Goal: Task Accomplishment & Management: Manage account settings

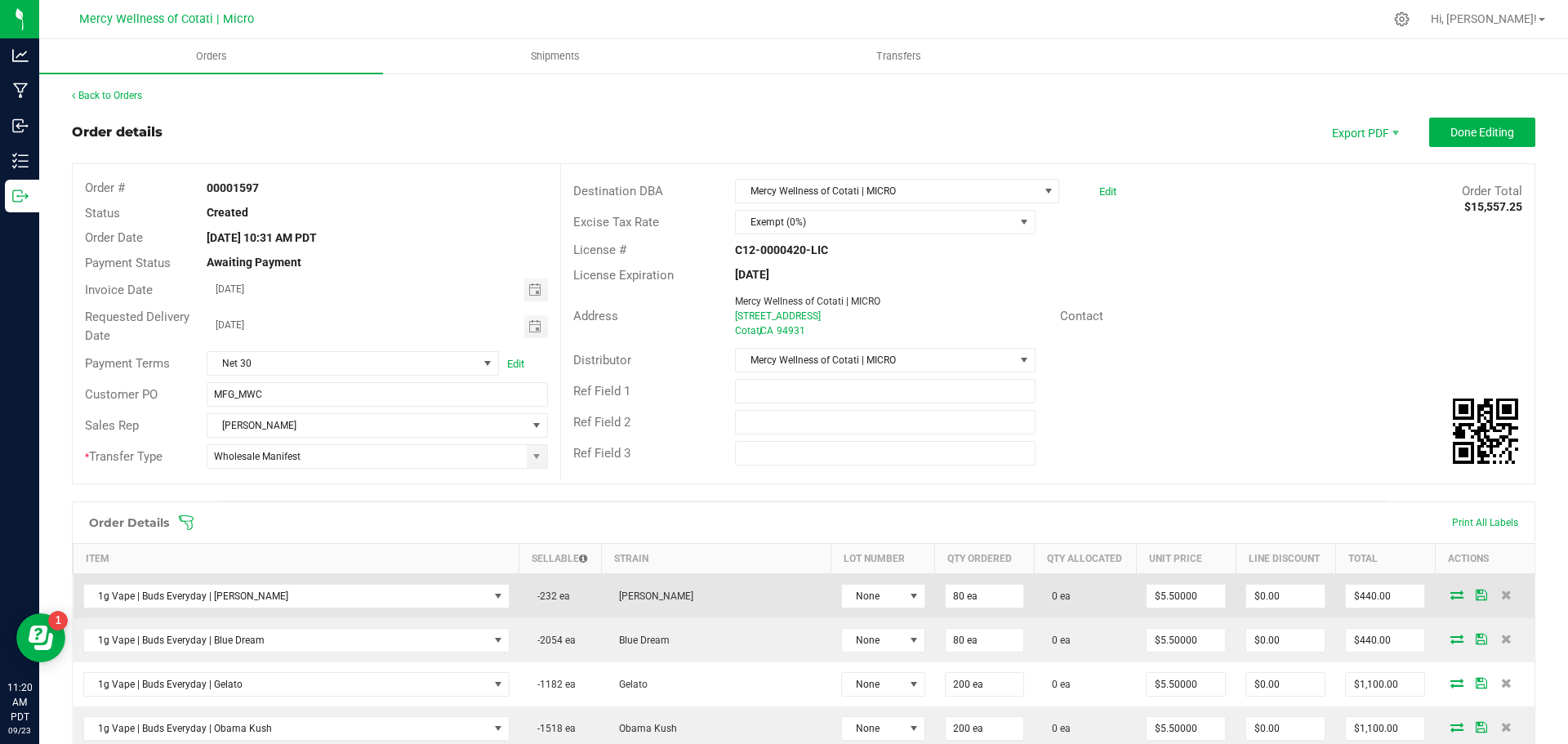
click at [1451, 592] on icon at bounding box center [1457, 594] width 13 height 10
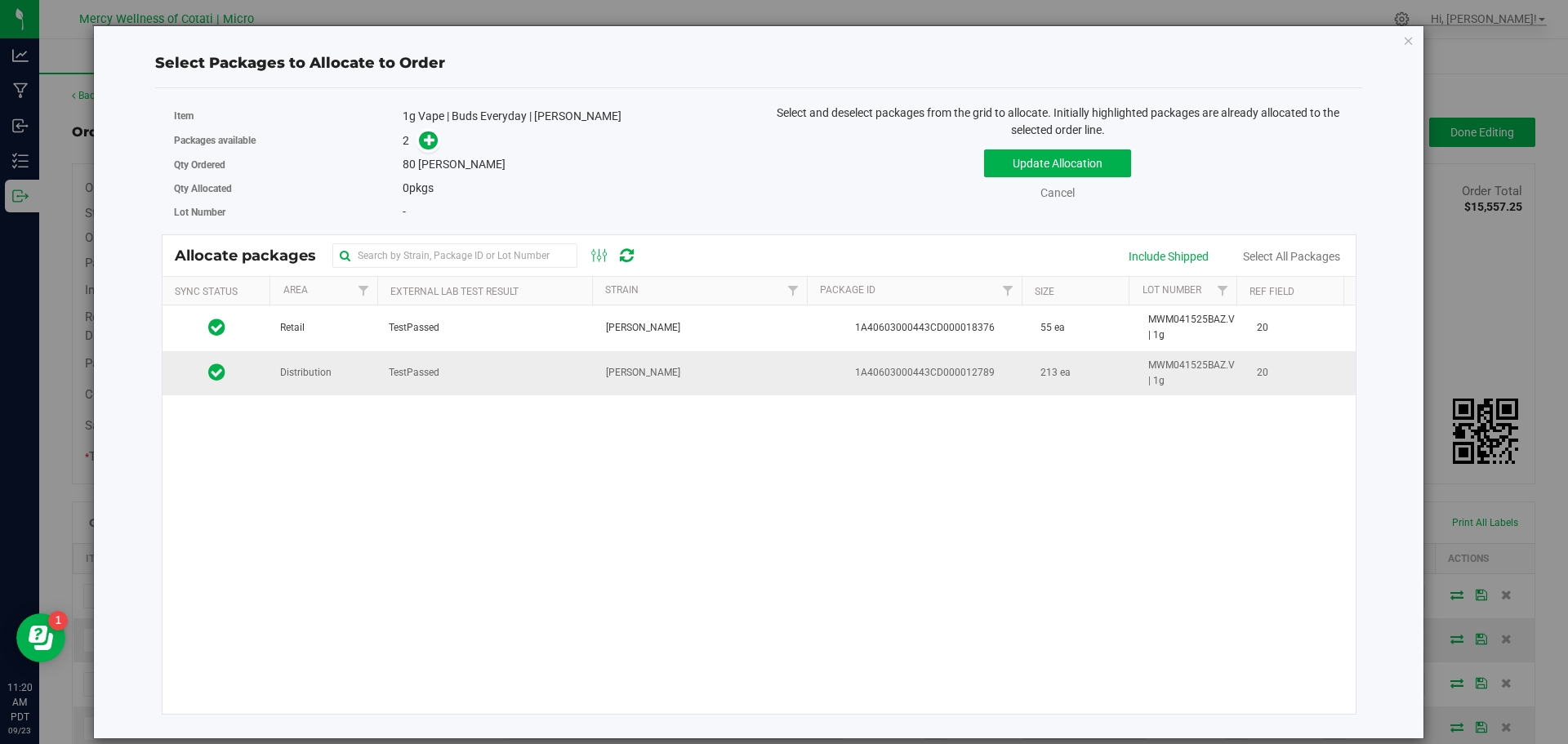
click at [582, 372] on td "TestPassed" at bounding box center [488, 373] width 218 height 44
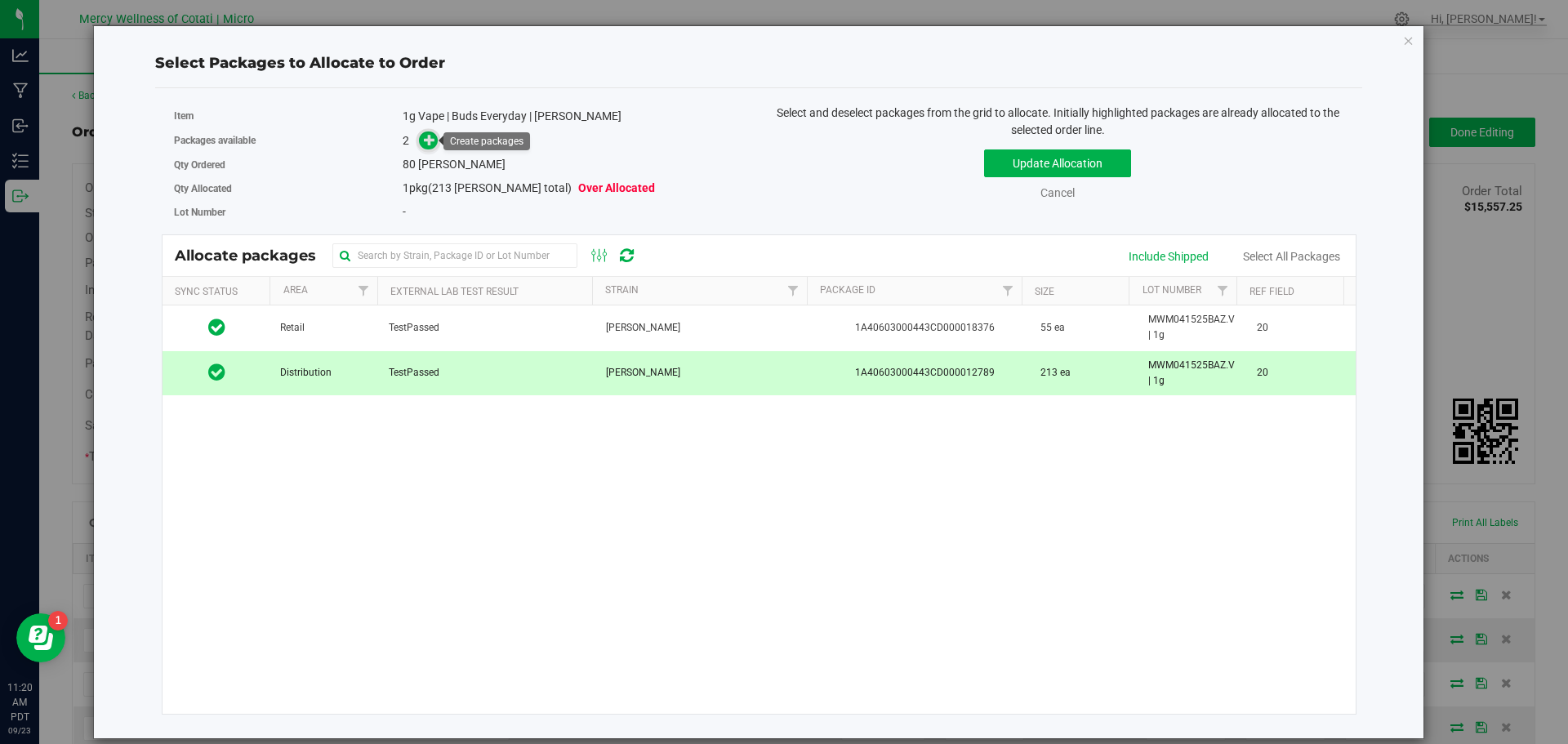
click at [430, 138] on icon at bounding box center [430, 139] width 11 height 11
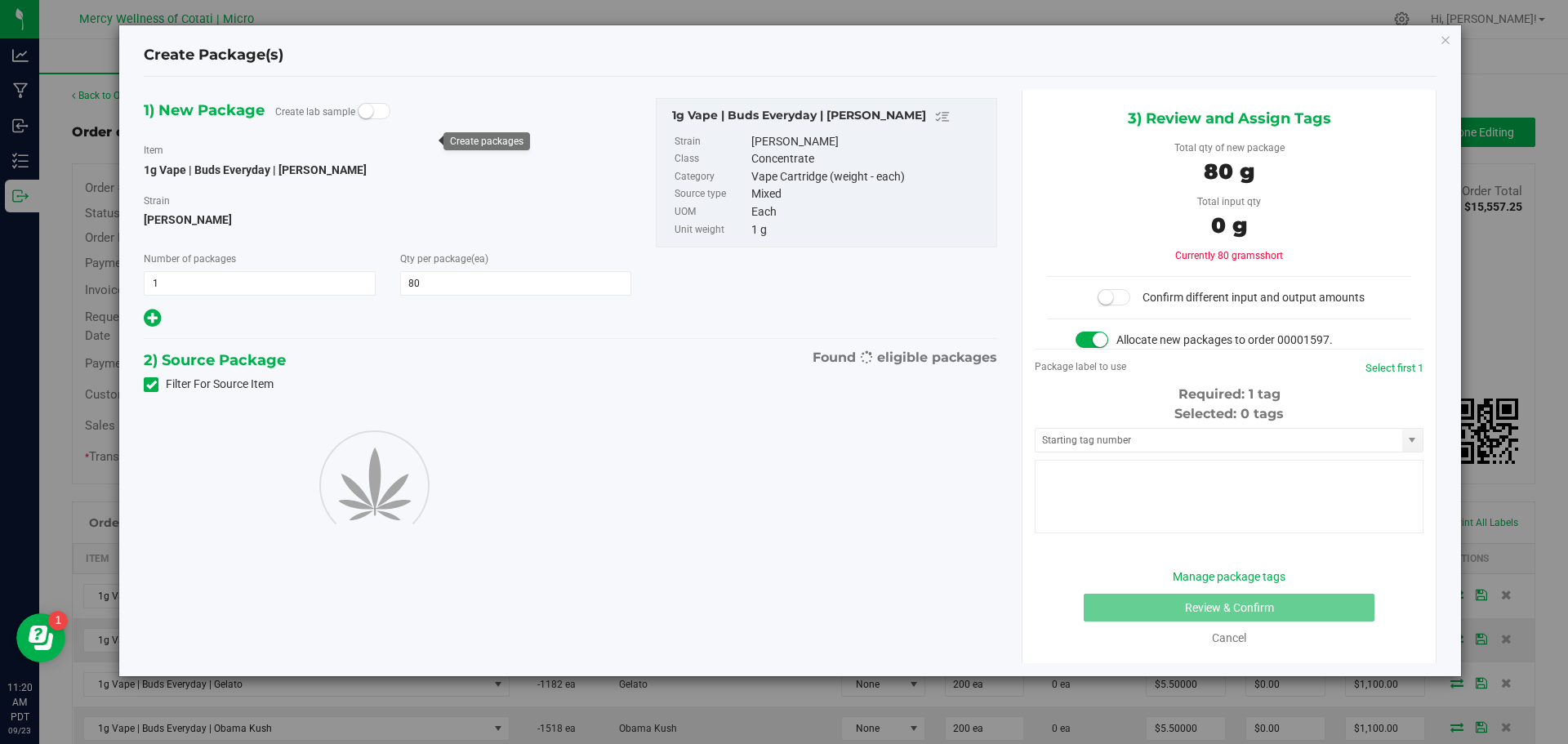
type input "80"
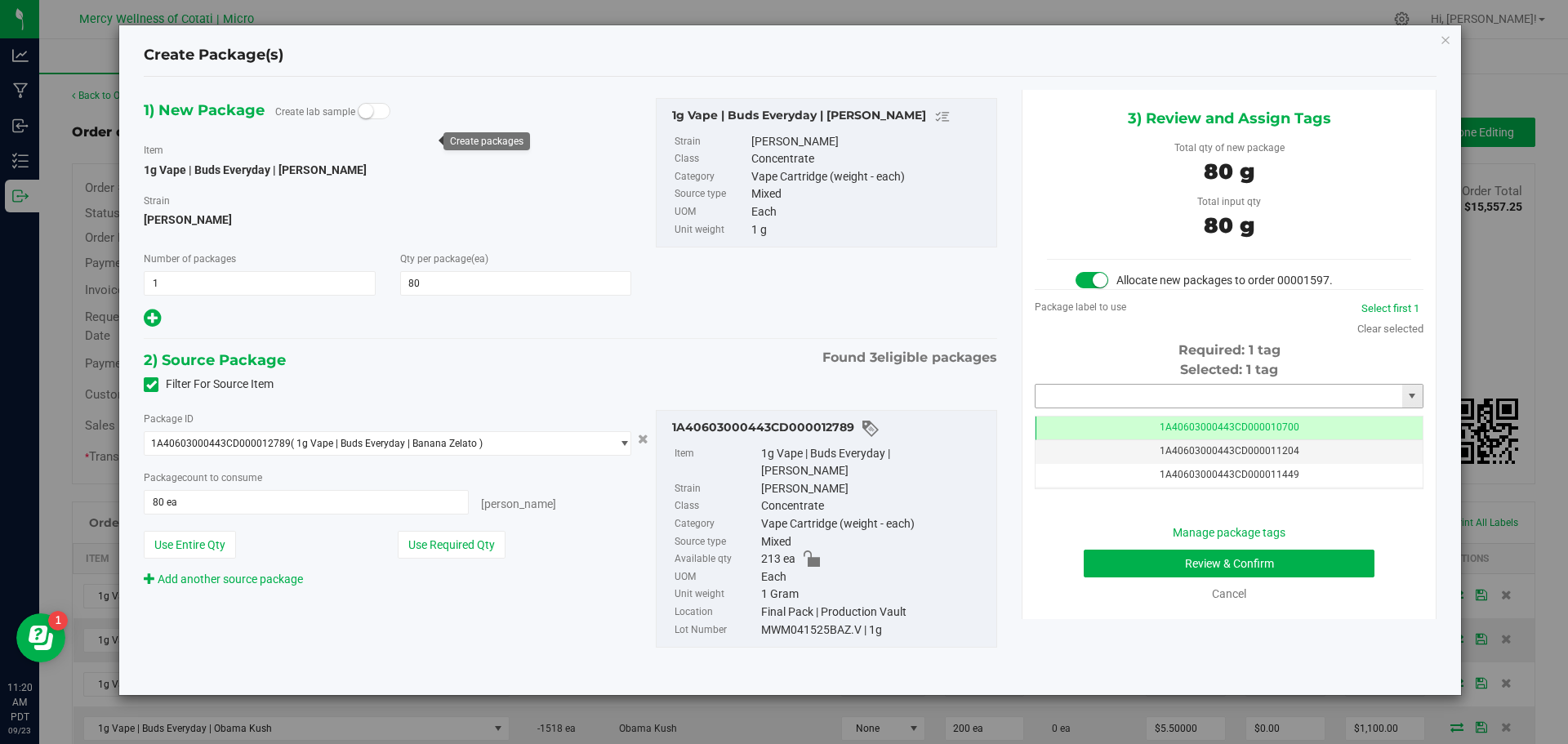
click at [1131, 386] on input "text" at bounding box center [1219, 396] width 367 height 23
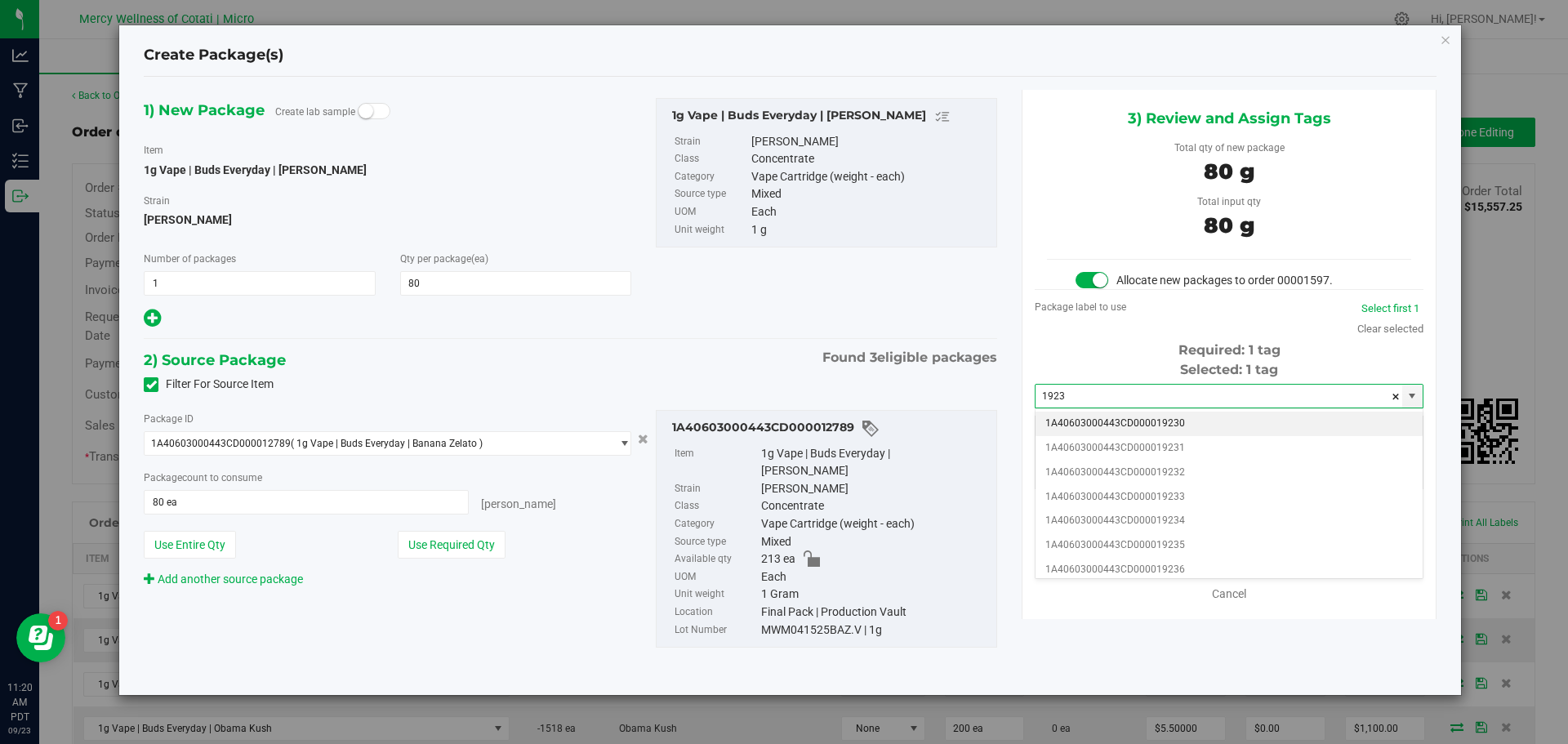
click at [1177, 430] on li "1A40603000443CD000019230" at bounding box center [1229, 423] width 387 height 25
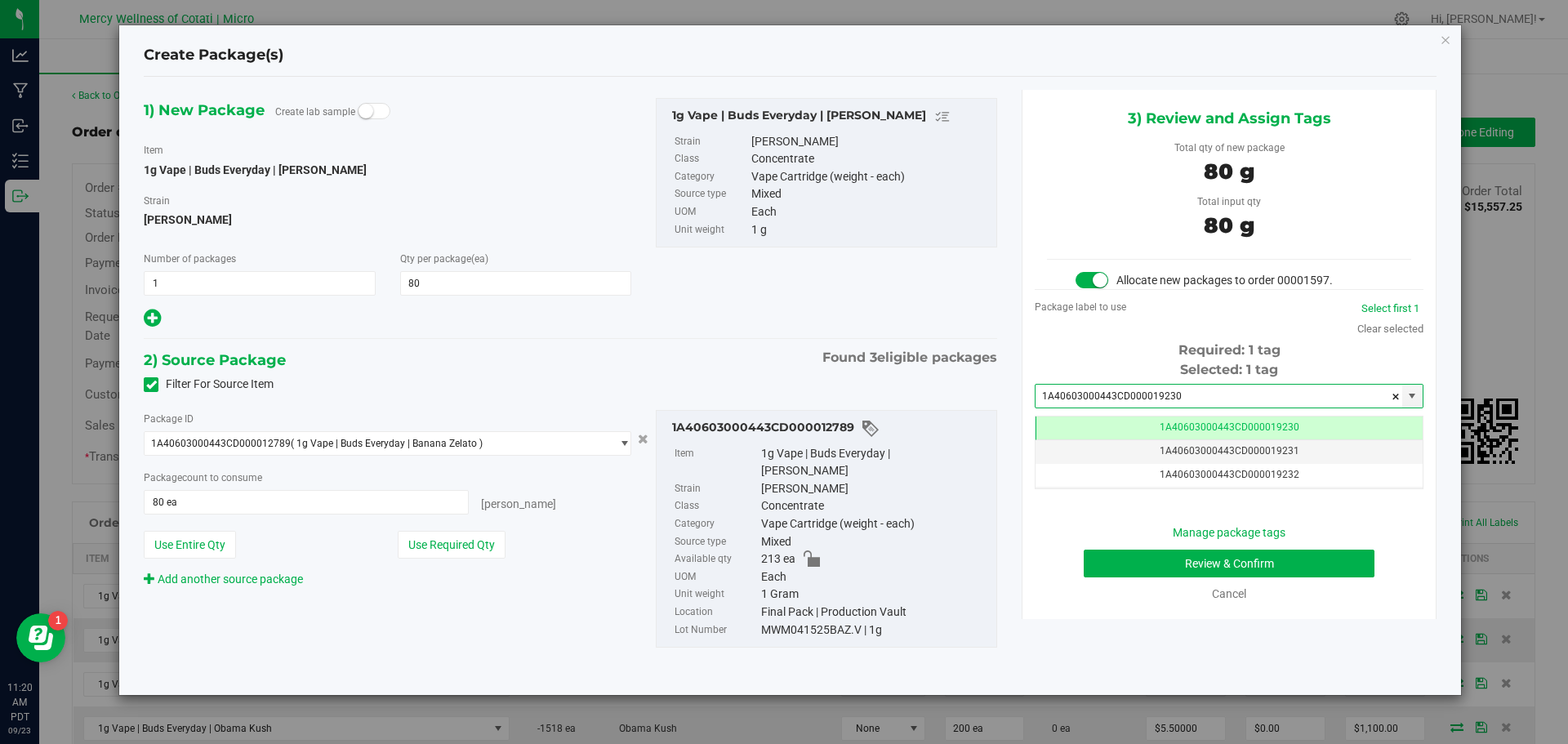
scroll to position [0, -1]
type input "1A40603000443CD000019230"
click at [1229, 567] on button "Review & Confirm" at bounding box center [1229, 563] width 291 height 28
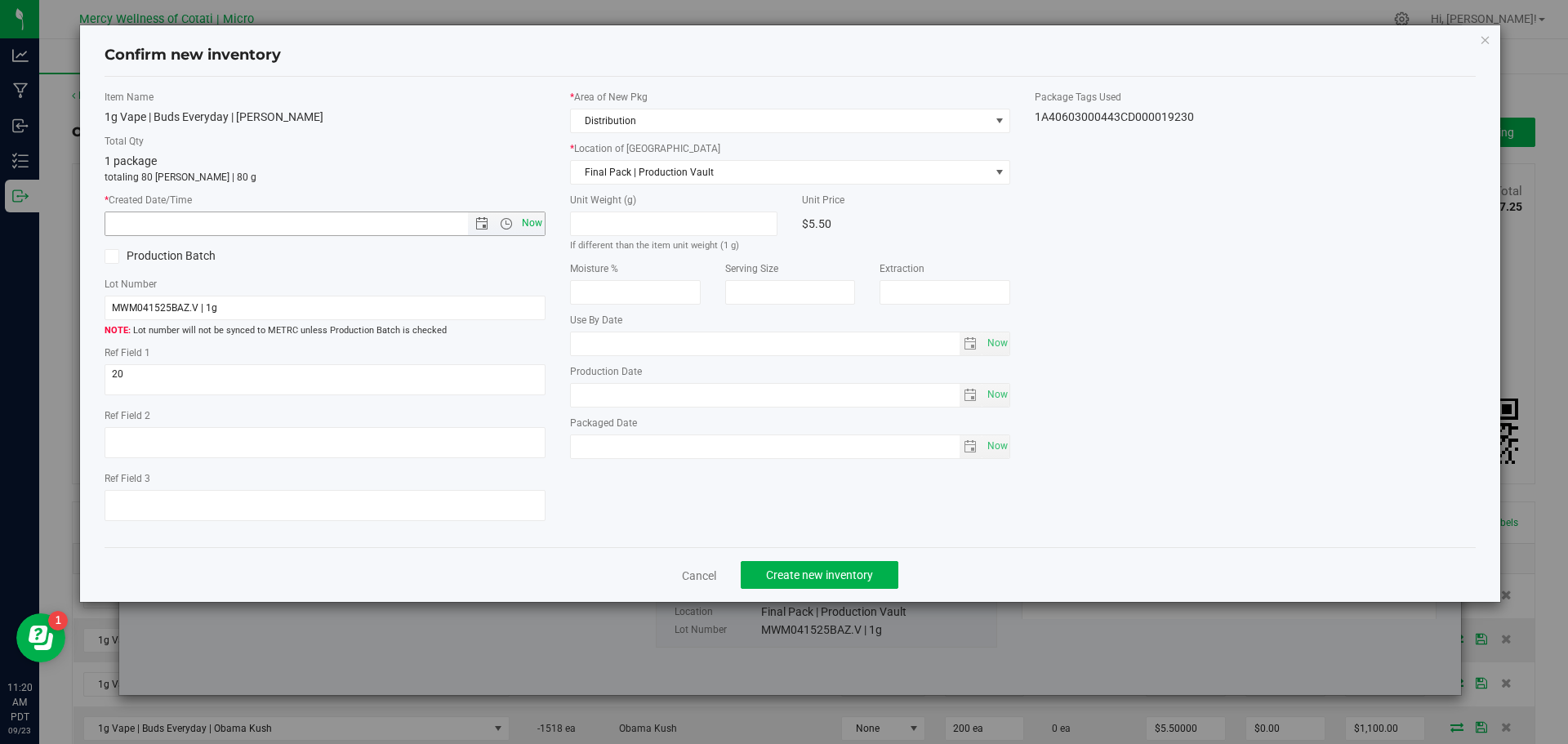
click at [535, 220] on span "Now" at bounding box center [531, 223] width 28 height 24
type input "9/23/2025 11:20 AM"
click at [798, 576] on span "Create new inventory" at bounding box center [820, 574] width 107 height 13
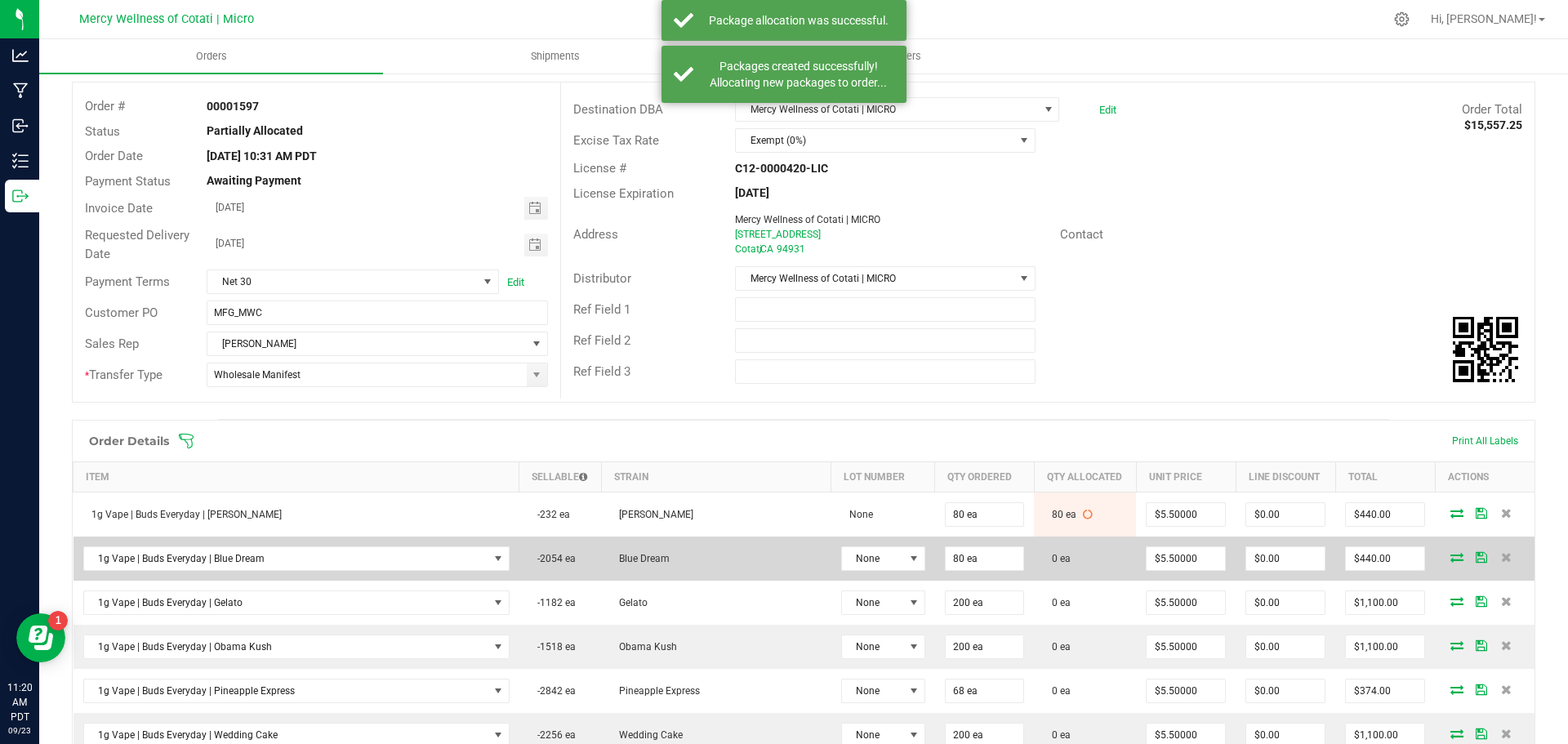
click at [1451, 558] on icon at bounding box center [1457, 557] width 13 height 10
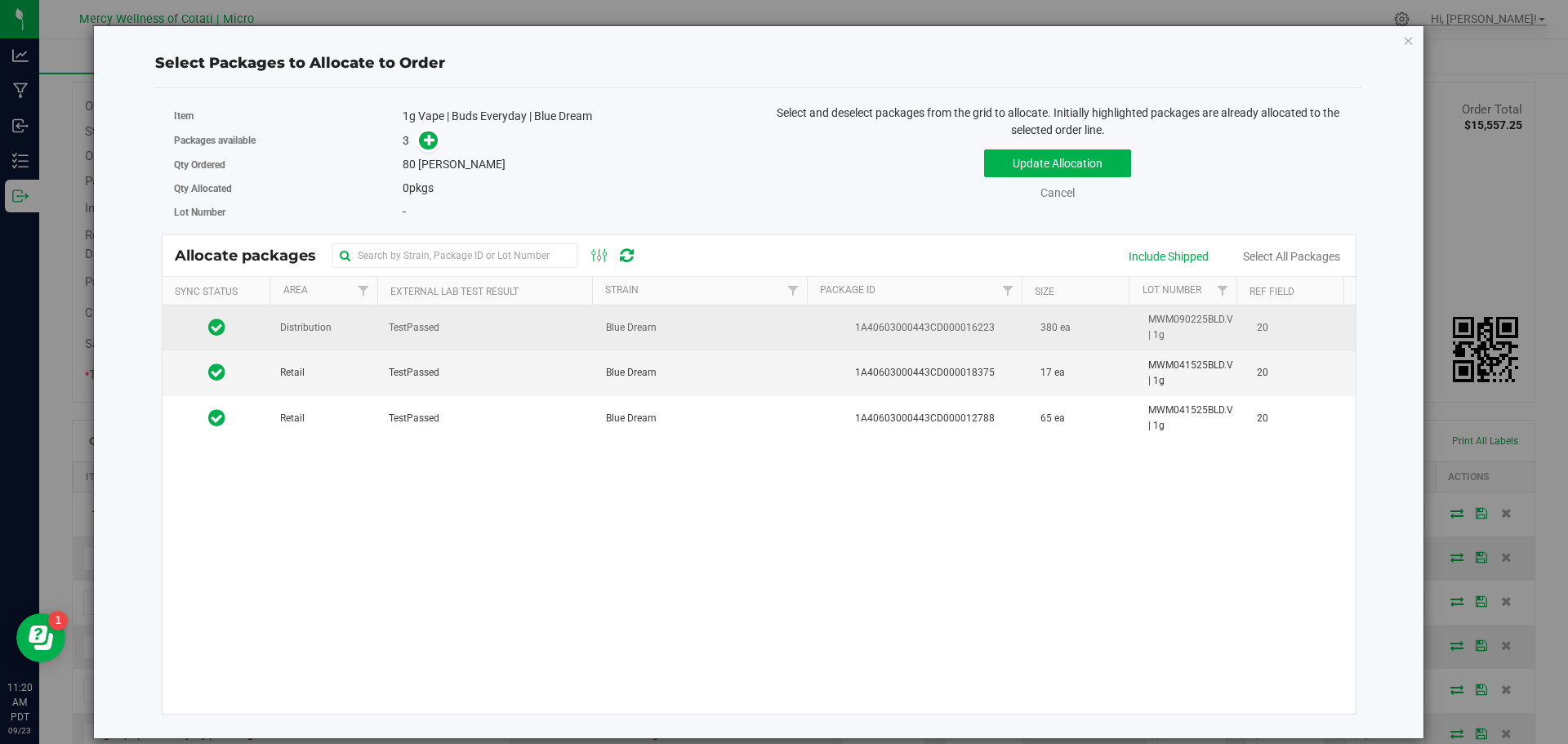
click at [334, 332] on td "Distribution" at bounding box center [325, 327] width 109 height 45
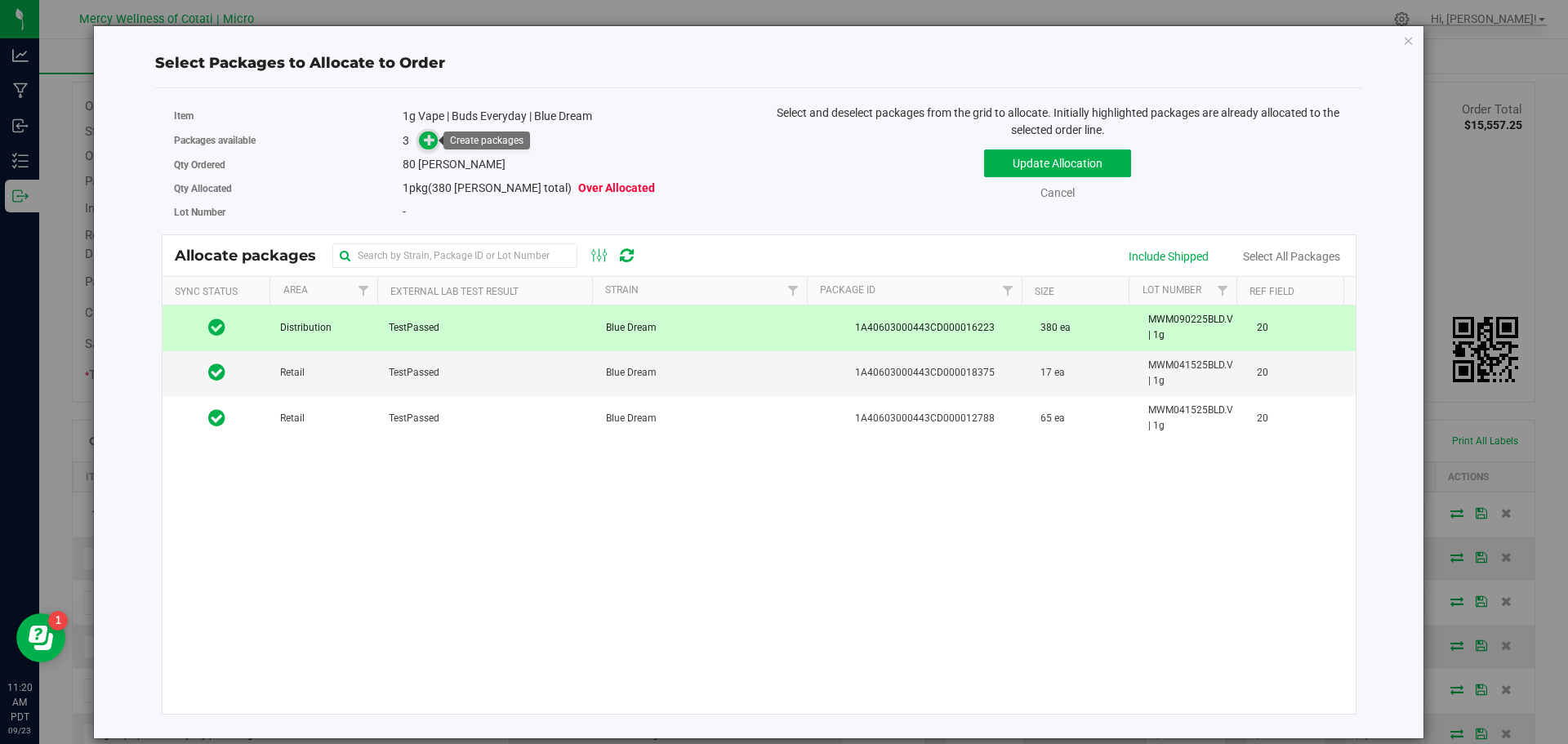
click at [423, 138] on span at bounding box center [428, 141] width 18 height 18
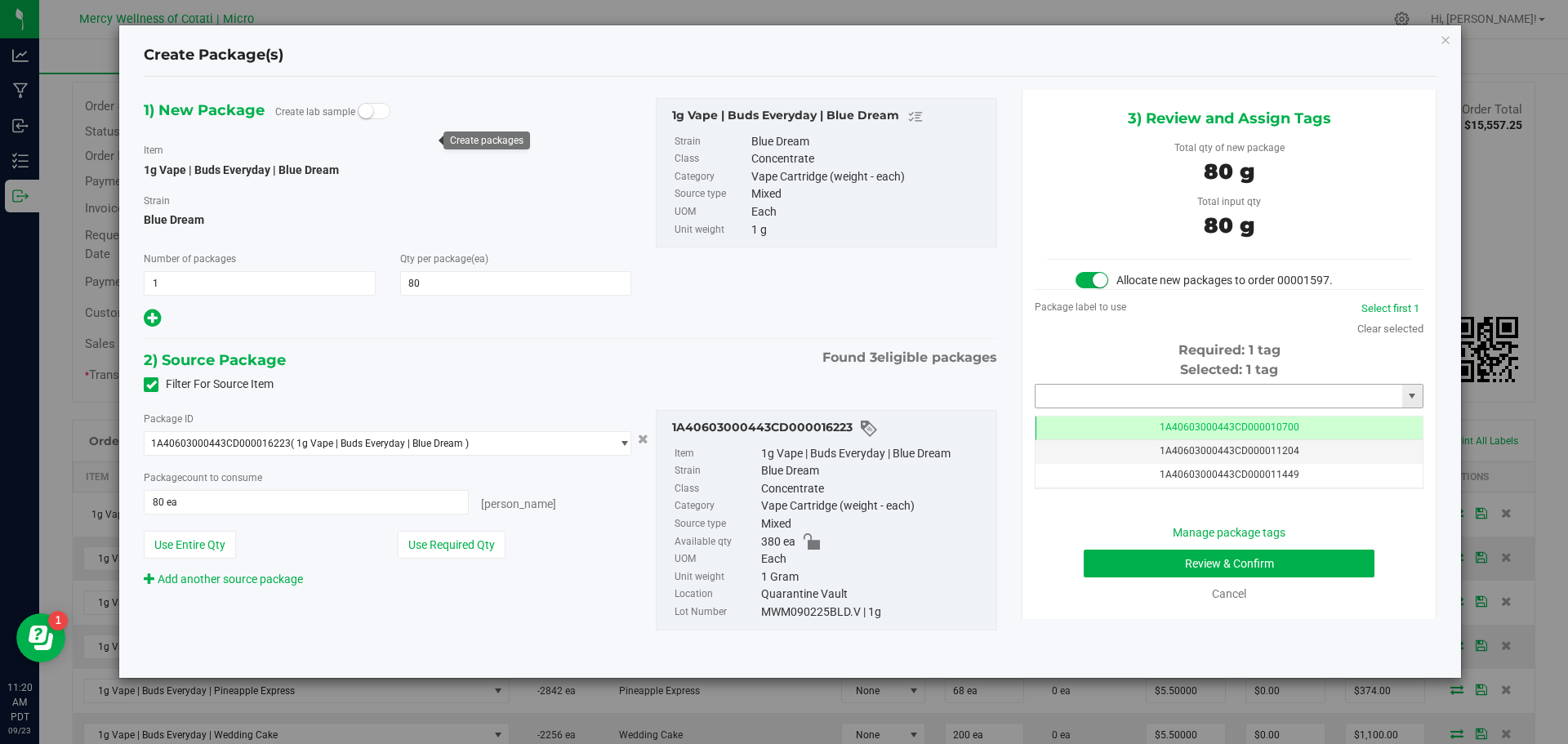
click at [1061, 396] on input "text" at bounding box center [1219, 396] width 367 height 23
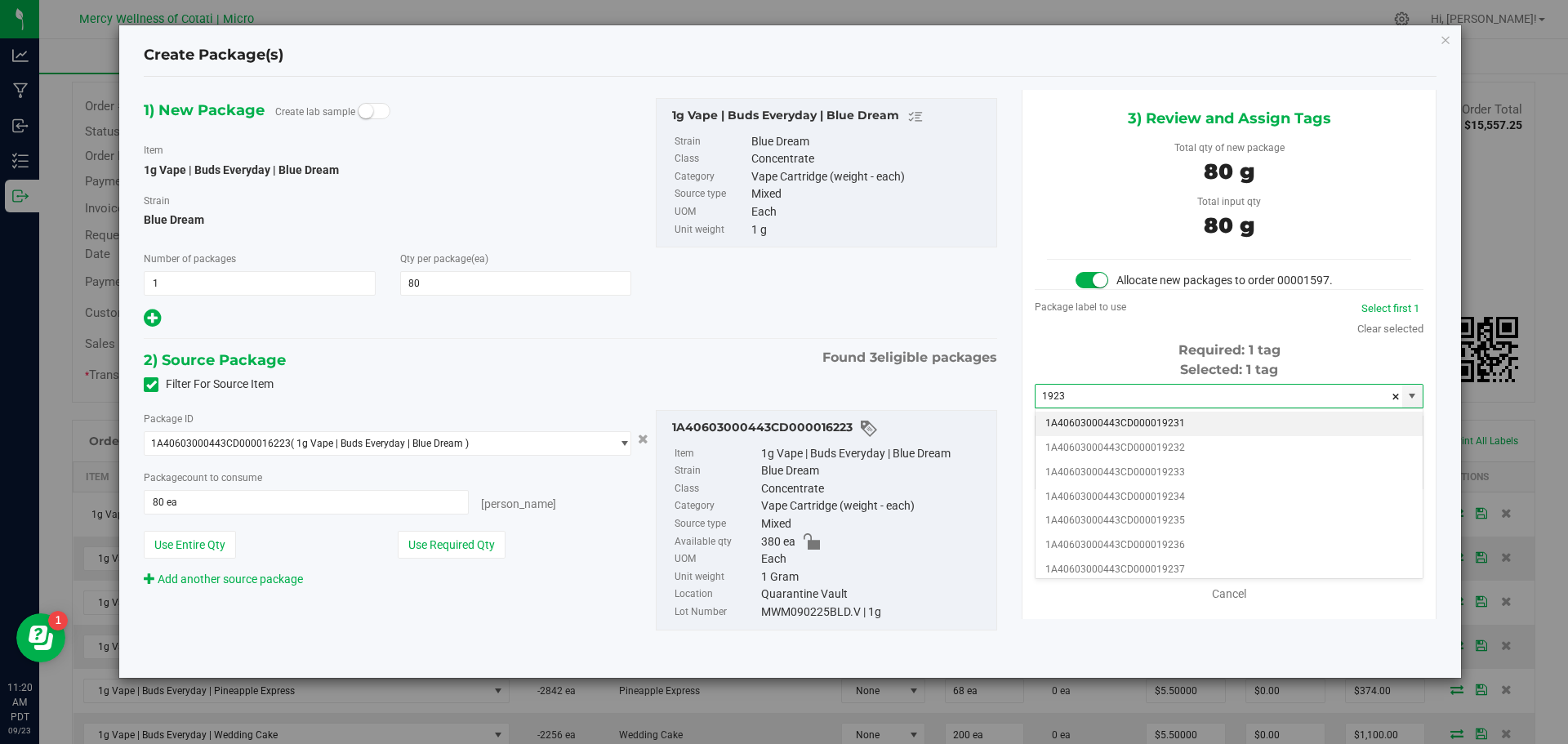
click at [1111, 418] on li "1A40603000443CD000019231" at bounding box center [1229, 423] width 387 height 25
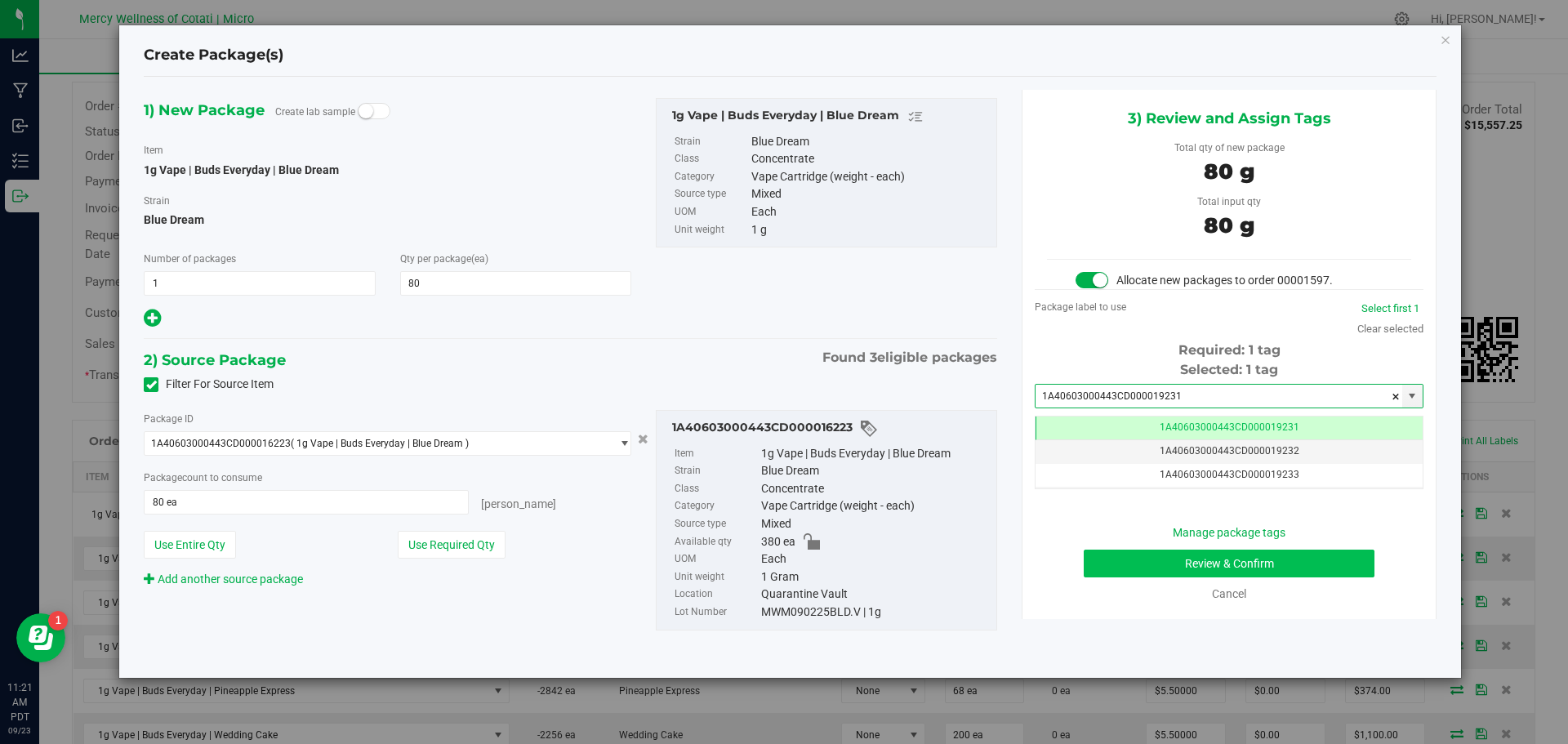
type input "1A40603000443CD000019231"
click at [1253, 560] on button "Review & Confirm" at bounding box center [1229, 563] width 291 height 28
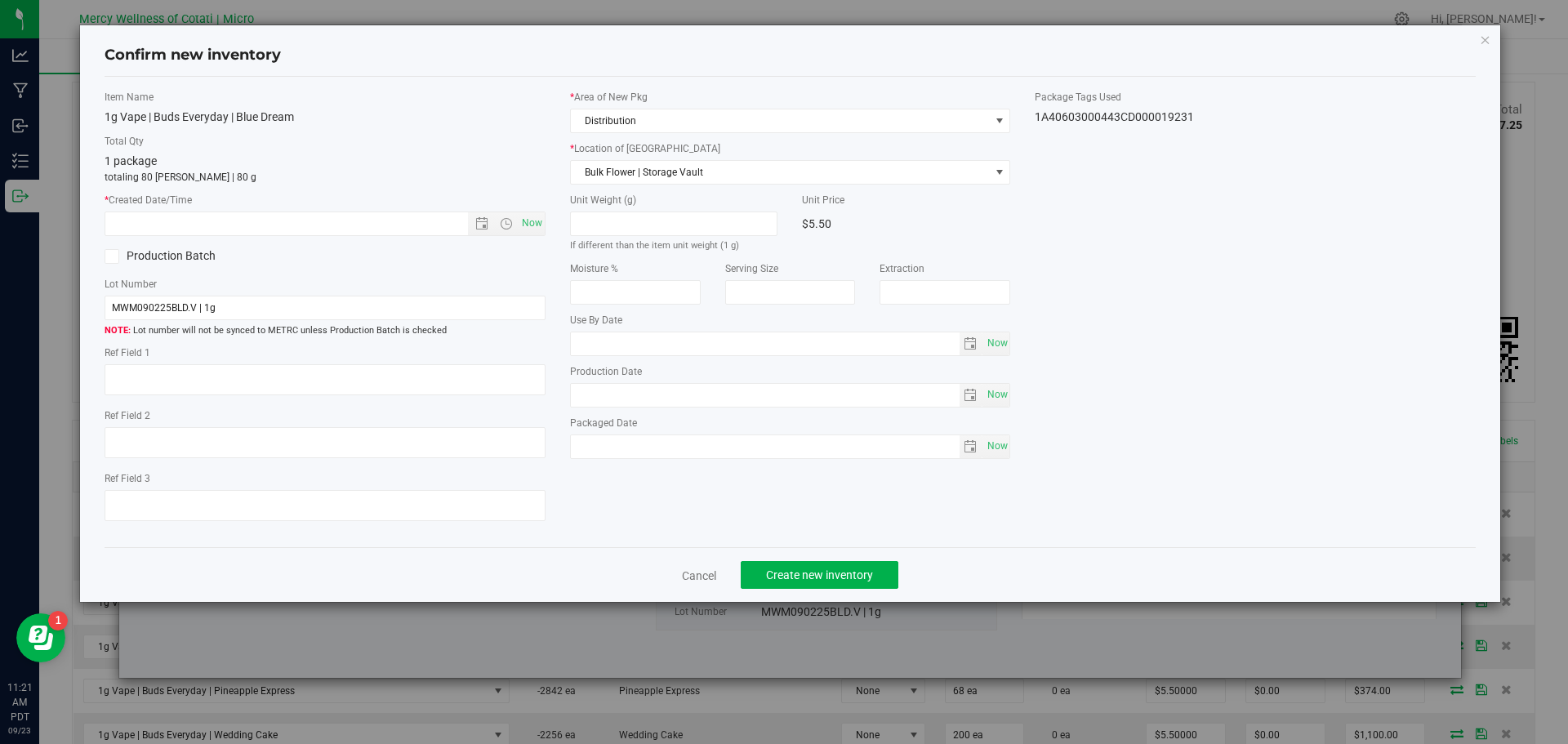
type textarea "20"
click at [531, 221] on span "Now" at bounding box center [531, 223] width 28 height 24
type input "9/23/2025 11:21 AM"
click at [785, 570] on span "Create new inventory" at bounding box center [820, 574] width 107 height 13
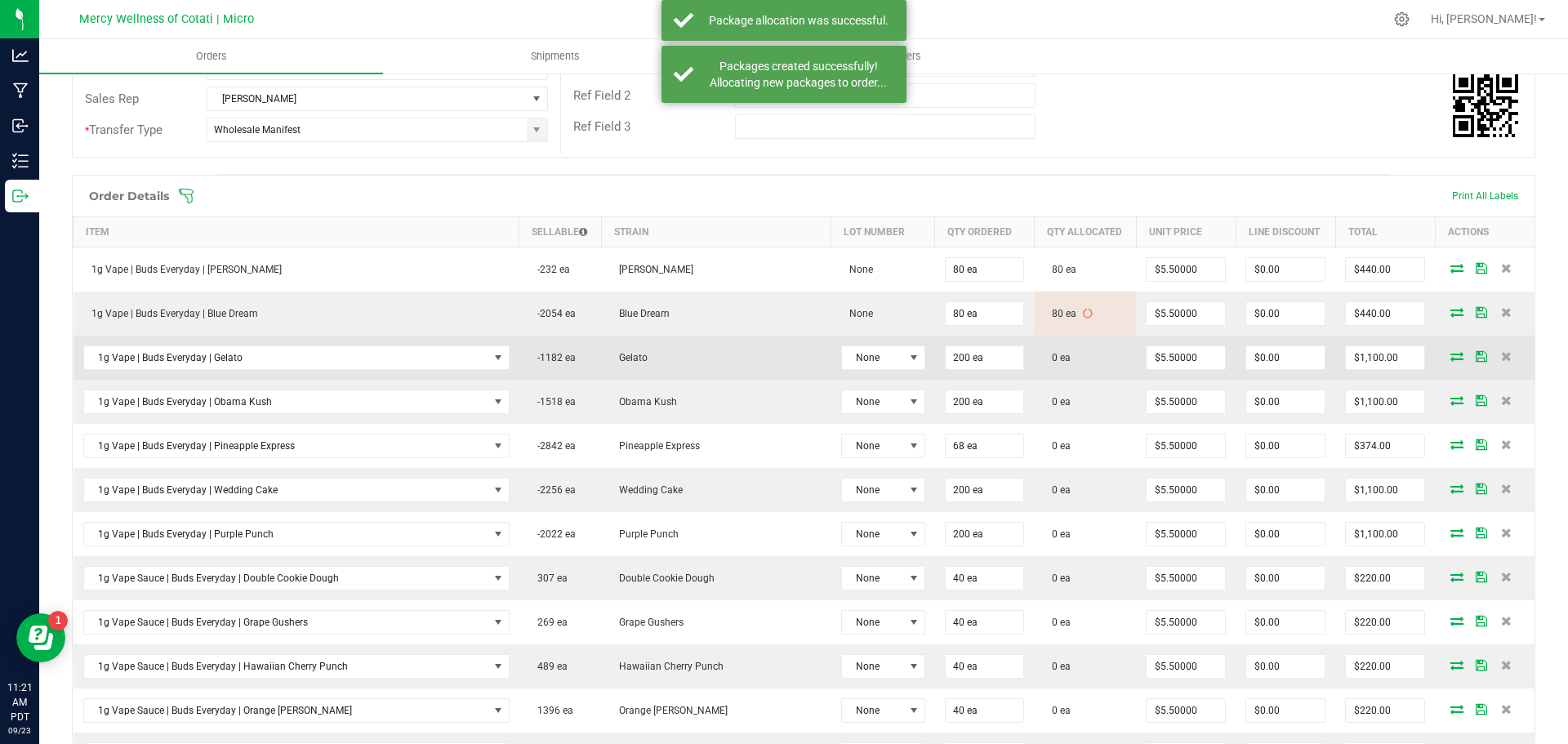
click at [1451, 359] on icon at bounding box center [1457, 356] width 13 height 10
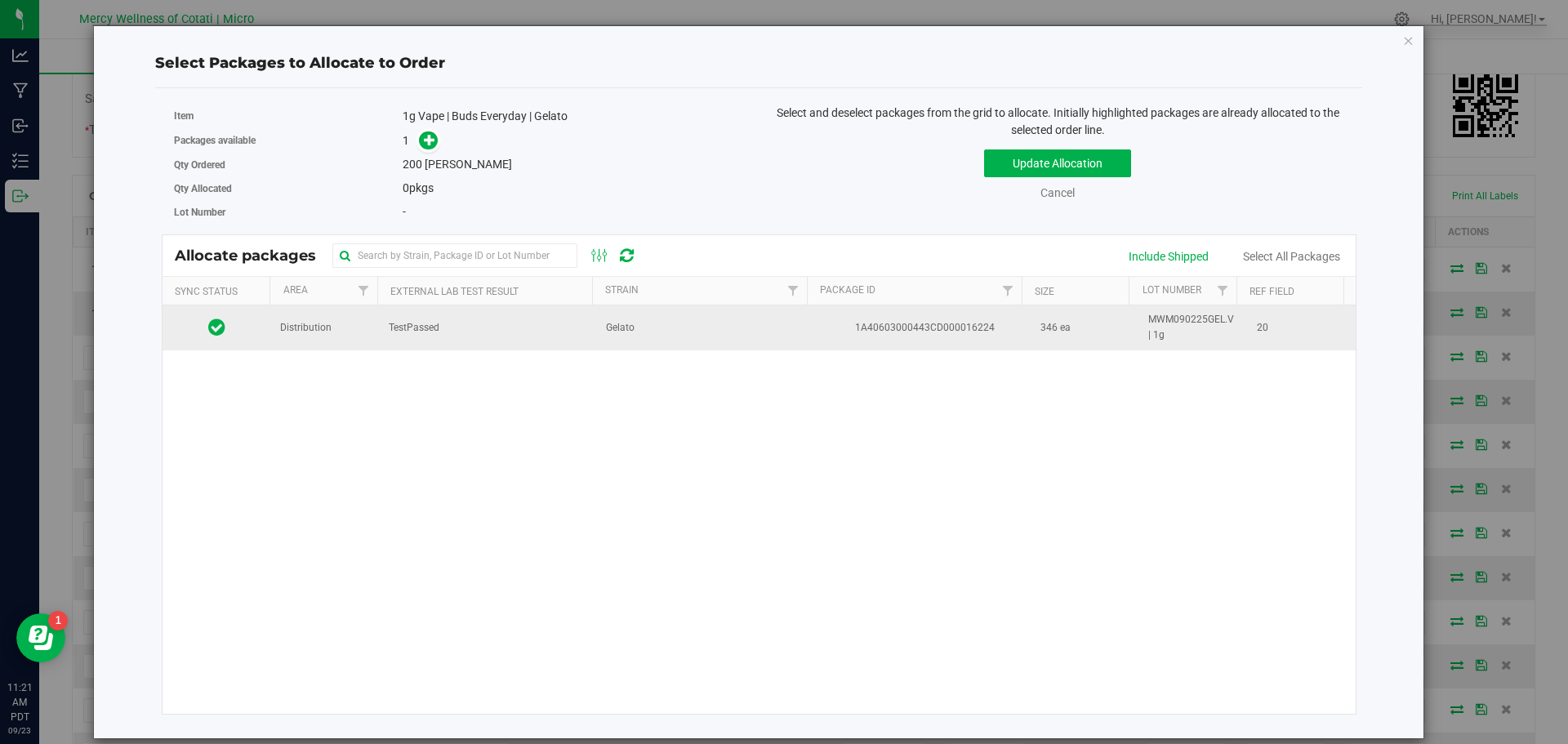
click at [346, 342] on td "Distribution" at bounding box center [325, 327] width 109 height 44
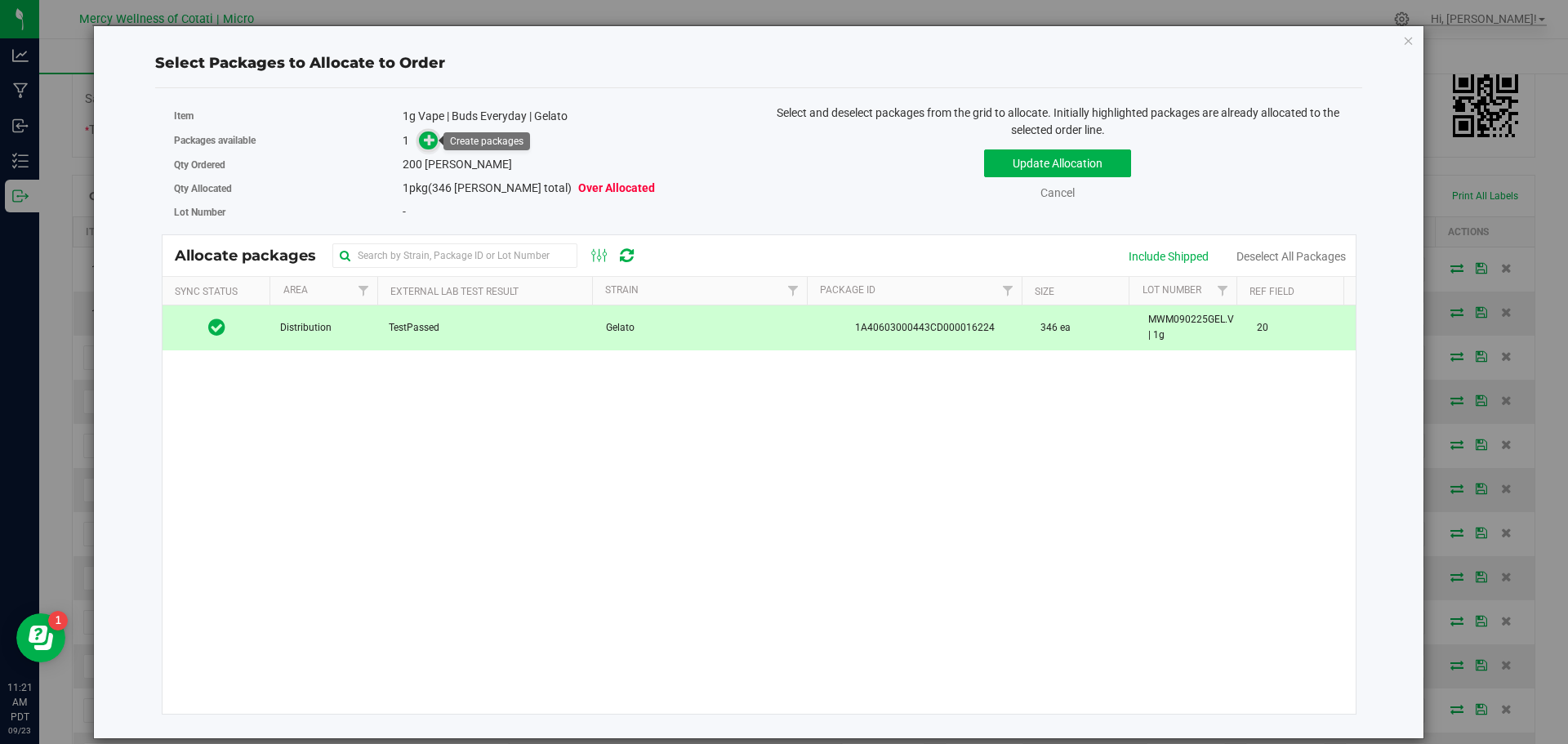
click at [432, 136] on icon at bounding box center [430, 139] width 11 height 11
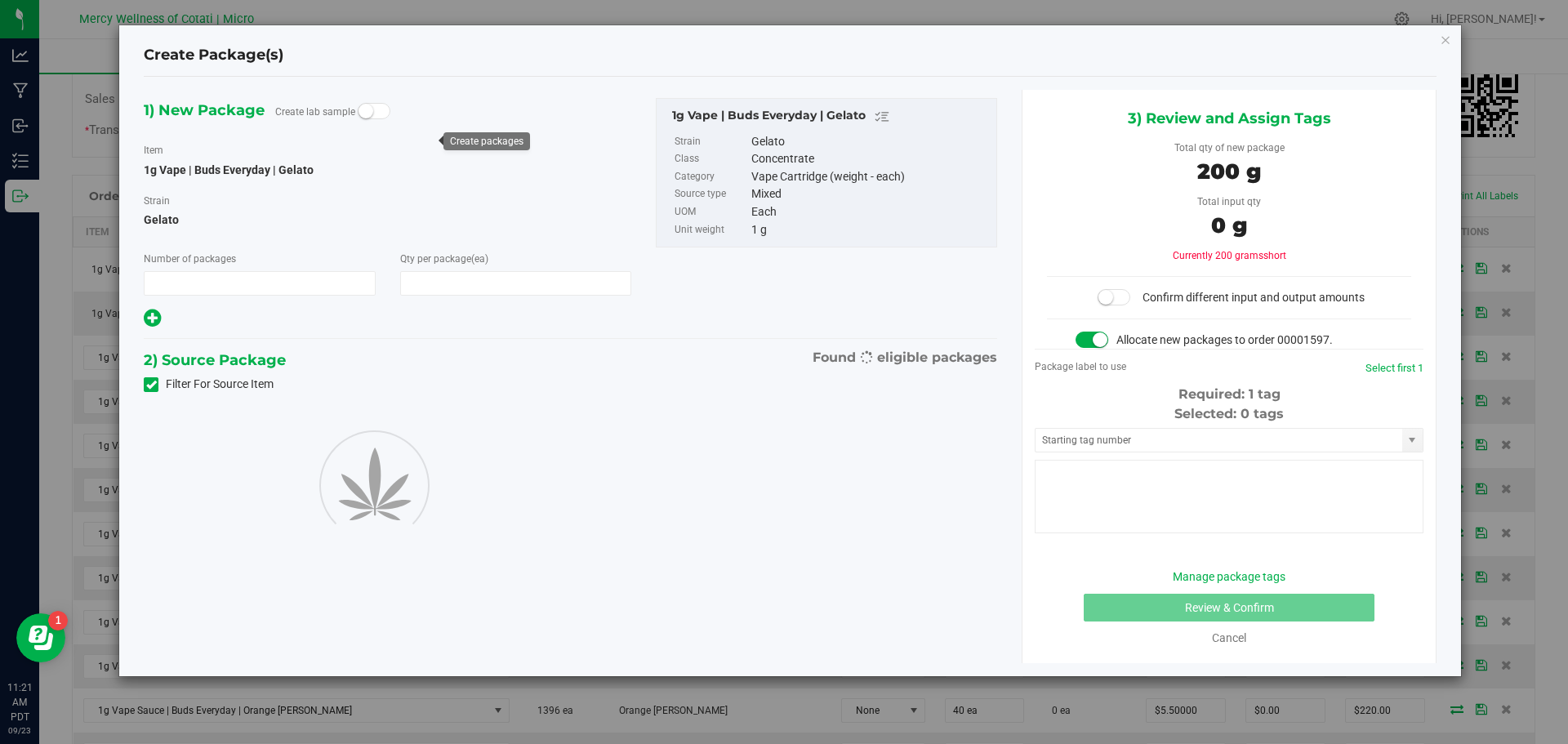
type input "1"
type input "200"
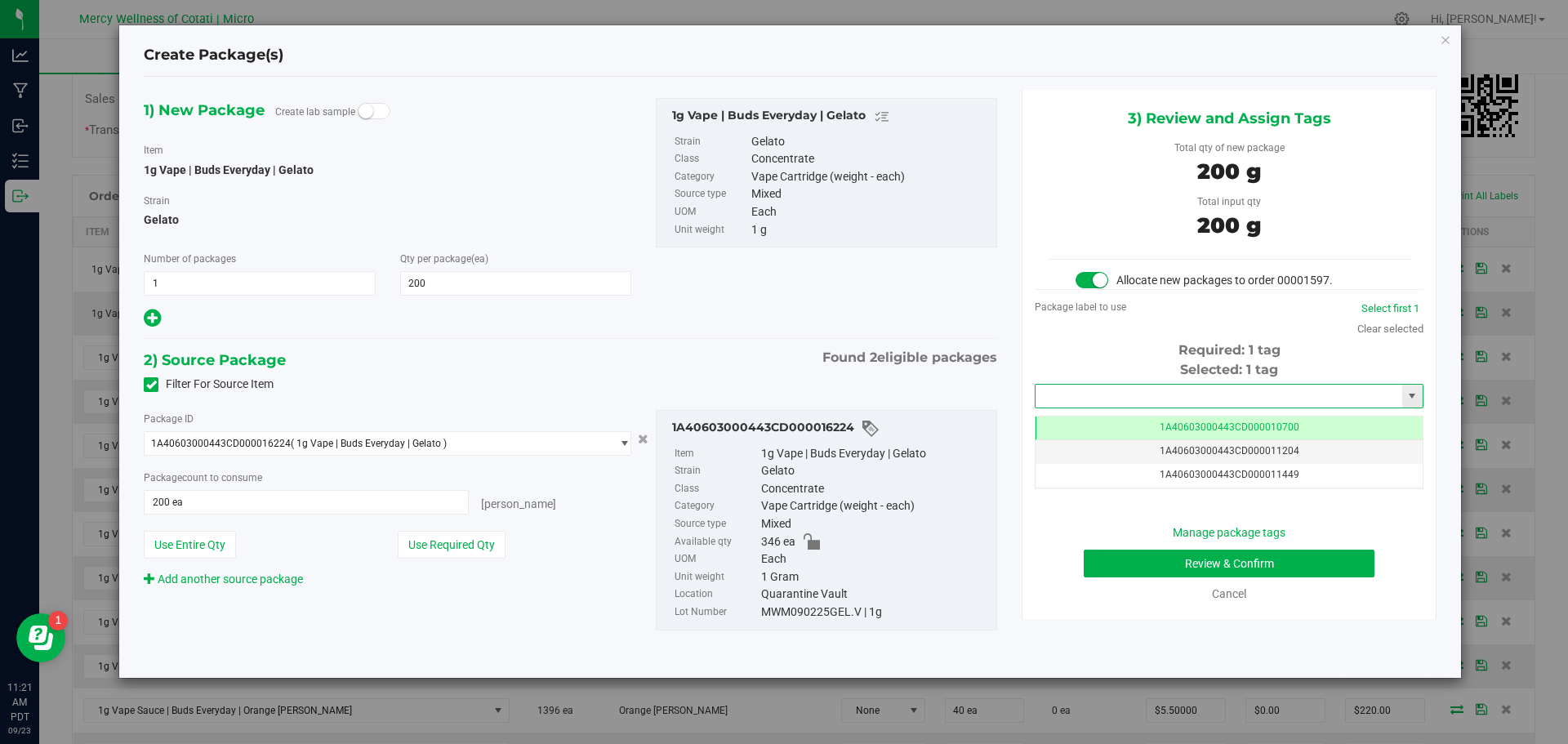
click at [1142, 392] on input "text" at bounding box center [1219, 396] width 367 height 23
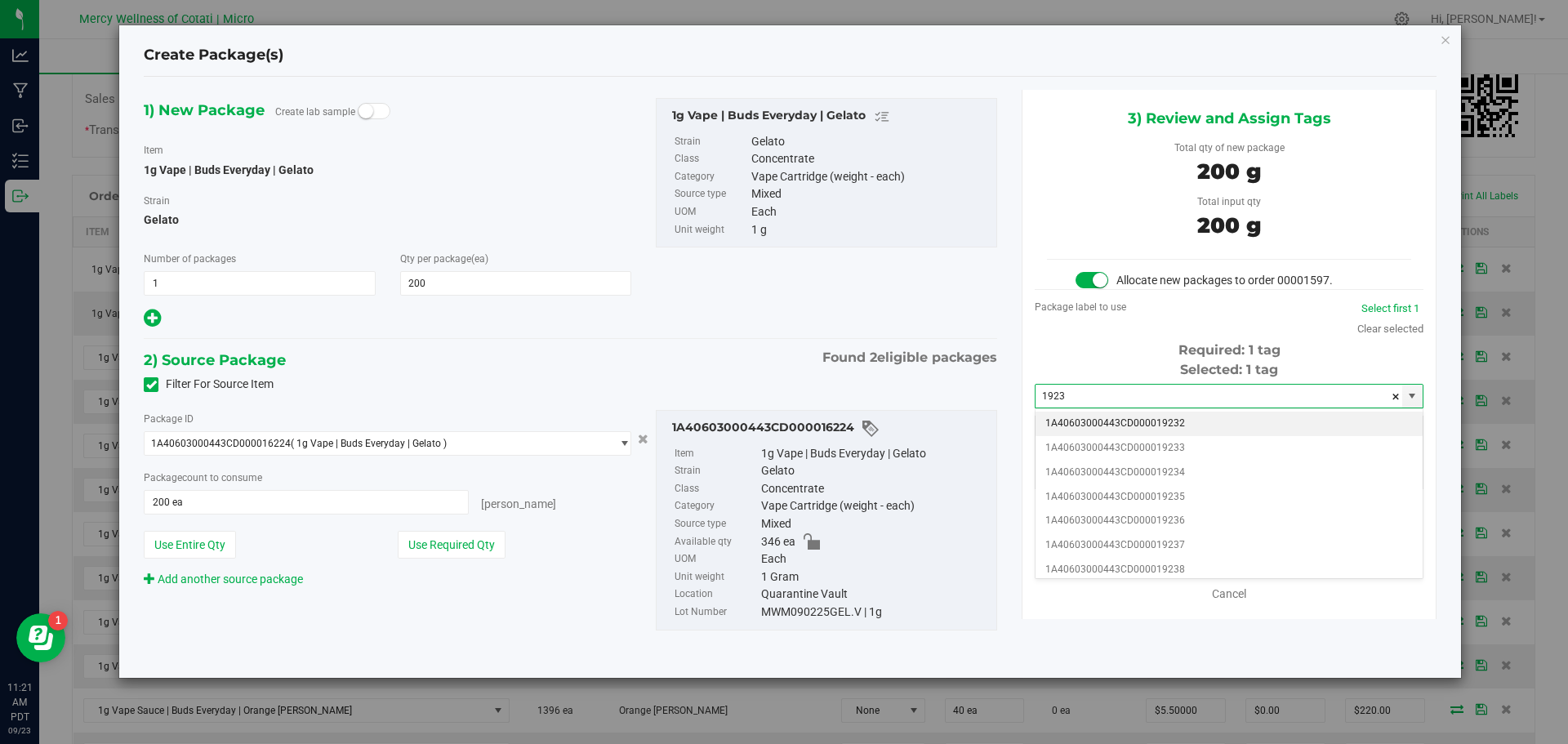
click at [1156, 422] on li "1A40603000443CD000019232" at bounding box center [1229, 423] width 387 height 25
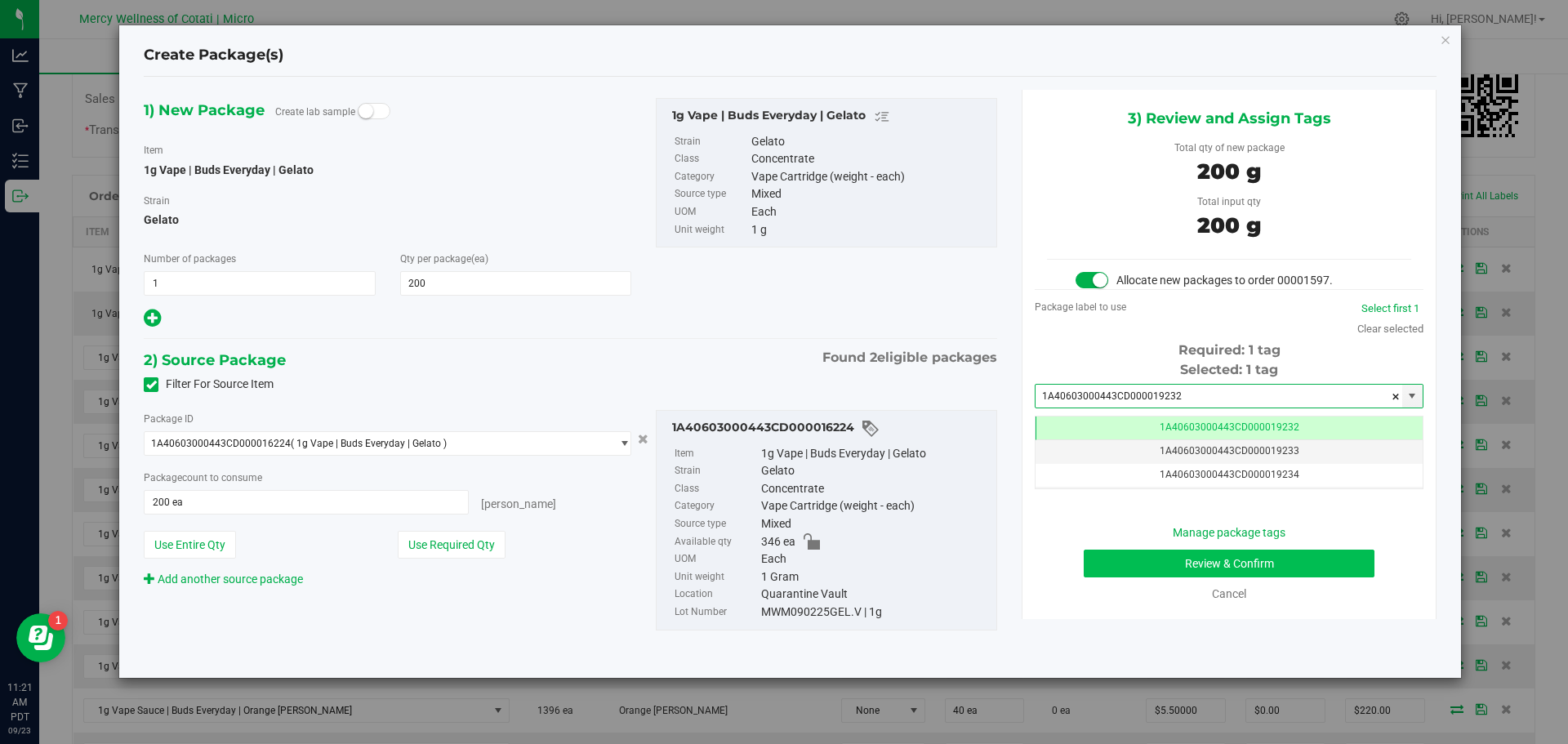
type input "1A40603000443CD000019232"
click at [1230, 556] on button "Review & Confirm" at bounding box center [1229, 563] width 291 height 28
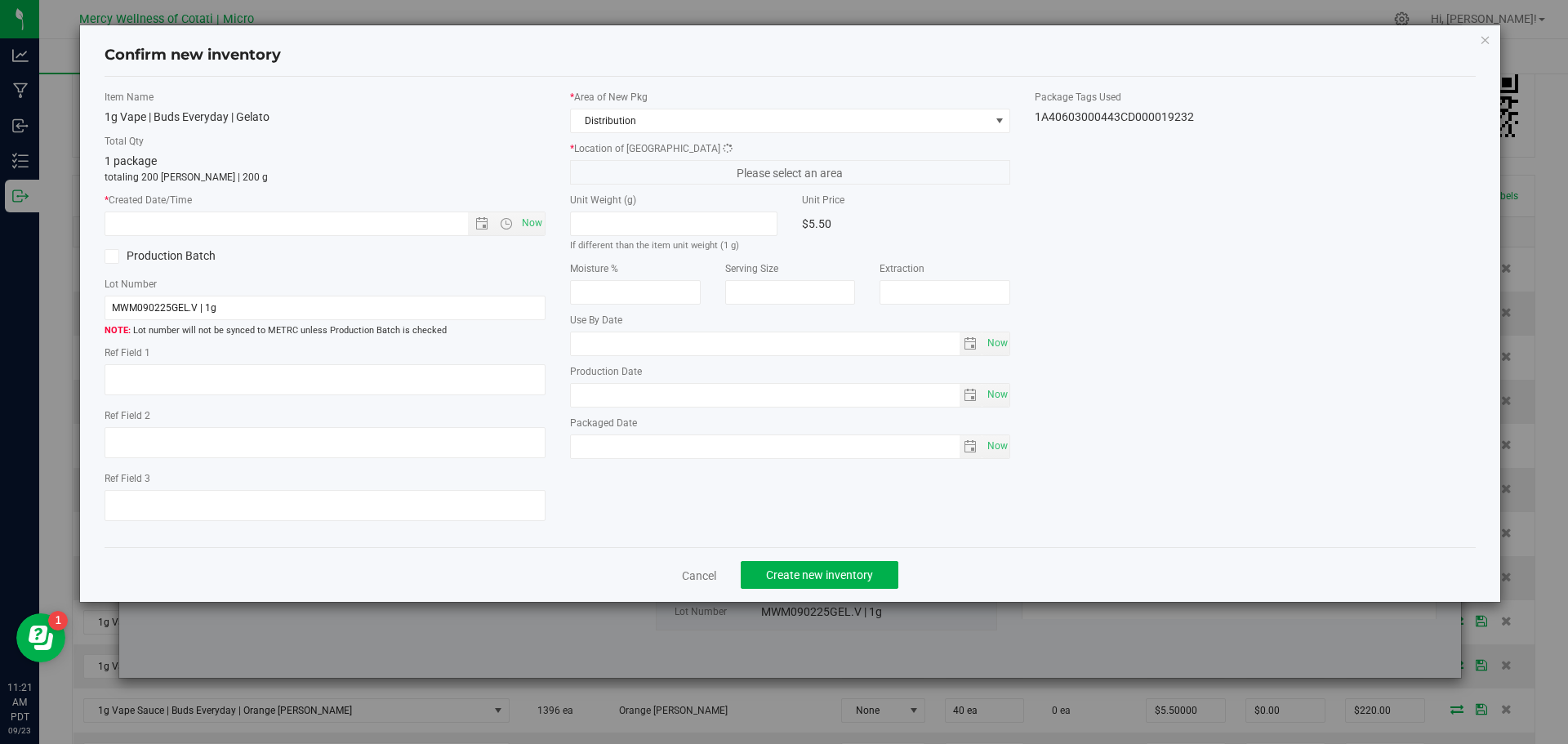
type textarea "20"
click at [527, 225] on span "Now" at bounding box center [531, 223] width 28 height 24
type input "9/23/2025 11:21 AM"
click at [816, 573] on span "Create new inventory" at bounding box center [820, 574] width 107 height 13
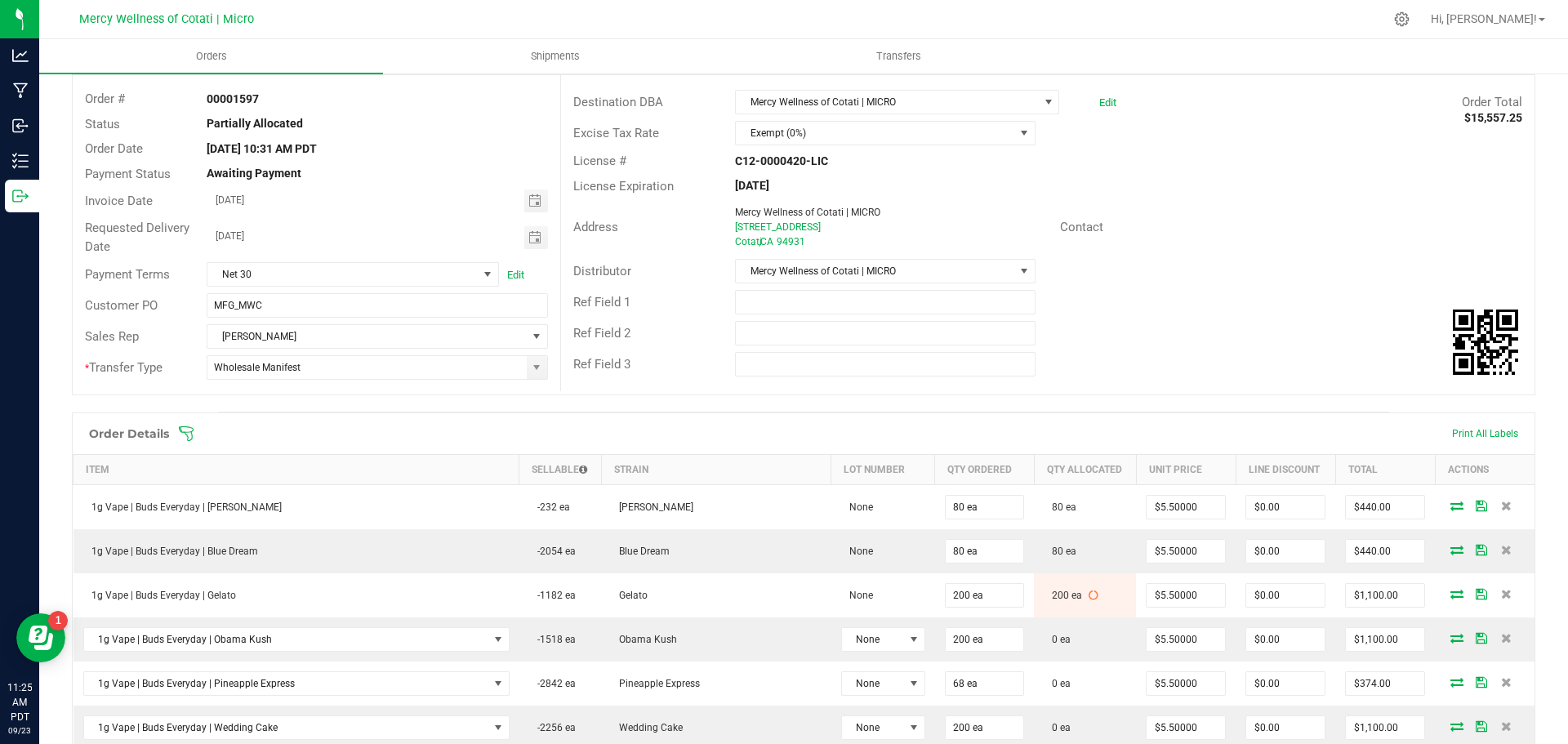
scroll to position [82, 0]
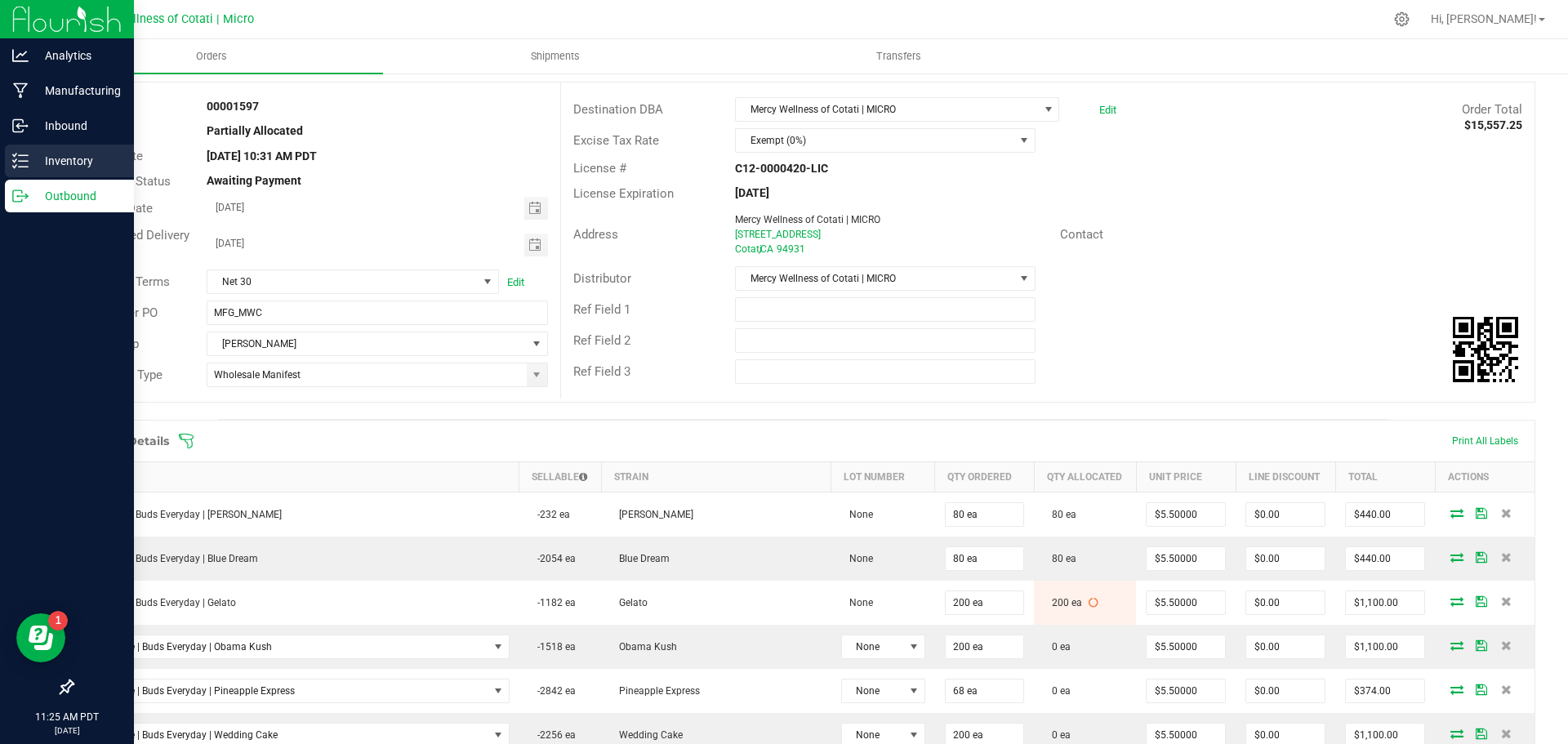
click at [84, 157] on p "Inventory" at bounding box center [77, 160] width 98 height 19
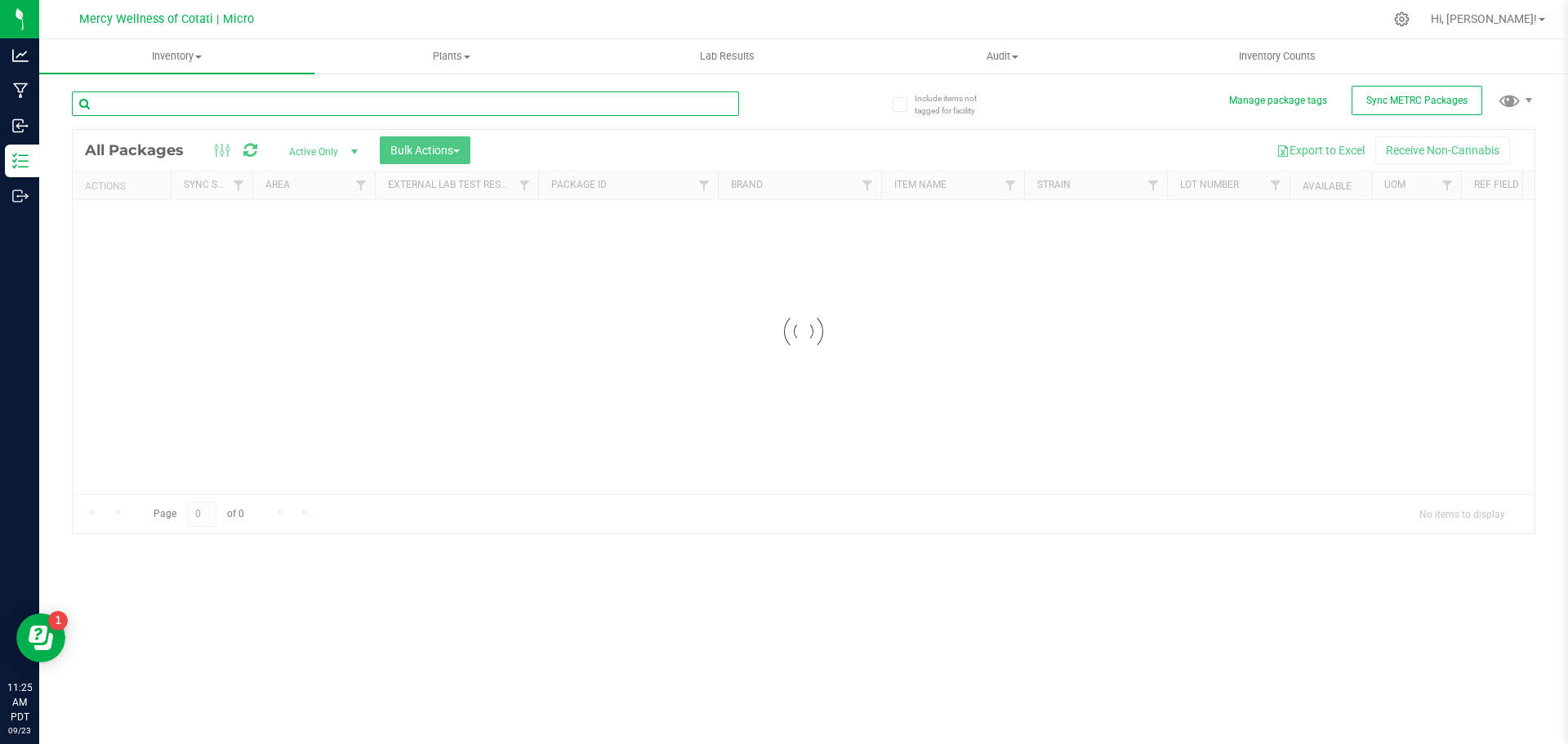
click at [234, 111] on input "text" at bounding box center [405, 103] width 667 height 25
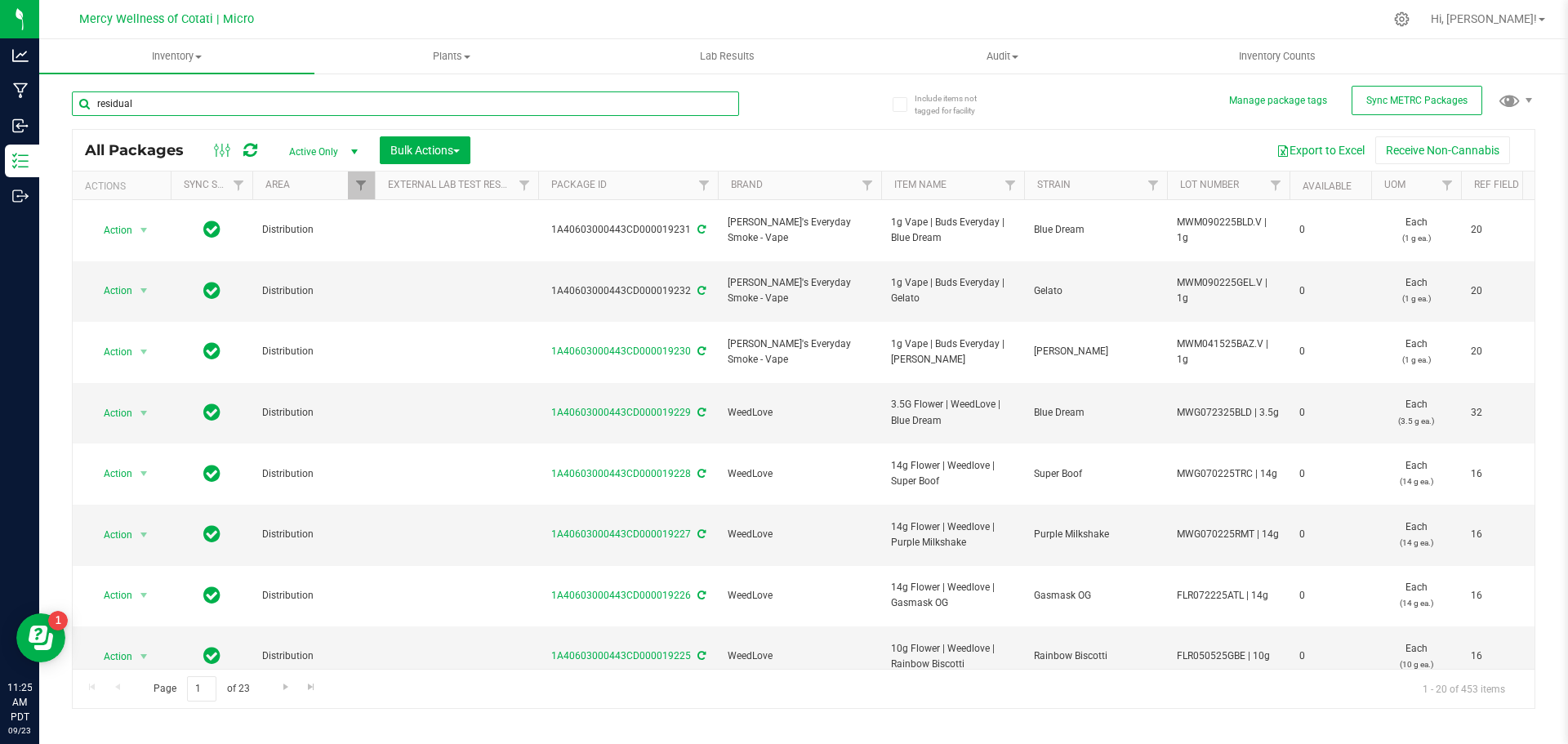
type input "residual"
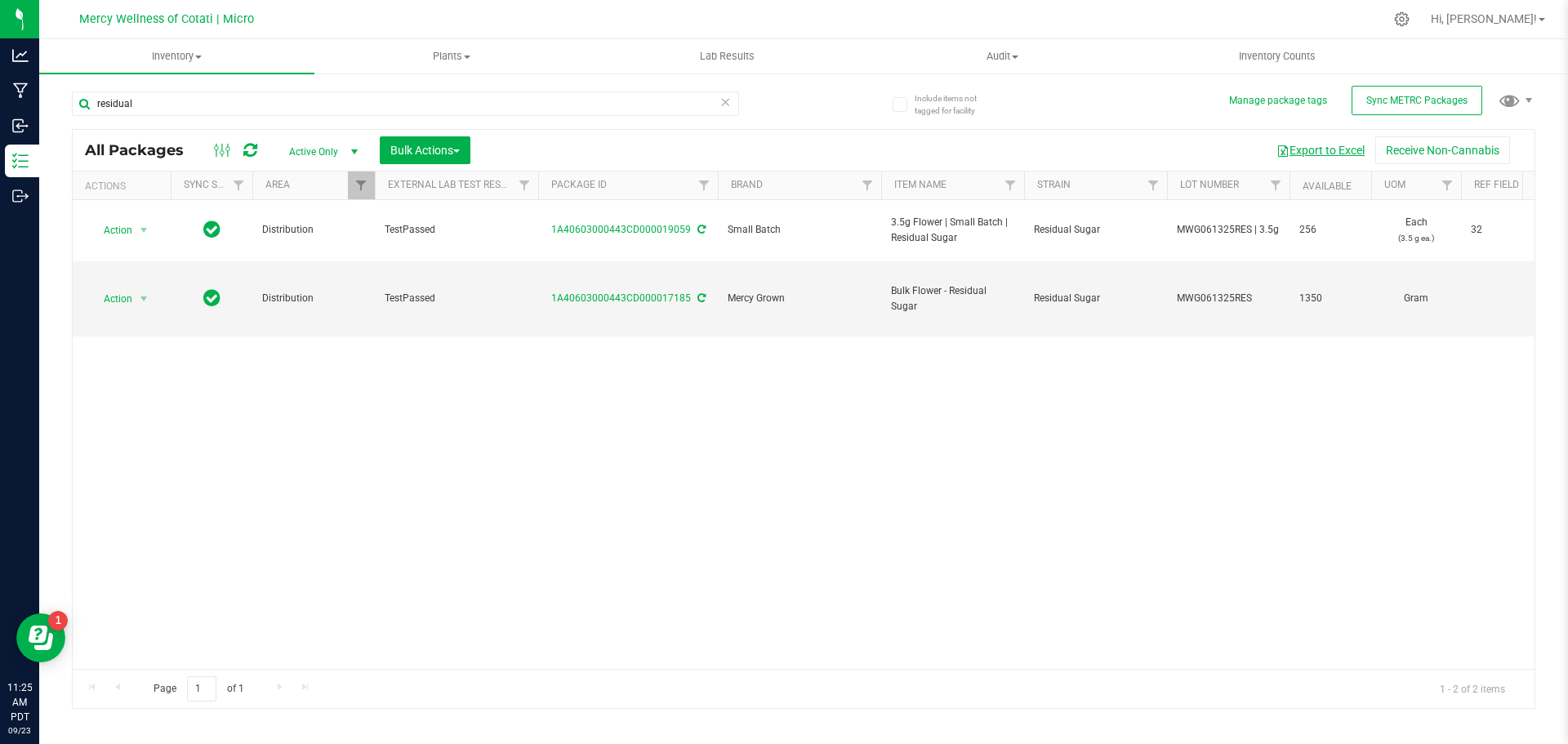
click at [1352, 149] on button "Export to Excel" at bounding box center [1321, 150] width 110 height 28
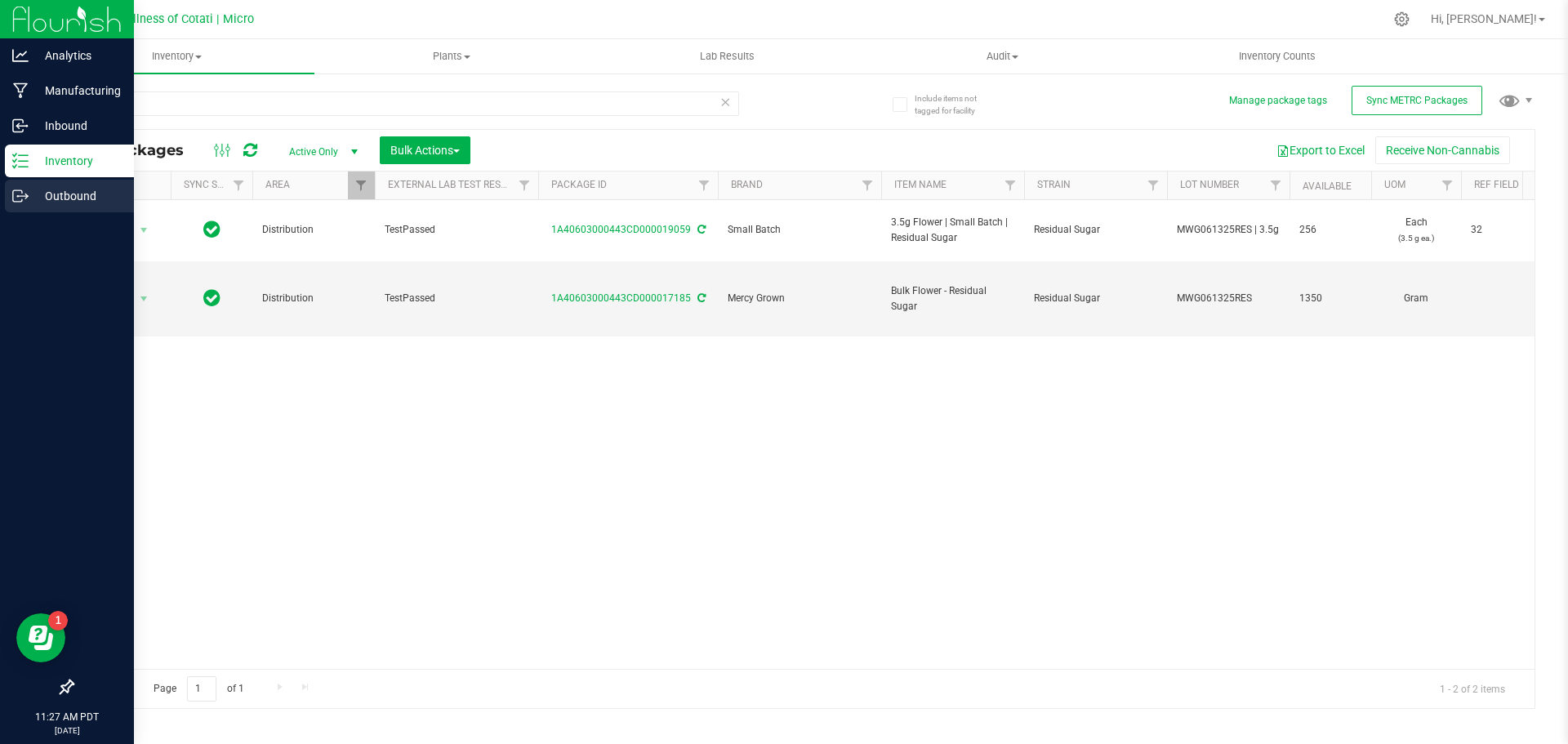
click at [71, 200] on p "Outbound" at bounding box center [77, 195] width 98 height 19
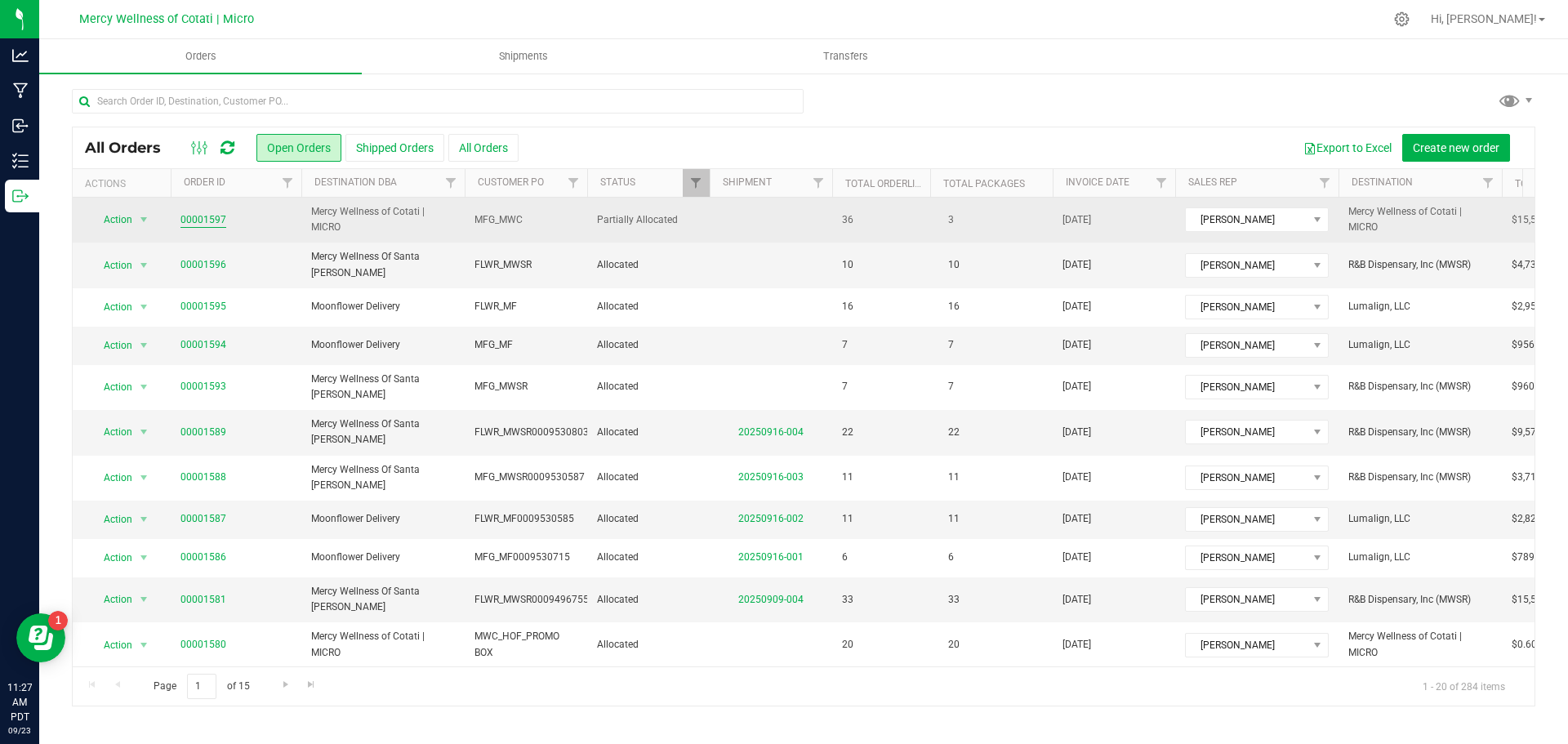
click at [218, 222] on link "00001597" at bounding box center [204, 219] width 46 height 16
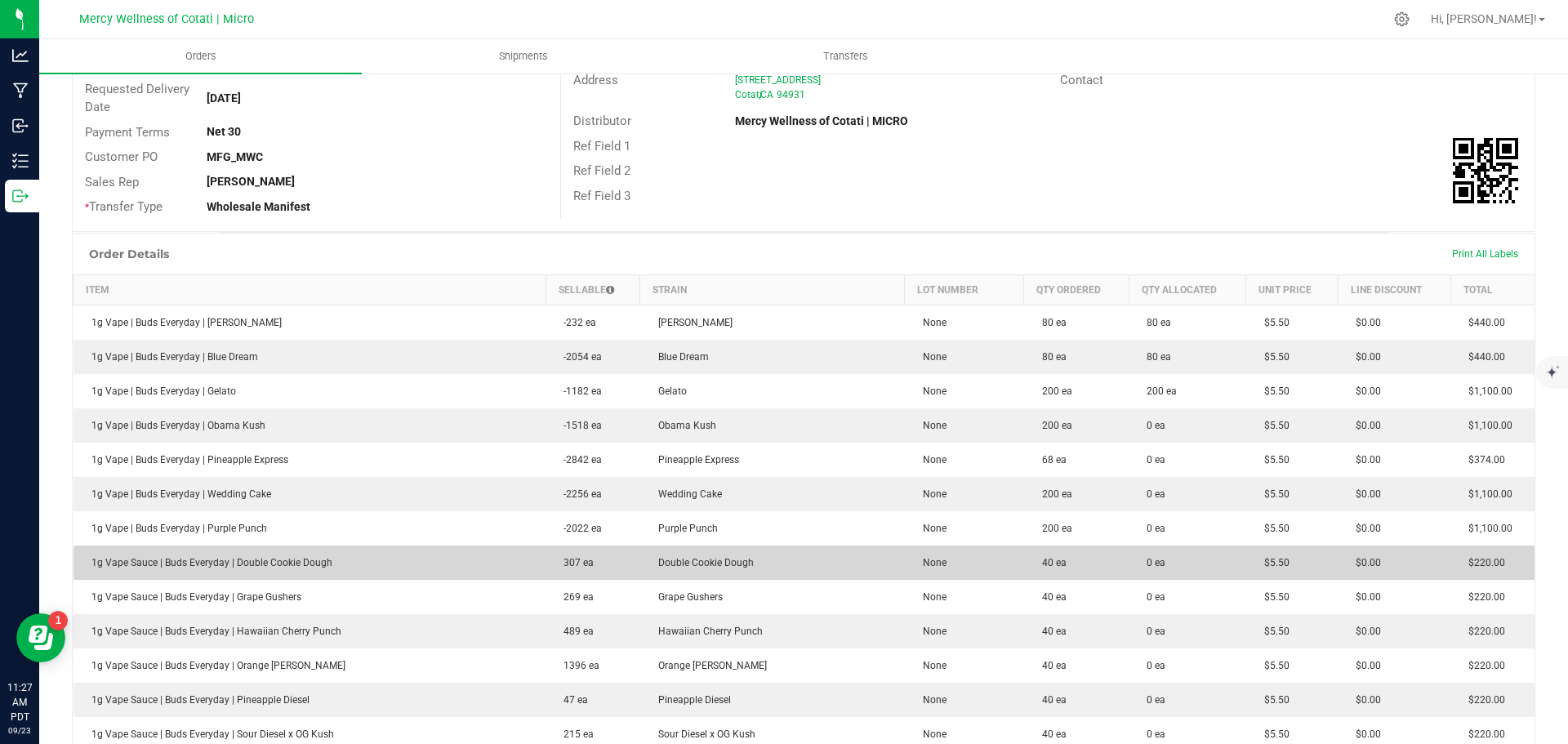
scroll to position [326, 0]
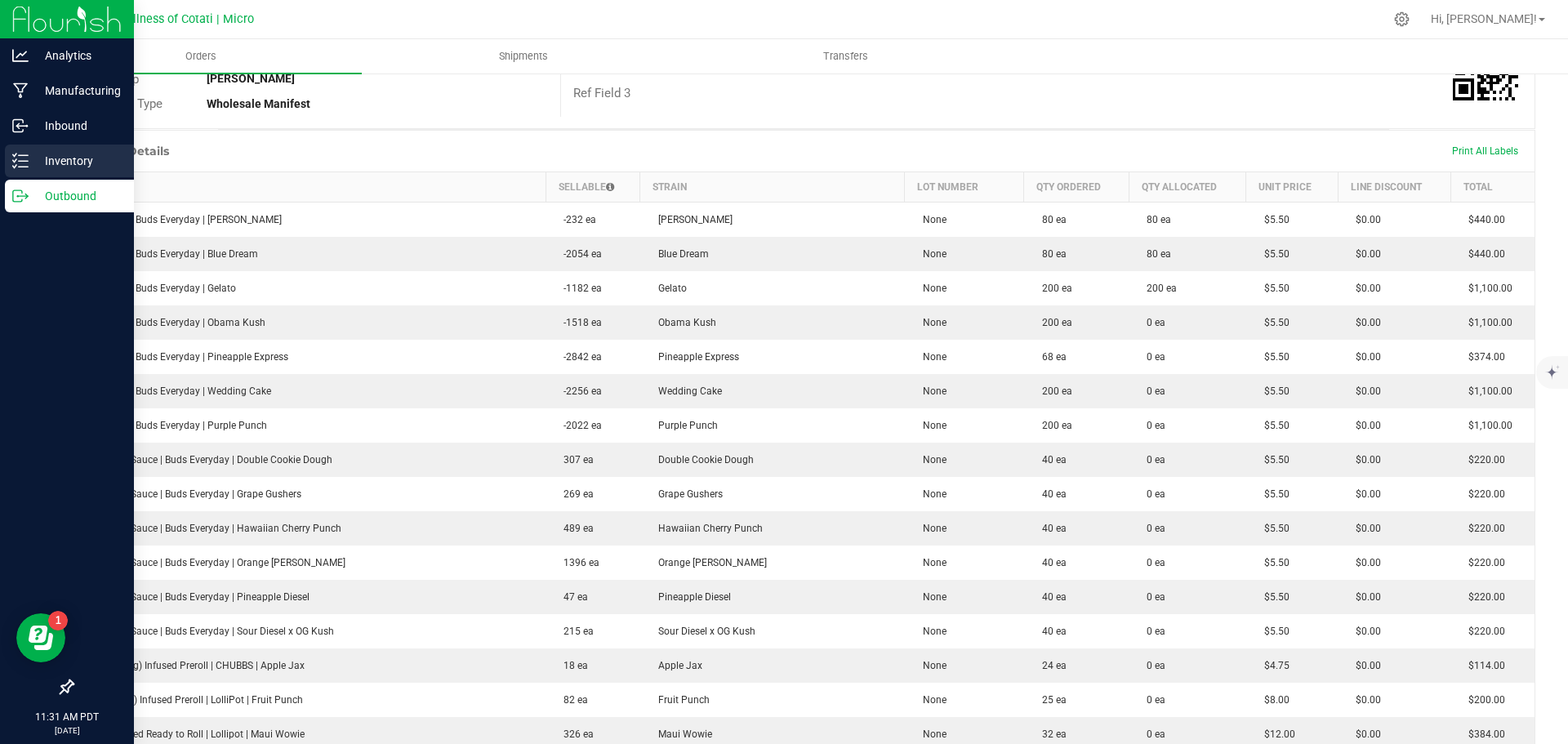
click at [69, 157] on p "Inventory" at bounding box center [77, 160] width 98 height 19
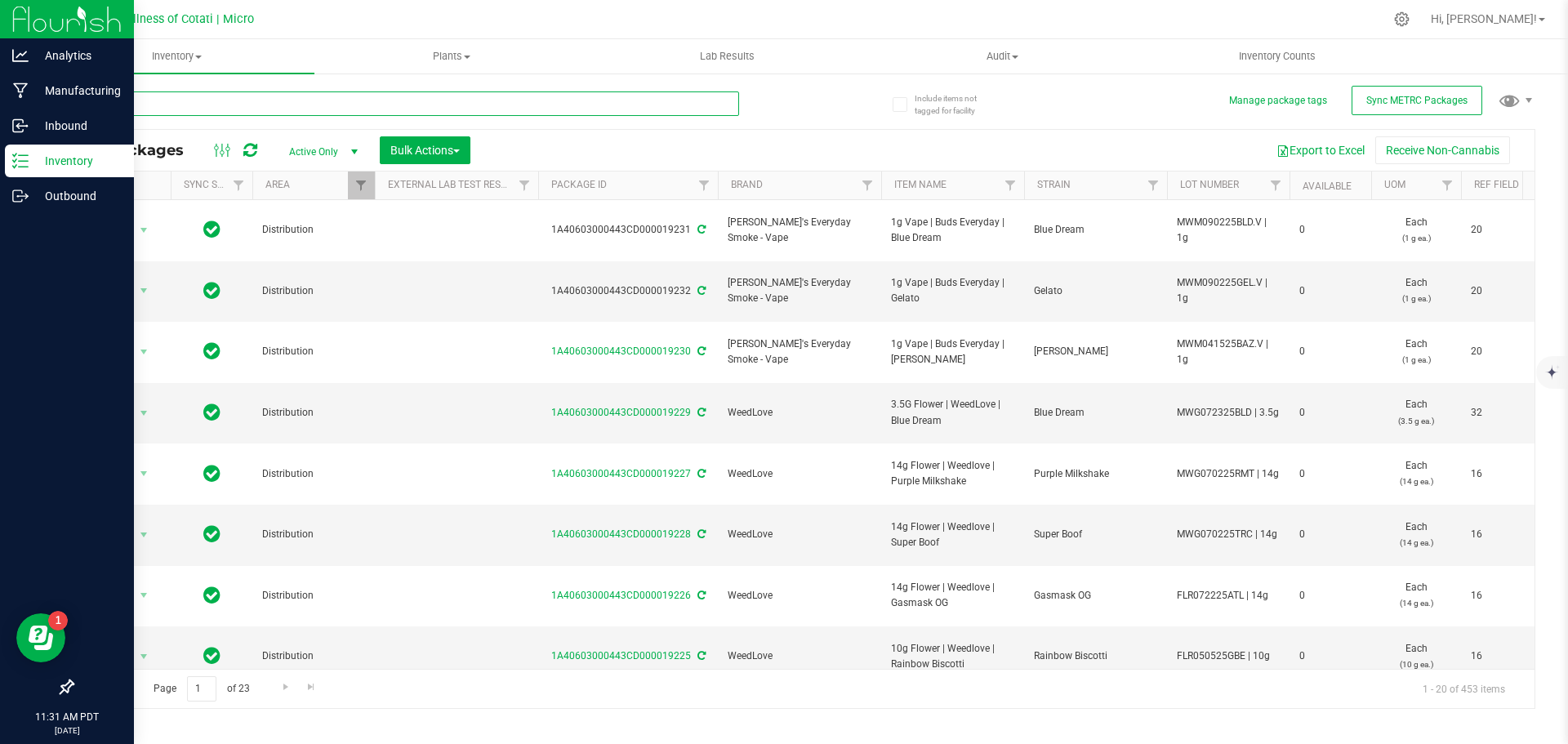
click at [239, 107] on input "text" at bounding box center [405, 103] width 667 height 25
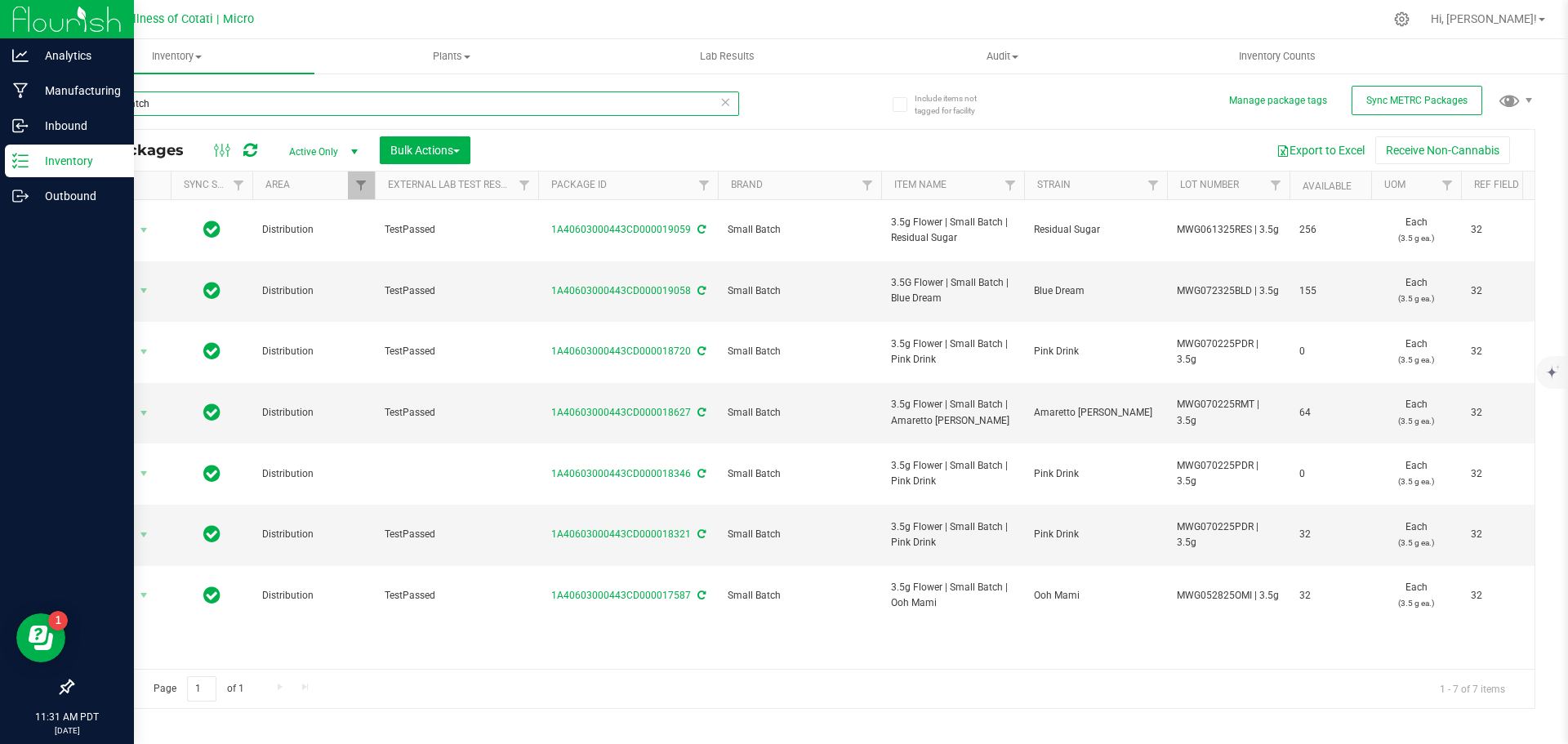
click at [159, 112] on input "small batch" at bounding box center [405, 103] width 667 height 25
type input "lunch money"
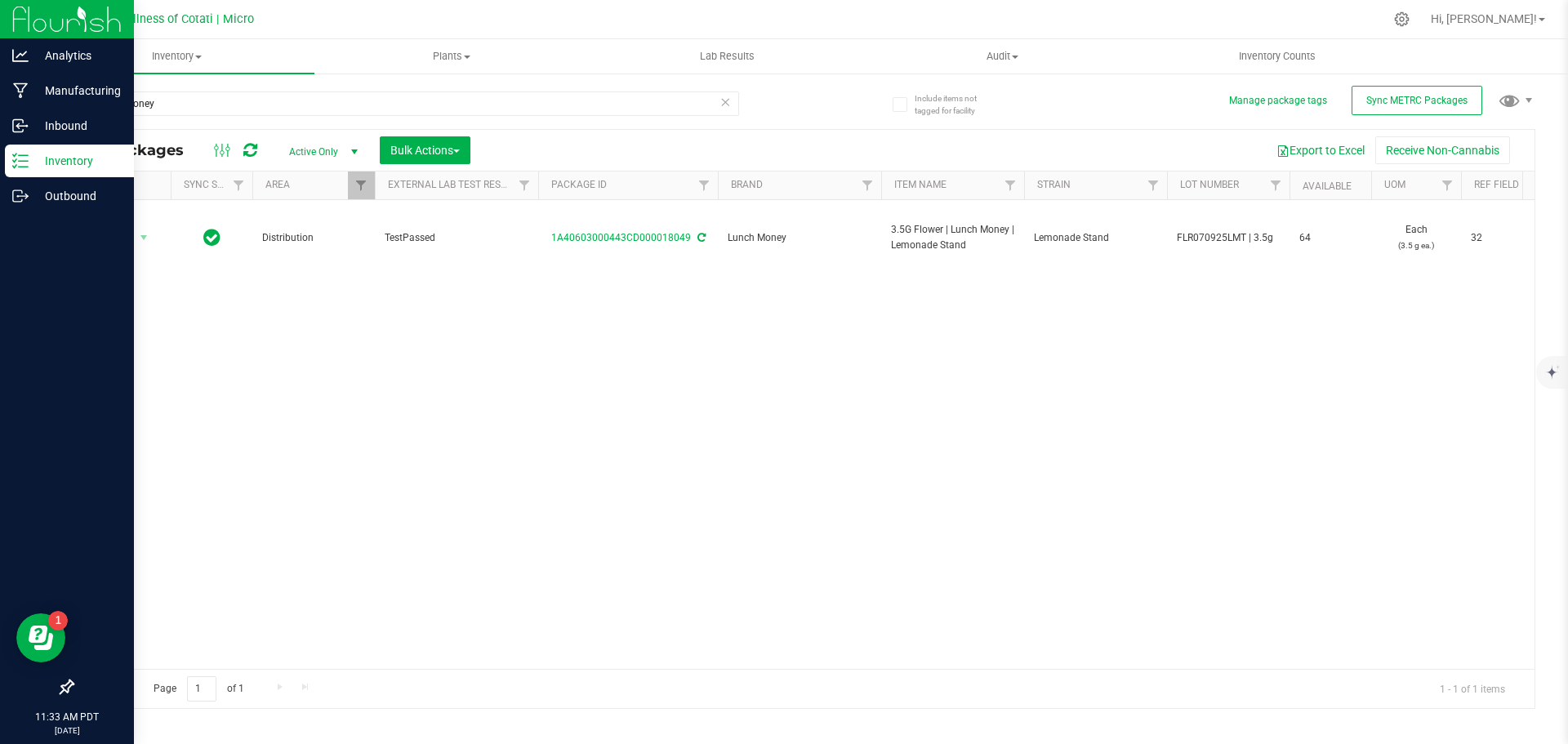
click at [717, 413] on div "Action Action Adjust qty Create package Edit attributes Global inventory Locate…" at bounding box center [803, 434] width 1462 height 468
click at [74, 187] on p "Outbound" at bounding box center [77, 195] width 98 height 19
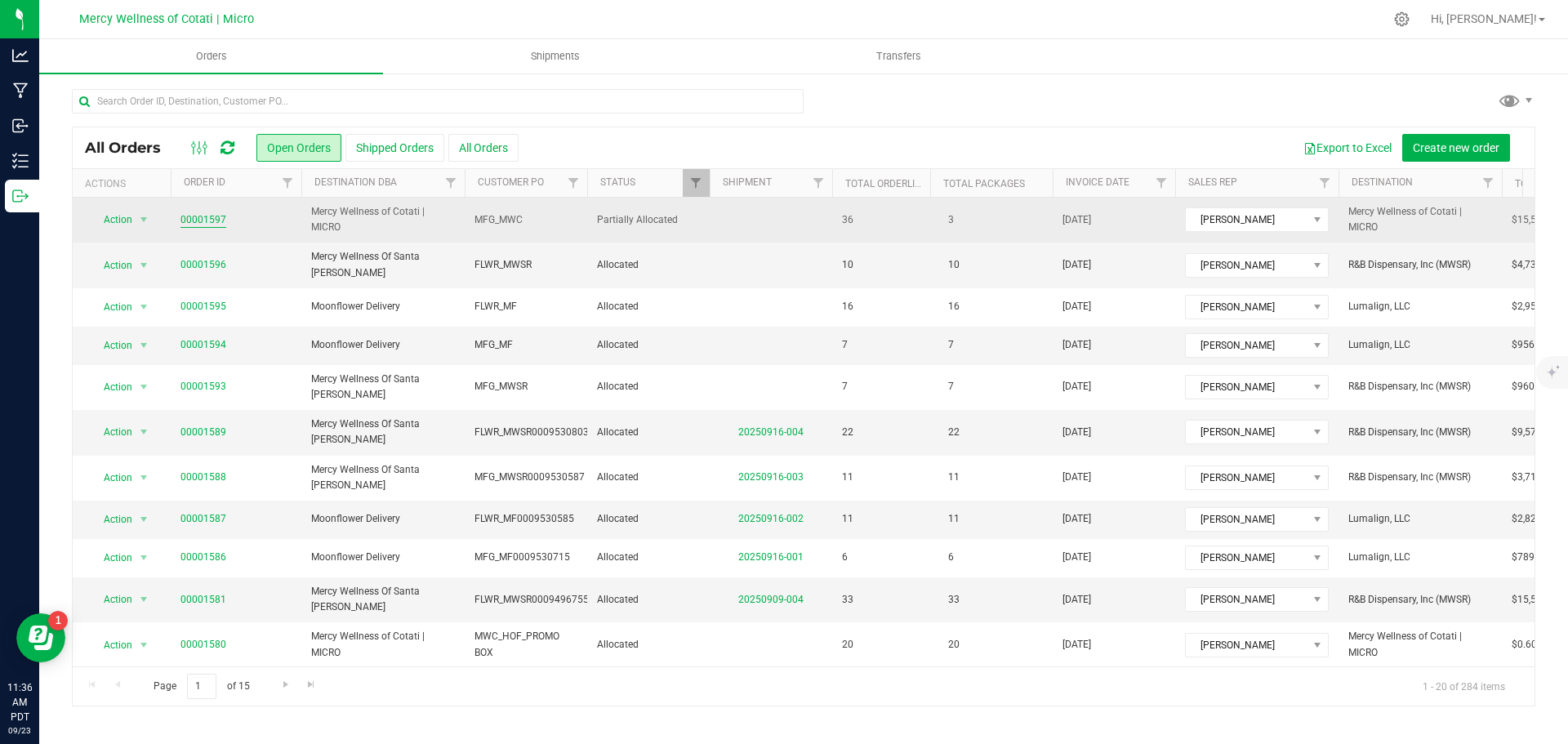
click at [204, 217] on link "00001597" at bounding box center [204, 219] width 46 height 16
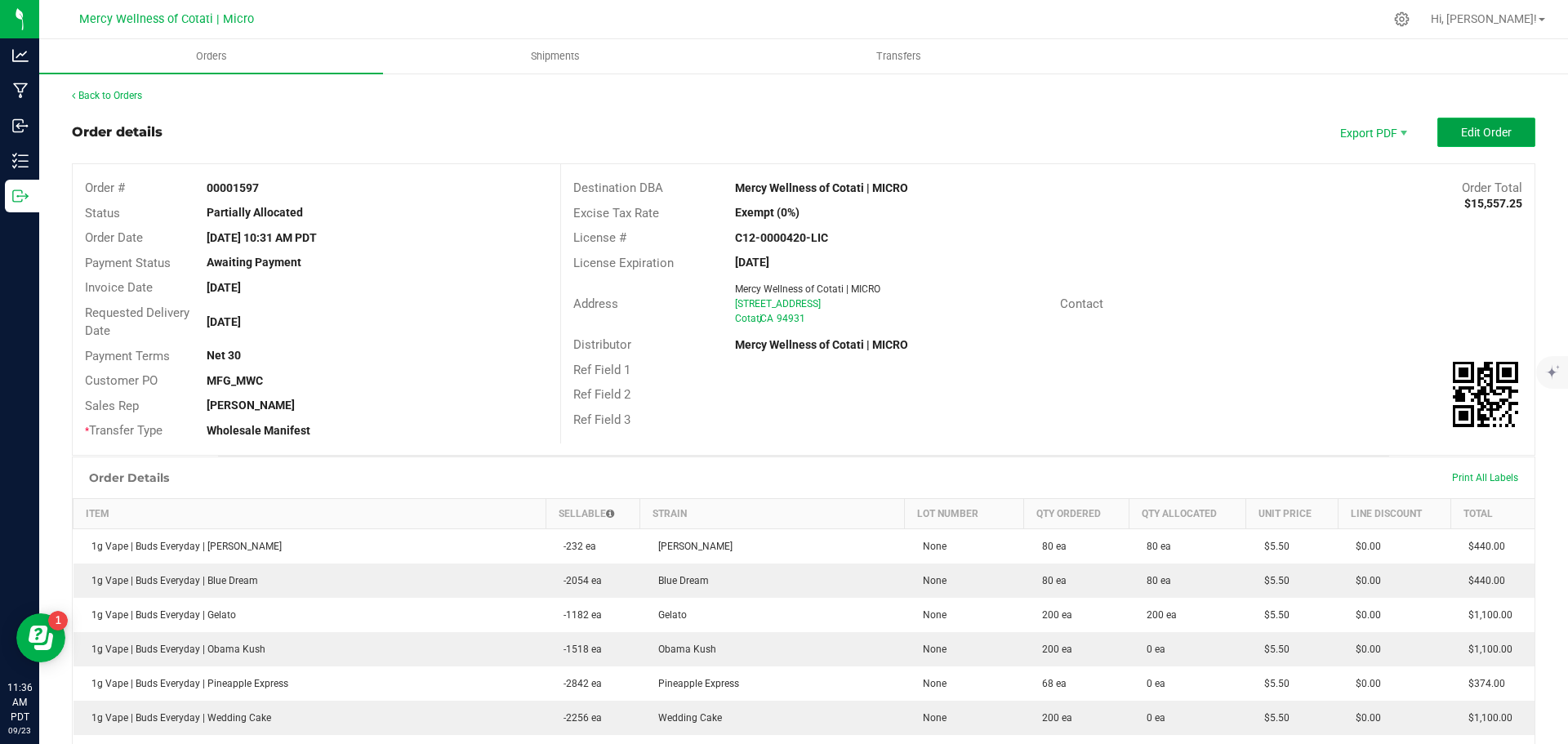
click at [1462, 131] on span "Edit Order" at bounding box center [1486, 132] width 51 height 13
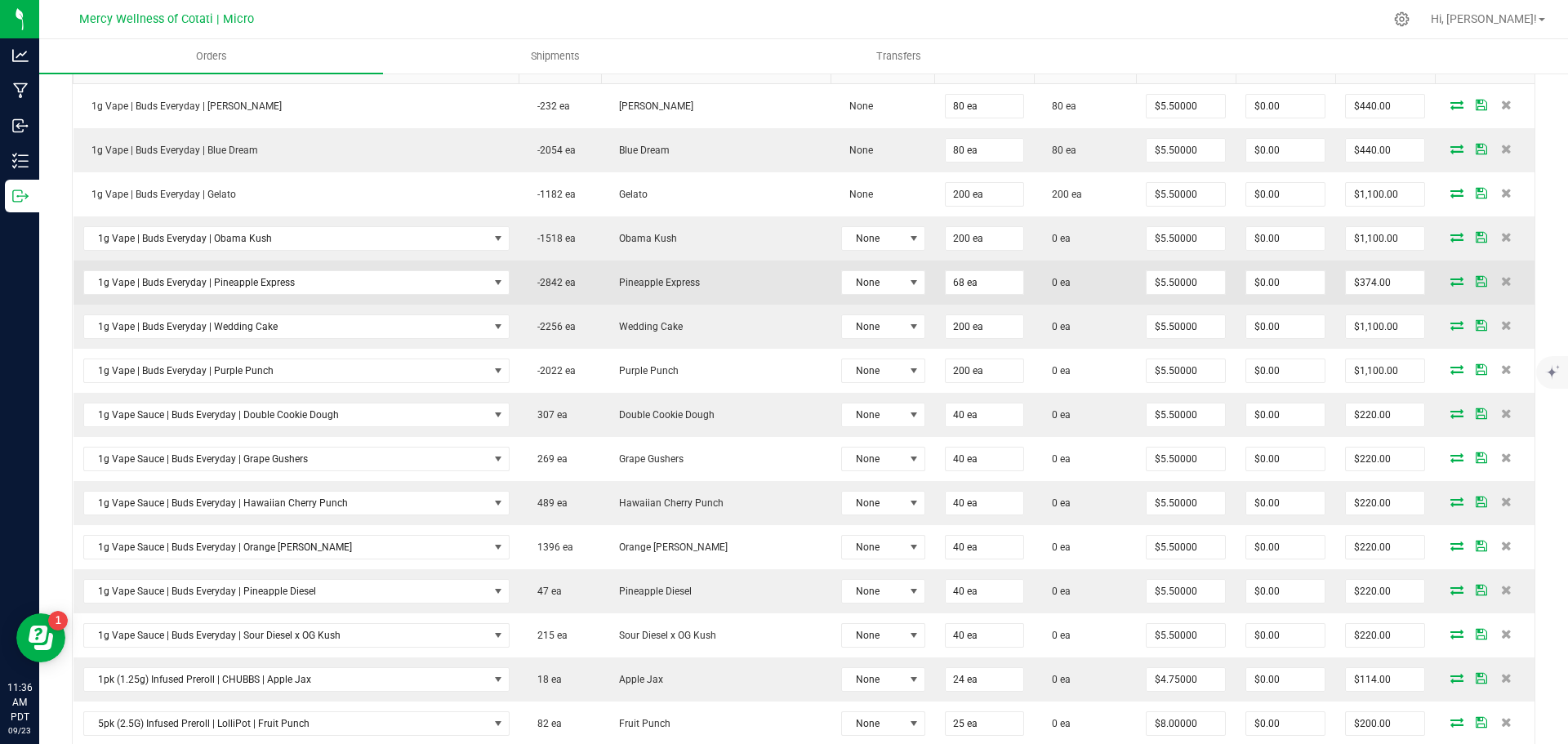
scroll to position [408, 0]
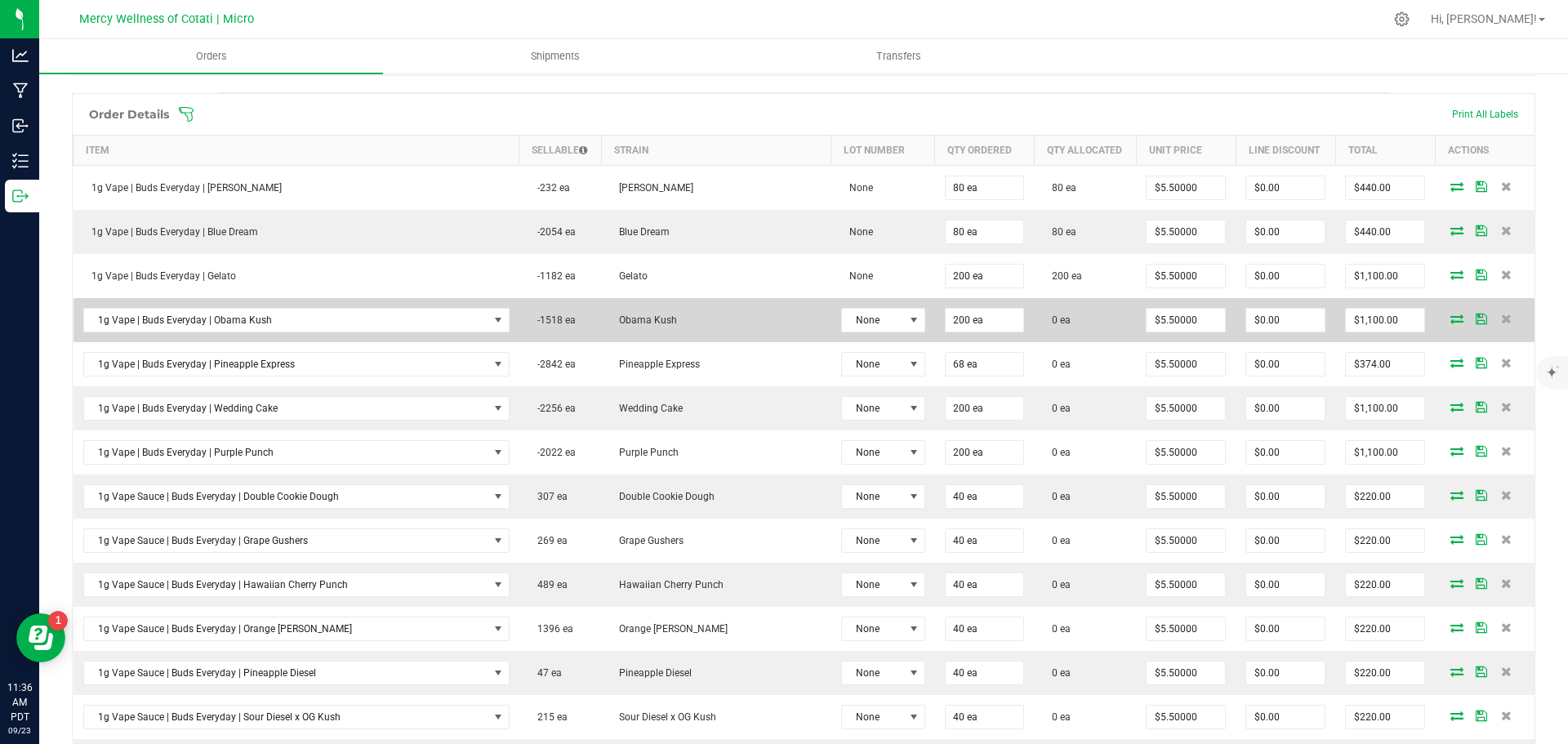
click at [1451, 317] on icon at bounding box center [1457, 318] width 13 height 10
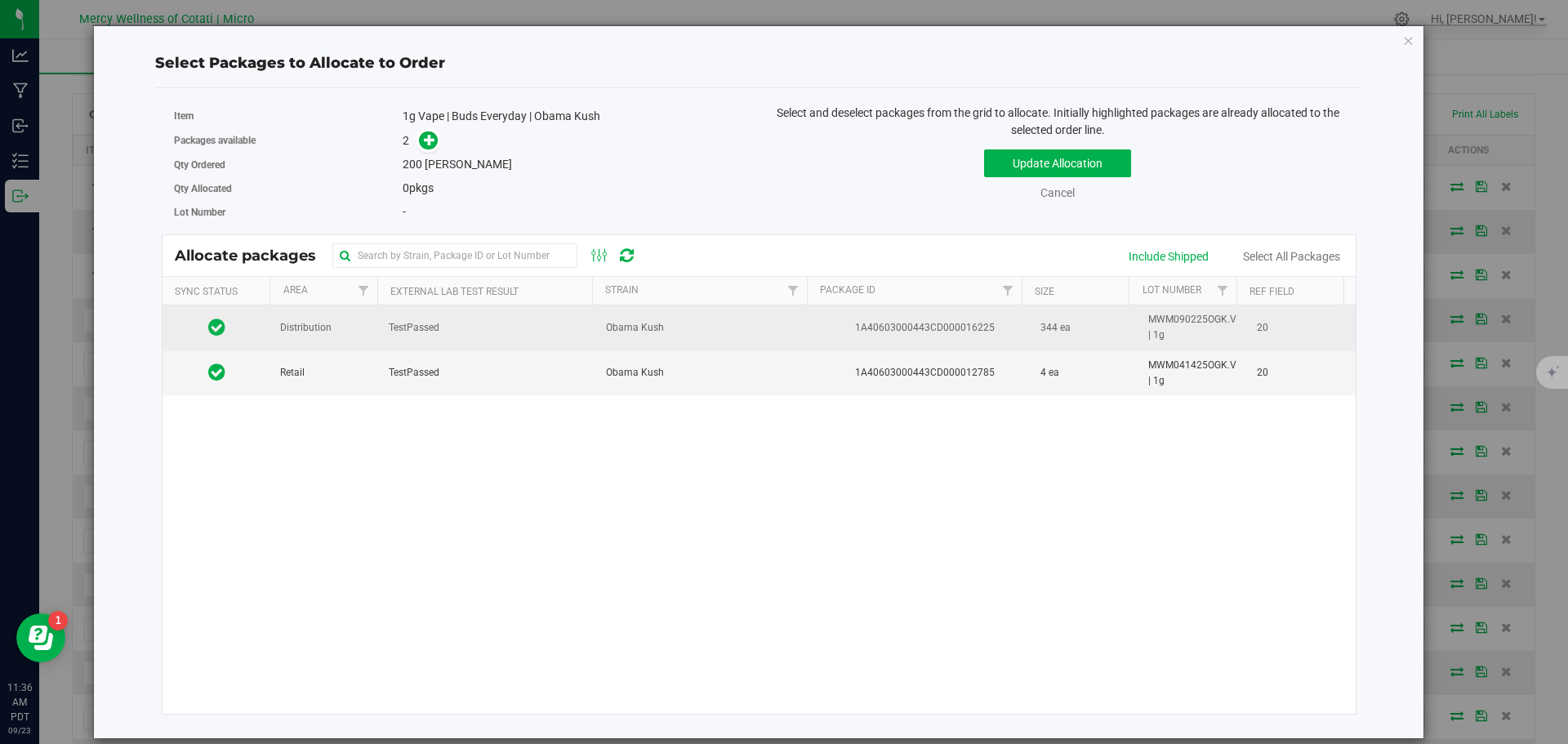
click at [332, 326] on td "Distribution" at bounding box center [325, 327] width 109 height 45
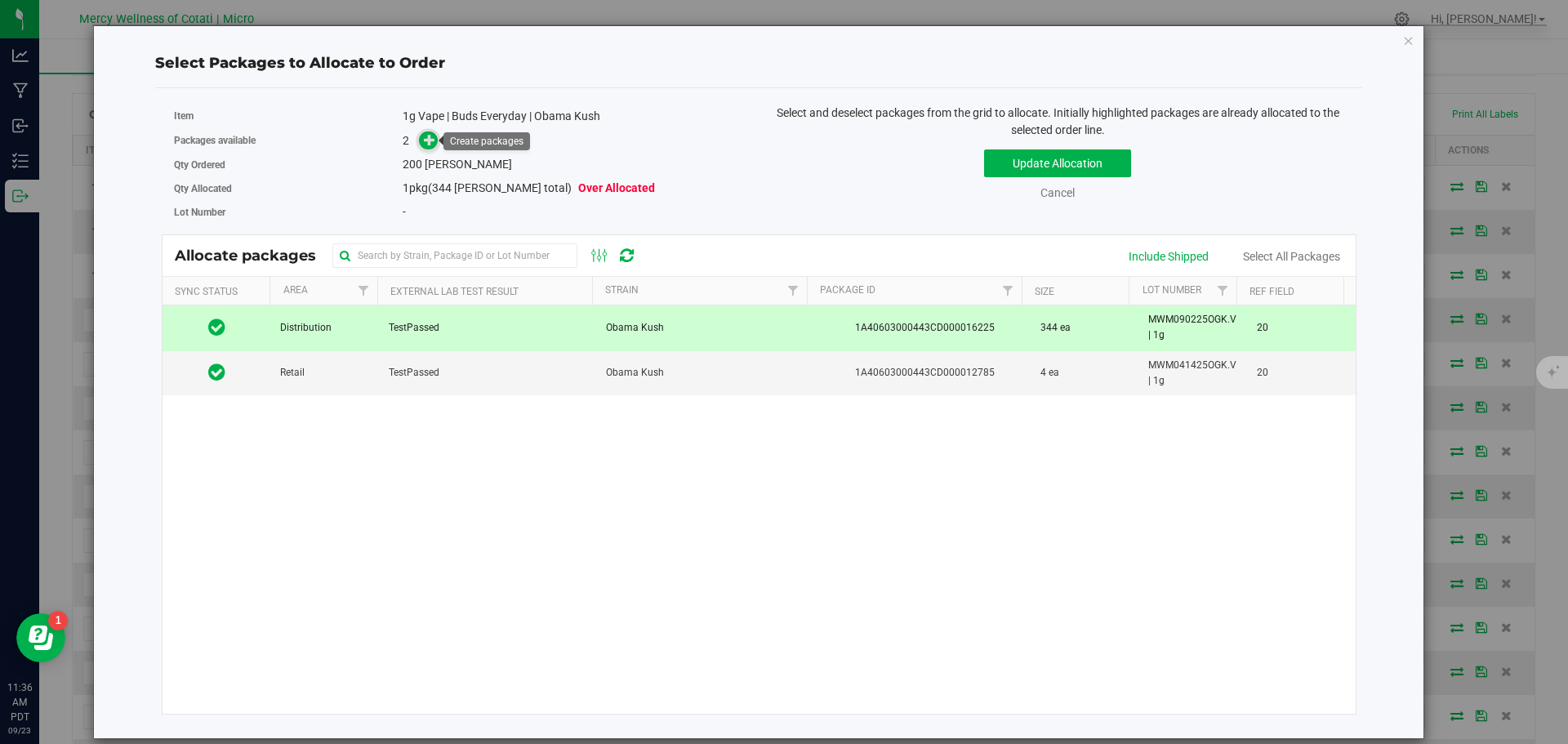
click at [428, 138] on icon at bounding box center [430, 139] width 11 height 11
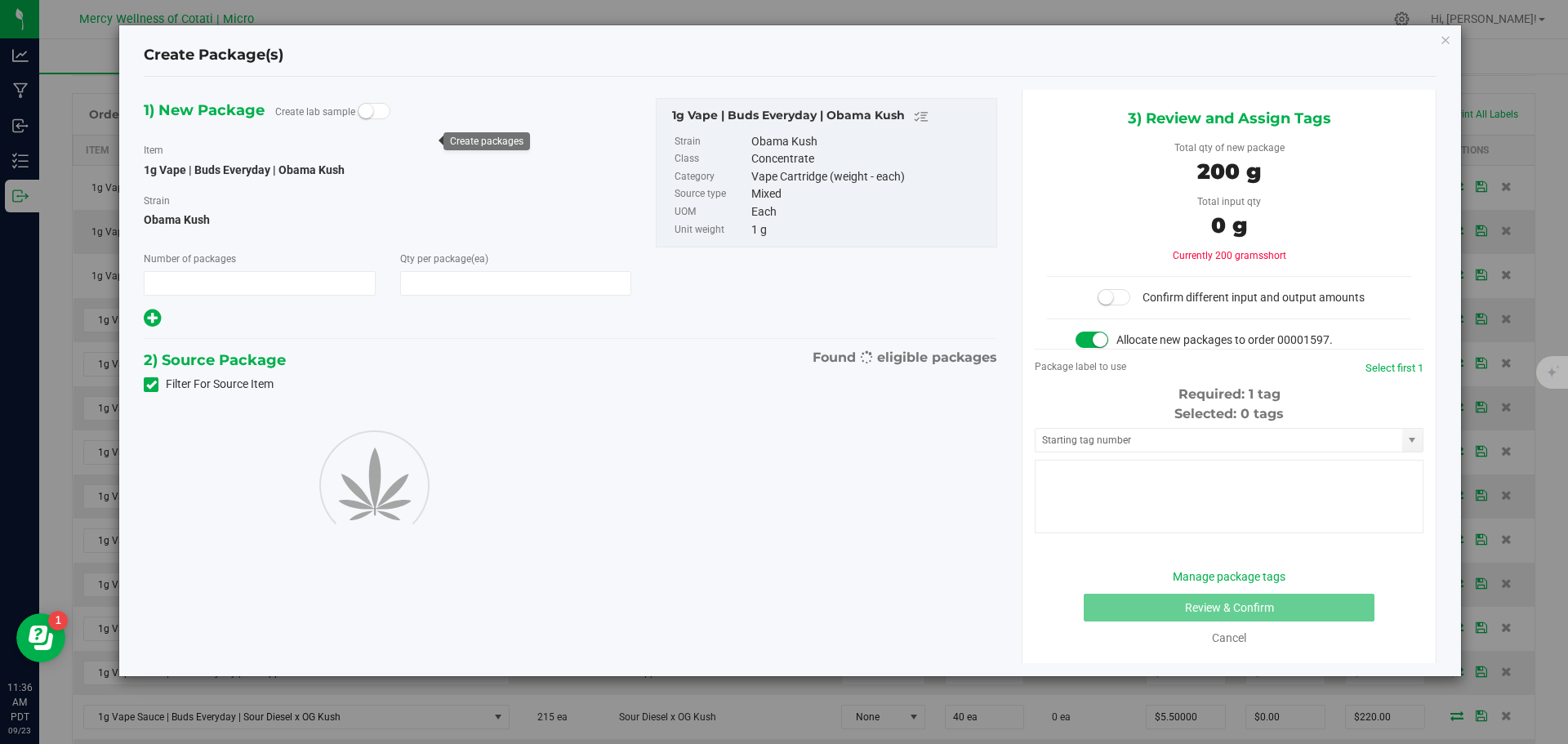
type input "1"
type input "200"
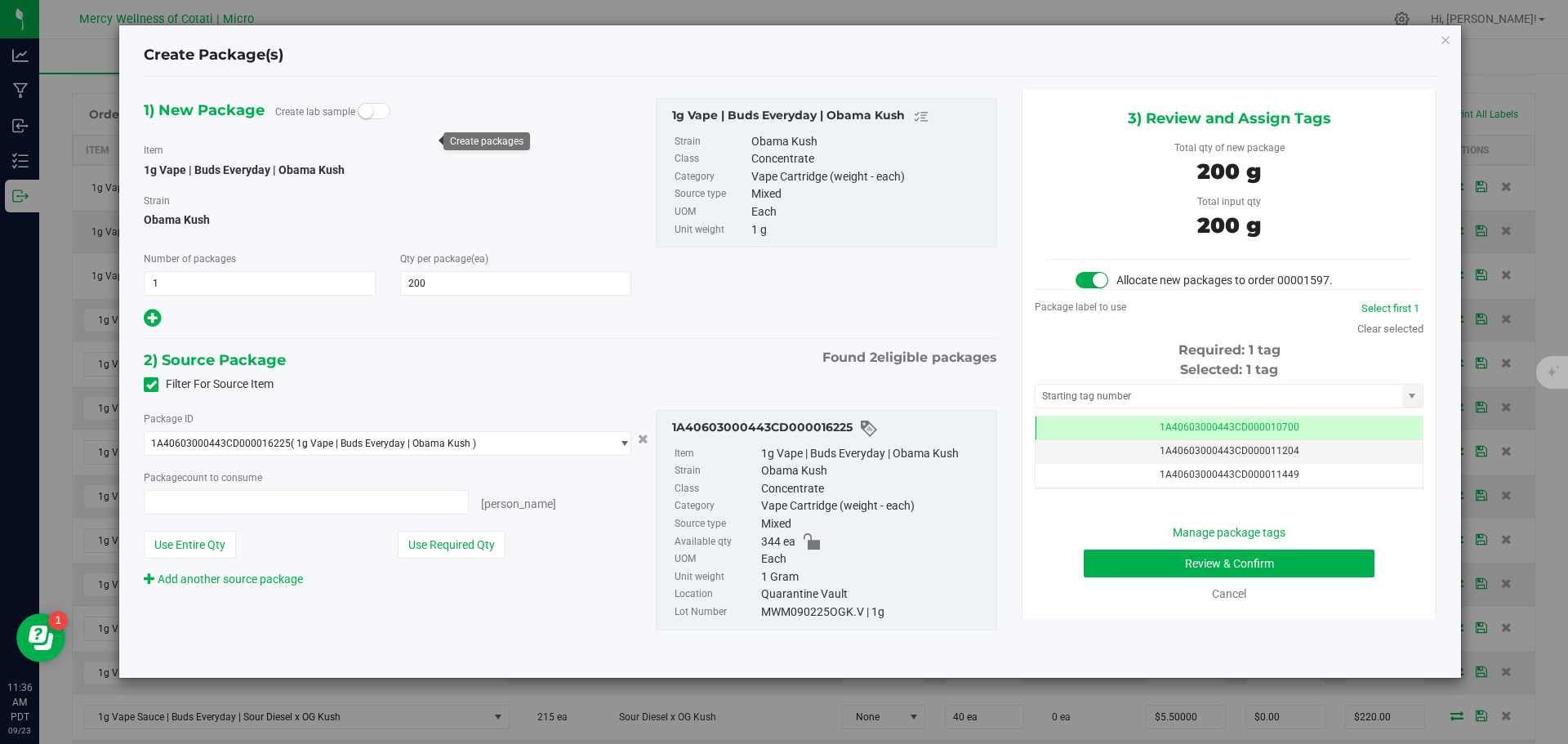
type input "200 ea"
click at [1123, 407] on span at bounding box center [1229, 396] width 389 height 25
click at [1121, 391] on input "text" at bounding box center [1219, 396] width 367 height 23
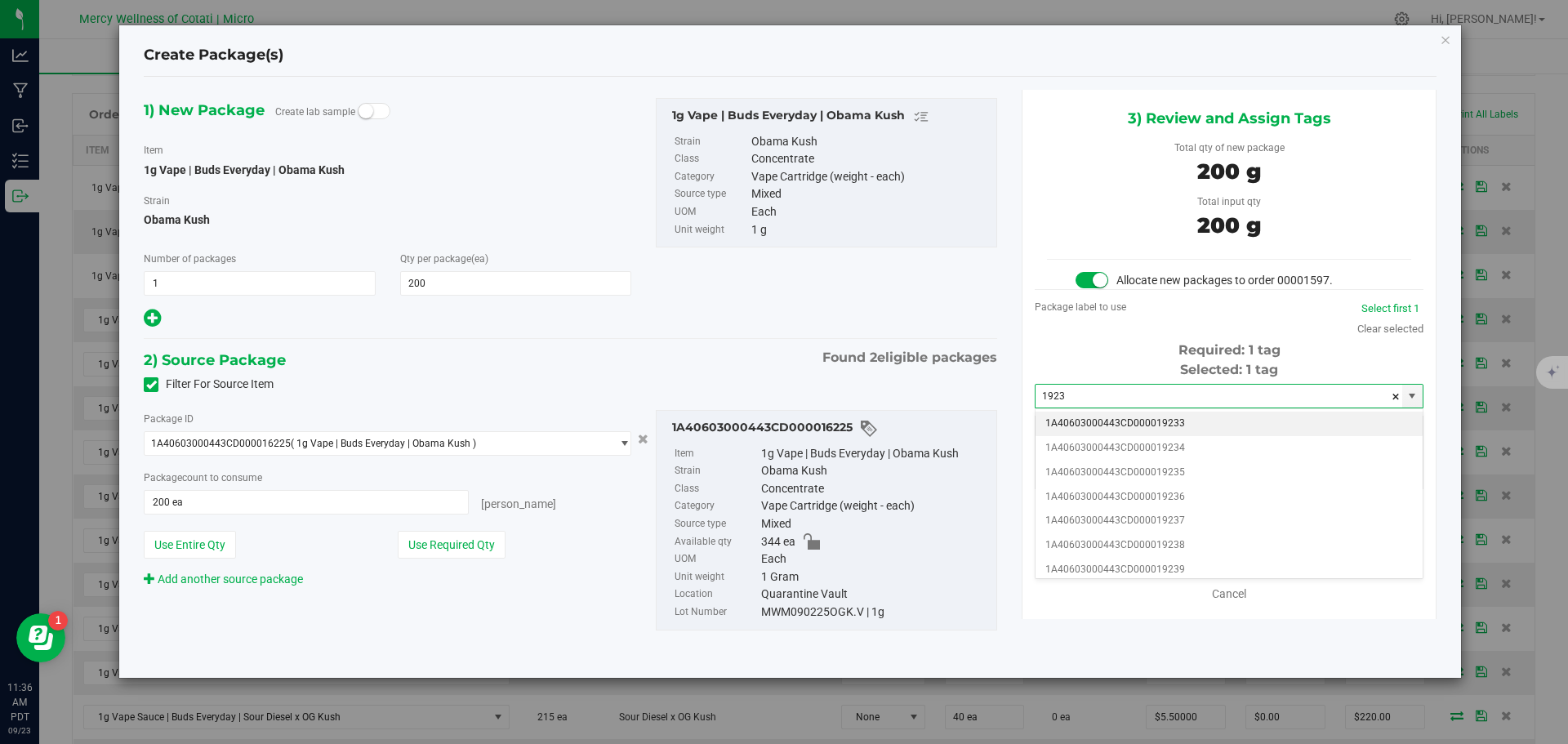
click at [1145, 423] on li "1A40603000443CD000019233" at bounding box center [1229, 423] width 387 height 25
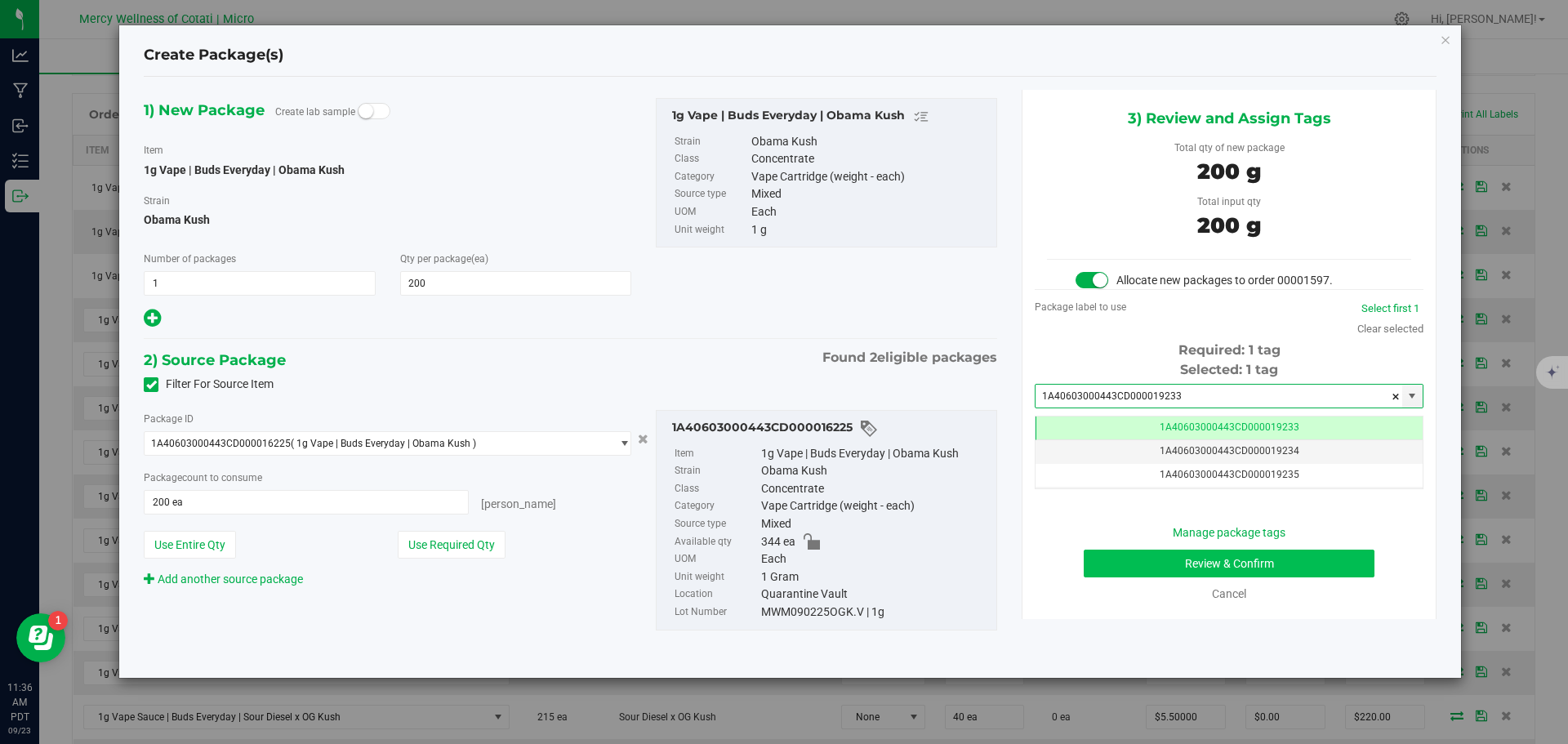
type input "1A40603000443CD000019233"
click at [1217, 558] on button "Review & Confirm" at bounding box center [1229, 563] width 291 height 28
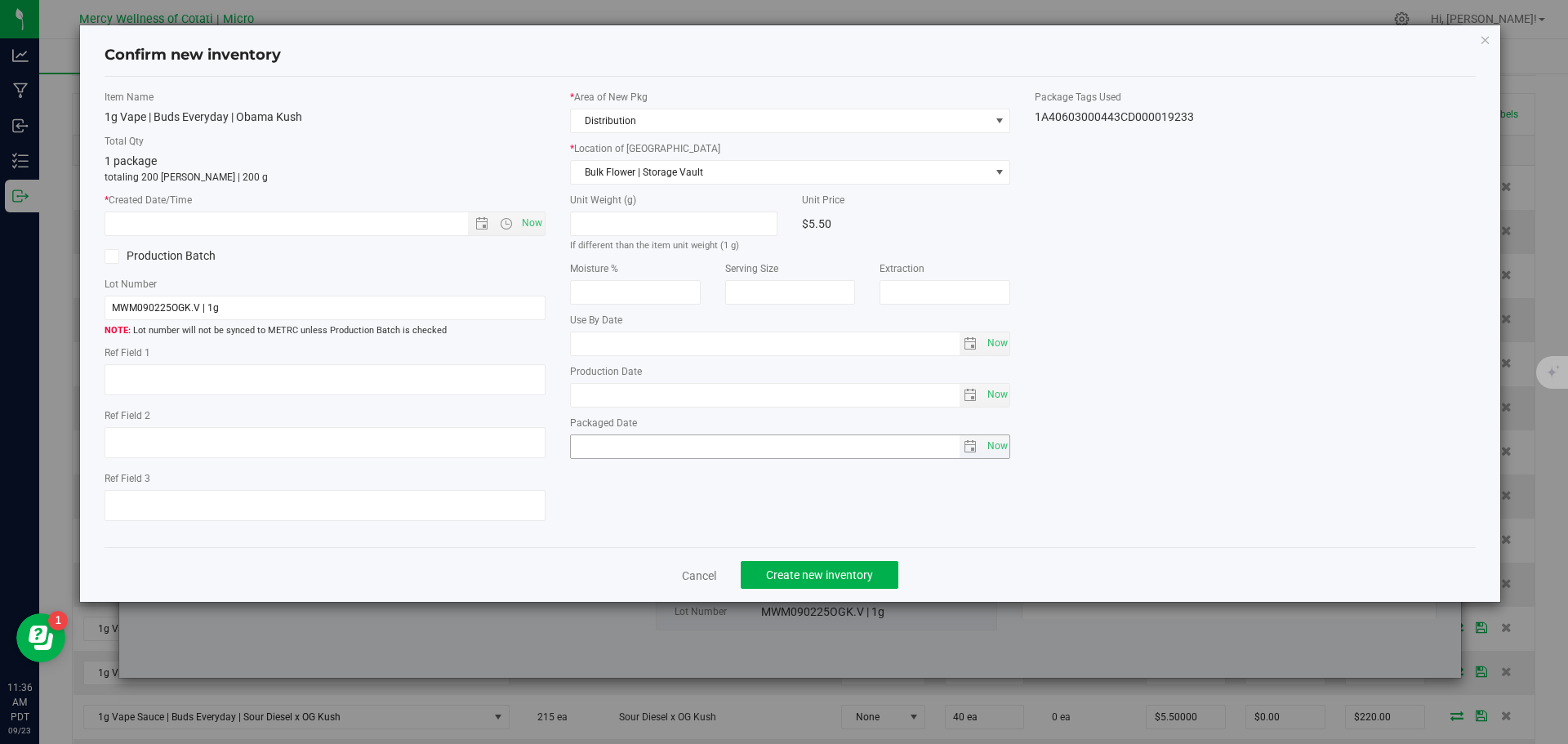
type textarea "20"
click at [540, 222] on span "Now" at bounding box center [531, 223] width 28 height 24
type input "9/23/2025 11:36 AM"
click at [793, 577] on span "Create new inventory" at bounding box center [820, 574] width 107 height 13
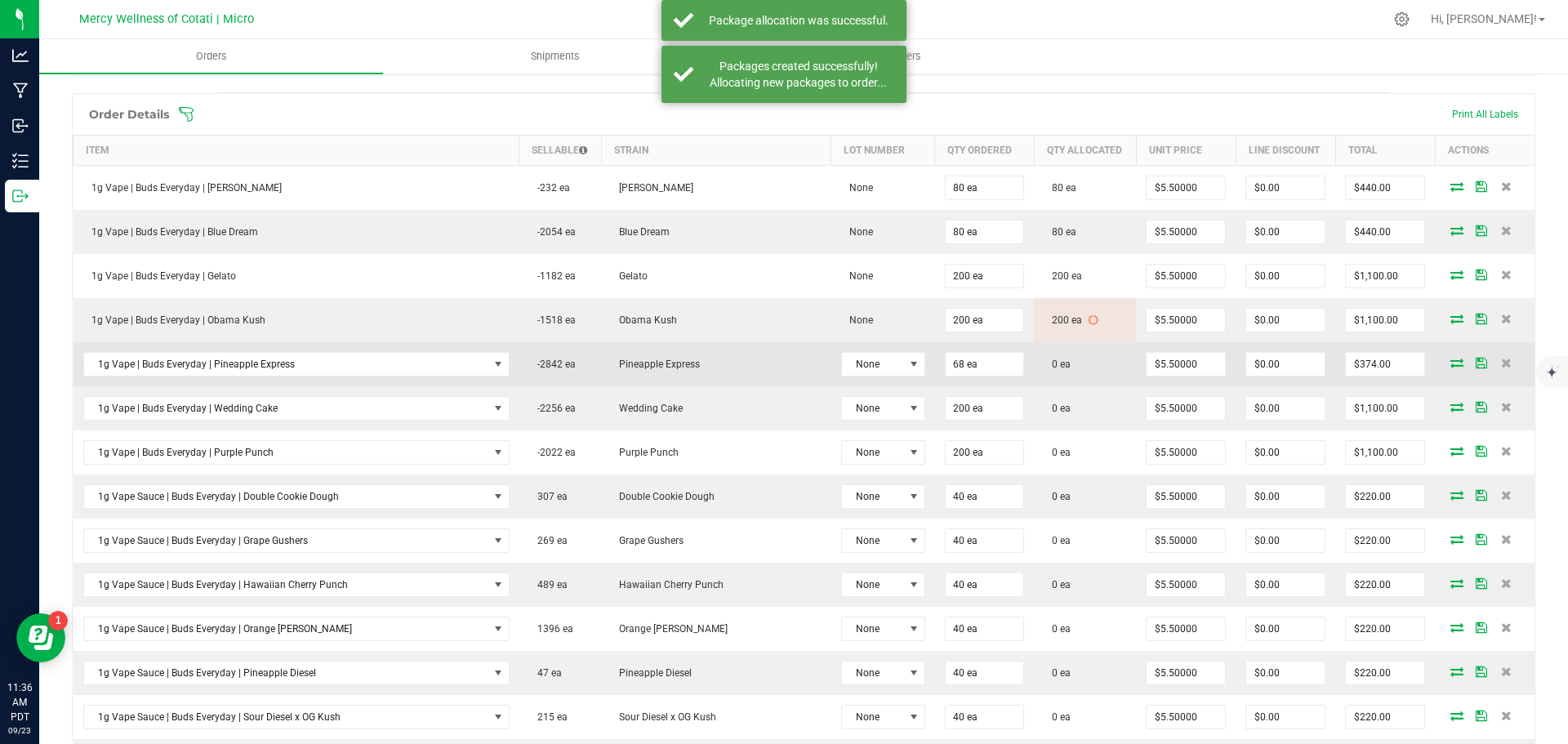
click at [1451, 364] on icon at bounding box center [1457, 362] width 13 height 10
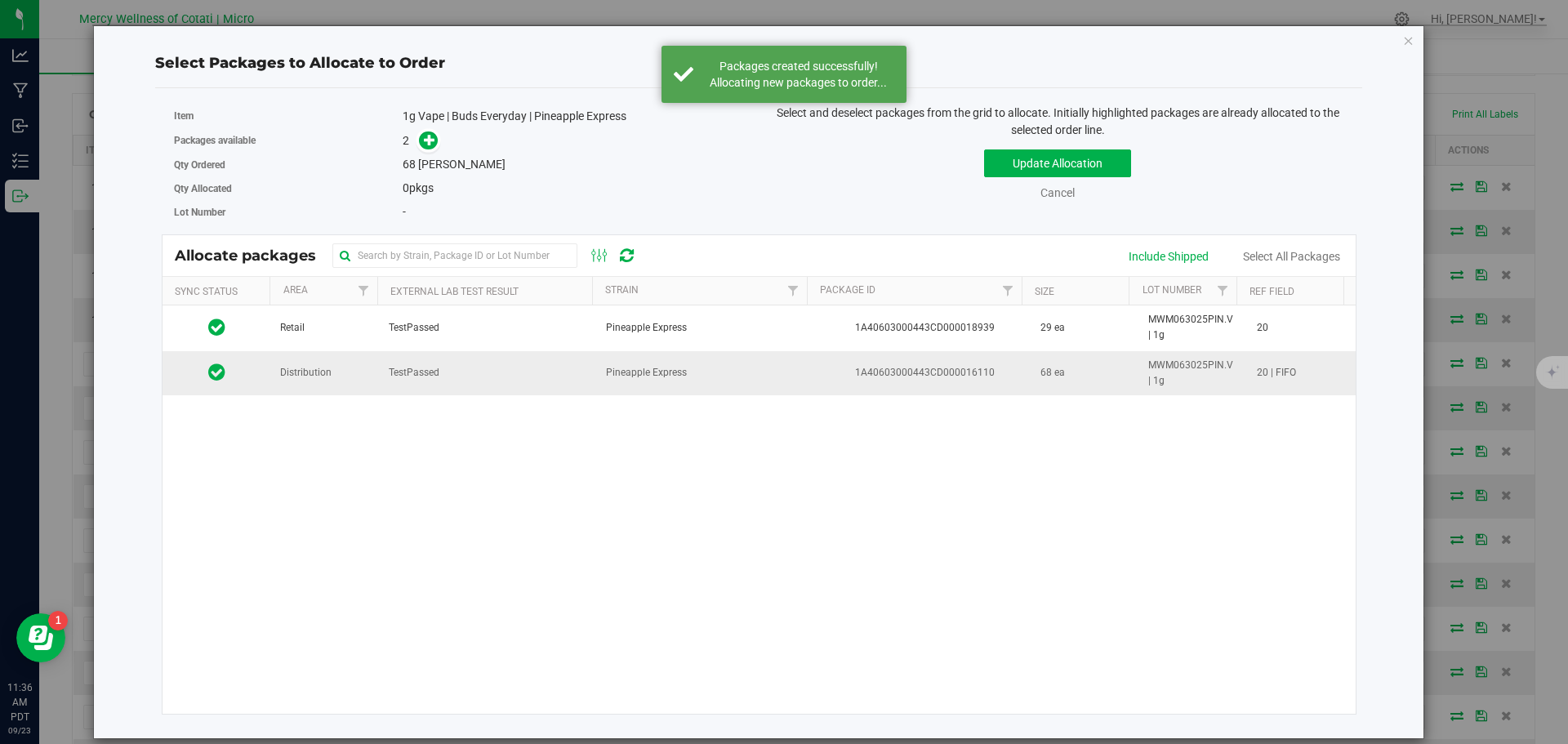
click at [338, 377] on td "Distribution" at bounding box center [325, 373] width 109 height 44
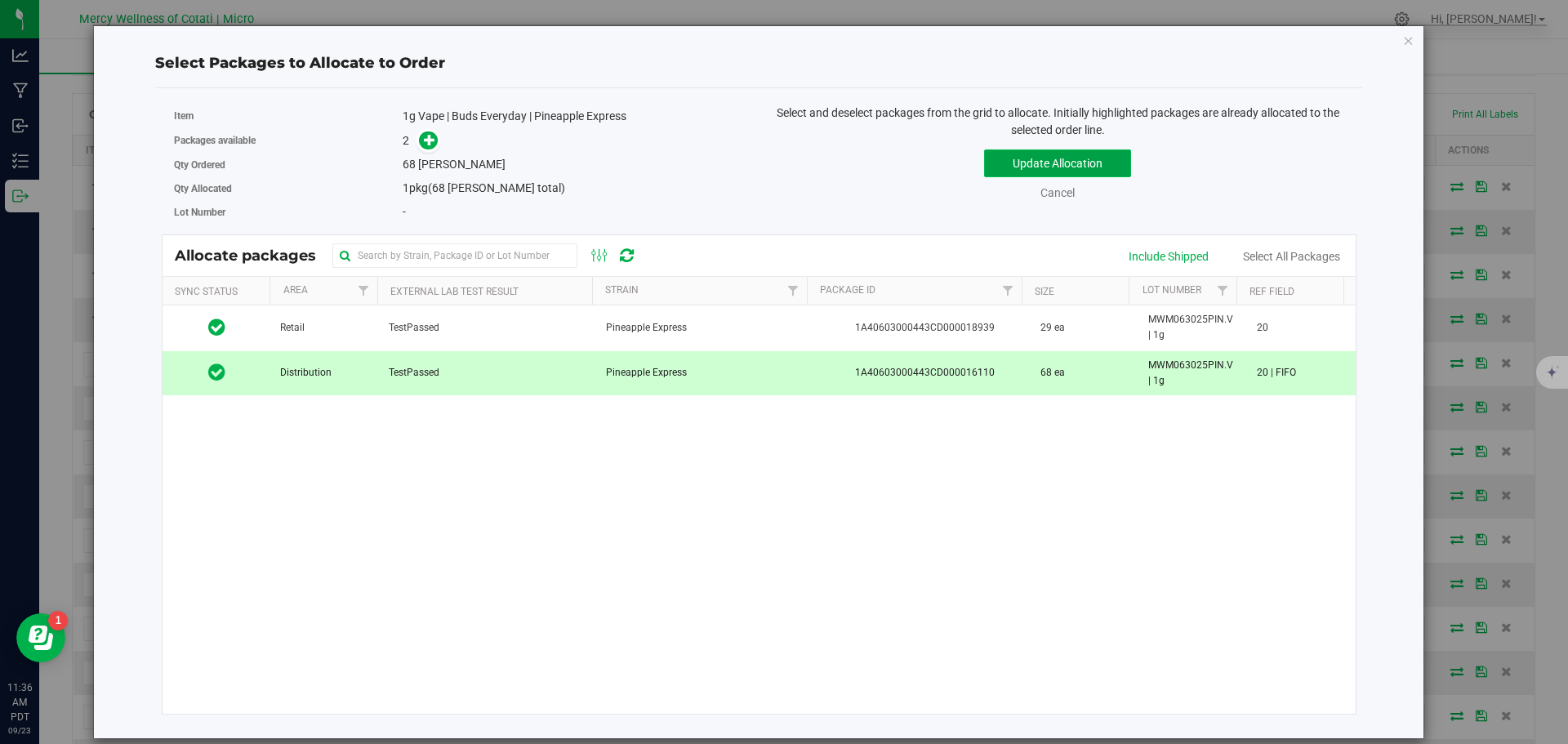
click at [1016, 166] on button "Update Allocation" at bounding box center [1057, 163] width 147 height 28
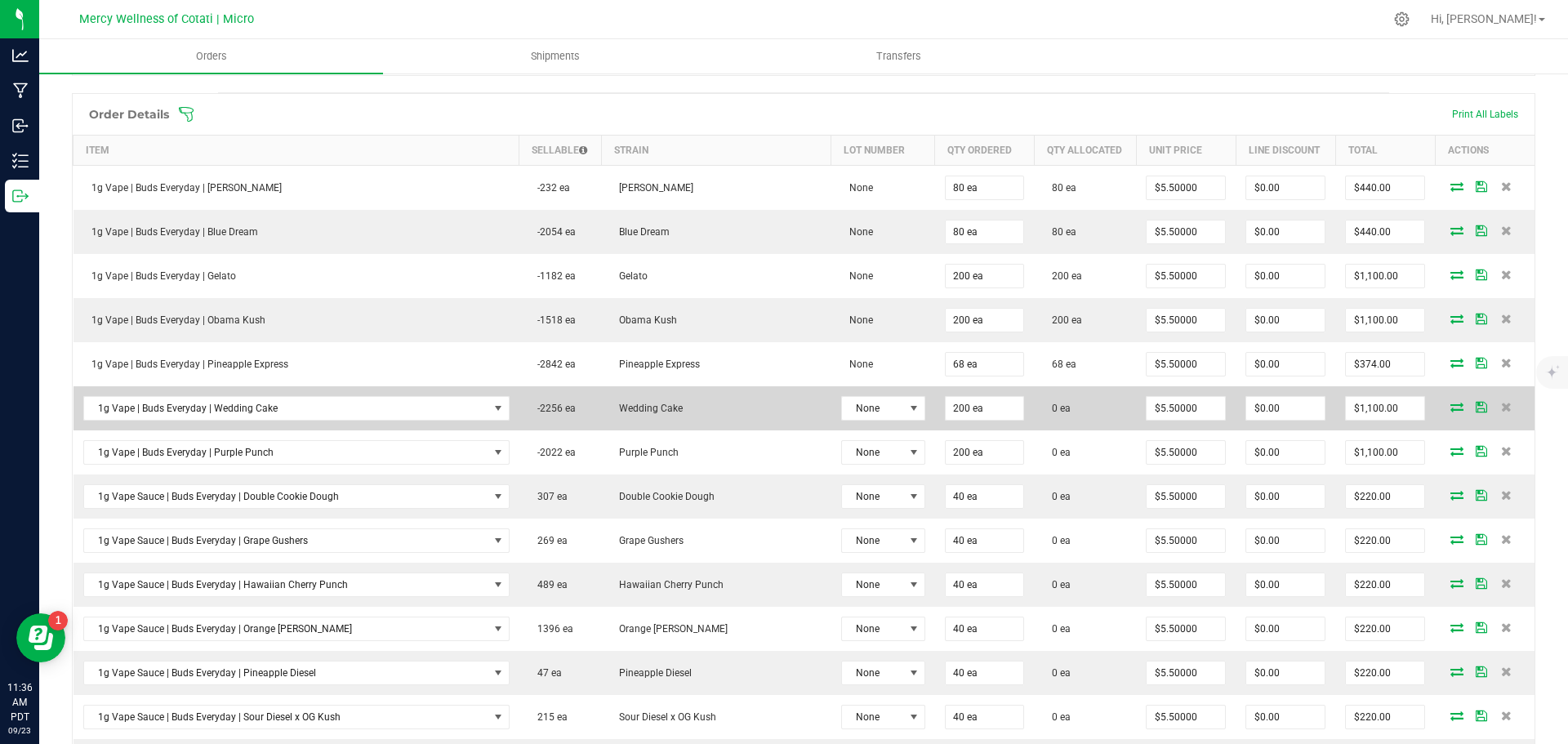
click at [1451, 411] on icon at bounding box center [1457, 407] width 13 height 10
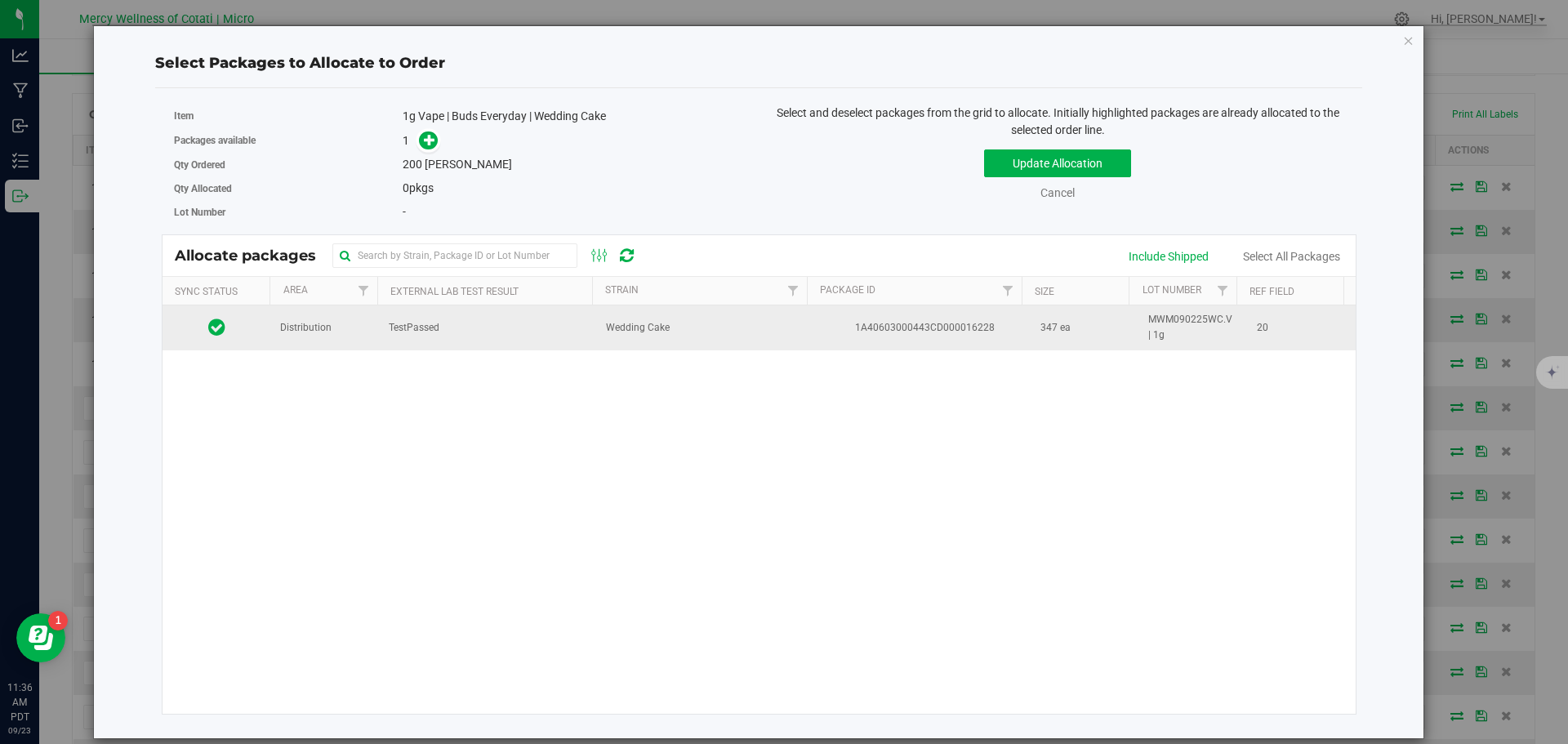
click at [313, 316] on td "Distribution" at bounding box center [325, 327] width 109 height 44
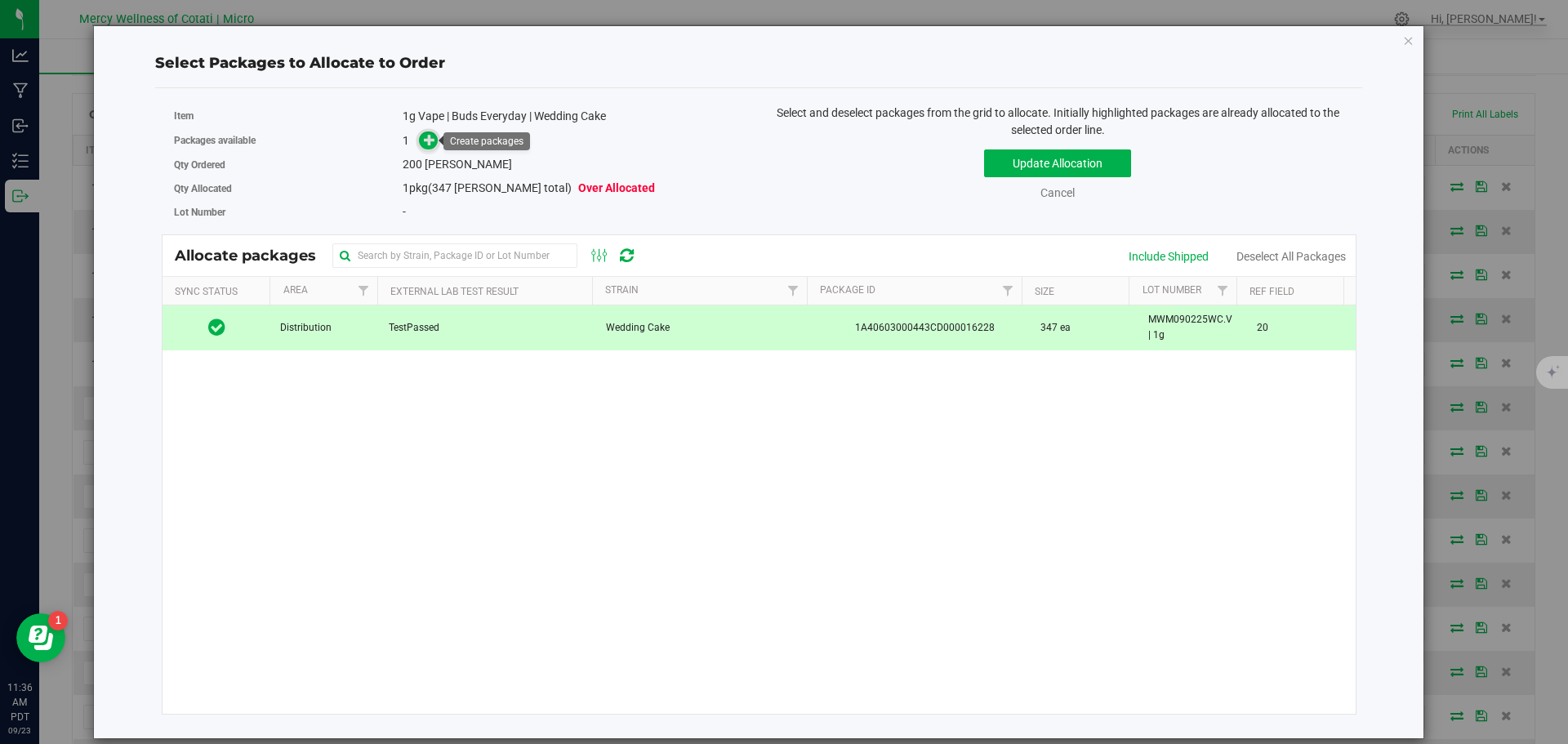
click at [429, 147] on span at bounding box center [428, 141] width 18 height 18
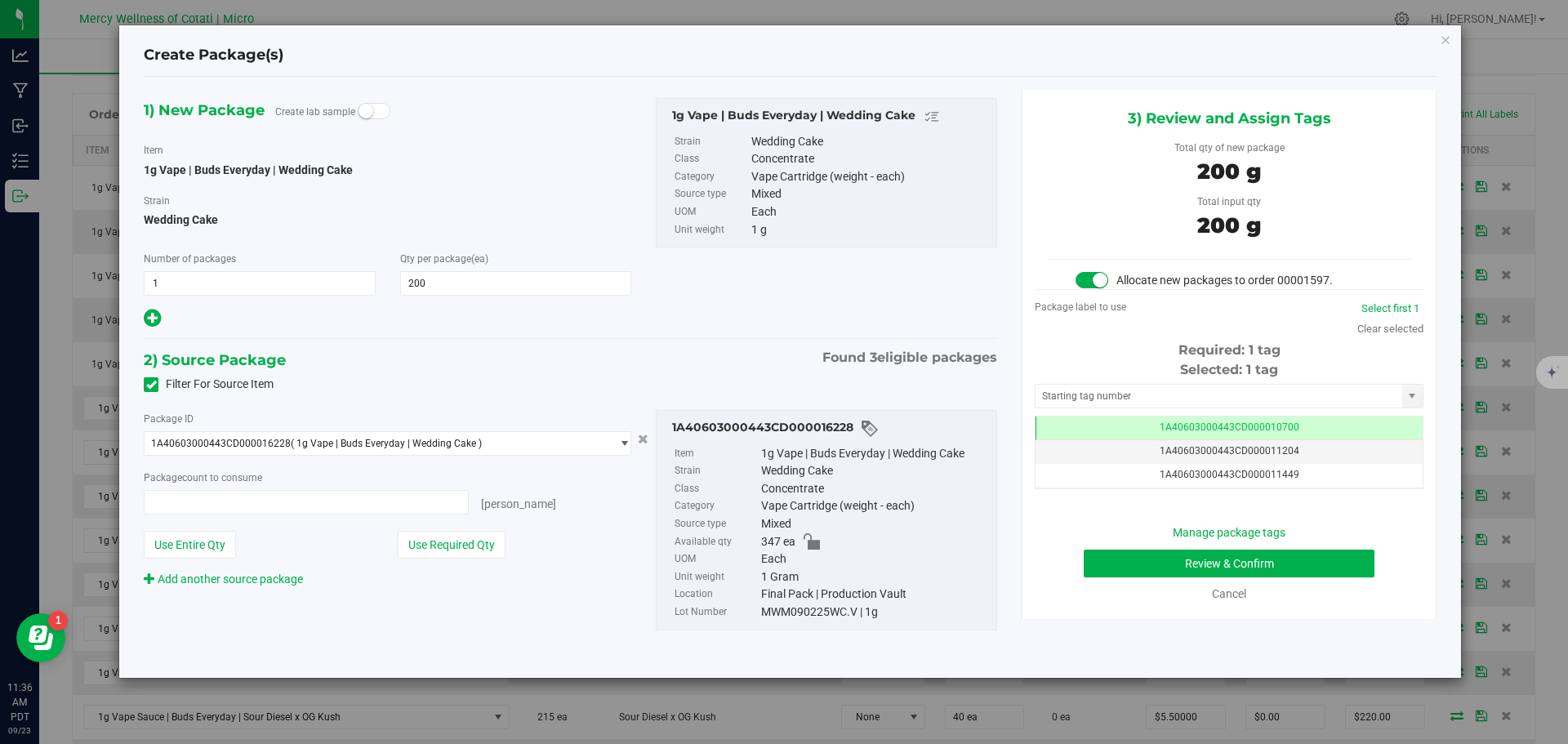
type input "200 ea"
click at [1084, 386] on input "text" at bounding box center [1219, 396] width 367 height 23
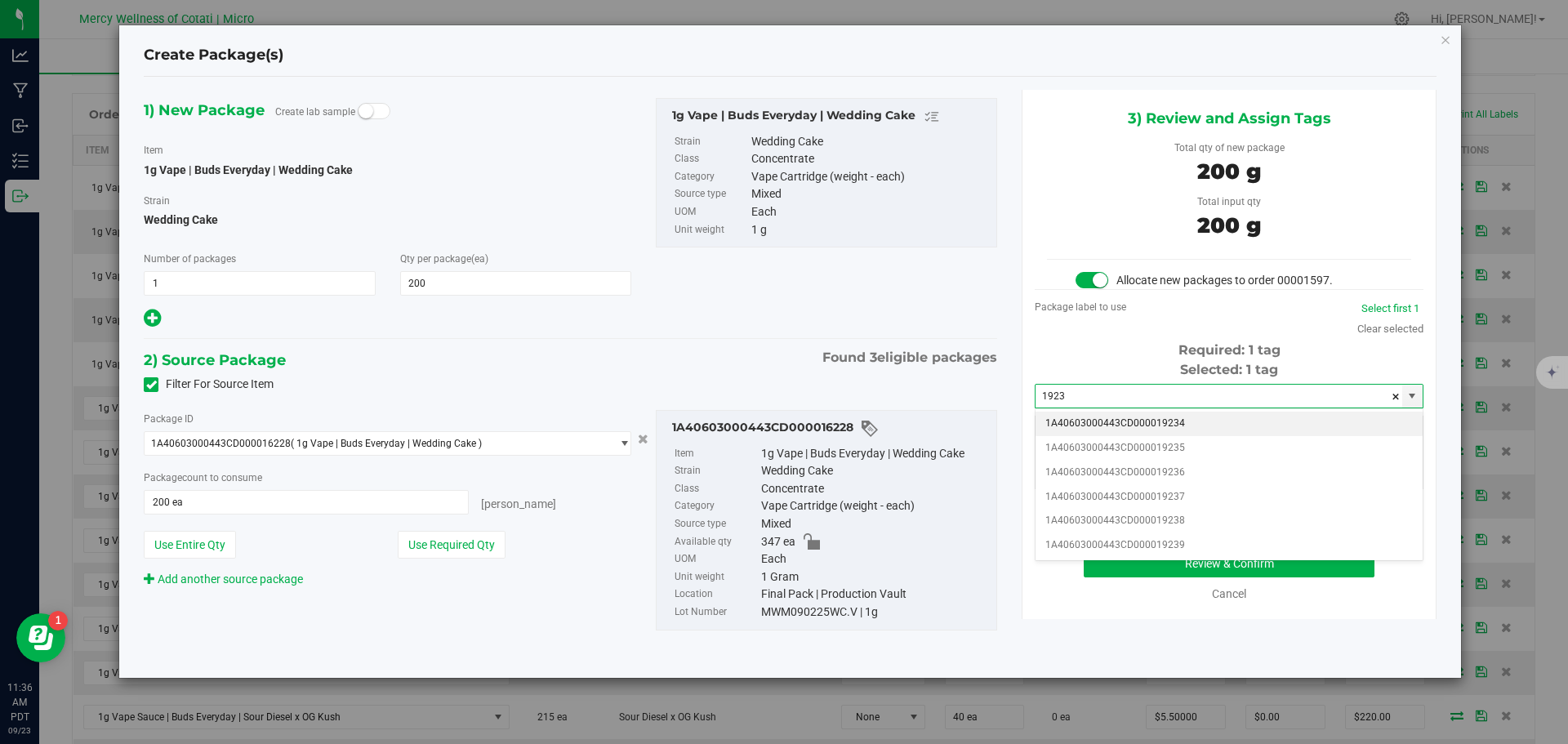
click at [1170, 412] on li "1A40603000443CD000019234" at bounding box center [1229, 423] width 387 height 25
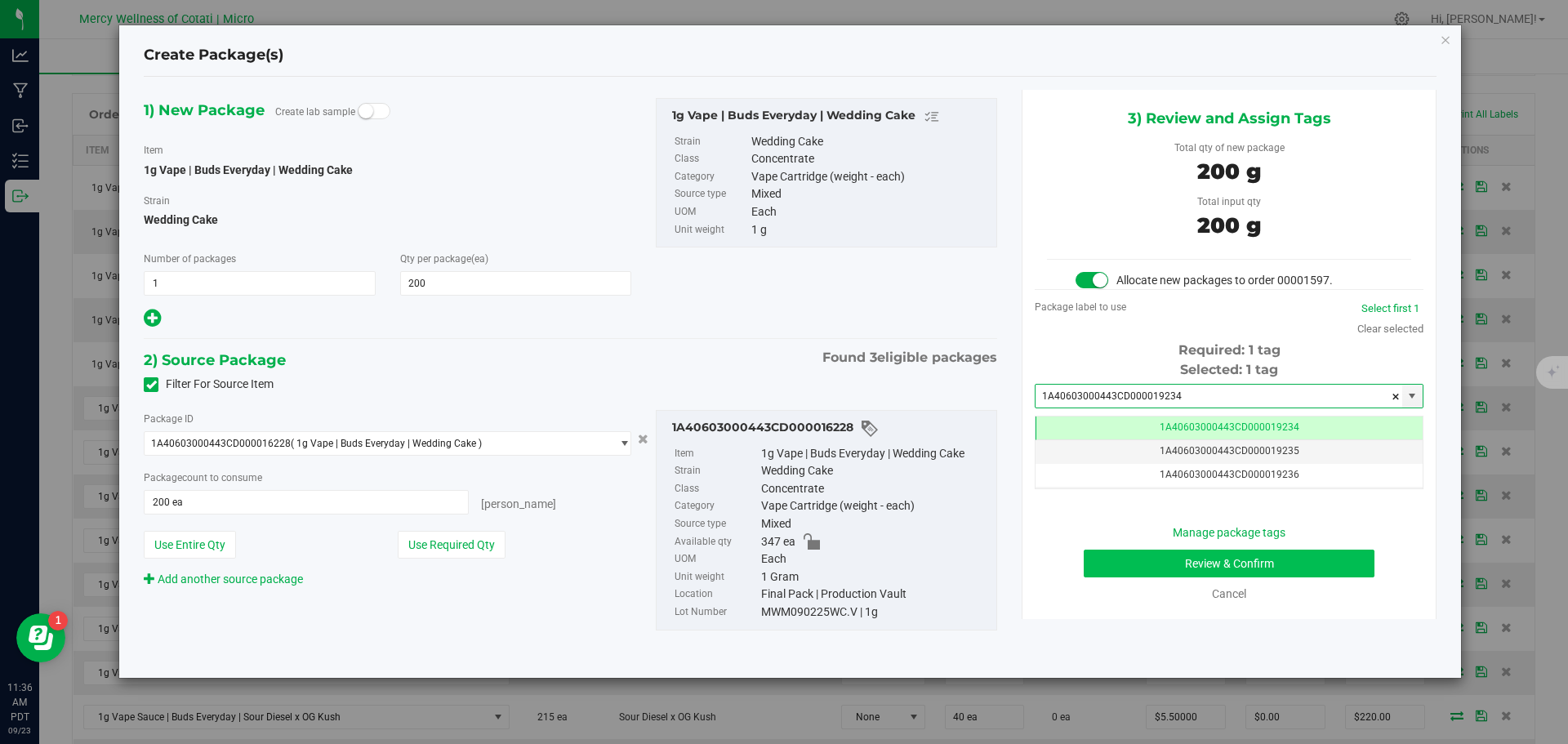
type input "1A40603000443CD000019234"
click at [1242, 567] on button "Review & Confirm" at bounding box center [1229, 563] width 291 height 28
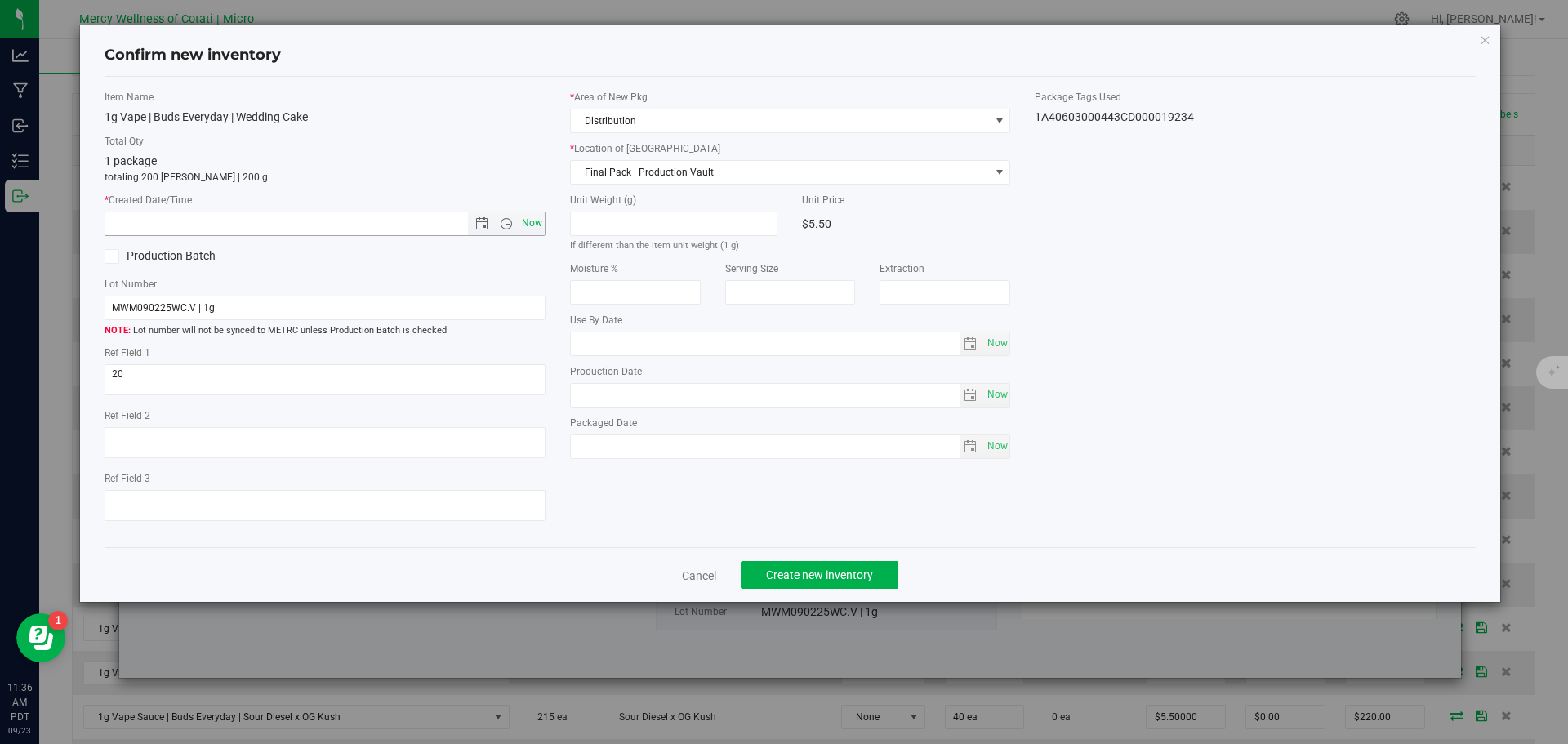
click at [539, 224] on span "Now" at bounding box center [531, 223] width 28 height 24
type input "9/23/2025 11:37 AM"
click at [780, 569] on span "Create new inventory" at bounding box center [820, 574] width 107 height 13
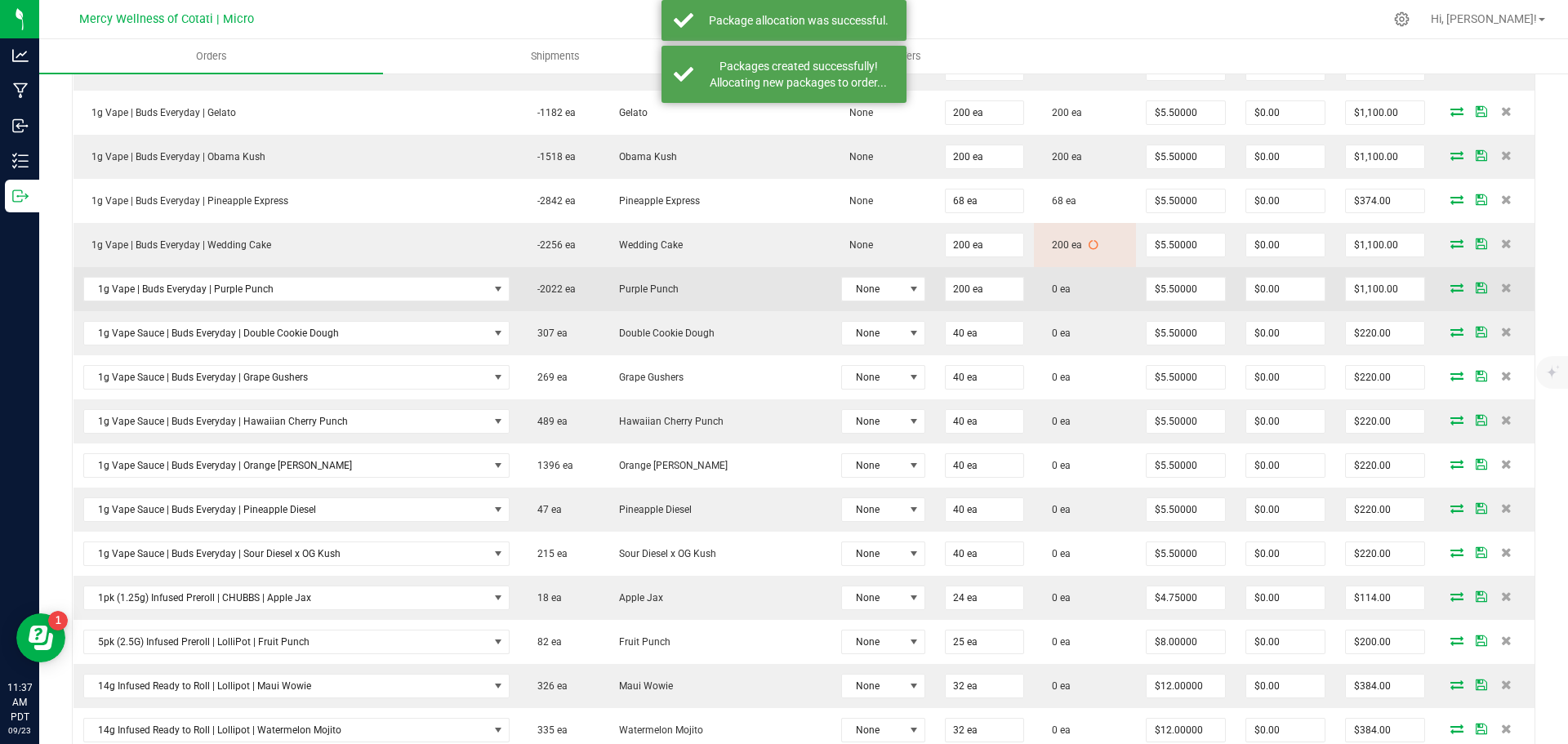
click at [1451, 289] on icon at bounding box center [1457, 287] width 13 height 10
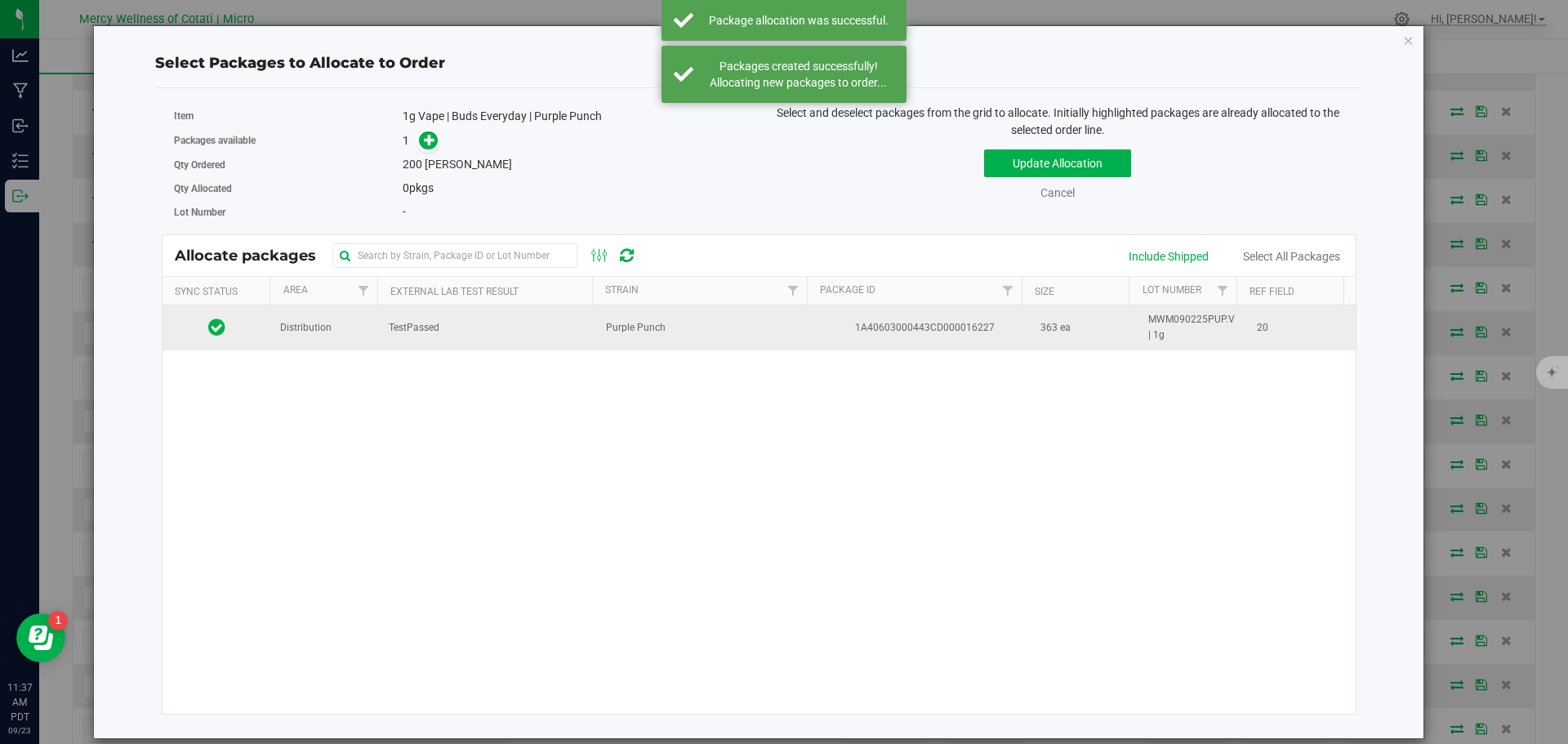
click at [410, 328] on span "TestPassed" at bounding box center [414, 327] width 51 height 16
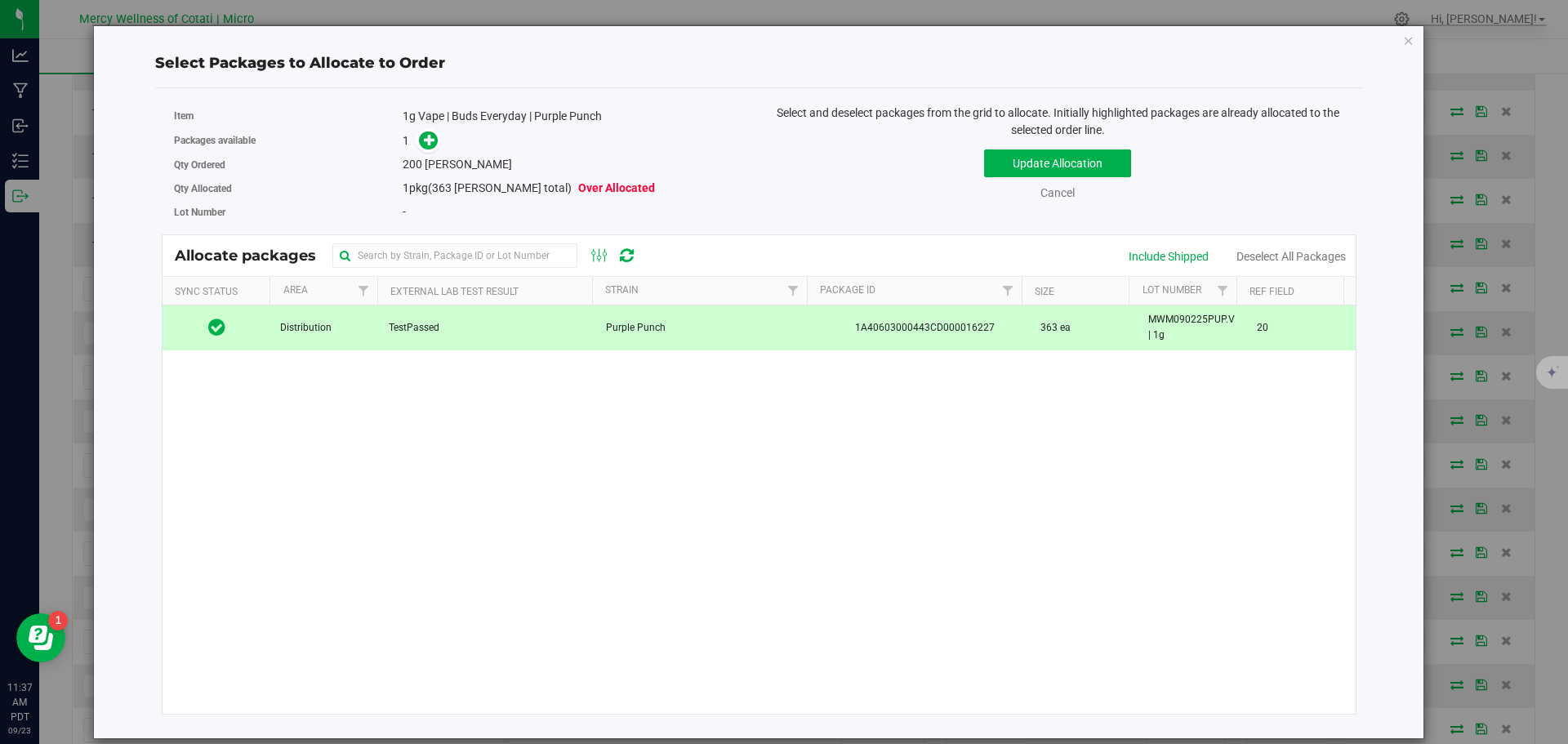
click at [438, 149] on span at bounding box center [424, 141] width 26 height 18
click at [434, 145] on icon at bounding box center [430, 139] width 11 height 11
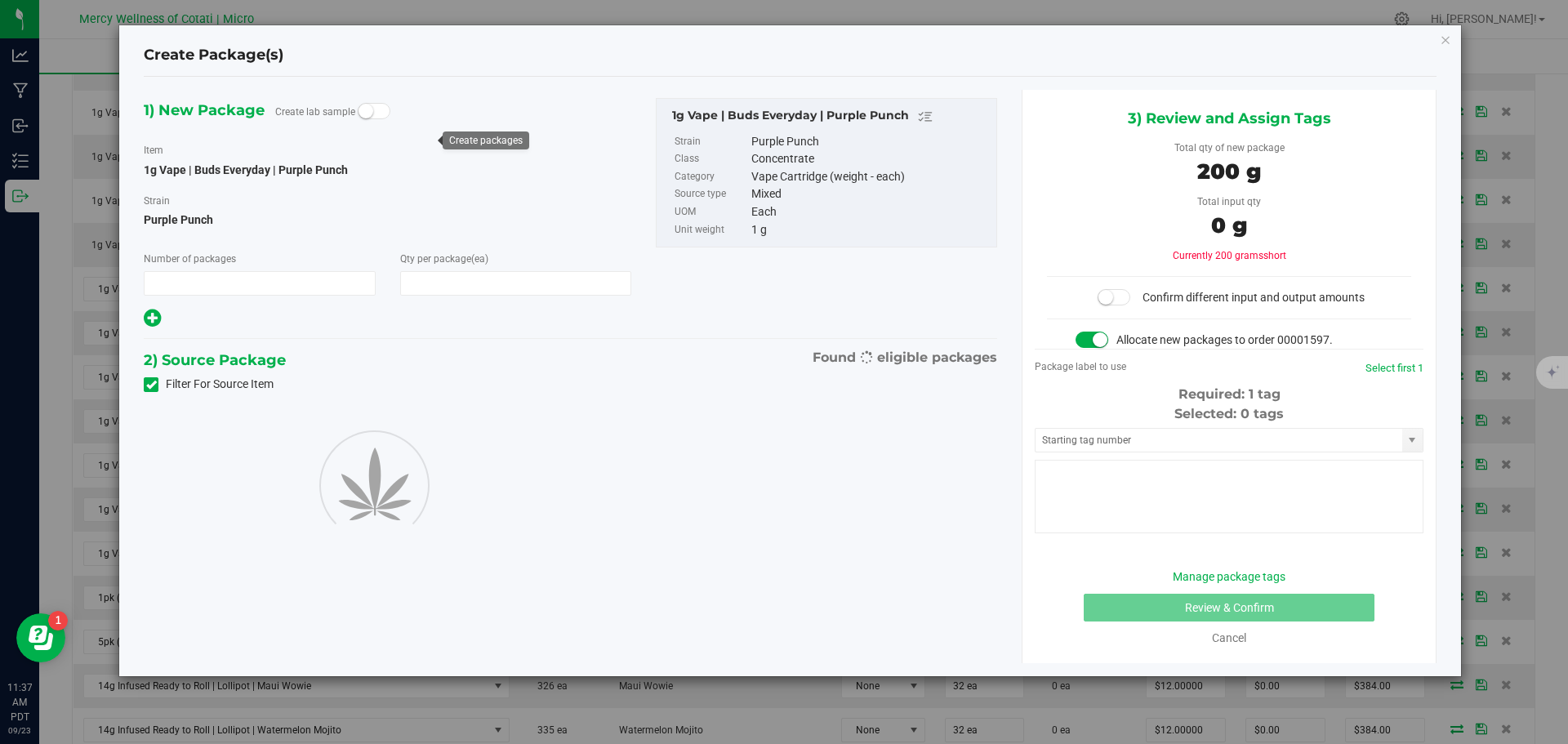
type input "1"
type input "200"
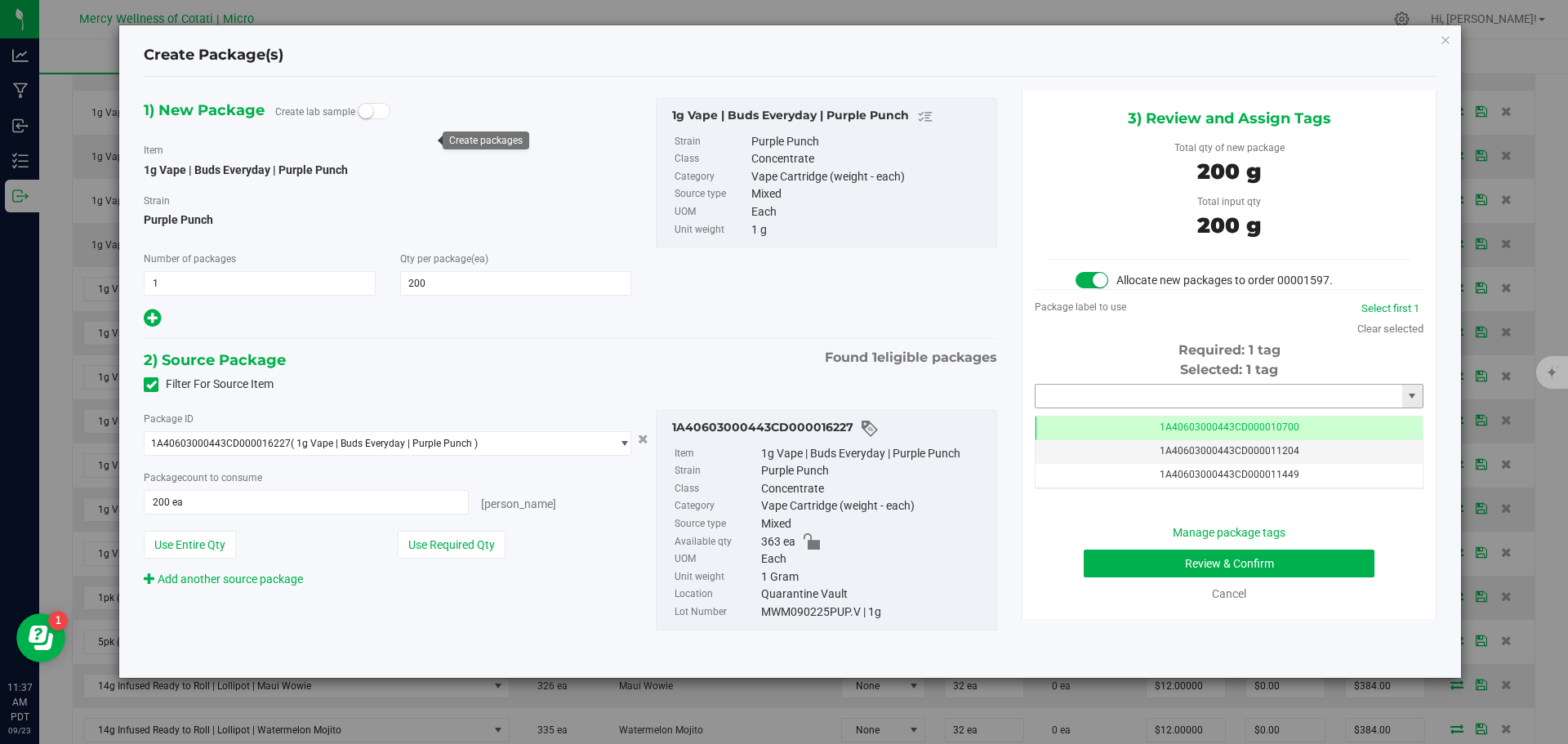
click at [1111, 391] on input "text" at bounding box center [1219, 396] width 367 height 23
click at [1102, 420] on li "1A40603000443CD000019235" at bounding box center [1229, 423] width 387 height 25
type input "1A40603000443CD000019235"
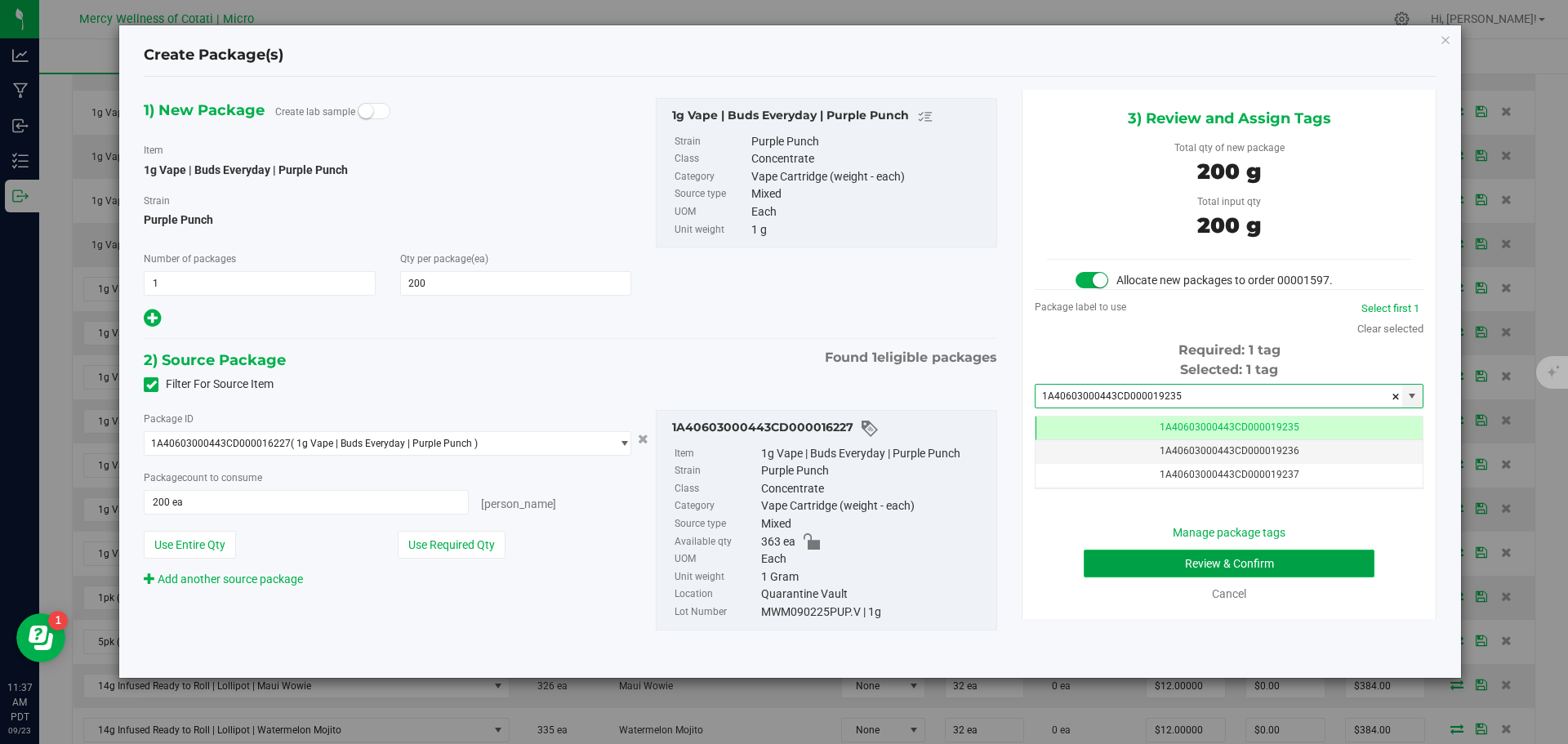
click at [1309, 553] on button "Review & Confirm" at bounding box center [1229, 563] width 291 height 28
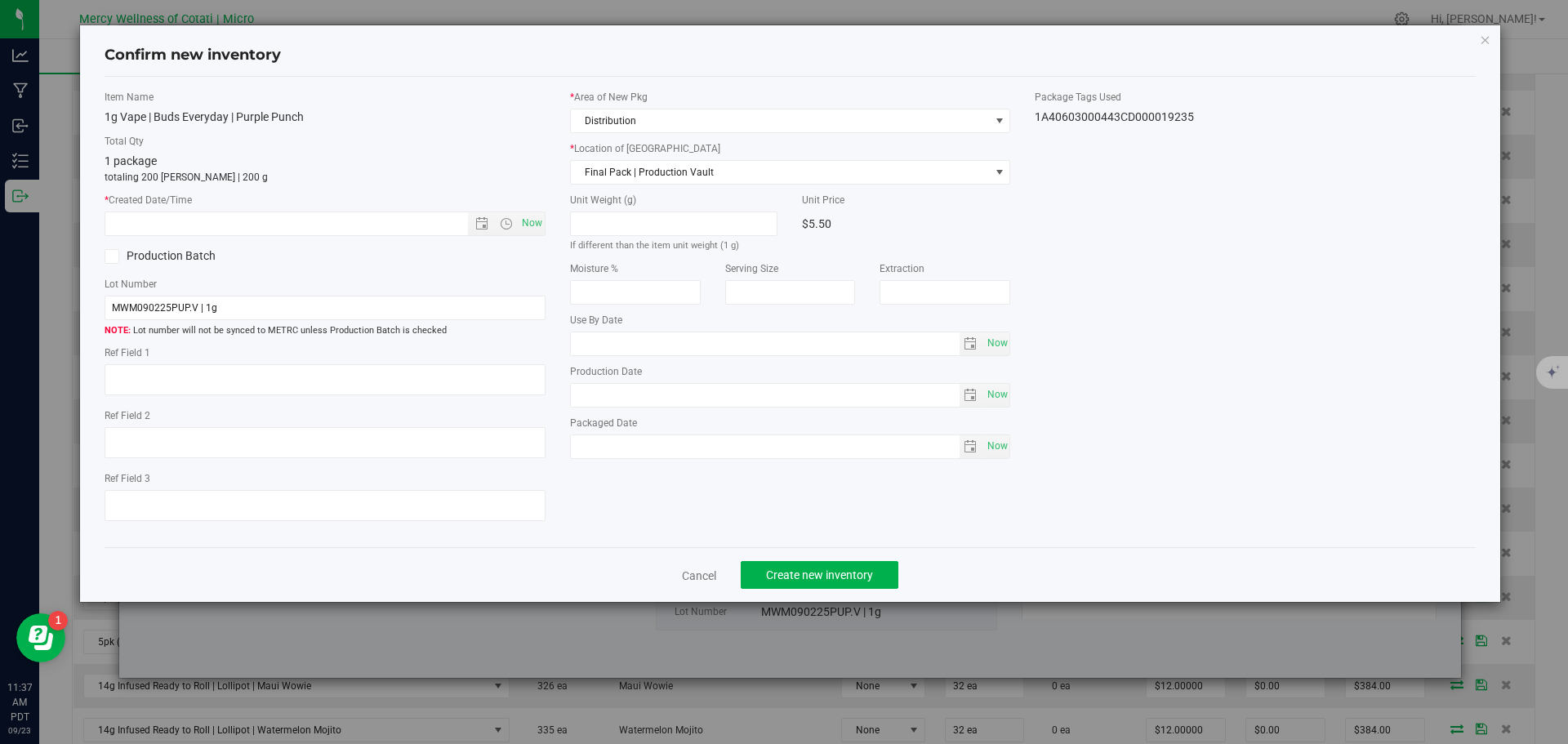
type textarea "20"
click at [535, 225] on span "Now" at bounding box center [531, 223] width 28 height 24
type input "9/23/2025 11:37 AM"
click at [790, 568] on span "Create new inventory" at bounding box center [820, 574] width 107 height 13
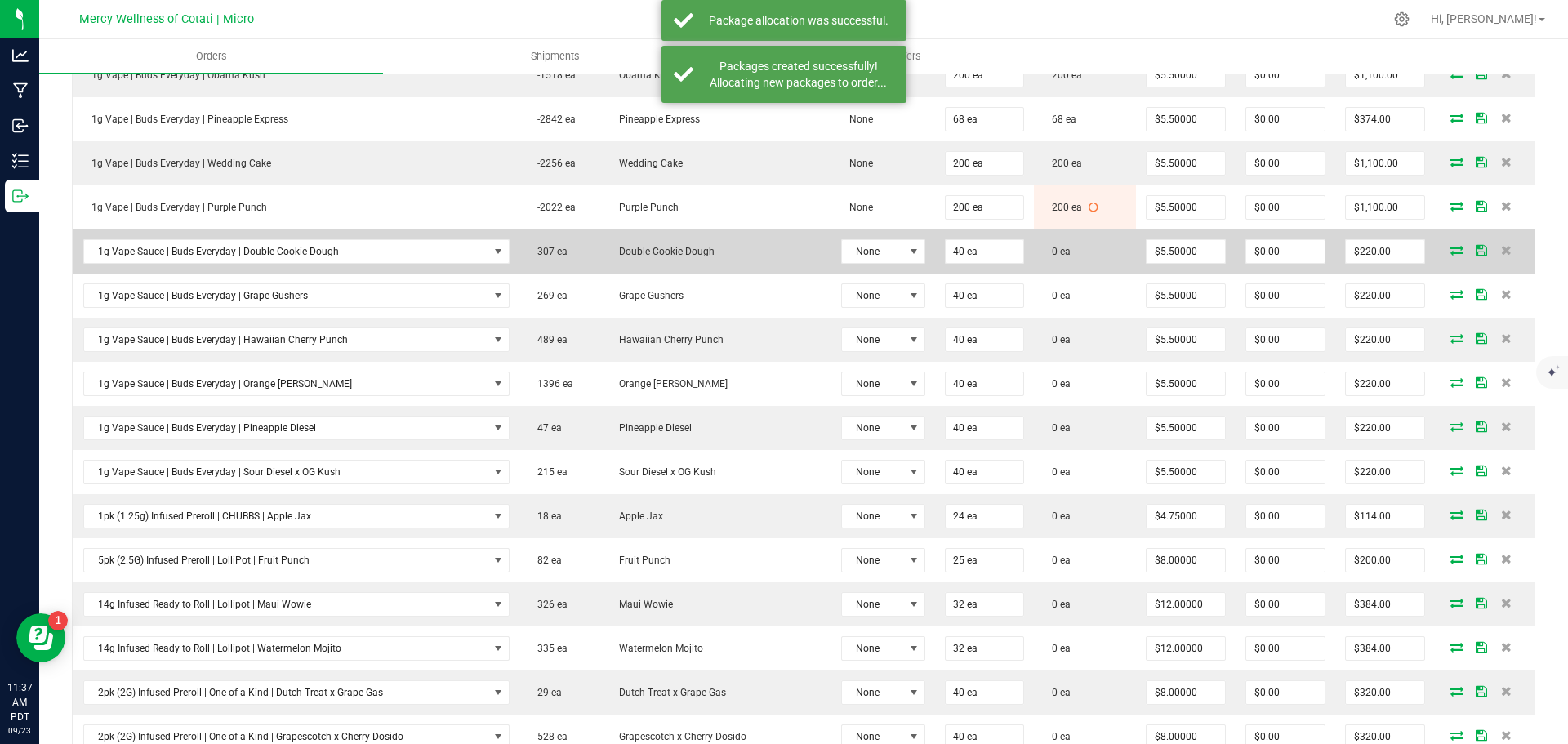
click at [1451, 246] on icon at bounding box center [1457, 250] width 13 height 10
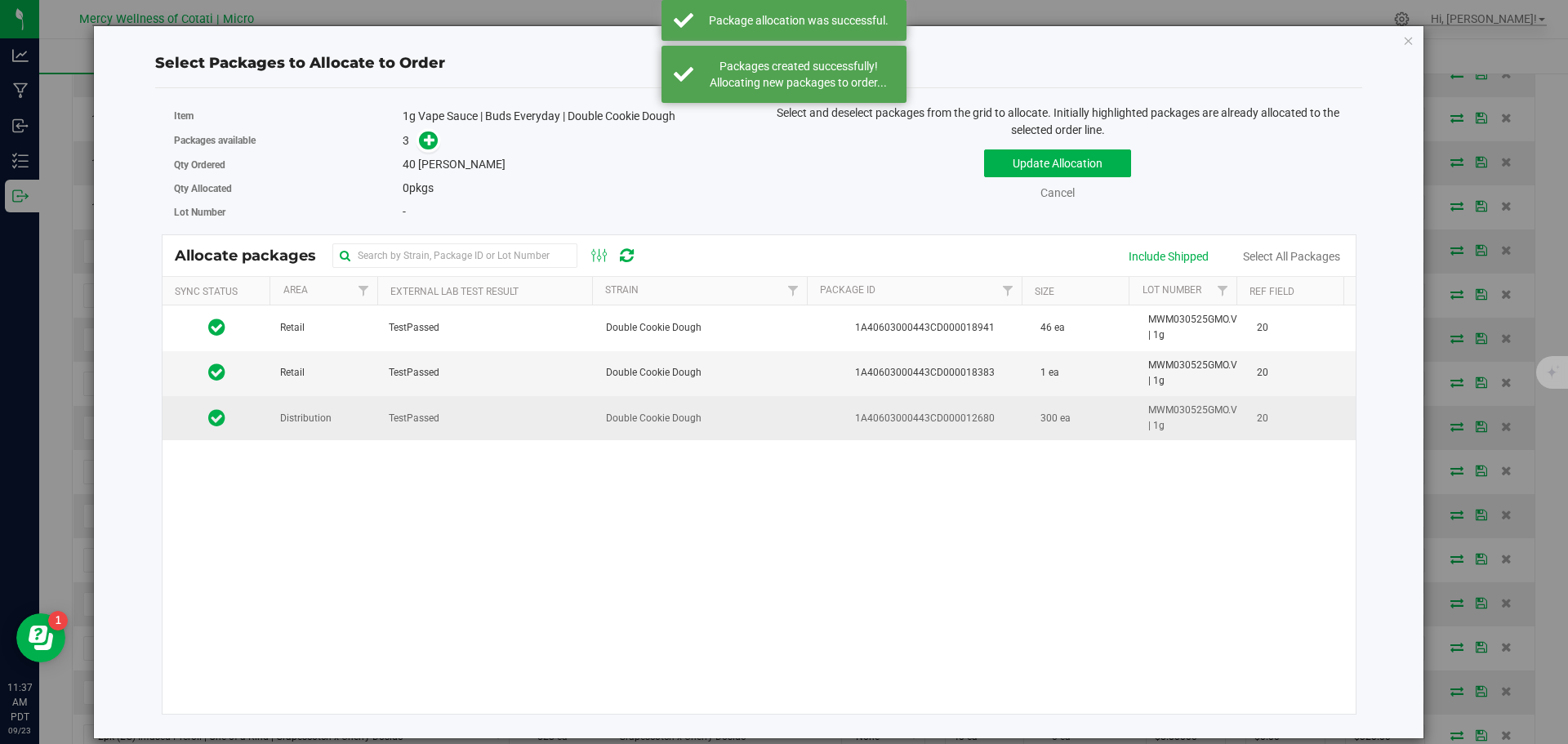
click at [327, 415] on span "Distribution" at bounding box center [306, 418] width 52 height 16
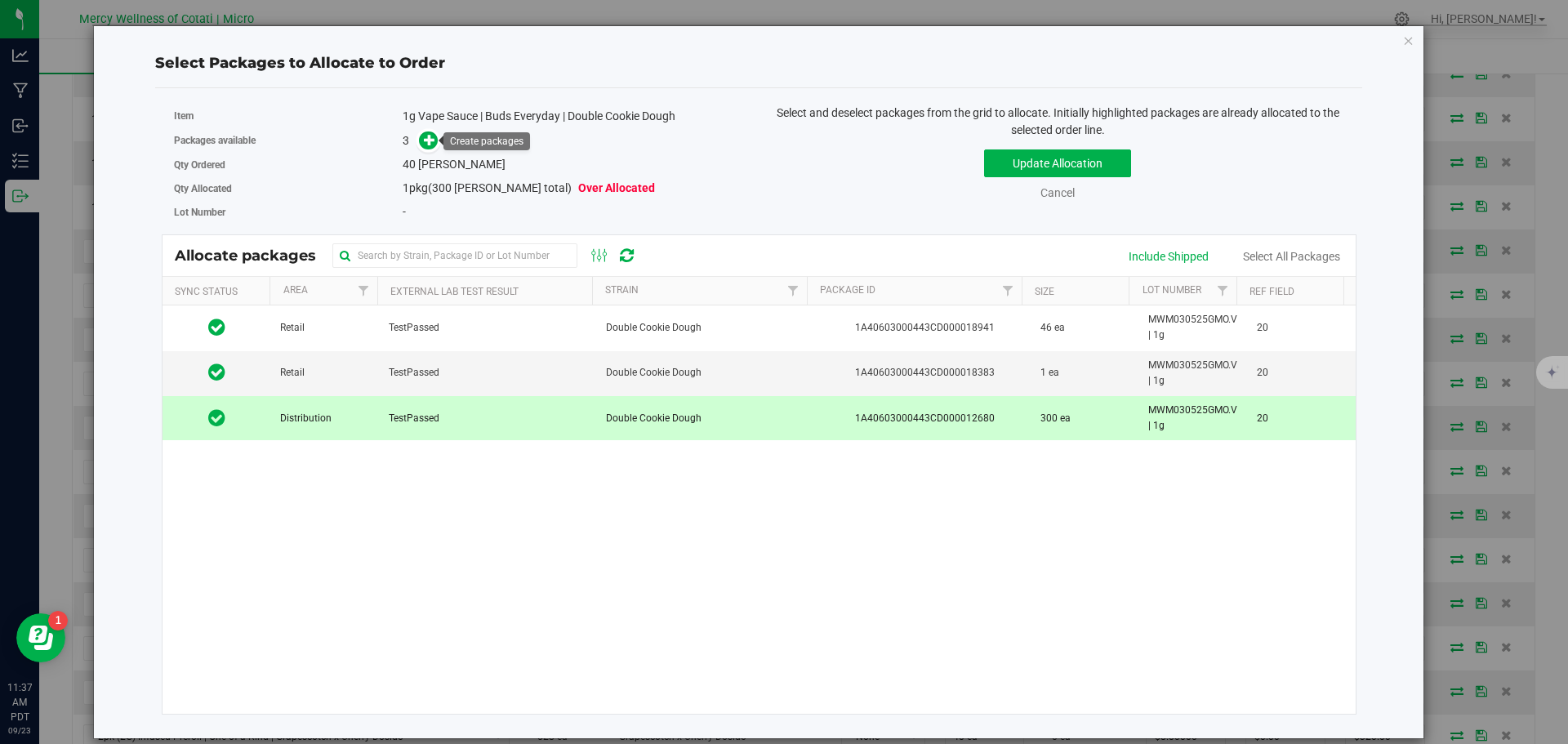
drag, startPoint x: 428, startPoint y: 139, endPoint x: 445, endPoint y: 148, distance: 19.2
click at [428, 139] on icon at bounding box center [430, 139] width 11 height 11
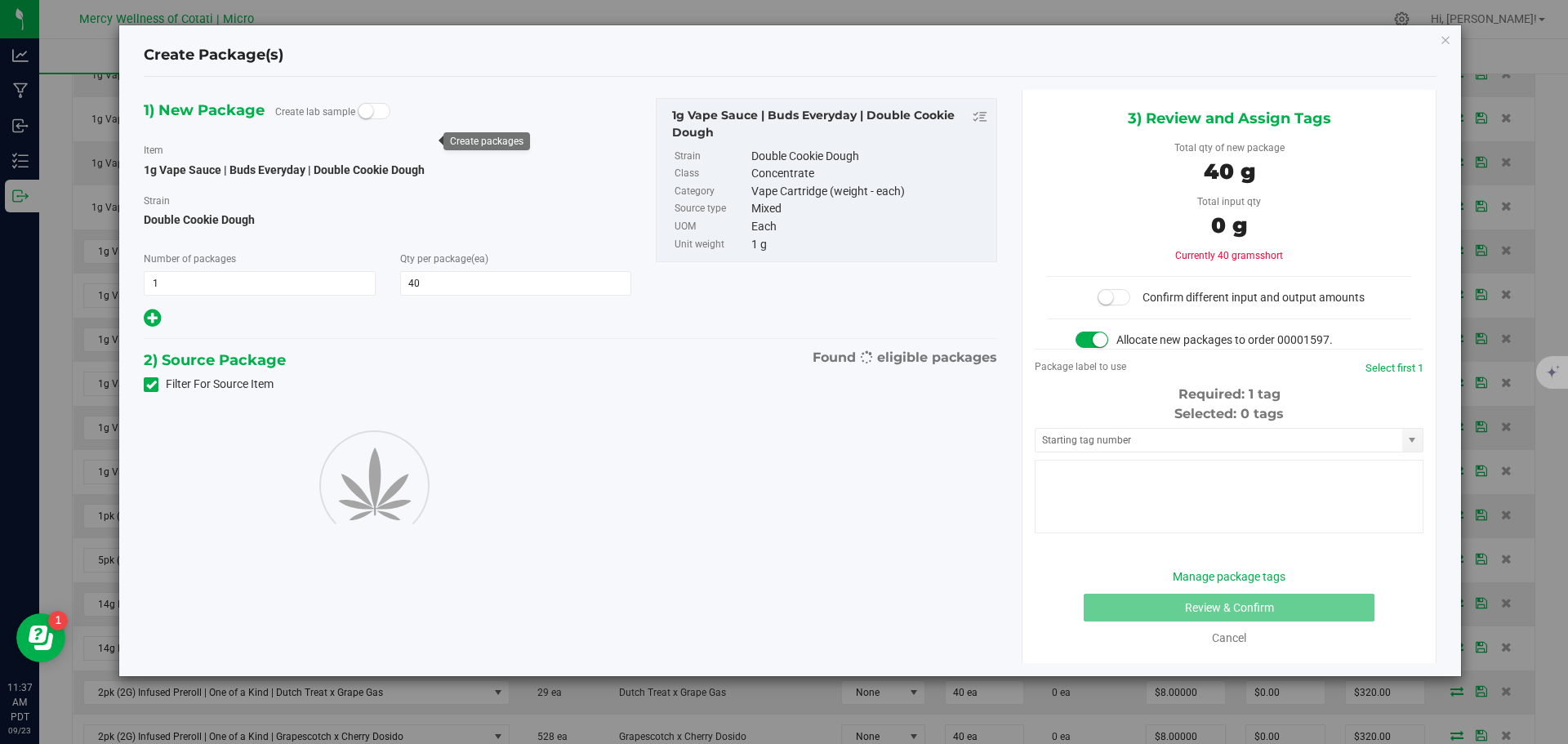
type input "40"
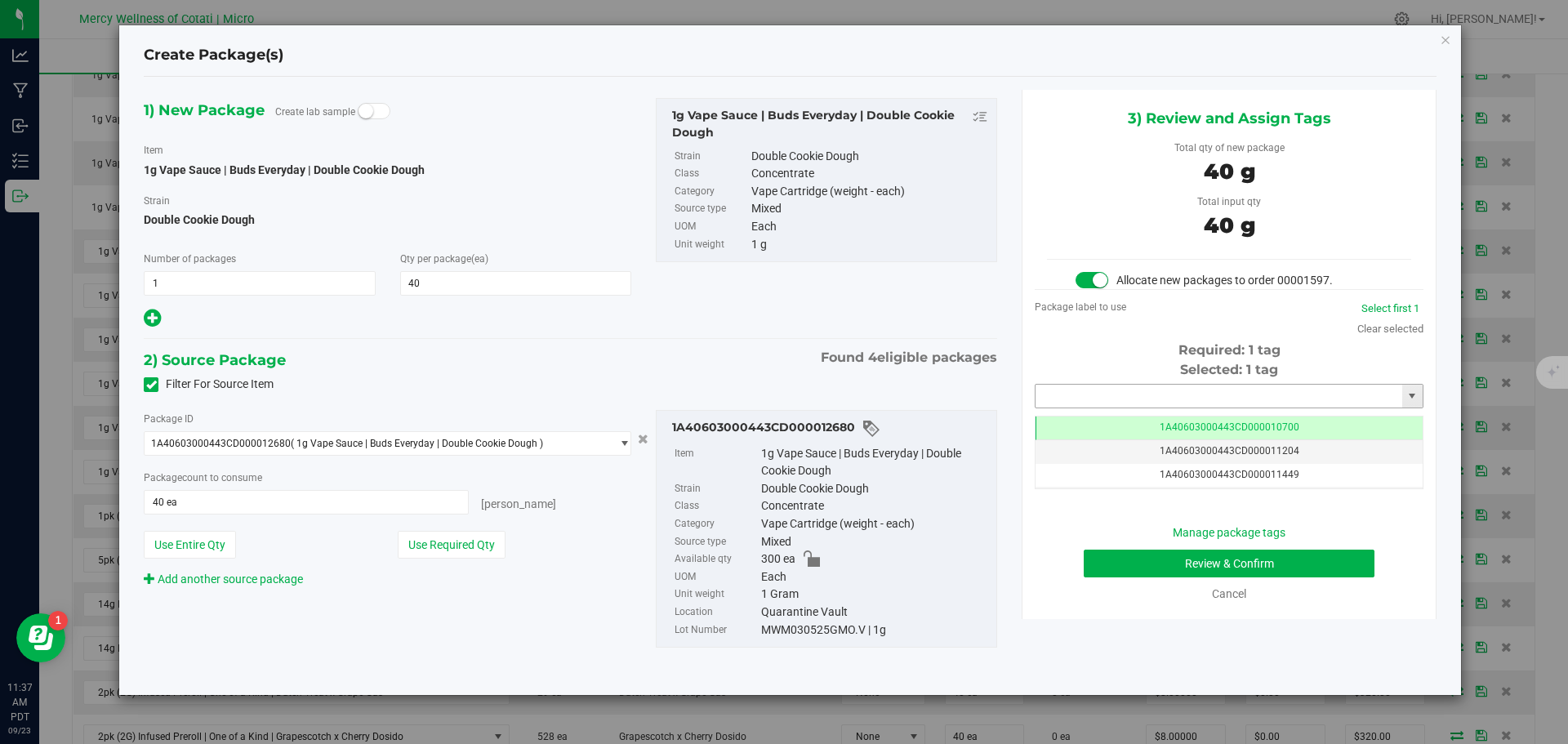
click at [1118, 396] on input "text" at bounding box center [1219, 396] width 367 height 23
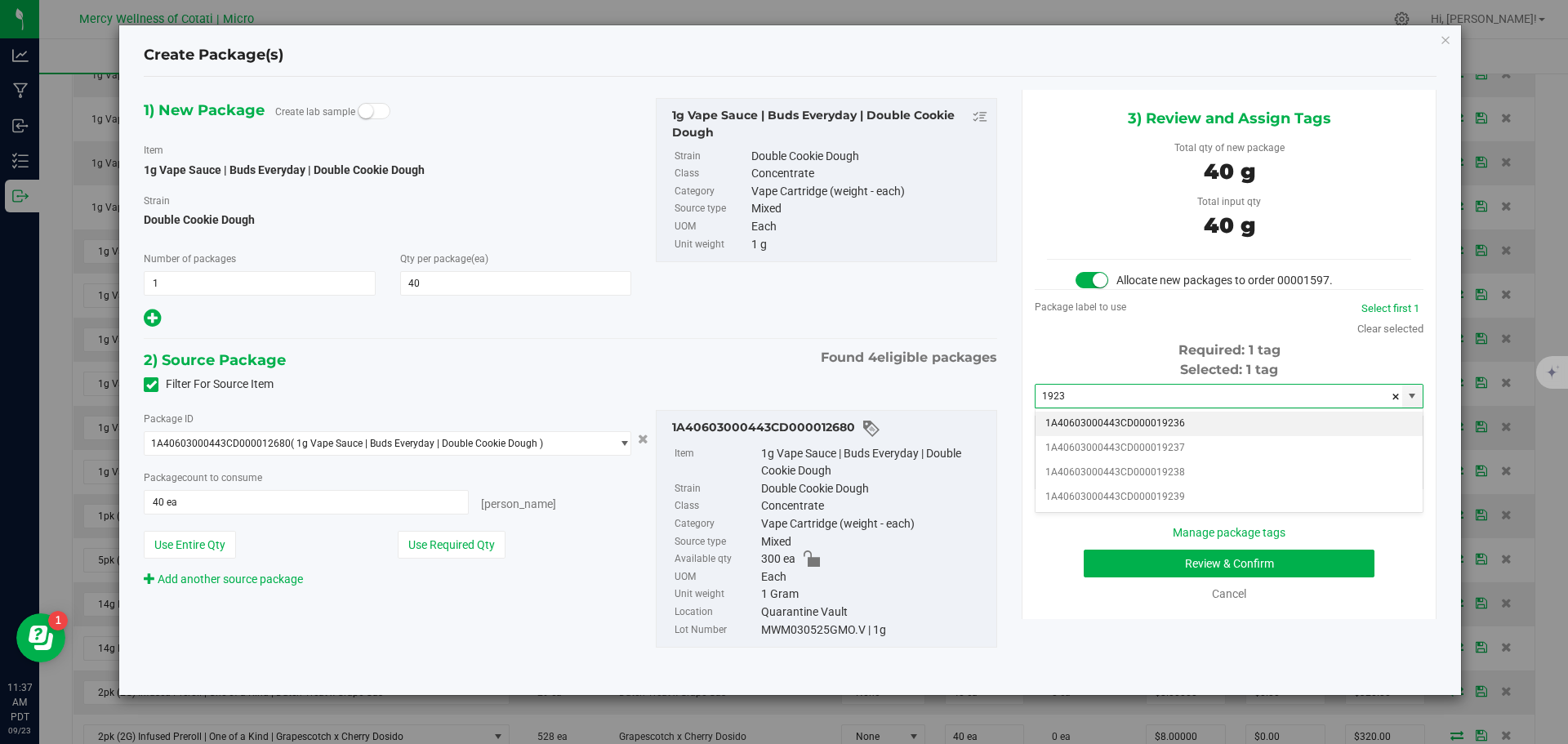
click at [1126, 418] on li "1A40603000443CD000019236" at bounding box center [1229, 423] width 387 height 25
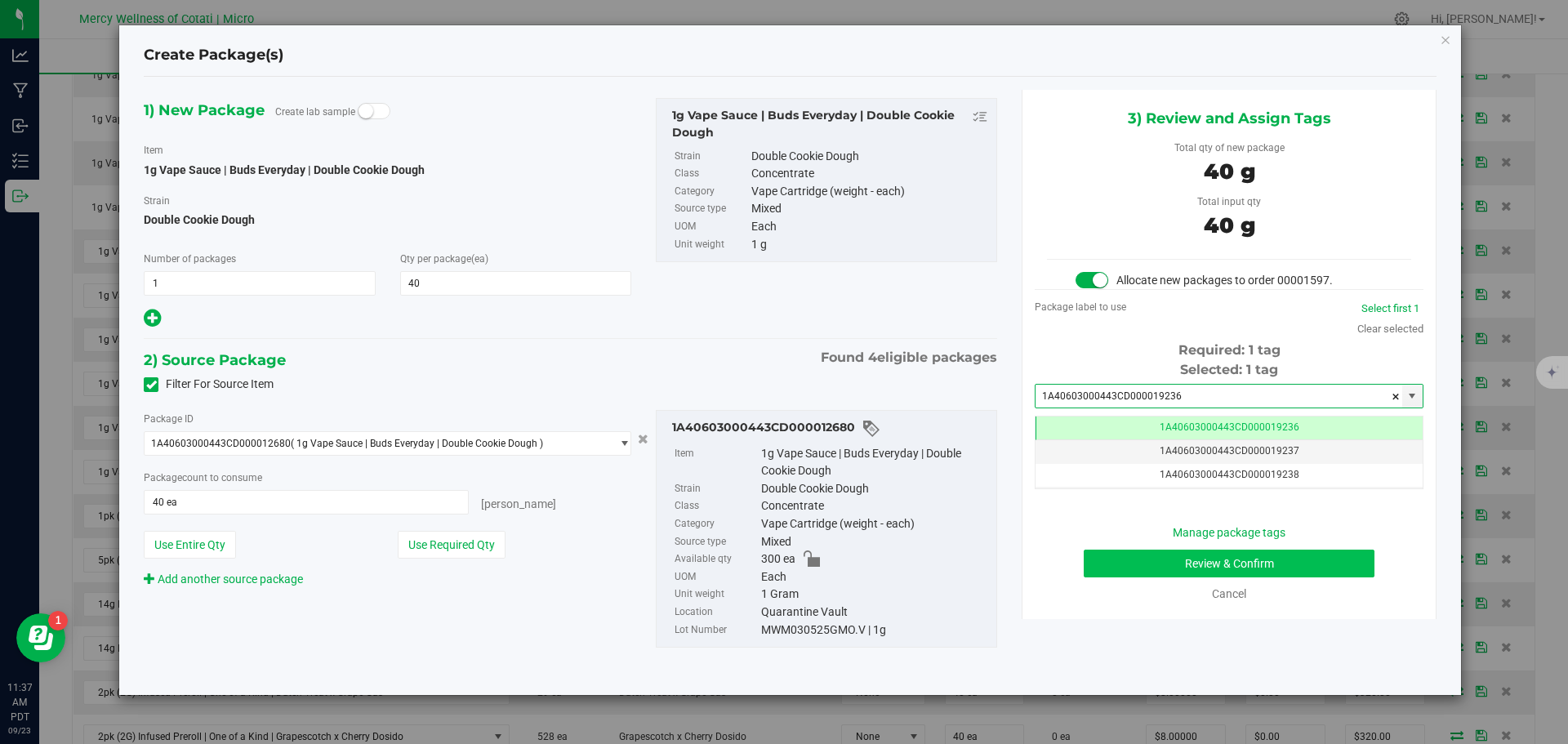
type input "1A40603000443CD000019236"
click at [1272, 571] on button "Review & Confirm" at bounding box center [1229, 563] width 291 height 28
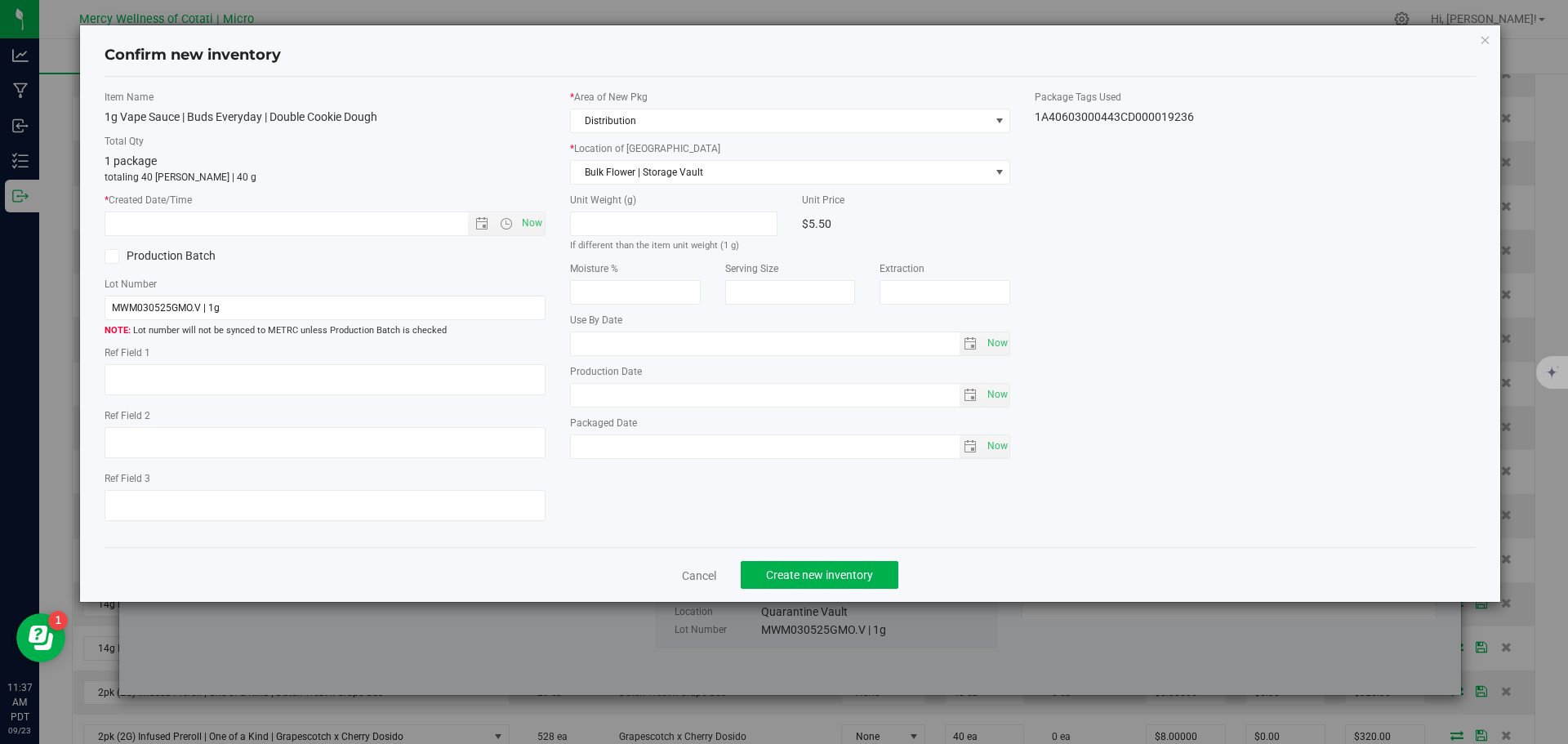
type textarea "20"
click at [531, 221] on span "Now" at bounding box center [531, 223] width 28 height 24
type input "9/23/2025 11:37 AM"
click at [863, 577] on span "Create new inventory" at bounding box center [820, 574] width 107 height 13
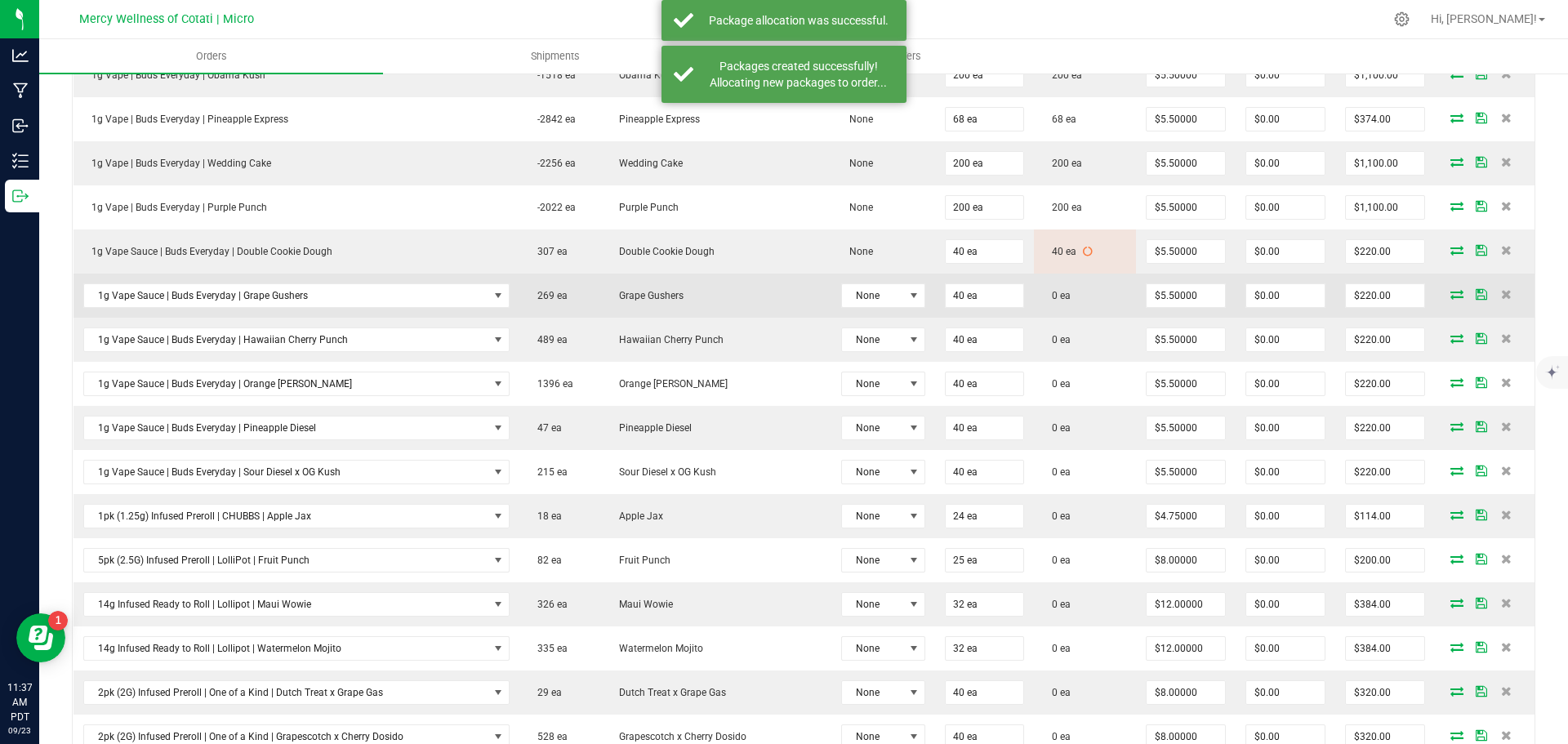
click at [1451, 294] on icon at bounding box center [1457, 293] width 13 height 10
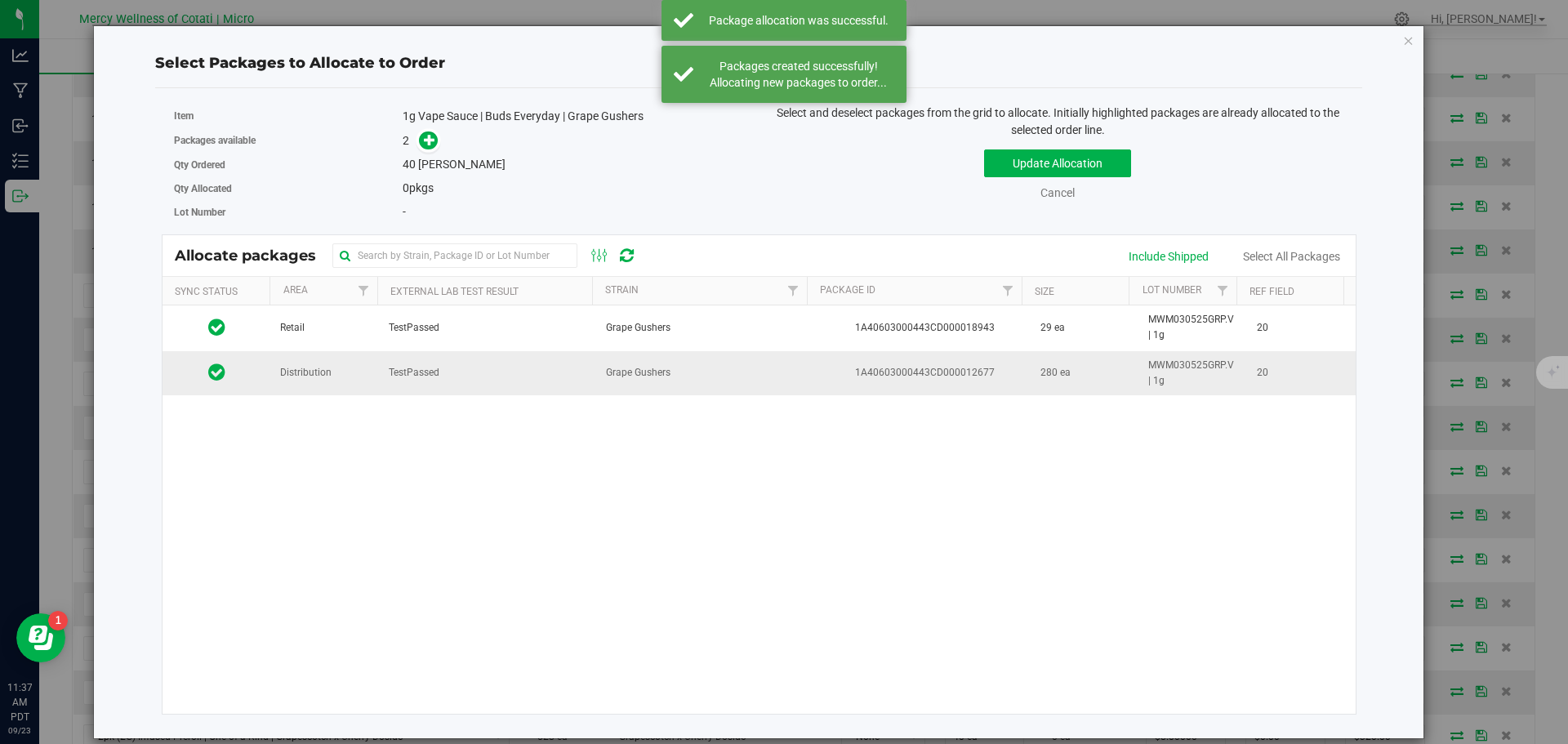
click at [303, 376] on span "Distribution" at bounding box center [306, 372] width 52 height 16
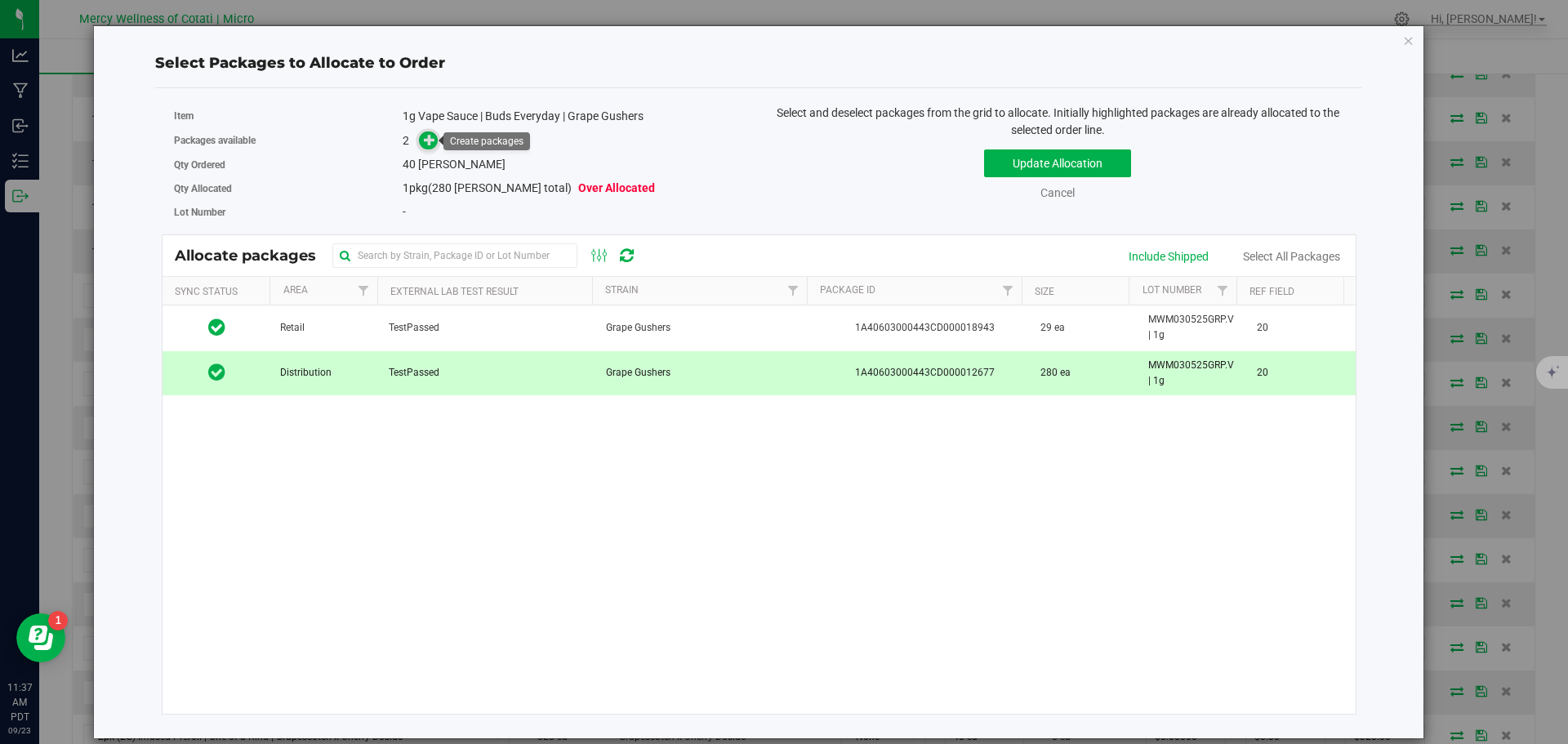
click at [434, 140] on icon at bounding box center [430, 139] width 11 height 11
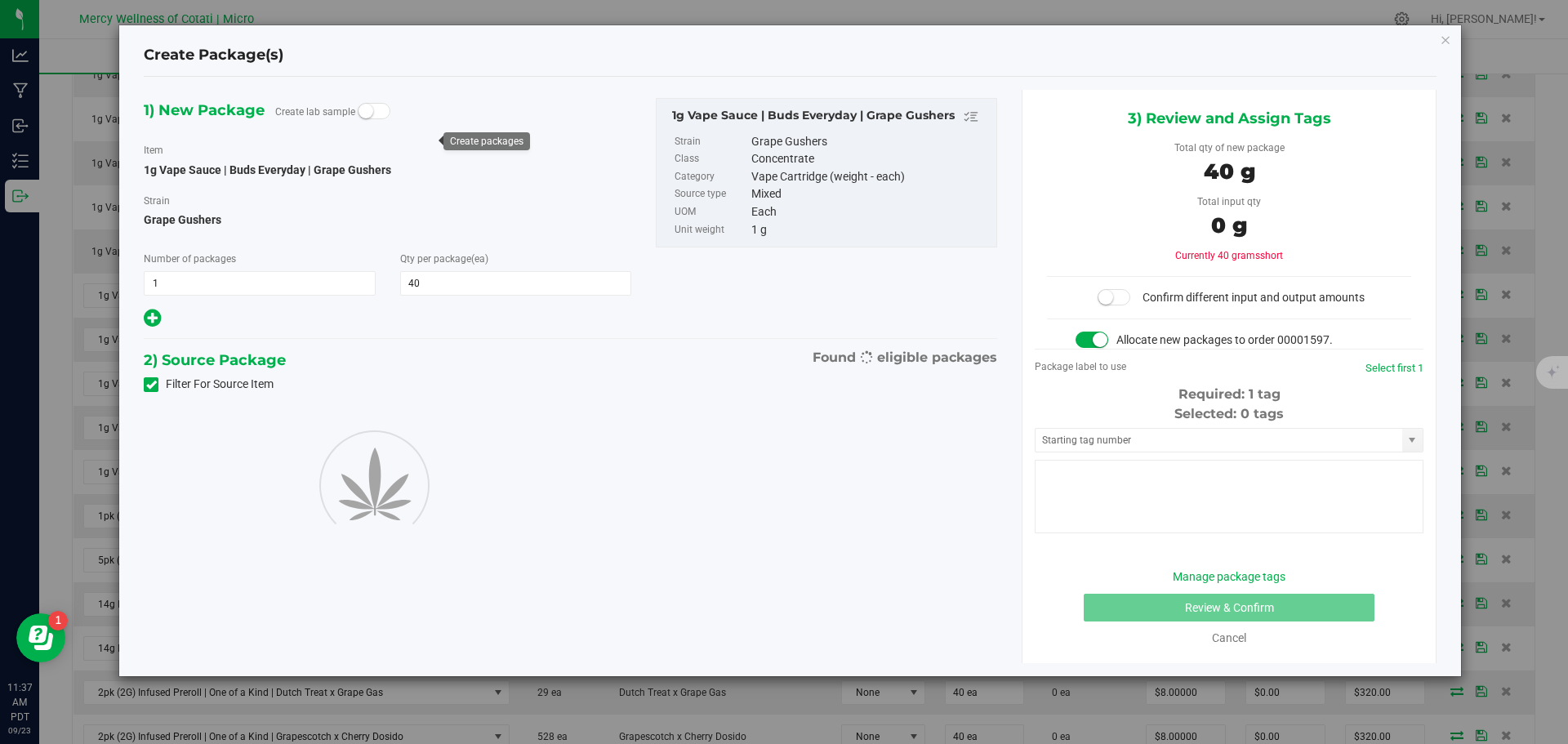
type input "40"
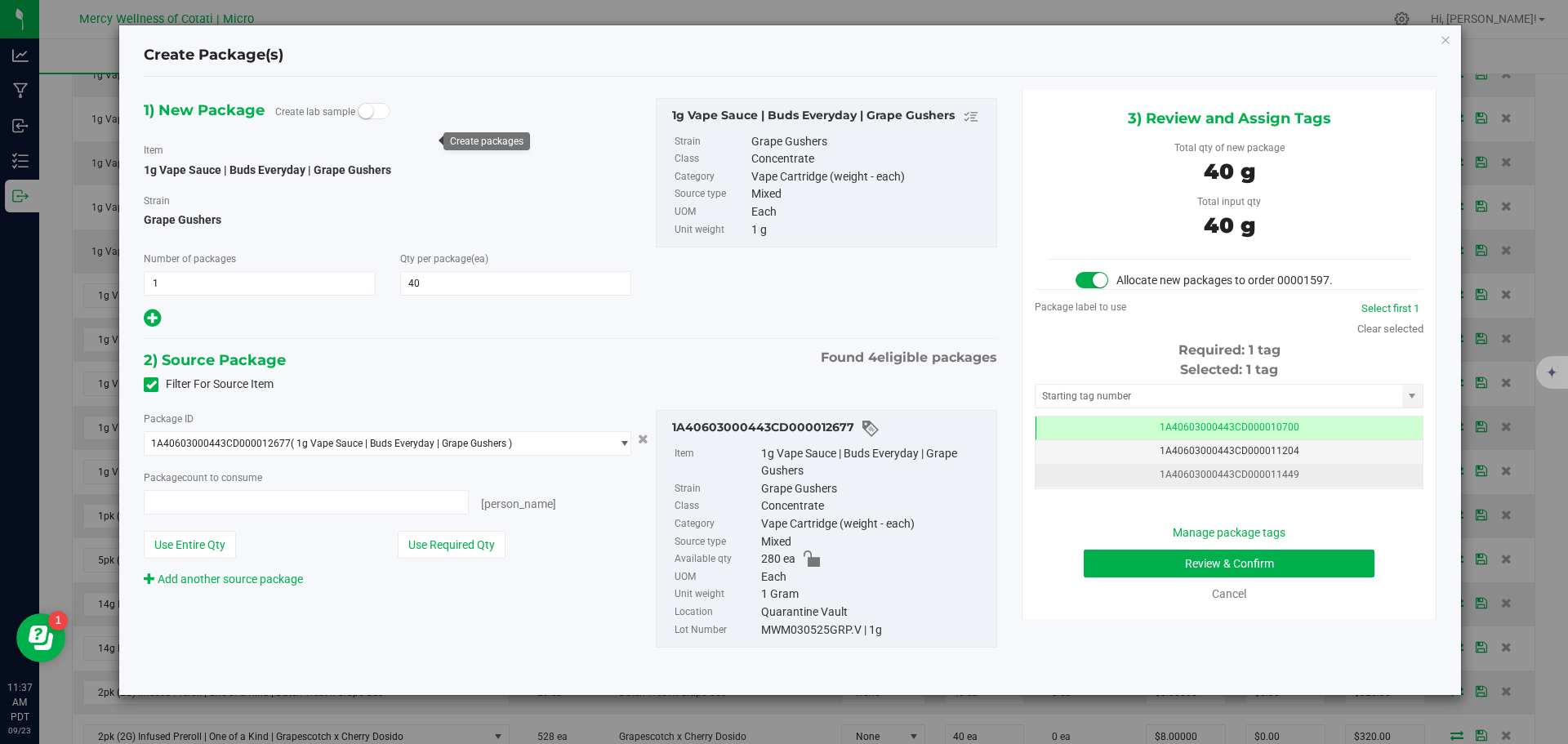
type input "40 ea"
click at [1222, 396] on input "text" at bounding box center [1219, 396] width 367 height 23
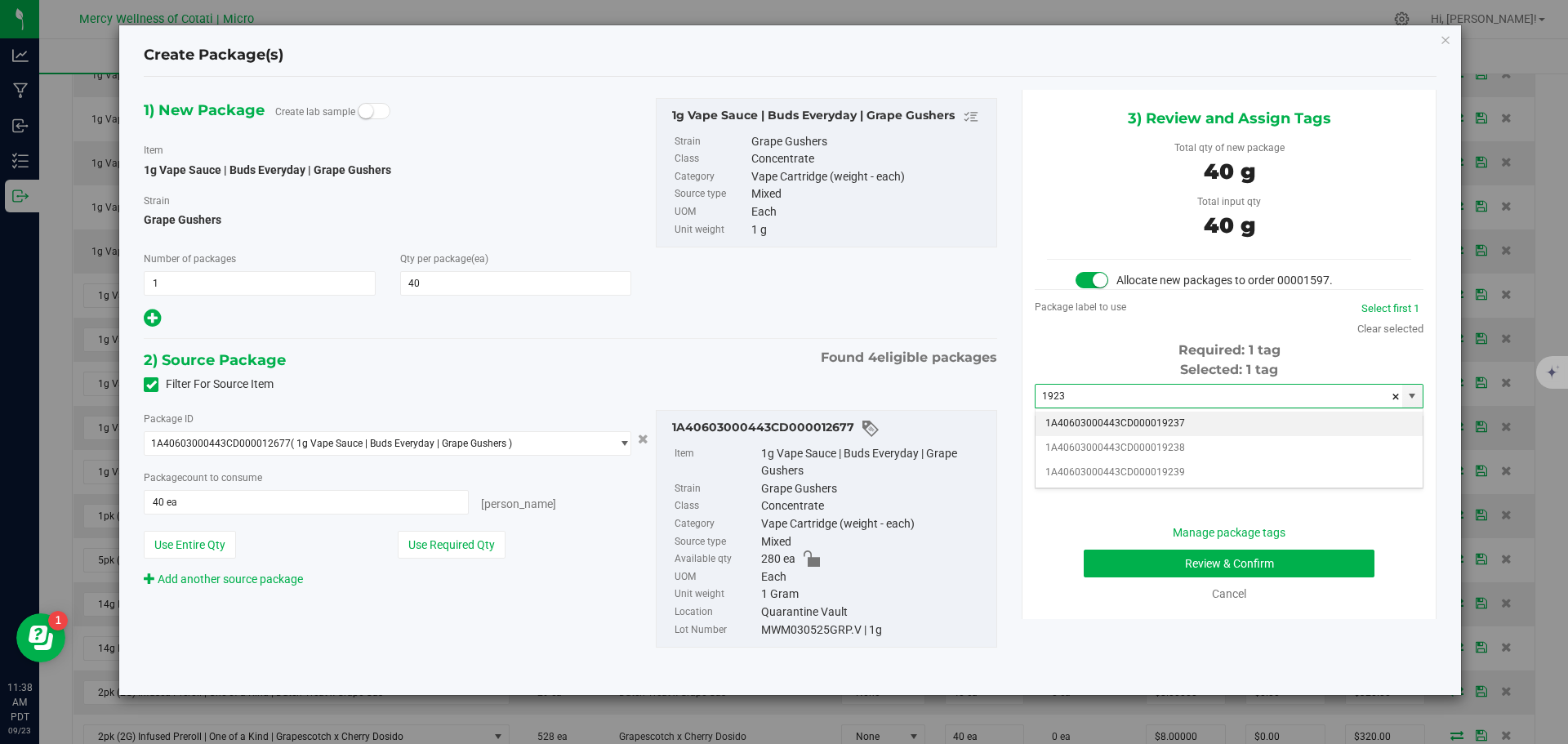
click at [1204, 426] on li "1A40603000443CD000019237" at bounding box center [1229, 423] width 387 height 25
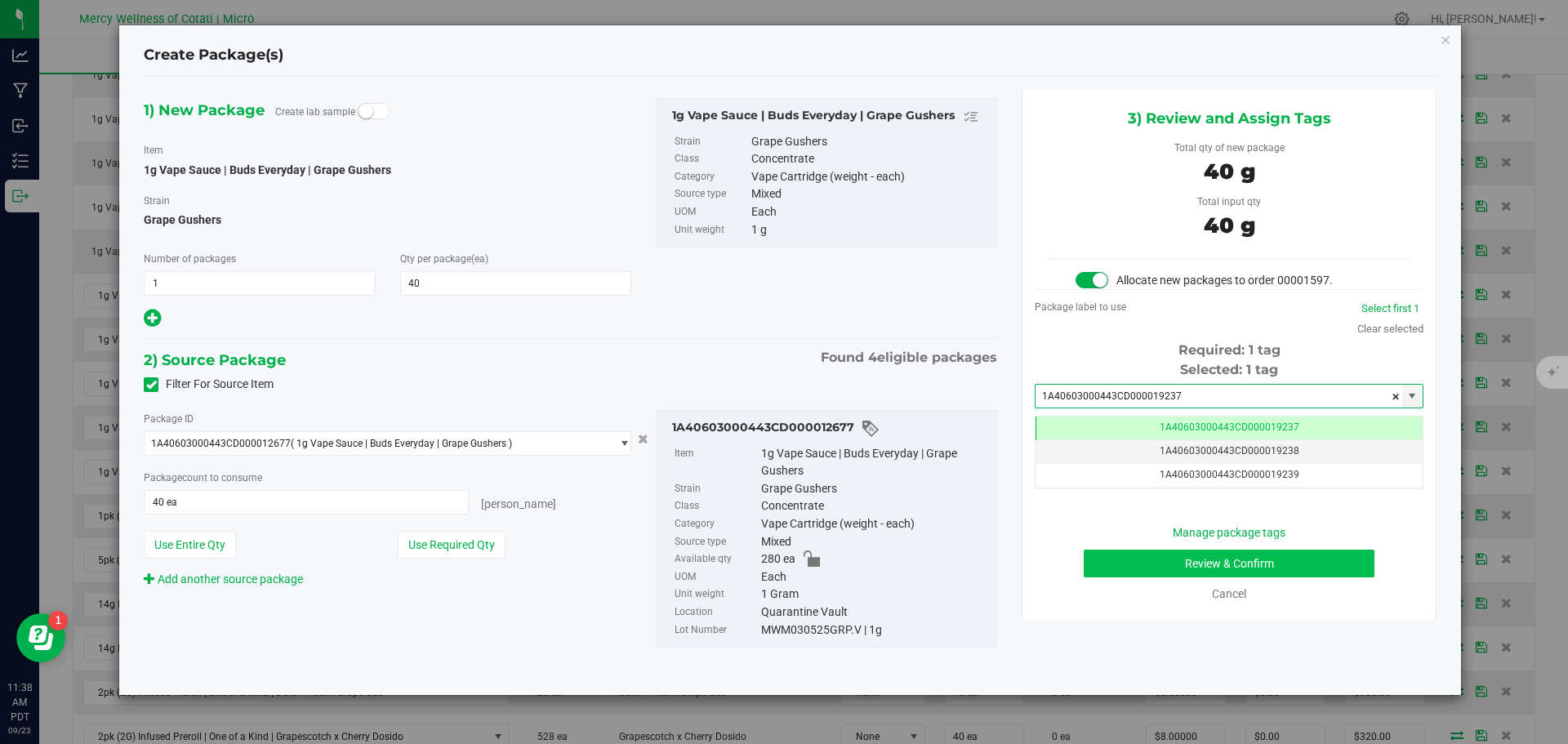
type input "1A40603000443CD000019237"
click at [1220, 557] on button "Review & Confirm" at bounding box center [1229, 563] width 291 height 28
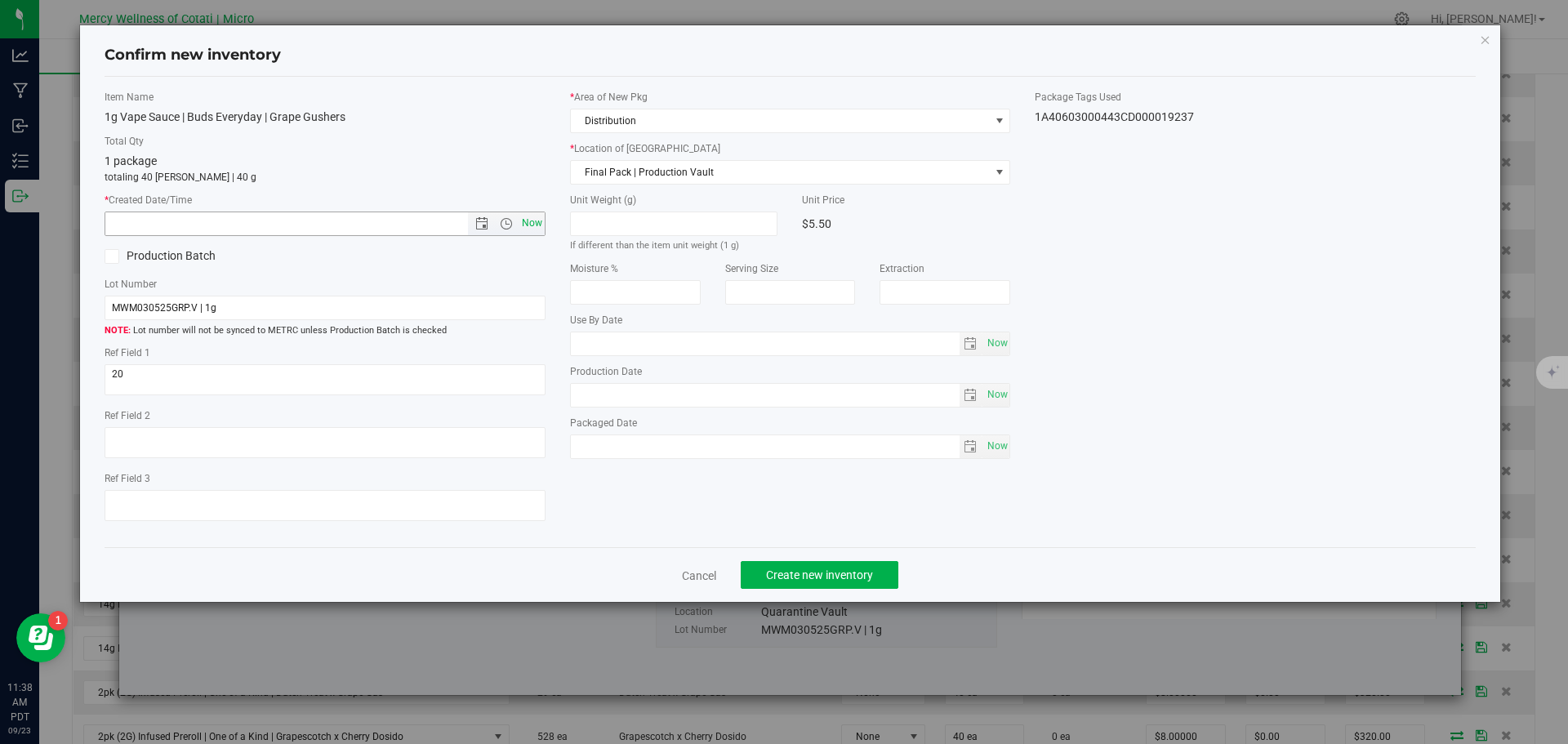
click at [531, 220] on span "Now" at bounding box center [531, 223] width 28 height 24
type input "9/23/2025 11:38 AM"
click at [802, 568] on span "Create new inventory" at bounding box center [820, 574] width 107 height 13
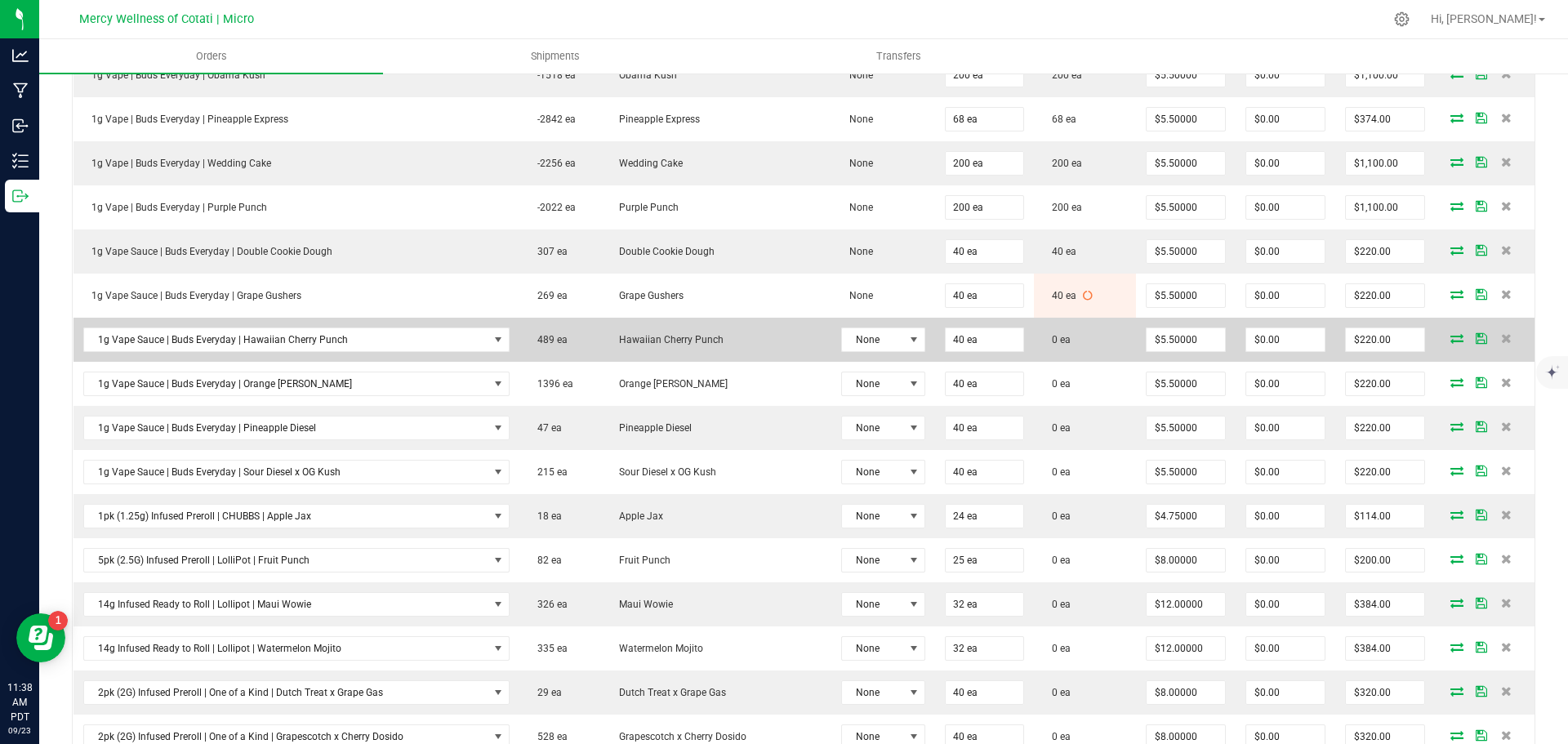
click at [1451, 337] on icon at bounding box center [1457, 337] width 13 height 10
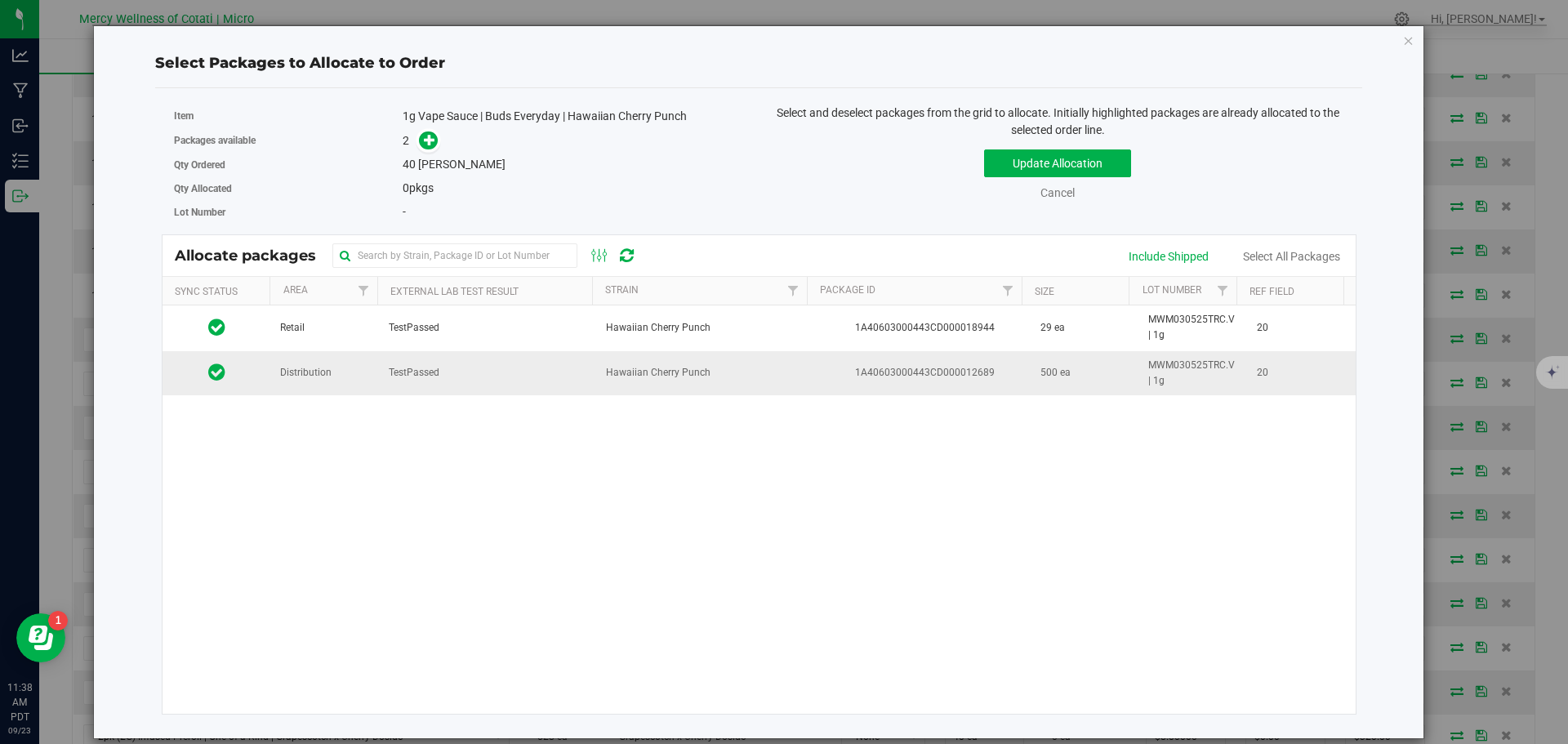
click at [301, 382] on td "Distribution" at bounding box center [325, 373] width 109 height 44
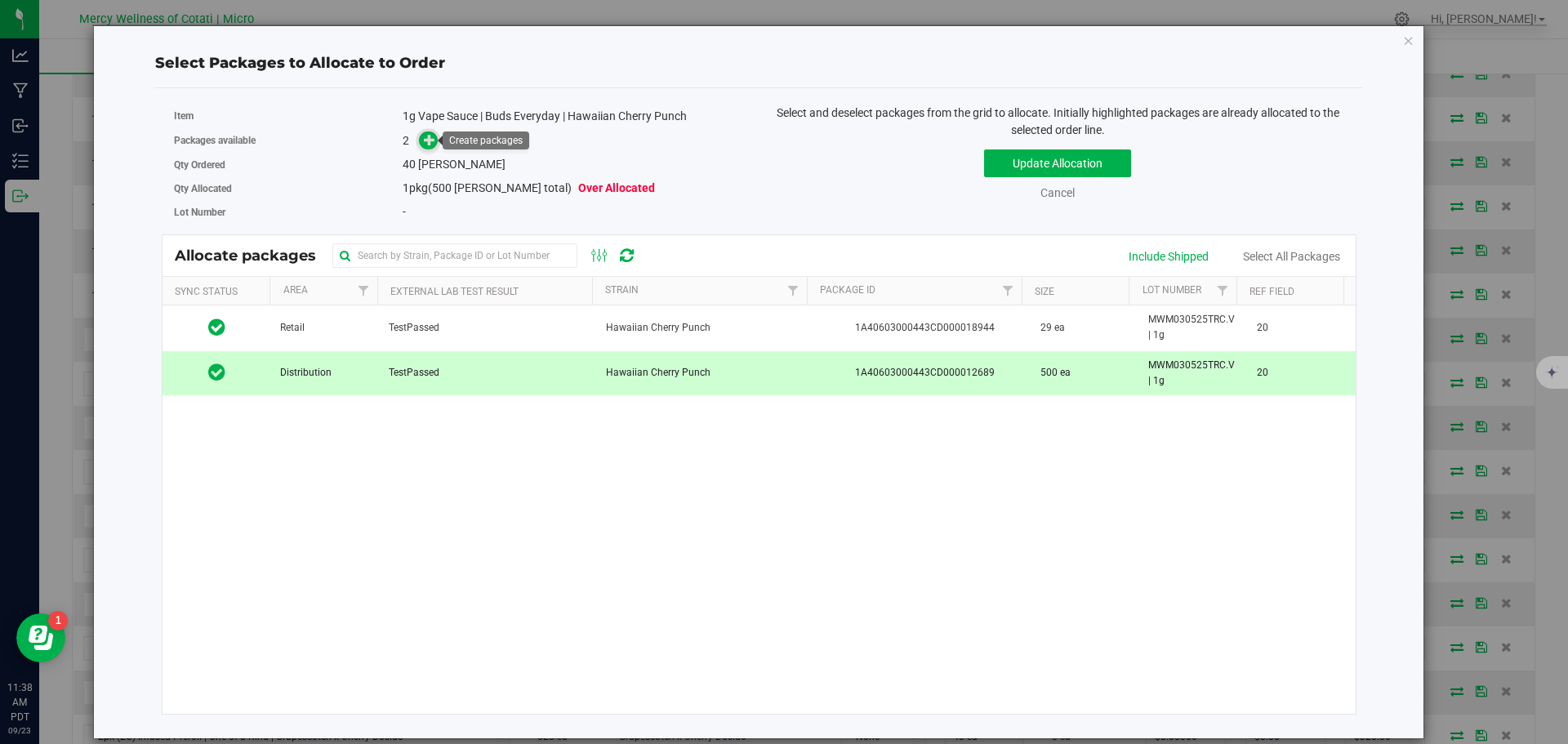
click at [432, 140] on icon at bounding box center [430, 139] width 11 height 11
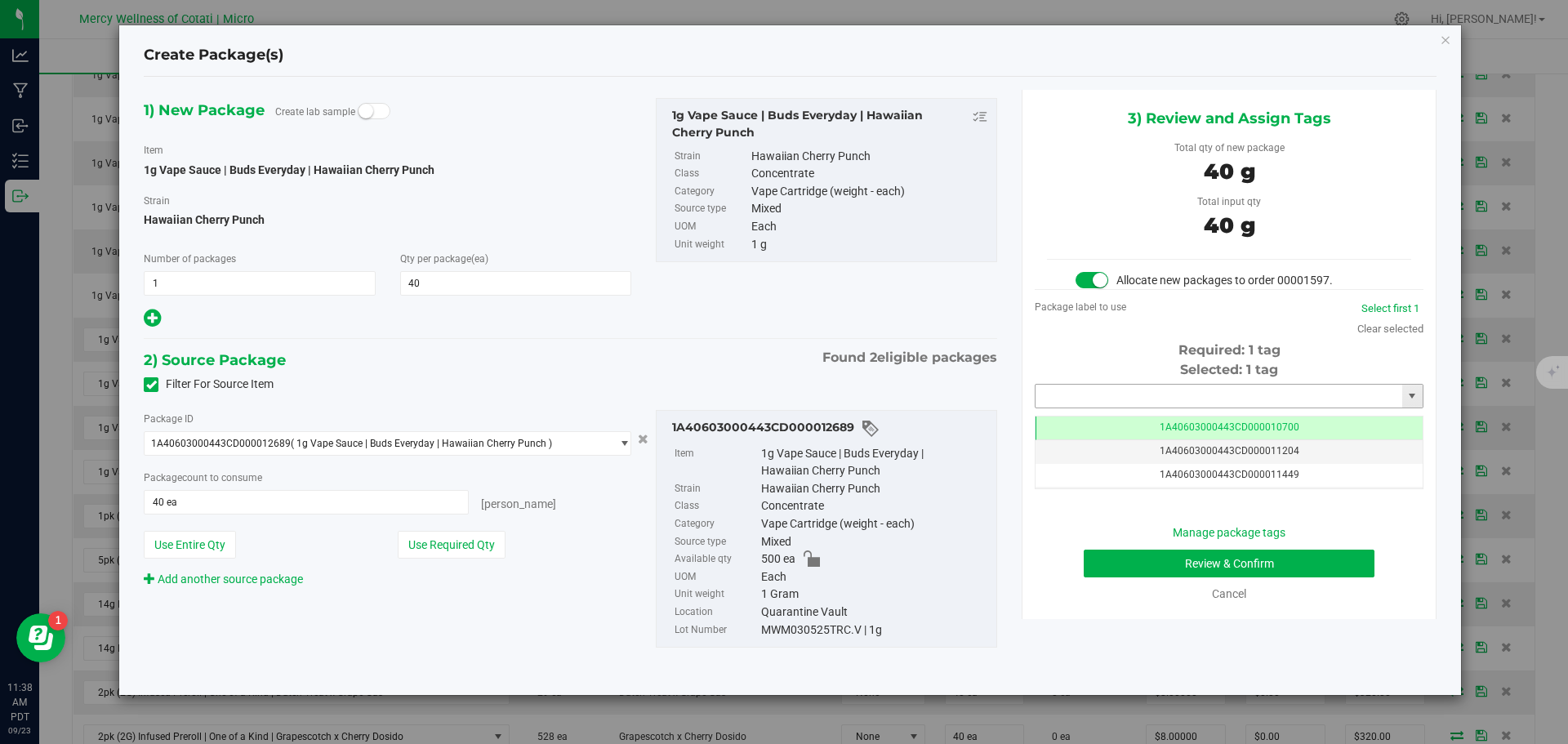
click at [1067, 396] on input "text" at bounding box center [1219, 396] width 367 height 23
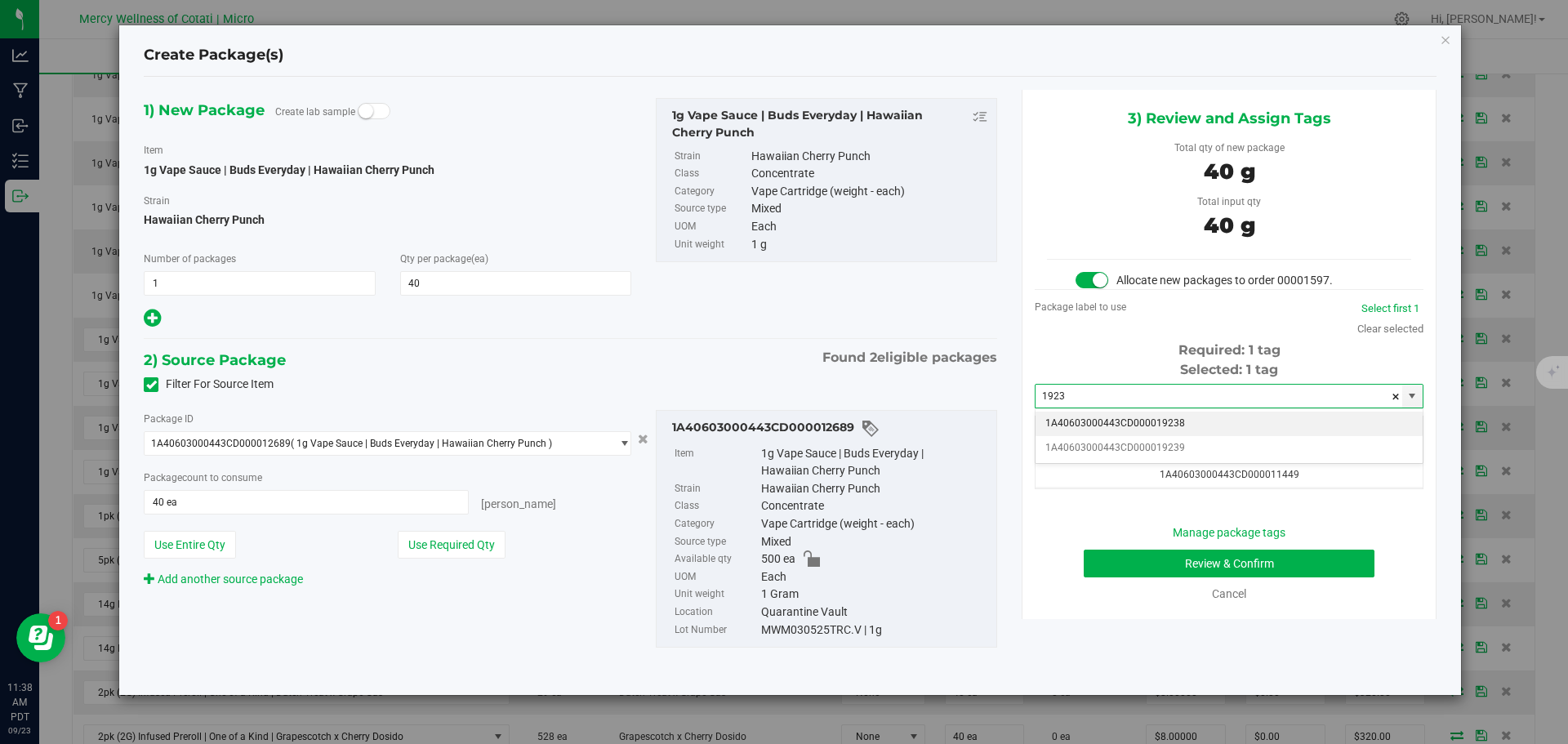
click at [1123, 421] on li "1A40603000443CD000019238" at bounding box center [1229, 423] width 387 height 25
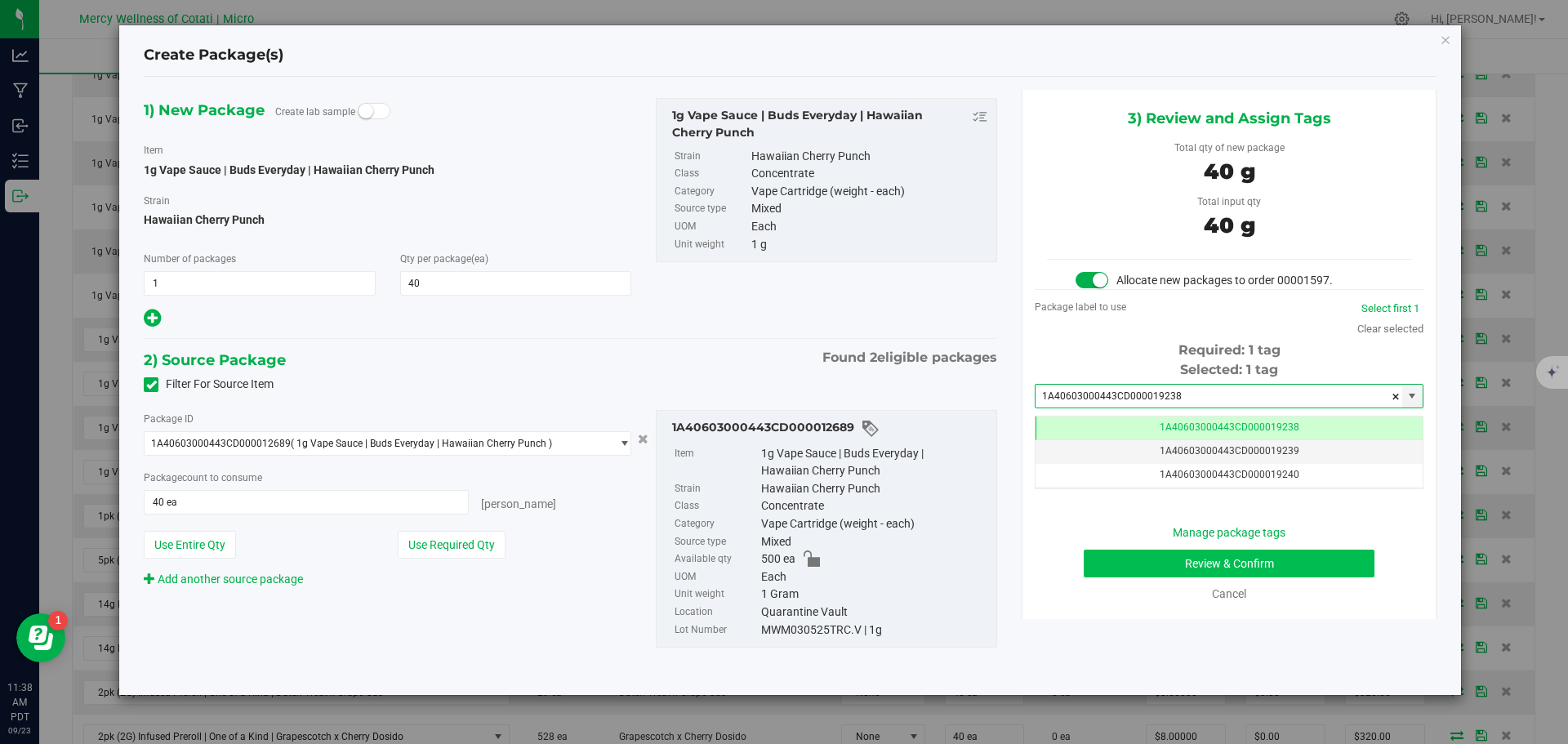
type input "1A40603000443CD000019238"
click at [1295, 561] on button "Review & Confirm" at bounding box center [1229, 563] width 291 height 28
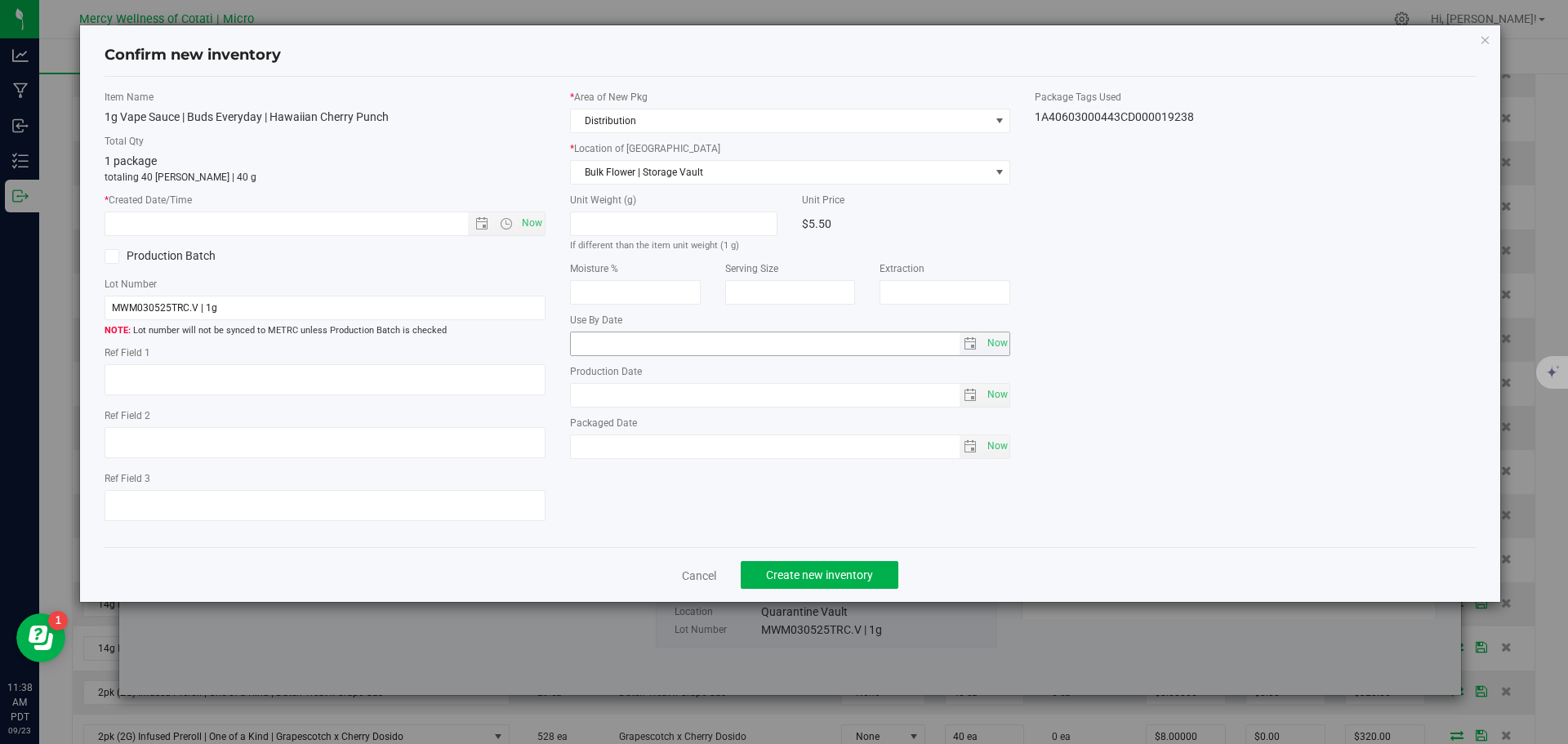
type textarea "20"
click at [541, 221] on span "Now" at bounding box center [531, 223] width 28 height 24
type input "9/23/2025 11:38 AM"
click at [837, 563] on button "Create new inventory" at bounding box center [819, 574] width 158 height 28
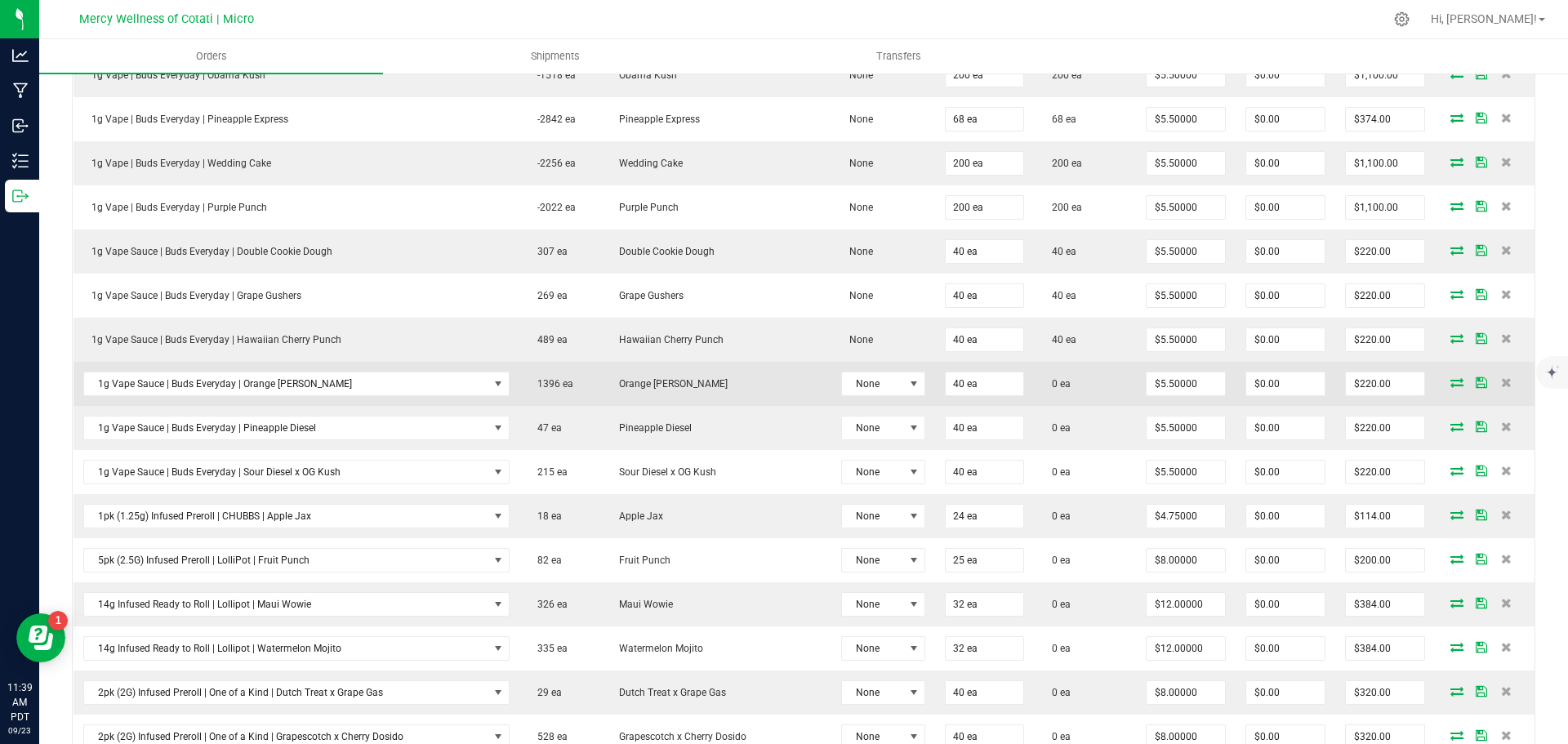
click at [1451, 384] on icon at bounding box center [1457, 382] width 13 height 10
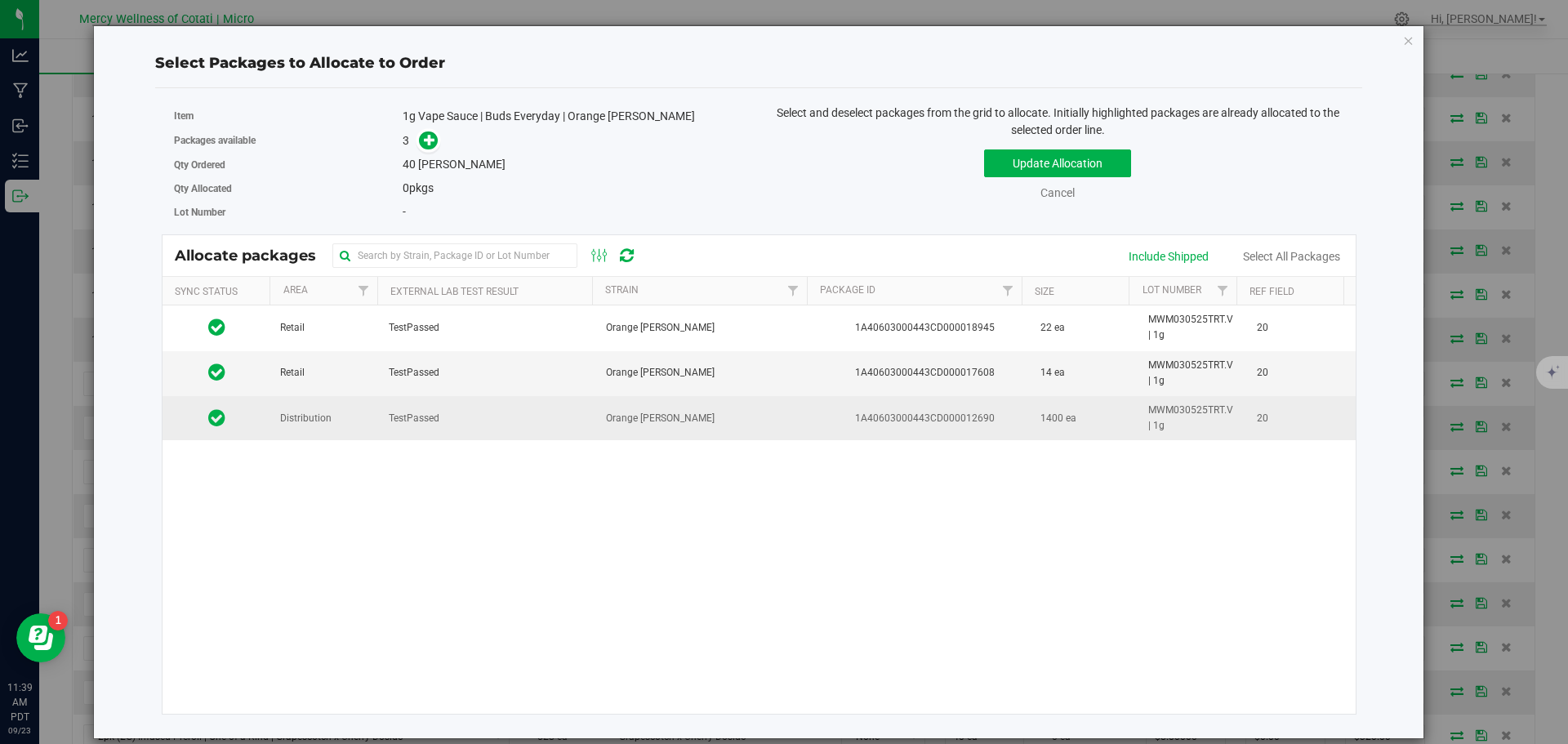
click at [432, 403] on td "TestPassed" at bounding box center [488, 418] width 218 height 44
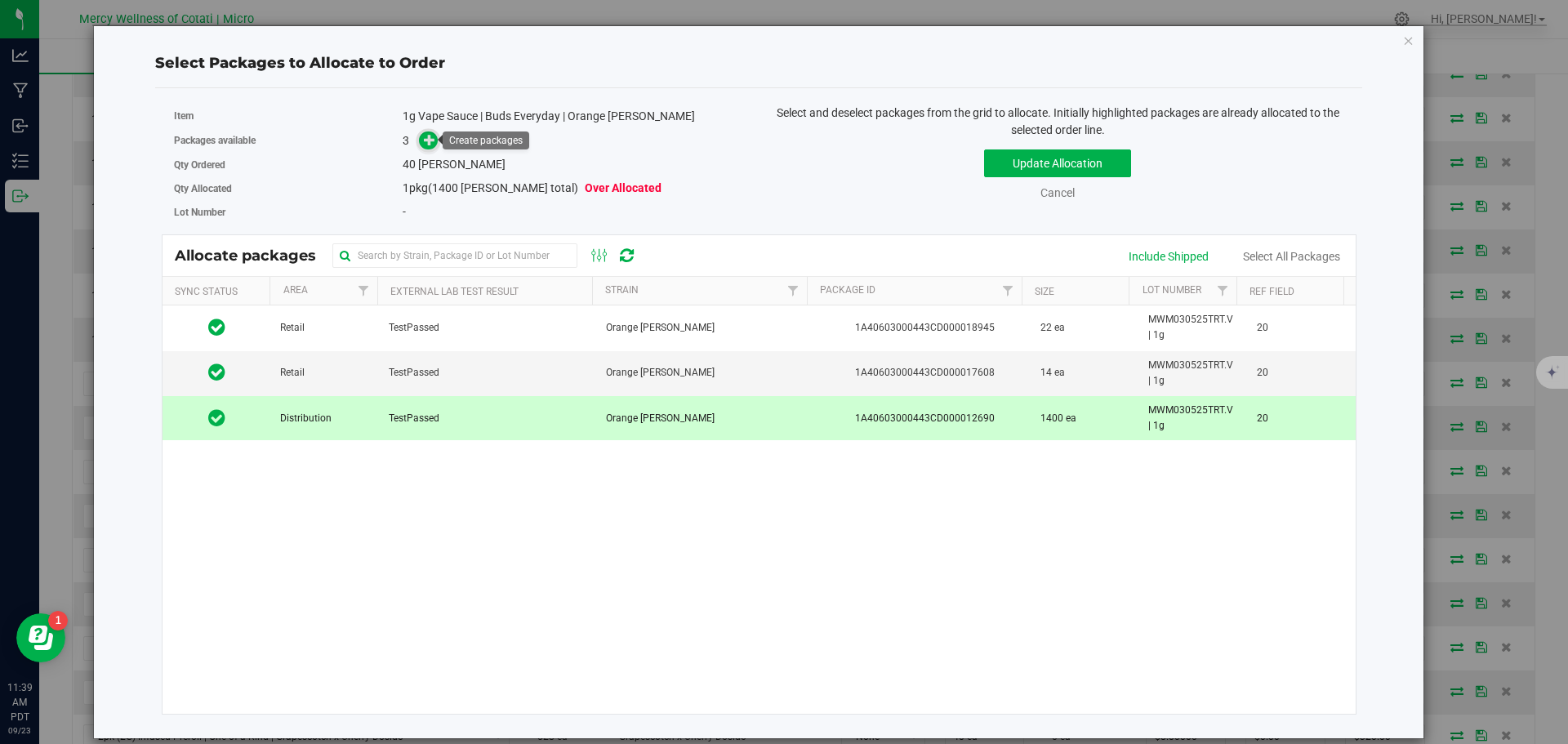
click at [436, 147] on span at bounding box center [428, 141] width 18 height 18
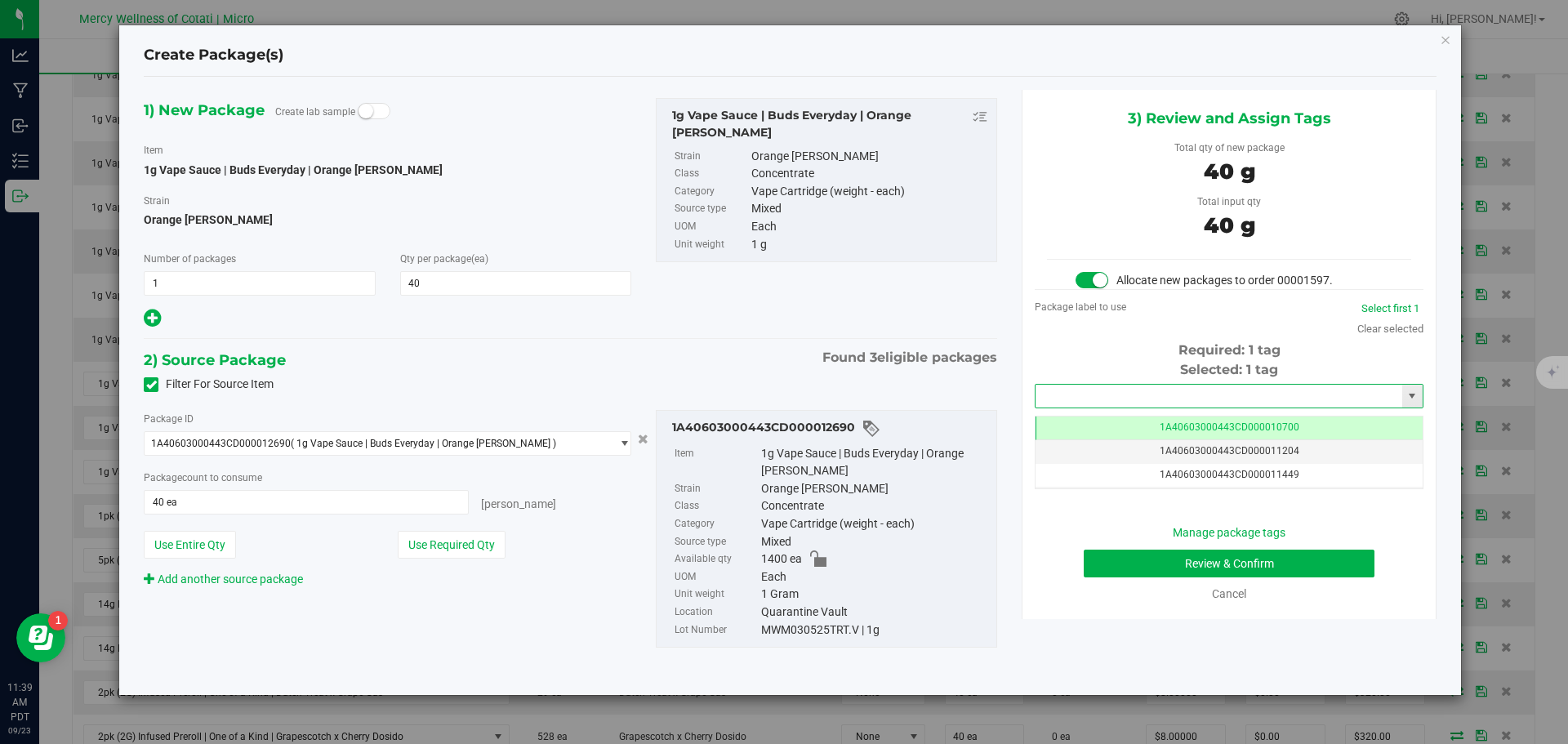
click at [1230, 399] on input "text" at bounding box center [1219, 396] width 367 height 23
click at [1222, 418] on li "1A40603000443CD000019239" at bounding box center [1229, 423] width 387 height 25
type input "1A40603000443CD000019239"
click at [1209, 567] on button "Review & Confirm" at bounding box center [1229, 563] width 291 height 28
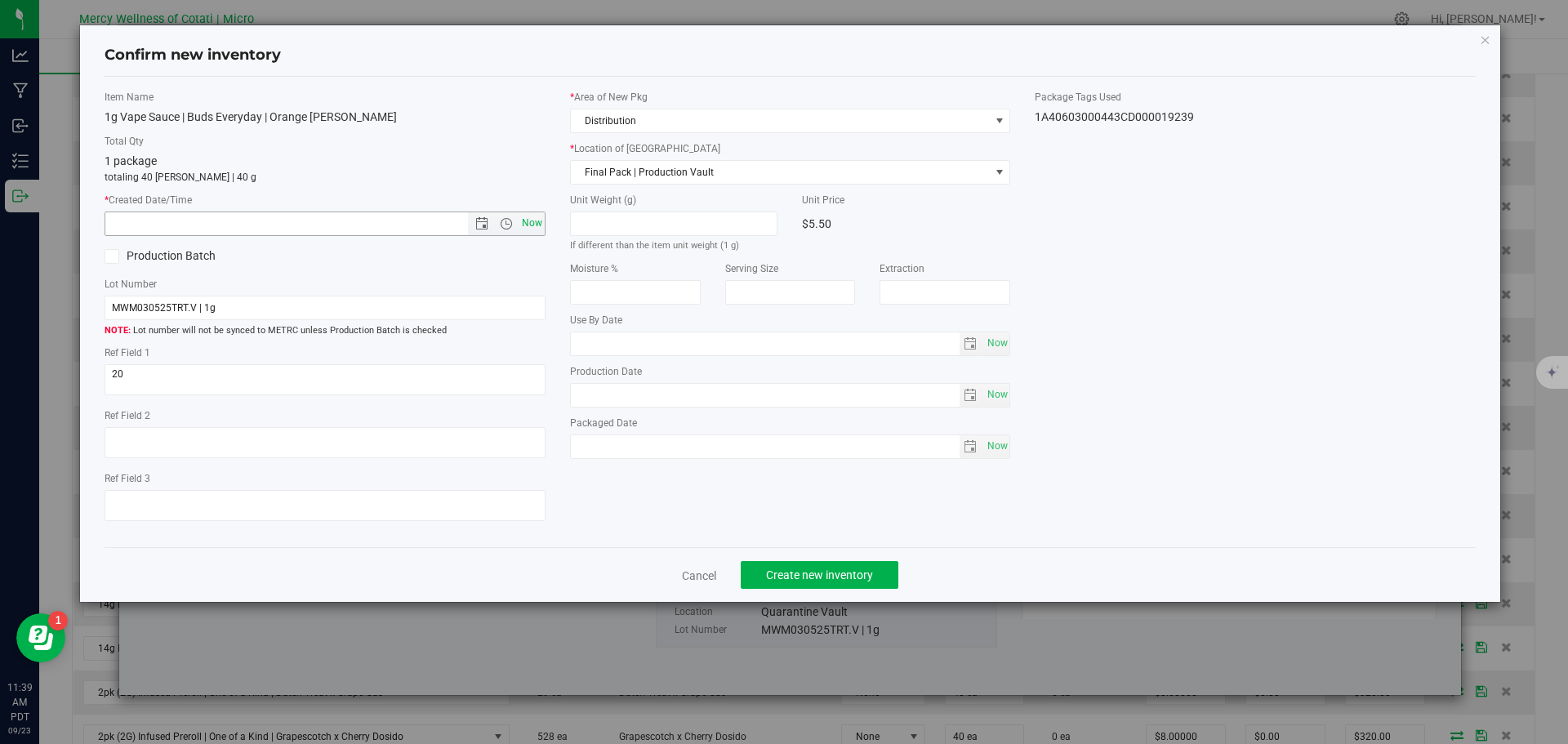
click at [525, 216] on span "Now" at bounding box center [531, 223] width 28 height 24
type input "9/23/2025 11:39 AM"
click at [796, 584] on button "Create new inventory" at bounding box center [819, 574] width 158 height 28
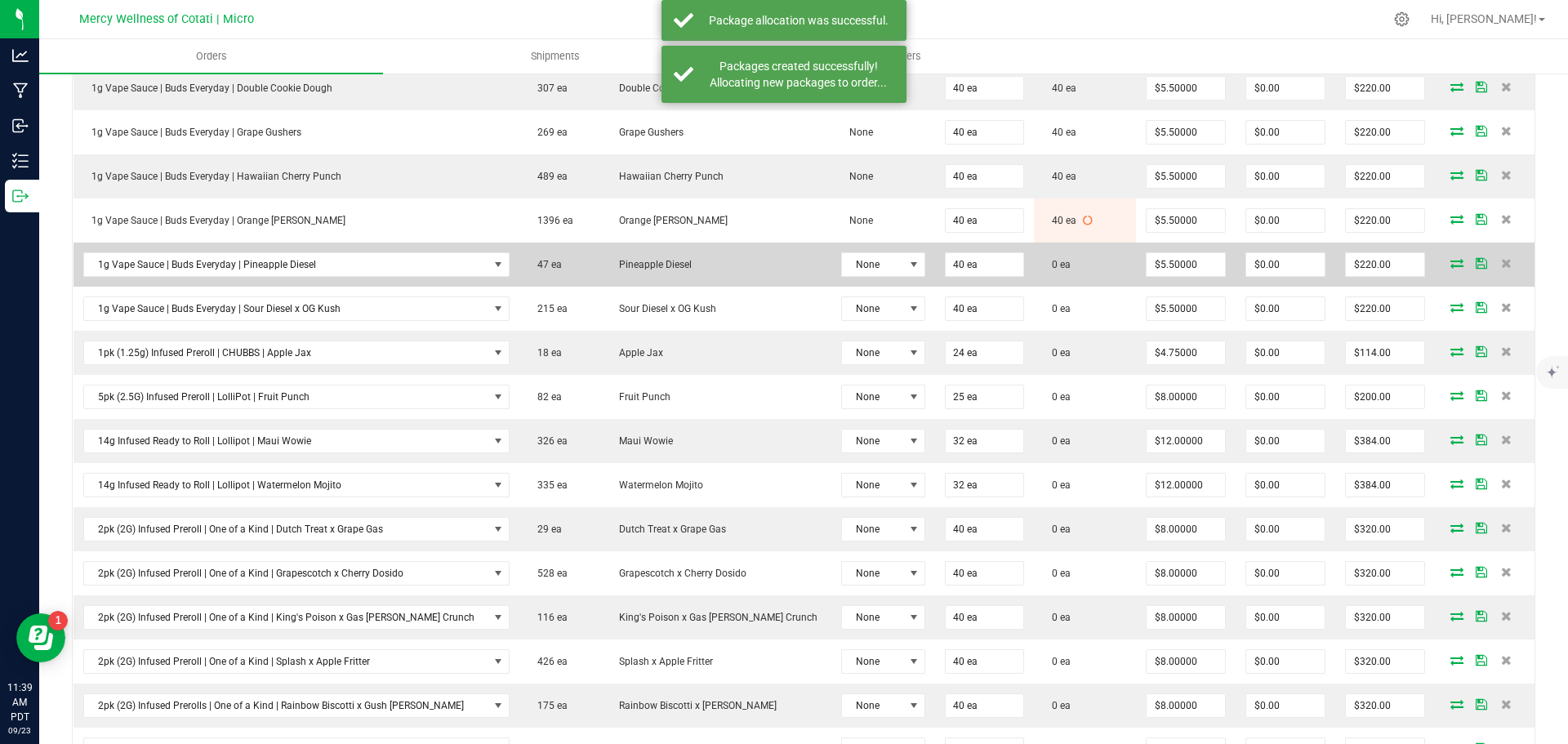
click at [1451, 264] on icon at bounding box center [1457, 263] width 13 height 10
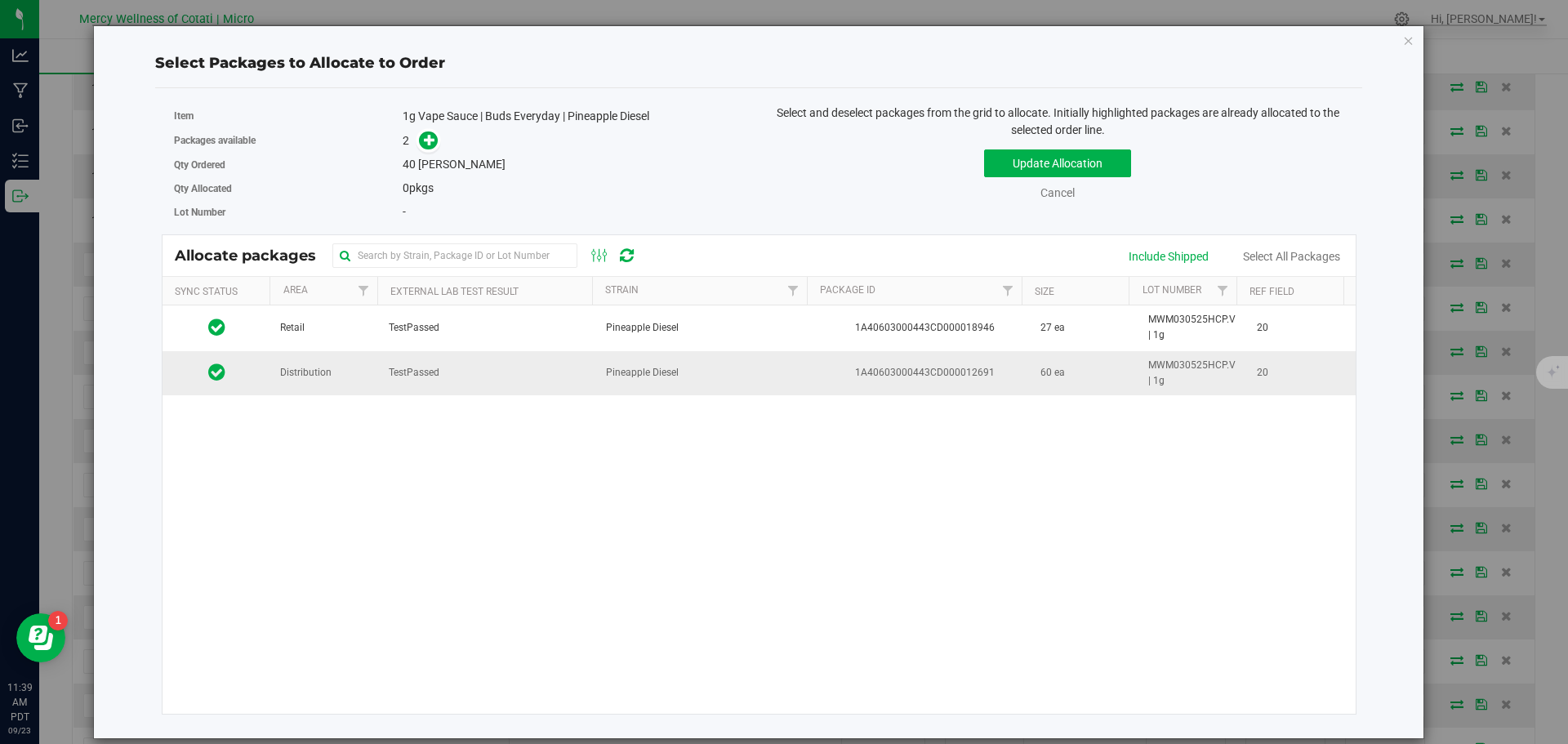
click at [301, 365] on span "Distribution" at bounding box center [306, 372] width 52 height 16
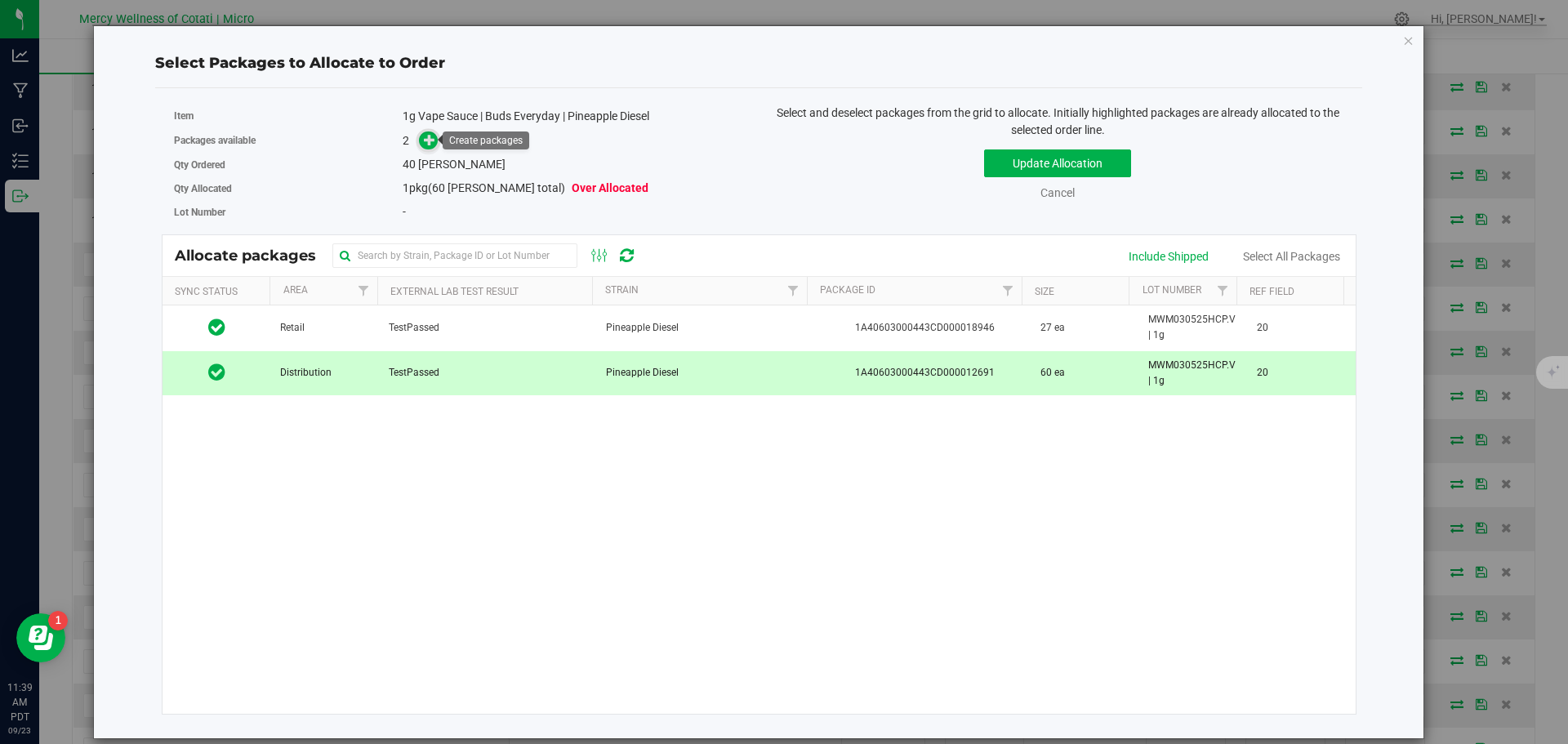
click at [430, 135] on icon at bounding box center [430, 139] width 11 height 11
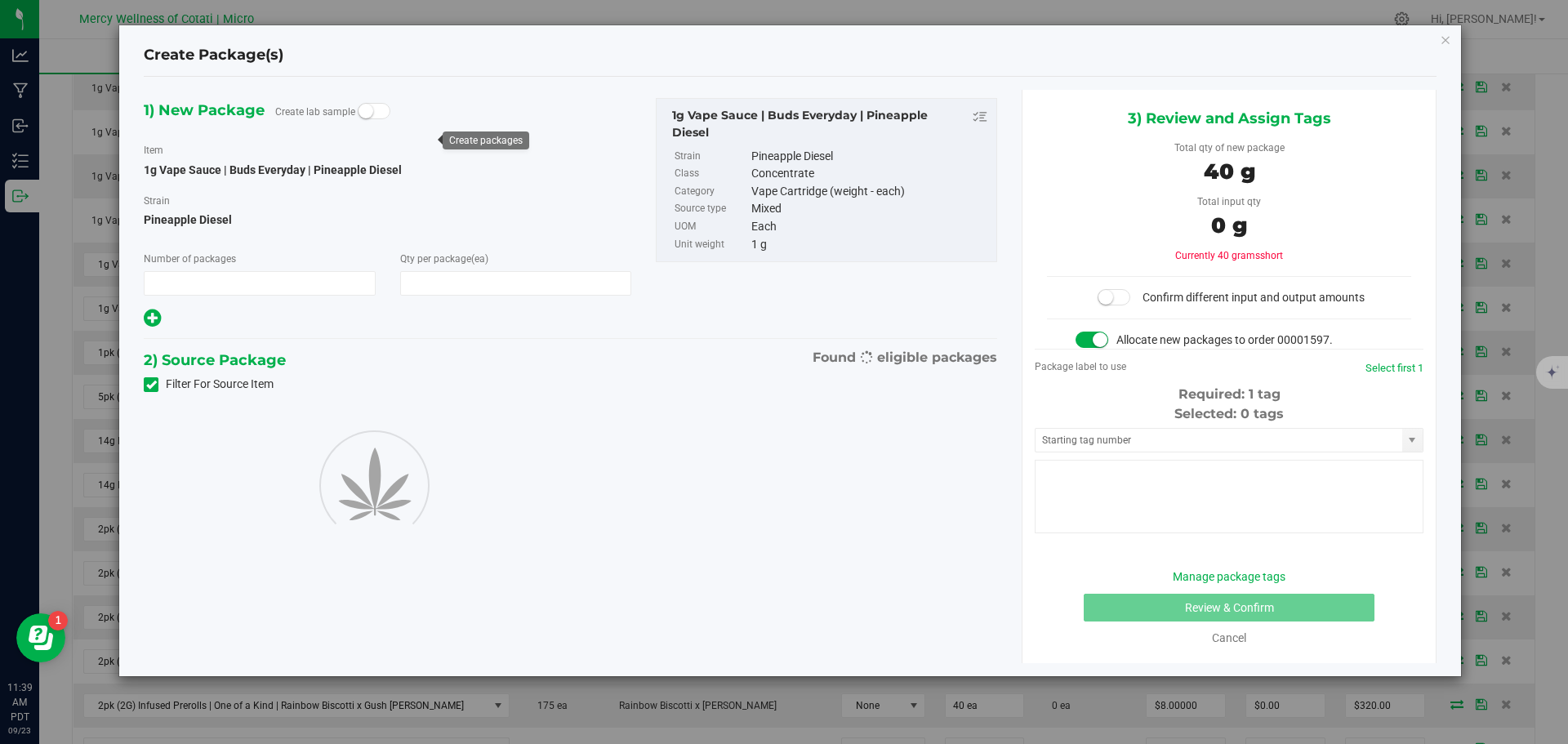
type input "1"
type input "40"
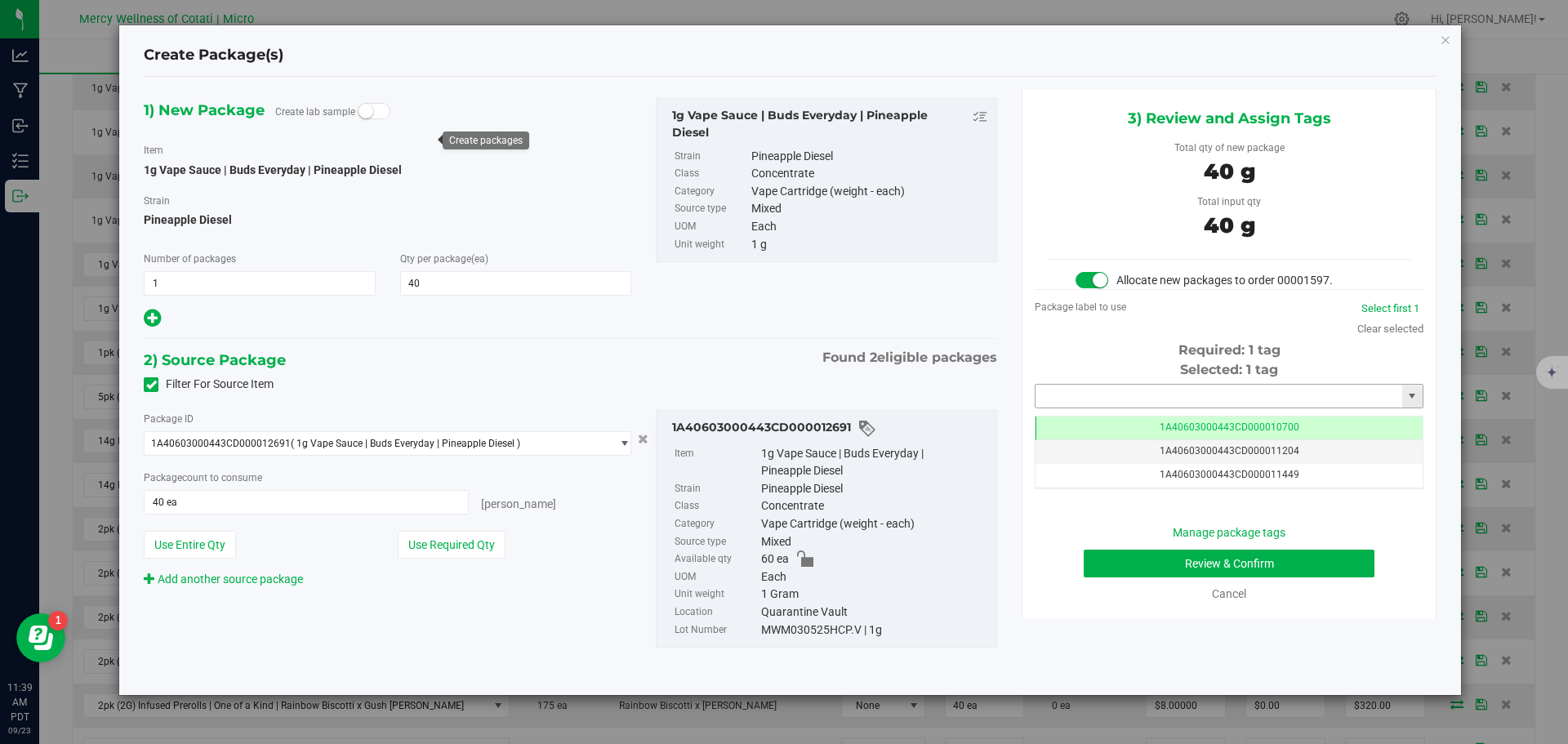
click at [1135, 406] on input "text" at bounding box center [1219, 396] width 367 height 23
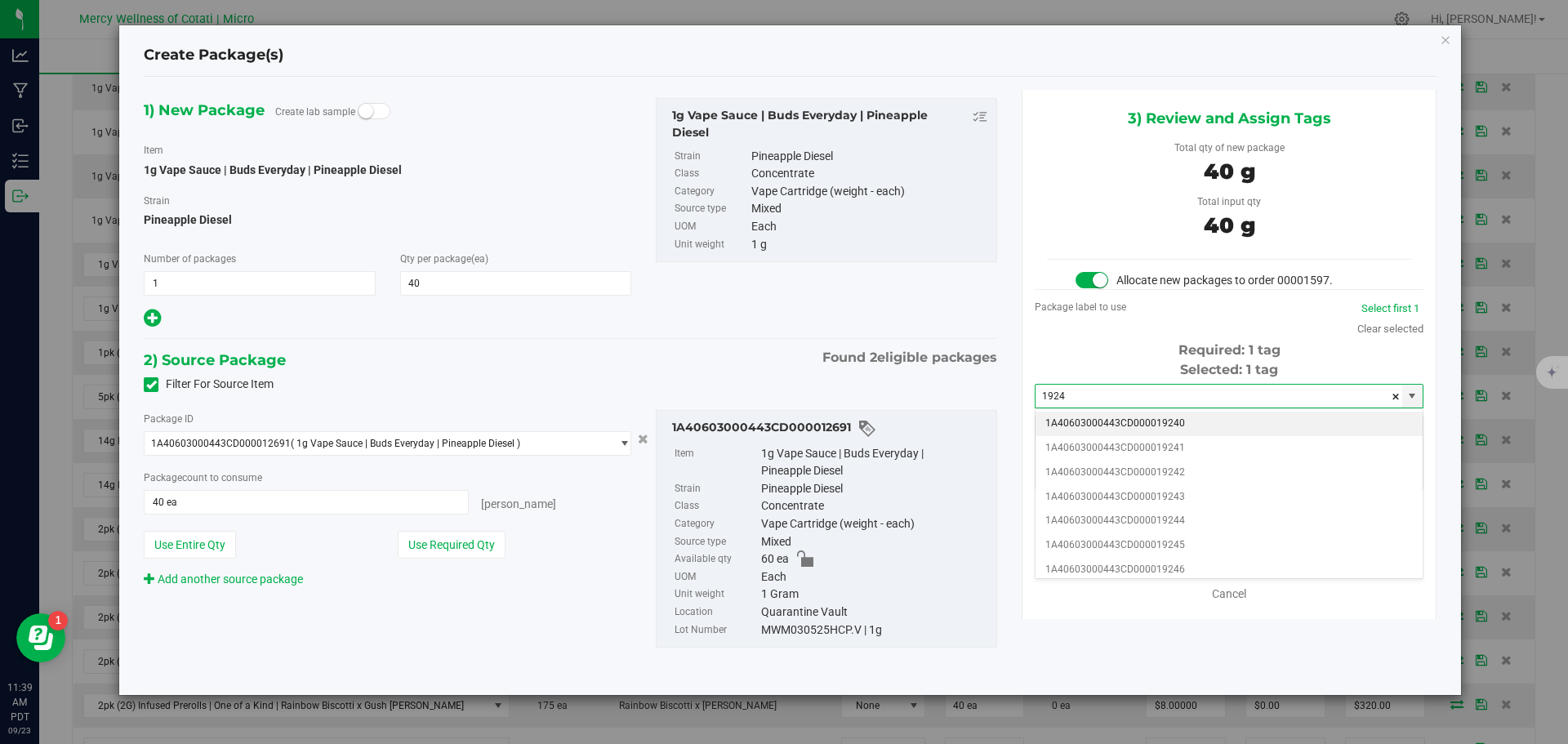
click at [1135, 422] on li "1A40603000443CD000019240" at bounding box center [1229, 423] width 387 height 25
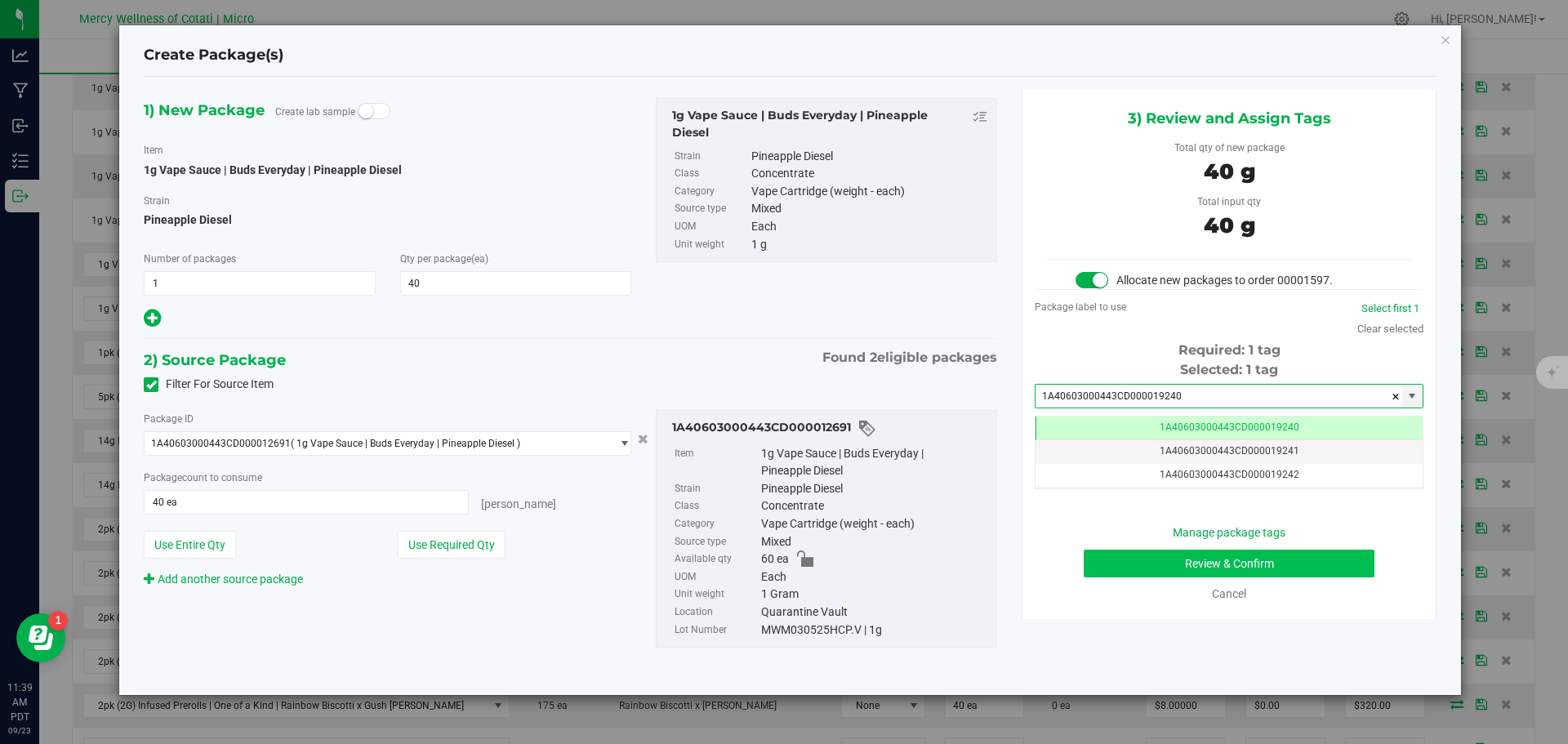
type input "1A40603000443CD000019240"
click at [1226, 558] on button "Review & Confirm" at bounding box center [1229, 563] width 291 height 28
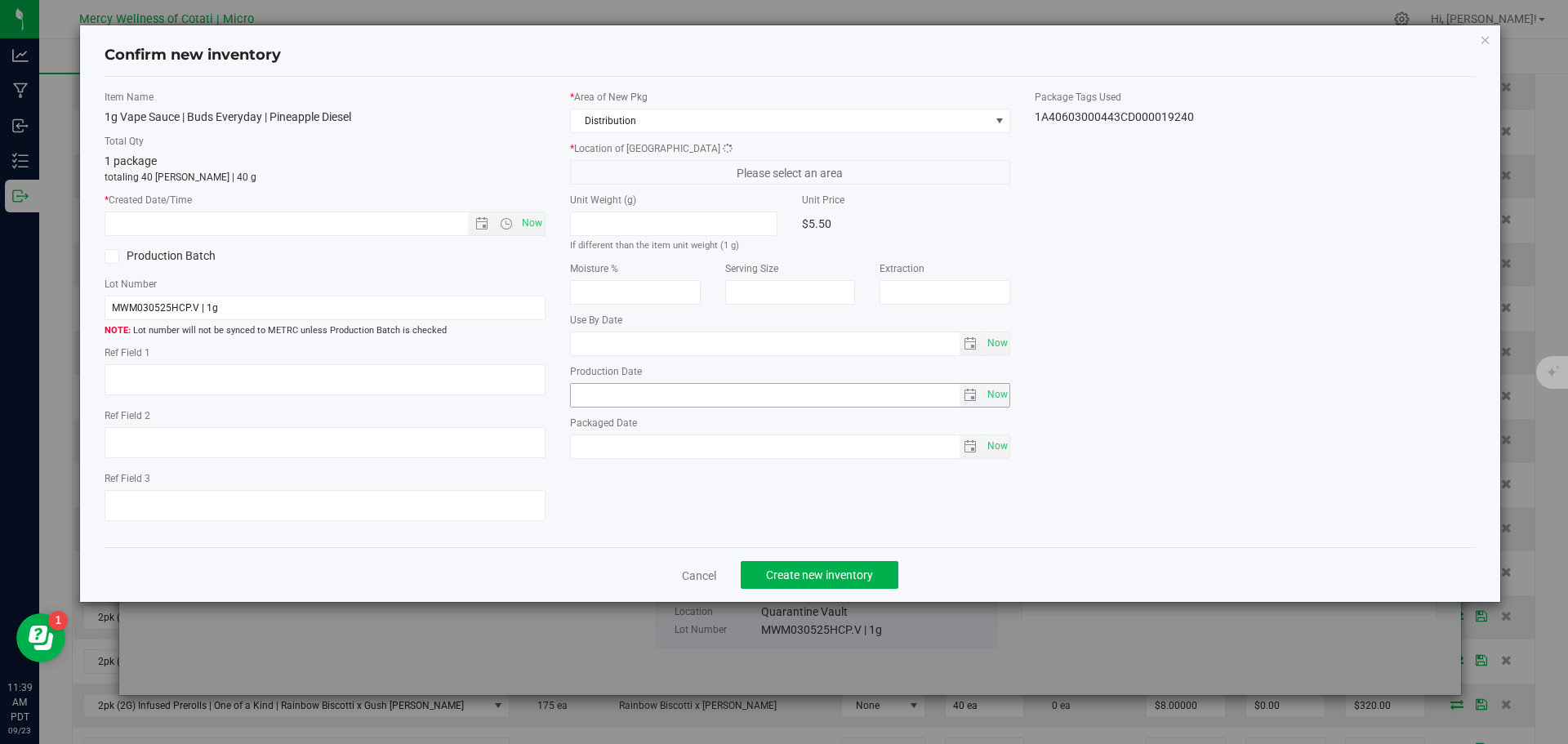
type textarea "20"
click at [535, 228] on span "Now" at bounding box center [531, 223] width 28 height 24
type input "9/23/2025 11:39 AM"
click at [798, 566] on button "Create new inventory" at bounding box center [819, 574] width 158 height 28
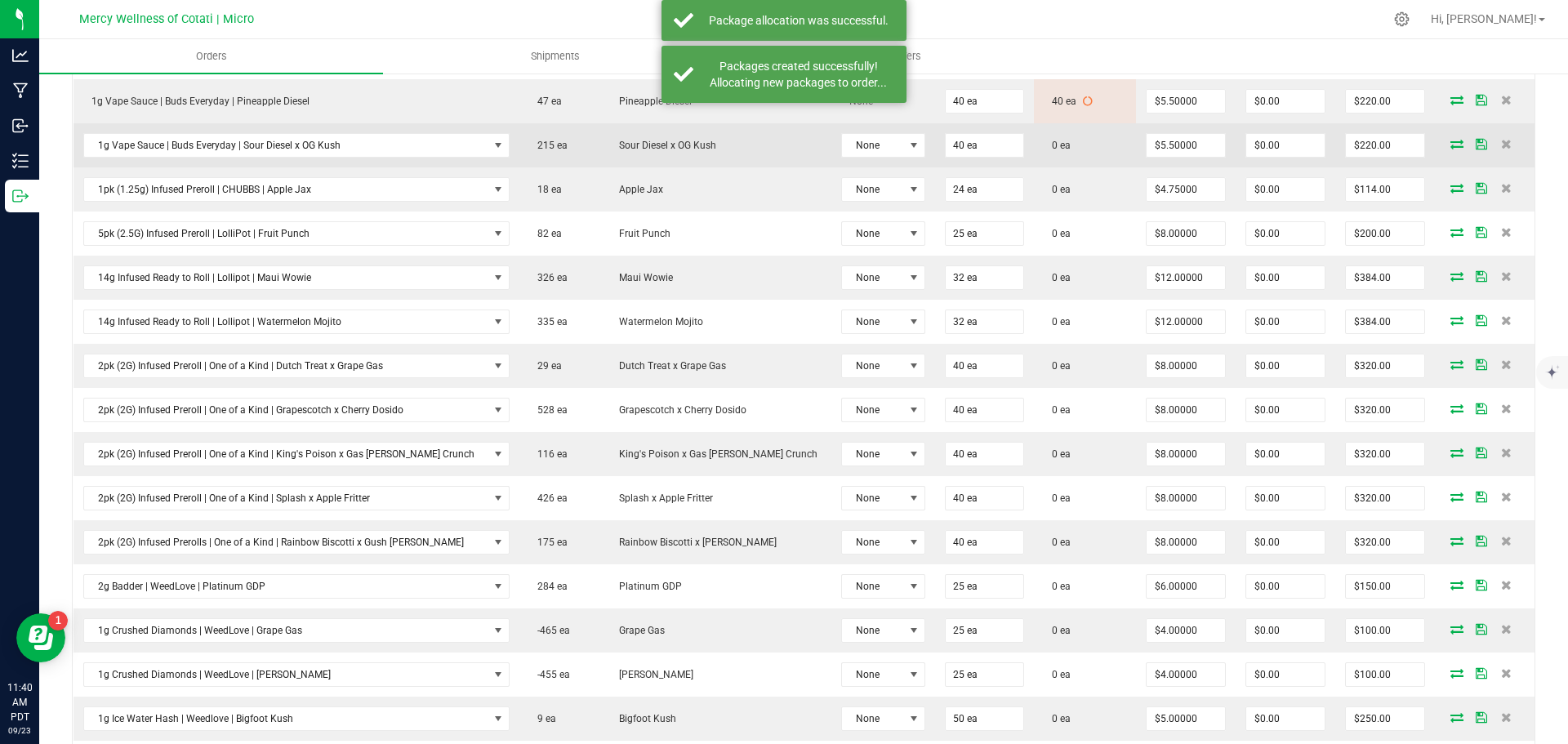
click at [1451, 142] on icon at bounding box center [1457, 144] width 13 height 10
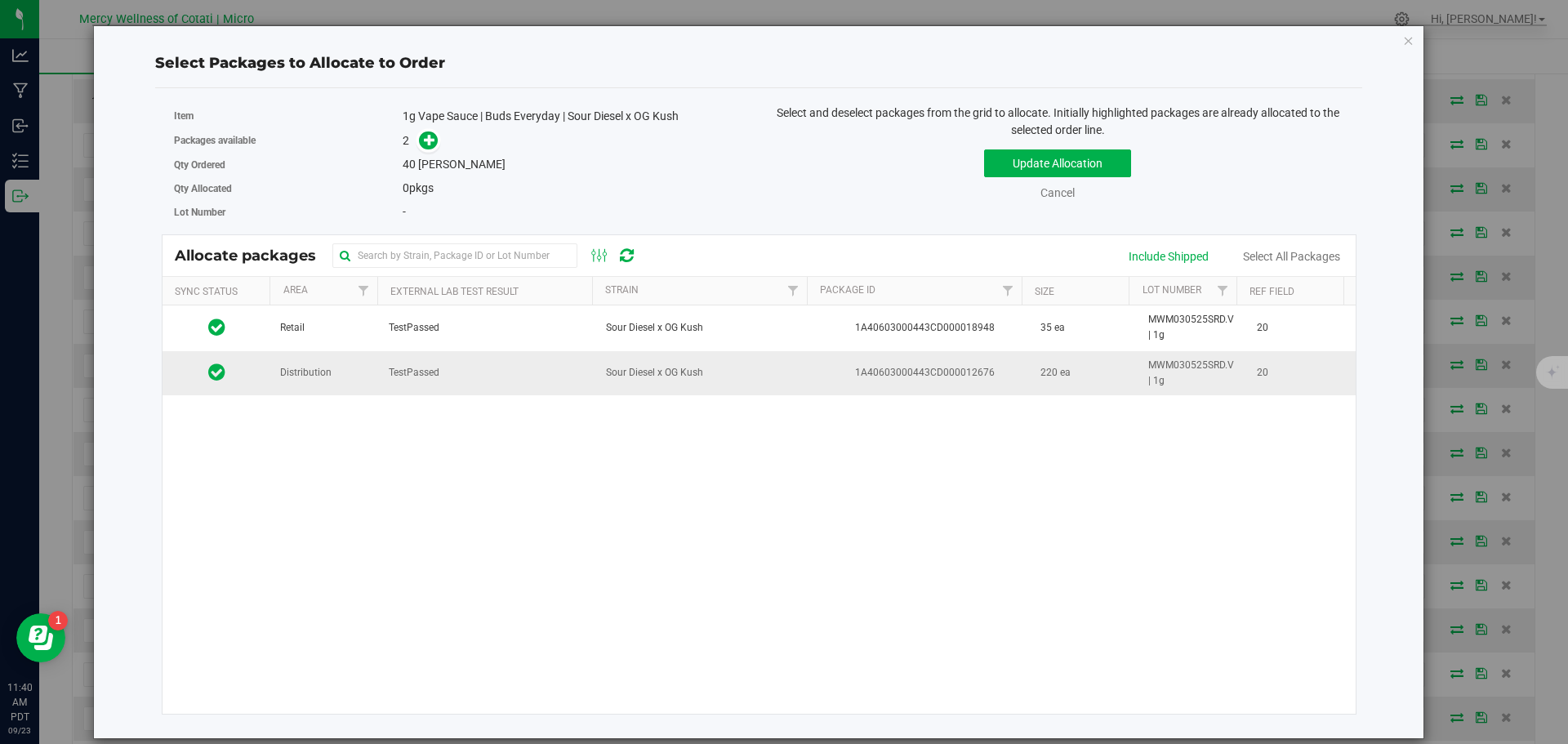
click at [267, 371] on td at bounding box center [217, 373] width 109 height 44
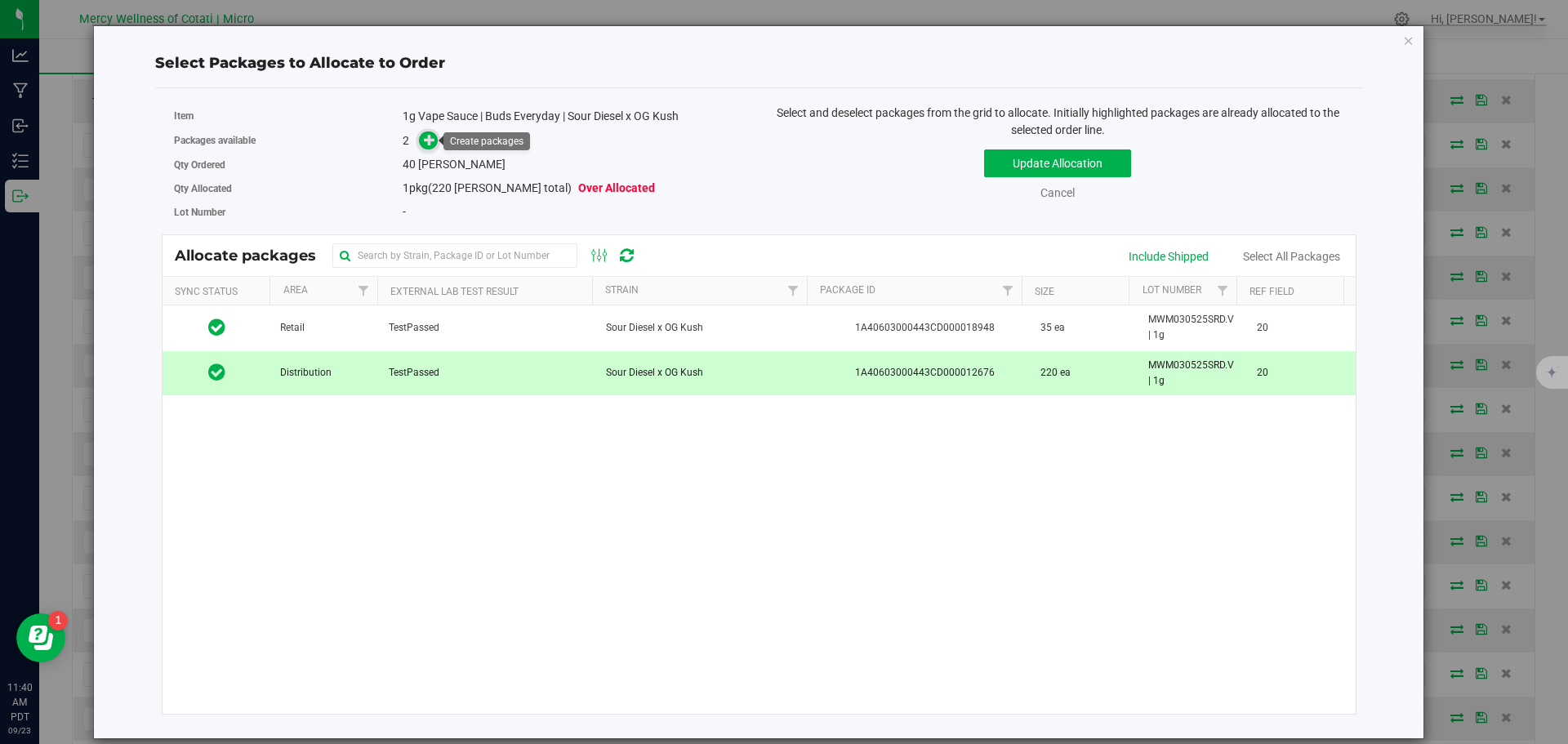
click at [428, 137] on icon at bounding box center [430, 139] width 11 height 11
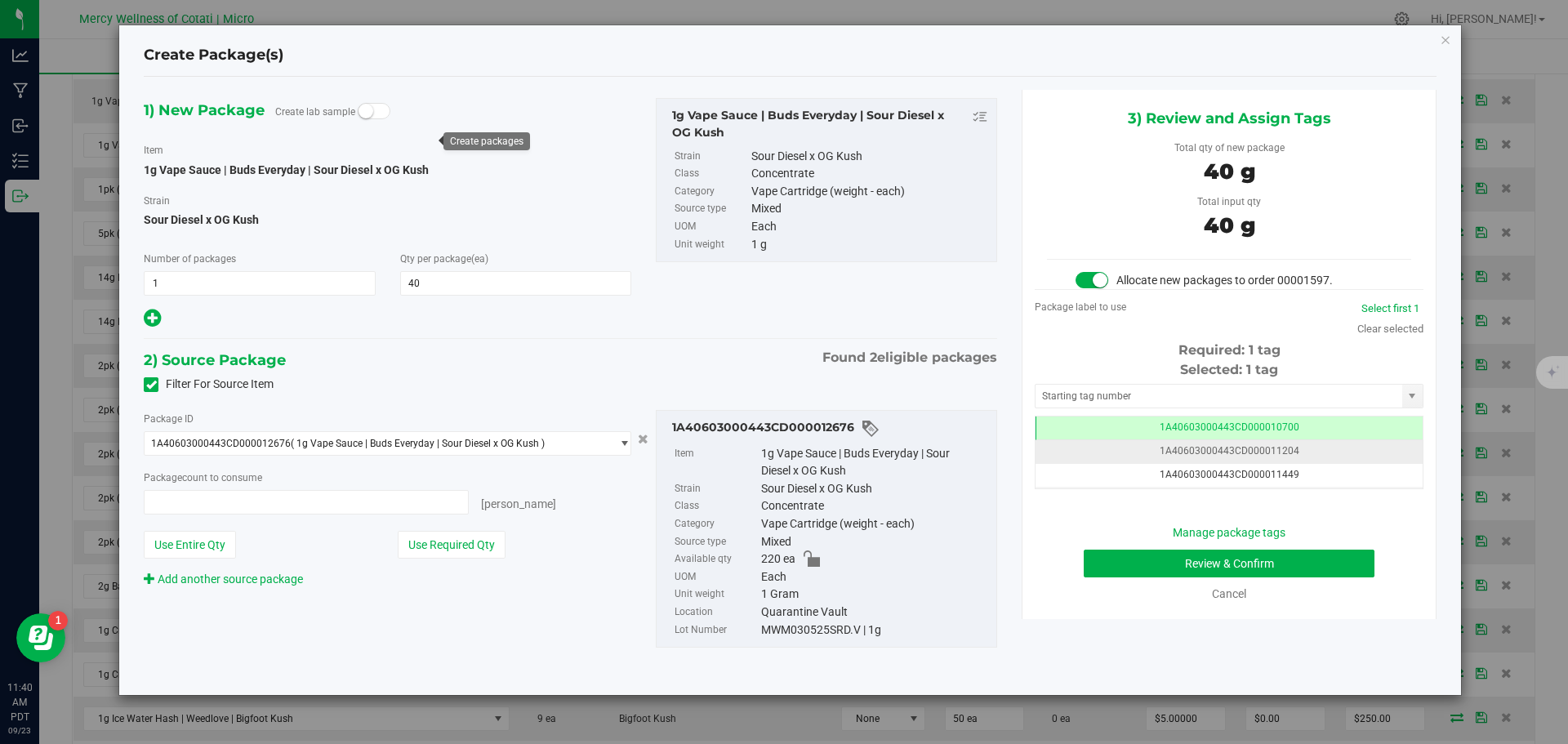
type input "40 ea"
click at [1094, 396] on input "text" at bounding box center [1219, 396] width 367 height 23
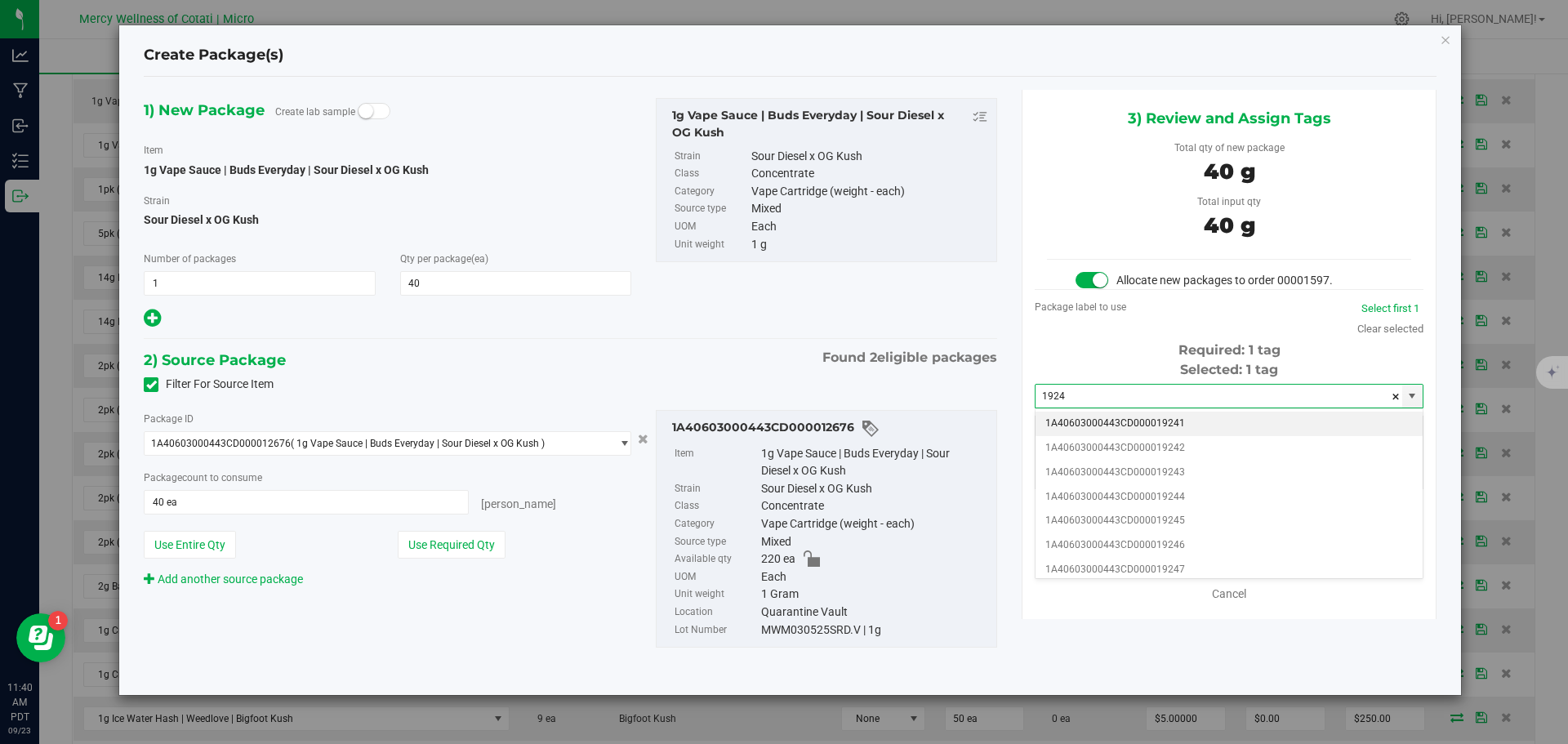
click at [1182, 415] on li "1A40603000443CD000019241" at bounding box center [1229, 423] width 387 height 25
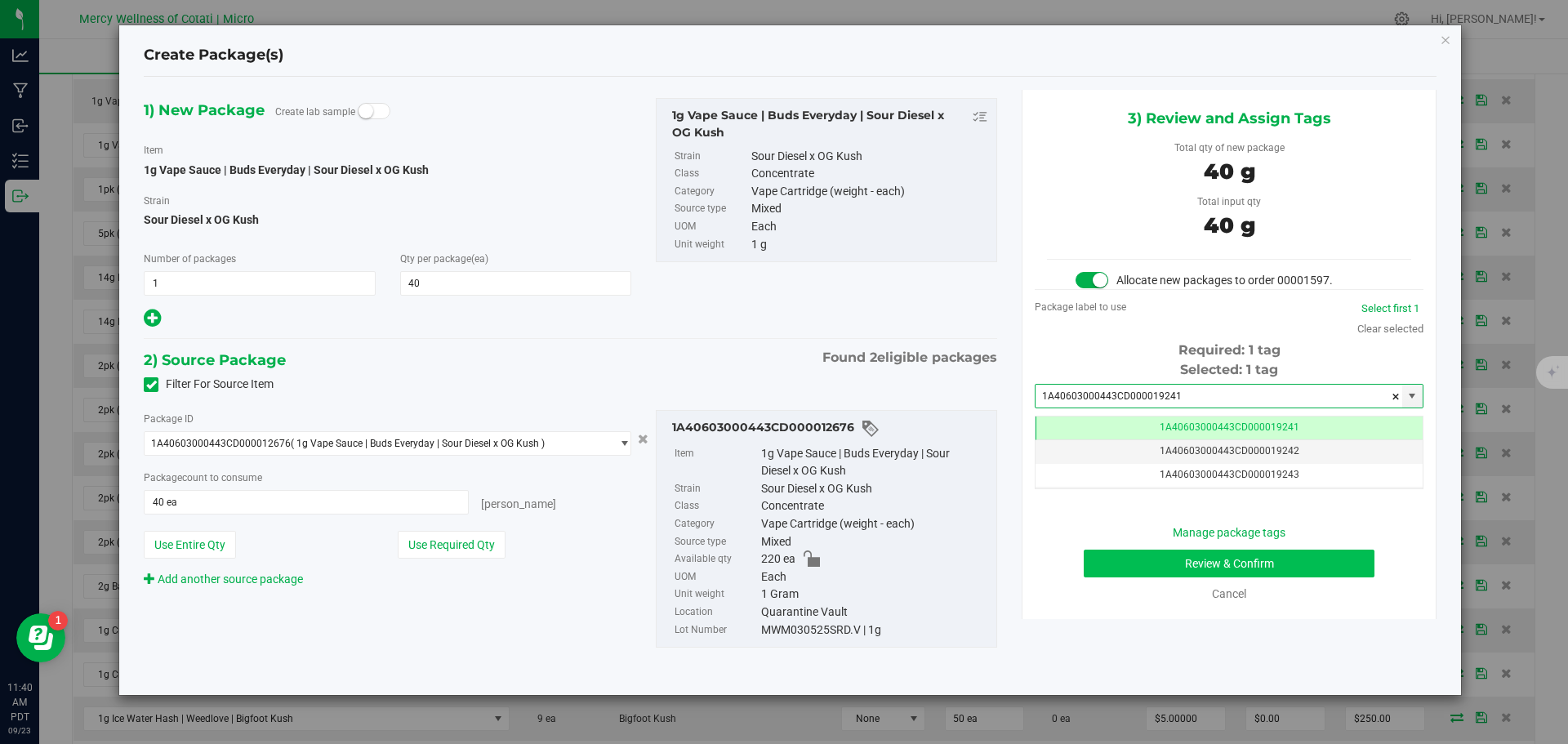
type input "1A40603000443CD000019241"
click at [1293, 556] on button "Review & Confirm" at bounding box center [1229, 563] width 291 height 28
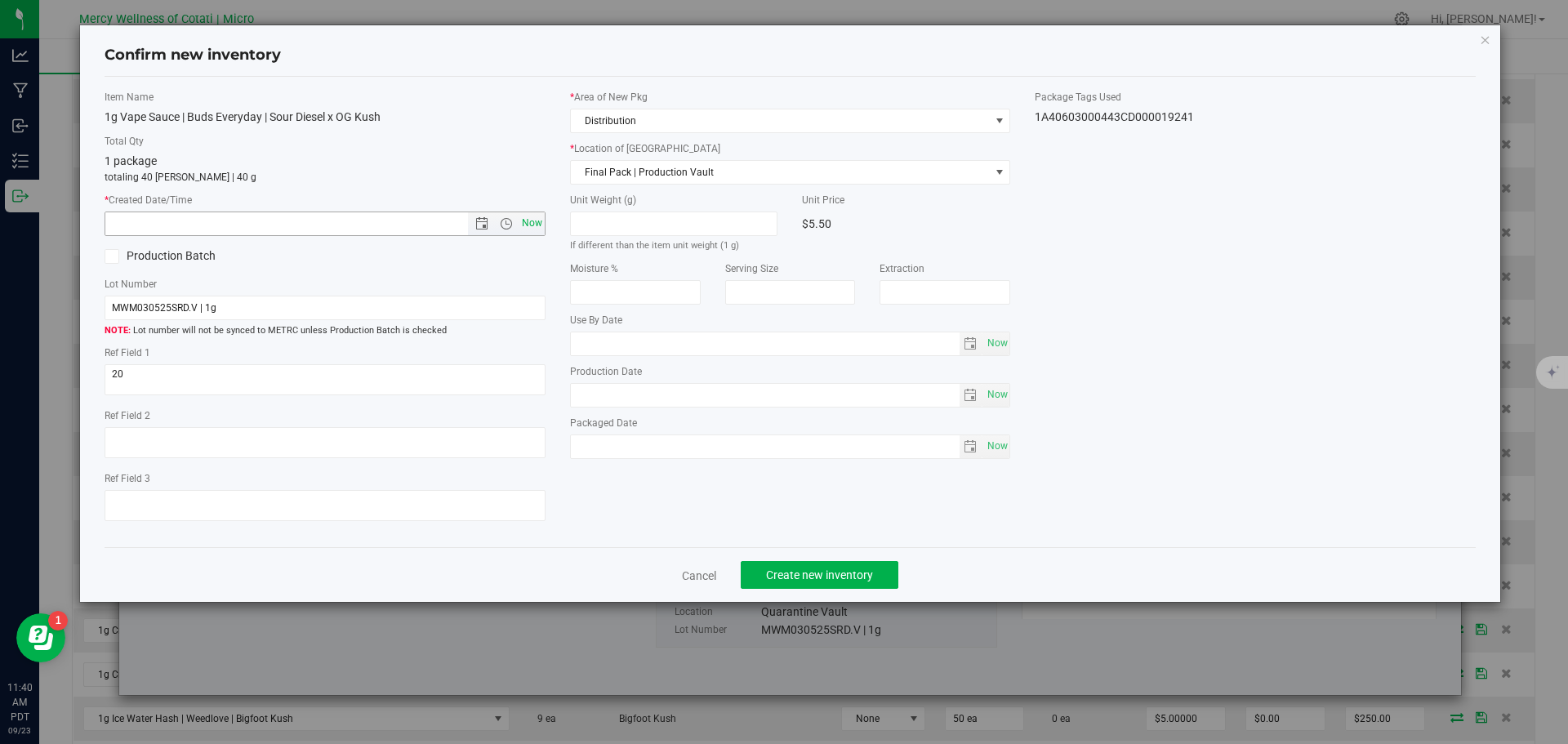
click at [528, 228] on span "Now" at bounding box center [531, 223] width 28 height 24
type input "9/23/2025 11:40 AM"
click at [781, 567] on button "Create new inventory" at bounding box center [819, 574] width 158 height 28
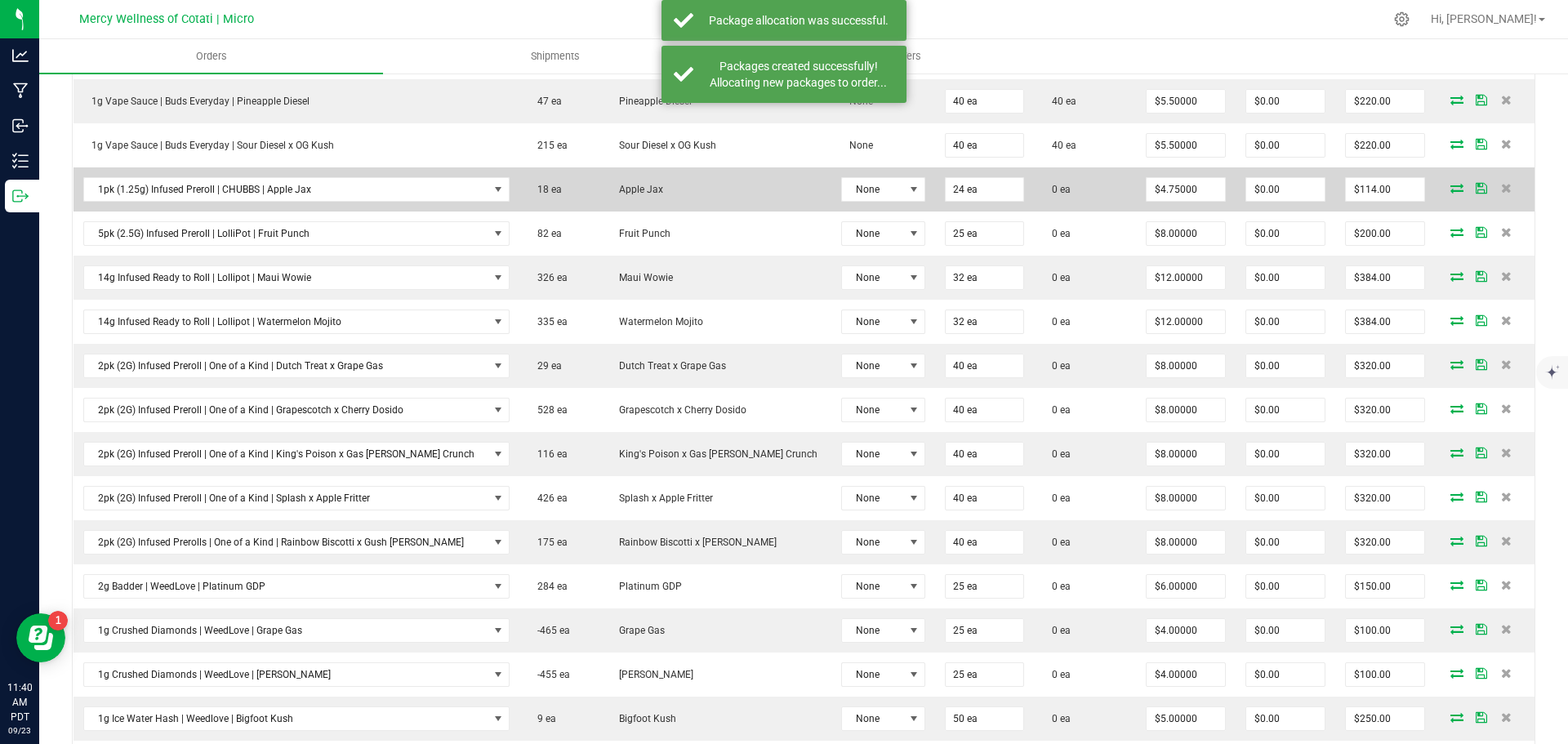
click at [1451, 186] on icon at bounding box center [1457, 187] width 13 height 10
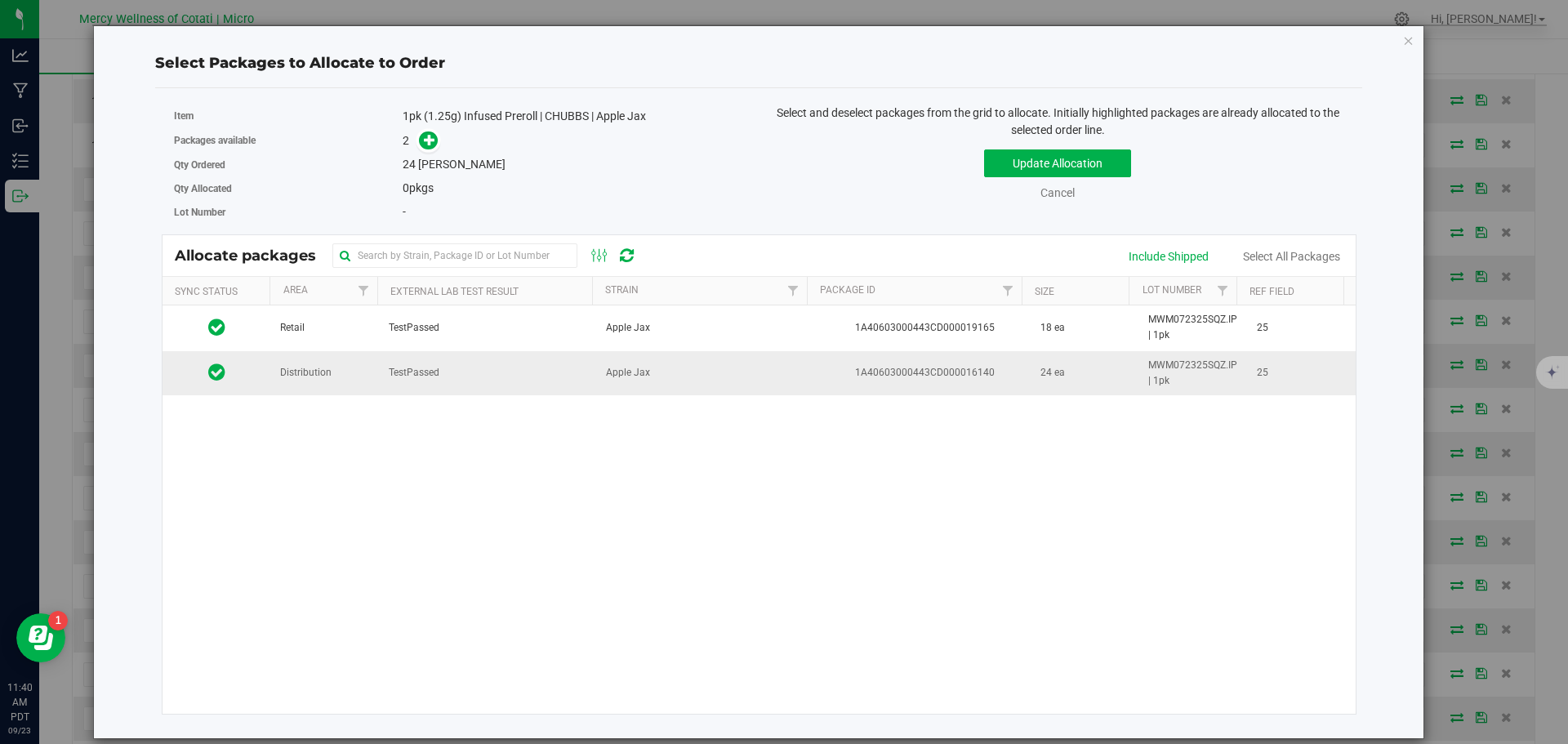
click at [327, 378] on span "Distribution" at bounding box center [306, 372] width 52 height 16
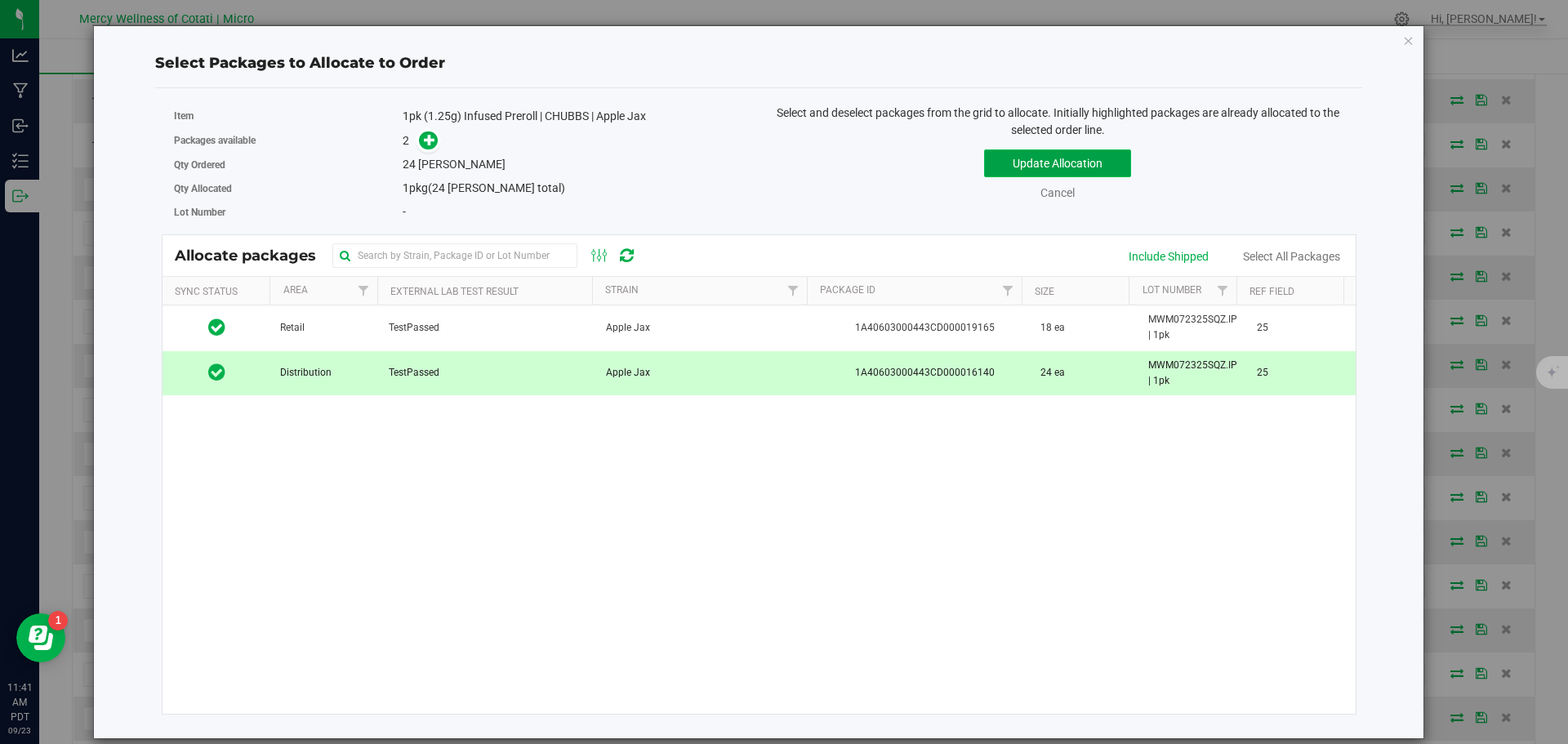
click at [1009, 160] on button "Update Allocation" at bounding box center [1057, 163] width 147 height 28
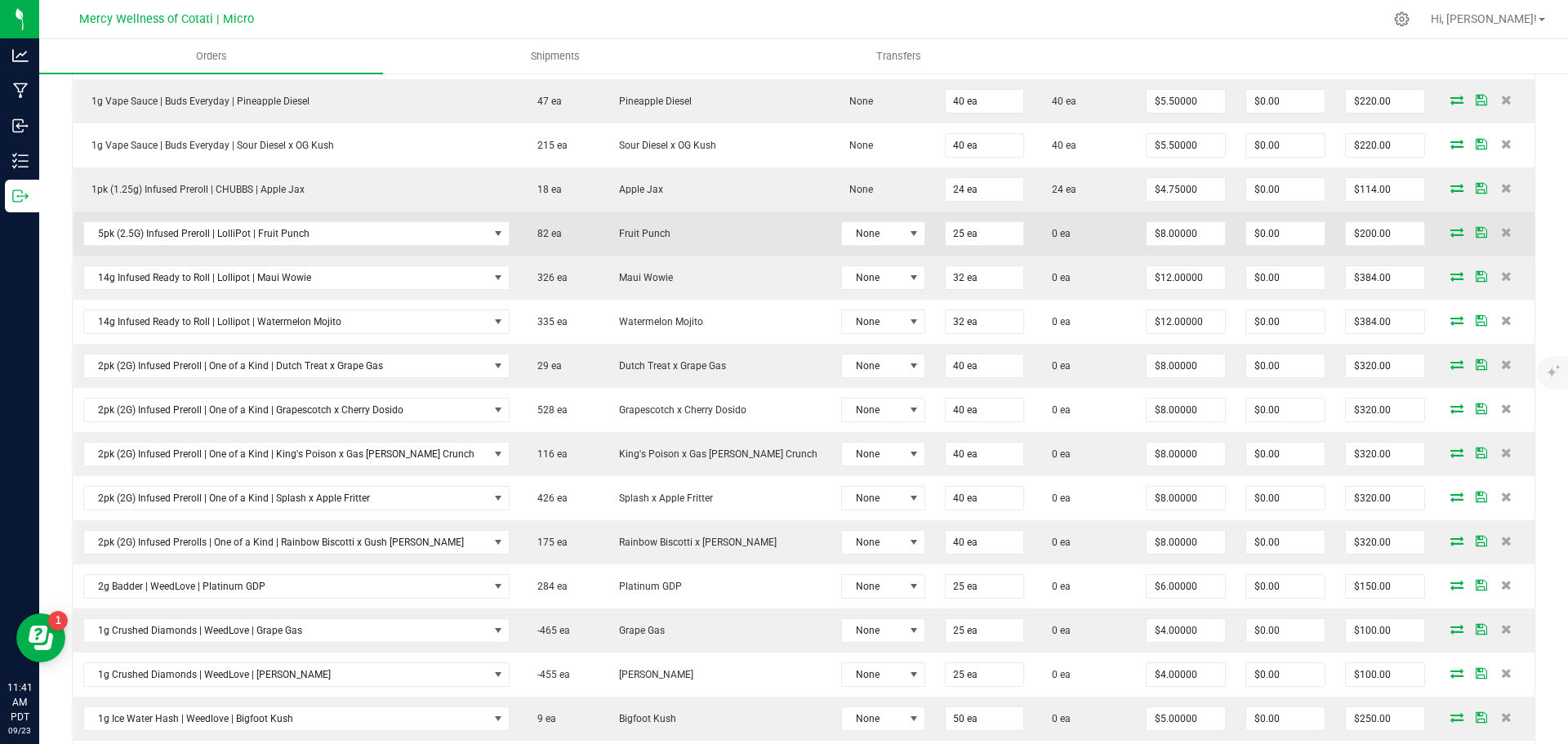
click at [1451, 230] on icon at bounding box center [1457, 231] width 13 height 10
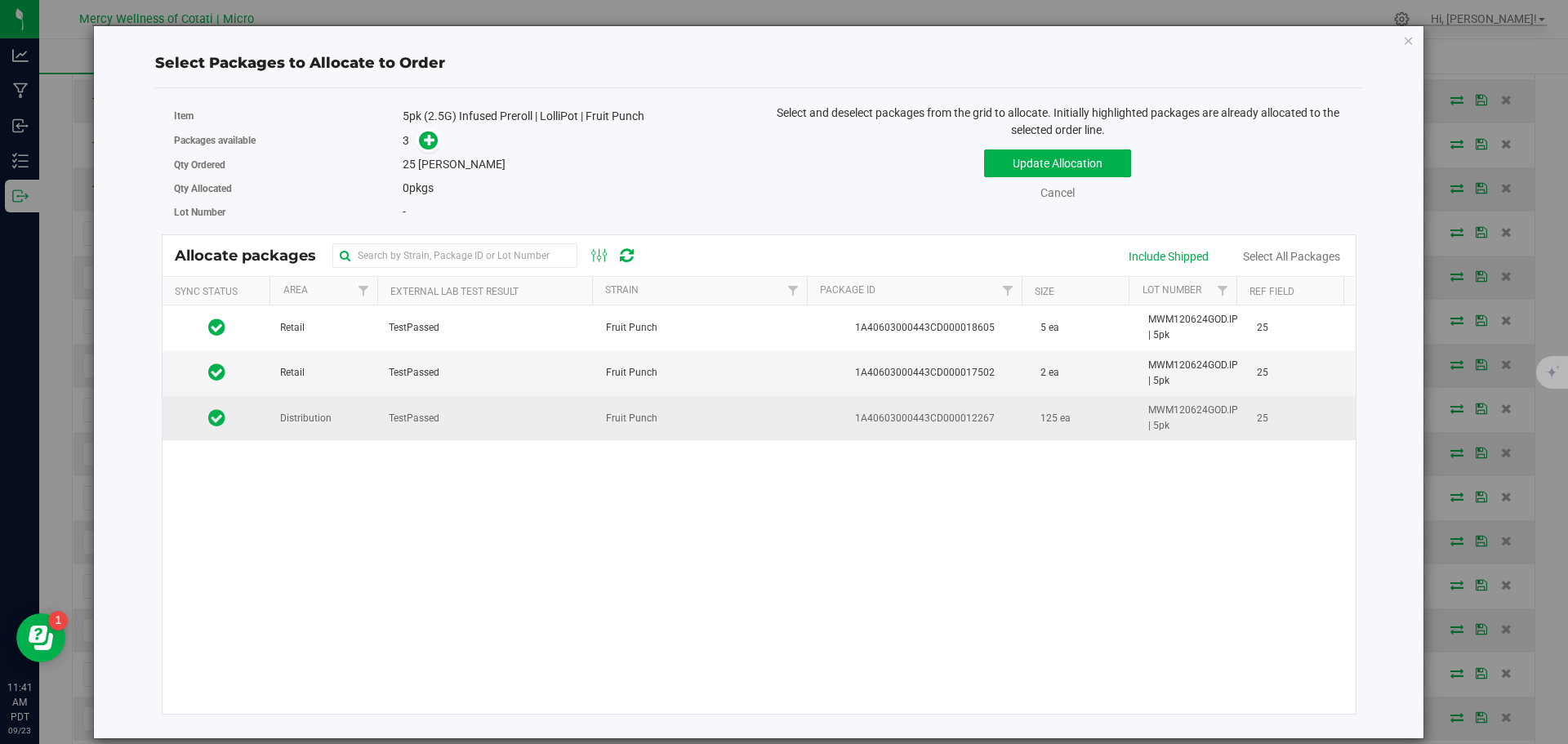
click at [312, 418] on span "Distribution" at bounding box center [306, 418] width 52 height 16
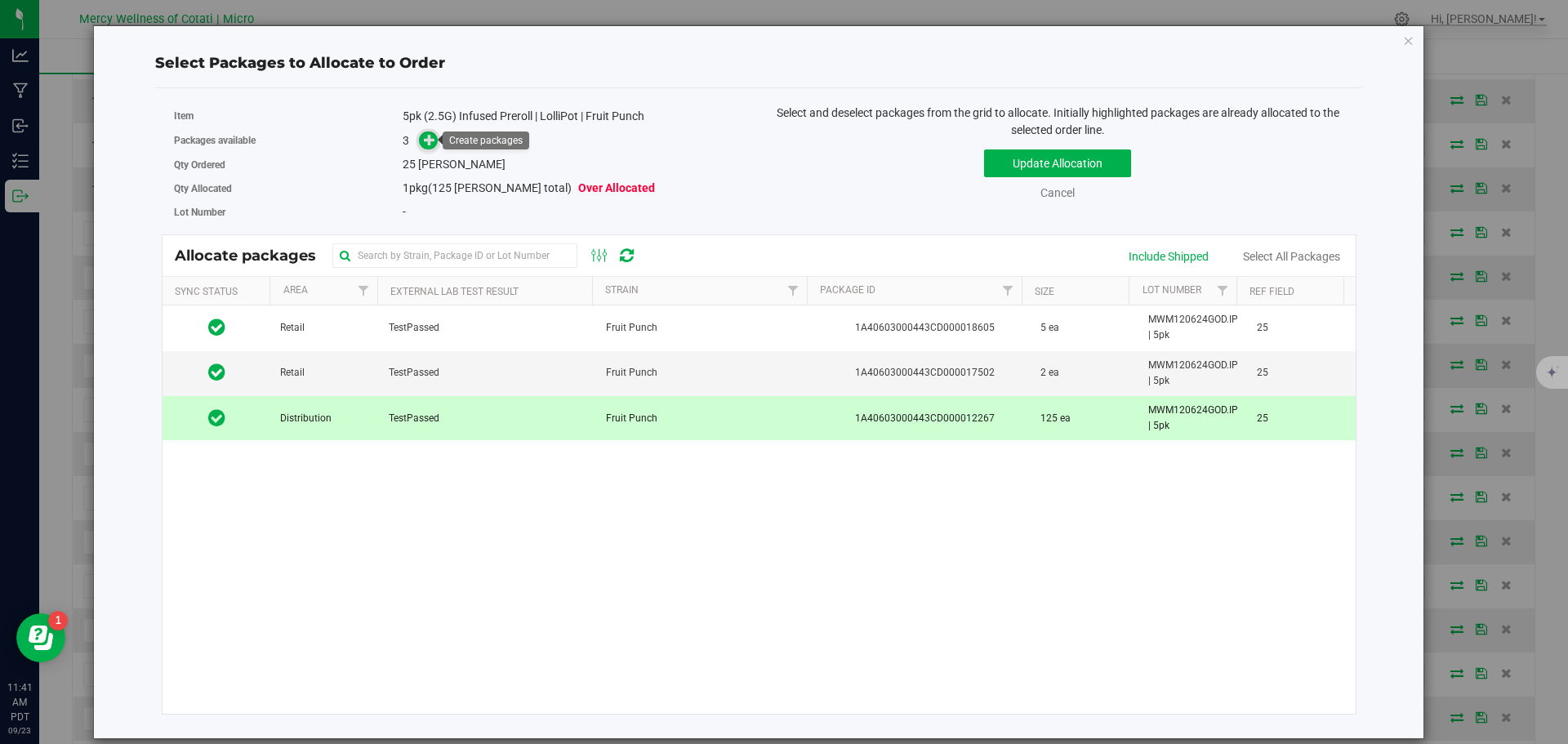
click at [435, 143] on icon at bounding box center [430, 139] width 11 height 11
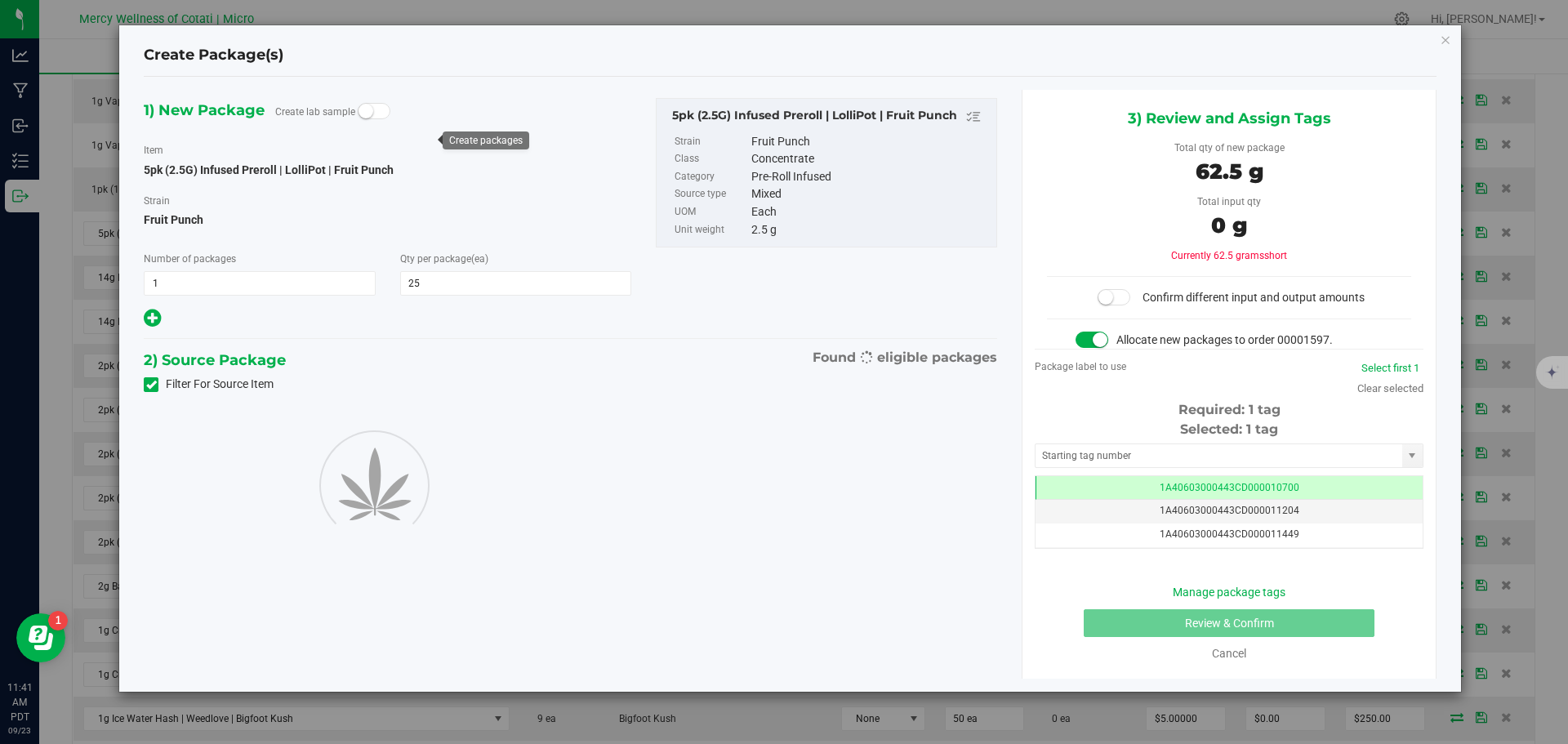
scroll to position [0, -1]
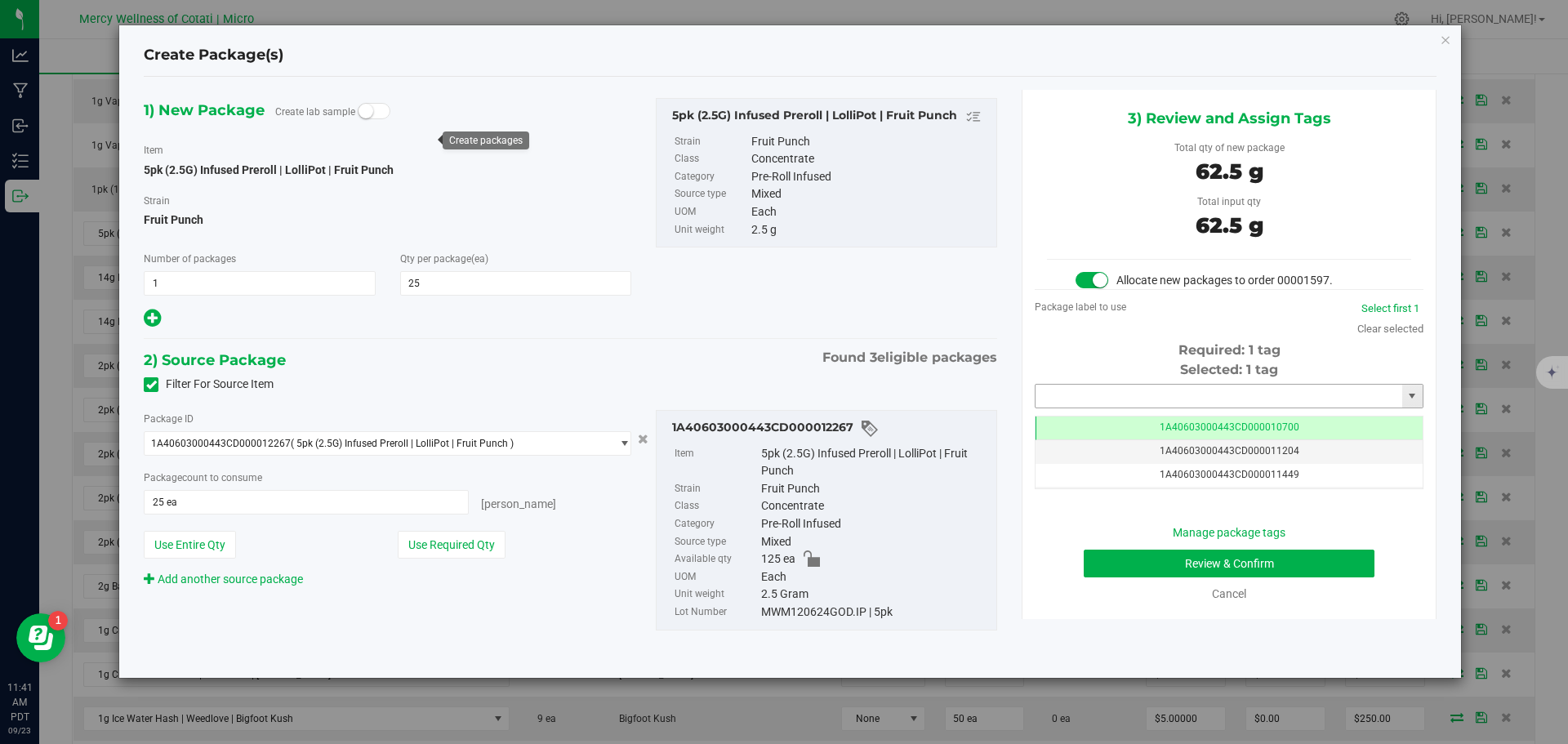
click at [1068, 397] on input "text" at bounding box center [1219, 396] width 367 height 23
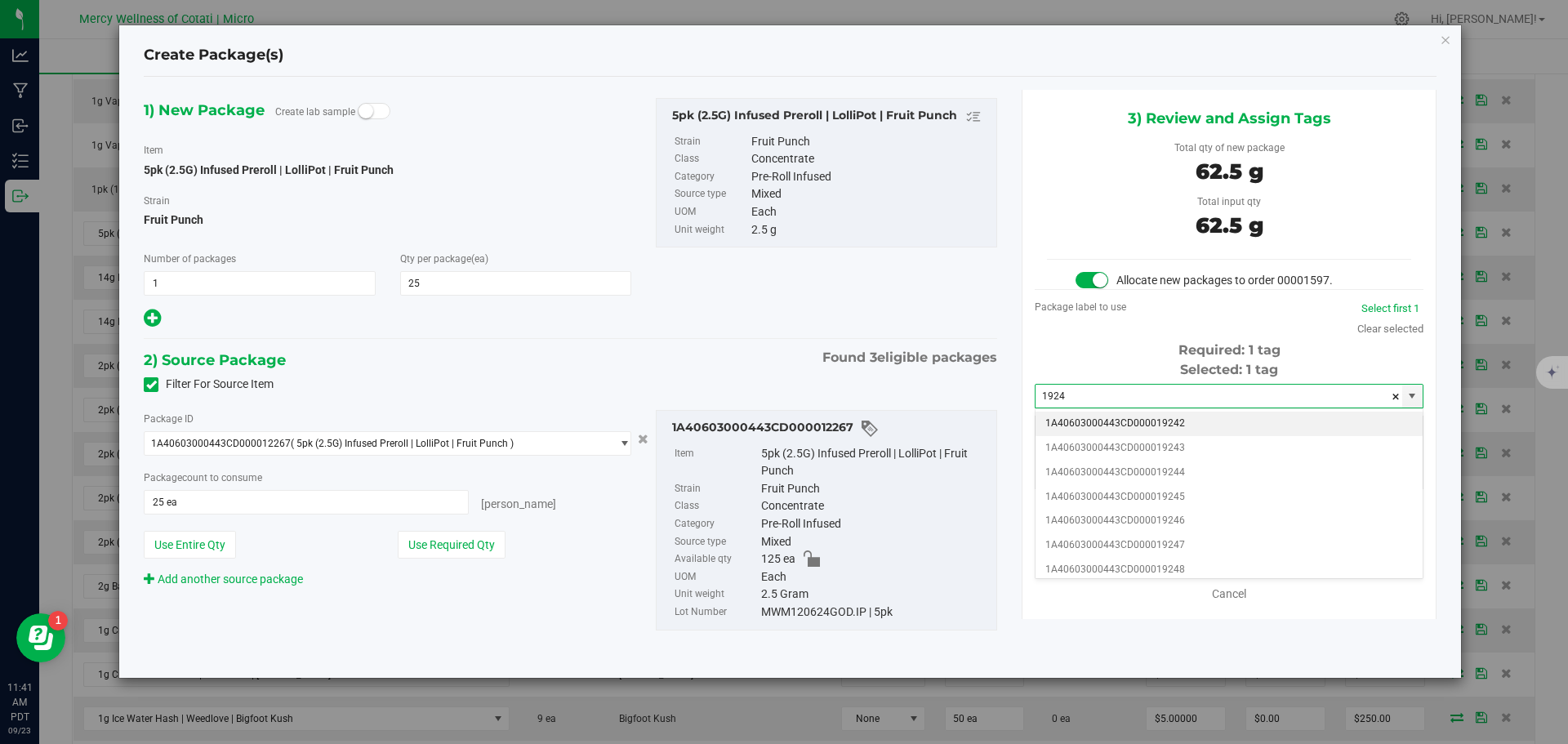
click at [1158, 429] on li "1A40603000443CD000019242" at bounding box center [1229, 423] width 387 height 25
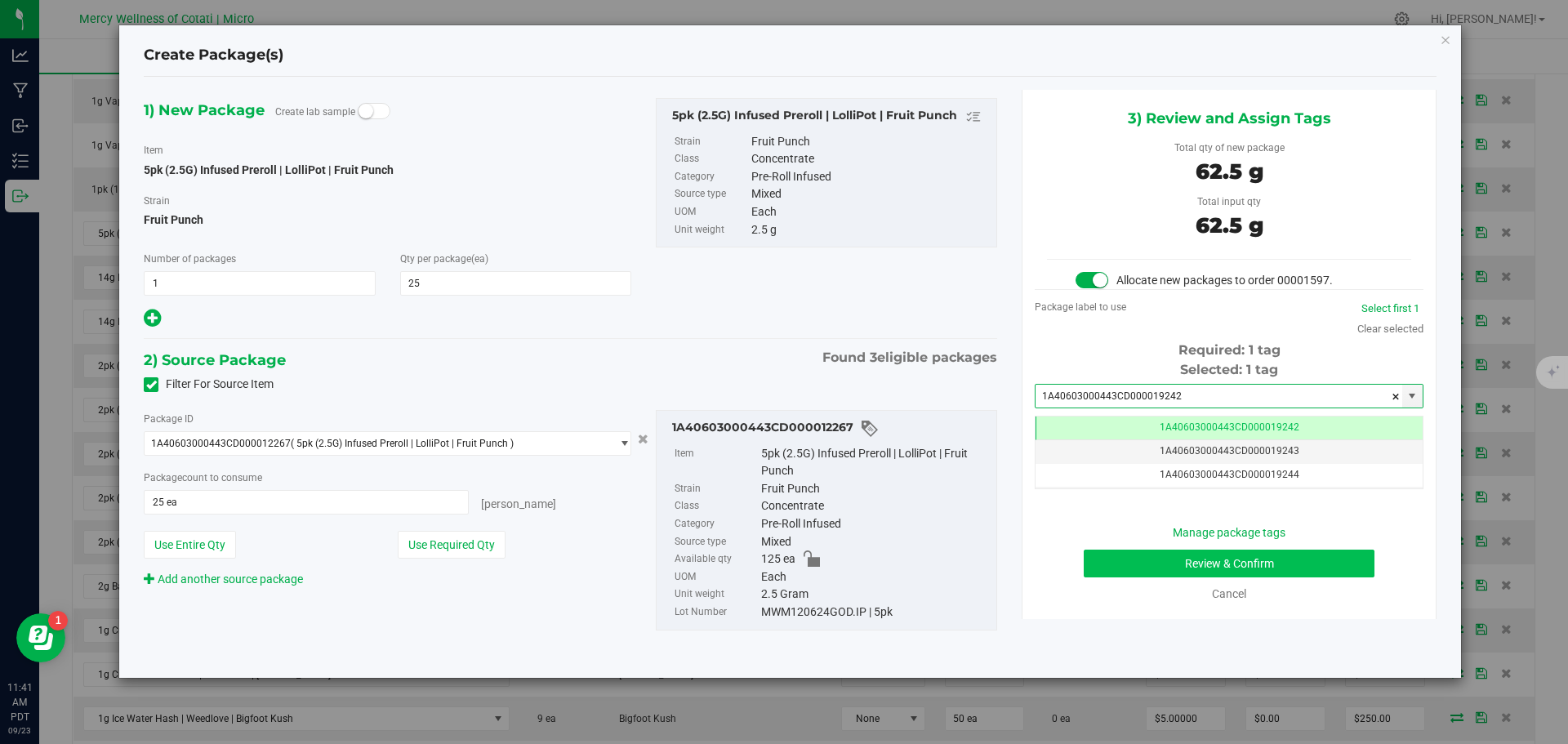
type input "1A40603000443CD000019242"
click at [1288, 562] on button "Review & Confirm" at bounding box center [1229, 563] width 291 height 28
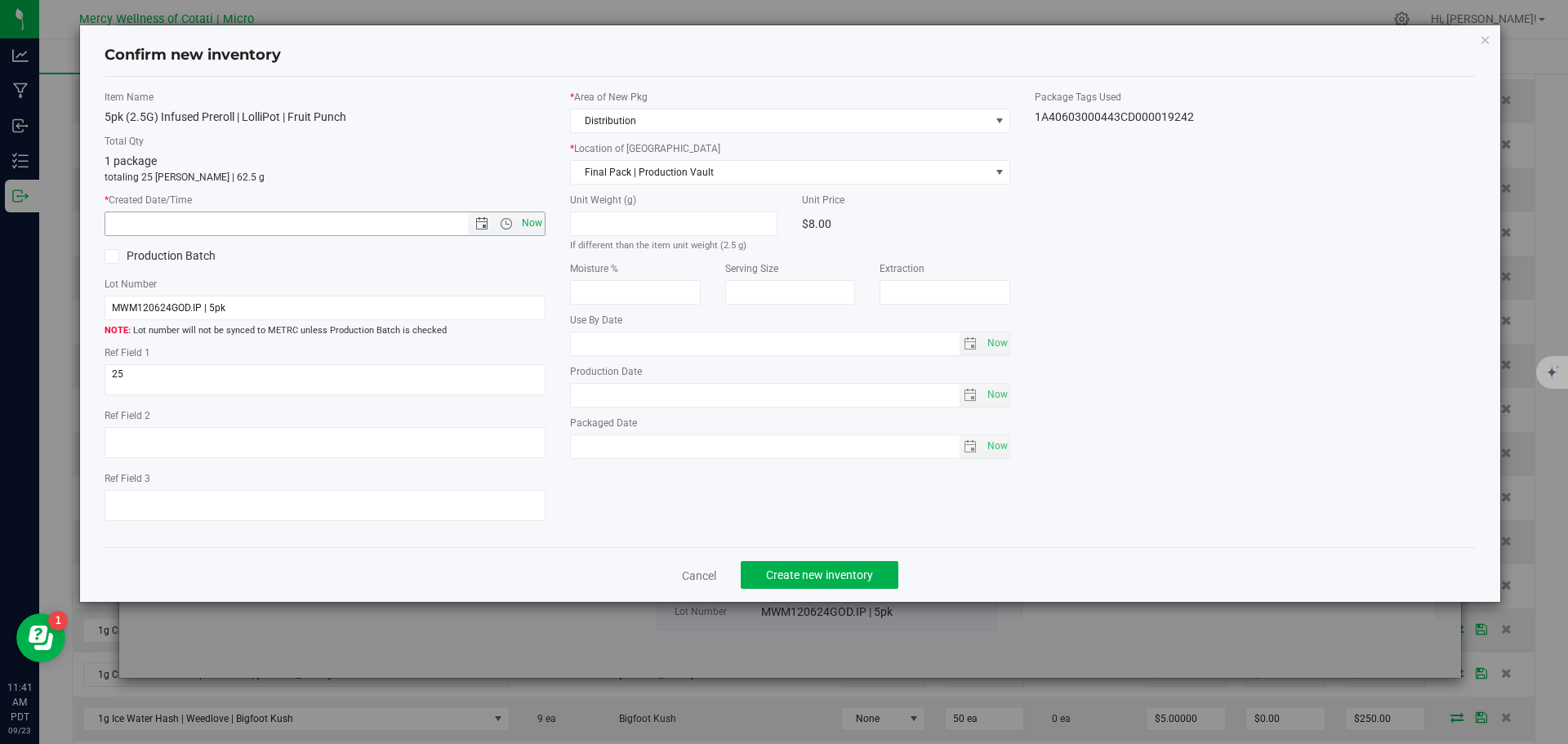
click at [539, 224] on span "Now" at bounding box center [531, 223] width 28 height 24
type input "9/23/2025 11:41 AM"
click at [829, 567] on button "Create new inventory" at bounding box center [819, 574] width 158 height 28
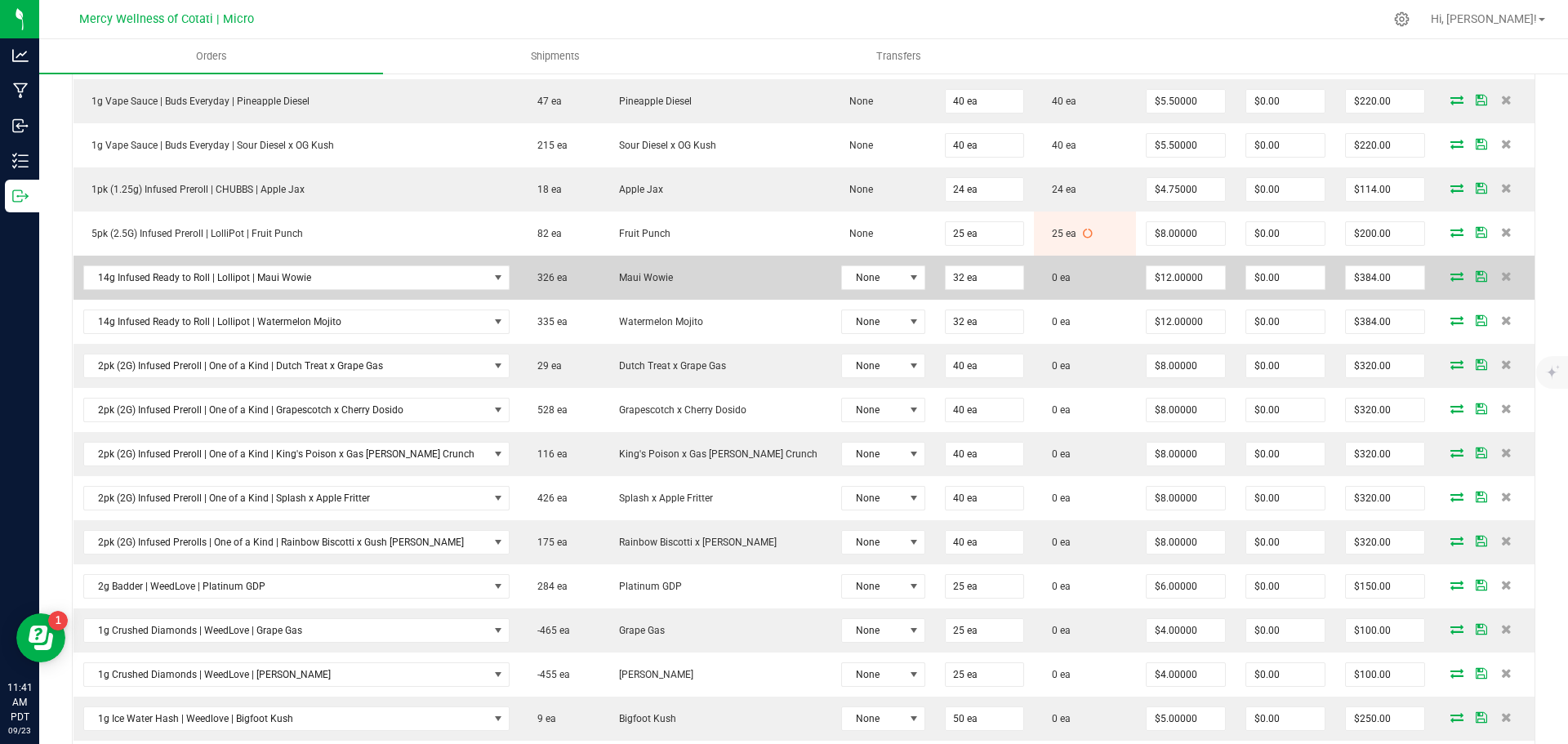
click at [1451, 272] on icon at bounding box center [1457, 276] width 13 height 10
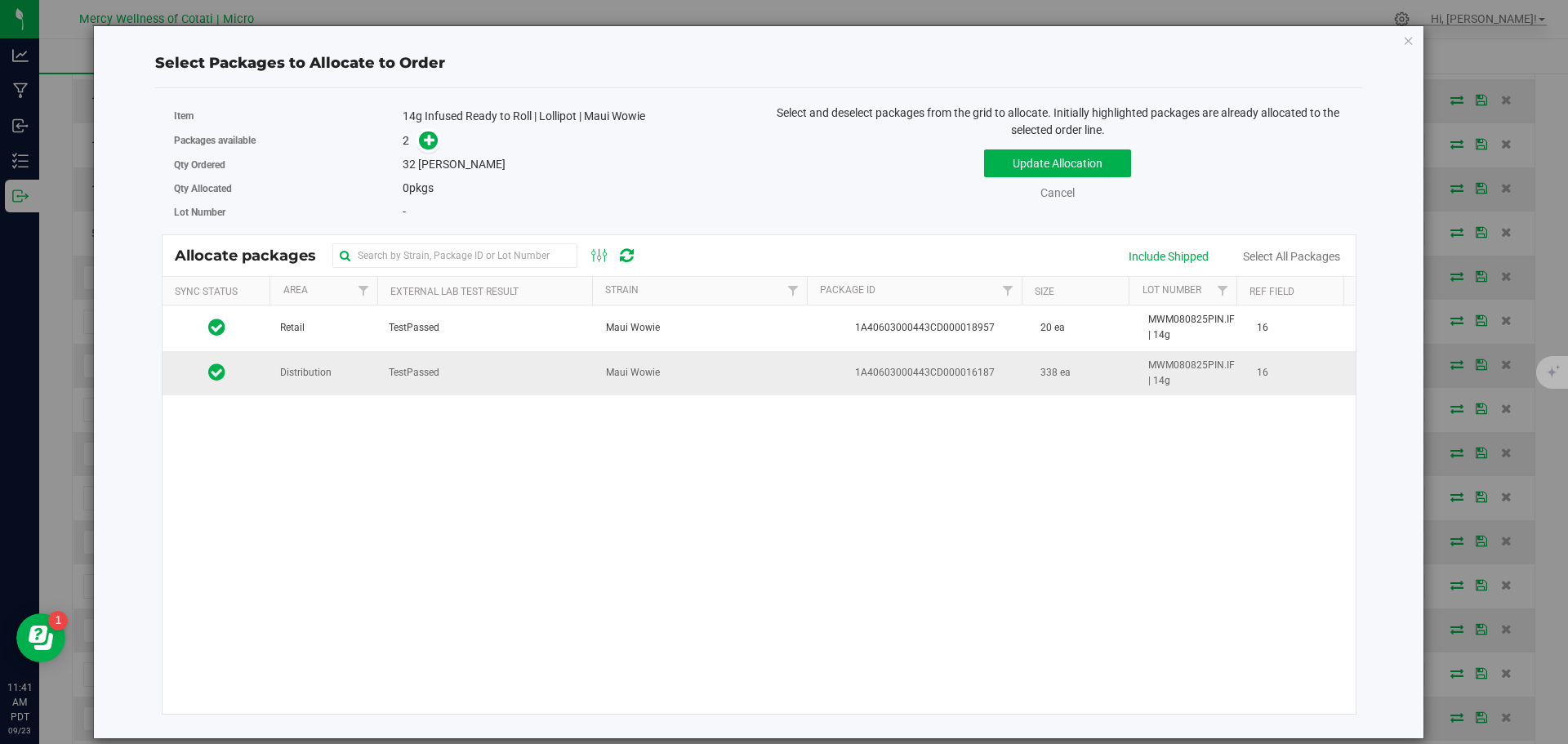
click at [329, 372] on span "Distribution" at bounding box center [306, 372] width 52 height 16
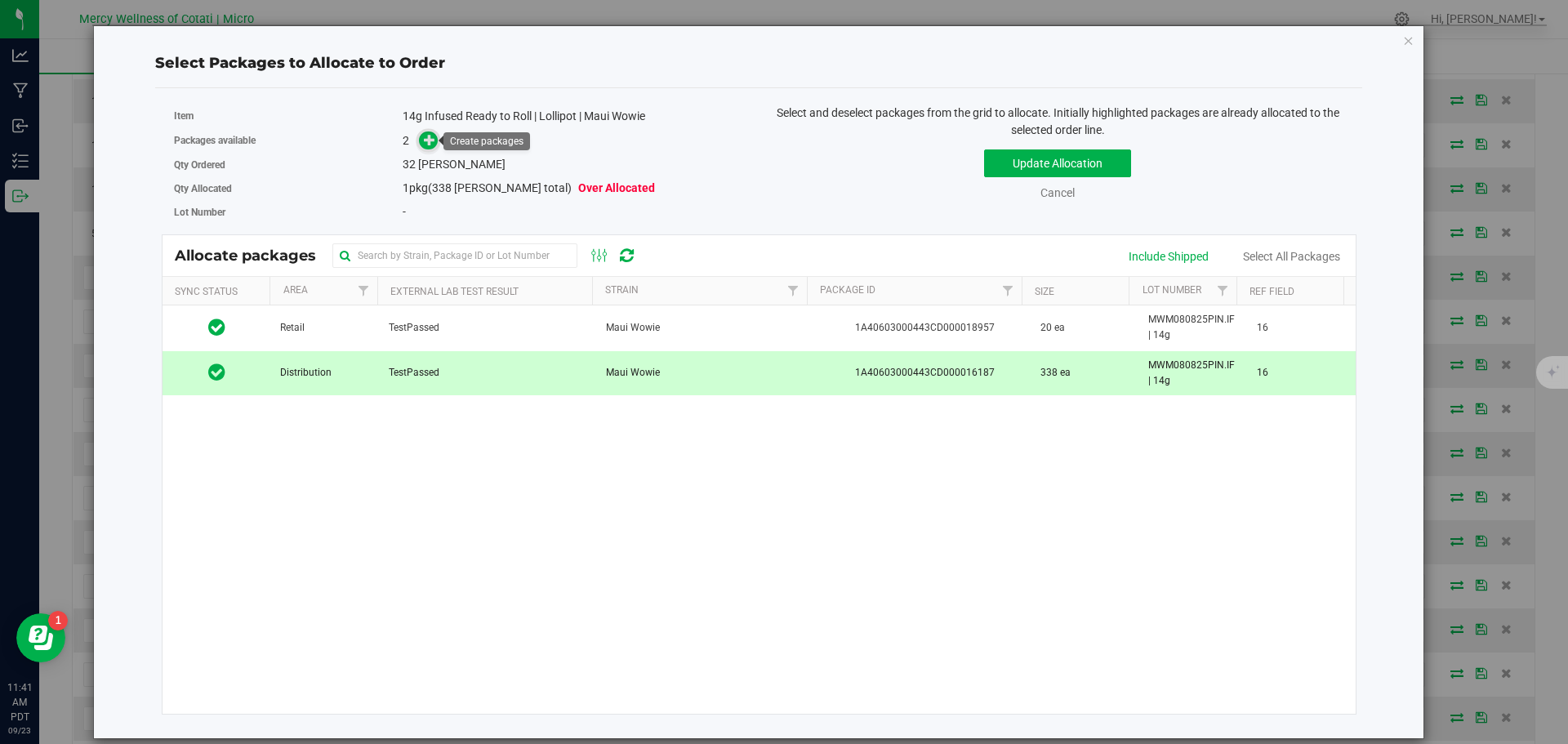
click at [432, 137] on icon at bounding box center [430, 139] width 11 height 11
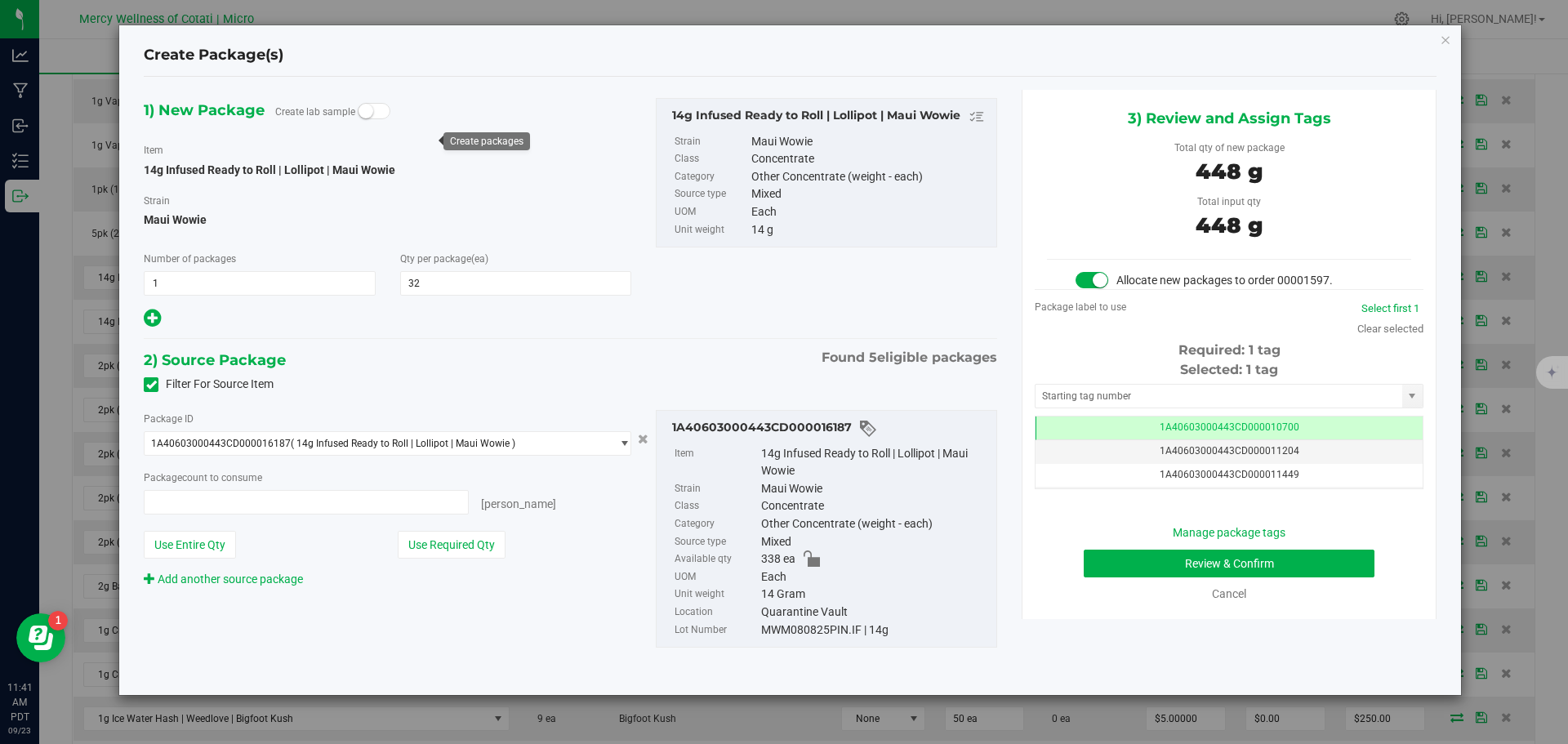
type input "32 ea"
click at [1086, 395] on input "text" at bounding box center [1219, 396] width 367 height 23
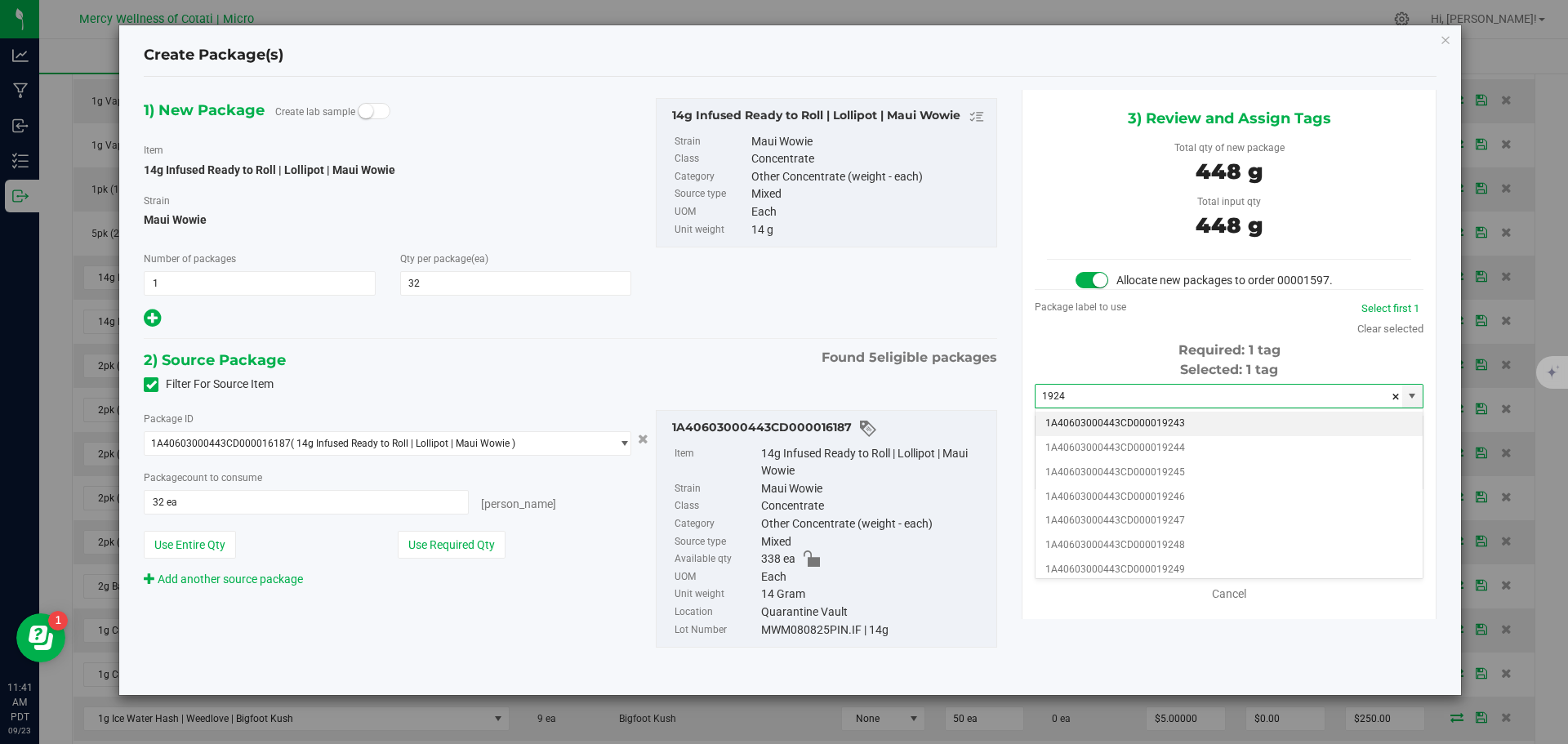
click at [1109, 417] on li "1A40603000443CD000019243" at bounding box center [1229, 423] width 387 height 25
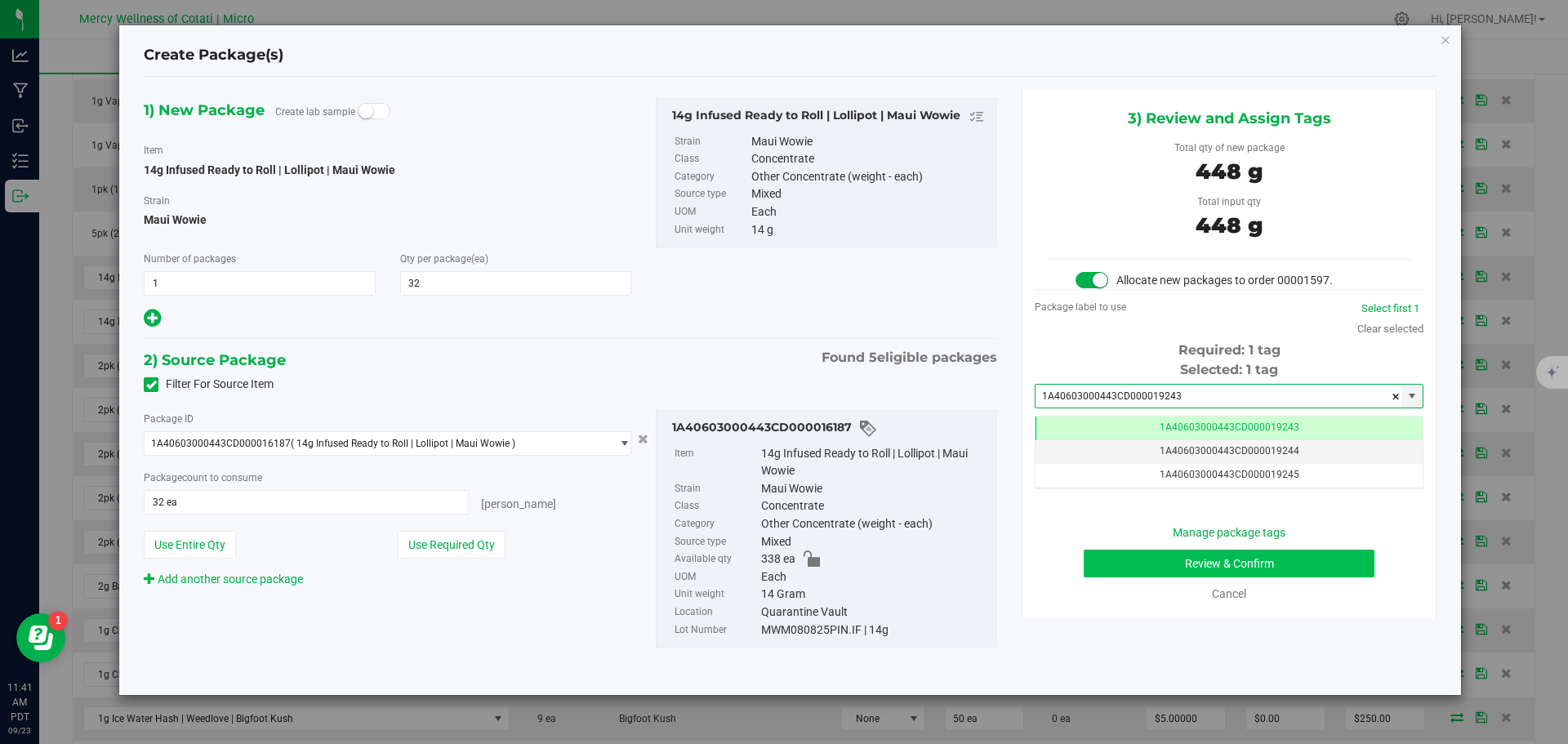
type input "1A40603000443CD000019243"
click at [1250, 554] on button "Review & Confirm" at bounding box center [1229, 563] width 291 height 28
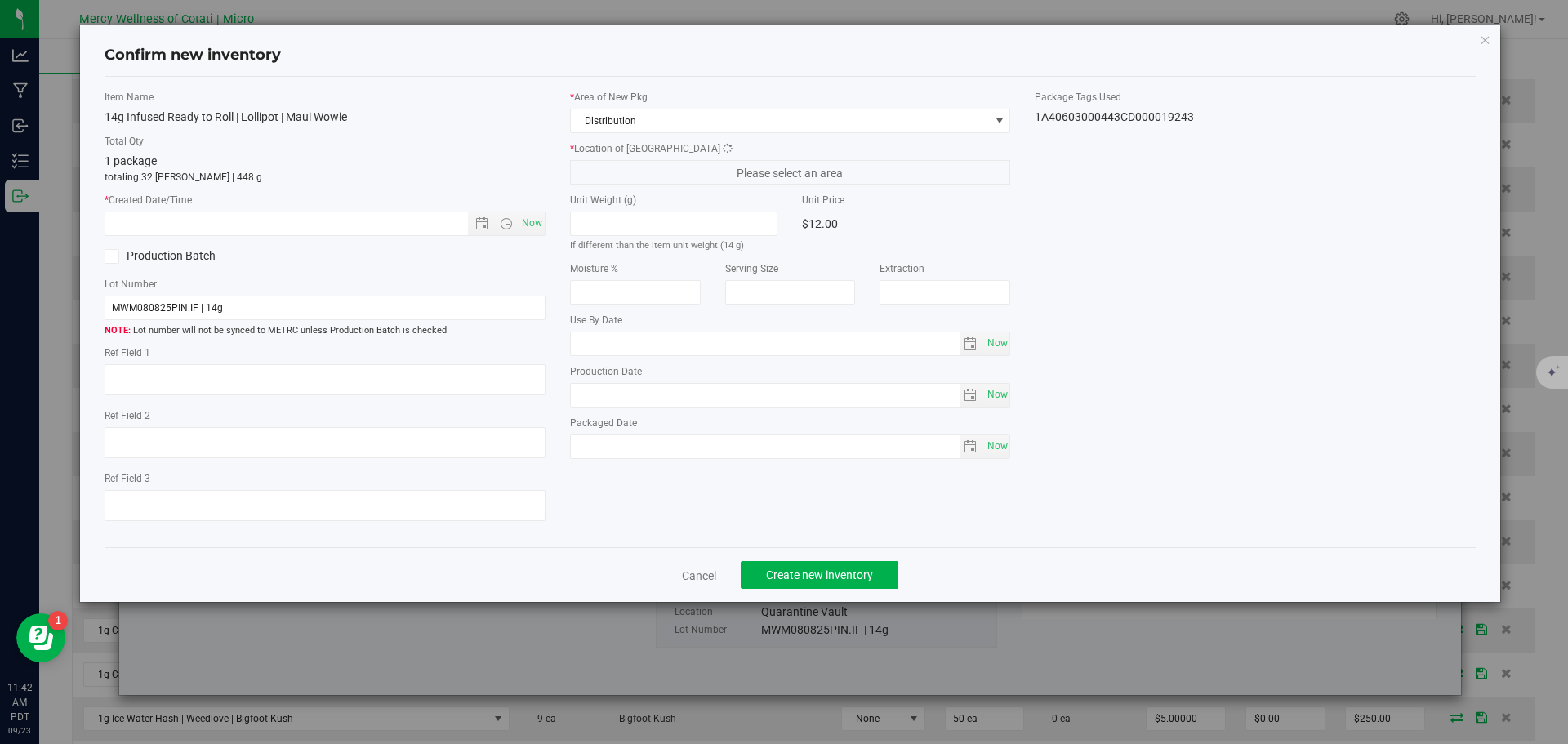
type textarea "16"
click at [532, 218] on span "Now" at bounding box center [531, 223] width 28 height 24
type input "9/23/2025 11:42 AM"
click at [841, 556] on div "Cancel Create new inventory" at bounding box center [790, 573] width 1372 height 54
click at [837, 564] on button "Create new inventory" at bounding box center [819, 574] width 158 height 28
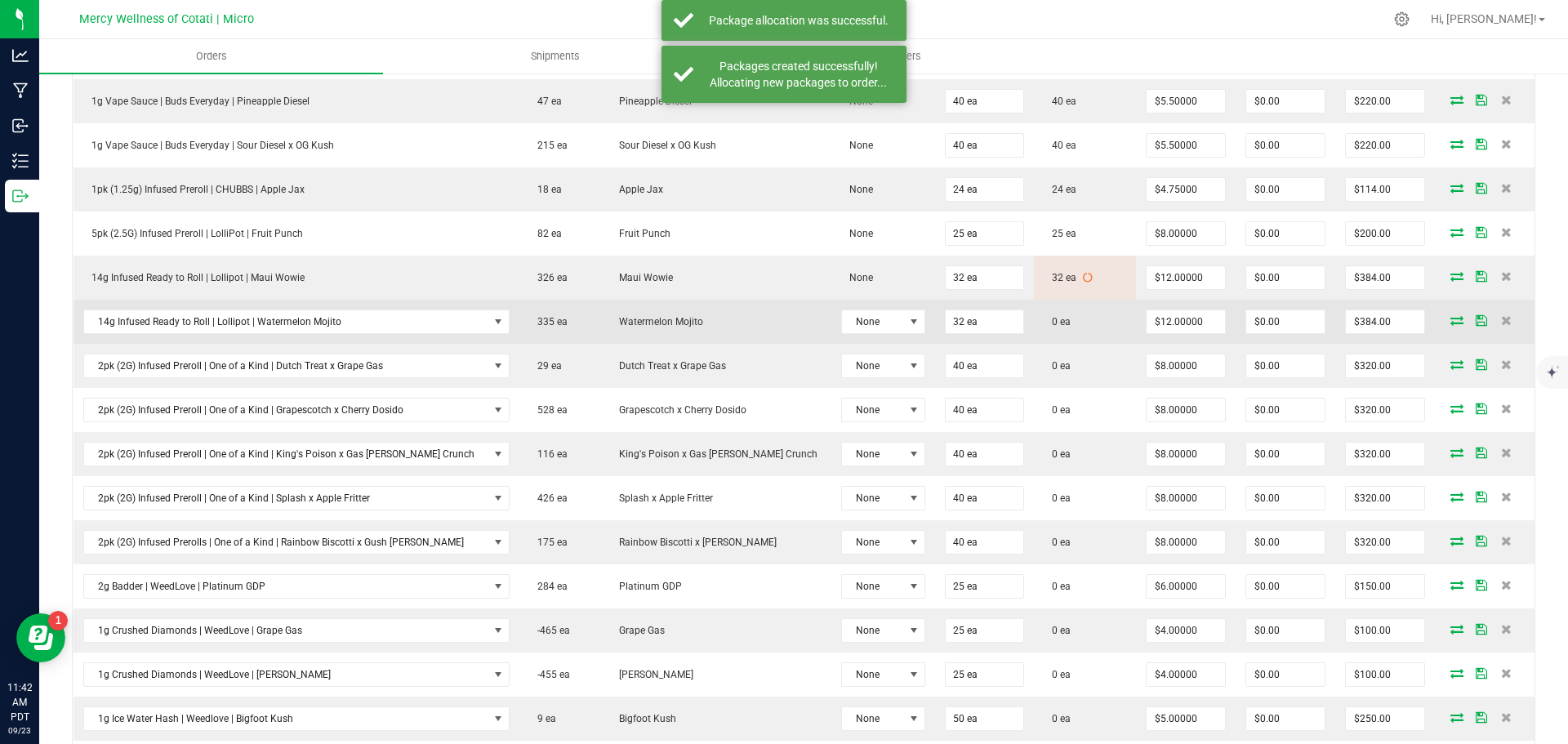
click at [1451, 320] on icon at bounding box center [1457, 320] width 13 height 10
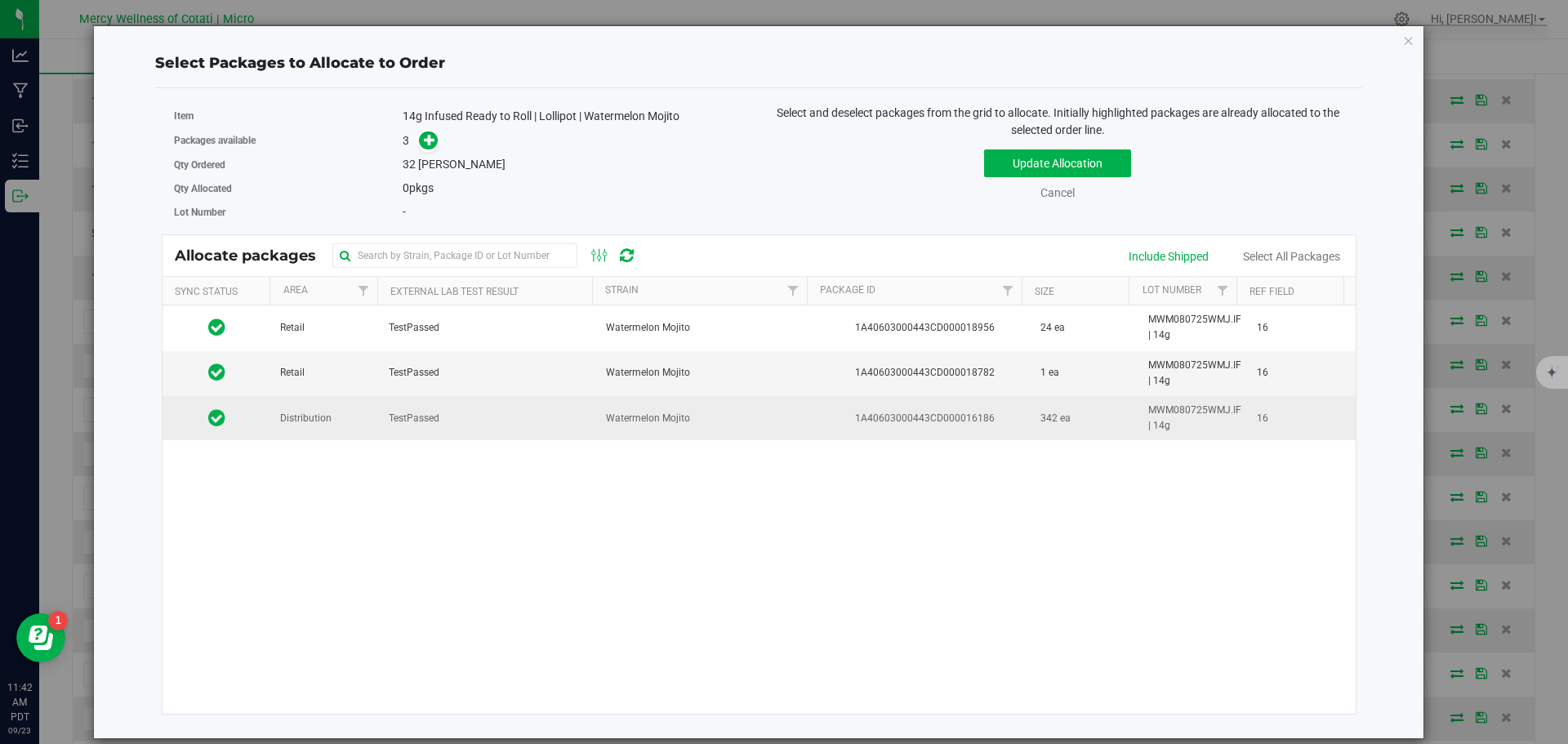
click at [315, 427] on td "Distribution" at bounding box center [325, 418] width 109 height 44
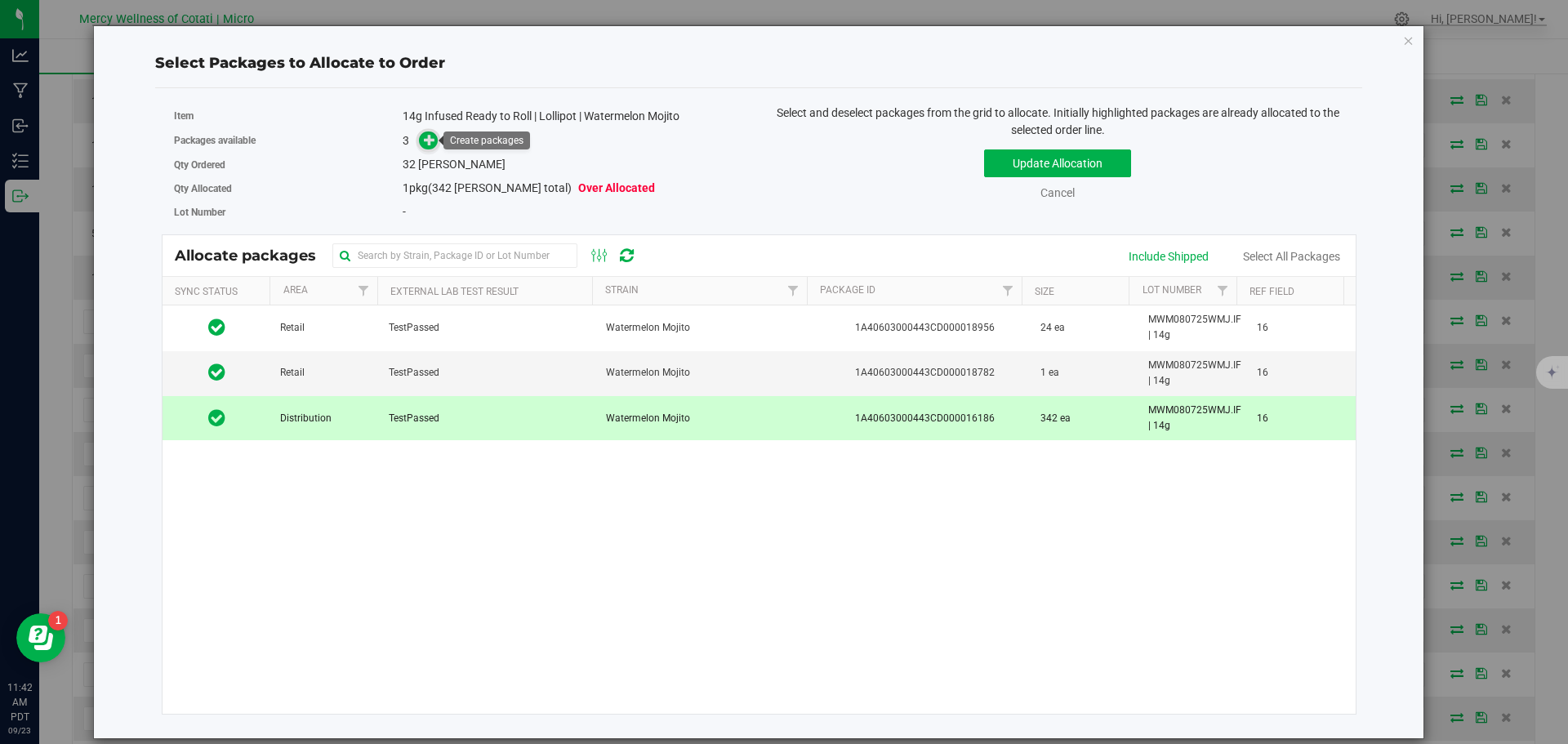
click at [430, 134] on icon at bounding box center [430, 139] width 11 height 11
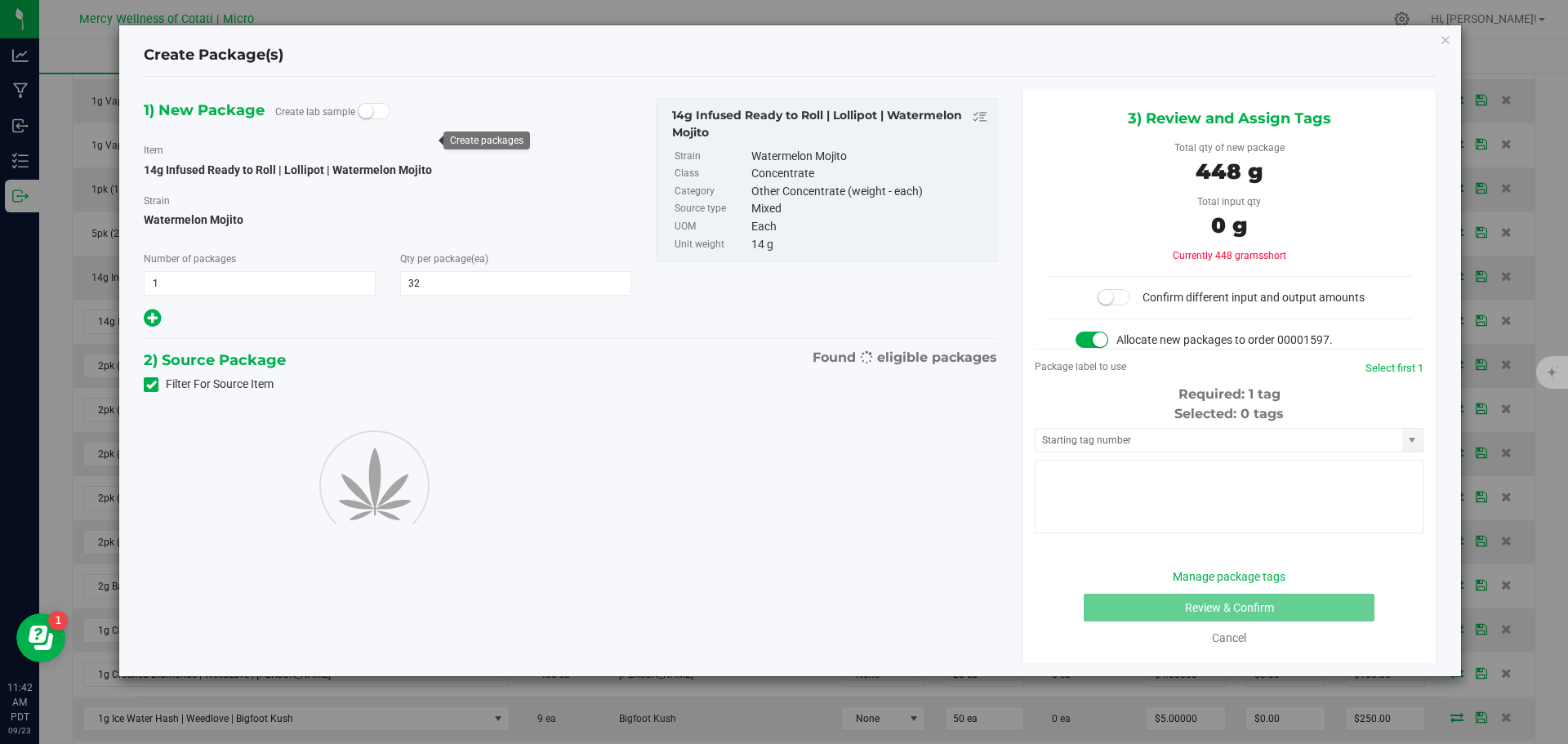
type input "32"
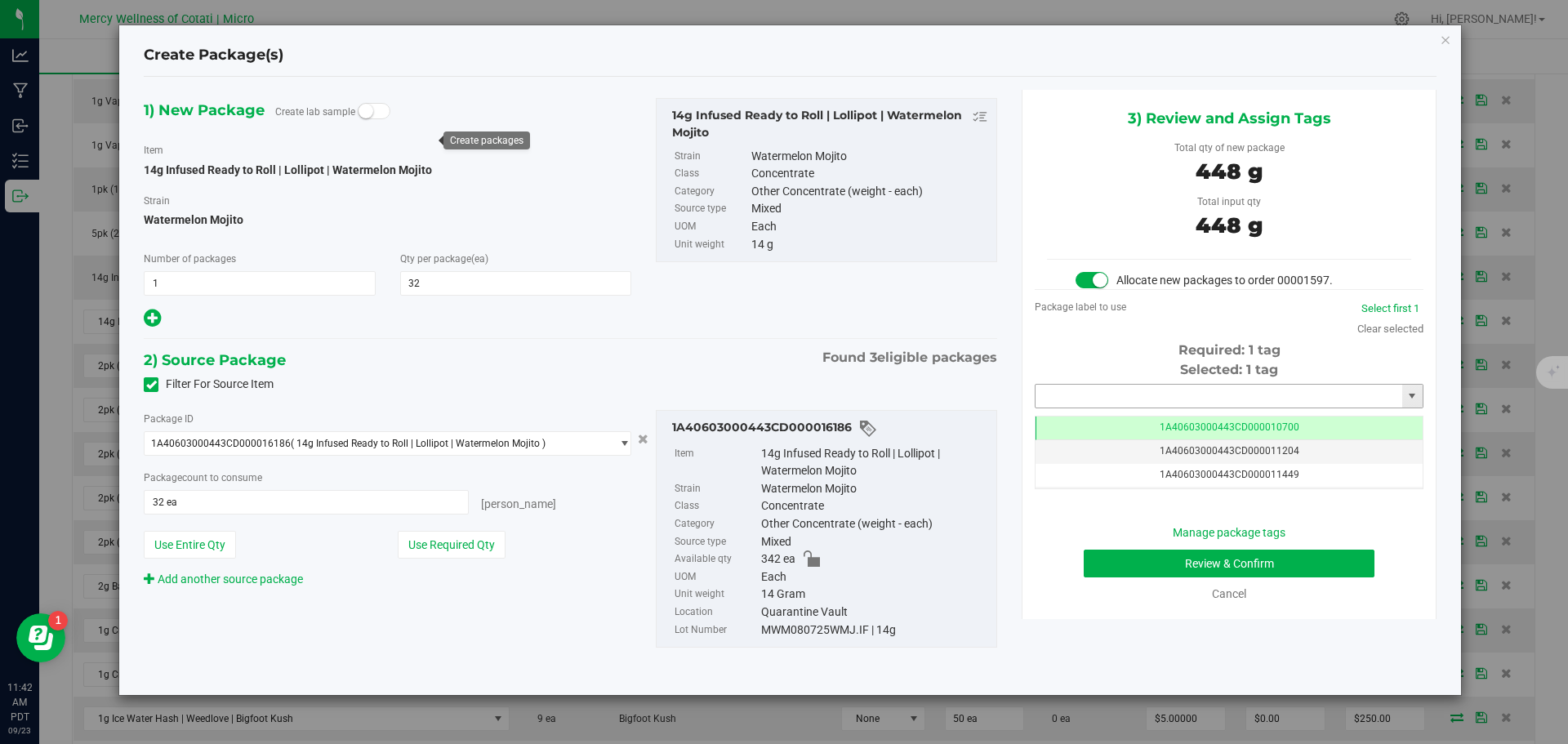
click at [1113, 399] on input "text" at bounding box center [1219, 396] width 367 height 23
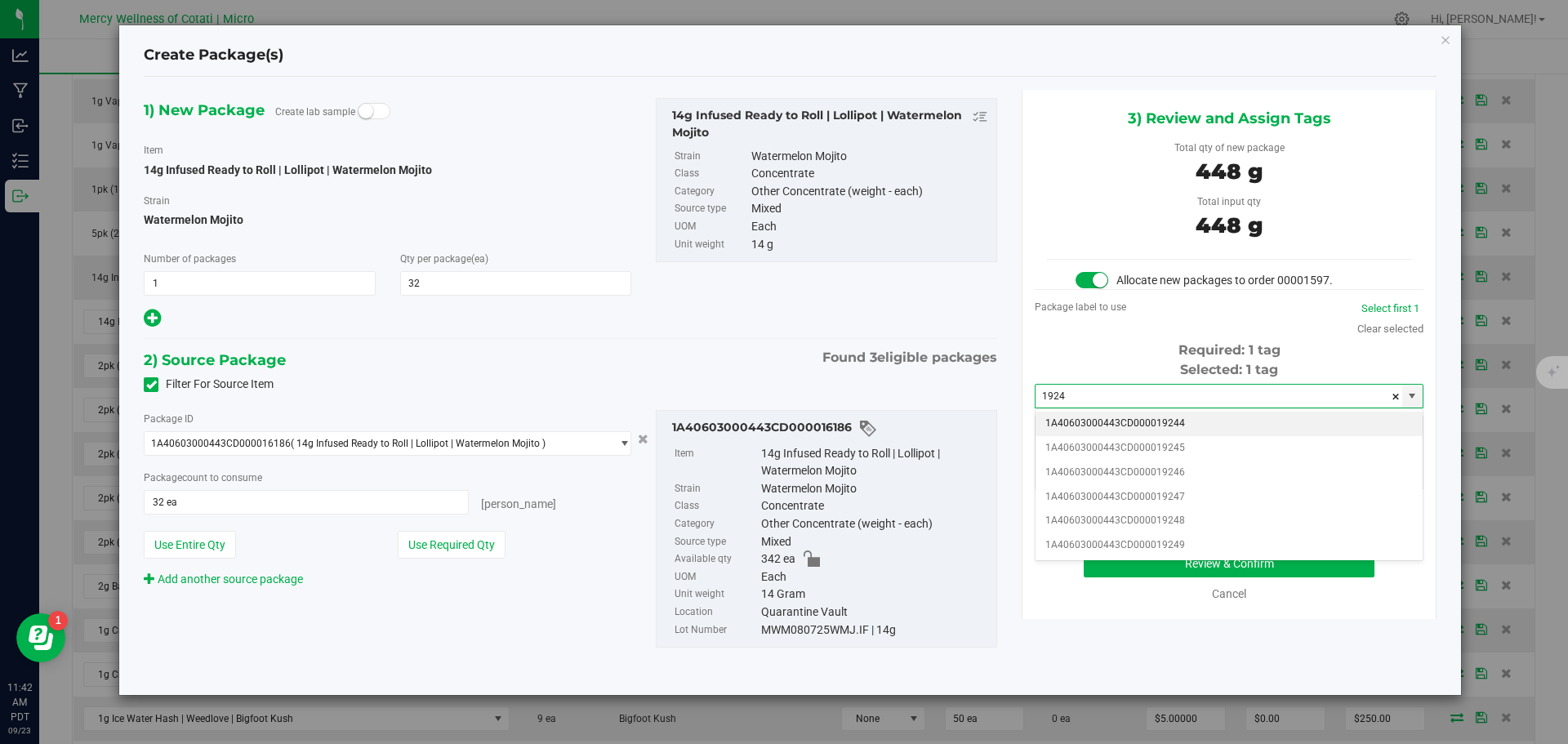
click at [1107, 422] on li "1A40603000443CD000019244" at bounding box center [1229, 423] width 387 height 25
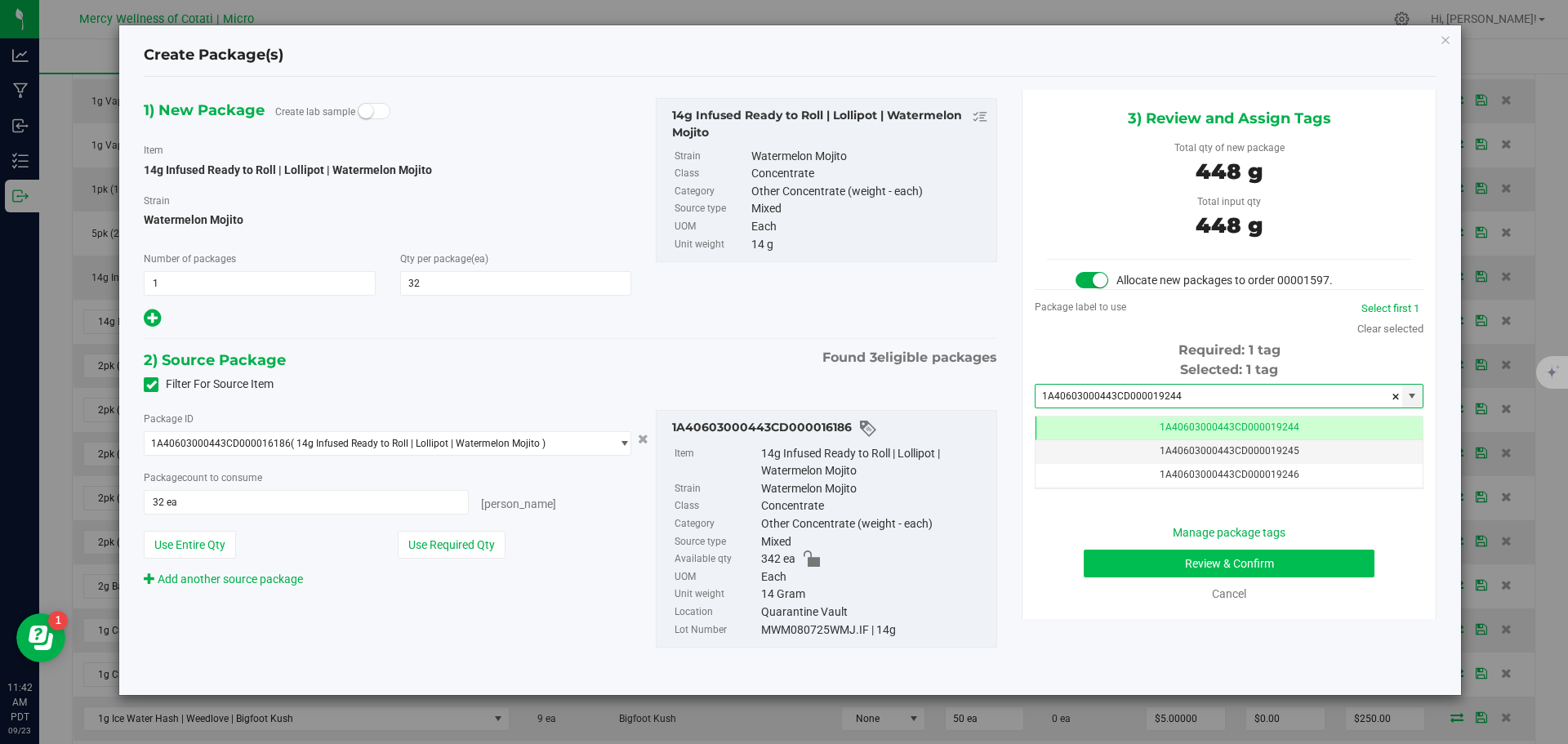
type input "1A40603000443CD000019244"
click at [1280, 568] on button "Review & Confirm" at bounding box center [1229, 563] width 291 height 28
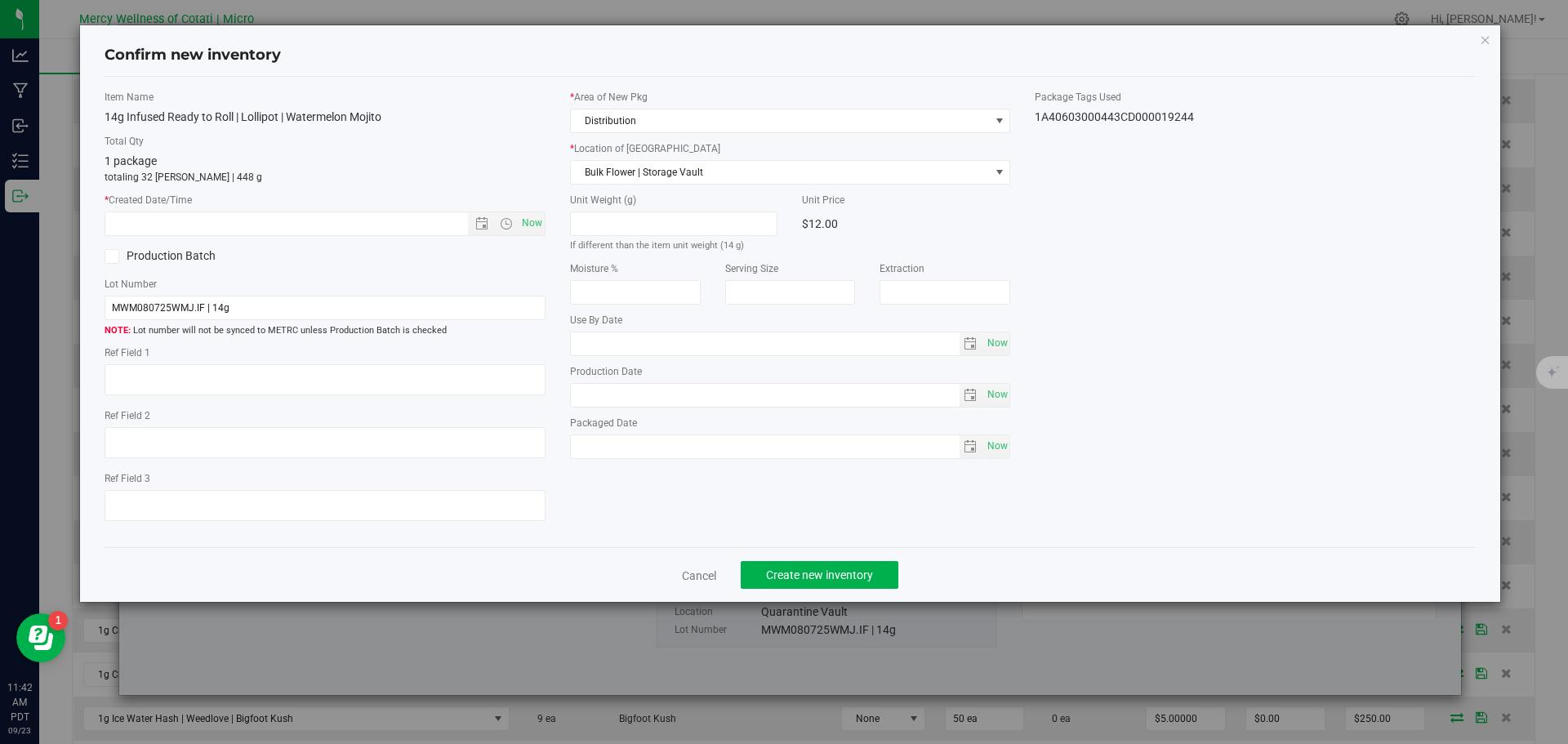
type textarea "16"
click at [541, 230] on span "Now" at bounding box center [531, 223] width 28 height 24
type input "9/23/2025 11:42 AM"
click at [851, 566] on button "Create new inventory" at bounding box center [819, 574] width 158 height 28
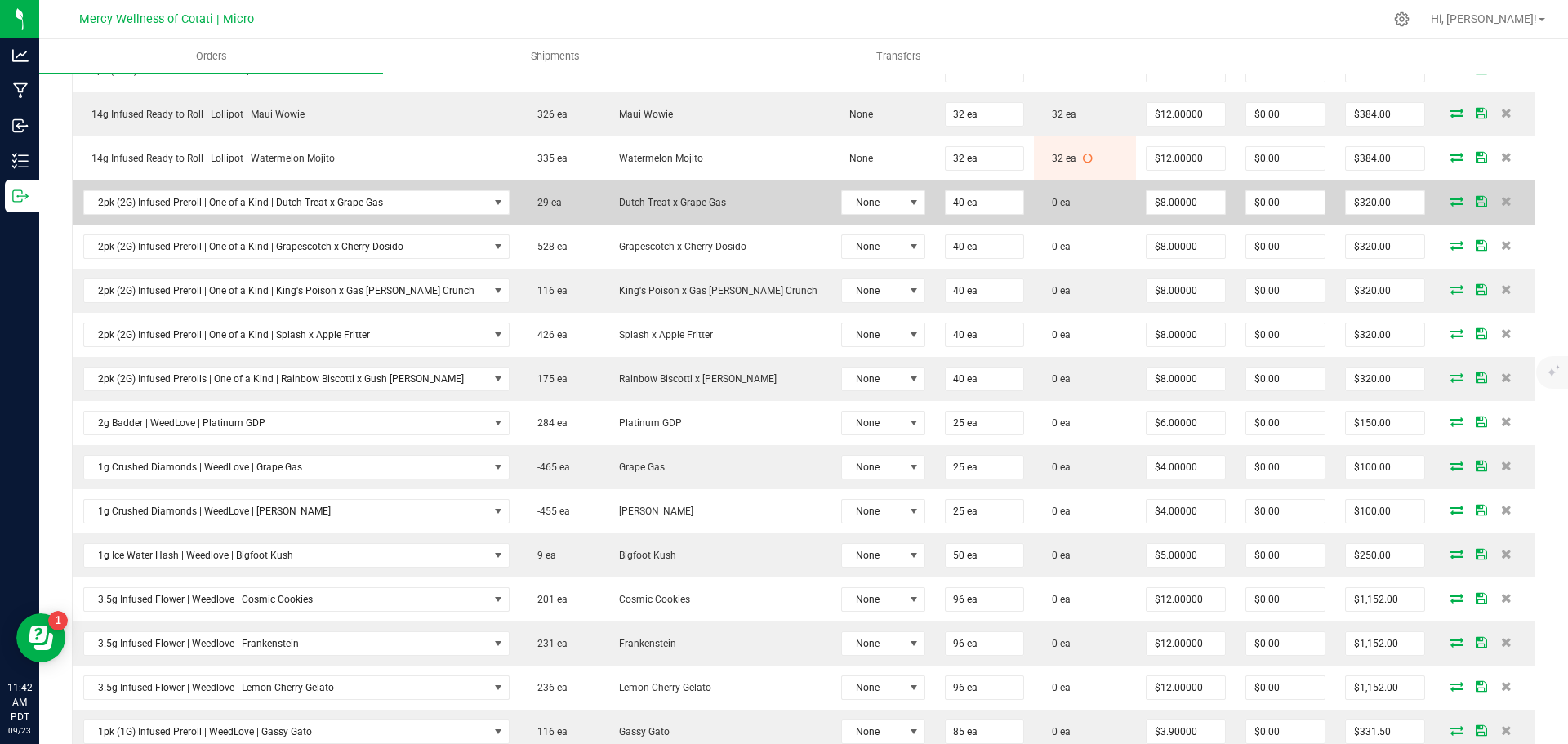
click at [1451, 199] on icon at bounding box center [1457, 201] width 13 height 10
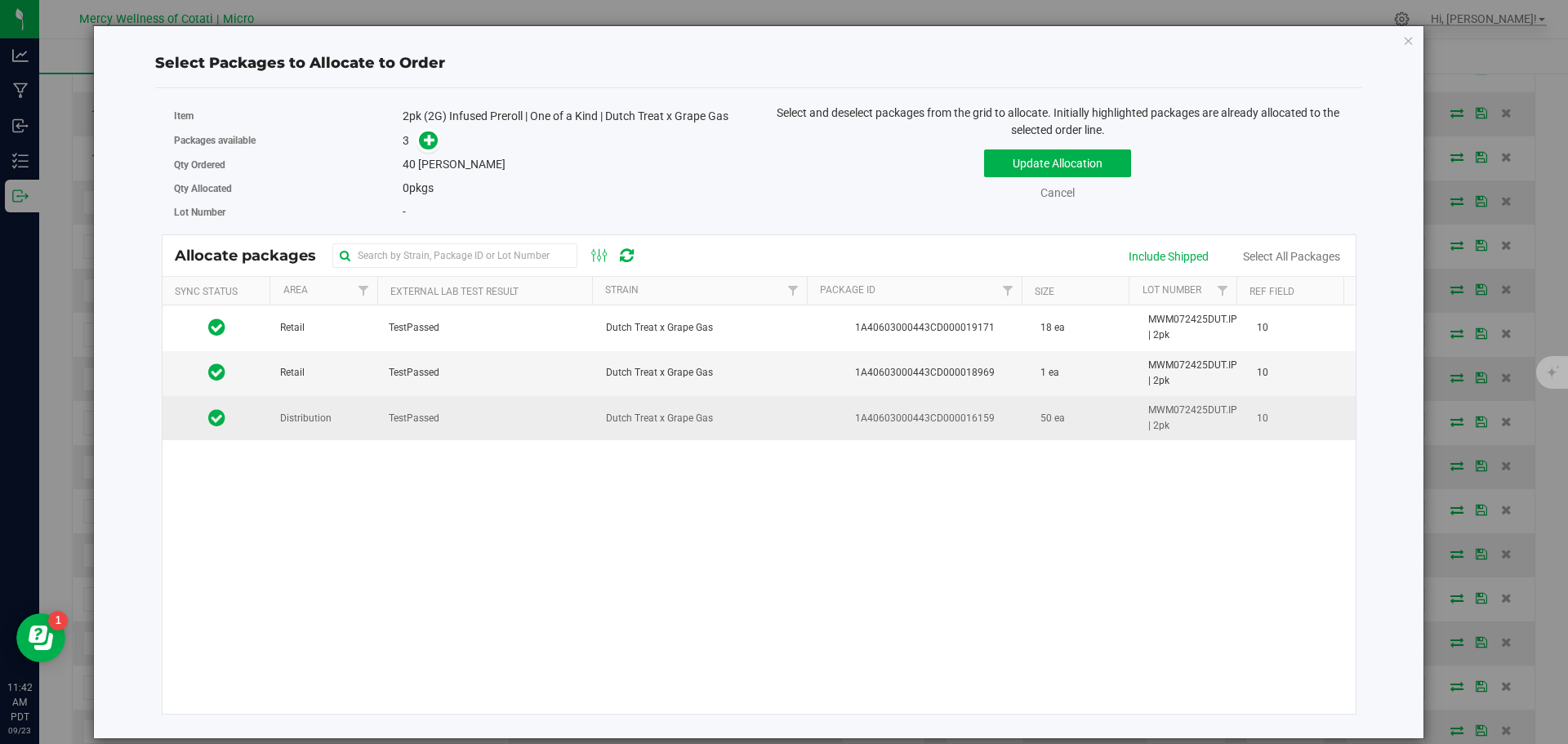
click at [348, 418] on td "Distribution" at bounding box center [325, 418] width 109 height 44
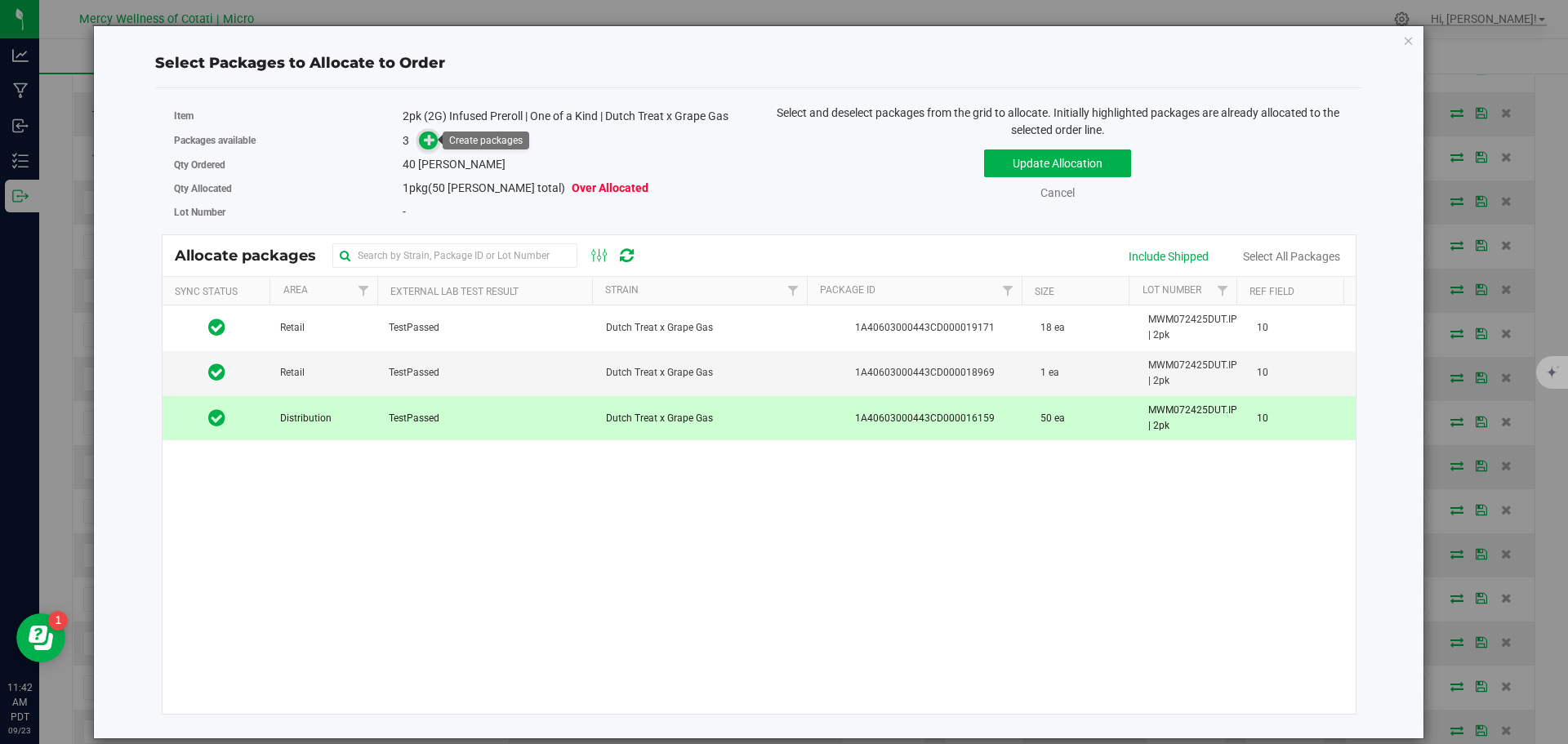
click at [434, 147] on span at bounding box center [428, 141] width 18 height 18
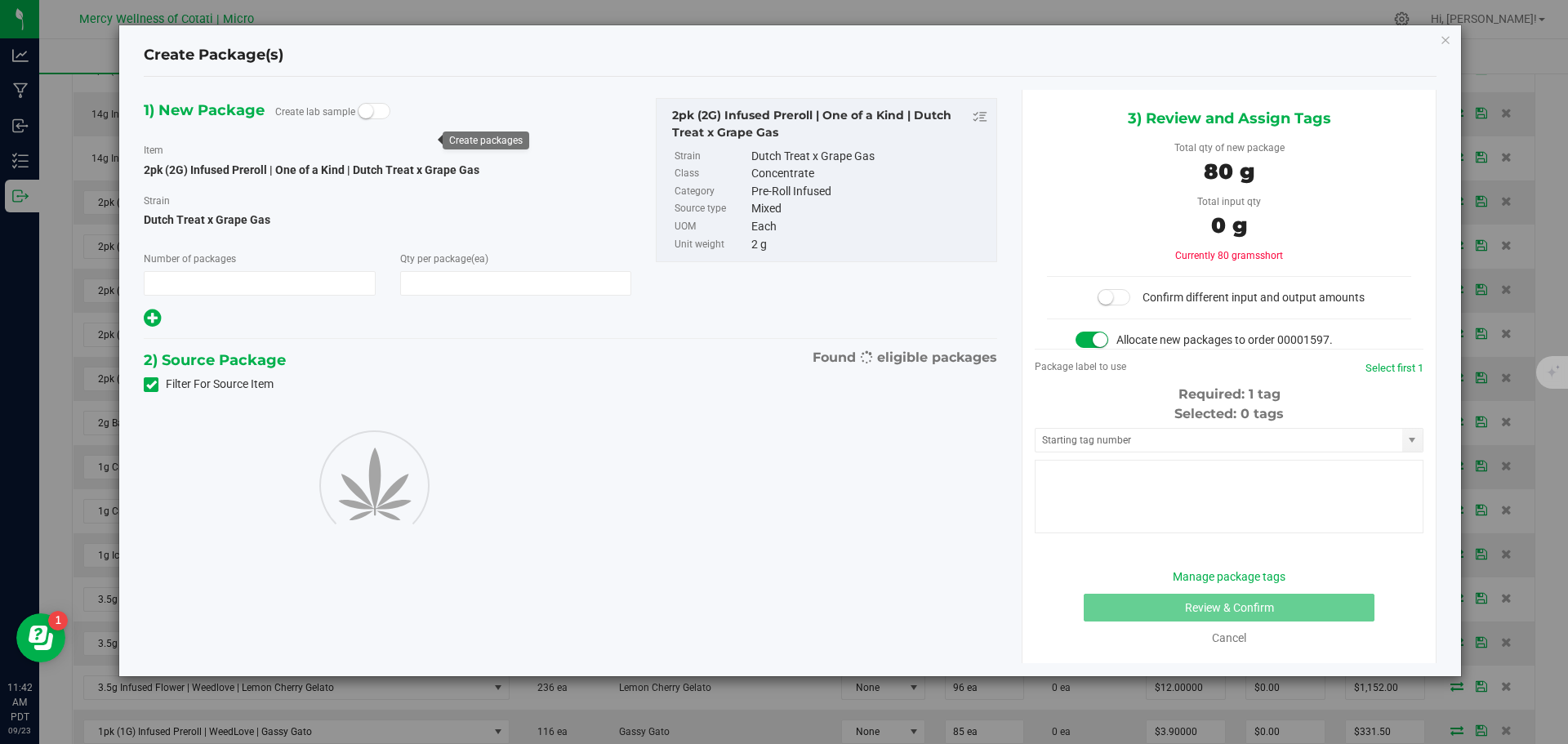
type input "1"
type input "40"
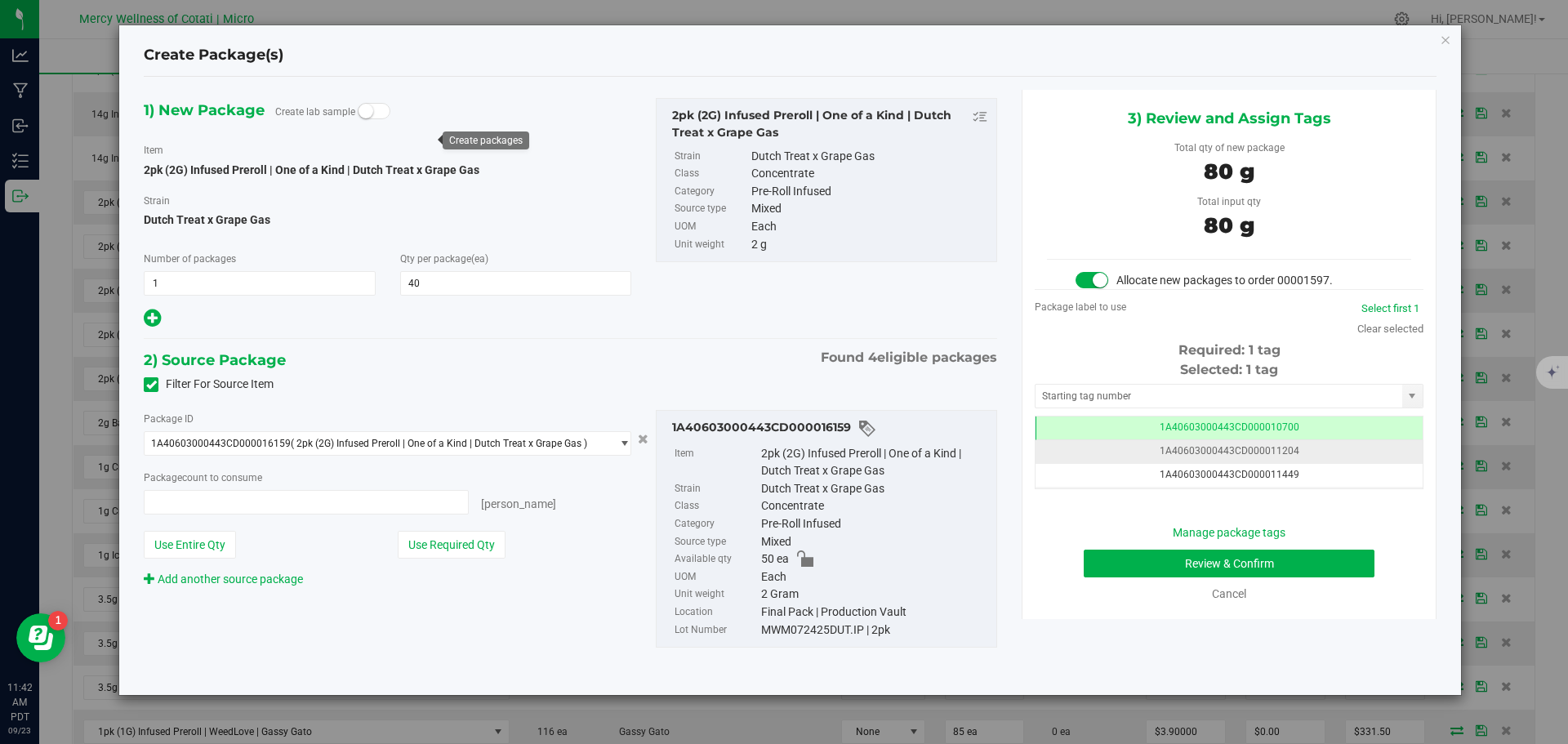
type input "40 ea"
click at [1239, 388] on input "text" at bounding box center [1219, 396] width 367 height 23
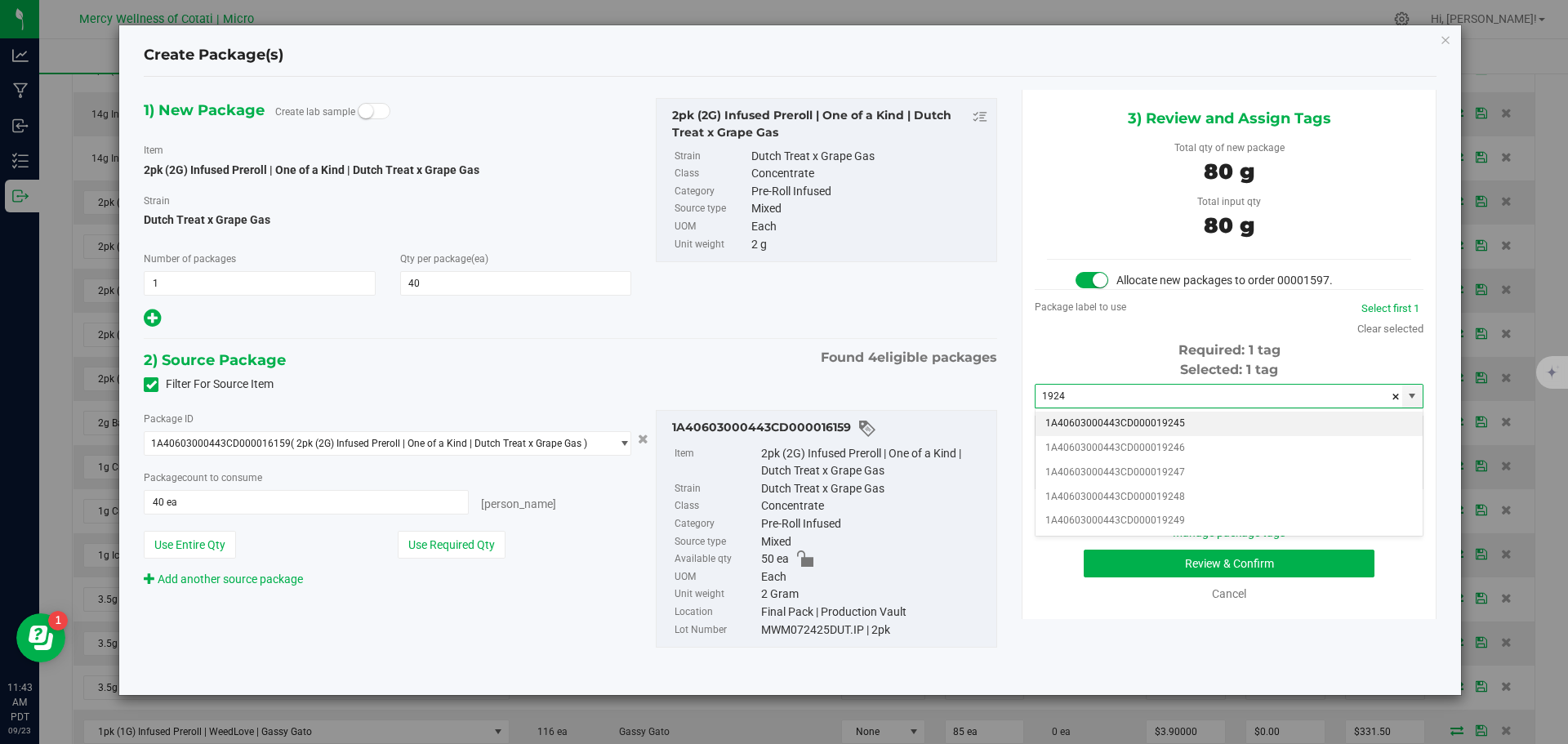
click at [1223, 419] on li "1A40603000443CD000019245" at bounding box center [1229, 423] width 387 height 25
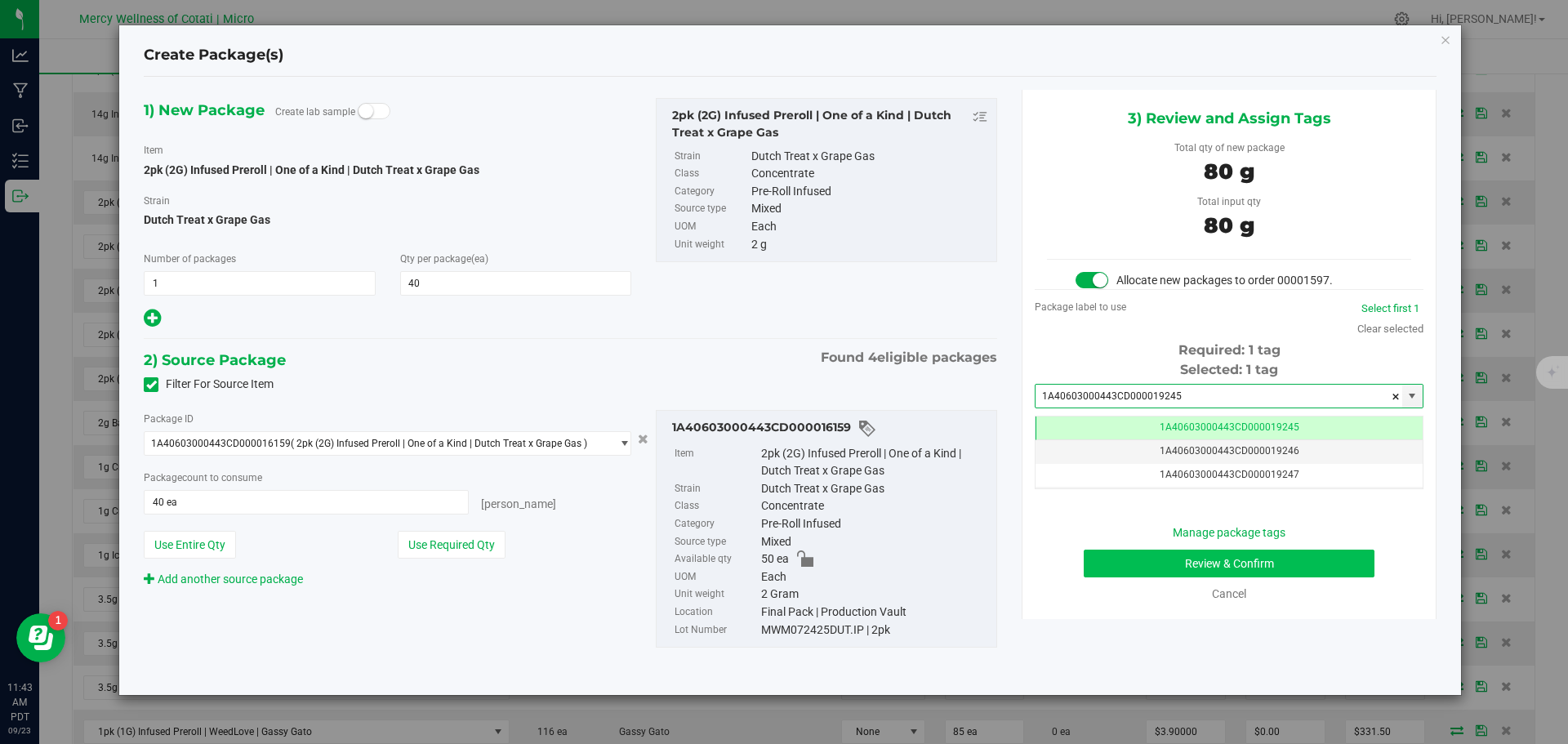
type input "1A40603000443CD000019245"
click at [1262, 576] on button "Review & Confirm" at bounding box center [1229, 563] width 291 height 28
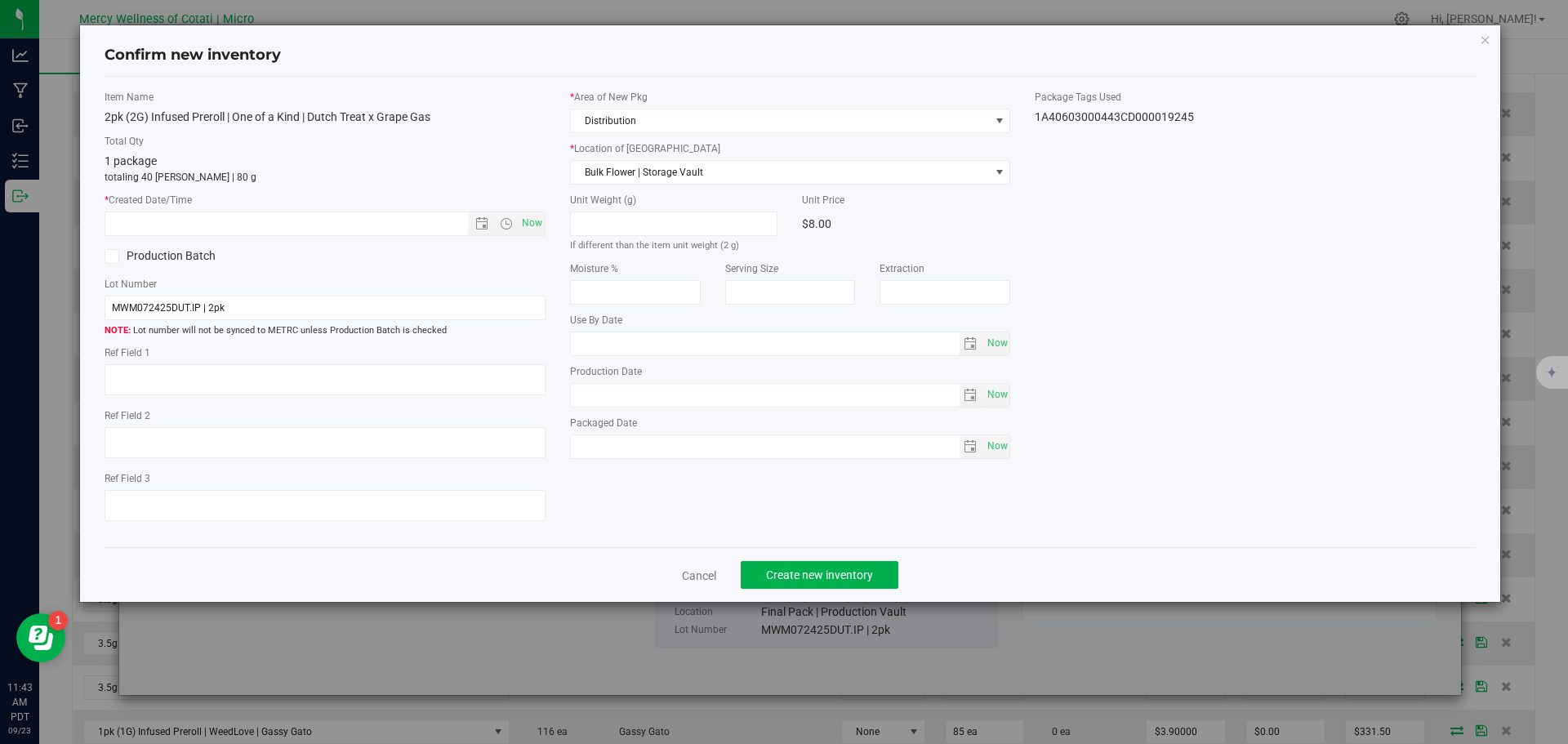
type textarea "10"
click at [526, 214] on span "Now" at bounding box center [531, 223] width 28 height 24
type input "9/23/2025 11:43 AM"
click at [799, 574] on span "Create new inventory" at bounding box center [820, 574] width 107 height 13
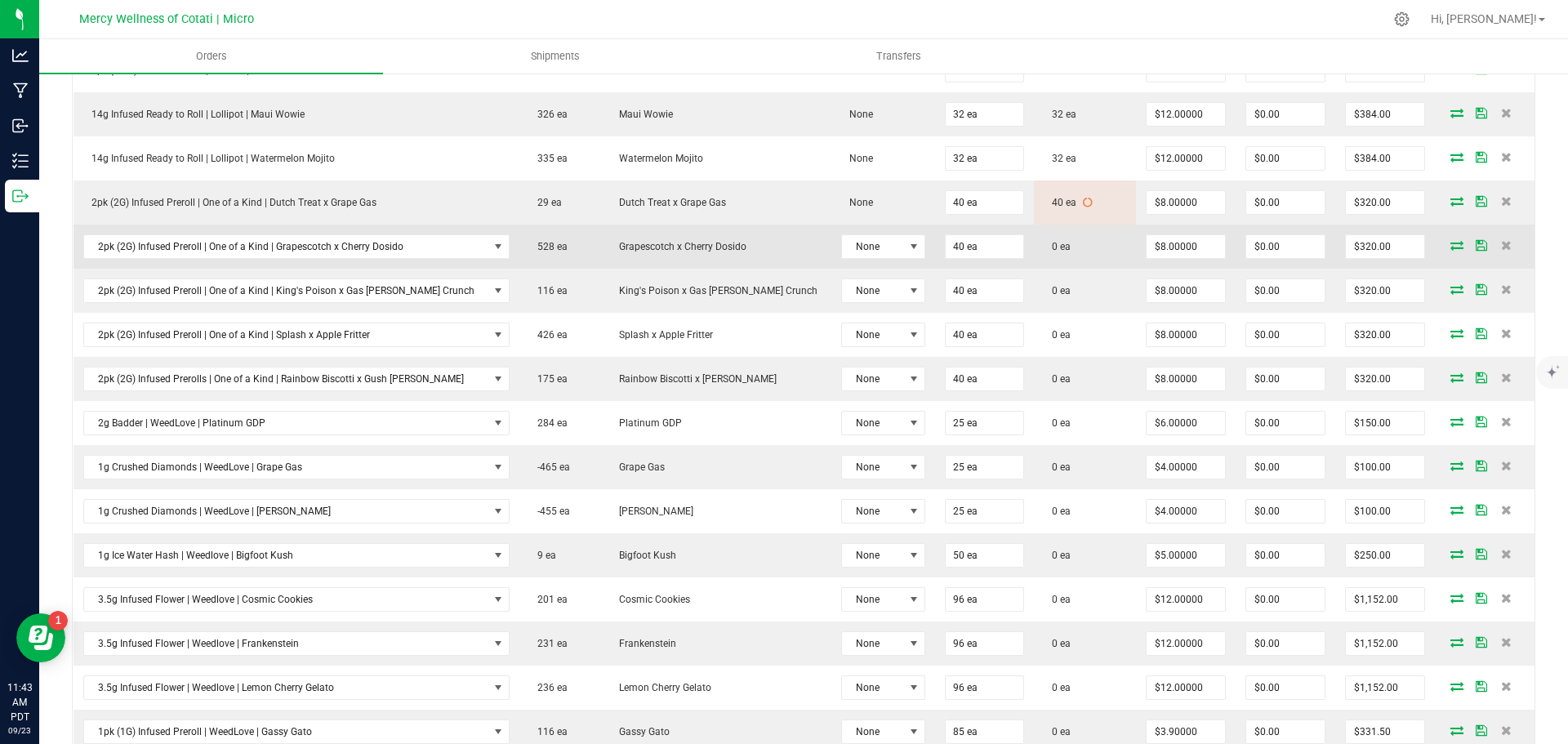
click at [1451, 248] on icon at bounding box center [1457, 244] width 13 height 10
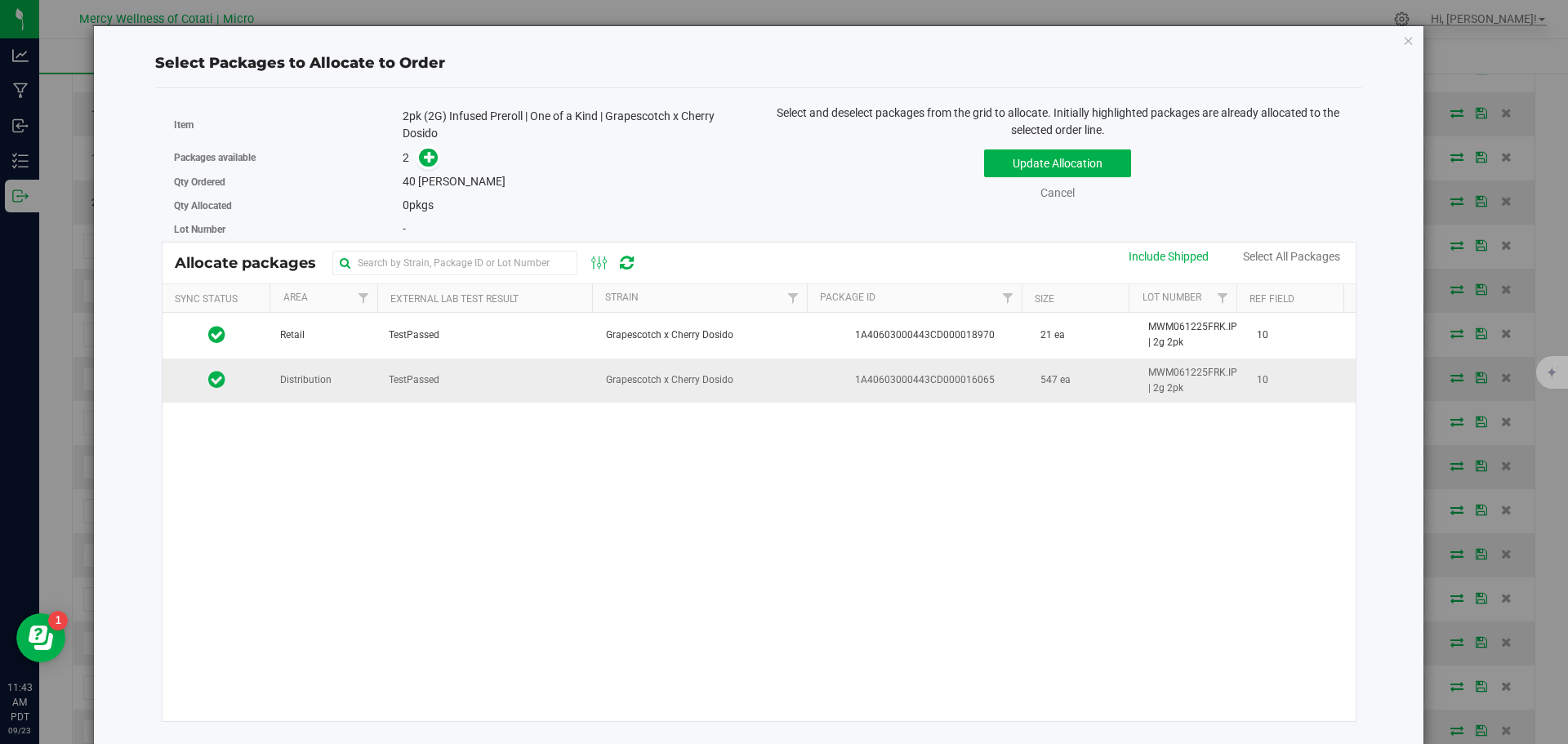
click at [340, 380] on td "Distribution" at bounding box center [325, 381] width 109 height 44
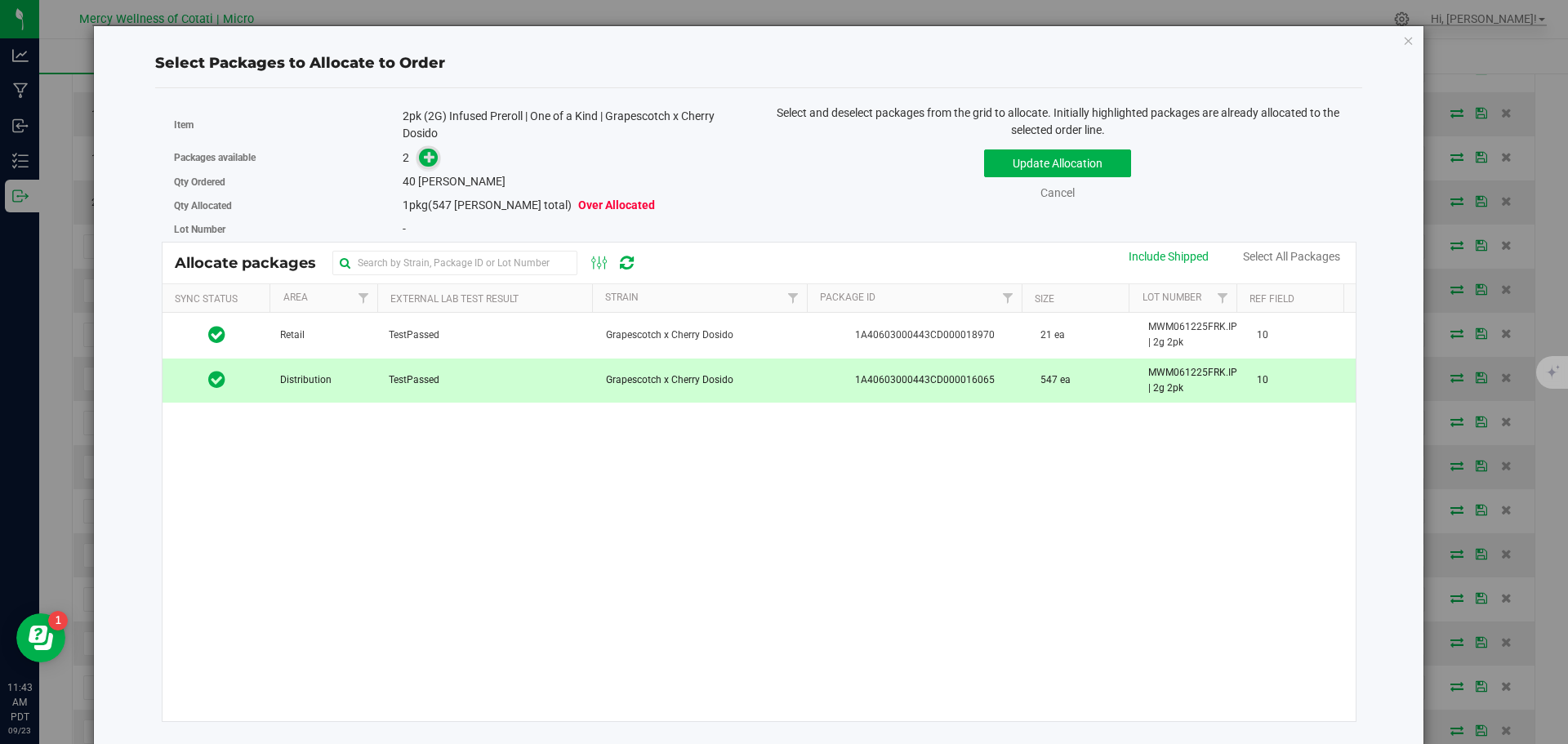
click at [424, 153] on icon at bounding box center [430, 157] width 11 height 11
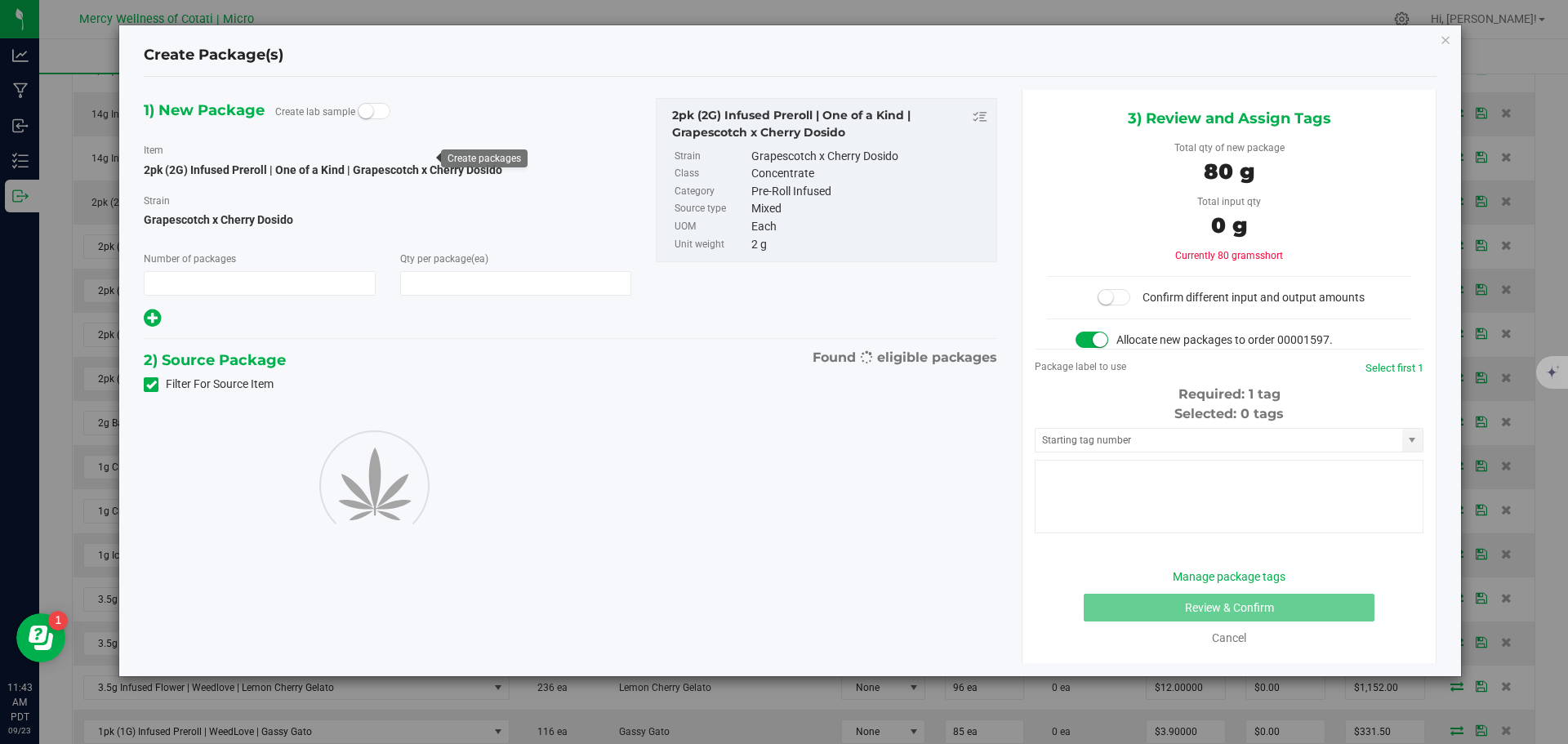
type input "1"
type input "40"
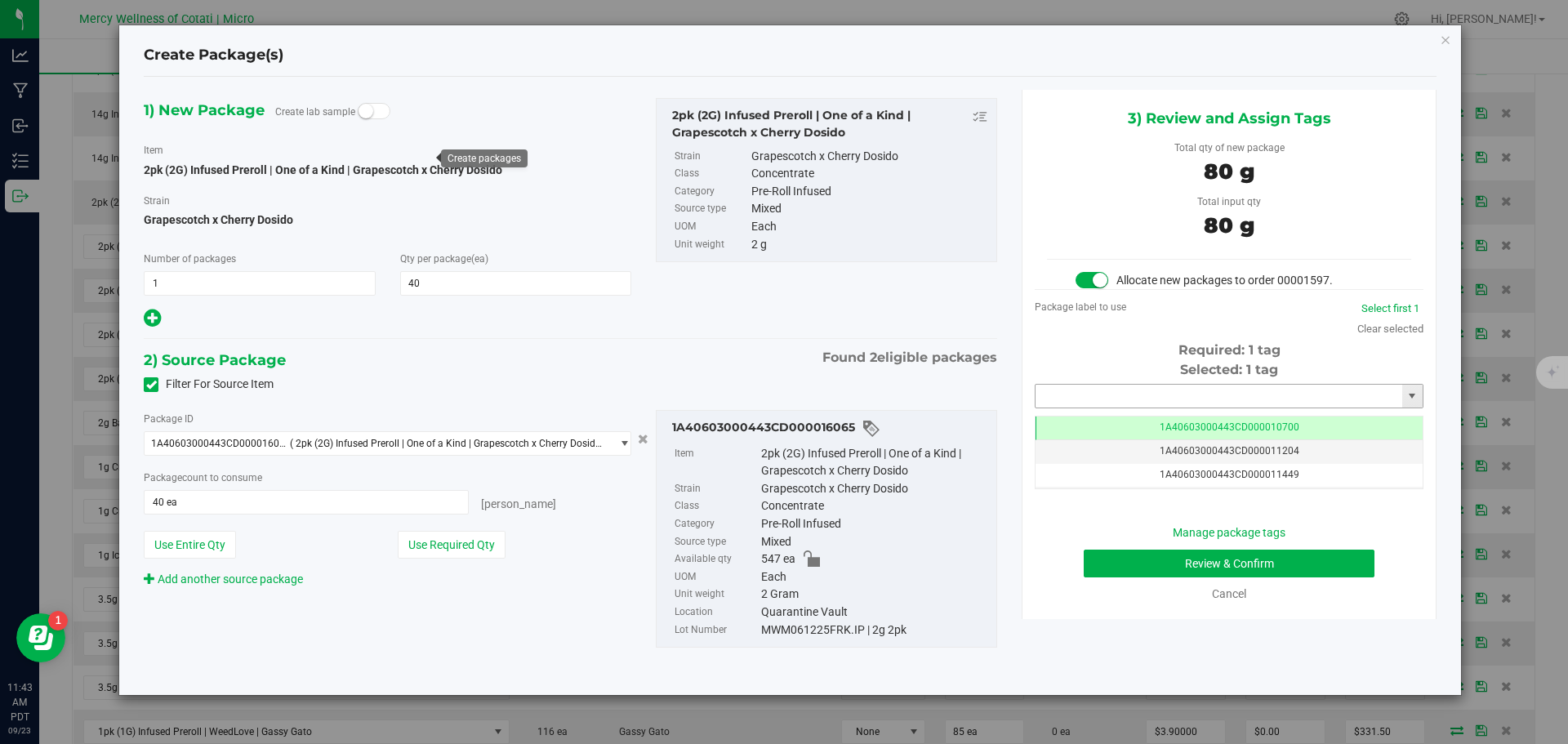
click at [1163, 403] on input "text" at bounding box center [1219, 396] width 367 height 23
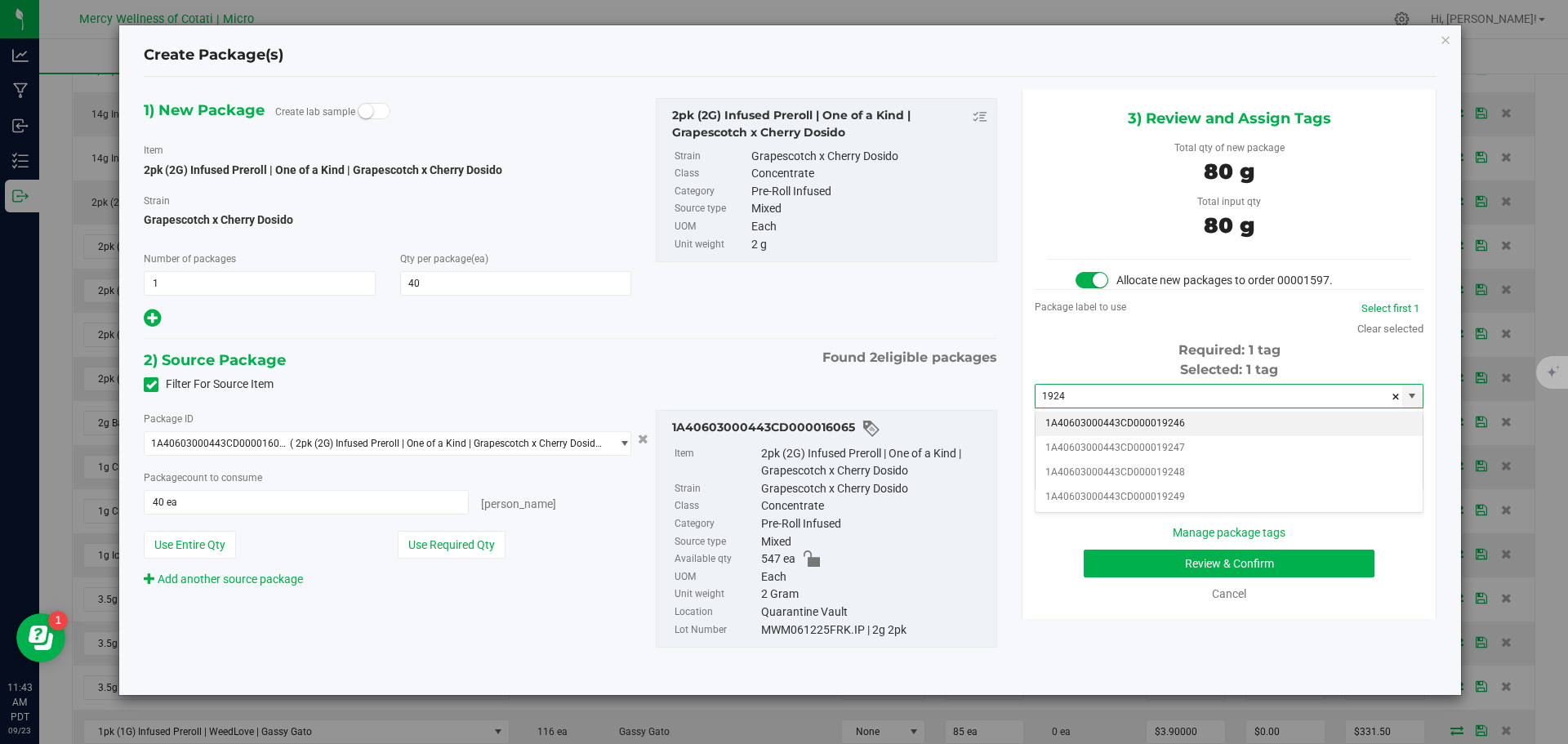
click at [1200, 420] on li "1A40603000443CD000019246" at bounding box center [1229, 423] width 387 height 25
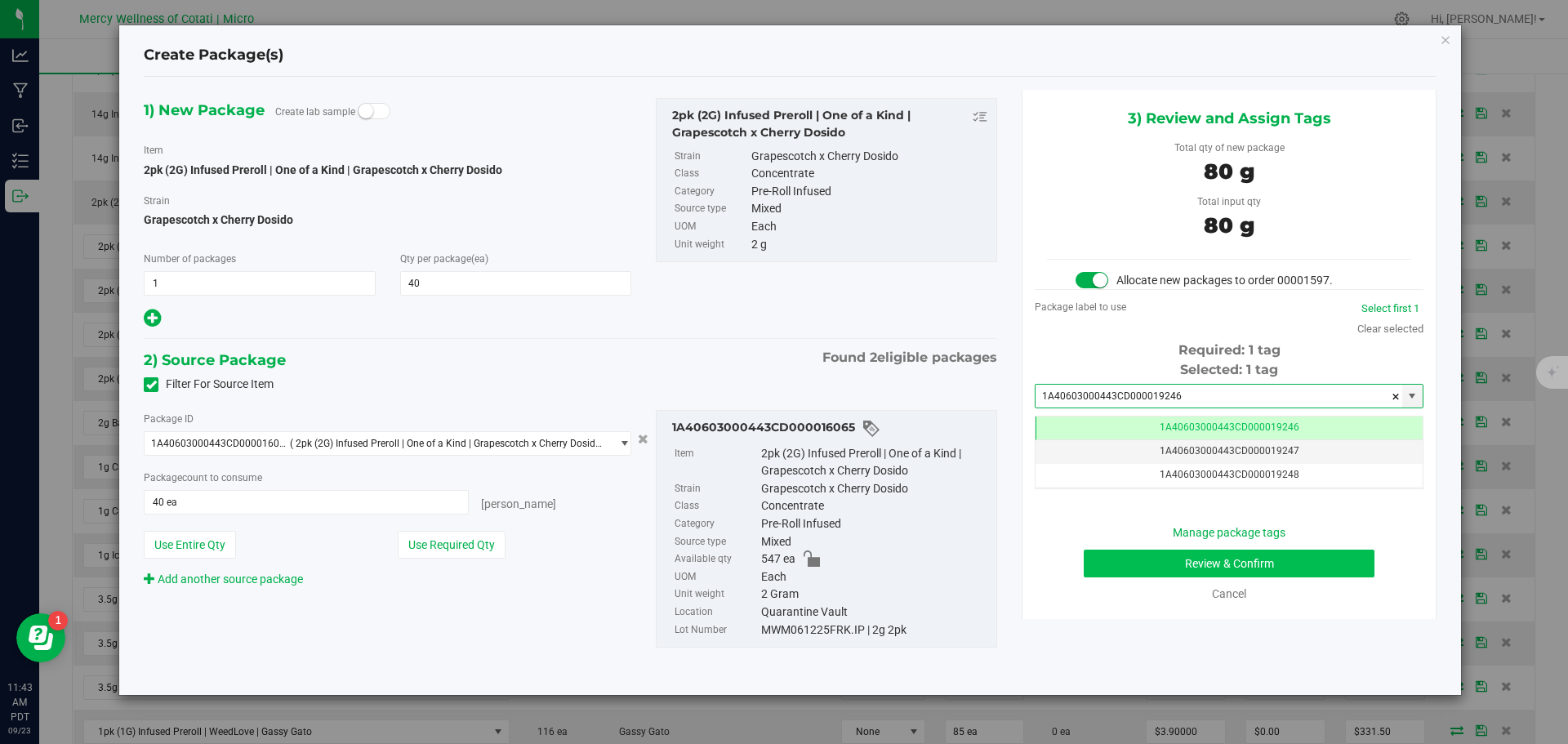
type input "1A40603000443CD000019246"
click at [1212, 556] on button "Review & Confirm" at bounding box center [1229, 563] width 291 height 28
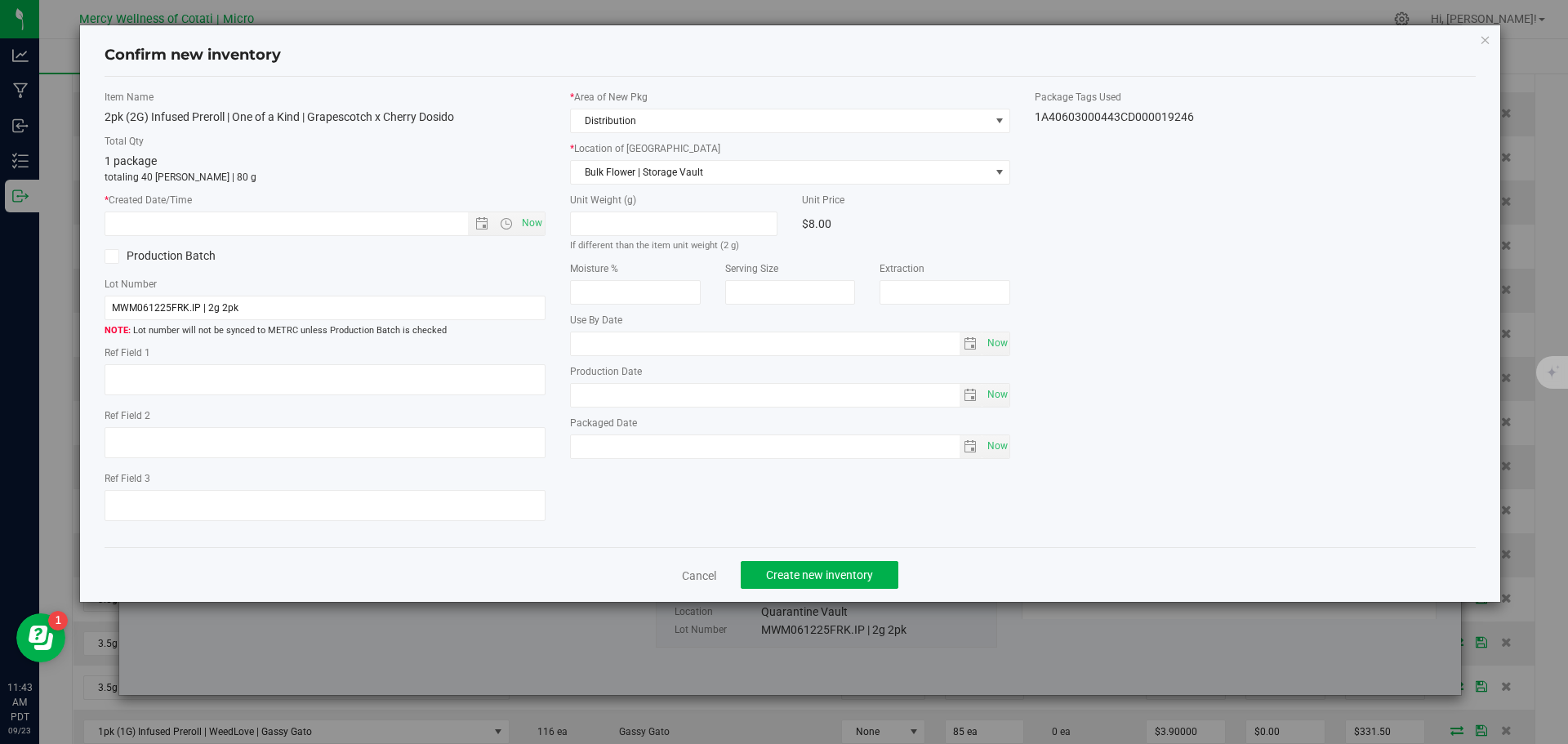
type textarea "10"
click at [535, 220] on span "Now" at bounding box center [531, 223] width 28 height 24
type input "9/23/2025 11:43 AM"
click at [839, 573] on span "Create new inventory" at bounding box center [820, 574] width 107 height 13
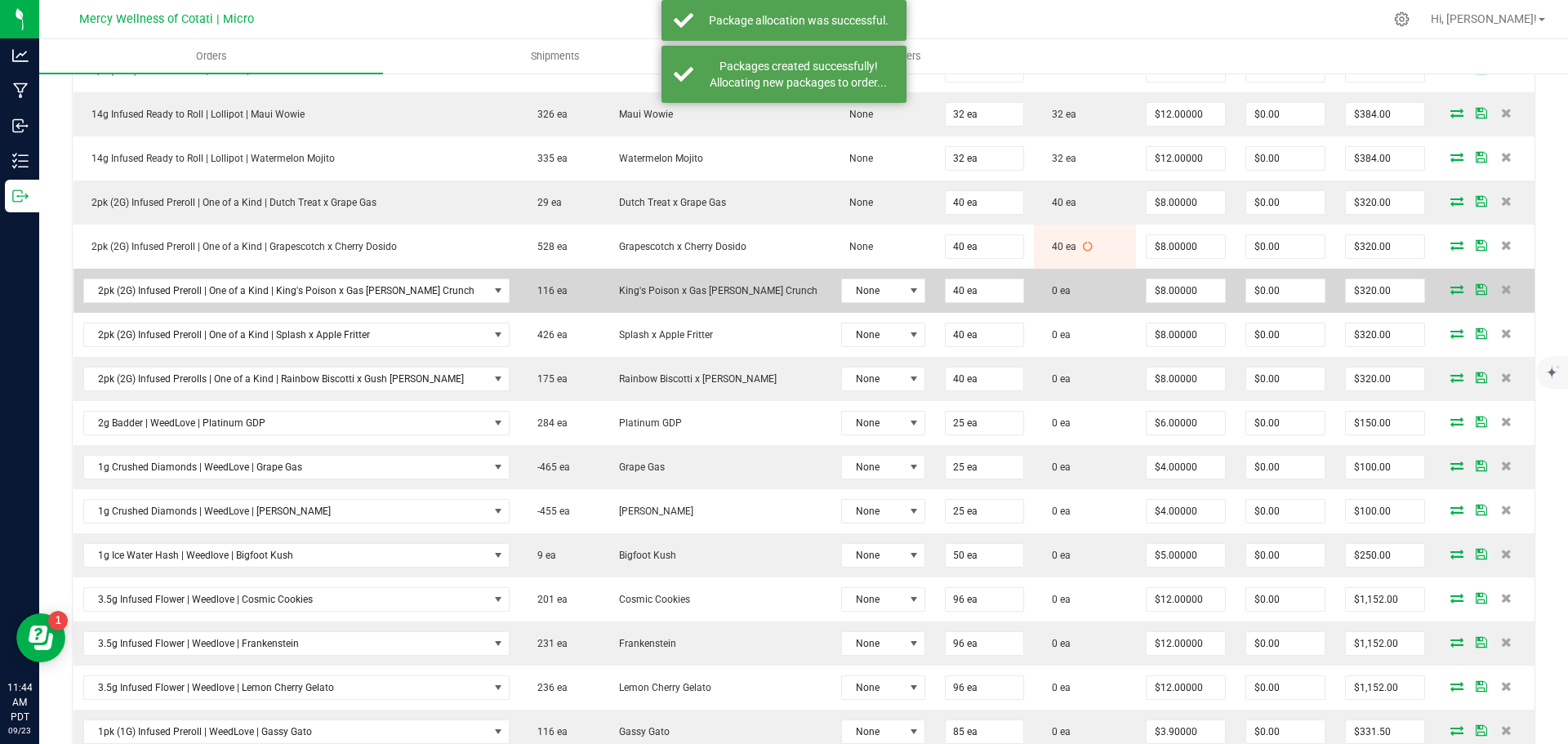
click at [1451, 288] on icon at bounding box center [1457, 289] width 13 height 10
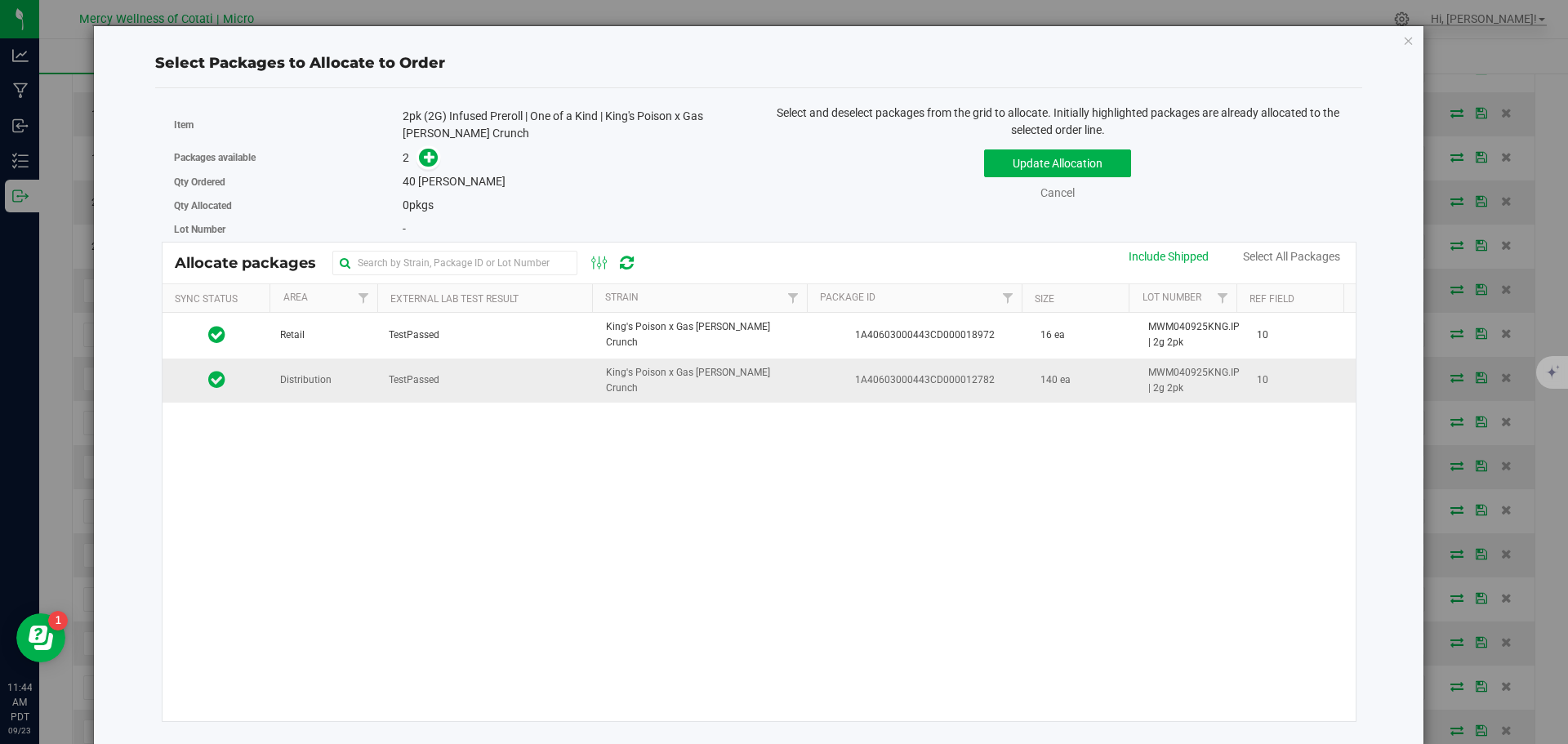
click at [291, 363] on td "Distribution" at bounding box center [325, 381] width 109 height 44
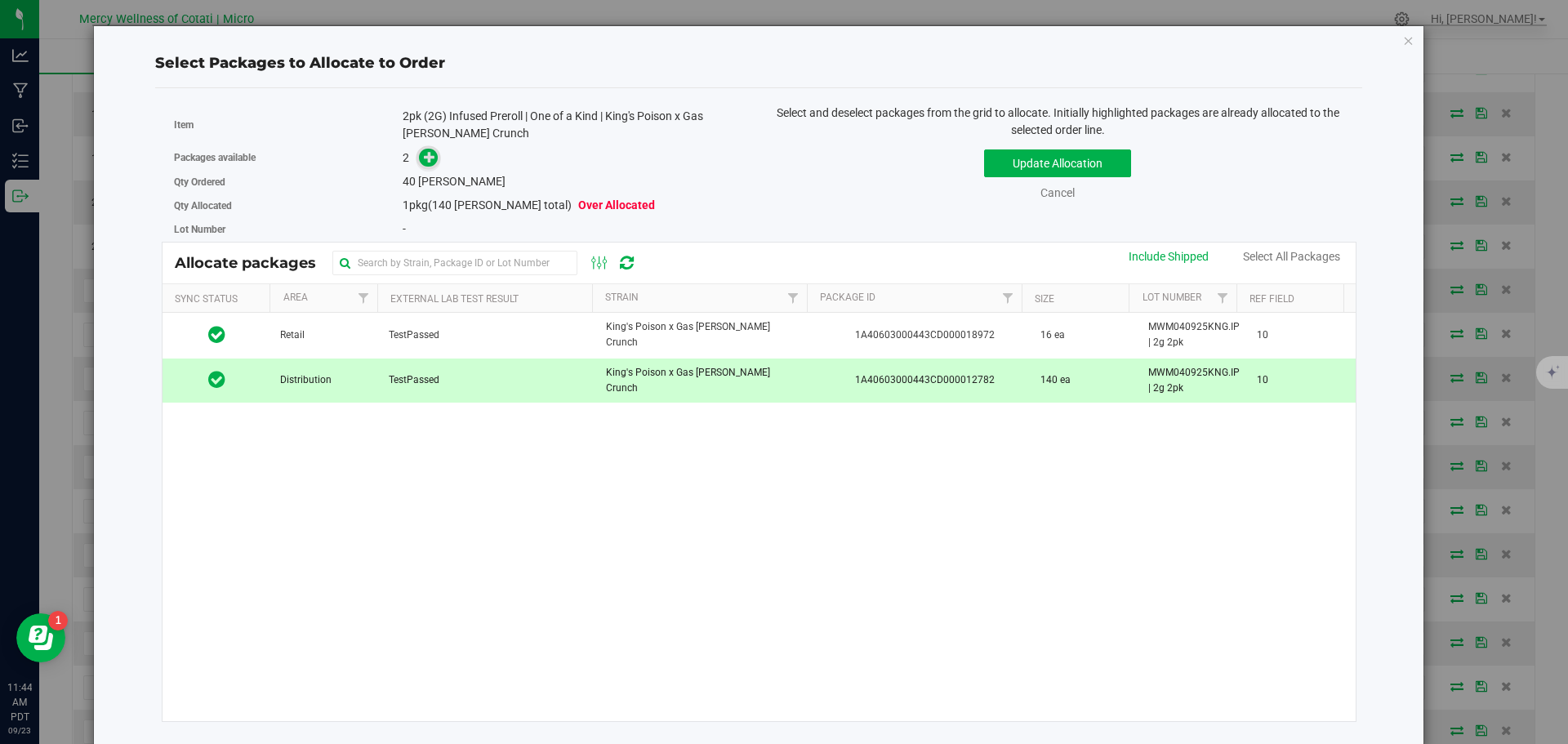
click at [426, 157] on icon at bounding box center [430, 157] width 11 height 11
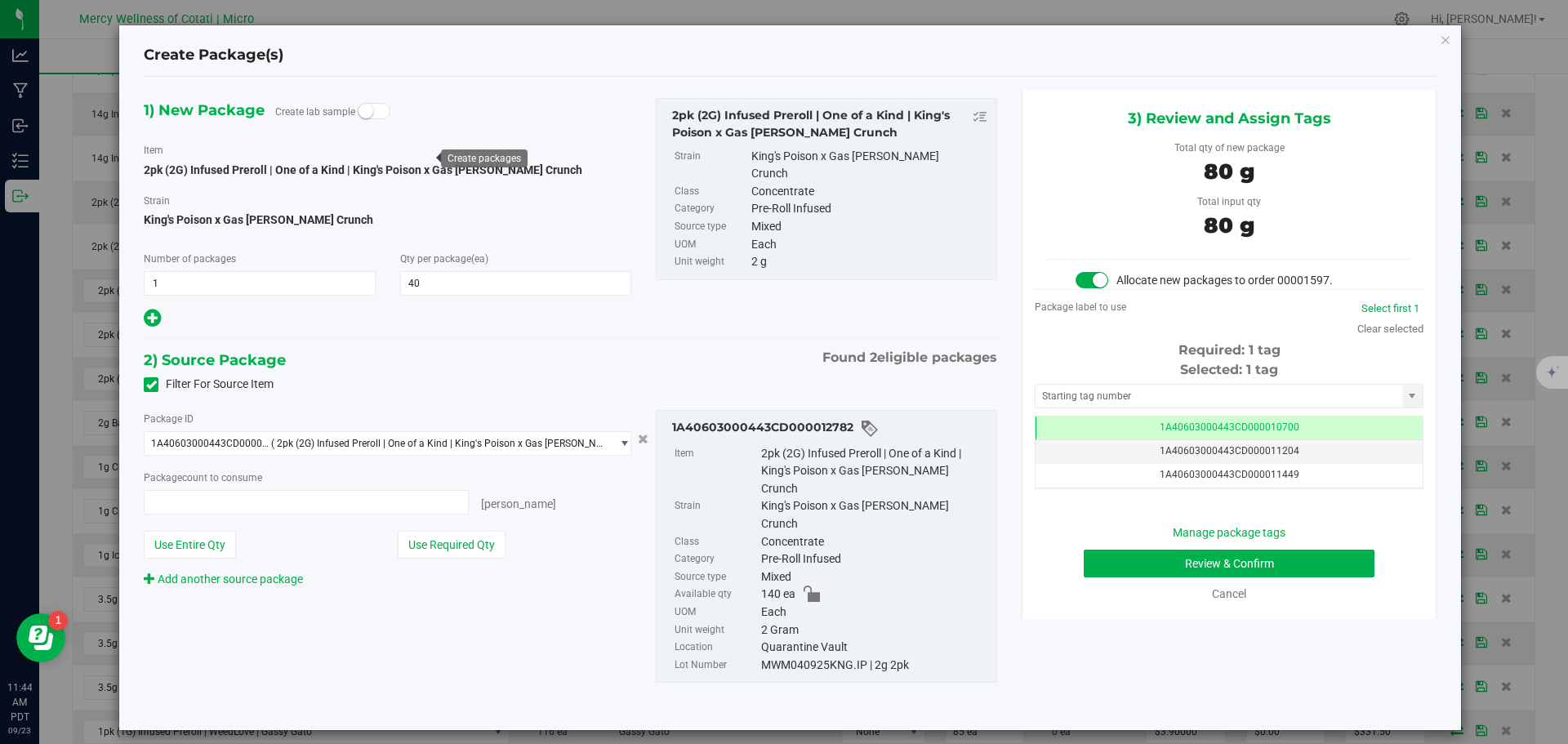
type input "40 ea"
click at [1118, 396] on input "text" at bounding box center [1219, 396] width 367 height 23
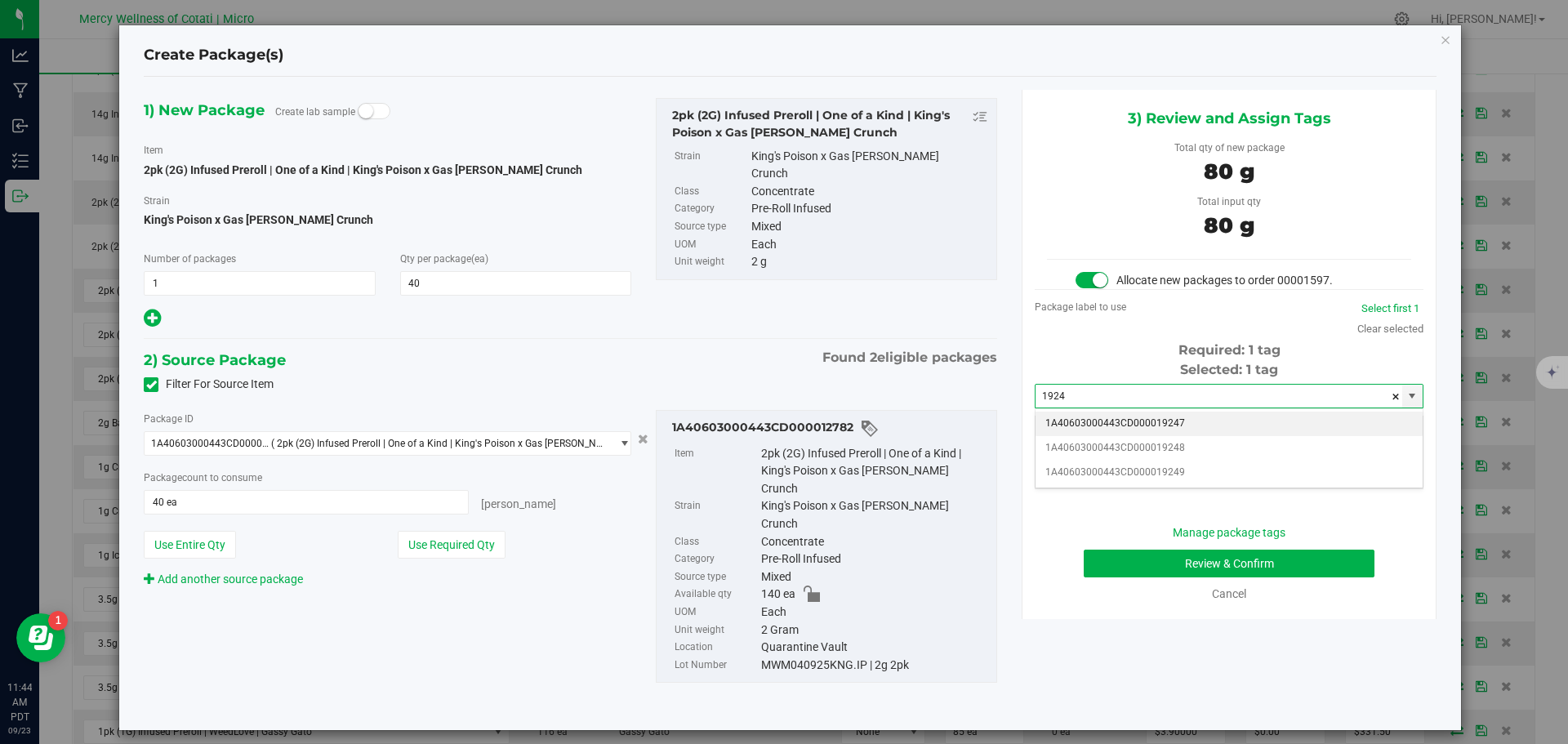
click at [1206, 415] on li "1A40603000443CD000019247" at bounding box center [1229, 423] width 387 height 25
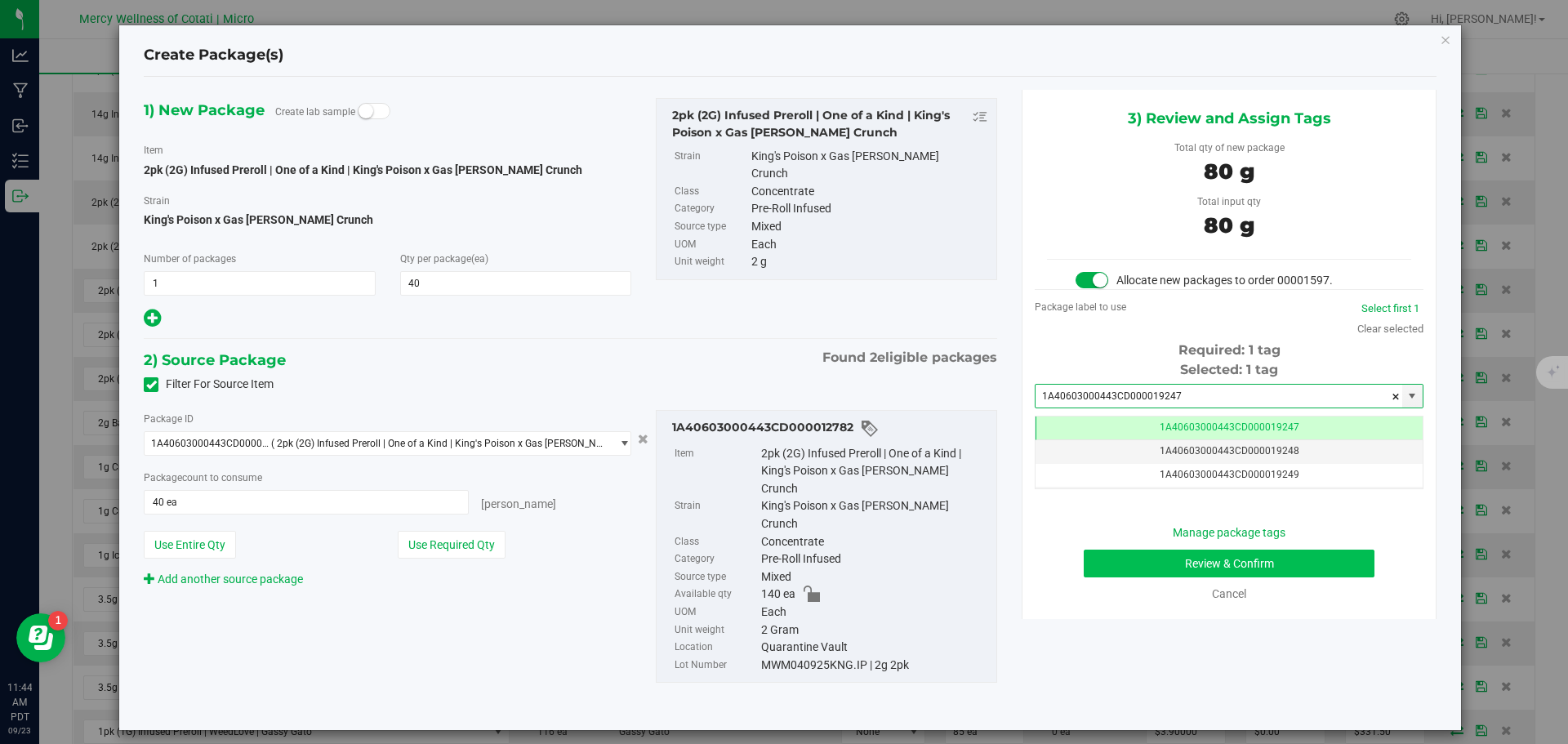
type input "1A40603000443CD000019247"
click at [1244, 555] on button "Review & Confirm" at bounding box center [1229, 563] width 291 height 28
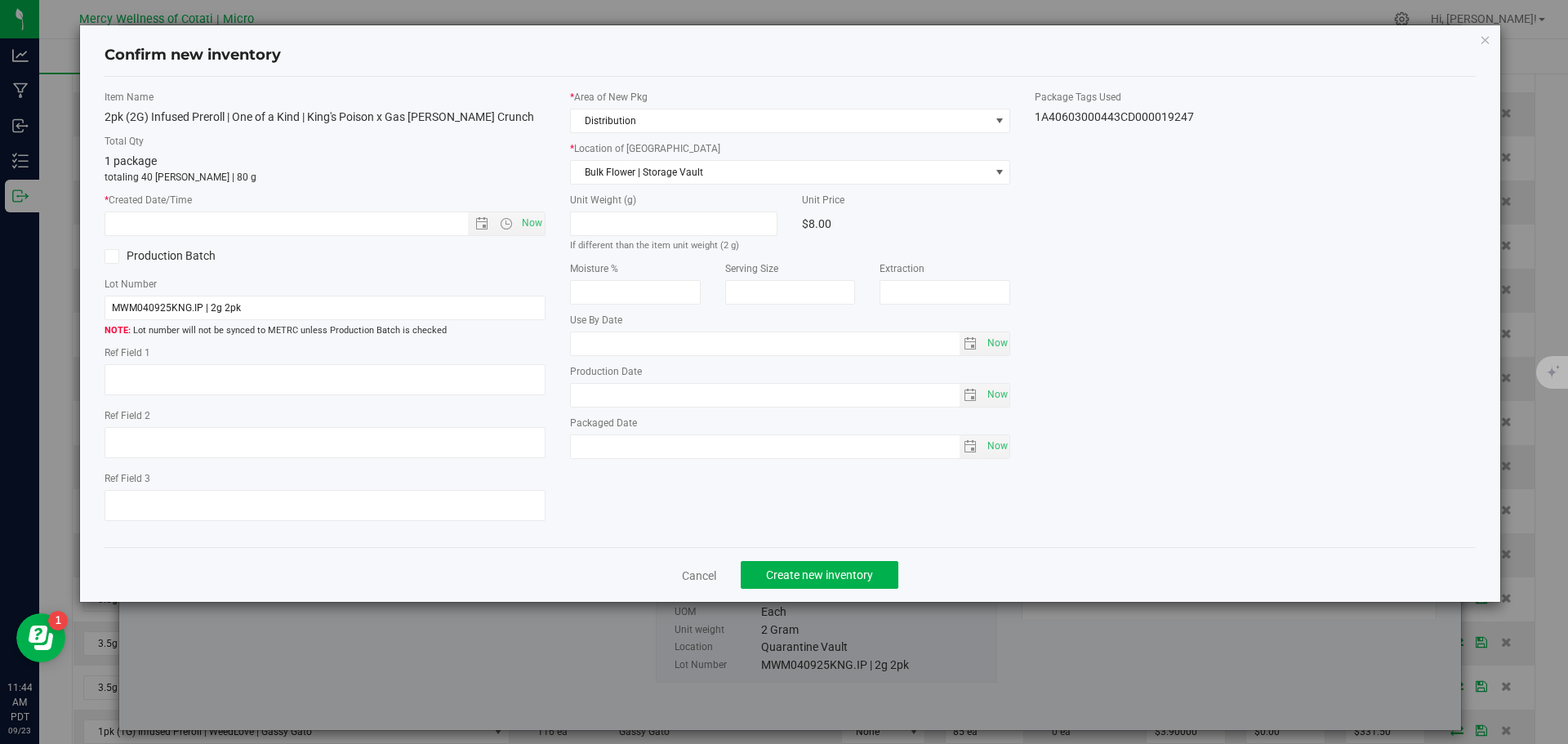
type textarea "10"
click at [528, 230] on span "Now" at bounding box center [531, 223] width 28 height 24
type input "9/23/2025 11:44 AM"
click at [832, 579] on span "Create new inventory" at bounding box center [820, 574] width 107 height 13
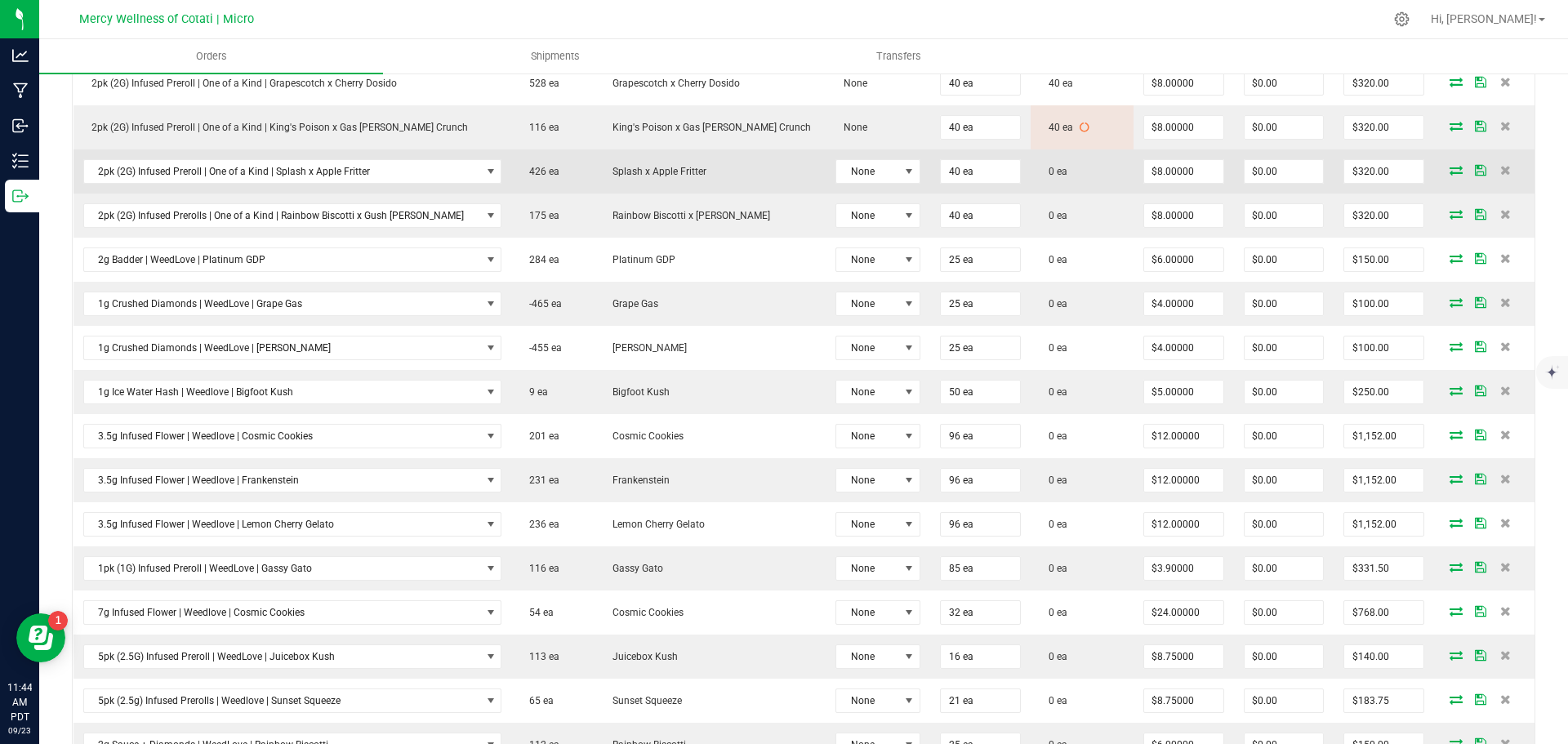
click at [1450, 165] on icon at bounding box center [1456, 170] width 13 height 10
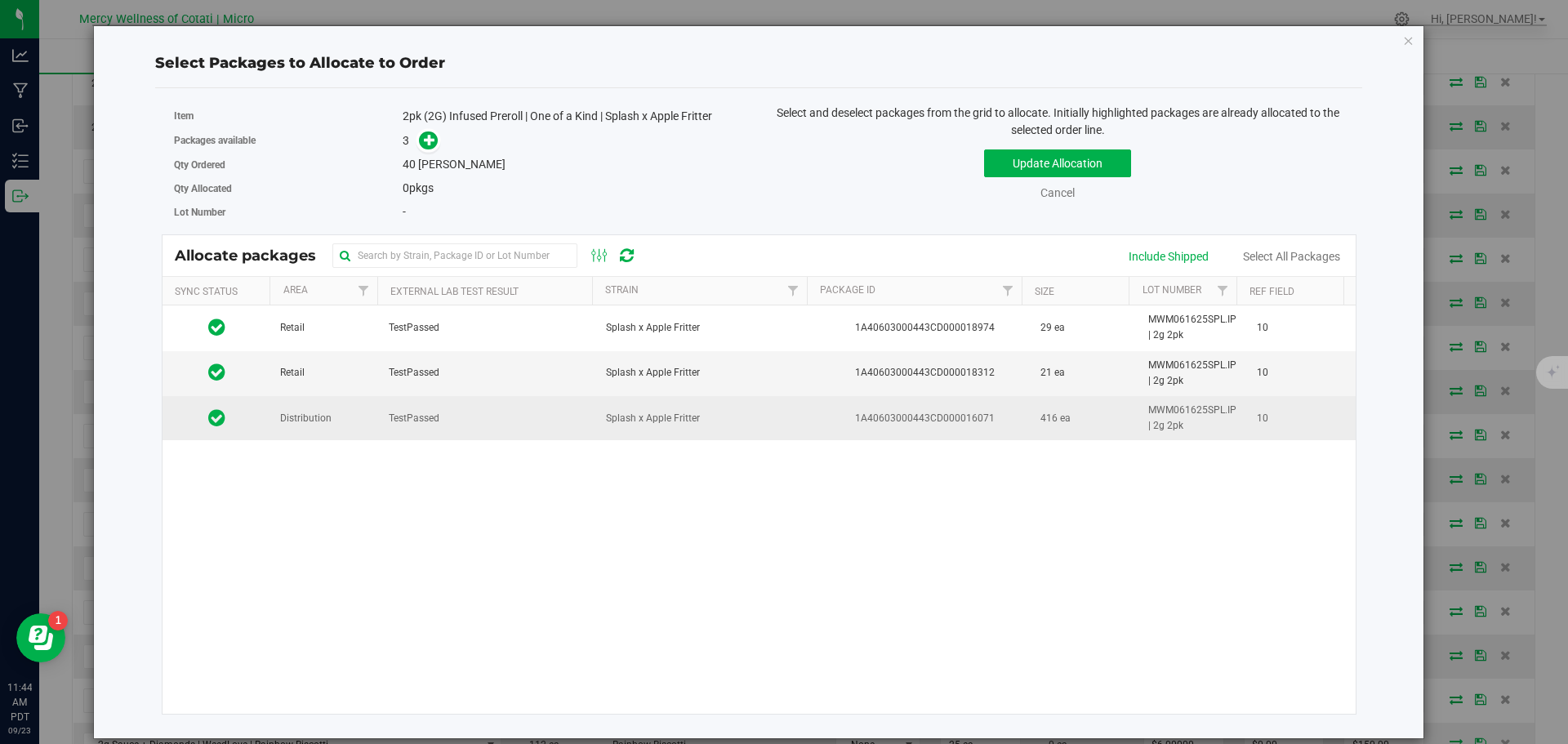
click at [291, 419] on span "Distribution" at bounding box center [306, 418] width 52 height 16
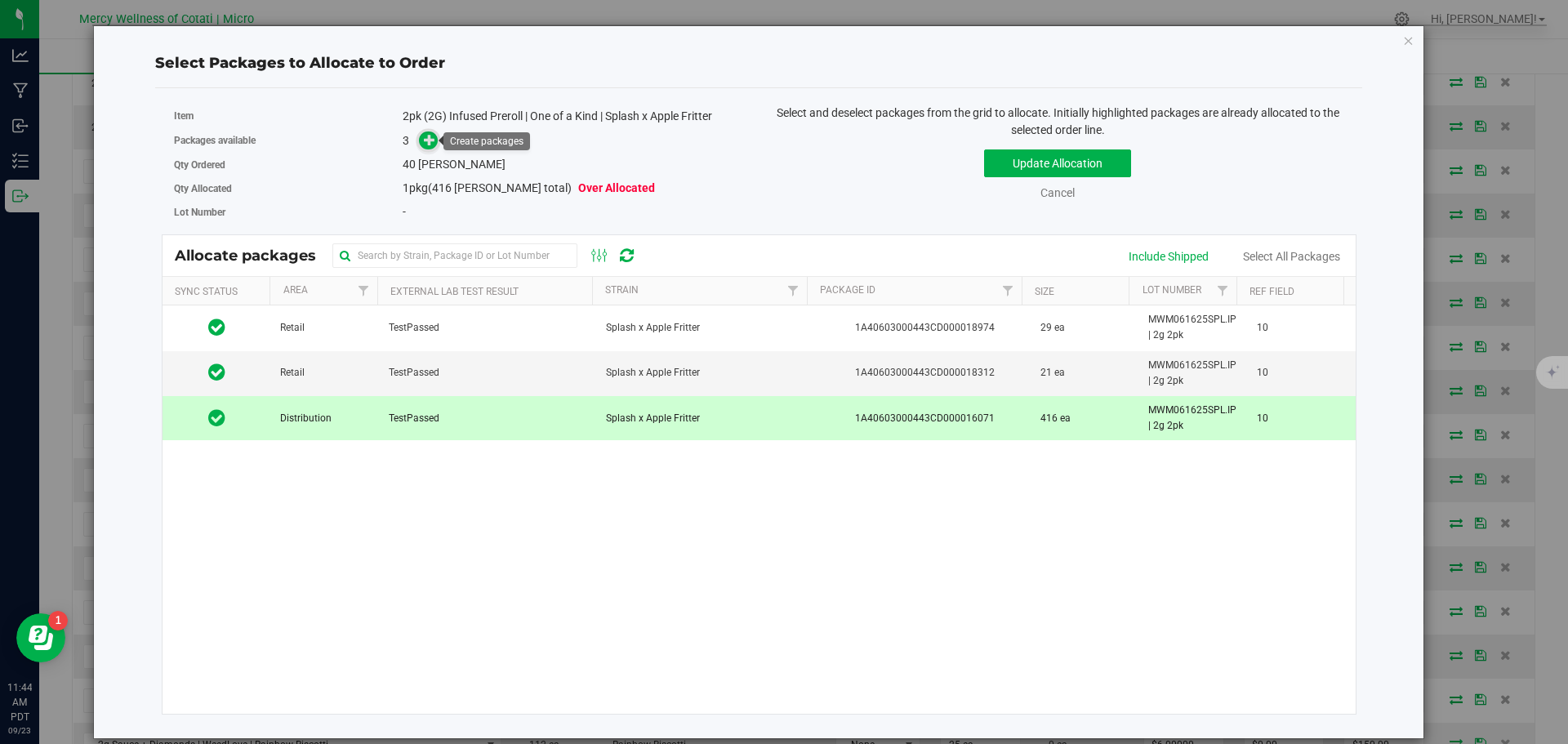
click at [430, 138] on icon at bounding box center [430, 139] width 11 height 11
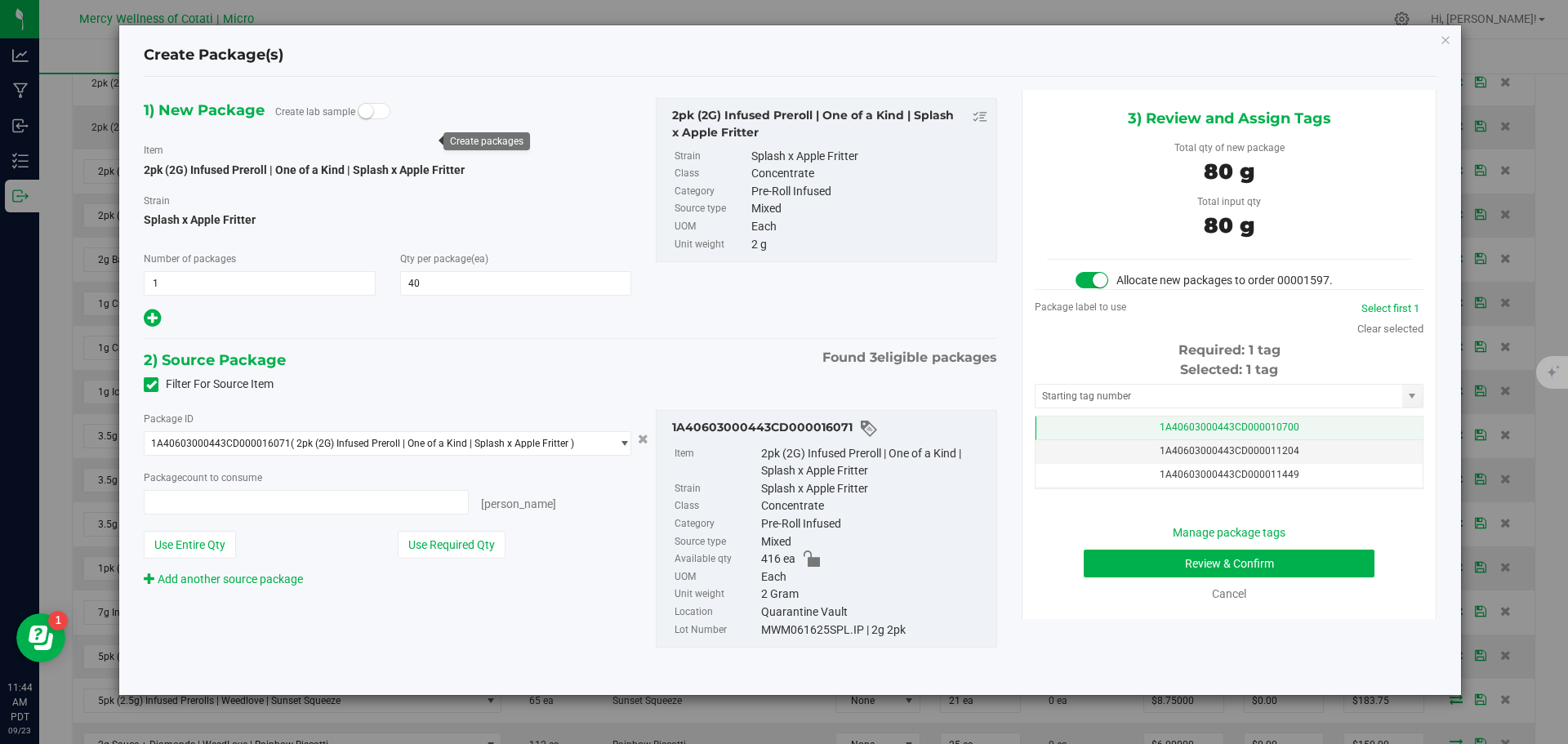
type input "40 ea"
click at [1144, 405] on input "text" at bounding box center [1219, 396] width 367 height 23
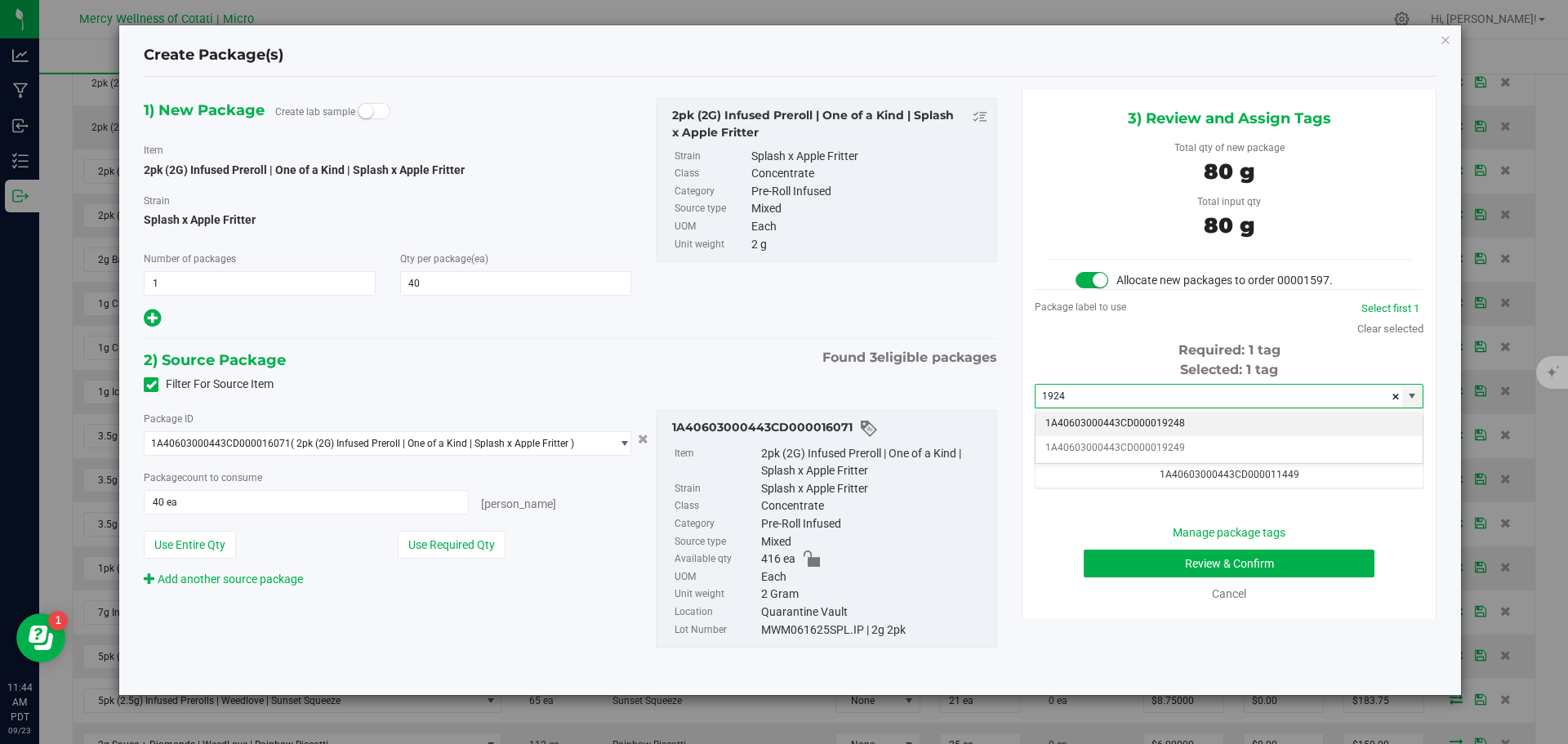
click at [1152, 420] on li "1A40603000443CD000019248" at bounding box center [1229, 423] width 387 height 25
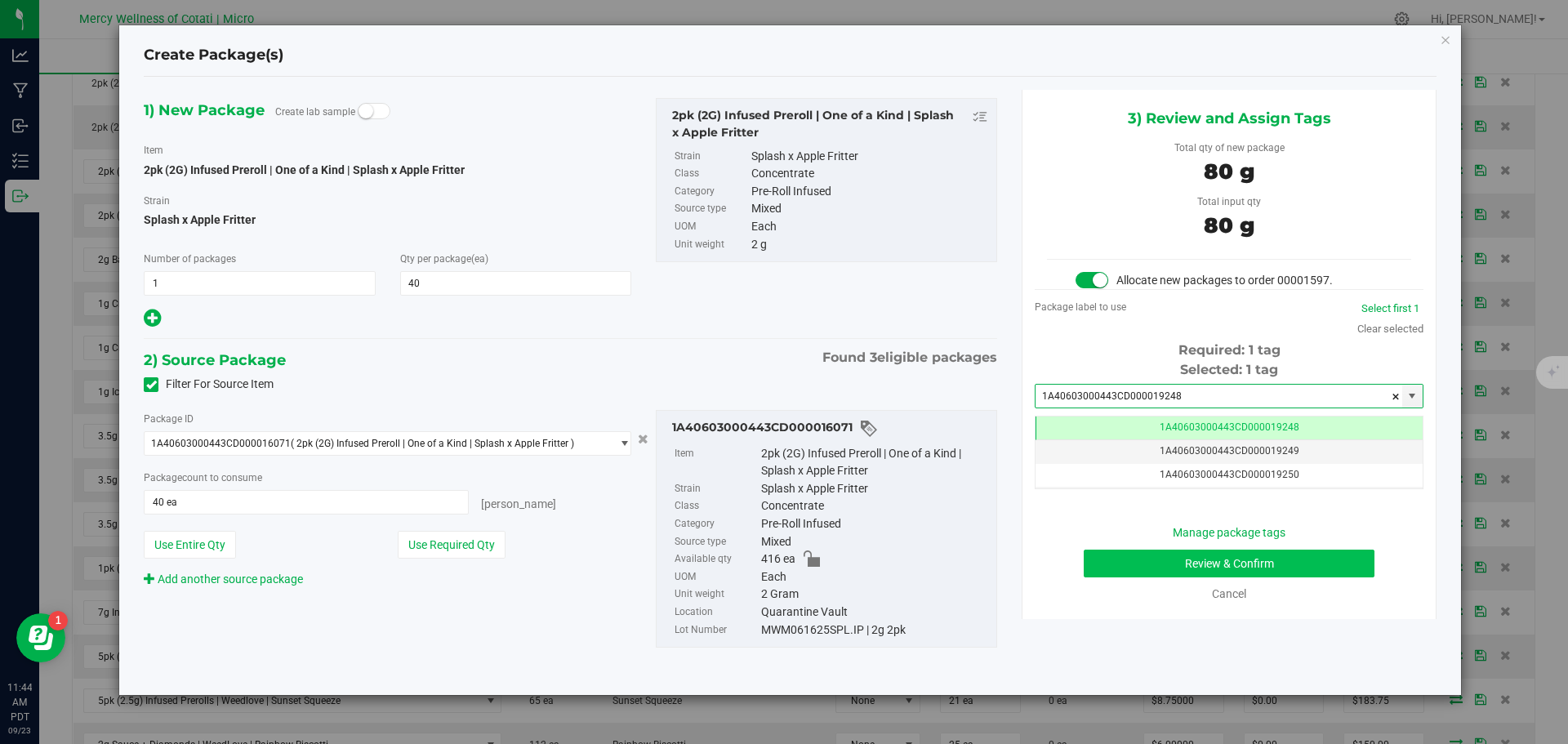
type input "1A40603000443CD000019248"
click at [1278, 561] on button "Review & Confirm" at bounding box center [1229, 563] width 291 height 28
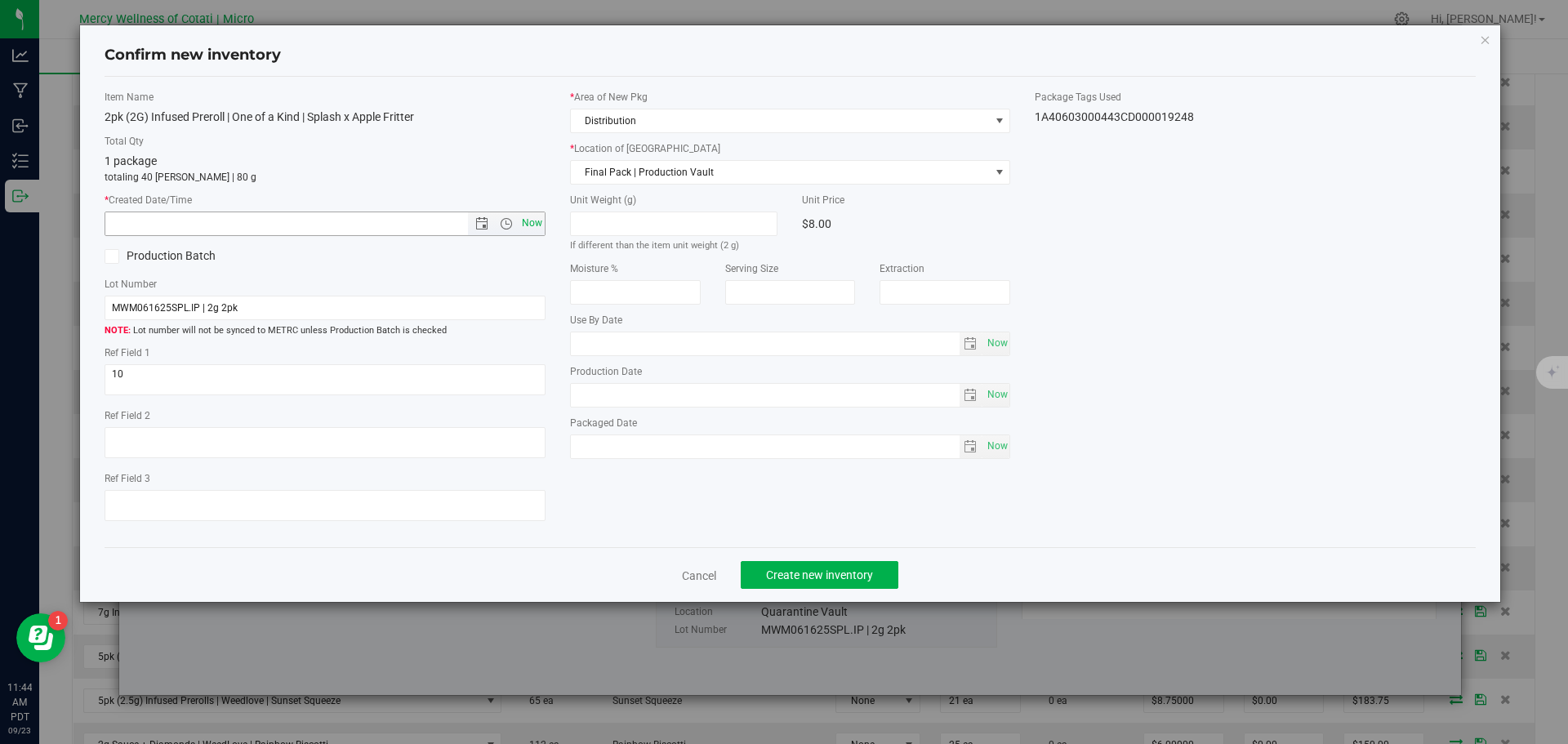
click at [532, 225] on span "Now" at bounding box center [531, 223] width 28 height 24
type input "9/23/2025 11:44 AM"
click at [864, 575] on span "Create new inventory" at bounding box center [820, 574] width 107 height 13
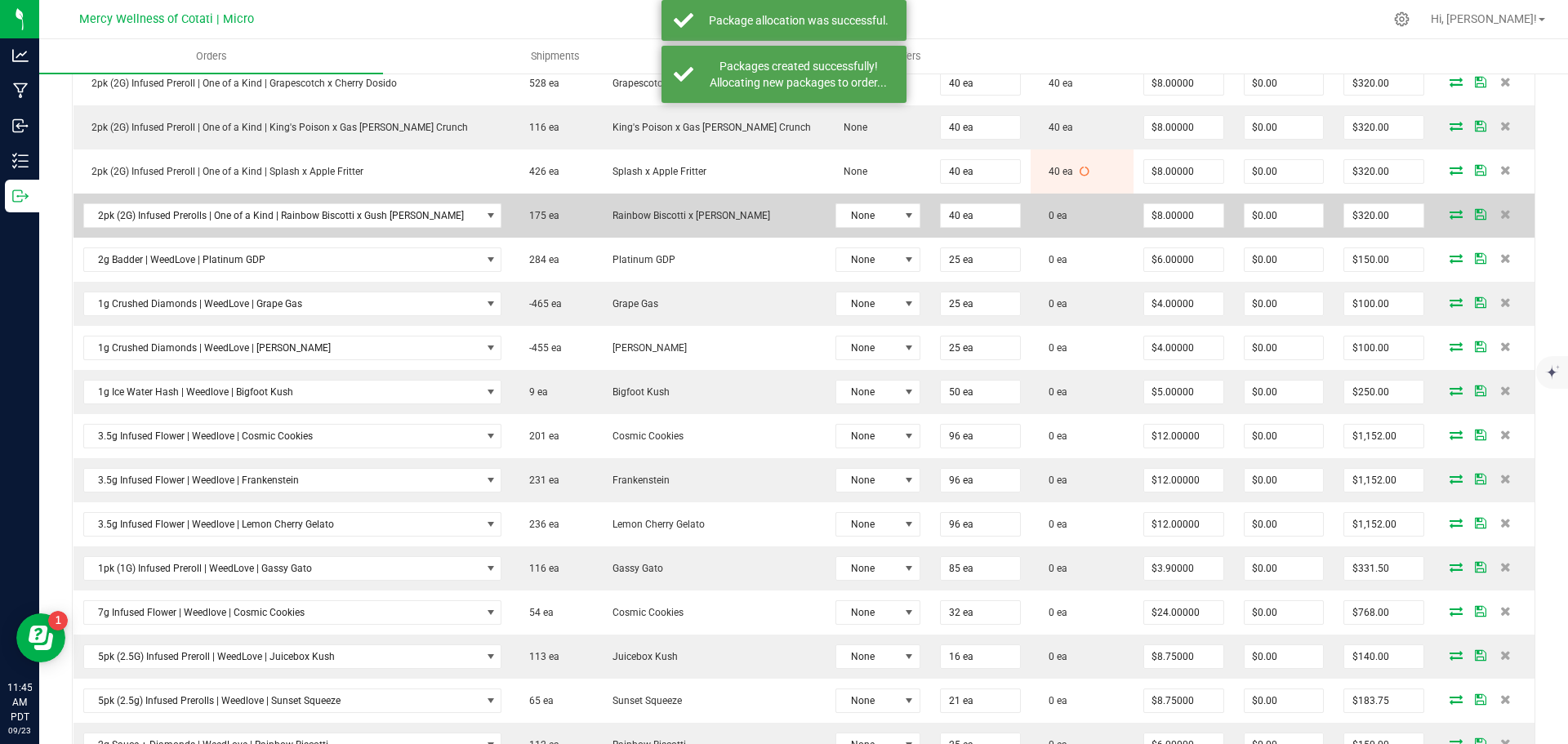
click at [1450, 209] on icon at bounding box center [1456, 214] width 13 height 10
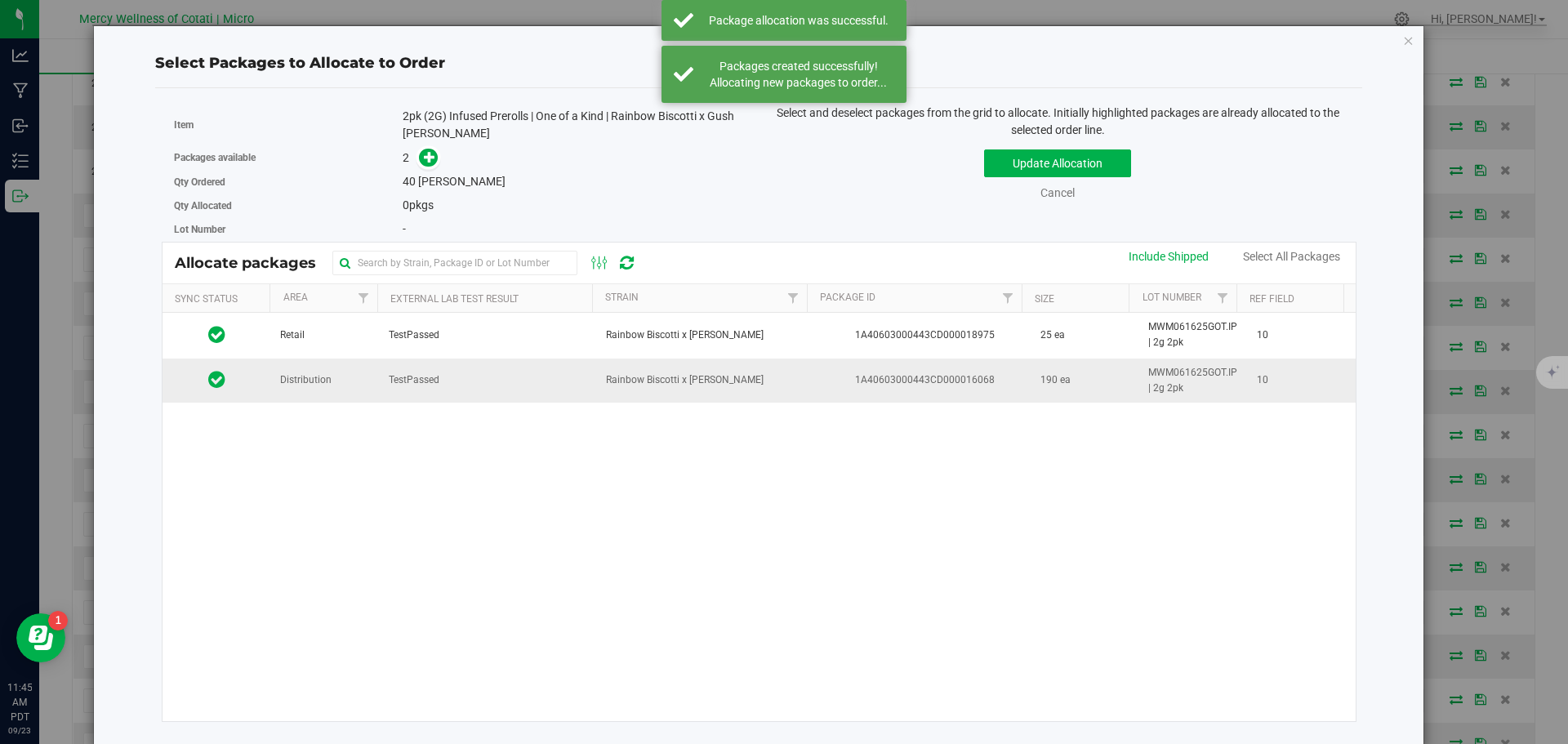
click at [293, 392] on td "Distribution" at bounding box center [325, 381] width 109 height 44
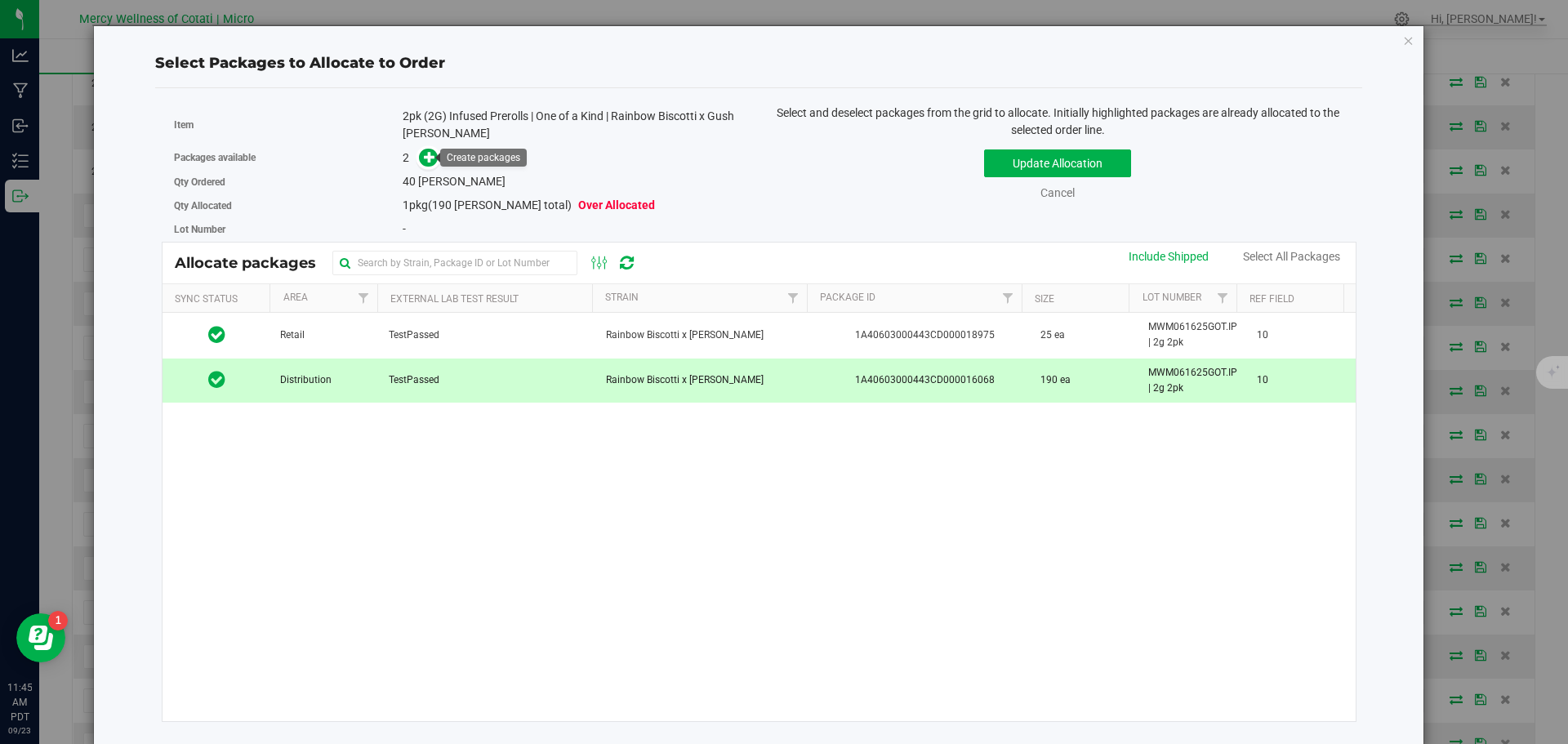
drag, startPoint x: 428, startPoint y: 159, endPoint x: 454, endPoint y: 166, distance: 26.9
click at [428, 159] on icon at bounding box center [430, 157] width 11 height 11
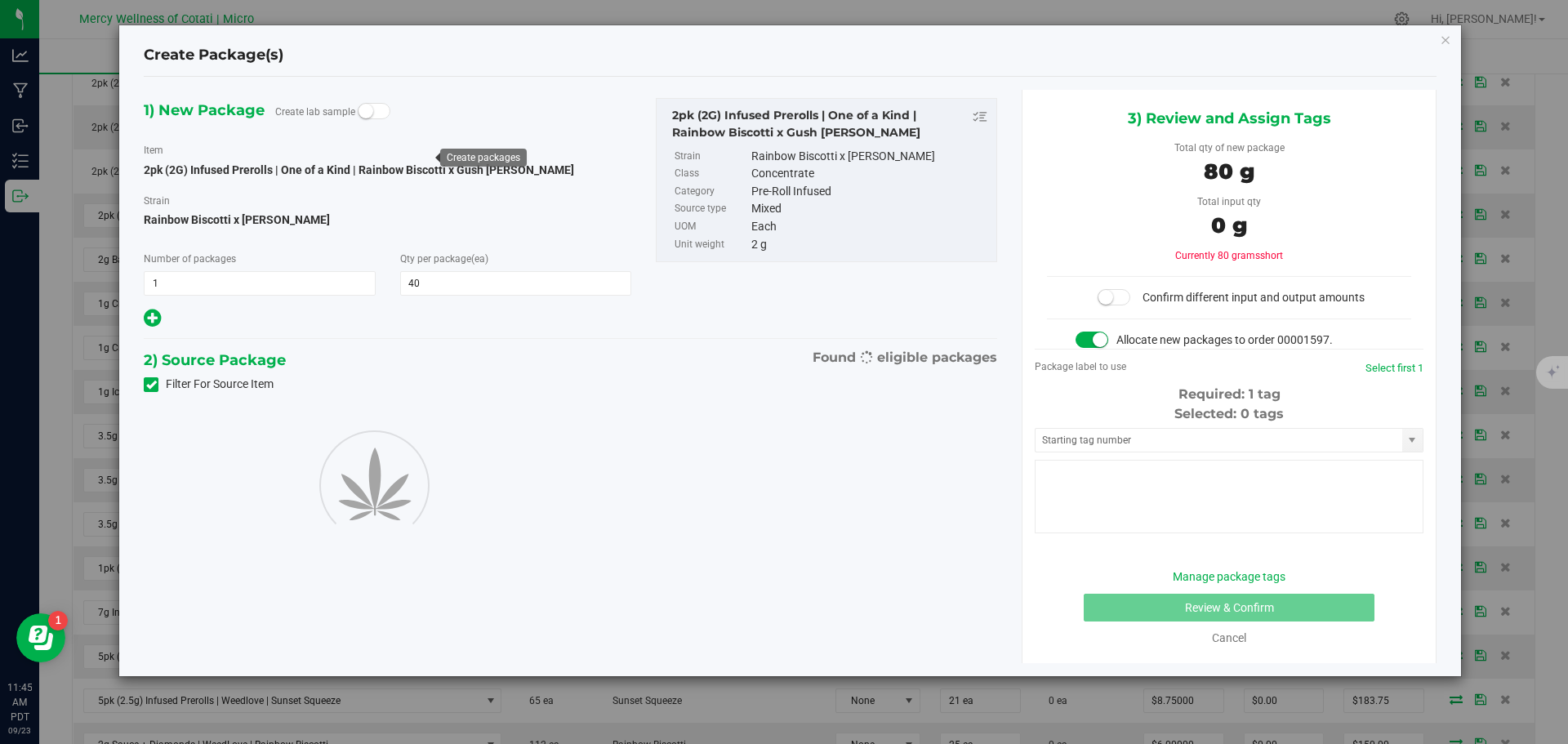
type input "40"
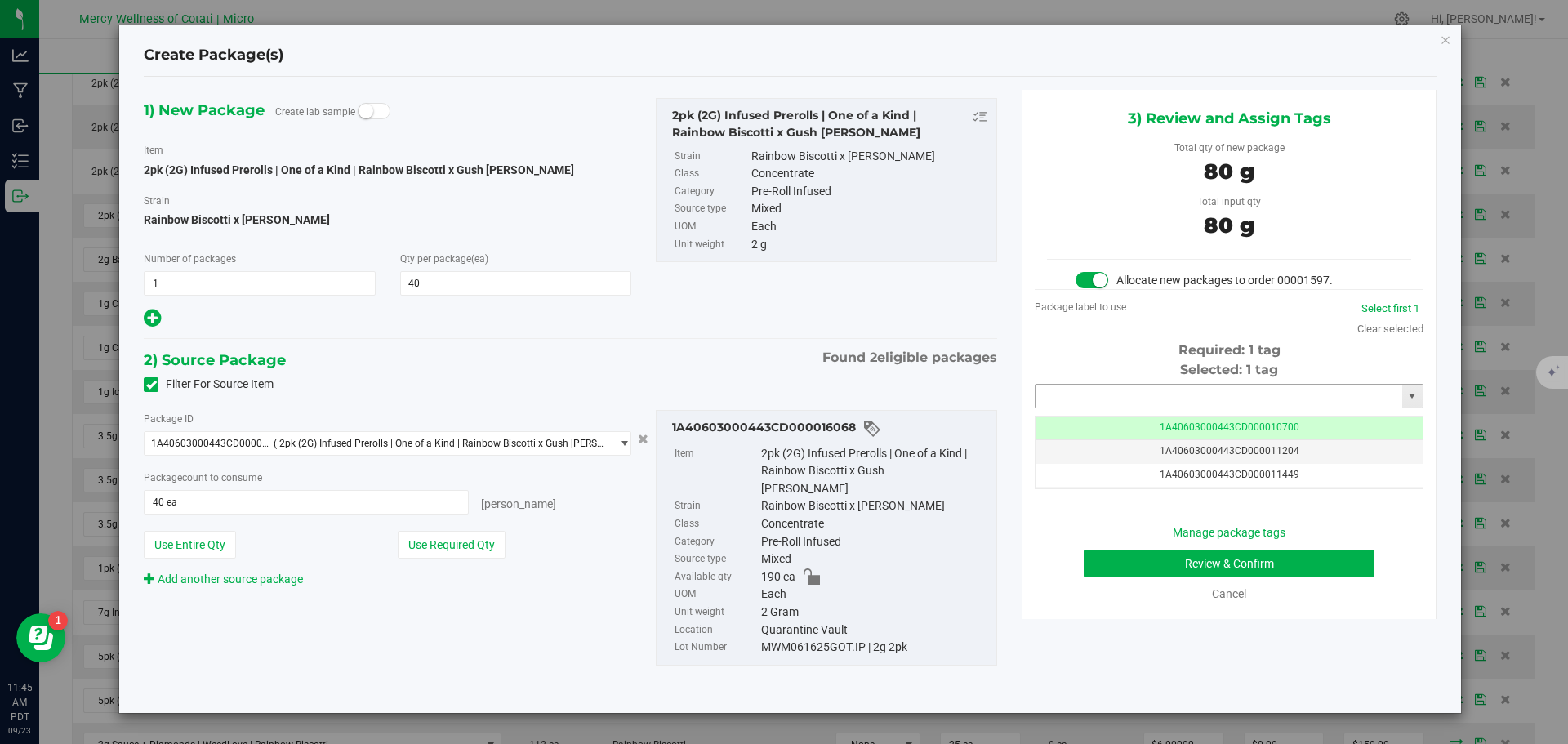
click at [1096, 396] on input "text" at bounding box center [1219, 396] width 367 height 23
click at [1151, 418] on li "1A40603000443CD000019249" at bounding box center [1229, 423] width 387 height 25
type input "1A40603000443CD000019249"
click at [1279, 561] on button "Review & Confirm" at bounding box center [1229, 563] width 291 height 28
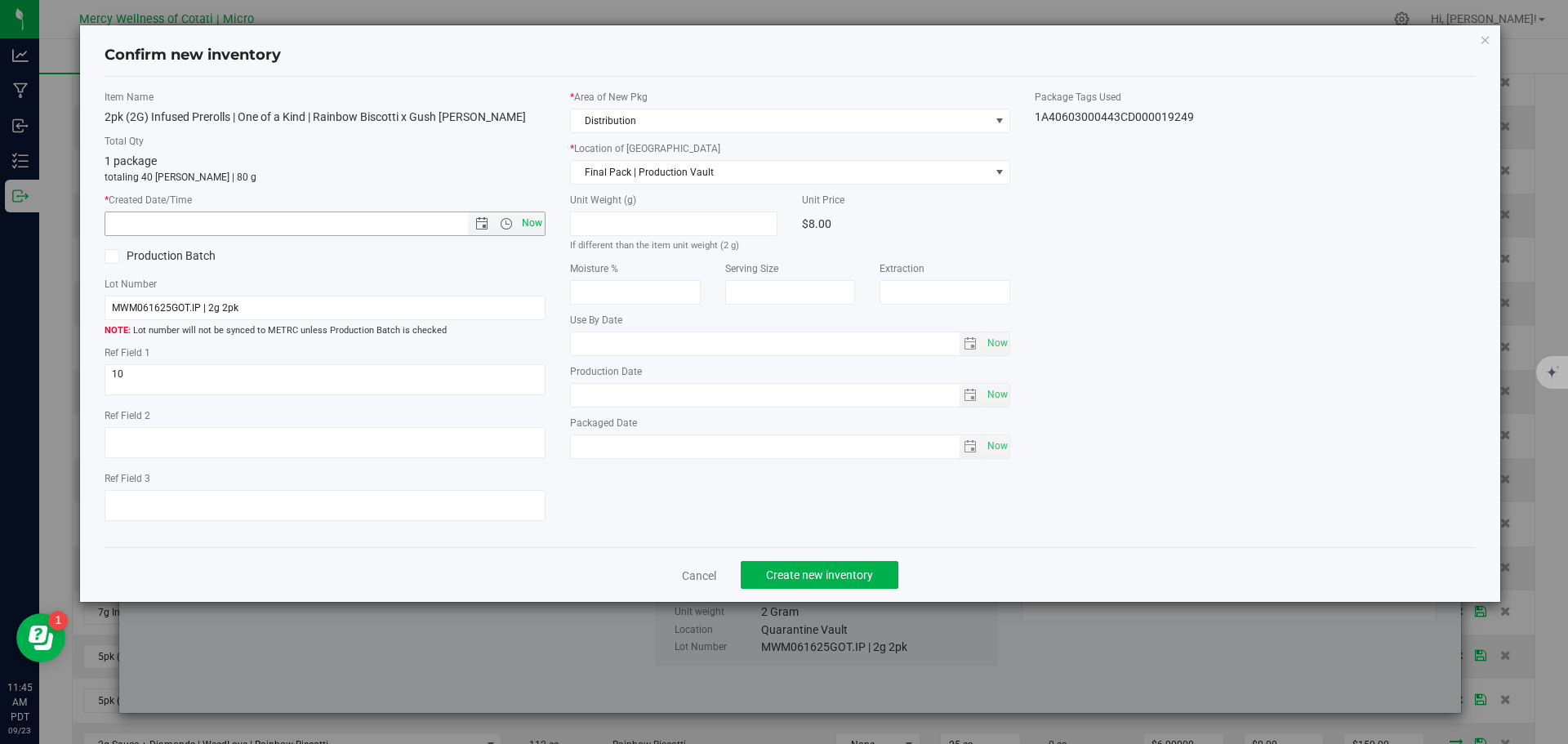
click at [530, 225] on span "Now" at bounding box center [531, 223] width 28 height 24
type input "9/23/2025 11:45 AM"
click at [844, 568] on span "Create new inventory" at bounding box center [820, 574] width 107 height 13
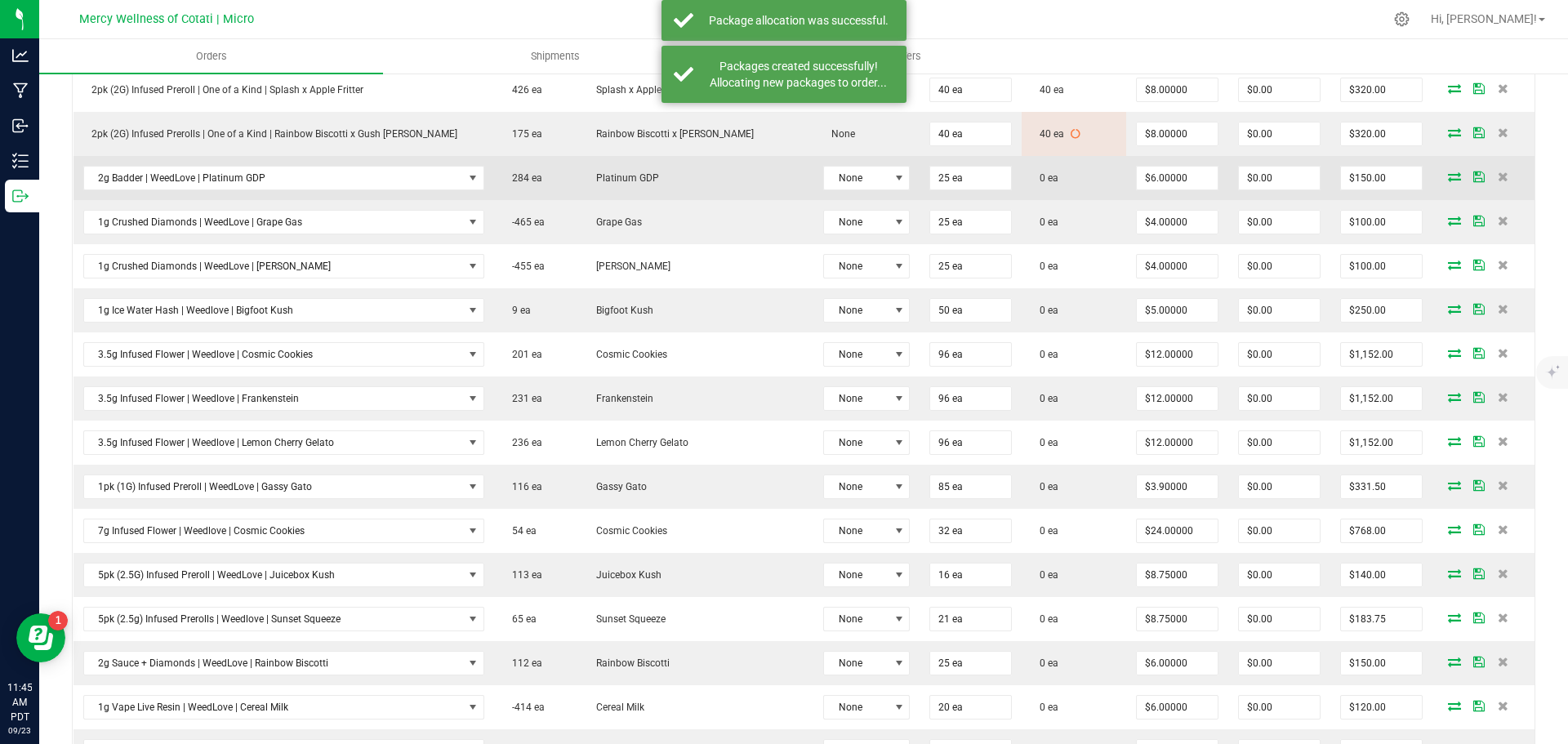
click at [1448, 172] on icon at bounding box center [1455, 176] width 13 height 10
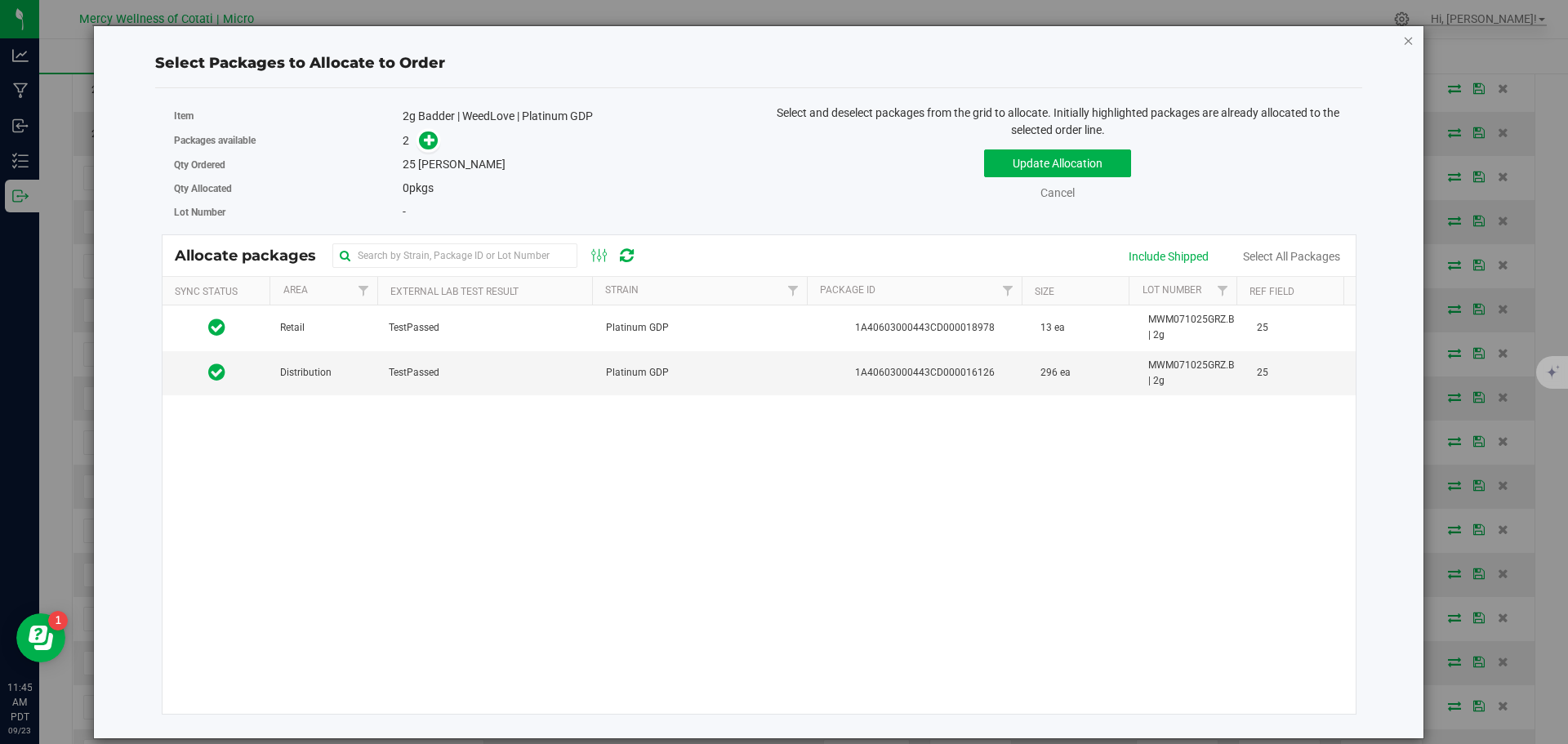
click at [1405, 37] on icon "button" at bounding box center [1408, 40] width 11 height 19
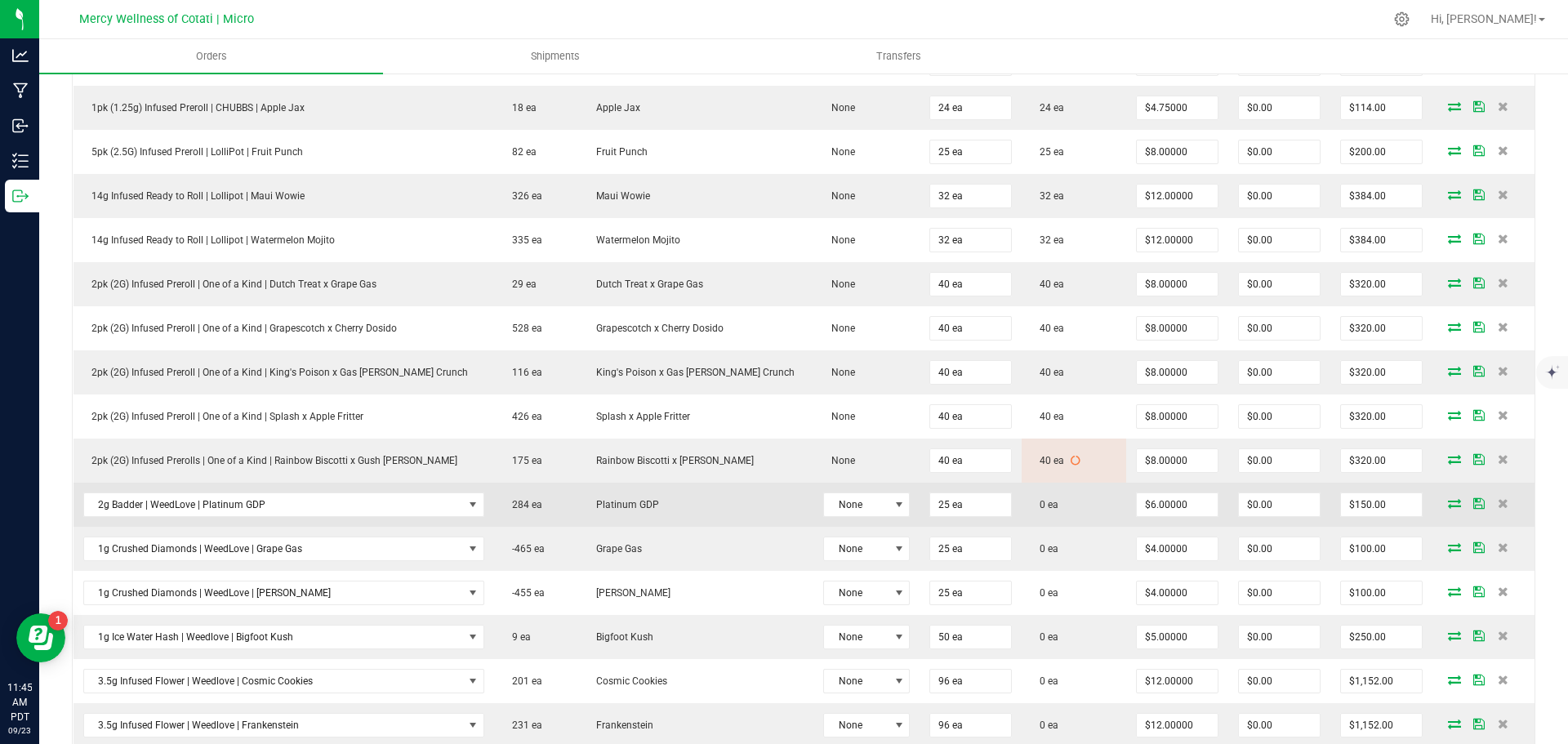
click at [1448, 505] on icon at bounding box center [1455, 502] width 13 height 10
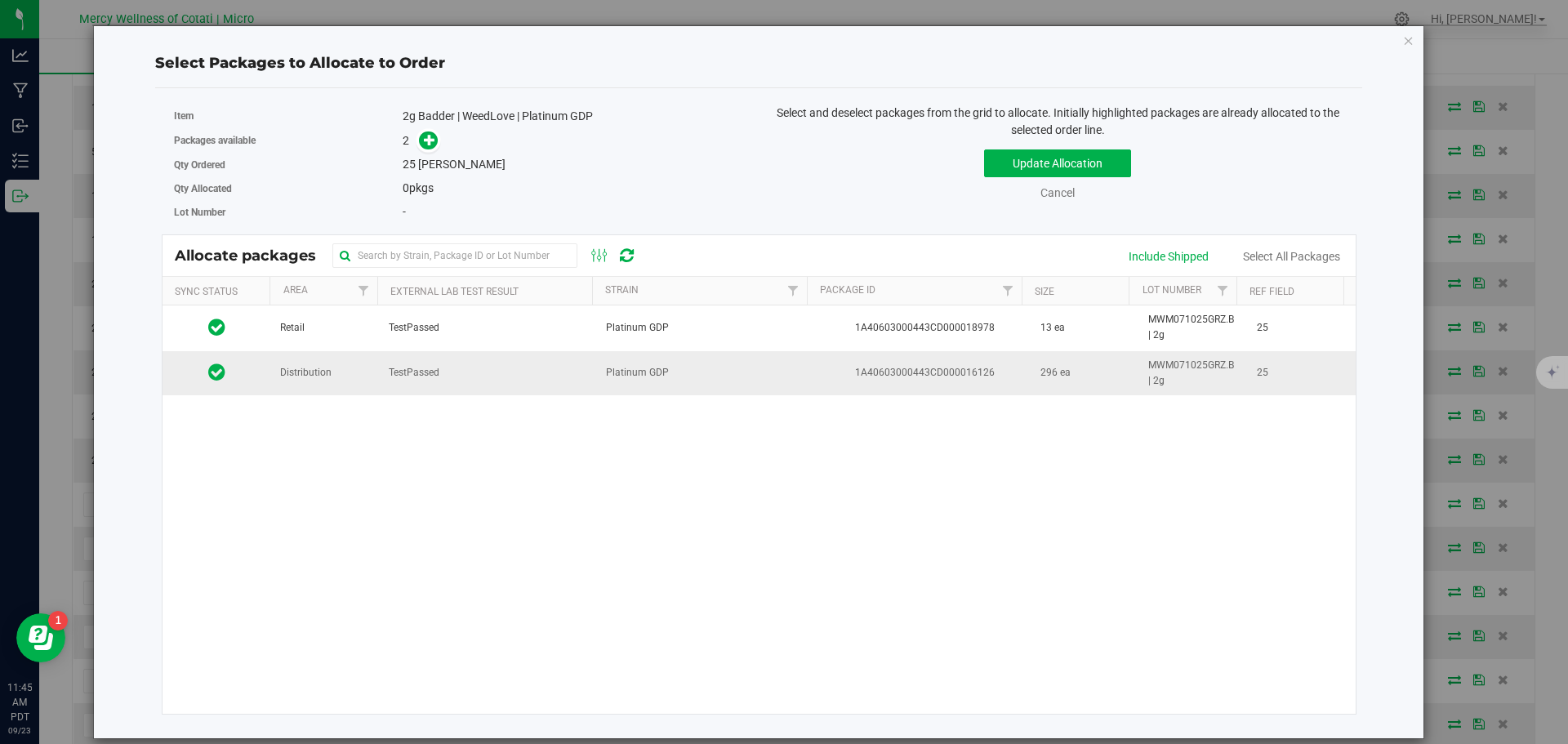
click at [344, 378] on td "Distribution" at bounding box center [325, 373] width 109 height 44
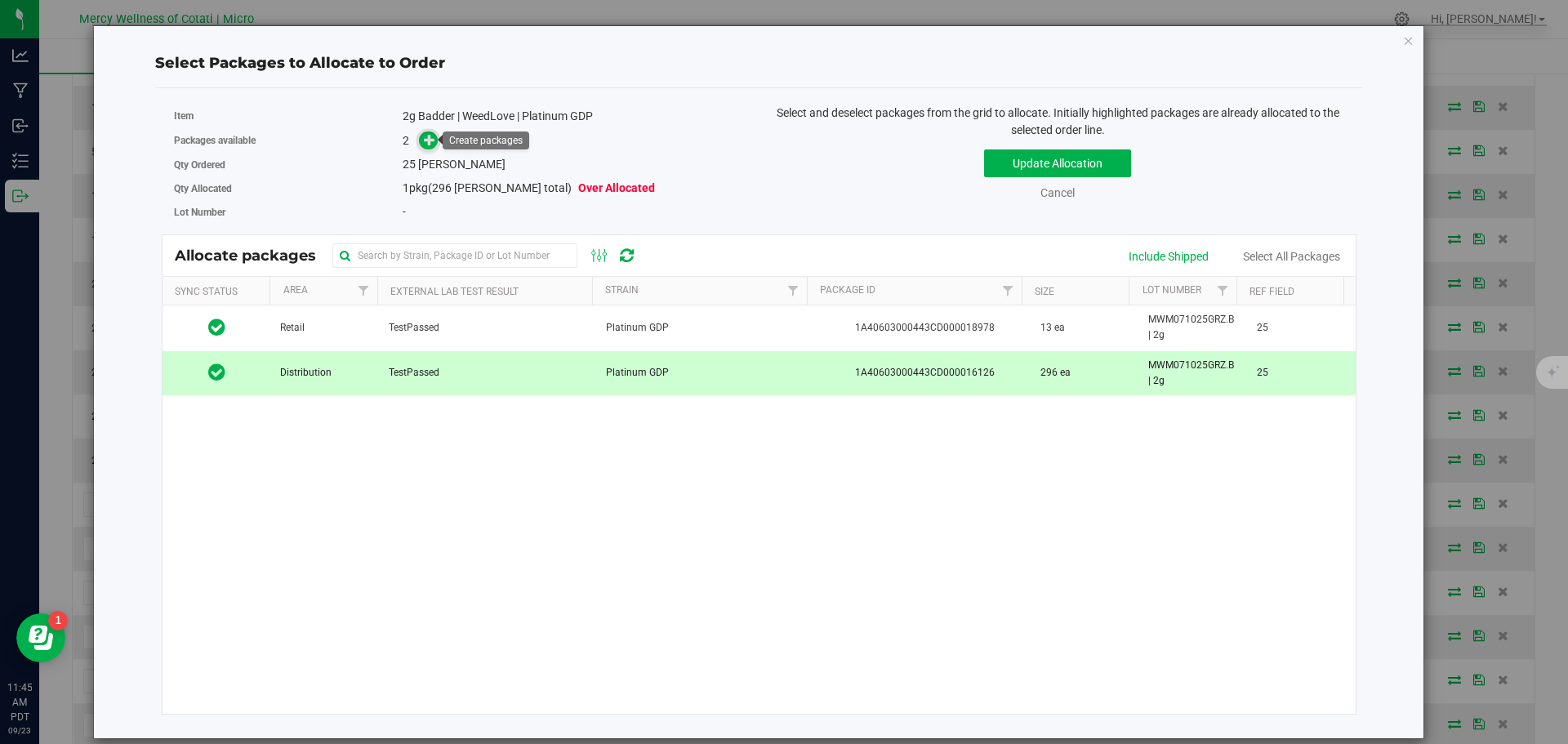
click at [429, 136] on icon at bounding box center [430, 139] width 11 height 11
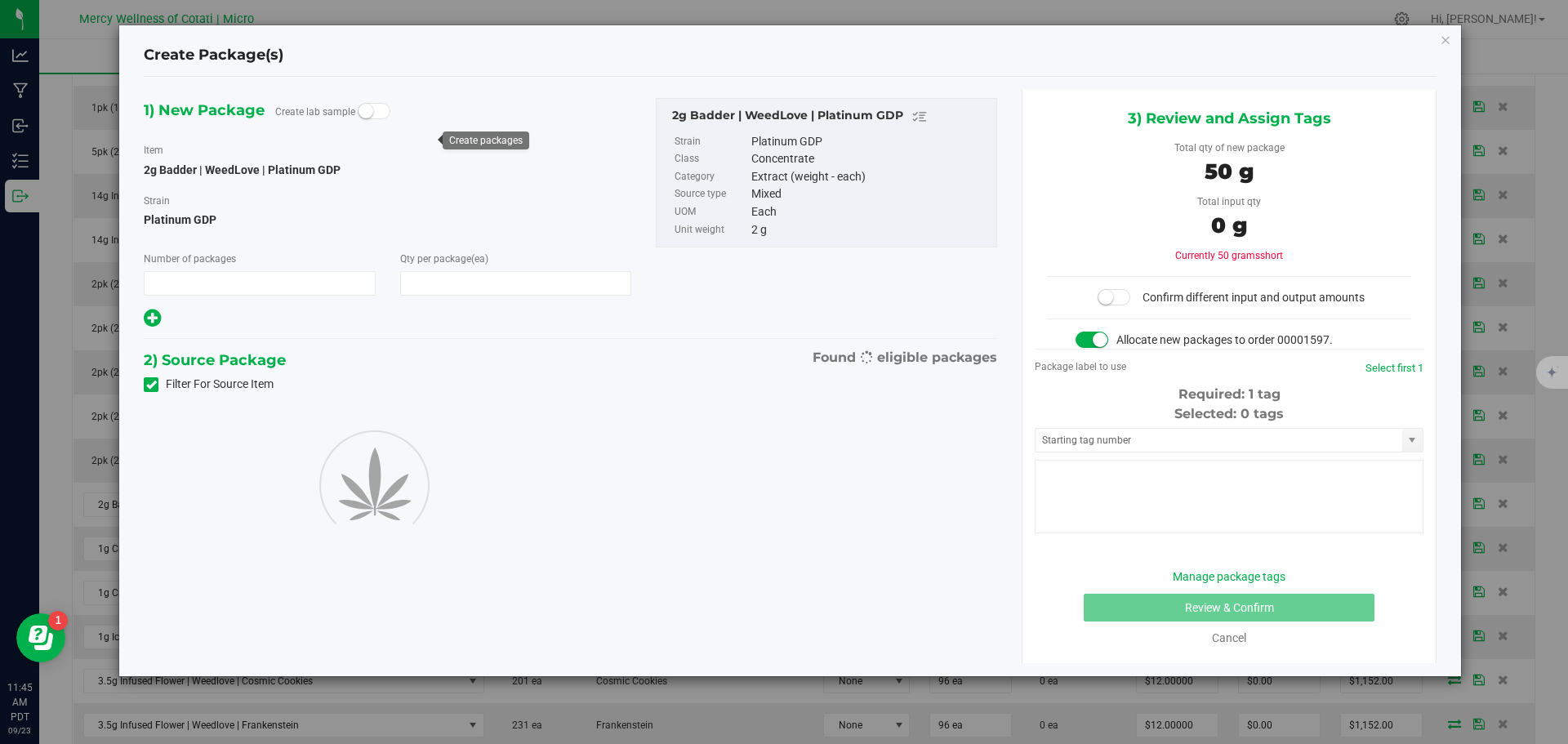
type input "1"
type input "25"
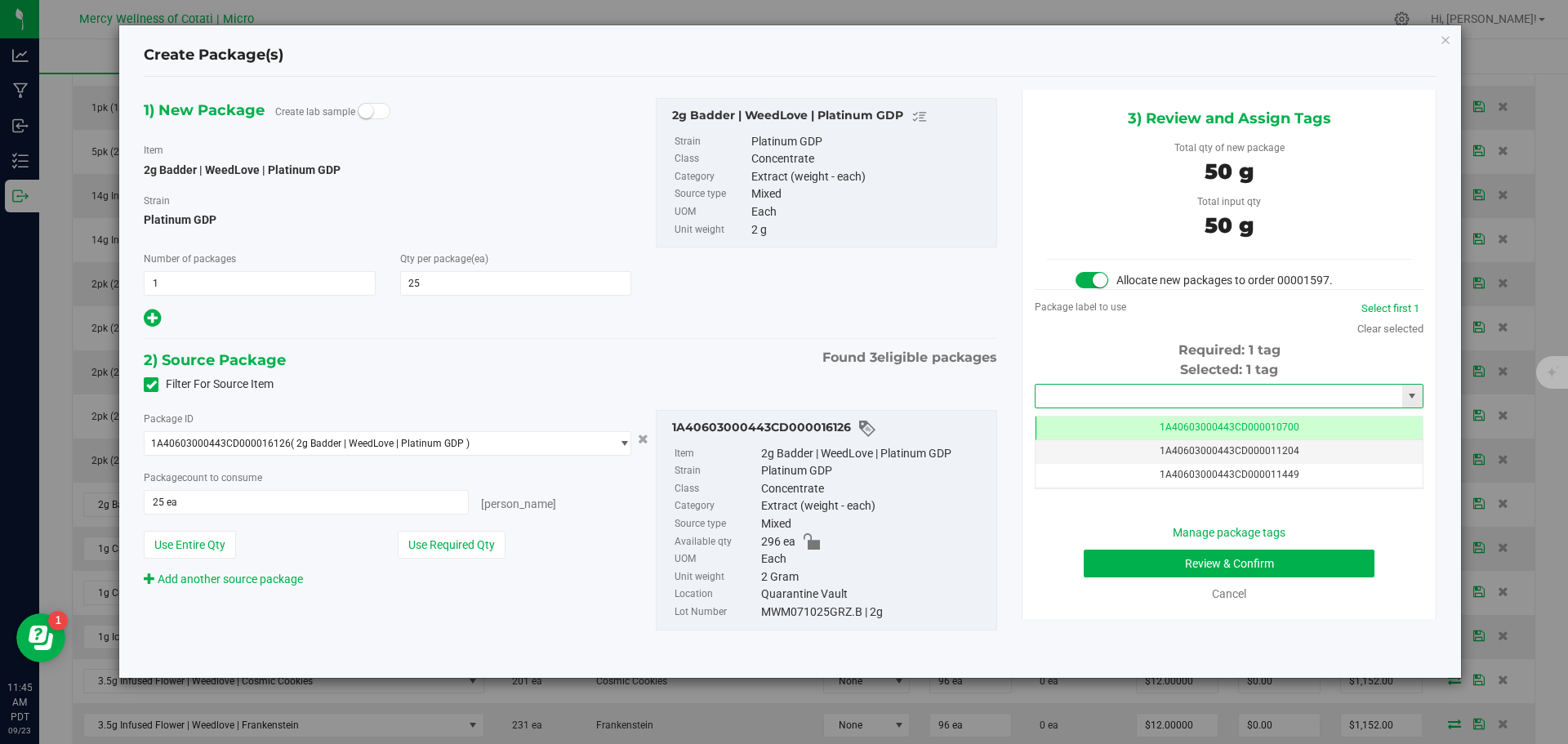
click at [1184, 386] on input "text" at bounding box center [1219, 396] width 367 height 23
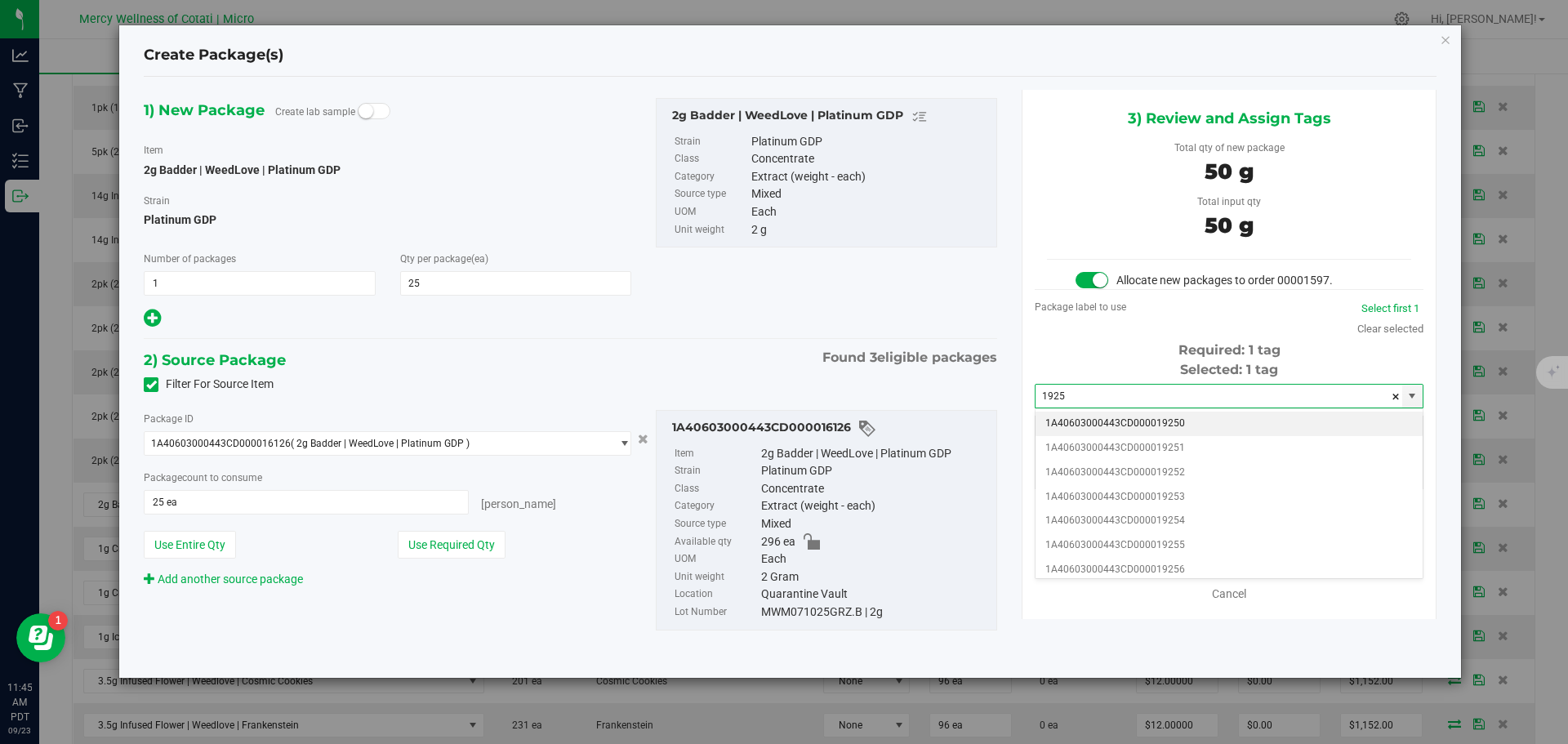
click at [1191, 425] on li "1A40603000443CD000019250" at bounding box center [1229, 423] width 387 height 25
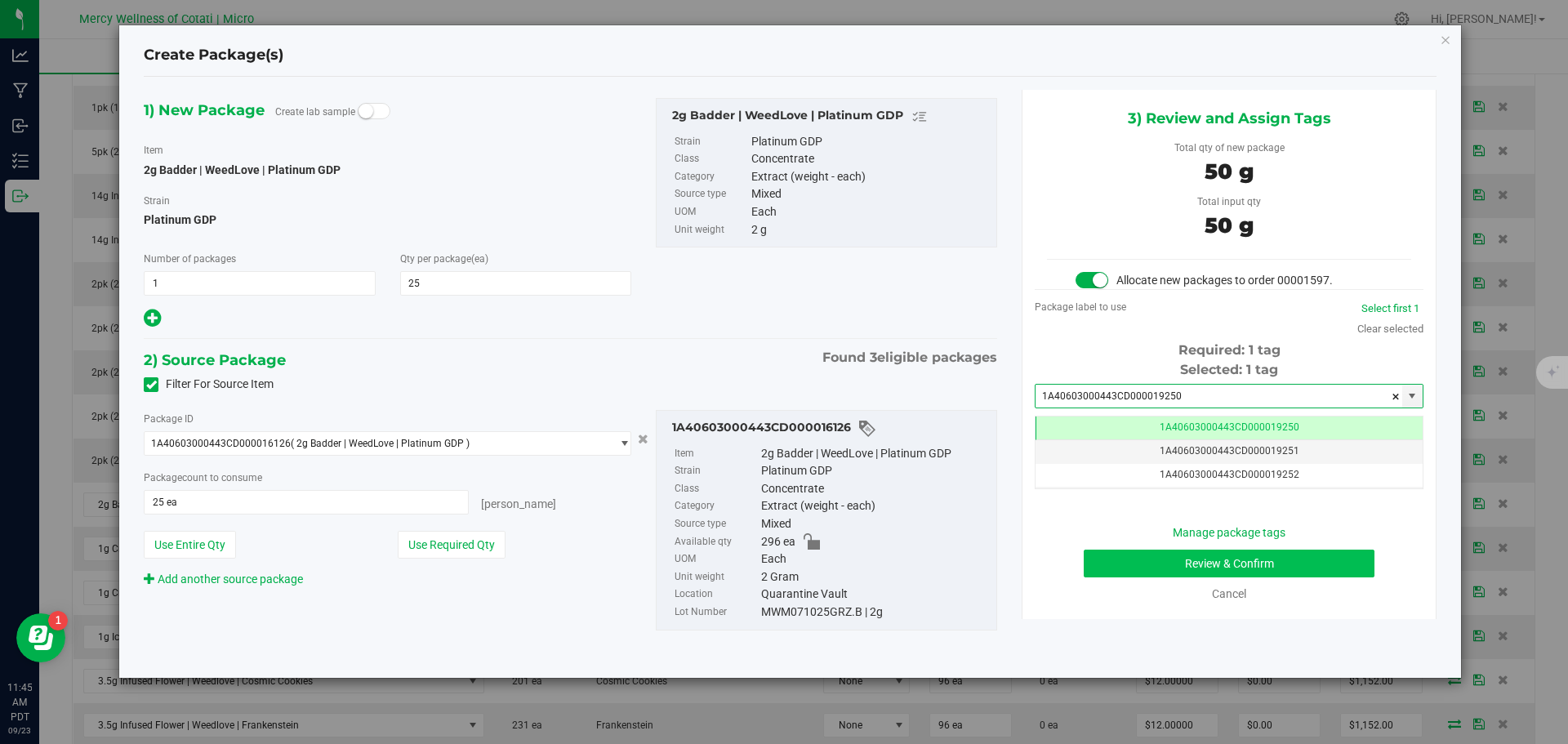
type input "1A40603000443CD000019250"
click at [1263, 564] on button "Review & Confirm" at bounding box center [1229, 563] width 291 height 28
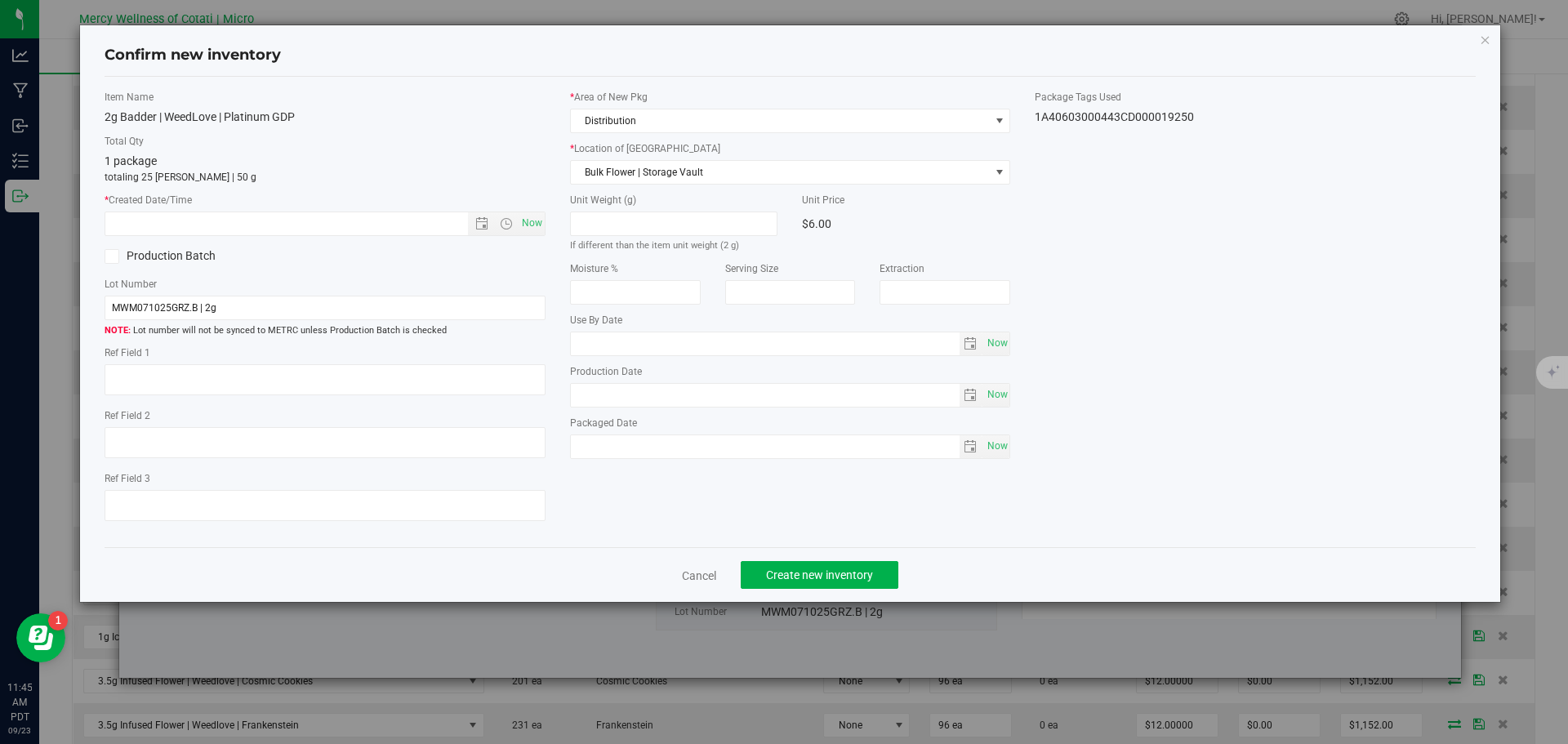
type textarea "25"
click at [538, 219] on span "Now" at bounding box center [531, 223] width 28 height 24
type input "9/23/2025 11:45 AM"
click at [808, 571] on span "Create new inventory" at bounding box center [820, 574] width 107 height 13
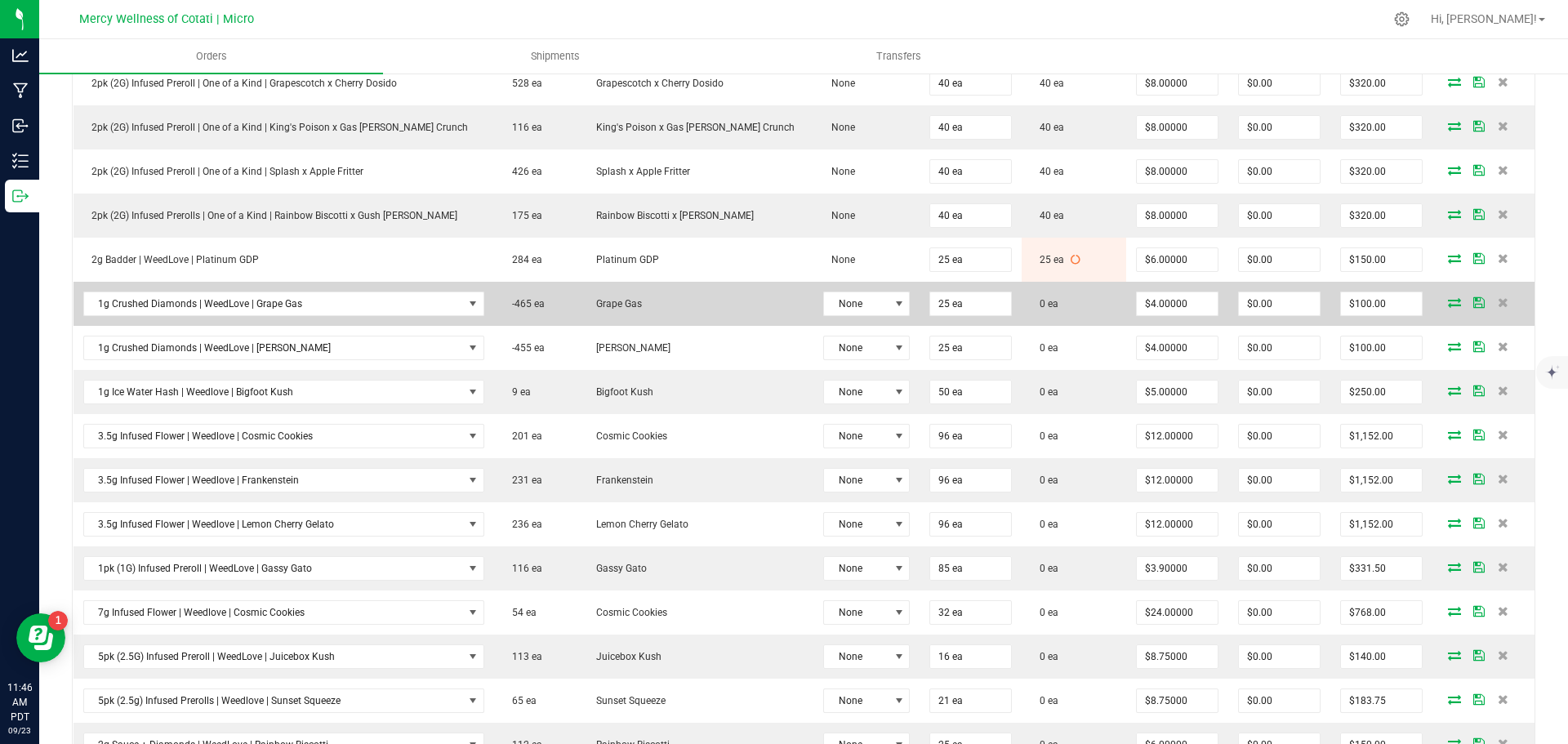
click at [1448, 300] on icon at bounding box center [1455, 301] width 13 height 10
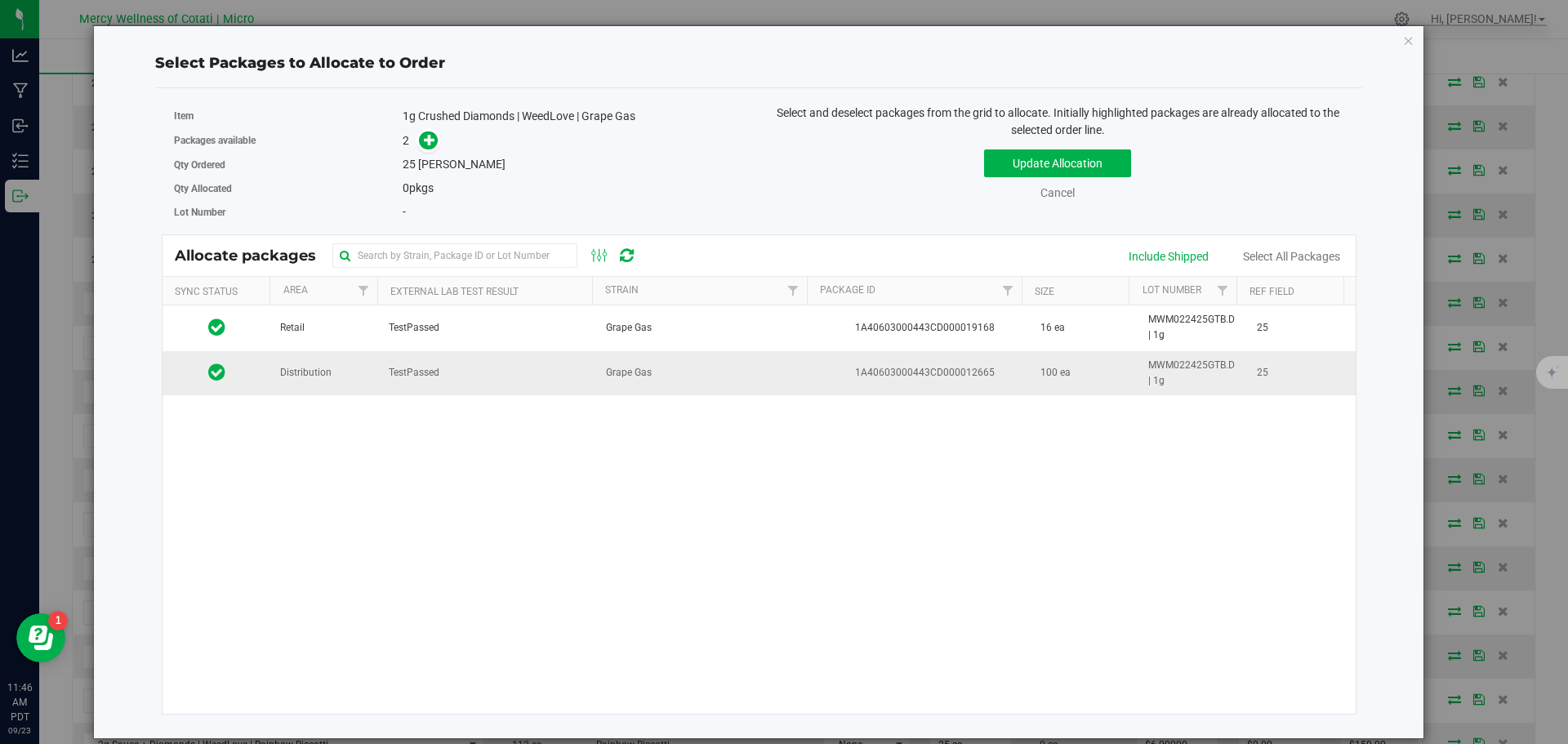
click at [326, 387] on td "Distribution" at bounding box center [325, 373] width 109 height 44
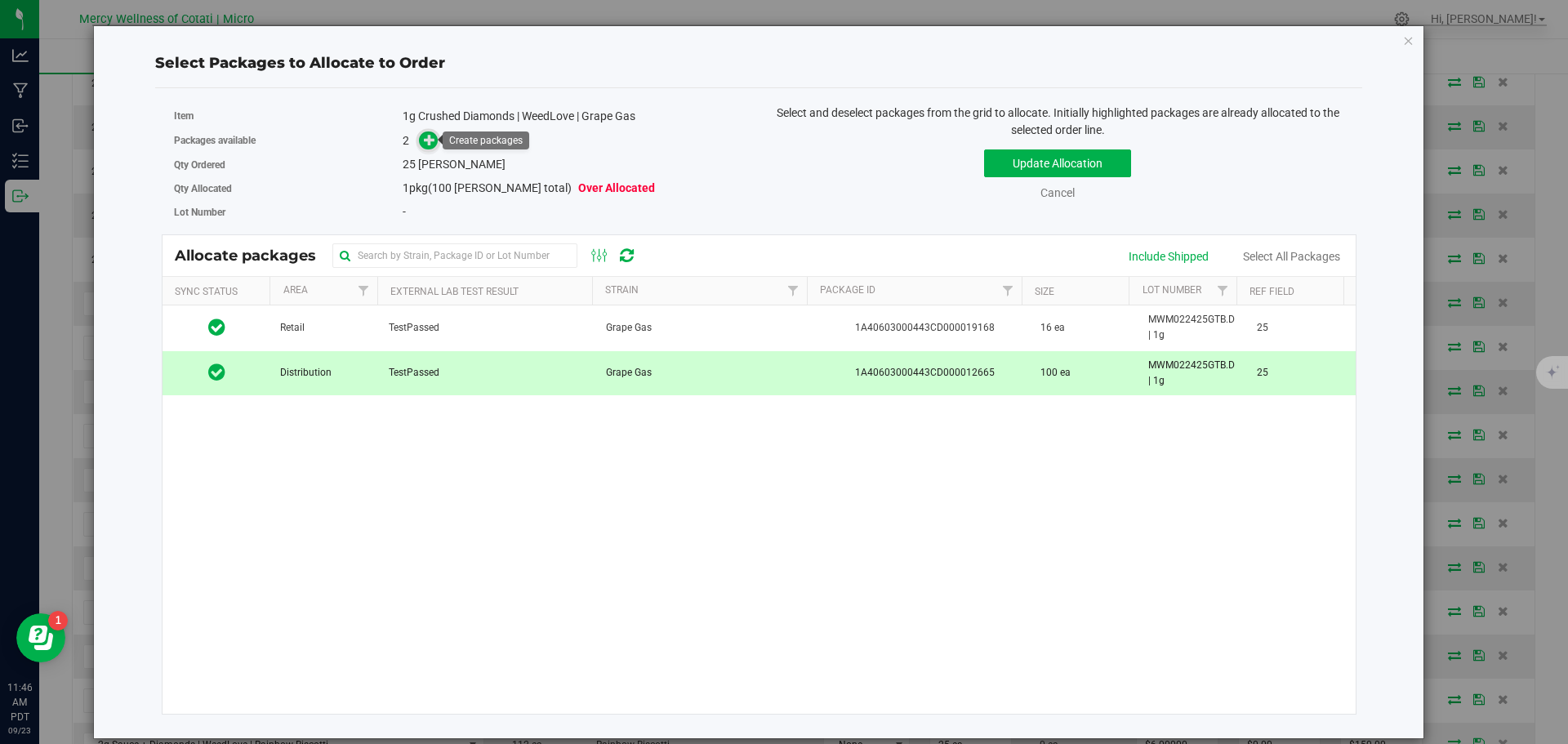
click at [427, 146] on icon at bounding box center [430, 139] width 11 height 11
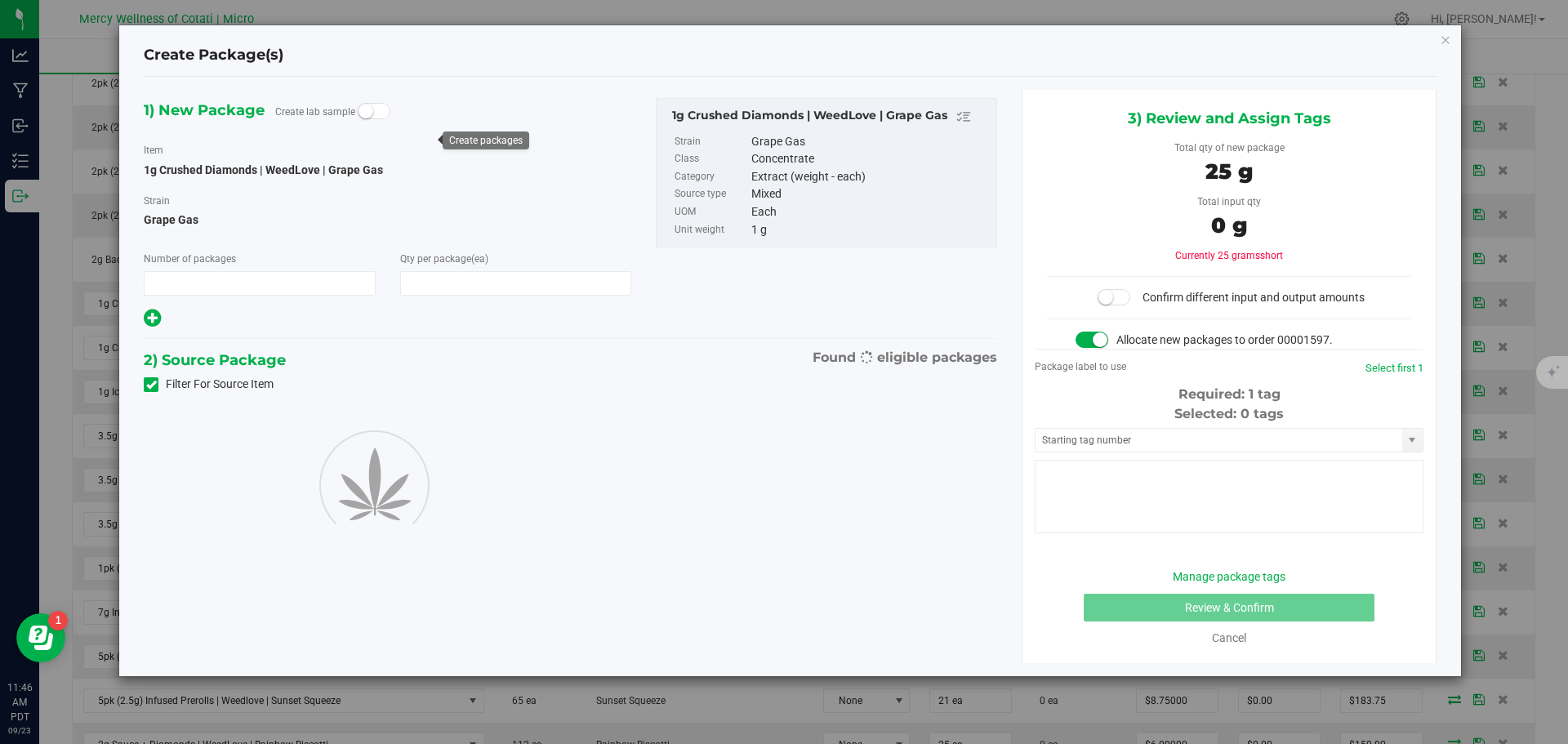
type input "1"
type input "25"
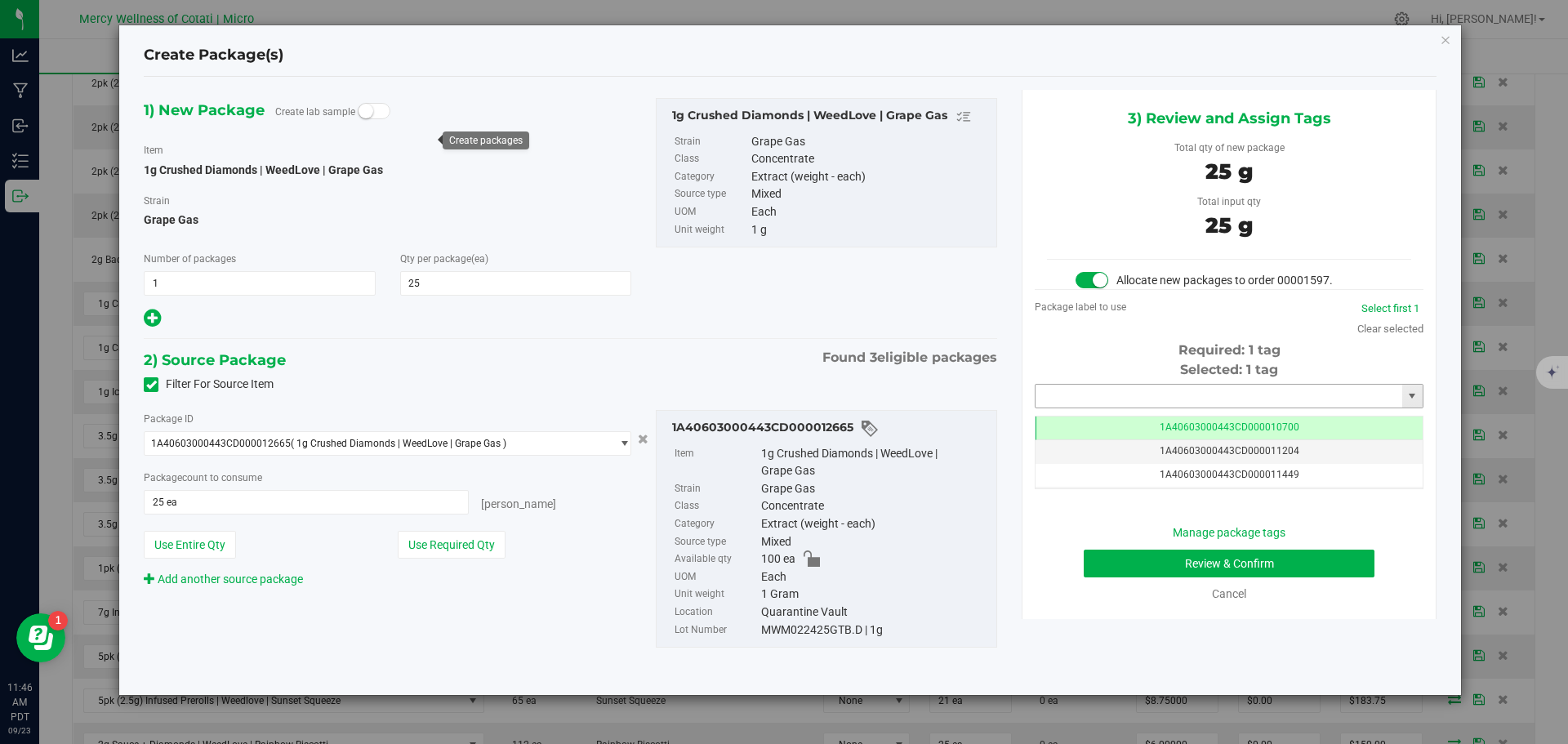
click at [1175, 391] on input "text" at bounding box center [1219, 396] width 367 height 23
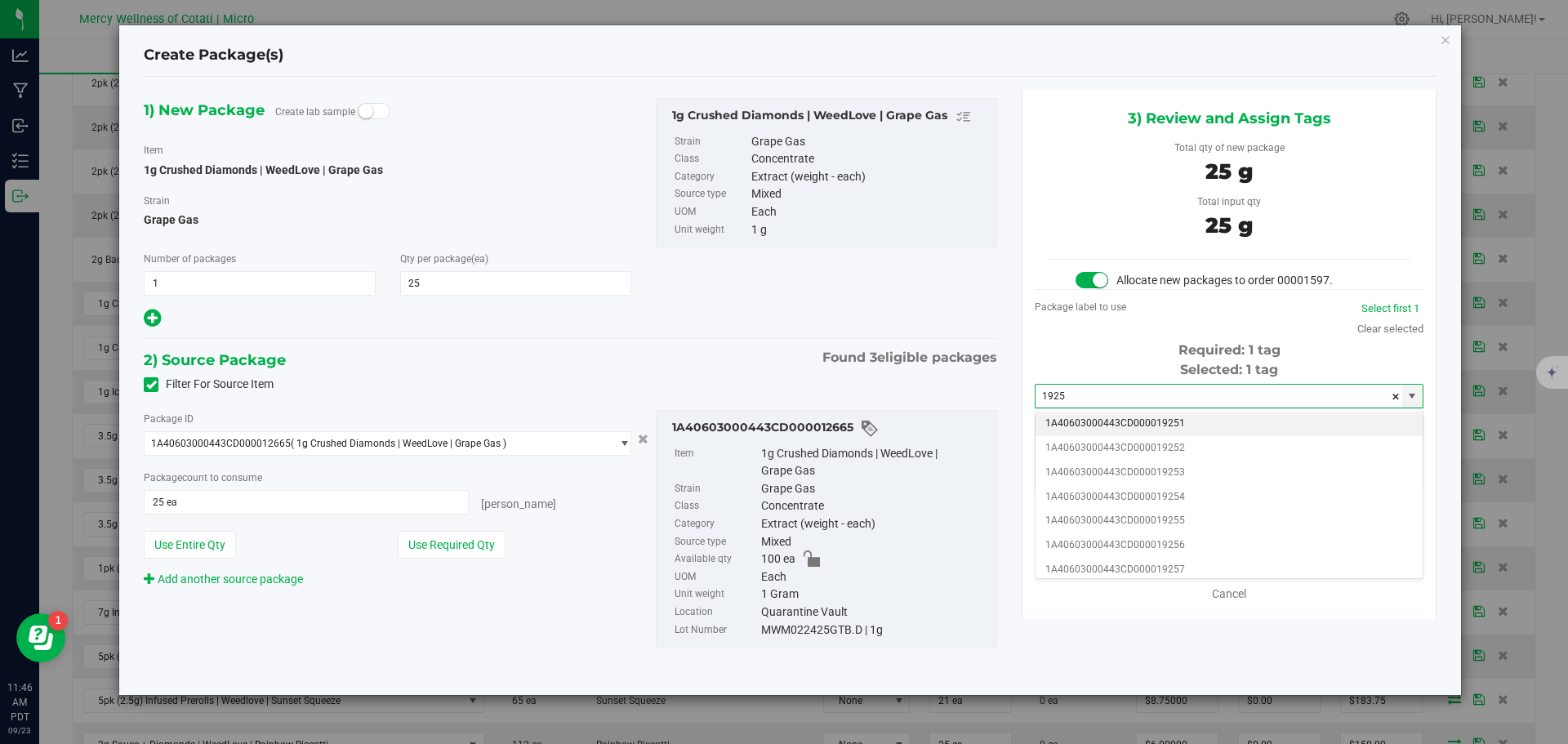
click at [1153, 416] on li "1A40603000443CD000019251" at bounding box center [1229, 423] width 387 height 25
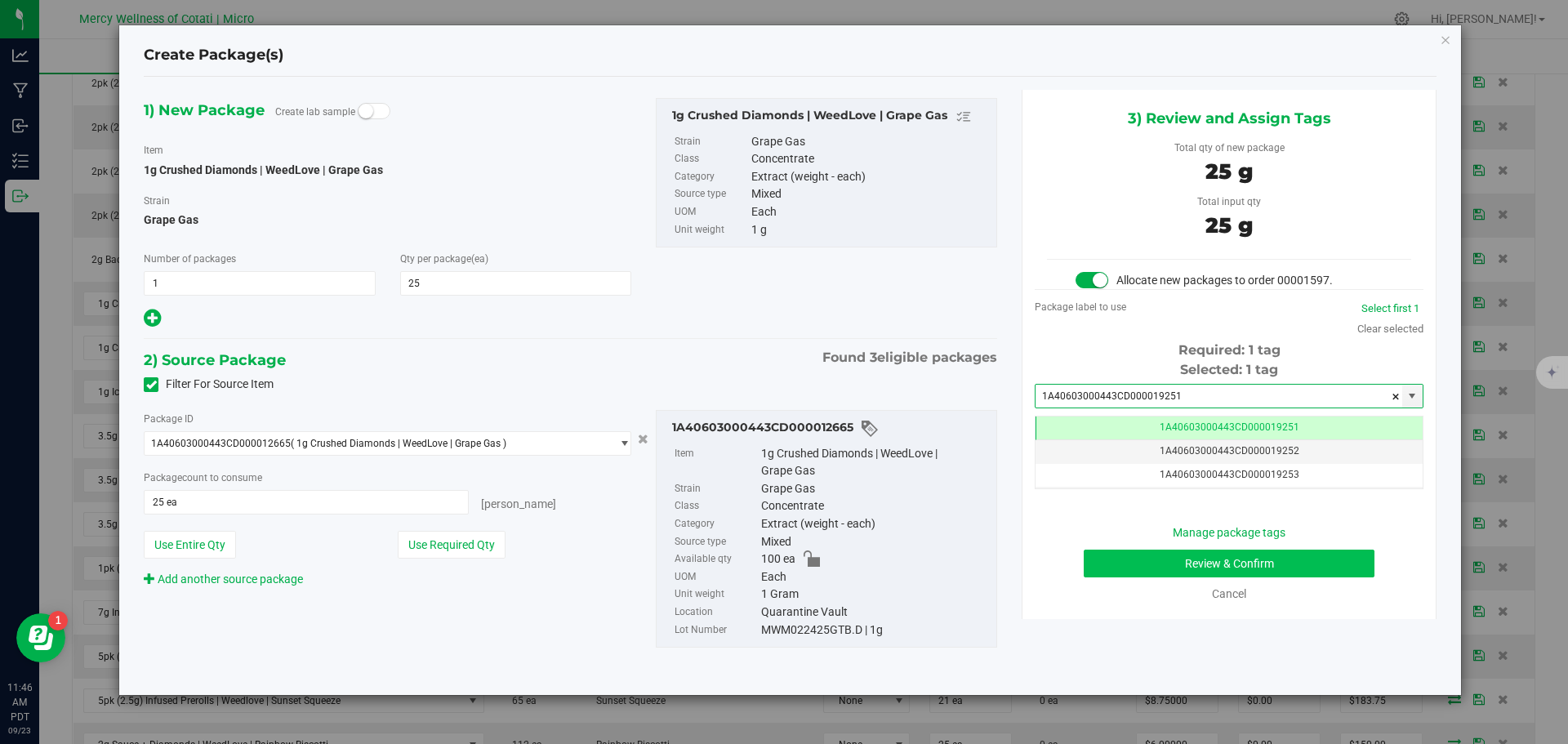
type input "1A40603000443CD000019251"
click at [1232, 557] on button "Review & Confirm" at bounding box center [1229, 563] width 291 height 28
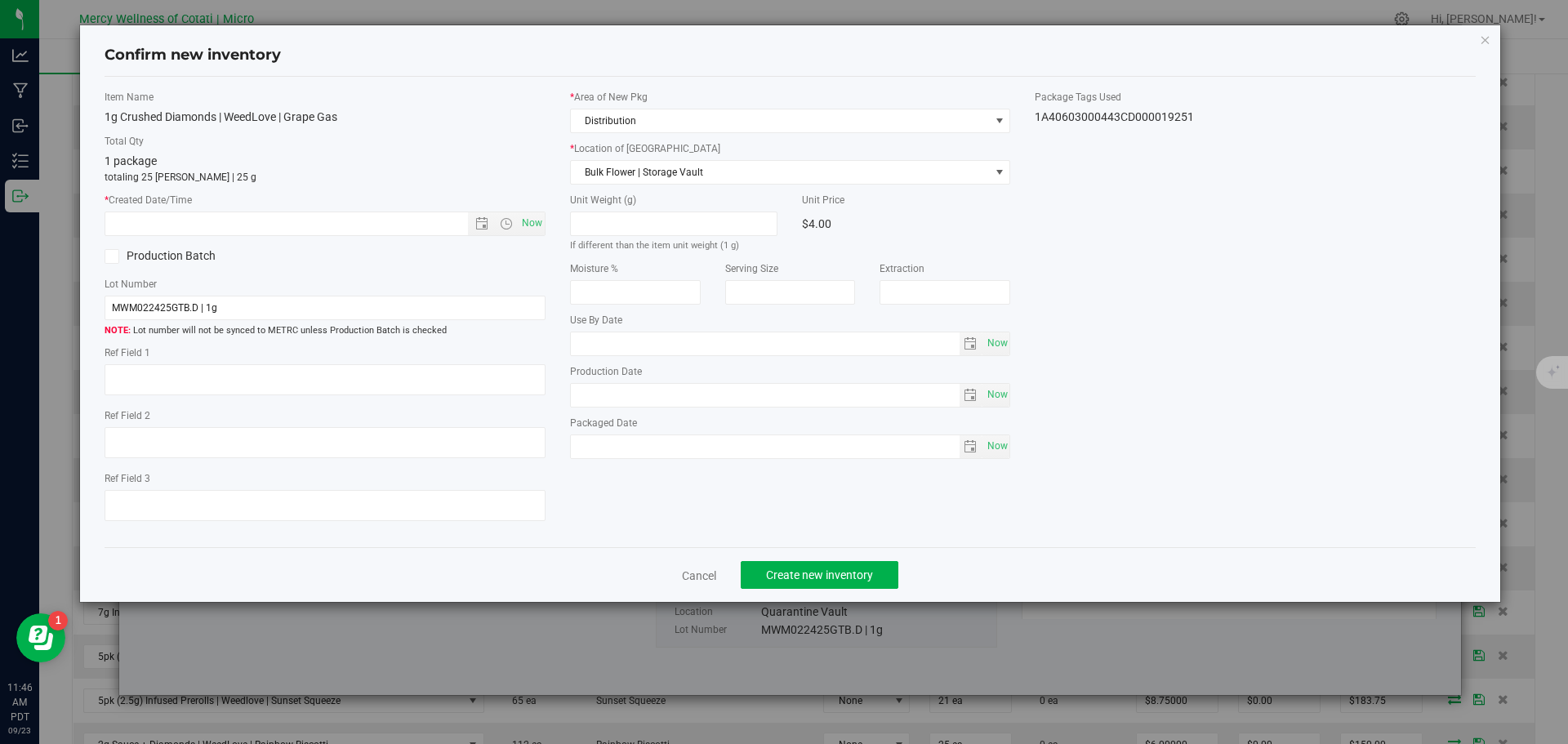
type textarea "25"
click at [537, 231] on span "Now" at bounding box center [531, 223] width 28 height 24
type input "9/23/2025 11:46 AM"
click at [886, 587] on button "Create new inventory" at bounding box center [819, 574] width 158 height 28
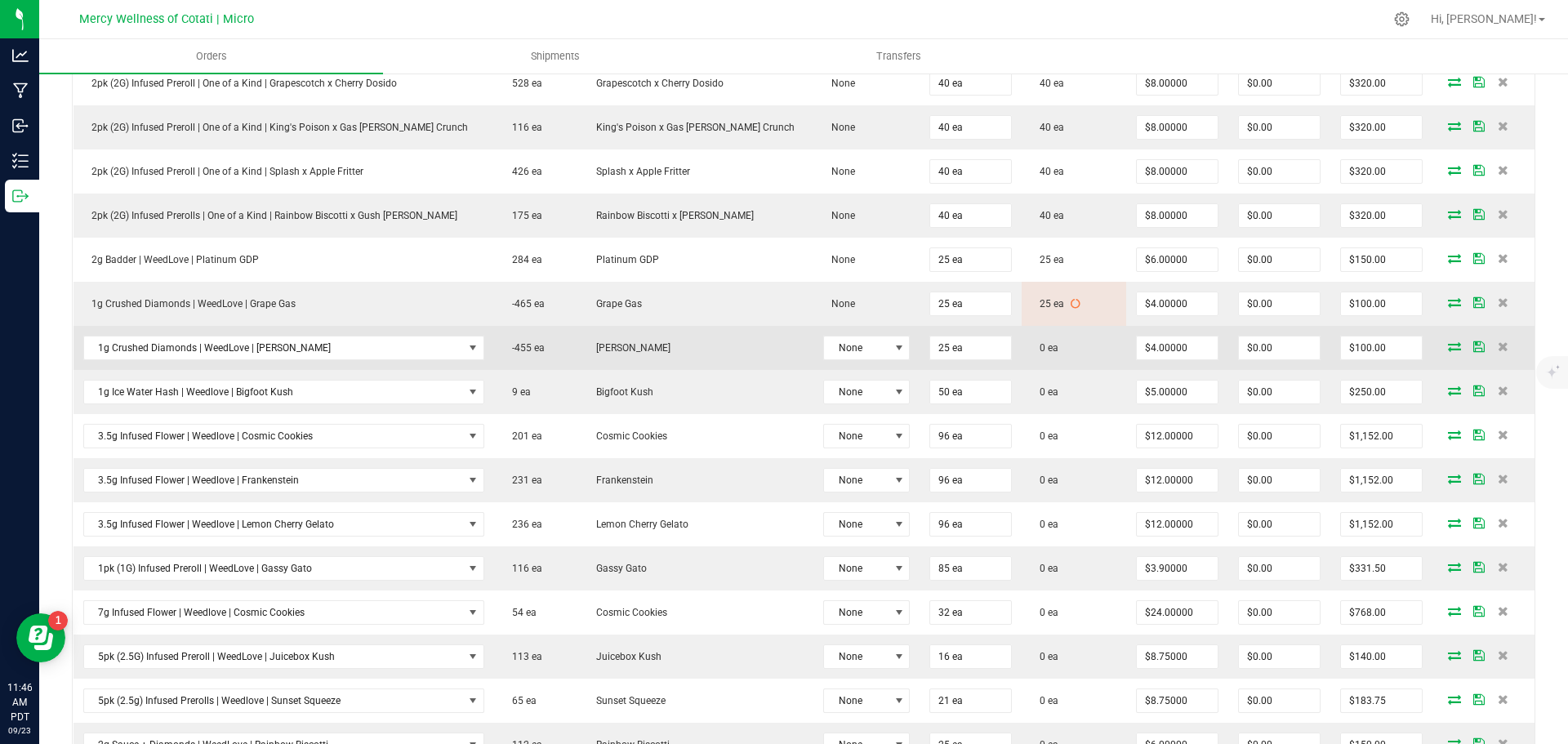
click at [1448, 346] on icon at bounding box center [1455, 346] width 13 height 10
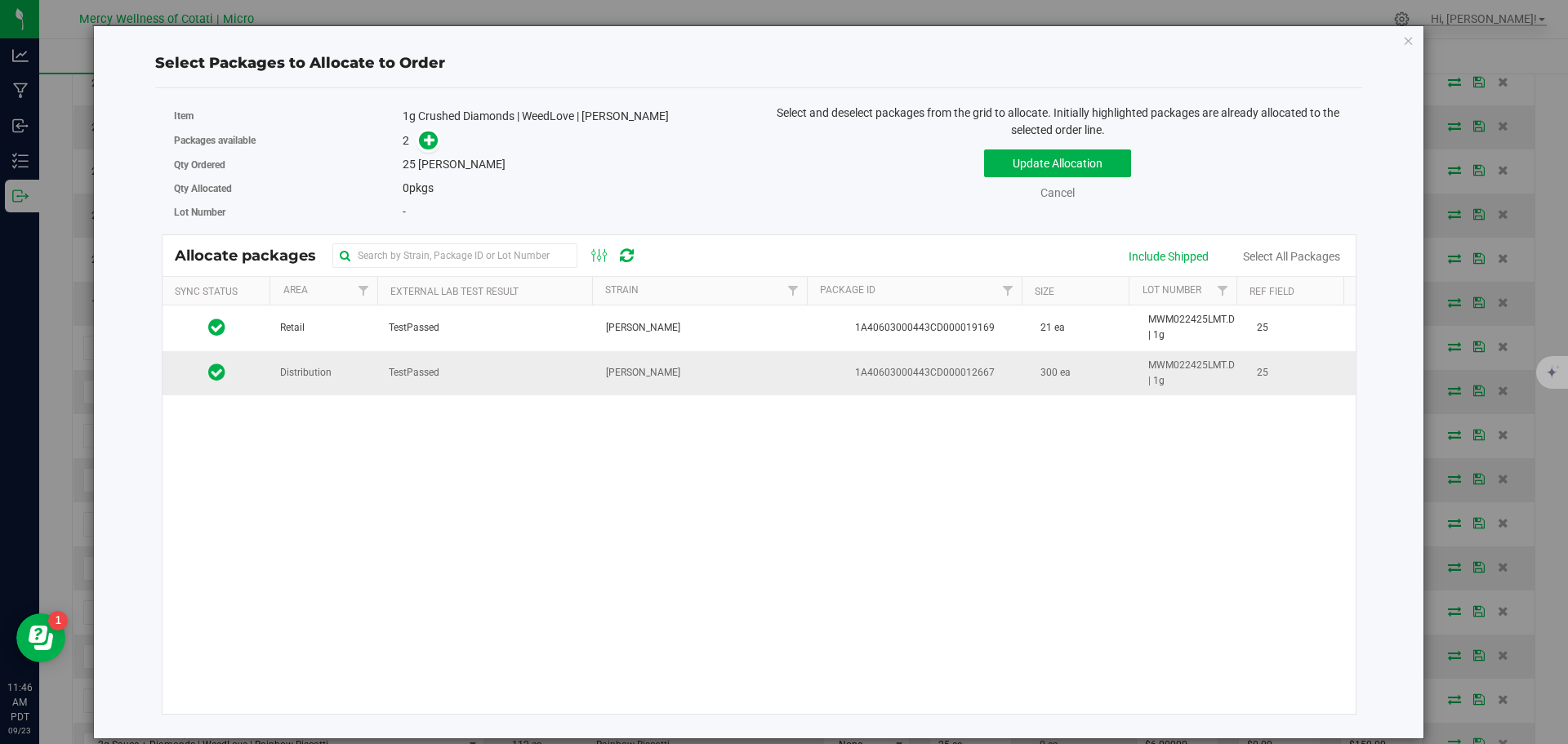
click at [342, 382] on td "Distribution" at bounding box center [325, 373] width 109 height 44
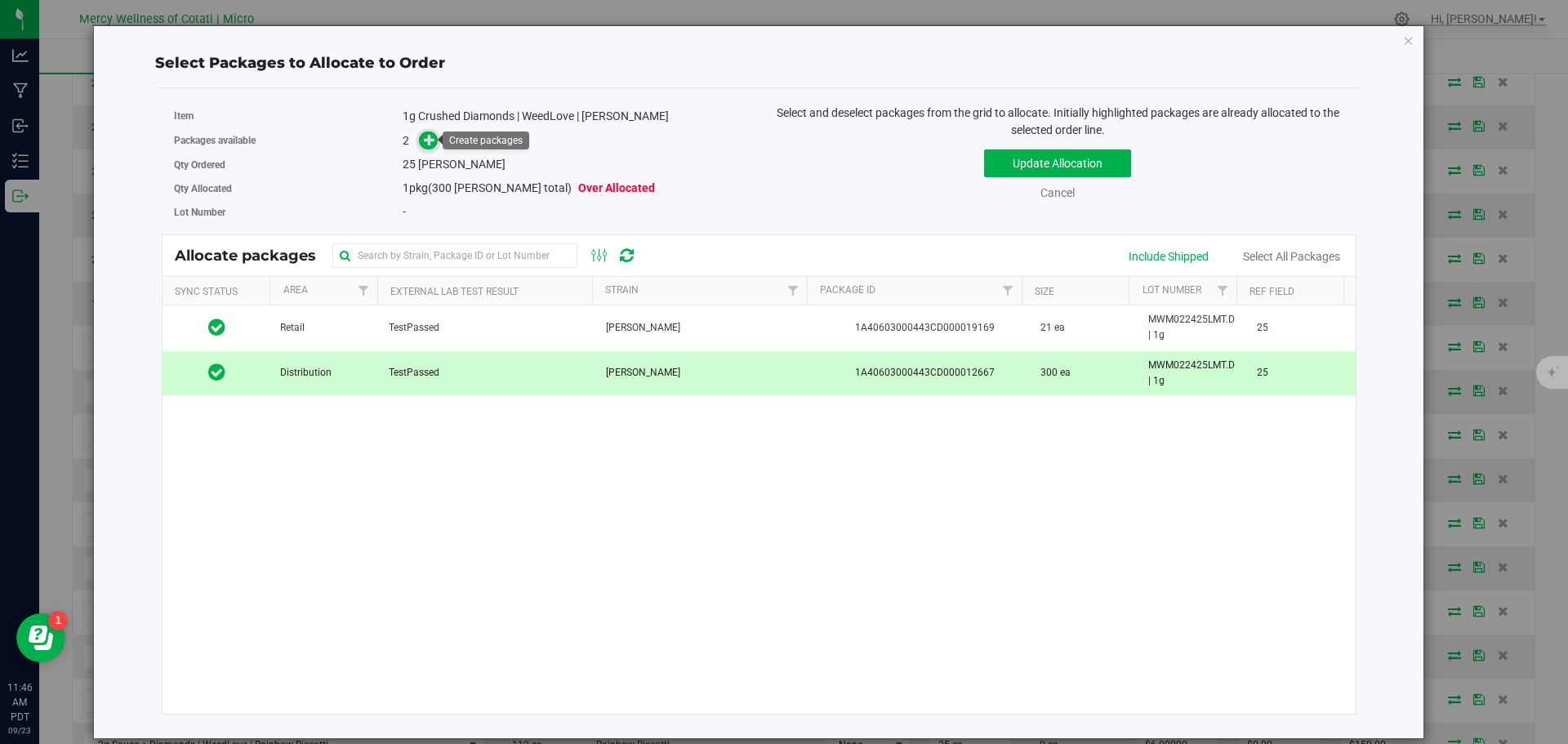
click at [438, 145] on span at bounding box center [428, 141] width 18 height 18
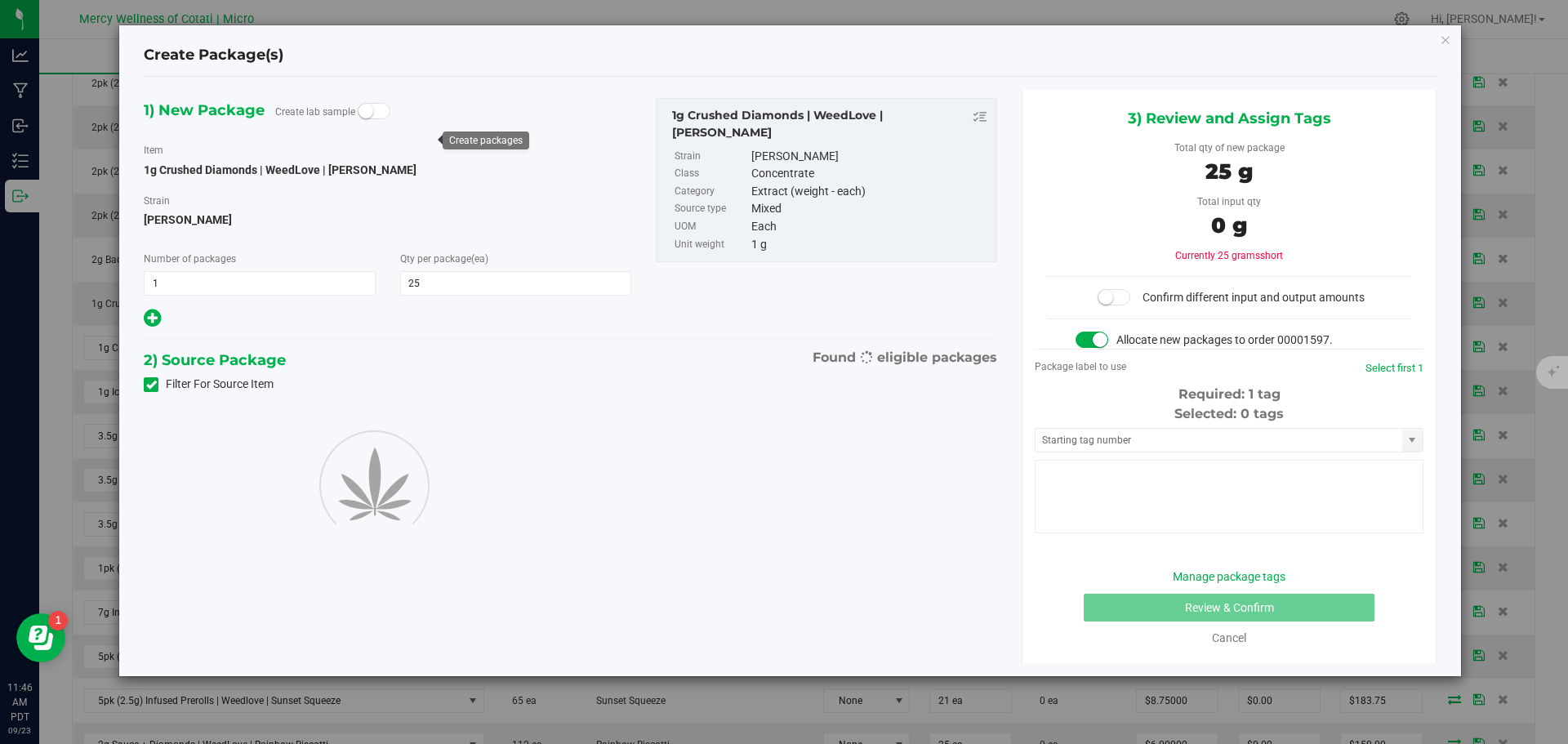
type input "25"
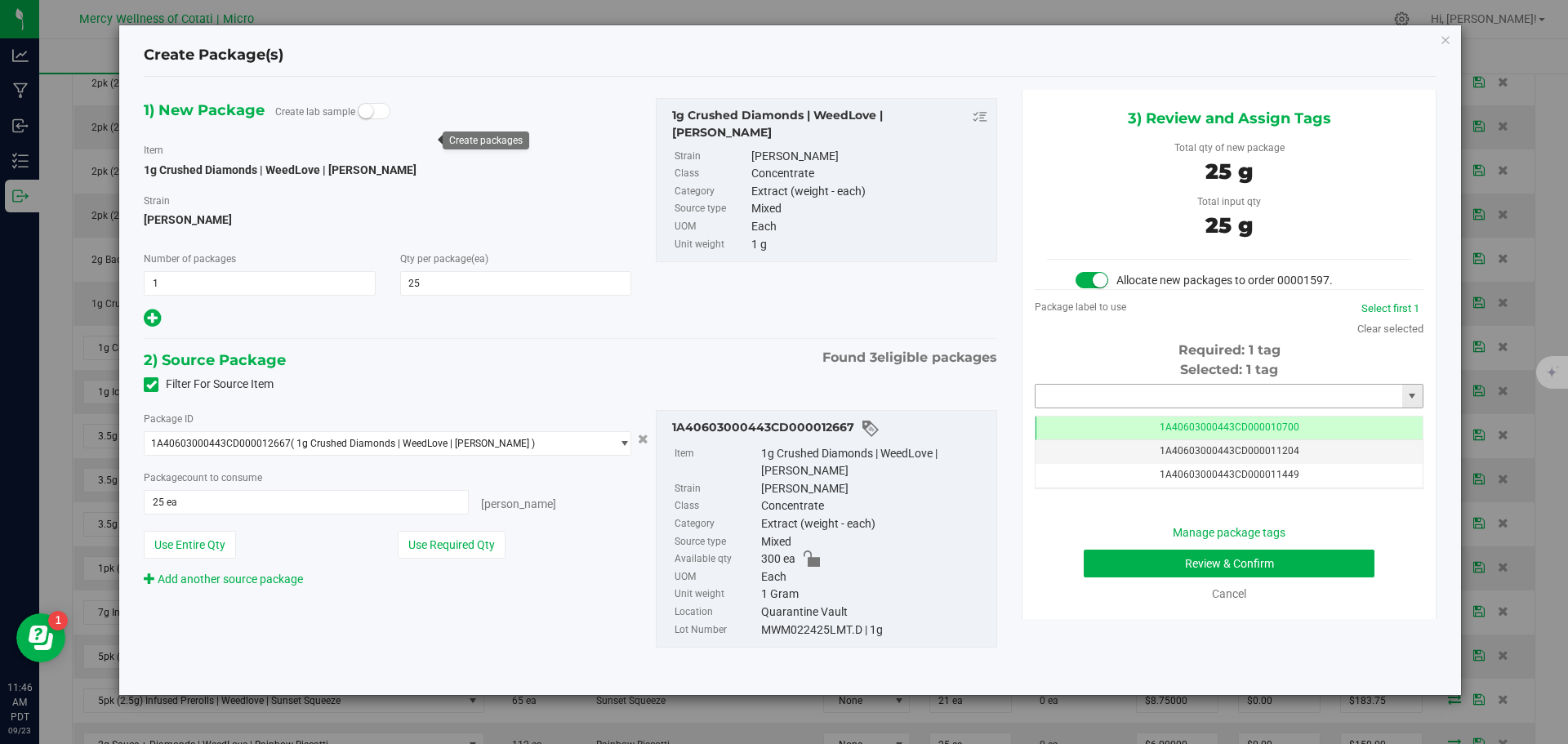
click at [1290, 394] on input "text" at bounding box center [1219, 396] width 367 height 23
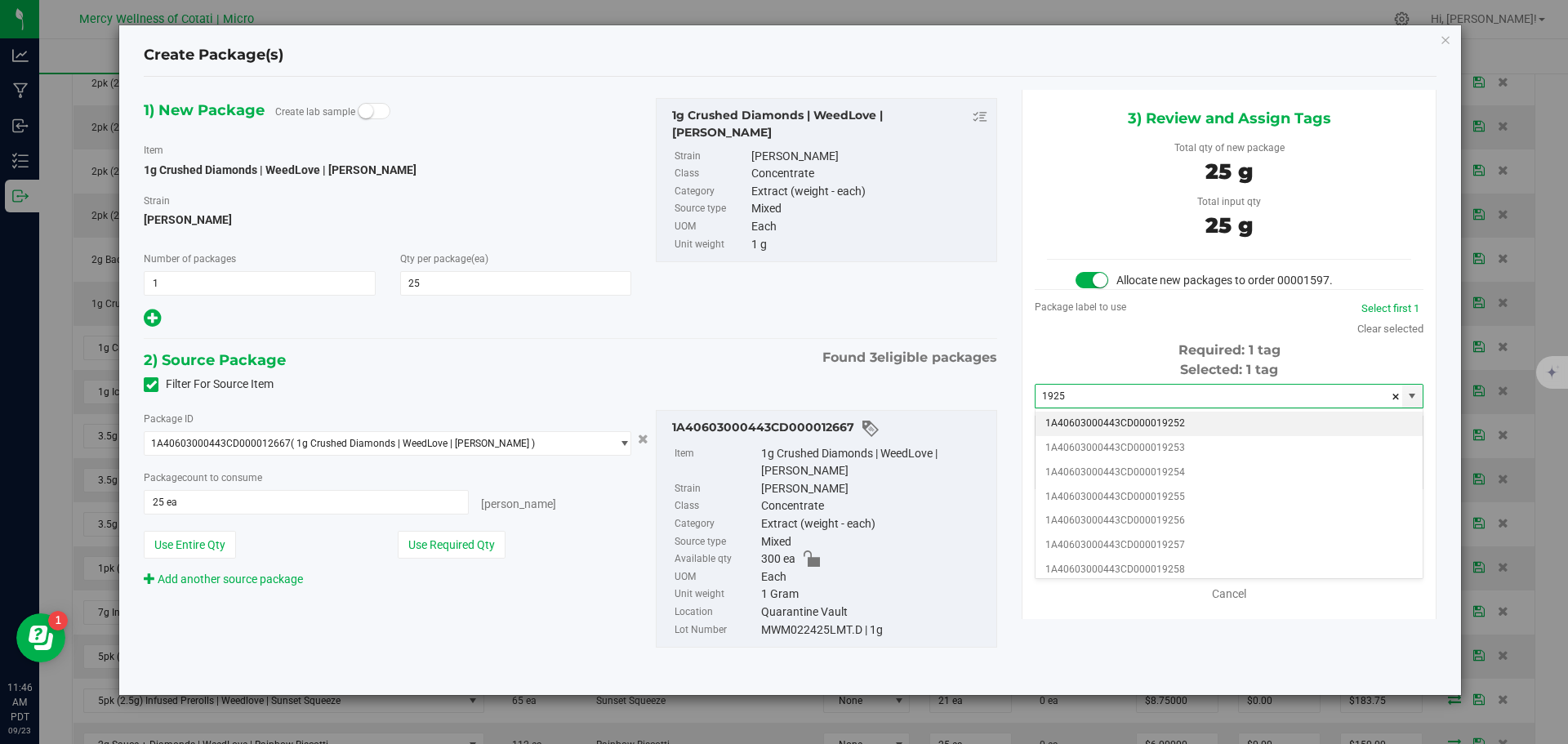
click at [1264, 418] on li "1A40603000443CD000019252" at bounding box center [1229, 423] width 387 height 25
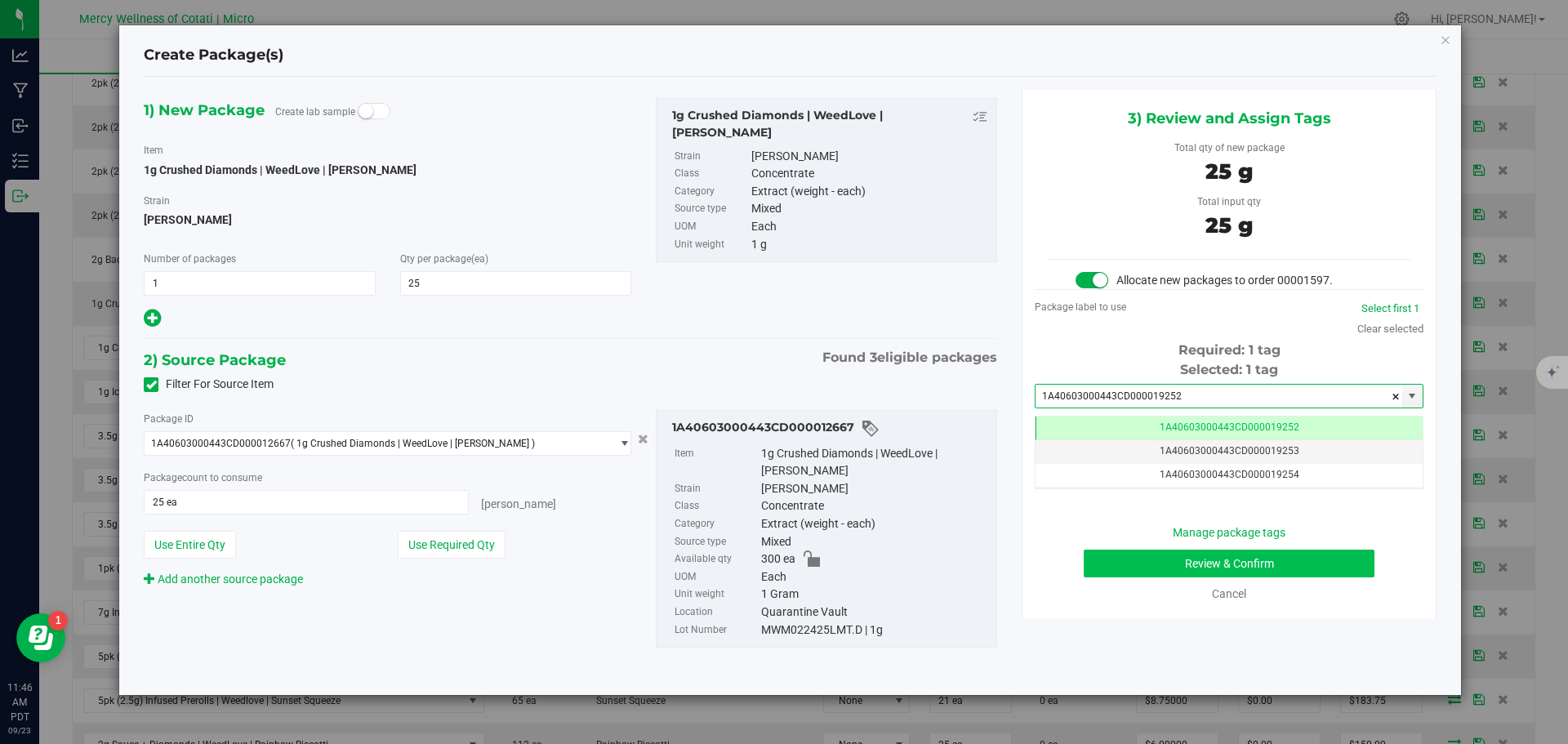
type input "1A40603000443CD000019252"
click at [1313, 563] on button "Review & Confirm" at bounding box center [1229, 563] width 291 height 28
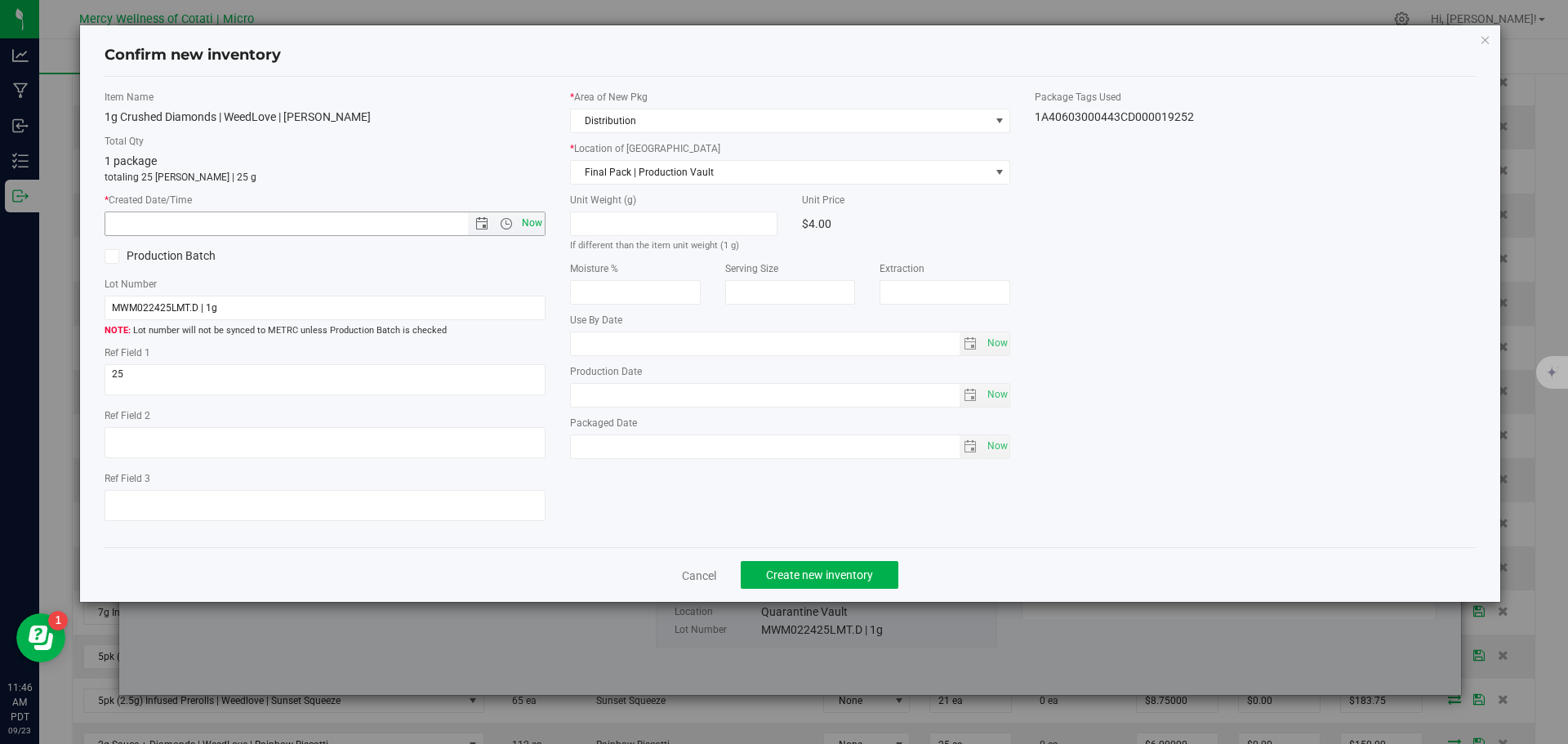
click at [539, 218] on span "Now" at bounding box center [531, 223] width 28 height 24
type input "9/23/2025 11:46 AM"
click at [887, 581] on button "Create new inventory" at bounding box center [819, 574] width 158 height 28
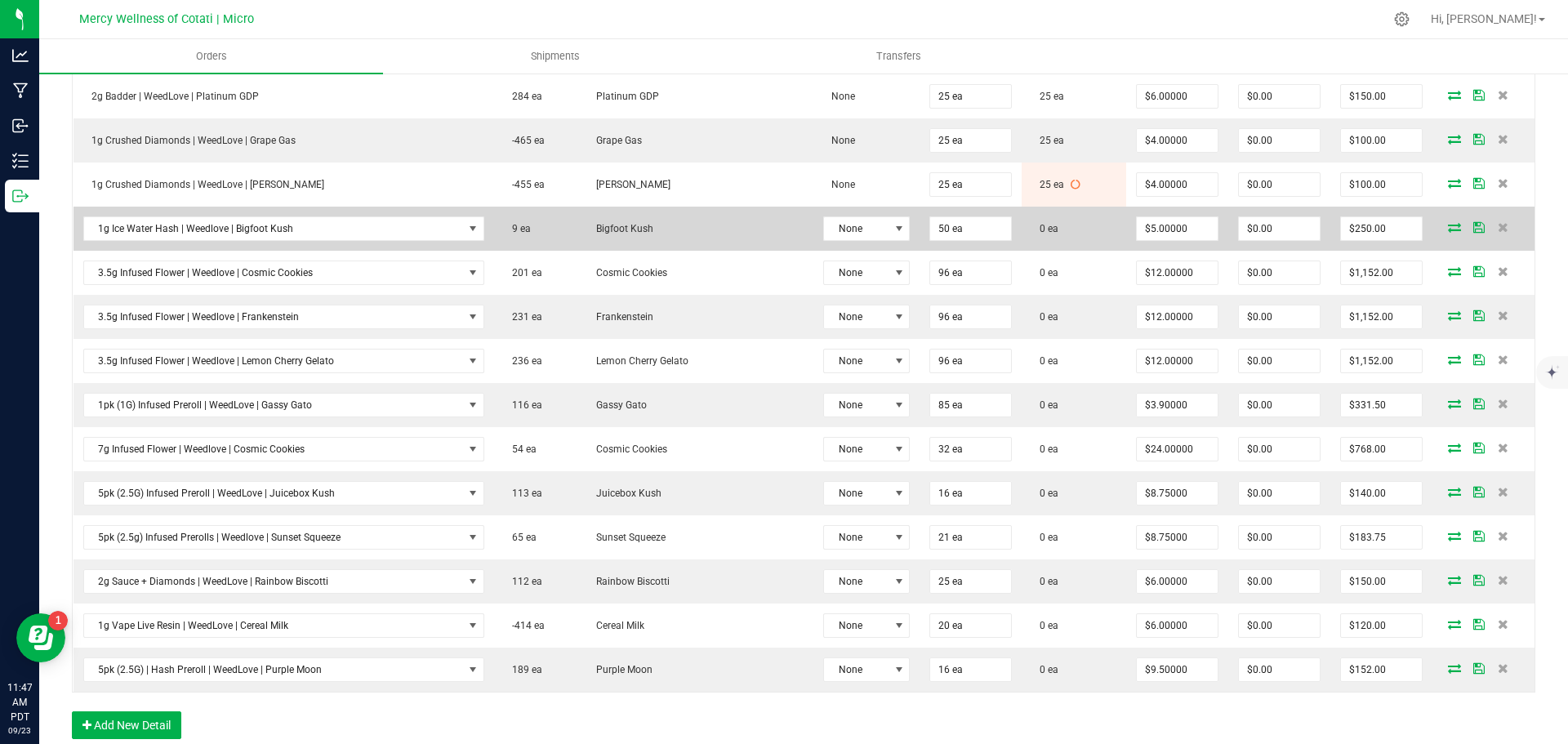
click at [1448, 229] on icon at bounding box center [1455, 227] width 13 height 10
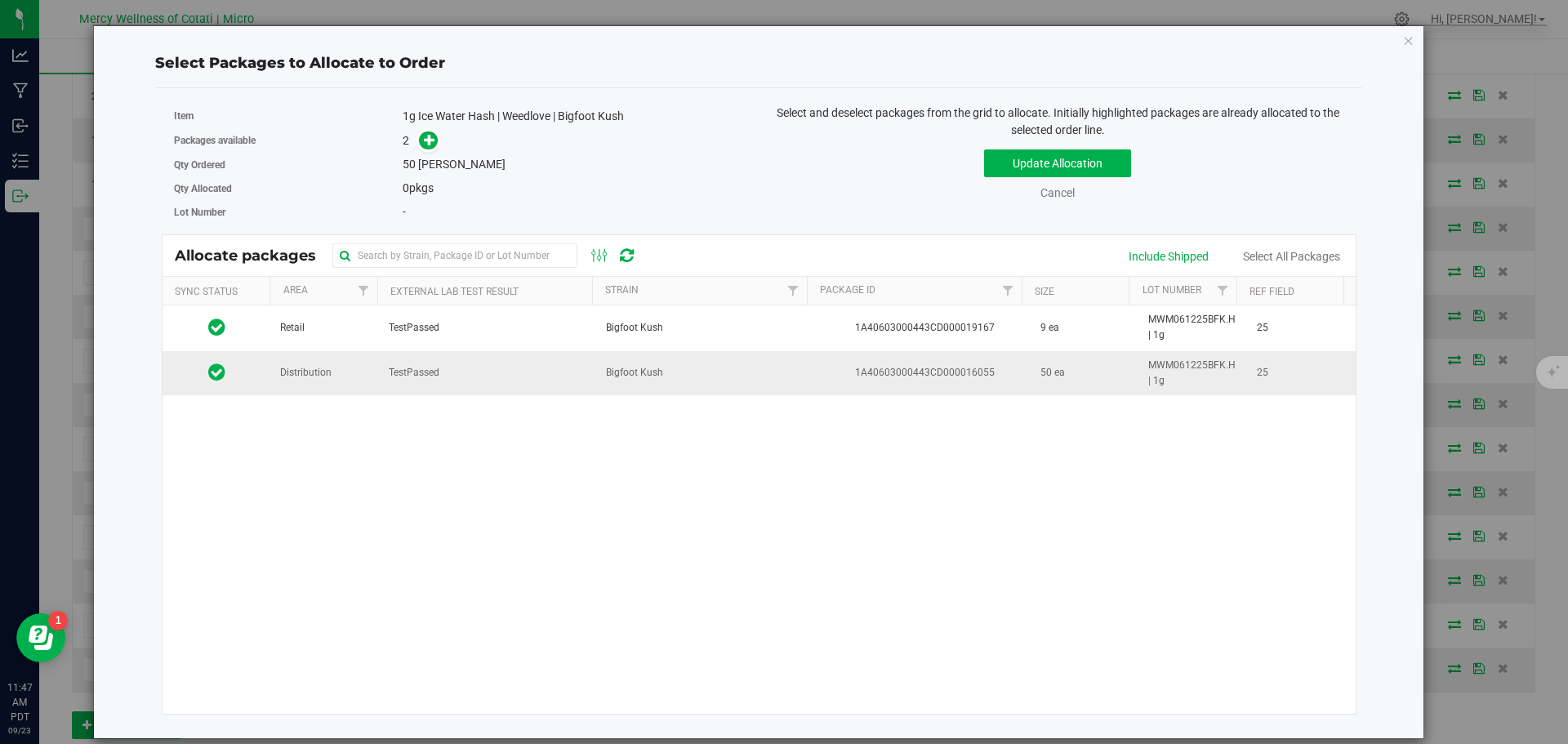
click at [316, 383] on td "Distribution" at bounding box center [325, 373] width 109 height 44
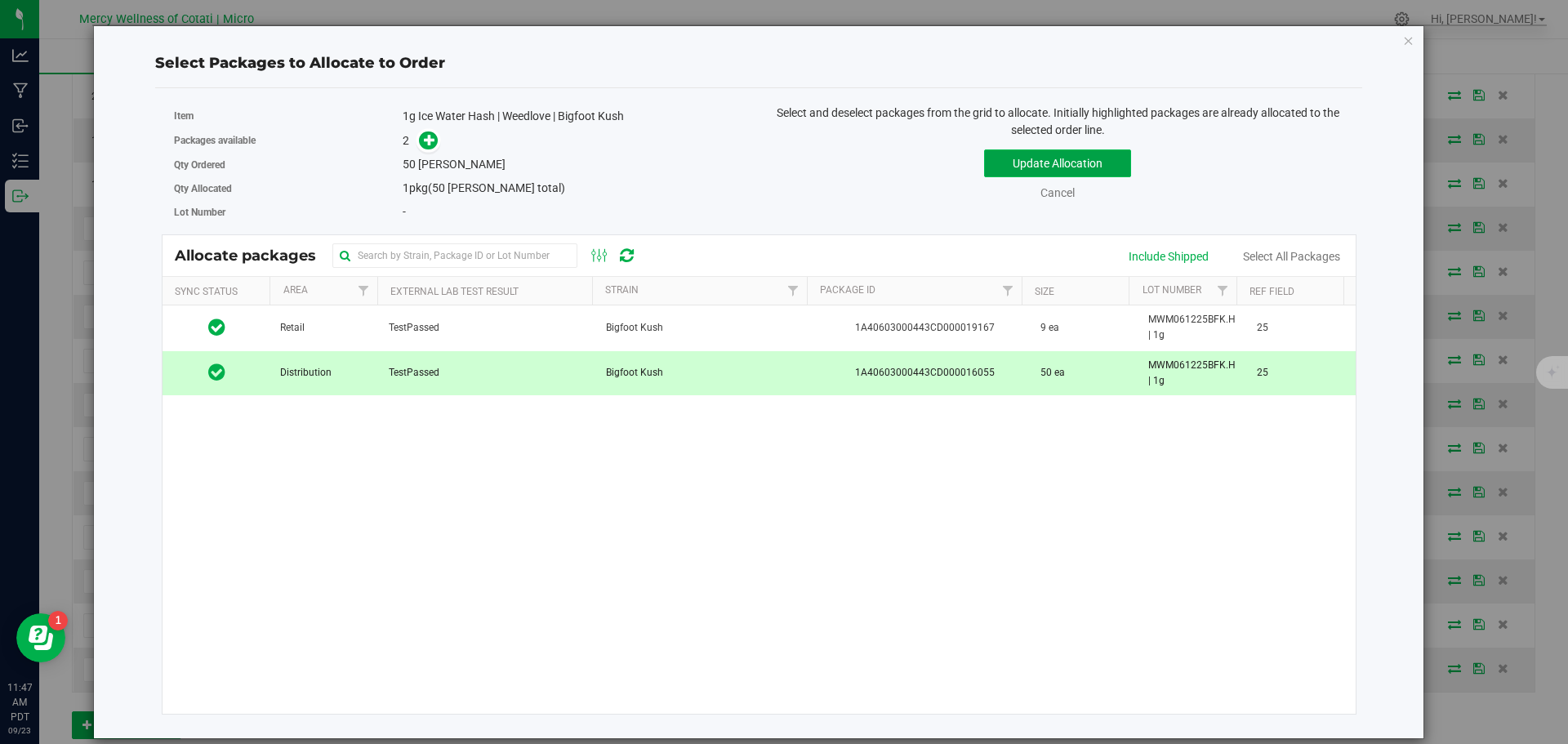
click at [1012, 157] on button "Update Allocation" at bounding box center [1057, 163] width 147 height 28
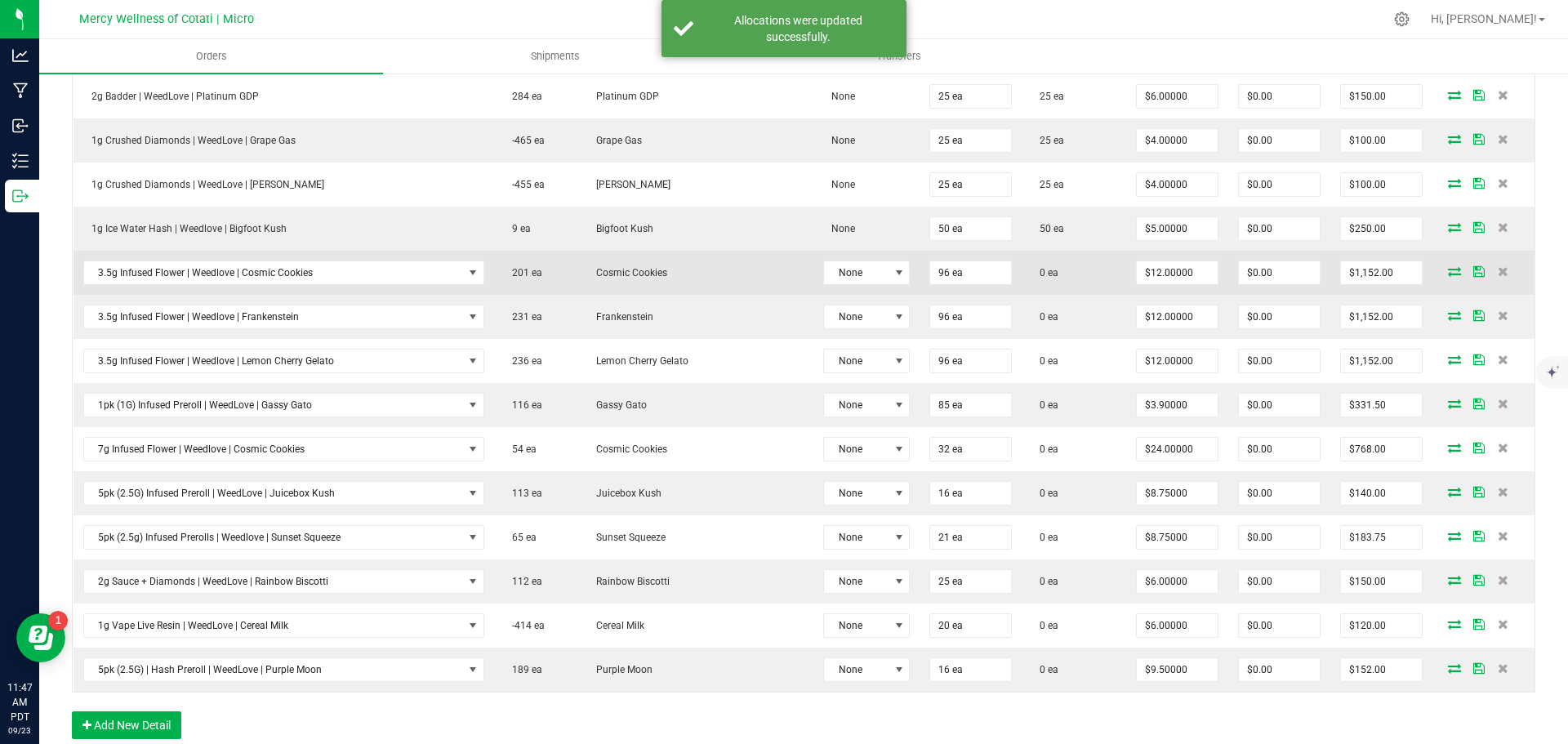
click at [1448, 270] on icon at bounding box center [1455, 271] width 13 height 10
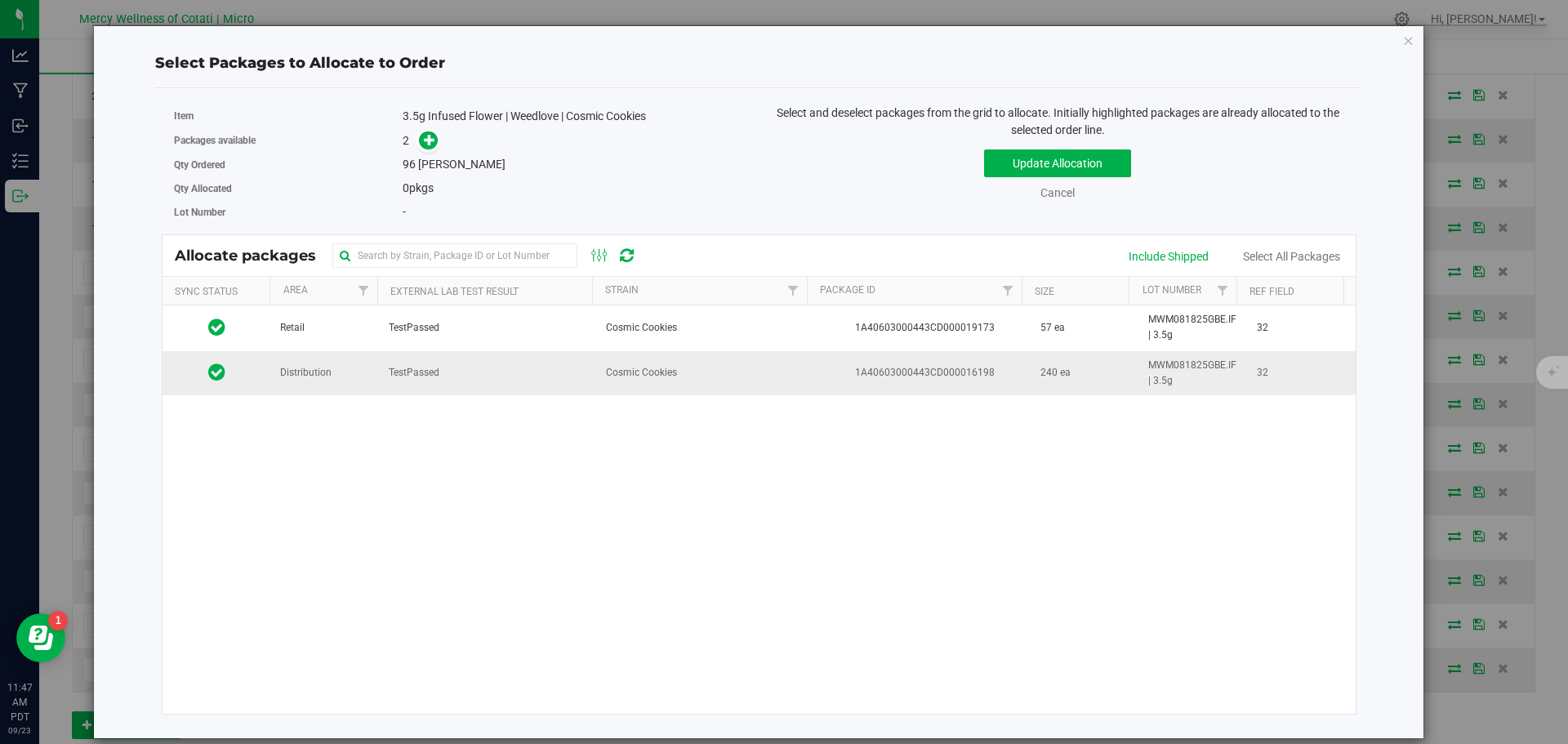
click at [492, 374] on td "TestPassed" at bounding box center [488, 373] width 218 height 44
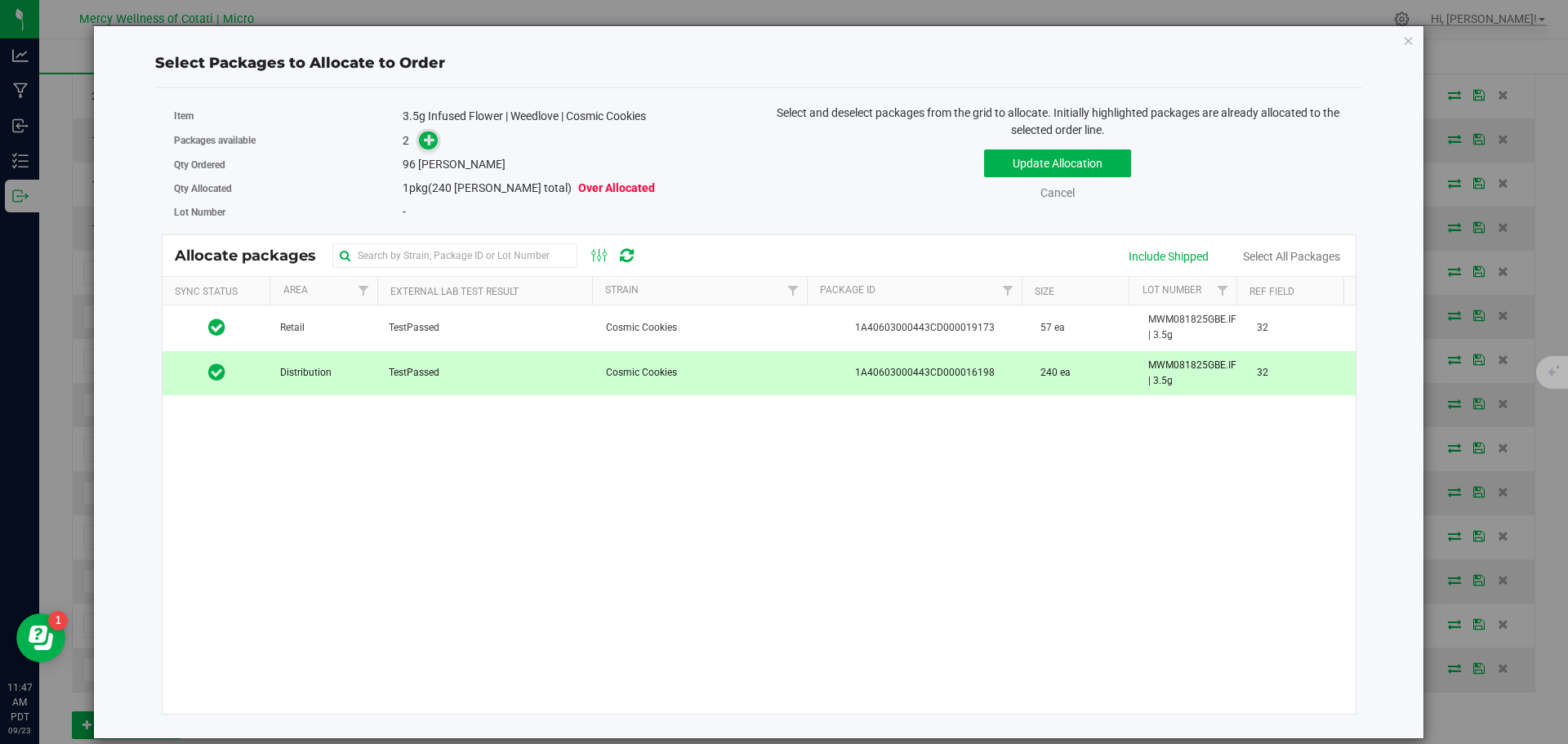
click at [430, 136] on icon at bounding box center [430, 139] width 11 height 11
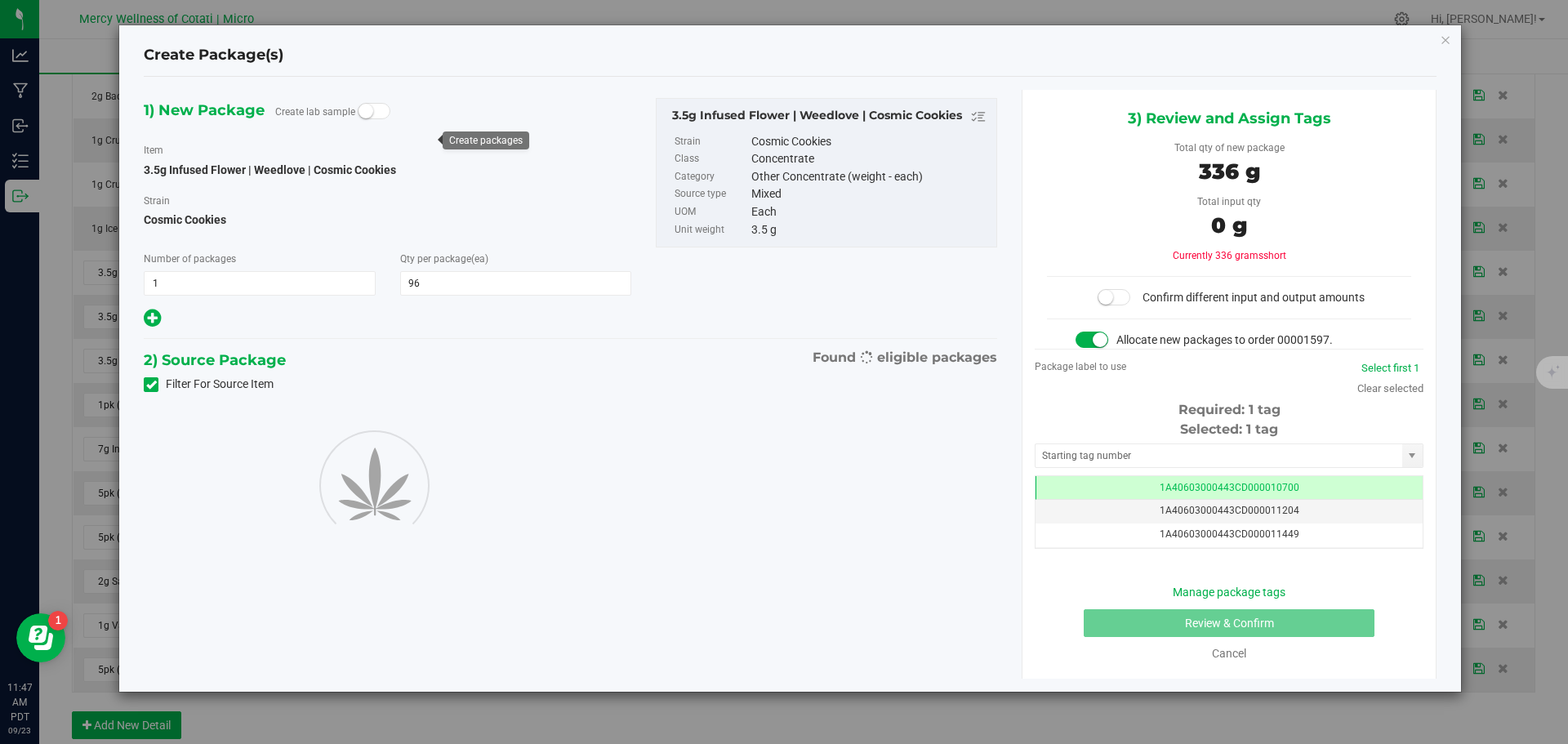
scroll to position [0, -1]
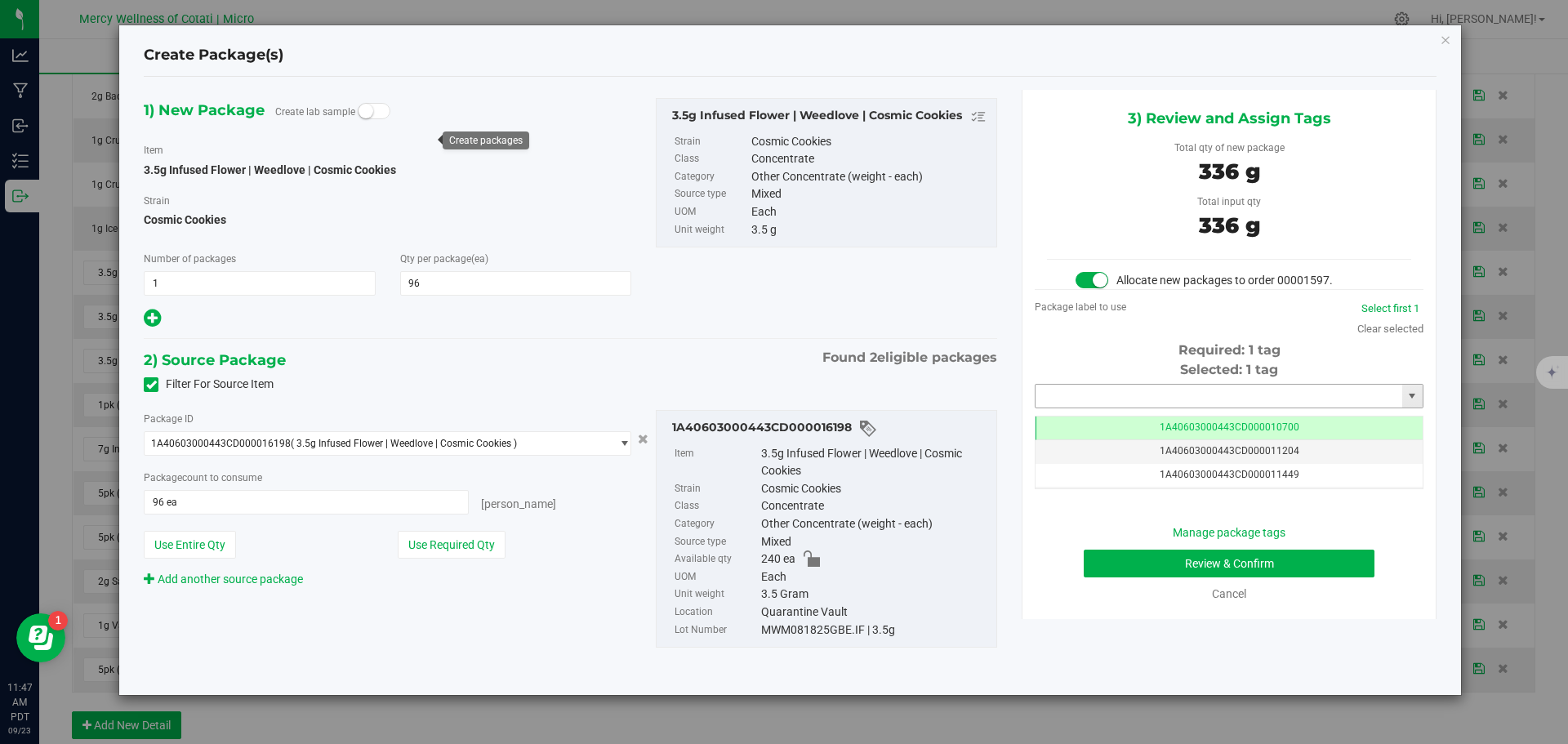
click at [1175, 398] on input "text" at bounding box center [1219, 396] width 367 height 23
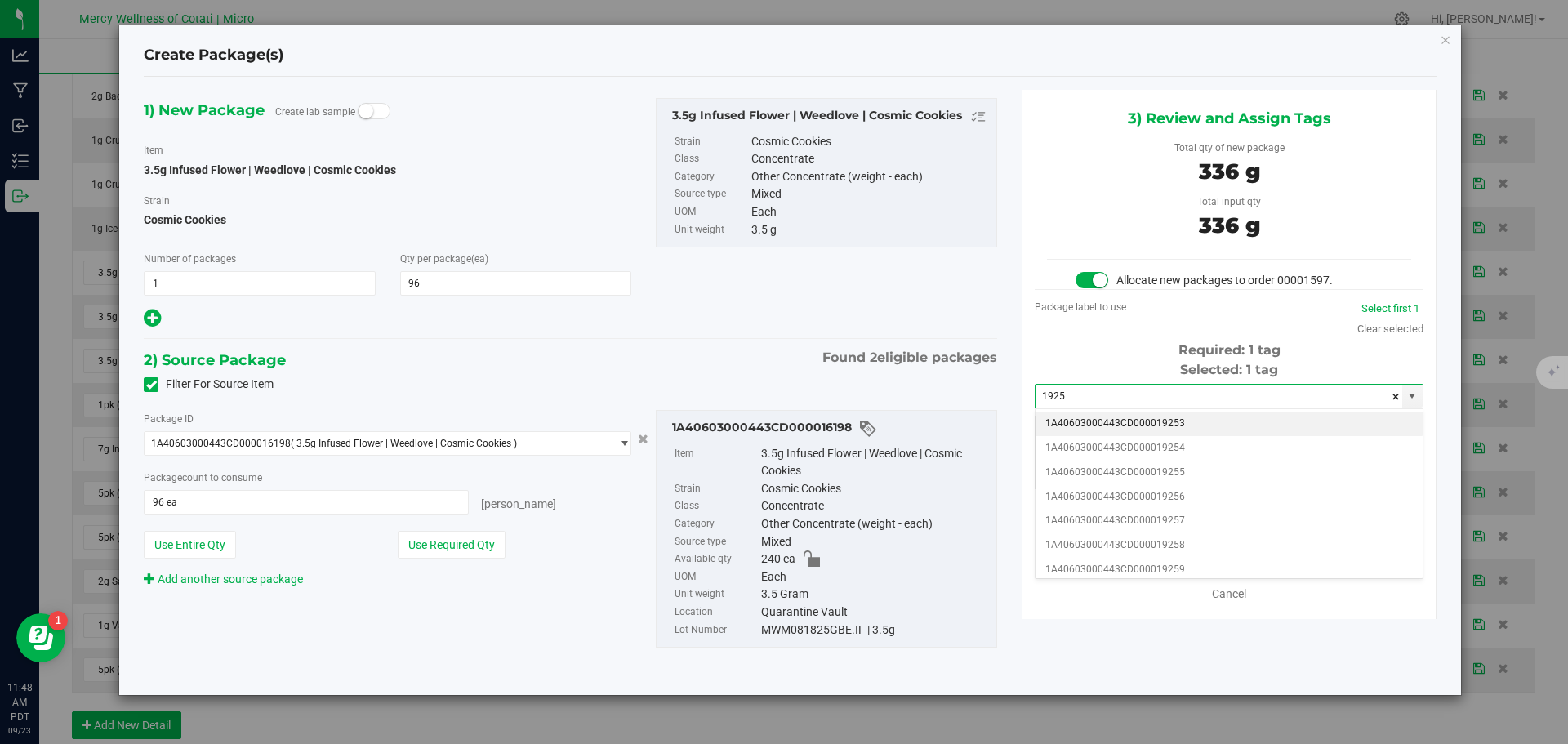
click at [1186, 429] on li "1A40603000443CD000019253" at bounding box center [1229, 423] width 387 height 25
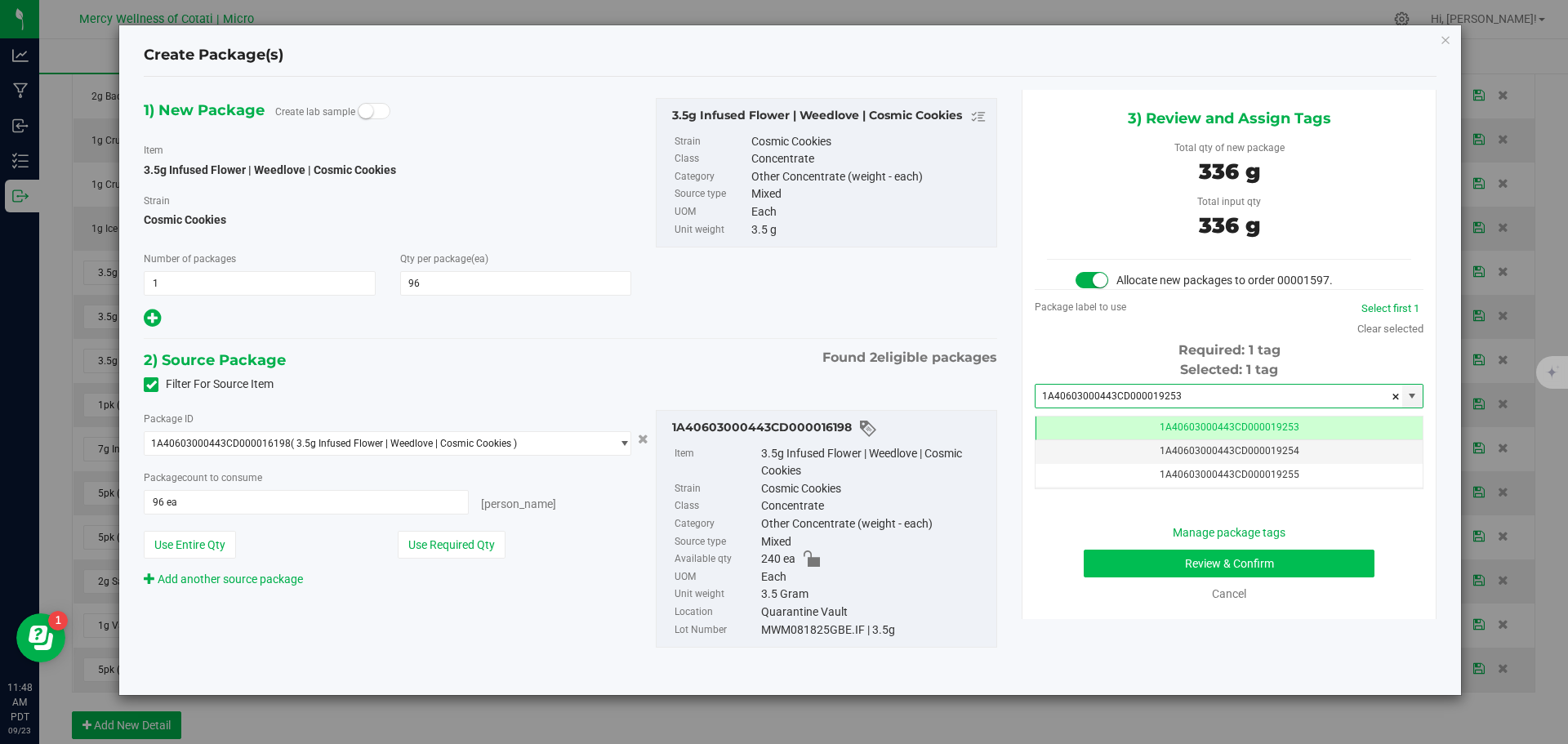
type input "1A40603000443CD000019253"
click at [1277, 560] on button "Review & Confirm" at bounding box center [1229, 563] width 291 height 28
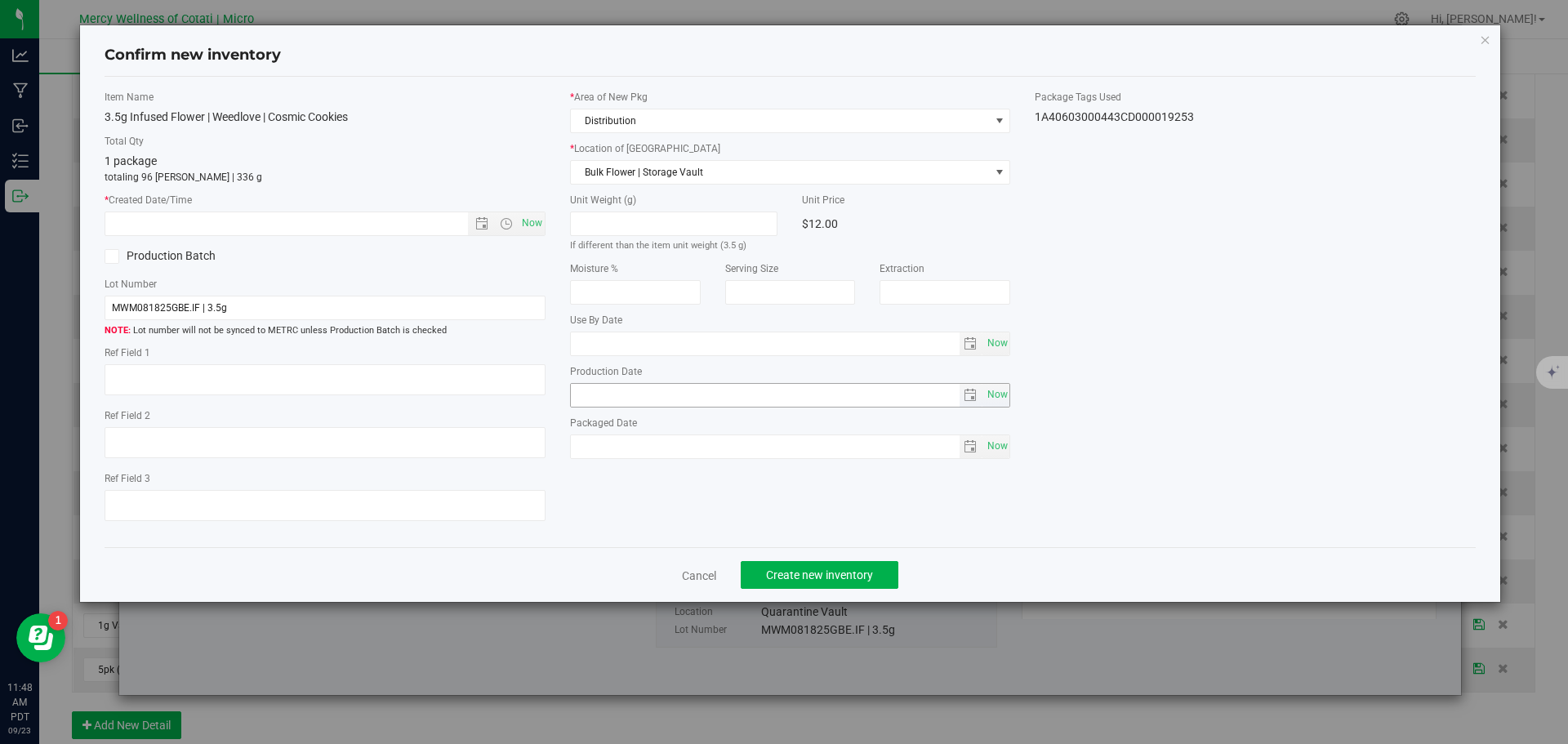
type textarea "32"
click at [529, 222] on span "Now" at bounding box center [531, 223] width 28 height 24
type input "[DATE] 11:48 AM"
click at [786, 572] on span "Create new inventory" at bounding box center [820, 574] width 107 height 13
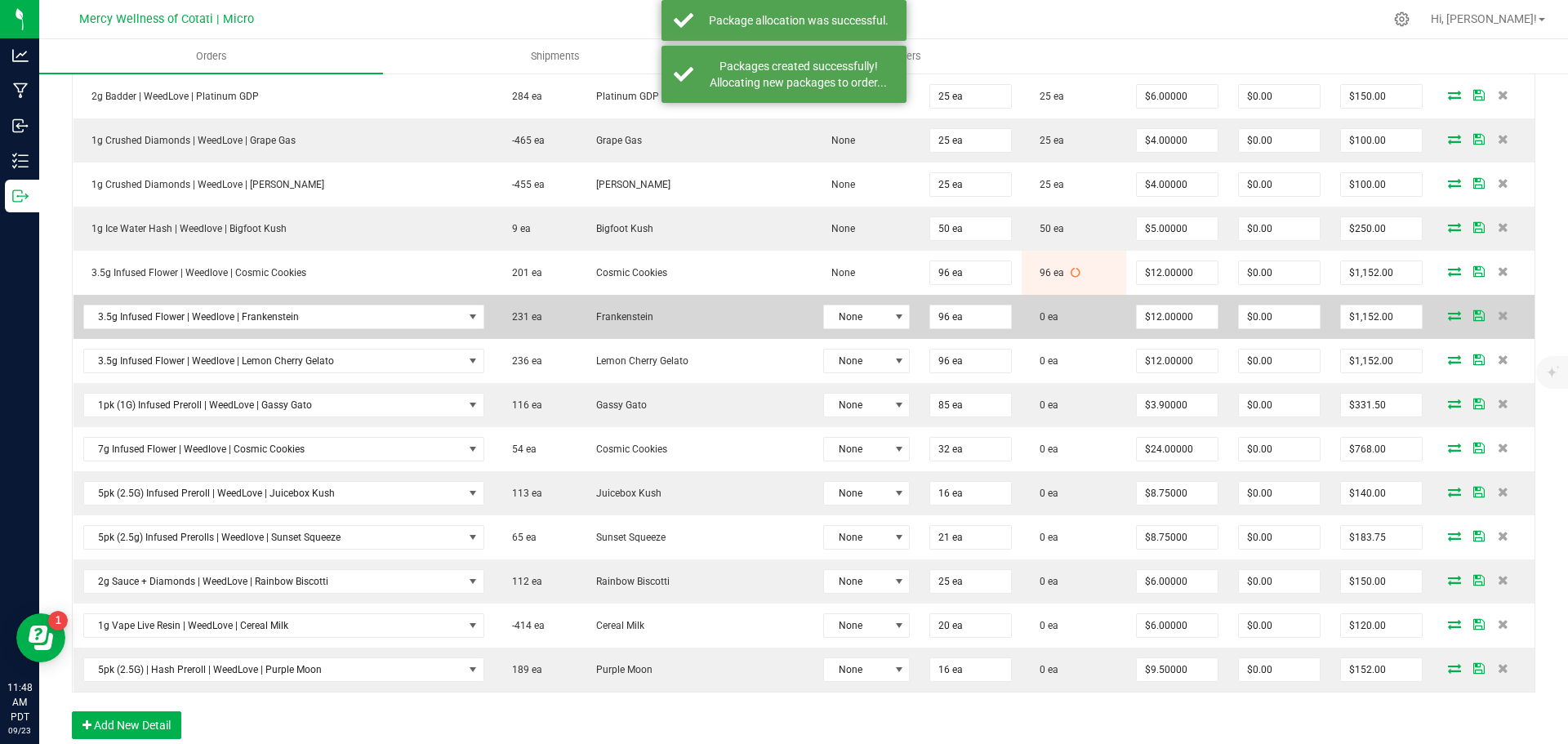
click at [1448, 317] on icon at bounding box center [1455, 314] width 13 height 10
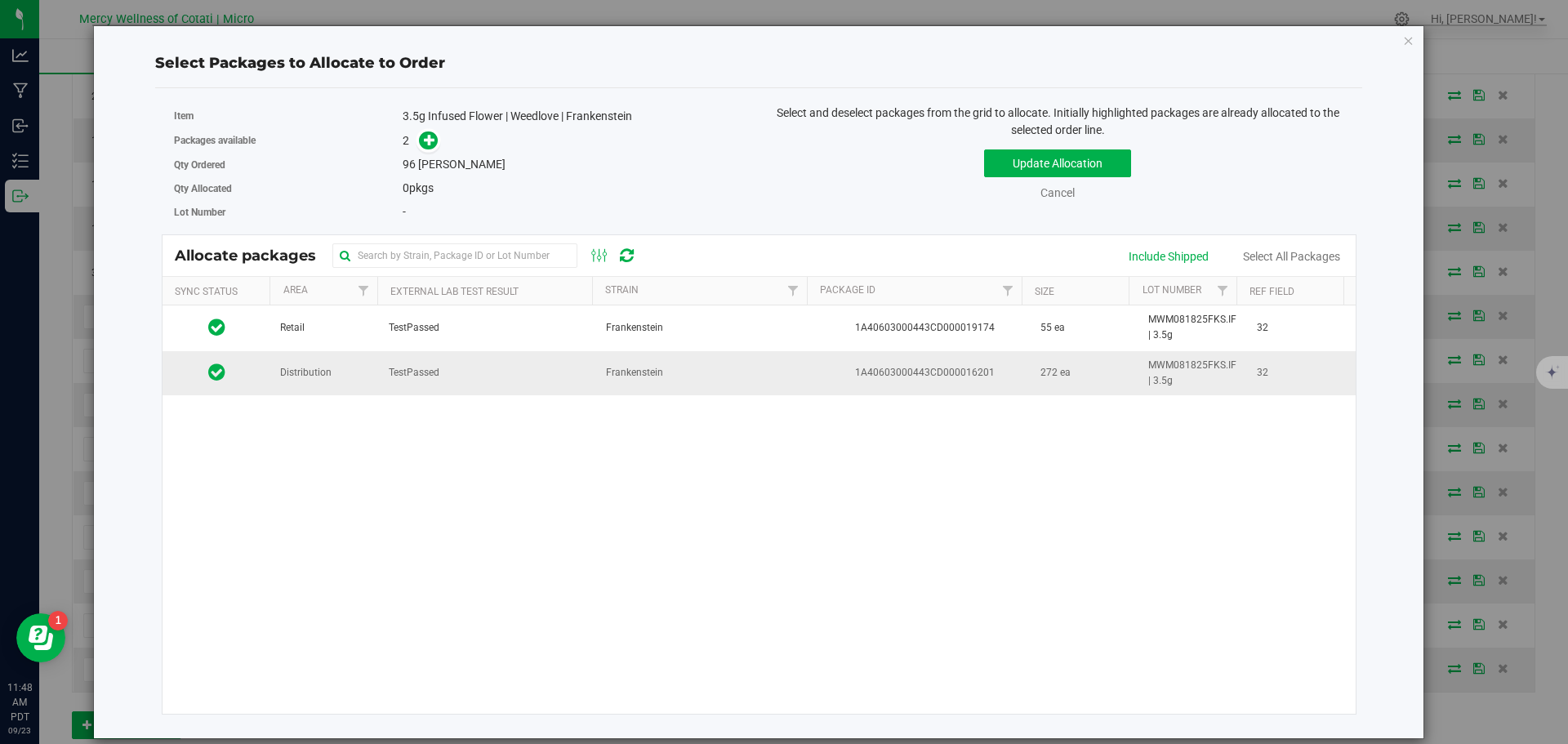
click at [383, 384] on td "TestPassed" at bounding box center [488, 373] width 218 height 44
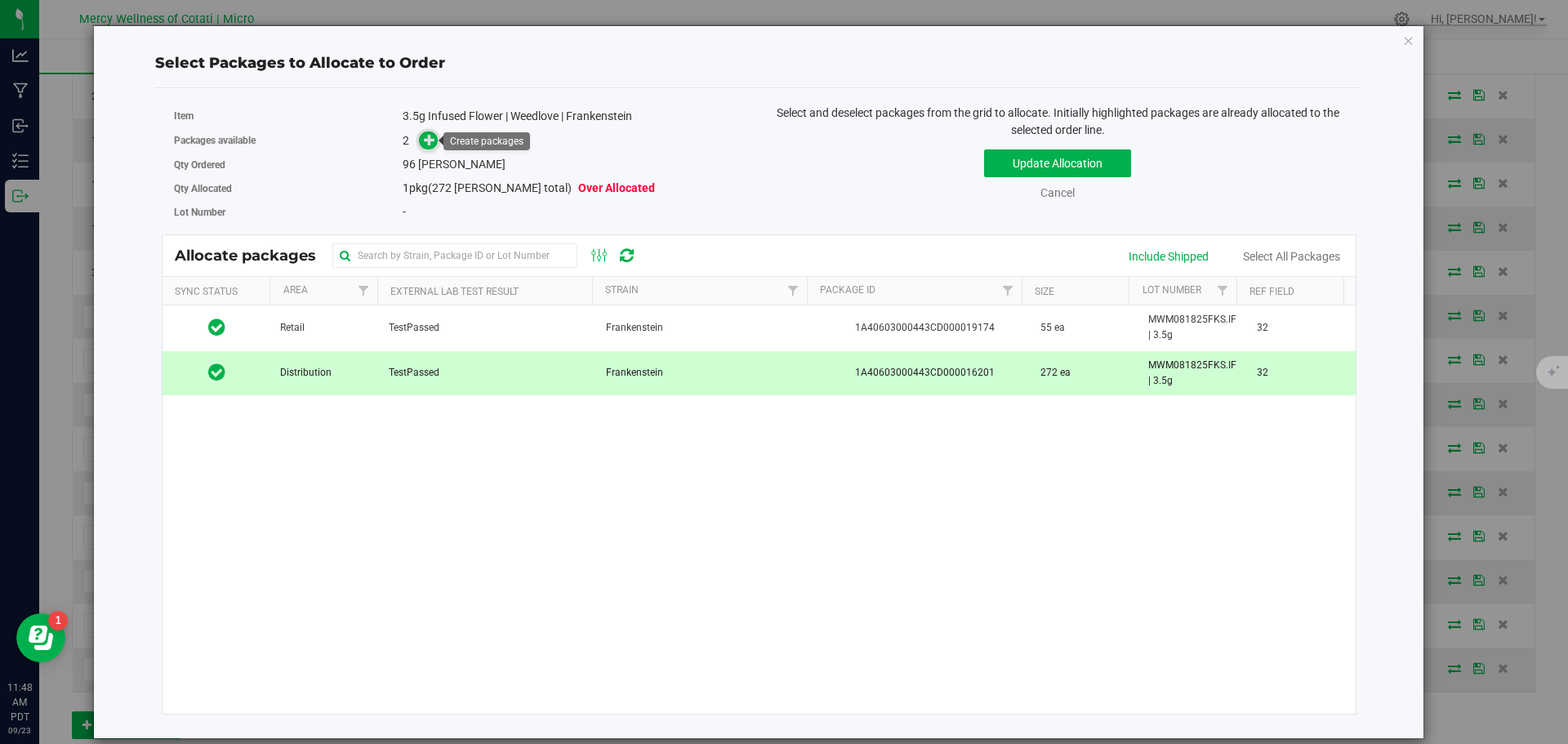
click at [435, 136] on icon at bounding box center [430, 139] width 11 height 11
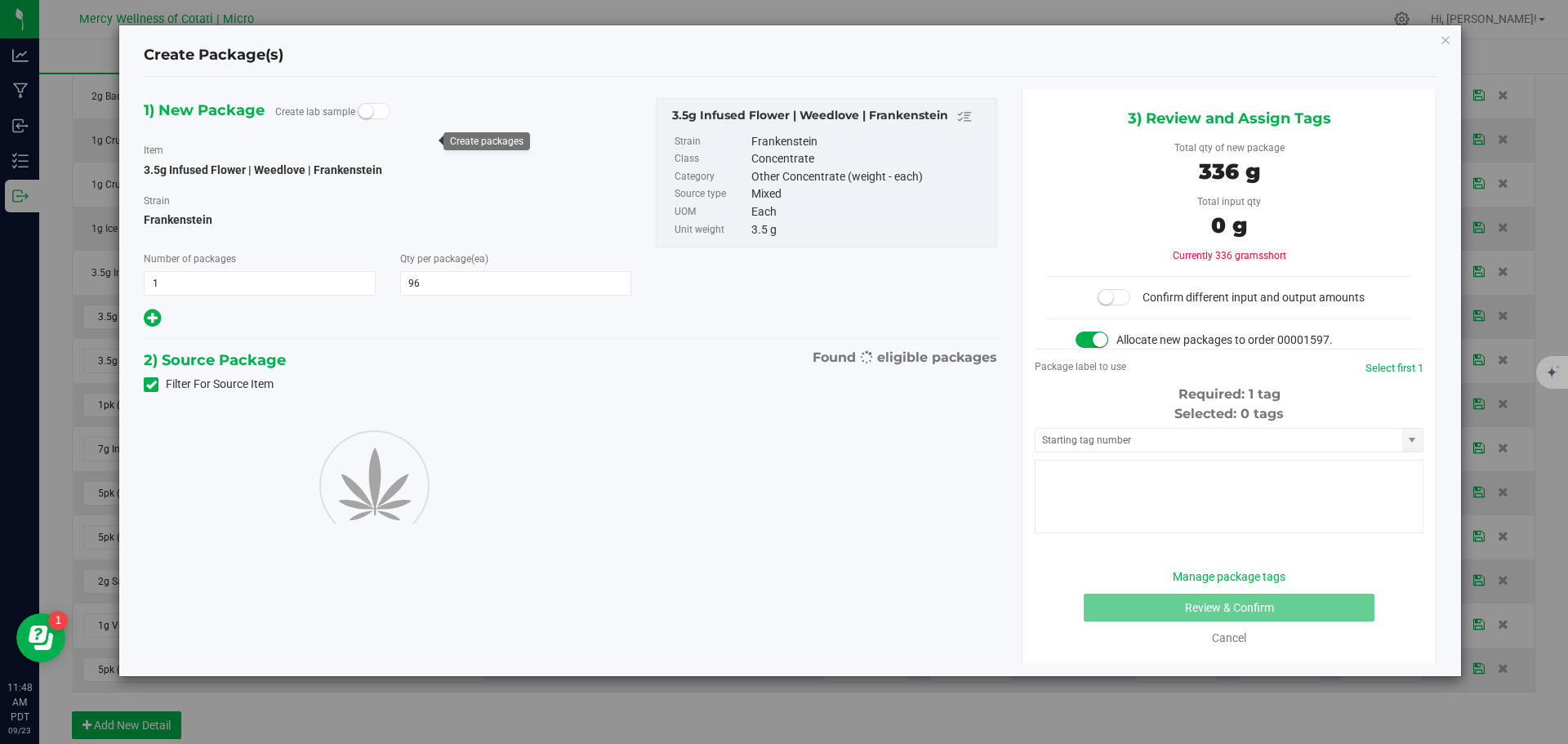
type input "96"
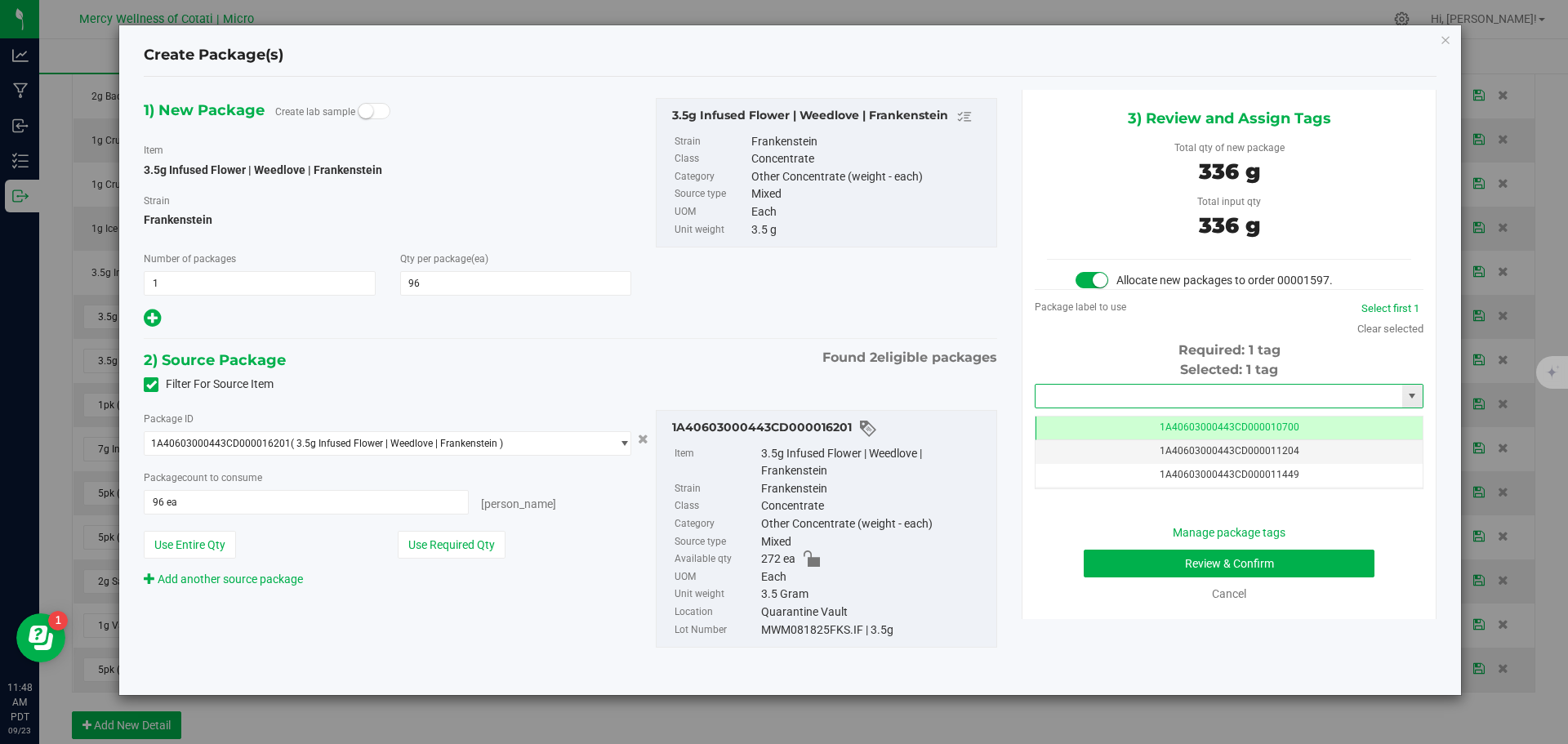
click at [1193, 388] on input "text" at bounding box center [1219, 396] width 367 height 23
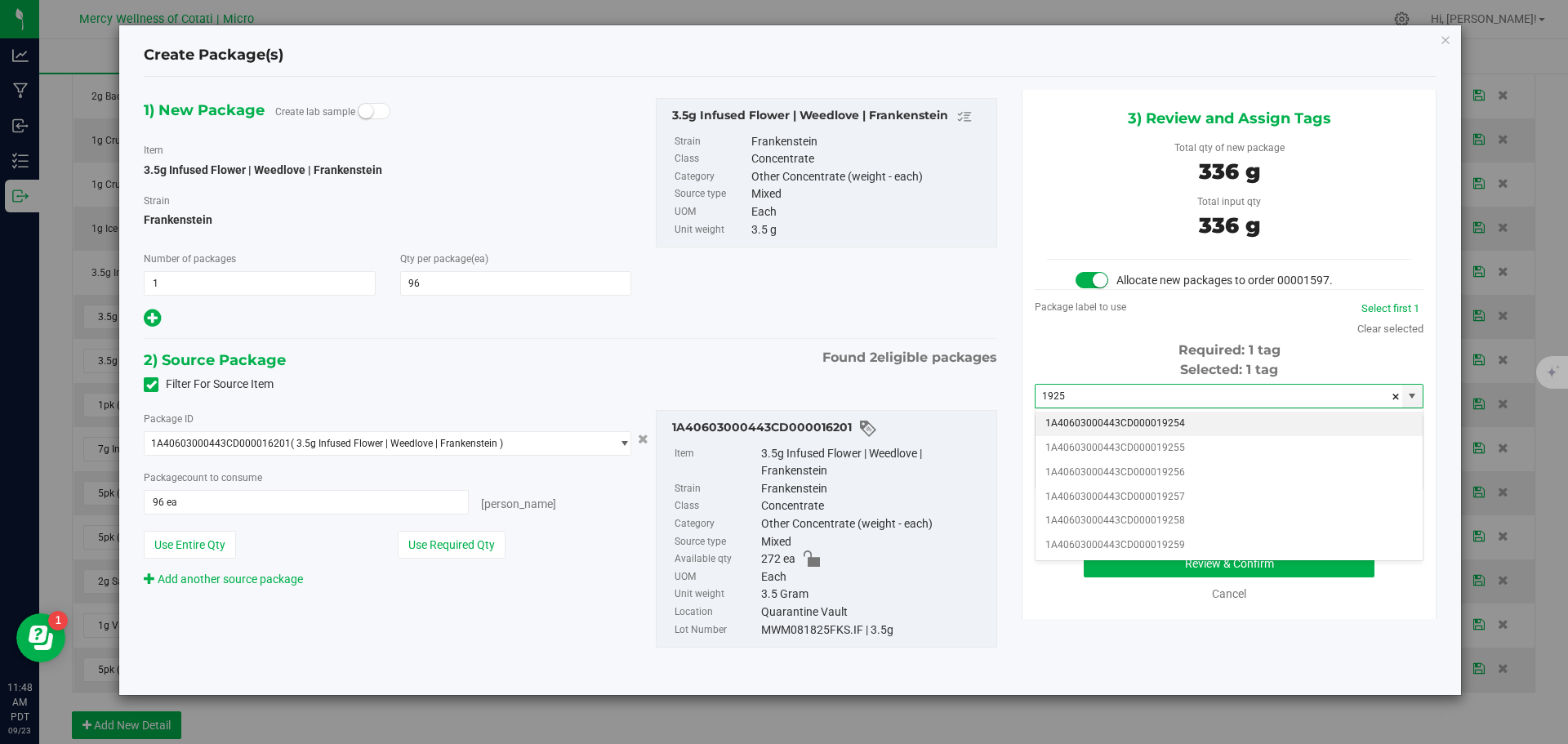
click at [1175, 424] on li "1A40603000443CD000019254" at bounding box center [1229, 423] width 387 height 25
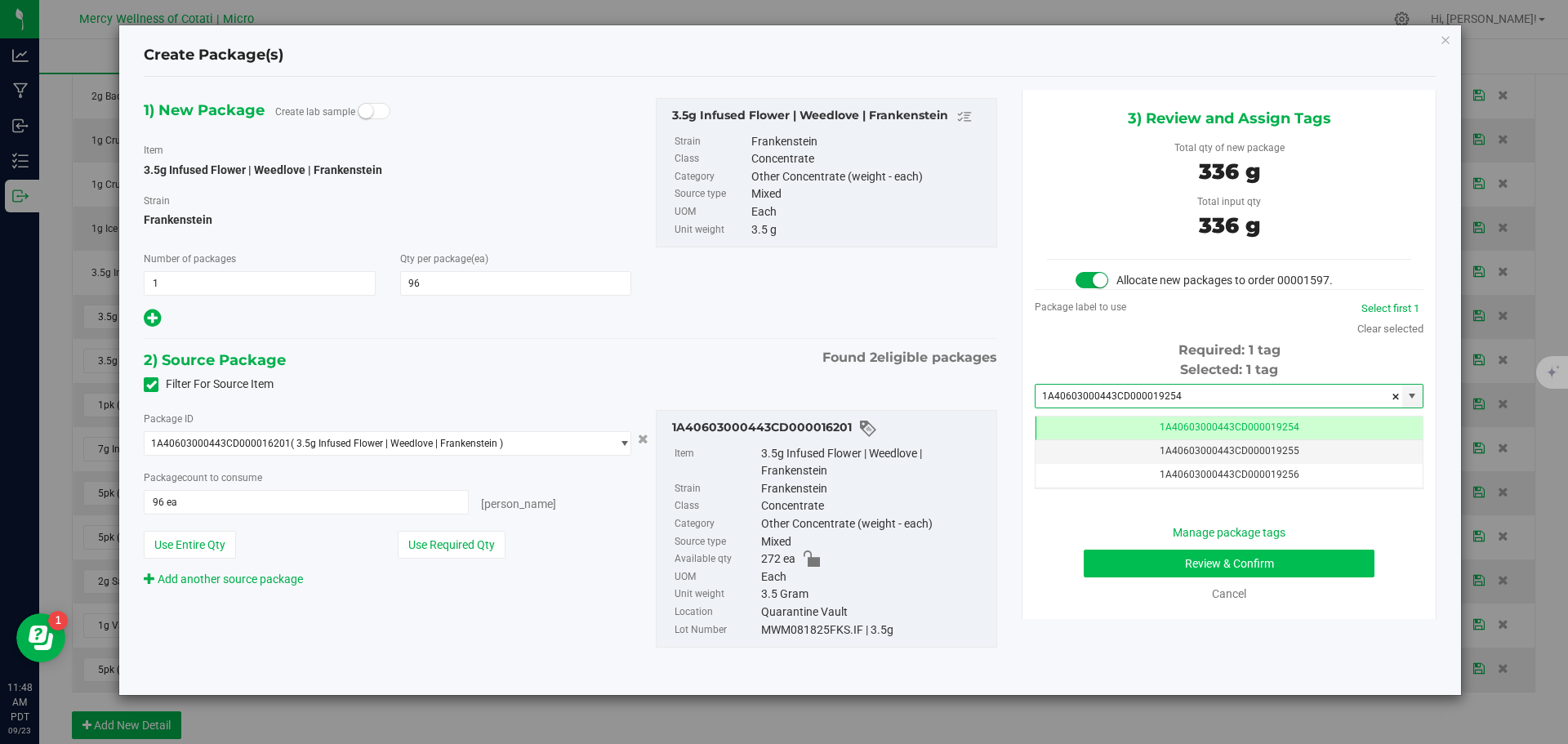
type input "1A40603000443CD000019254"
click at [1242, 562] on button "Review & Confirm" at bounding box center [1229, 563] width 291 height 28
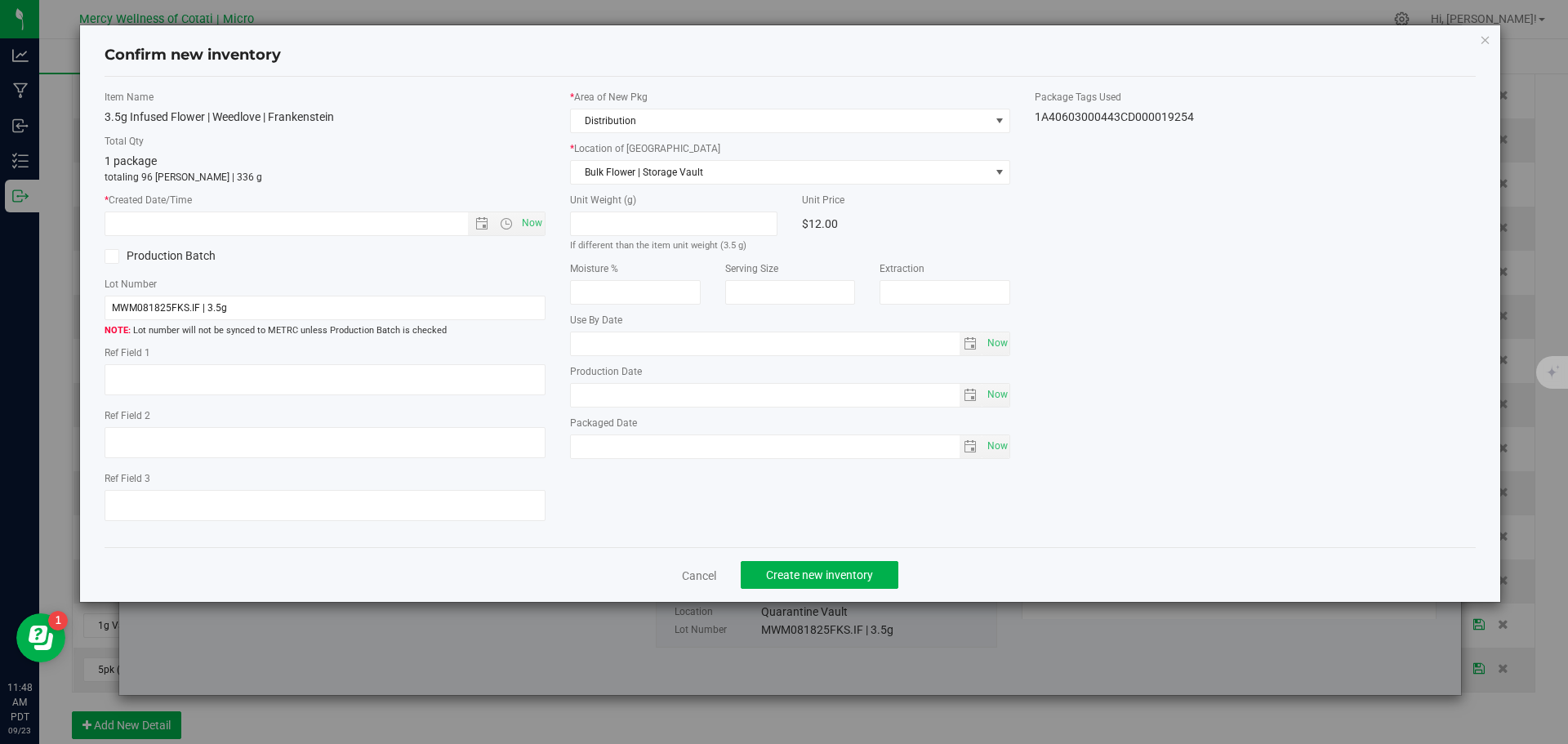
type textarea "32"
click at [532, 223] on span "Now" at bounding box center [531, 223] width 28 height 24
type input "[DATE] 11:48 AM"
click at [814, 572] on span "Create new inventory" at bounding box center [820, 574] width 107 height 13
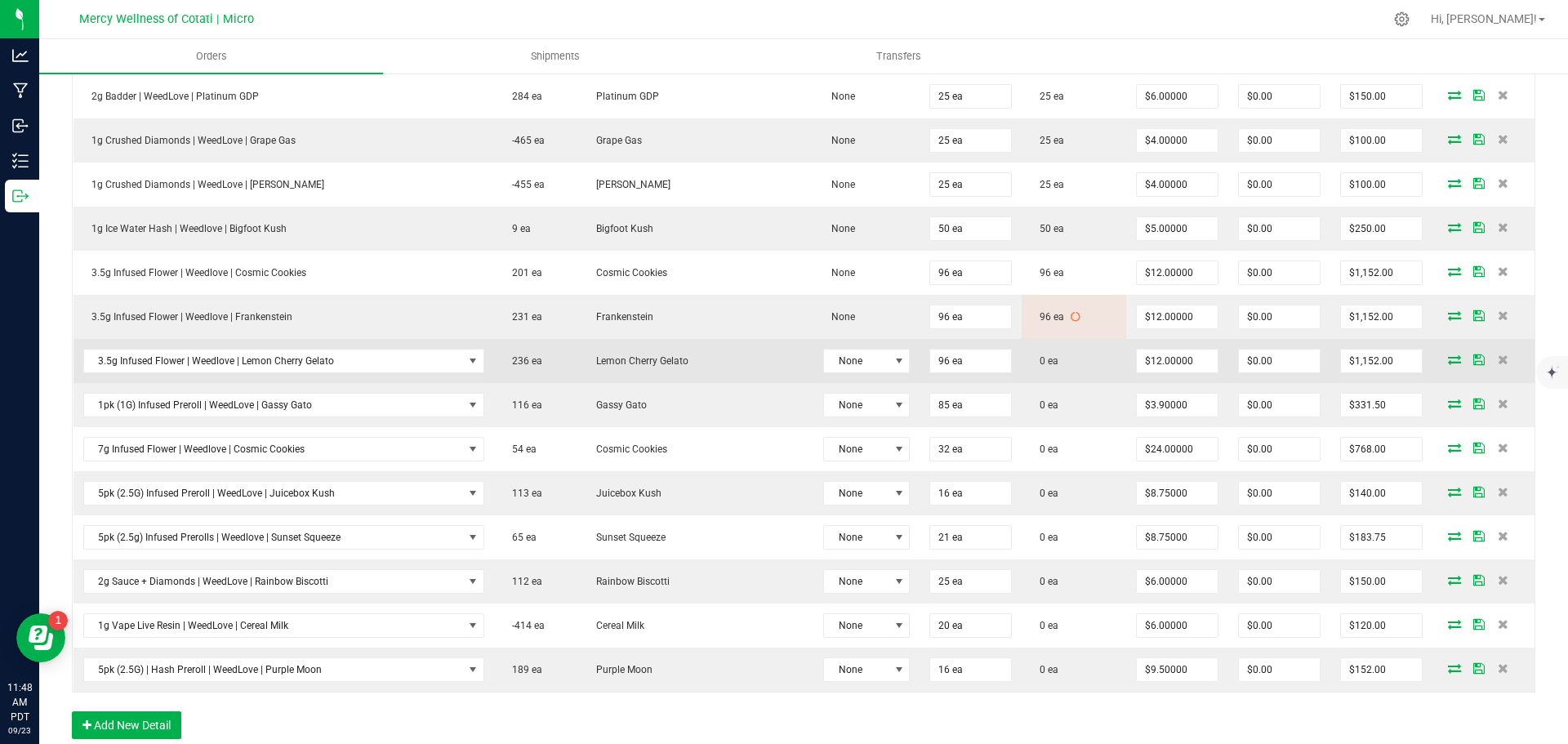
click at [1443, 358] on span at bounding box center [1455, 359] width 25 height 10
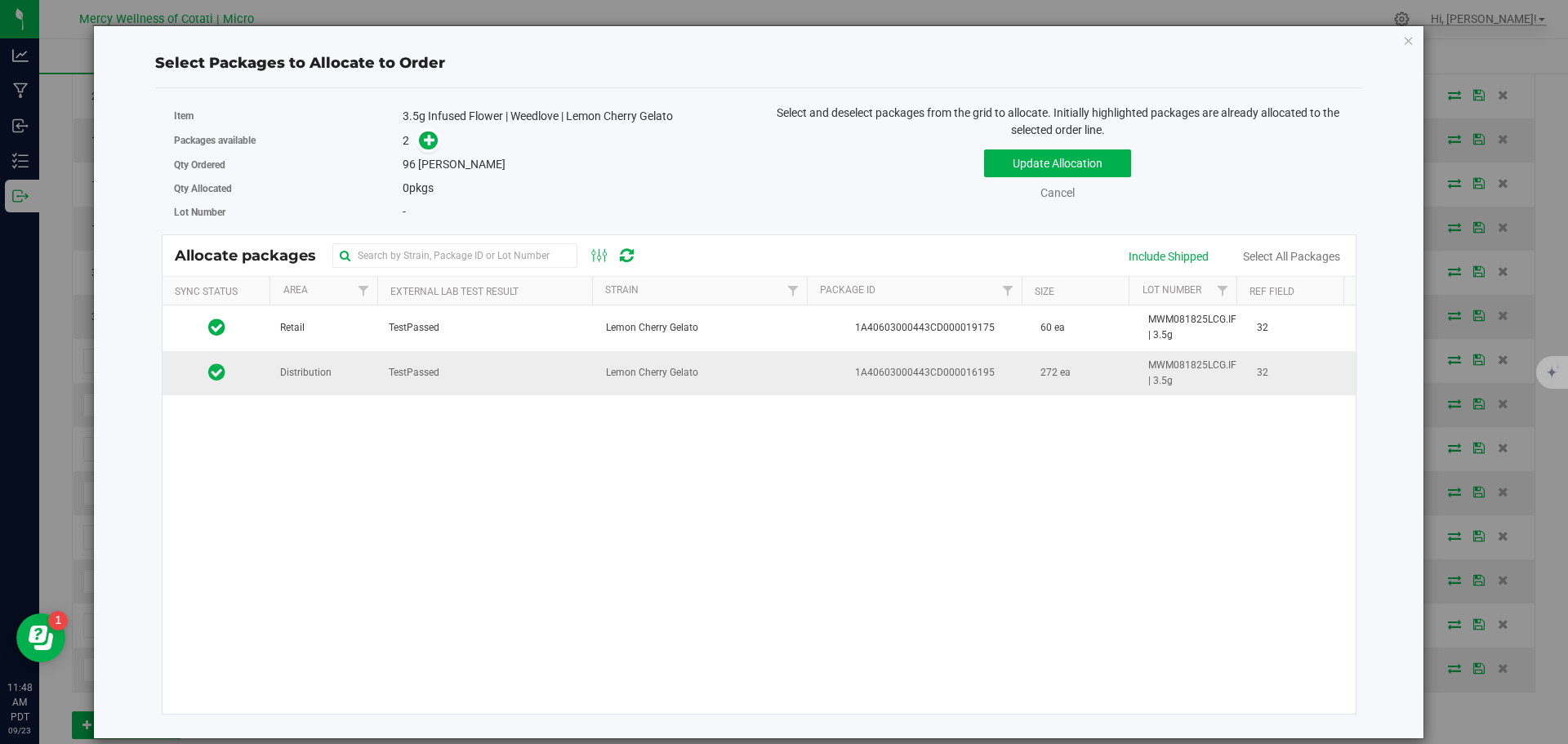
click at [370, 366] on td "Distribution" at bounding box center [325, 373] width 109 height 44
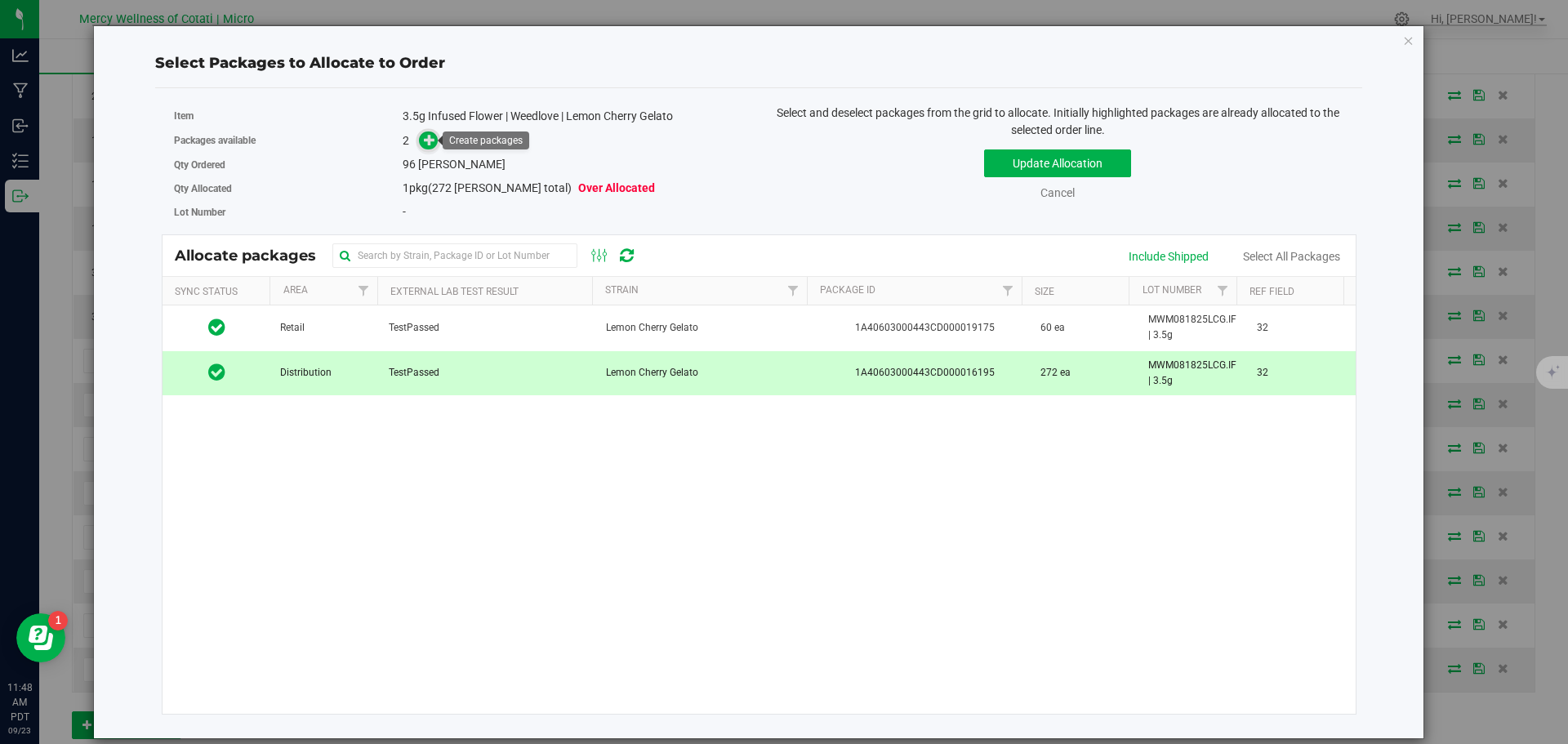
click at [430, 139] on icon at bounding box center [430, 138] width 11 height 11
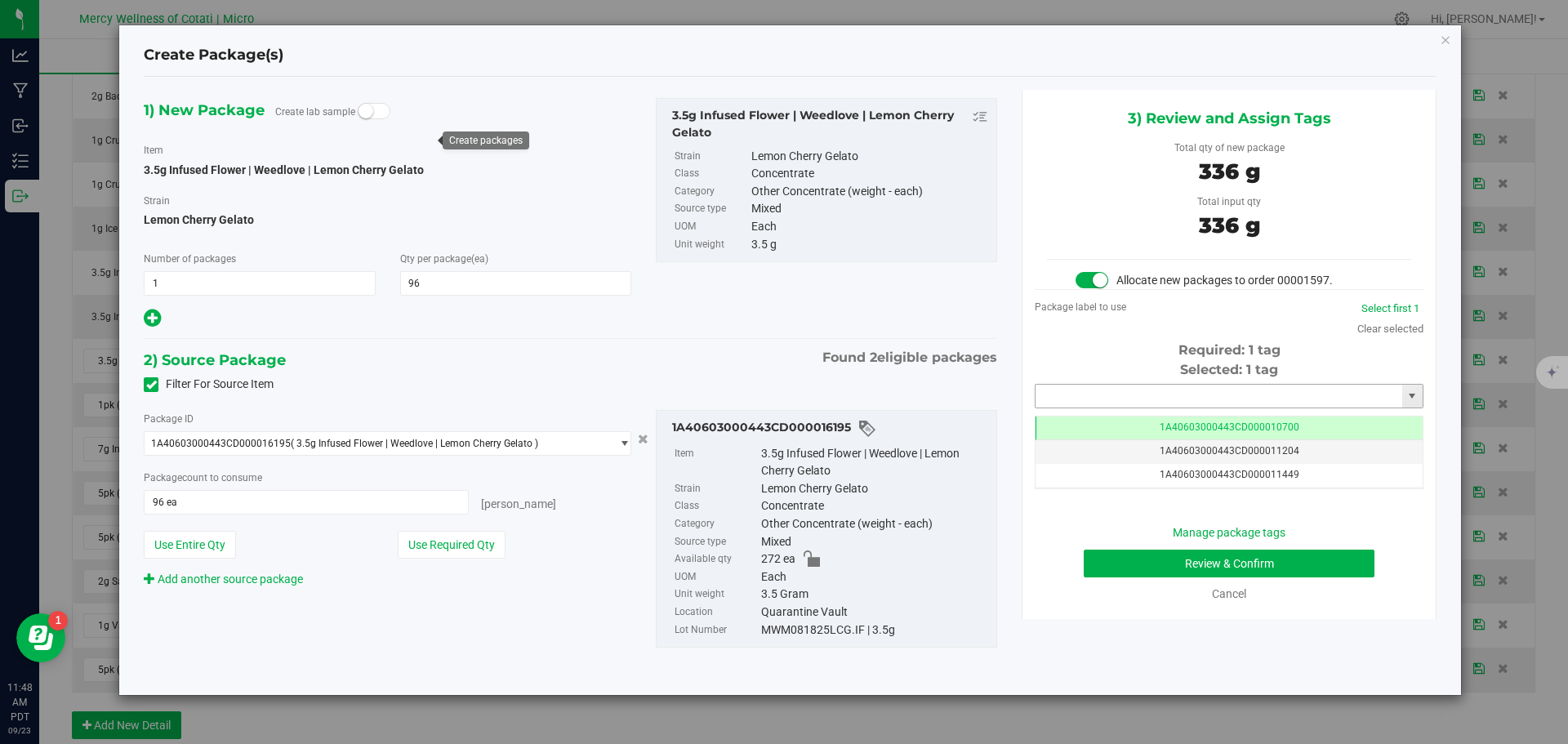
click at [1121, 397] on input "text" at bounding box center [1219, 396] width 367 height 23
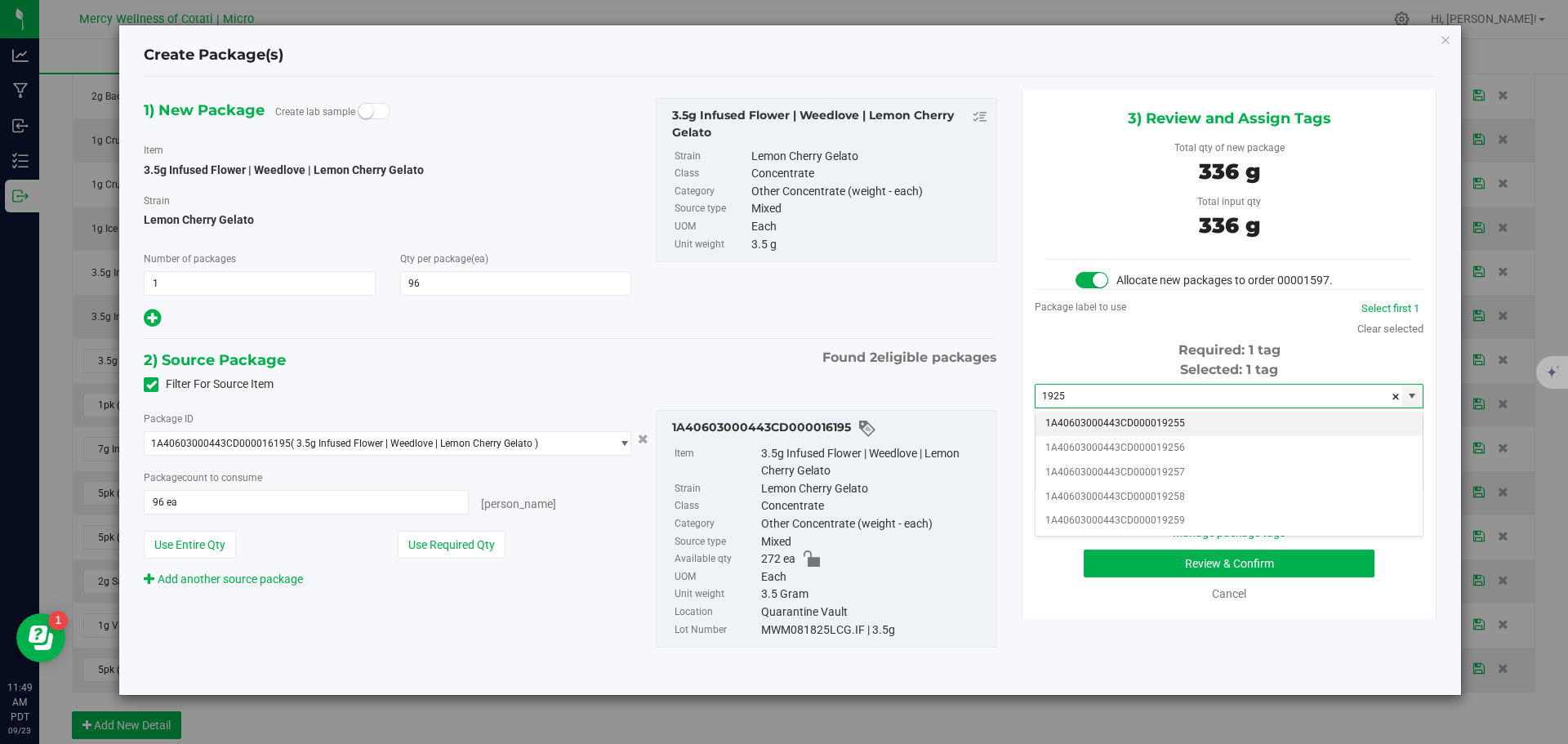
click at [1136, 419] on li "1A40603000443CD000019255" at bounding box center [1229, 423] width 387 height 25
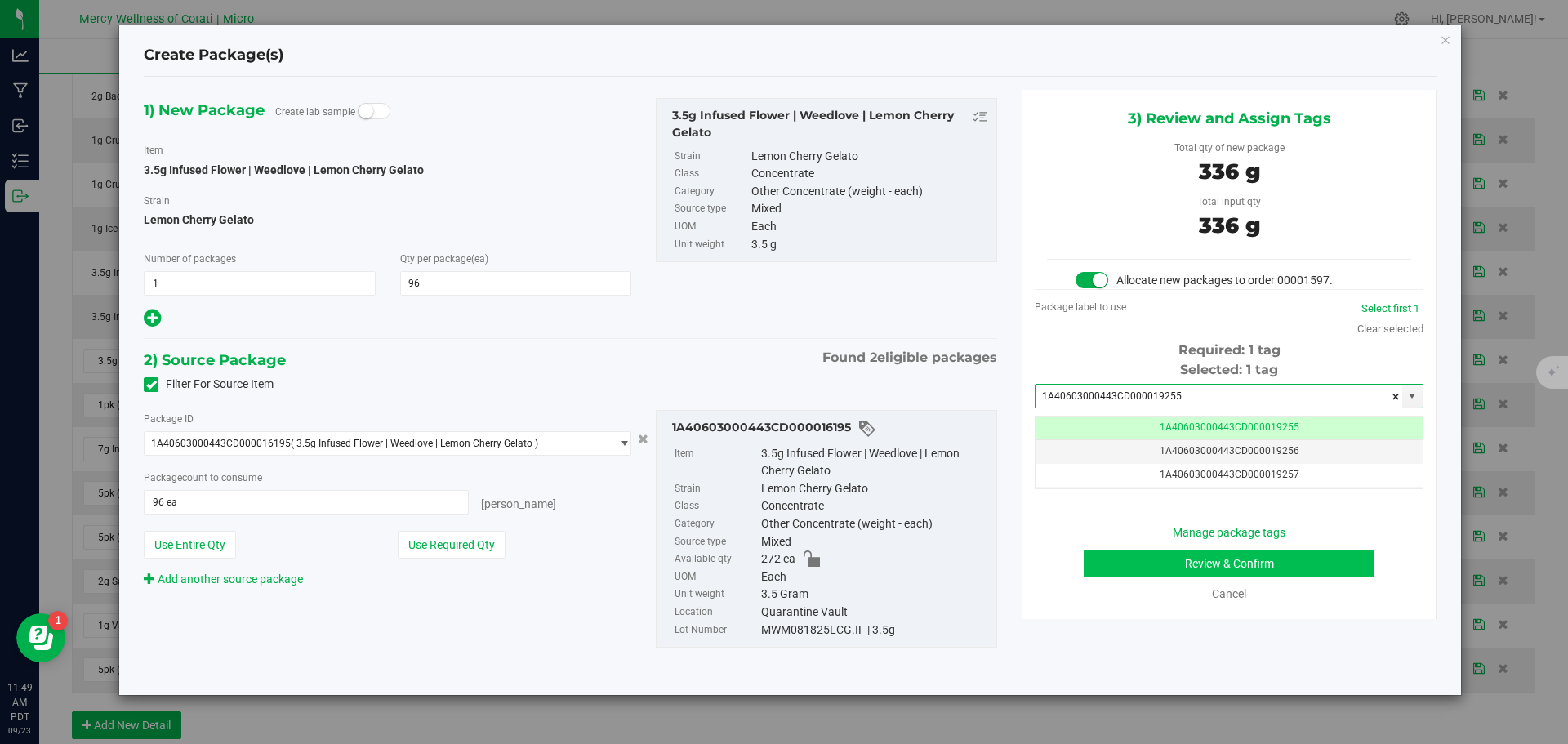
type input "1A40603000443CD000019255"
click at [1263, 559] on button "Review & Confirm" at bounding box center [1229, 563] width 291 height 28
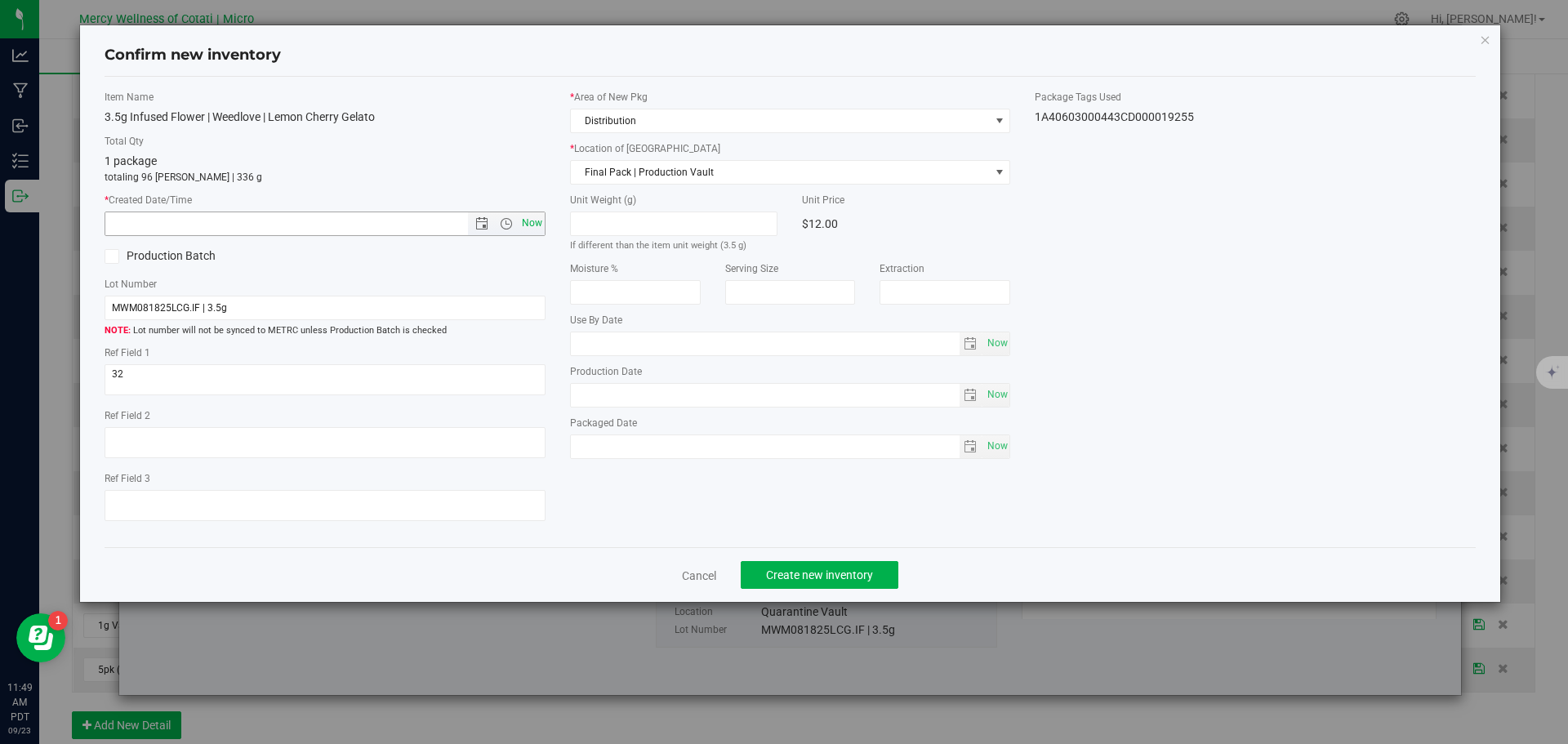
click at [530, 225] on span "Now" at bounding box center [531, 223] width 28 height 24
type input "[DATE] 11:49 AM"
click at [820, 571] on span "Create new inventory" at bounding box center [820, 574] width 107 height 13
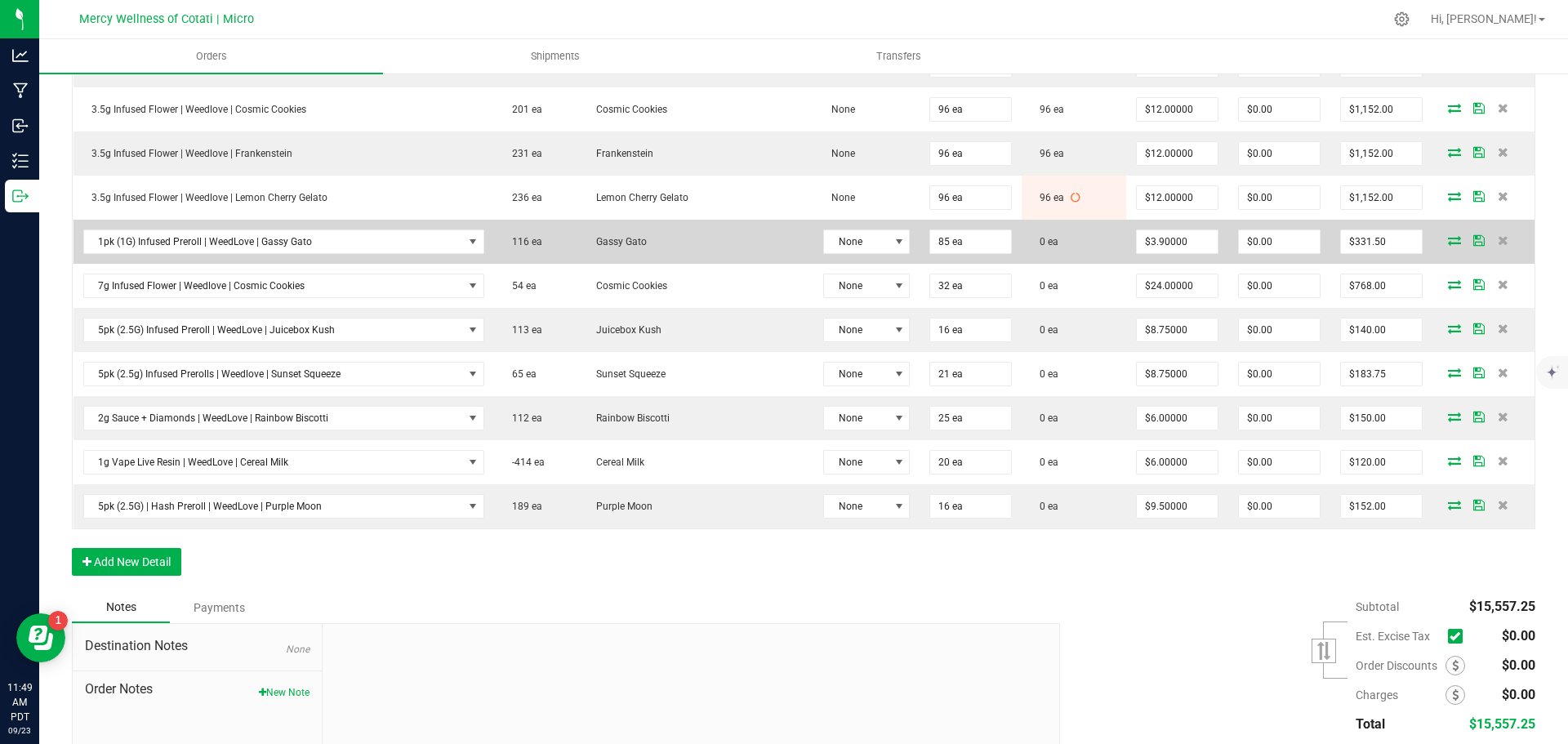
click at [1448, 237] on icon at bounding box center [1455, 240] width 13 height 10
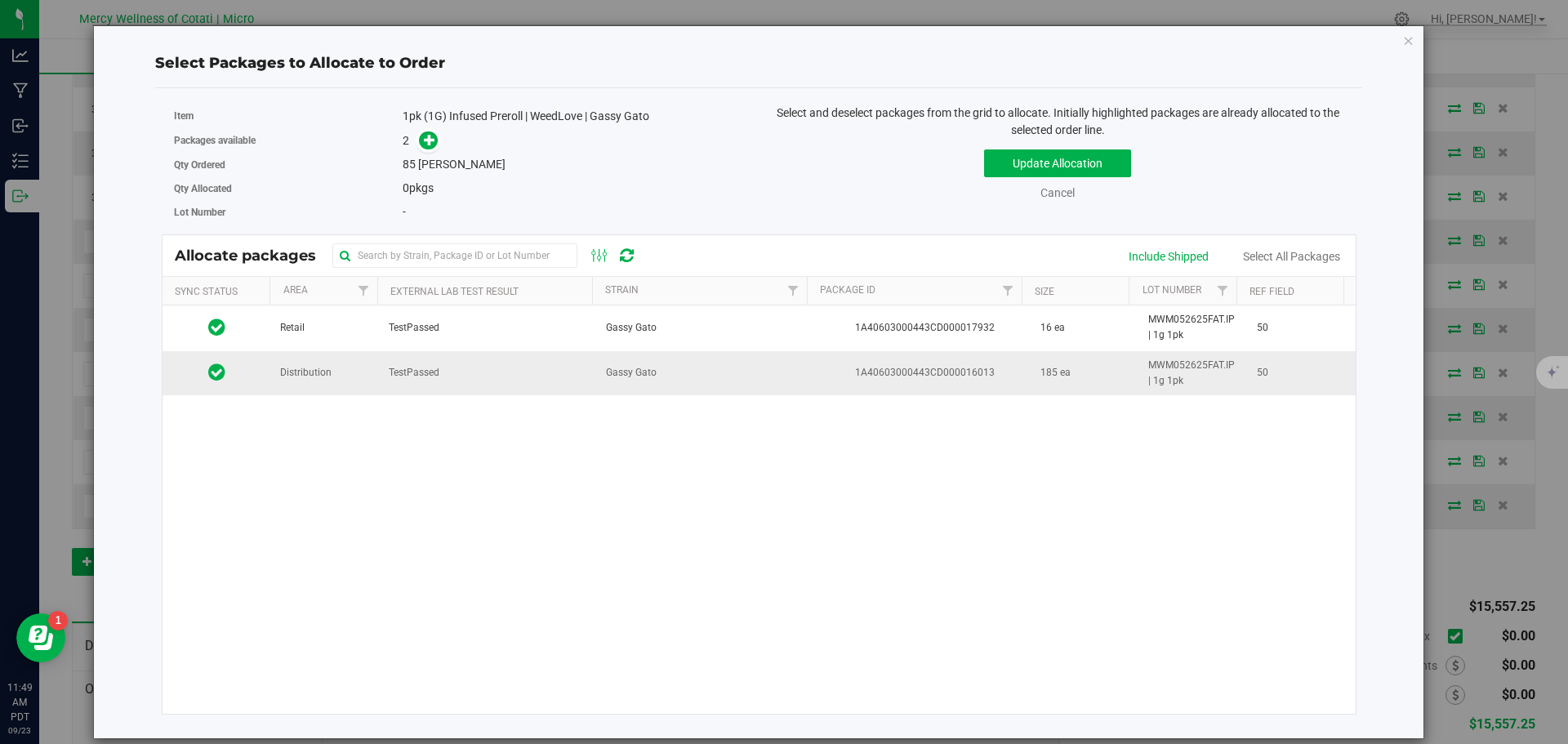
click at [324, 383] on td "Distribution" at bounding box center [325, 373] width 109 height 44
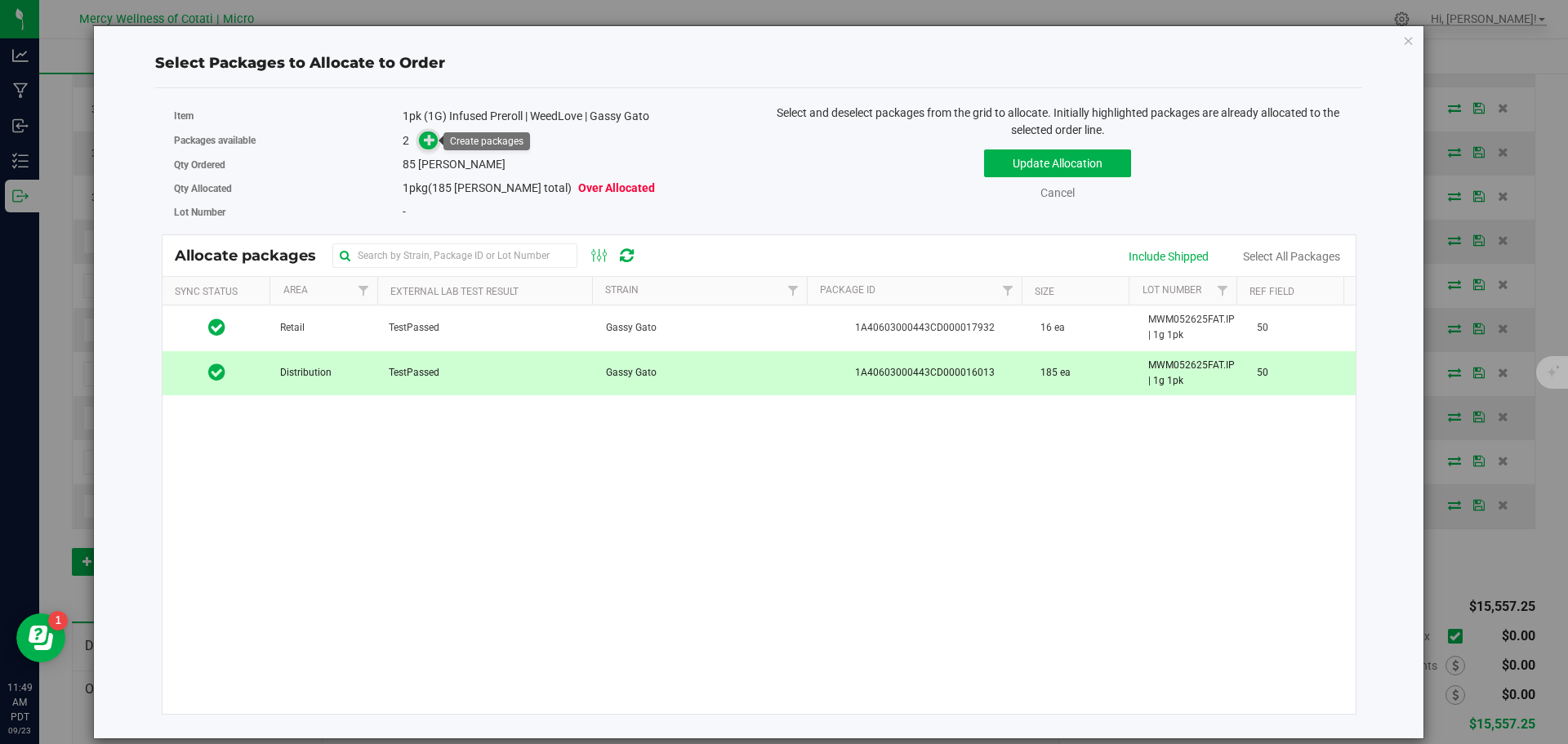
click at [429, 145] on icon at bounding box center [430, 139] width 11 height 11
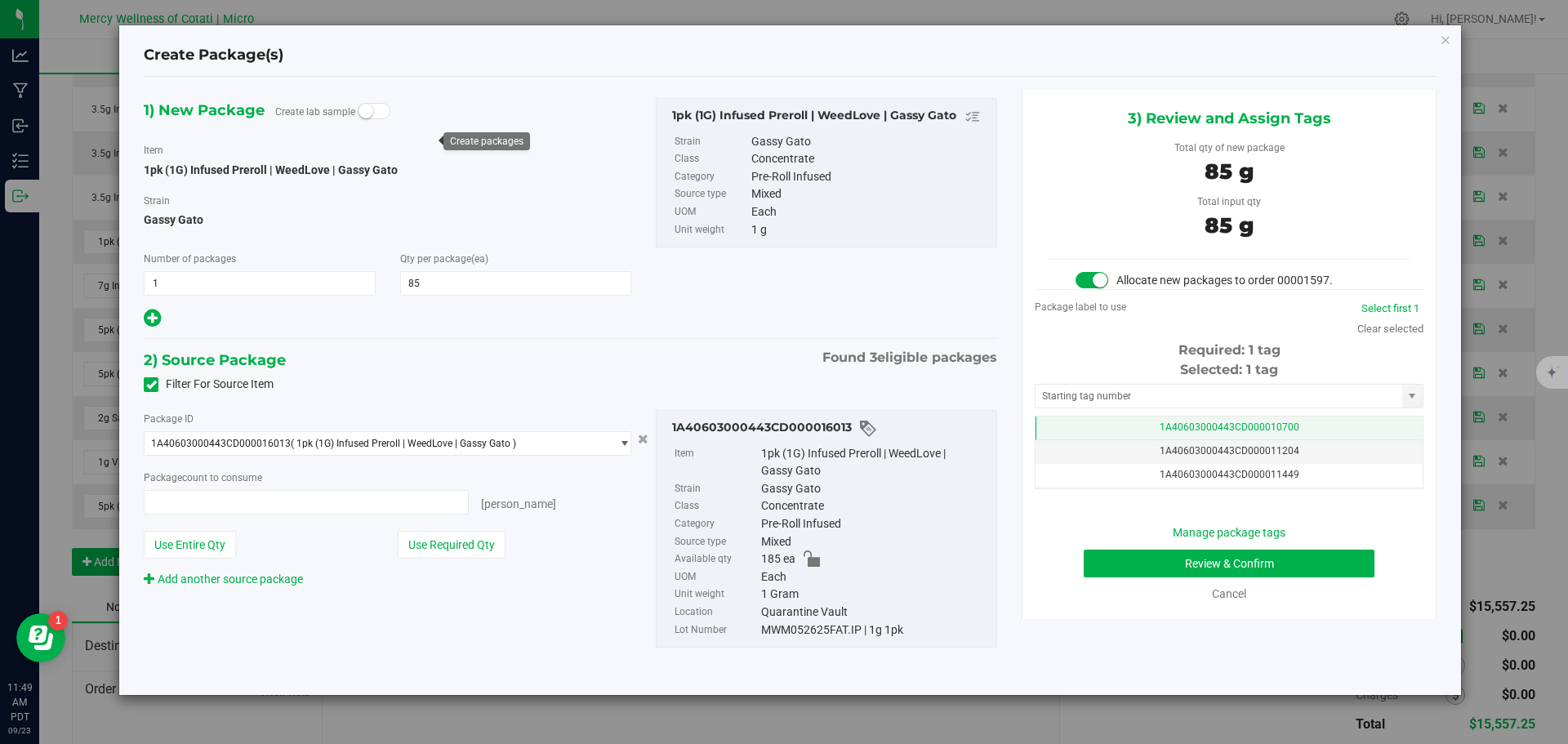
type input "85 ea"
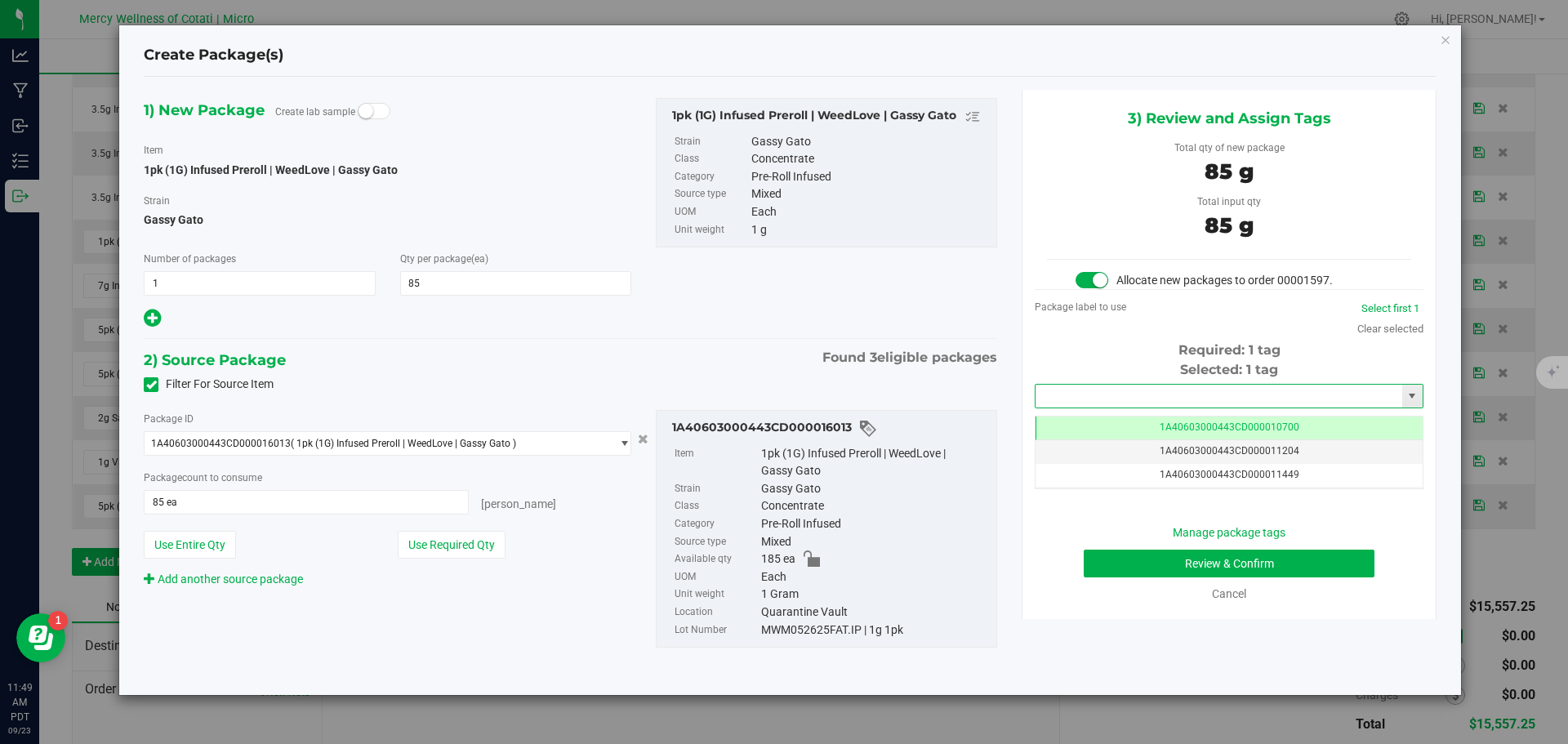
click at [1102, 384] on input "text" at bounding box center [1219, 396] width 367 height 23
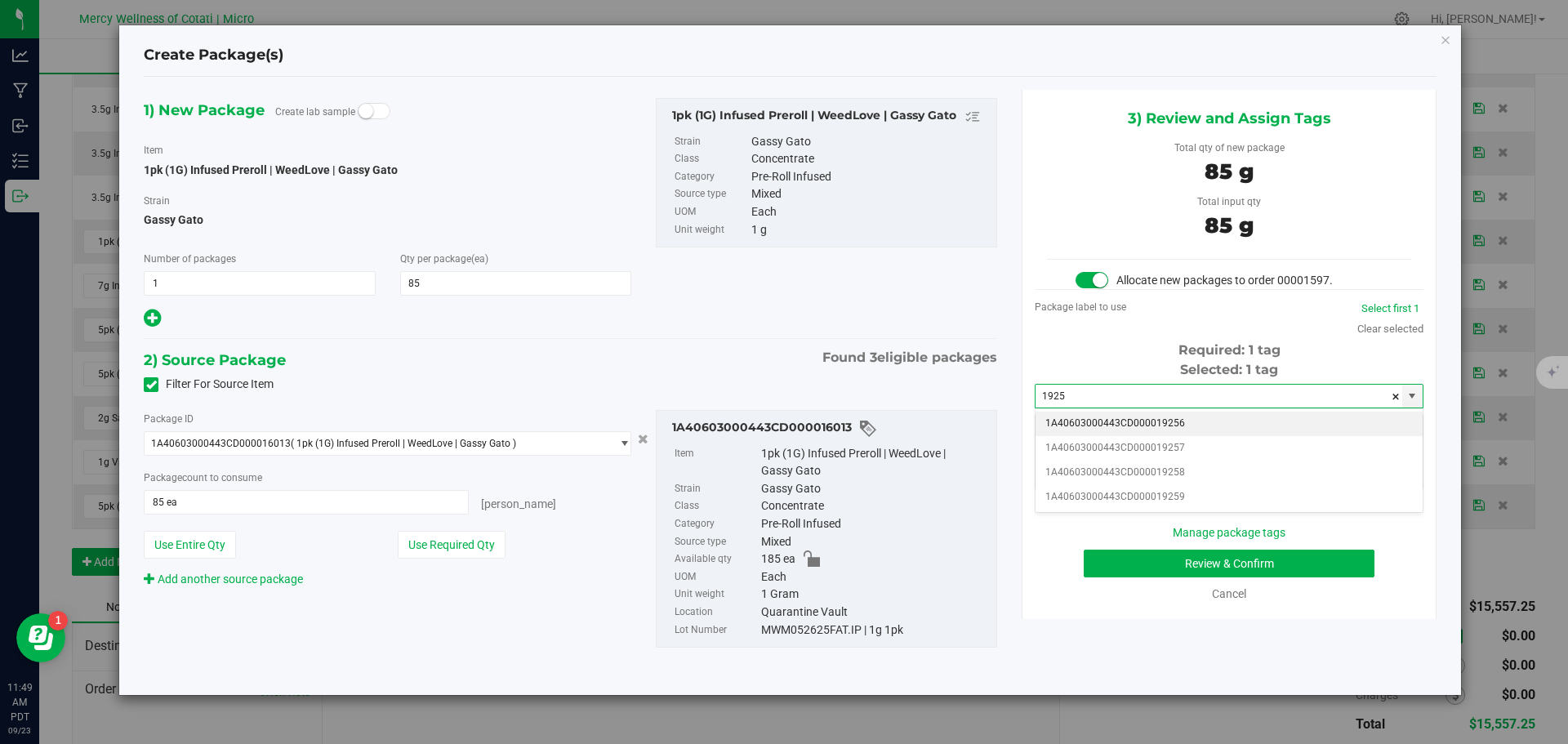
click at [1134, 419] on li "1A40603000443CD000019256" at bounding box center [1229, 423] width 387 height 25
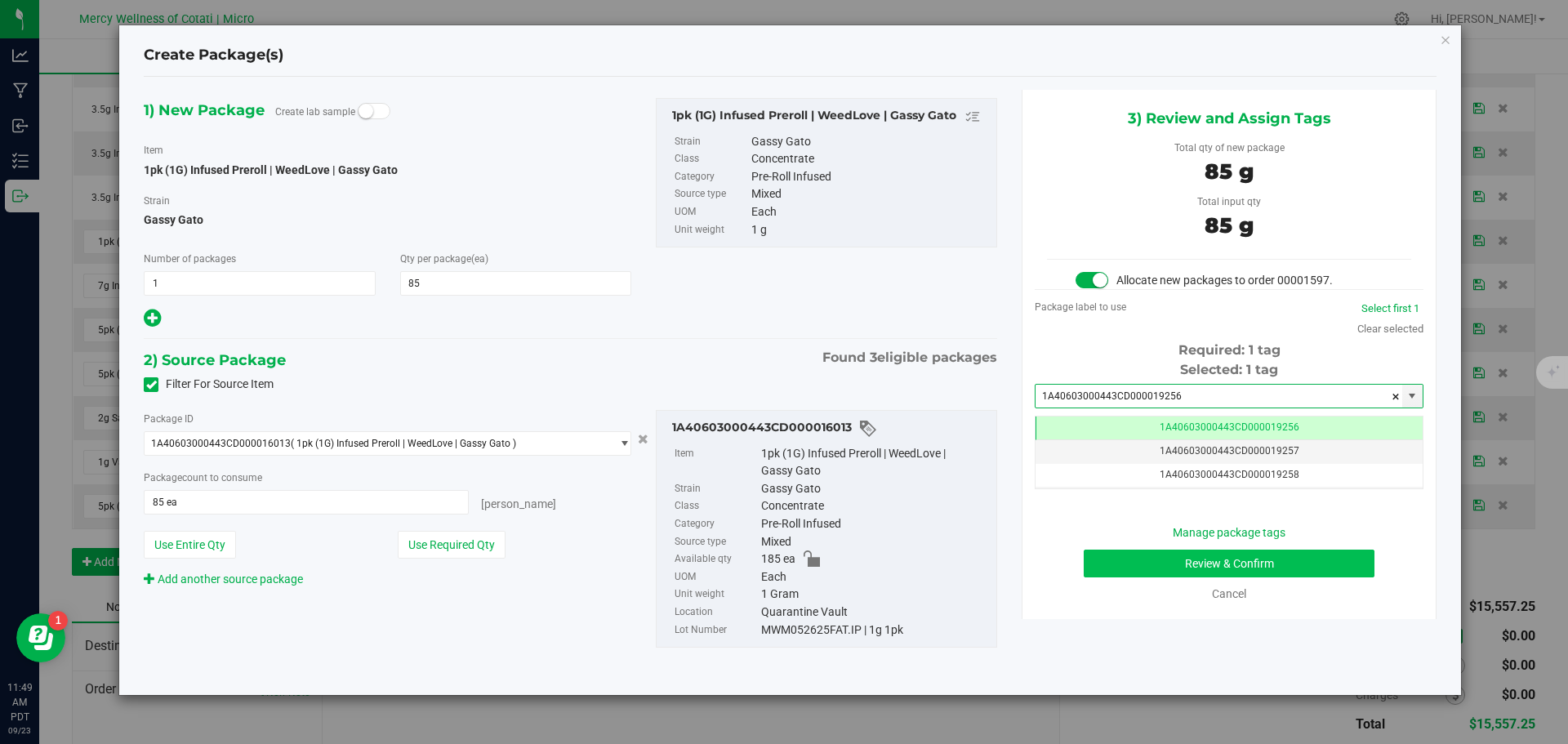
type input "1A40603000443CD000019256"
click at [1211, 560] on button "Review & Confirm" at bounding box center [1229, 563] width 291 height 28
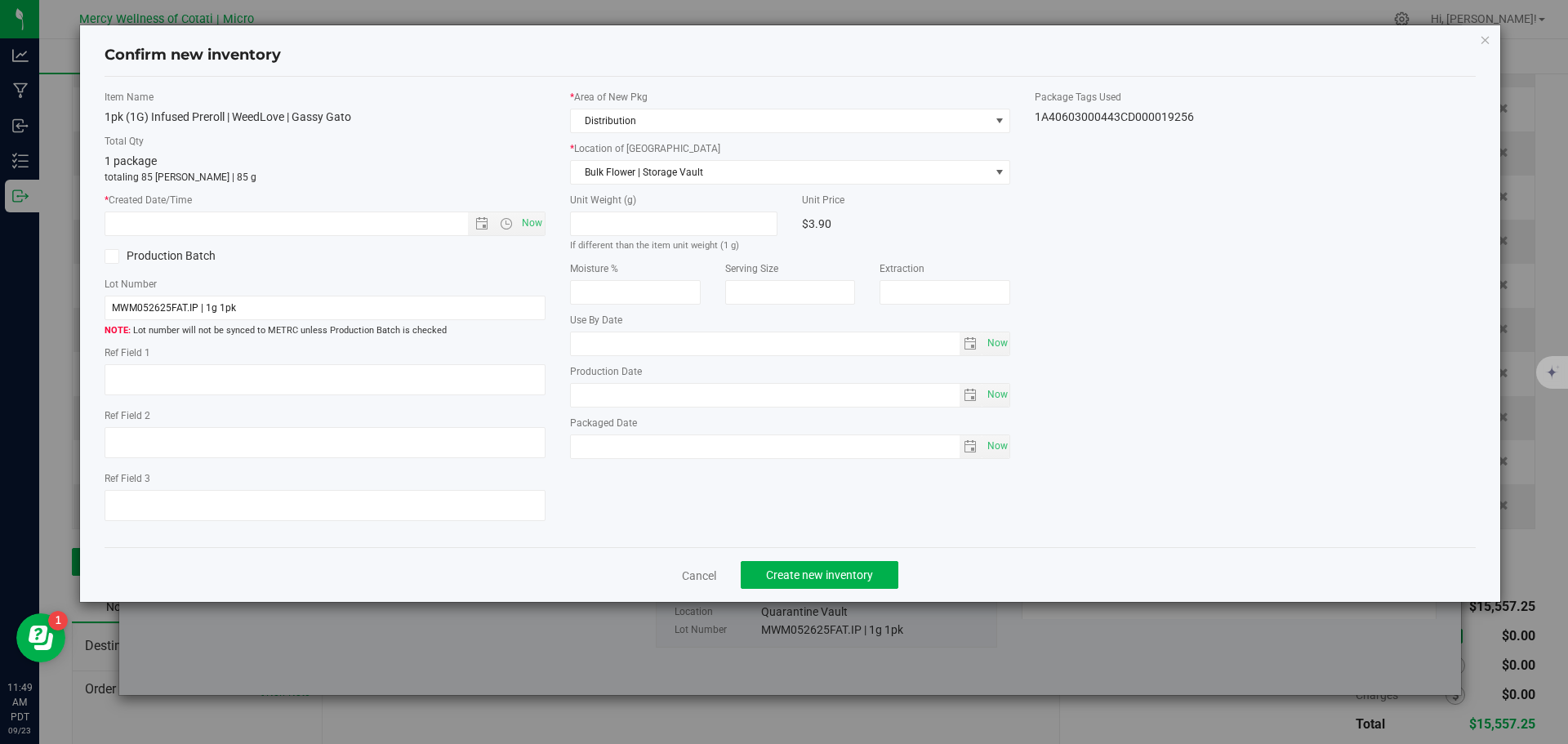
type textarea "50"
click at [531, 221] on span "Now" at bounding box center [531, 223] width 28 height 24
type input "[DATE] 11:49 AM"
click at [818, 571] on span "Create new inventory" at bounding box center [820, 574] width 107 height 13
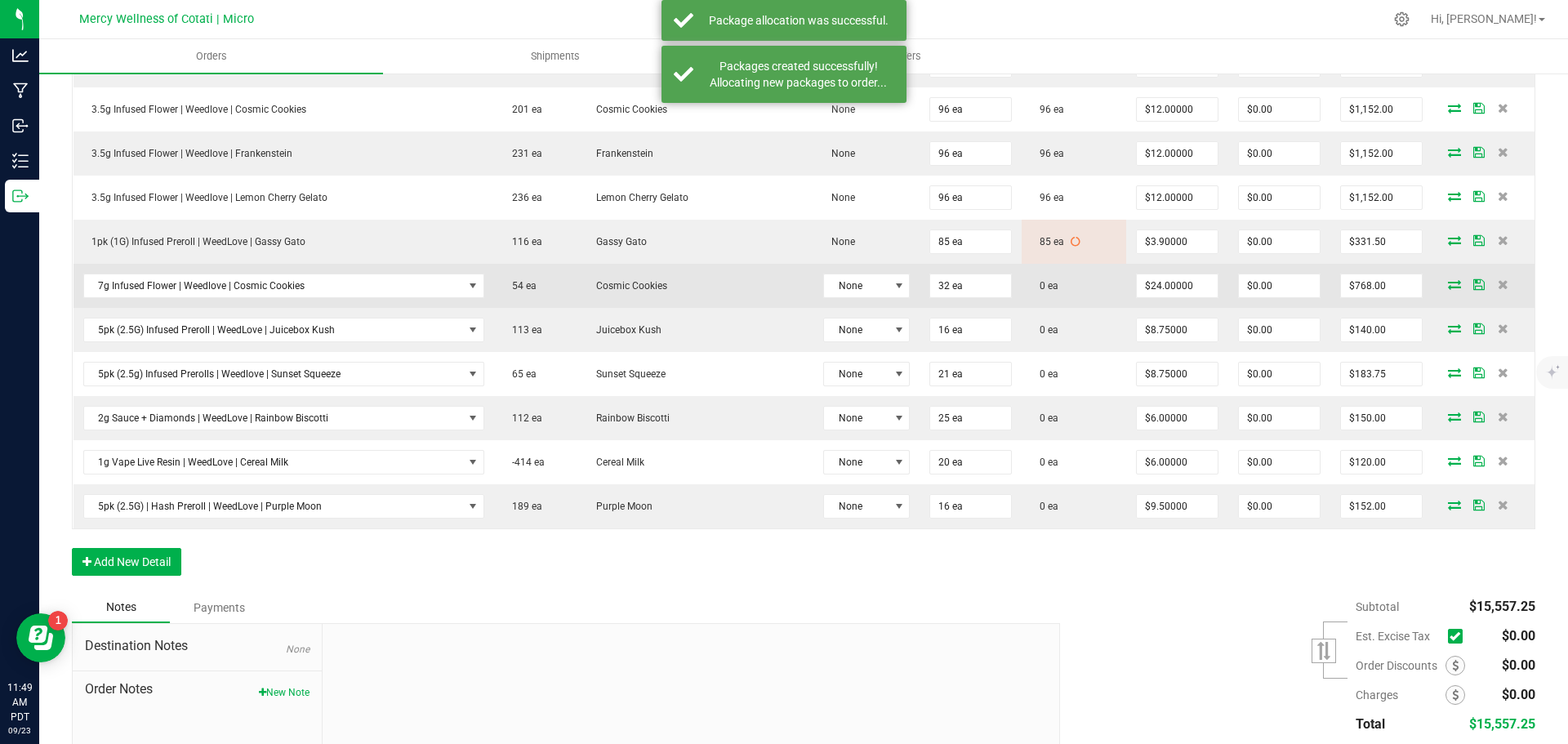
click at [1448, 284] on icon at bounding box center [1455, 284] width 13 height 10
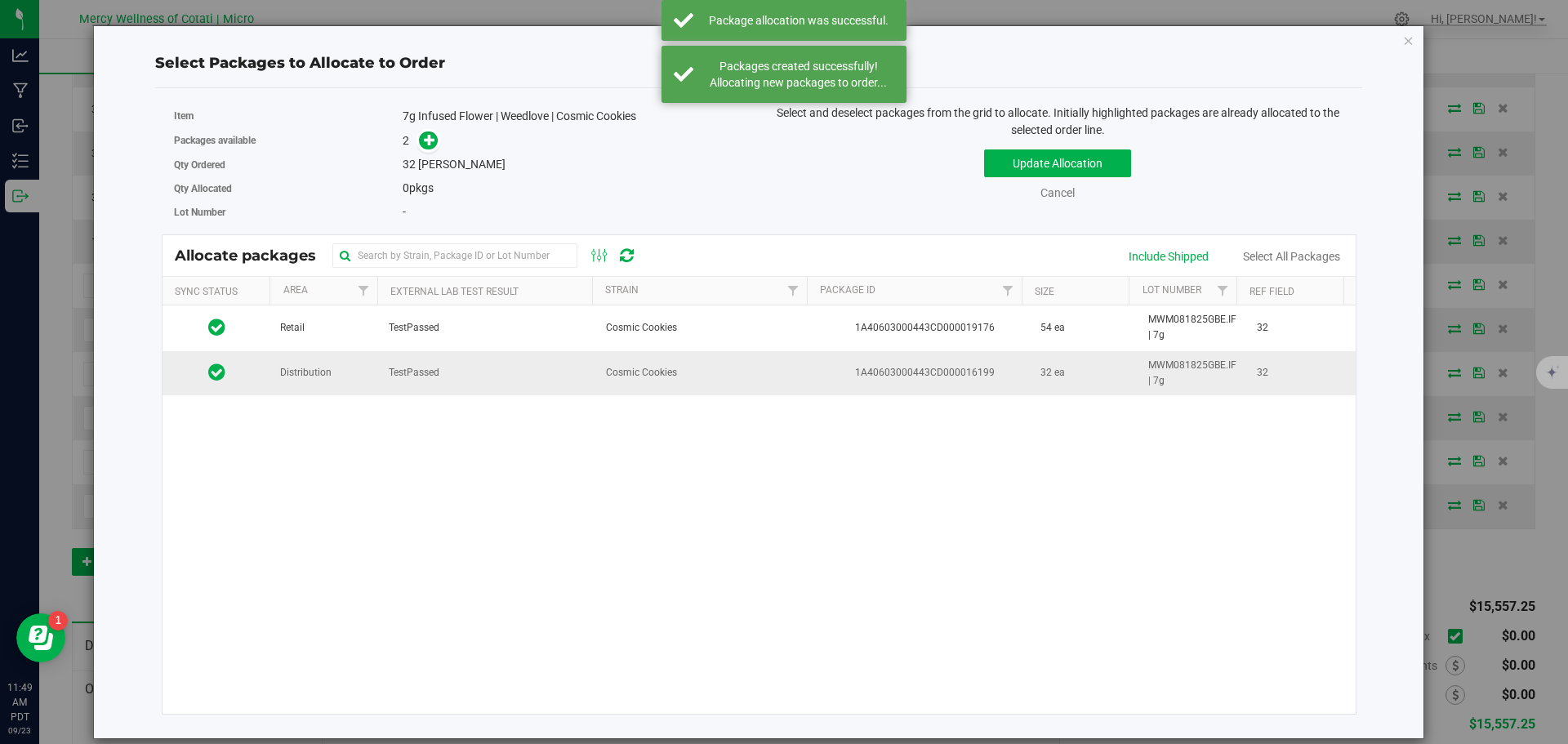
click at [289, 382] on td "Distribution" at bounding box center [325, 373] width 109 height 44
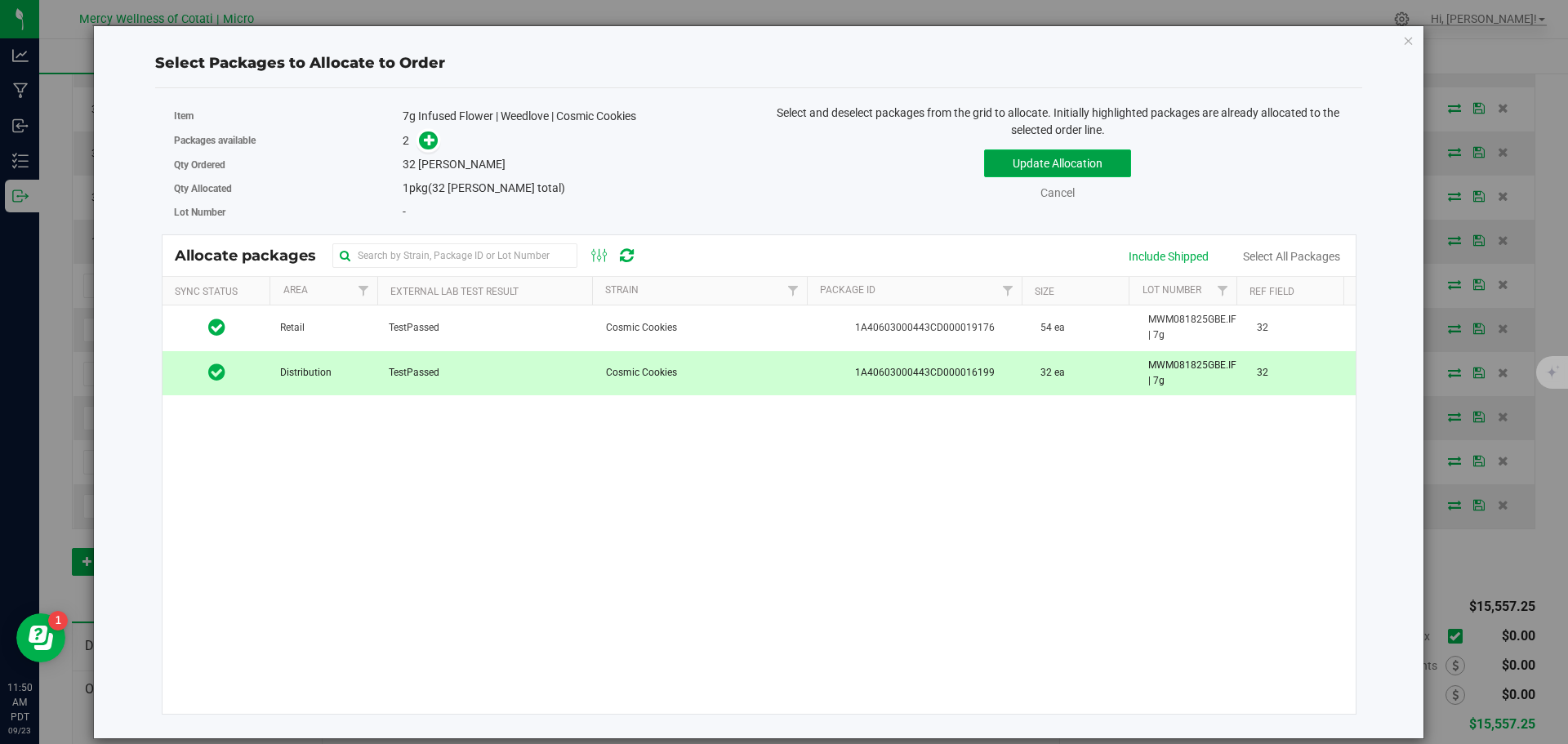
click at [1007, 171] on button "Update Allocation" at bounding box center [1057, 163] width 147 height 28
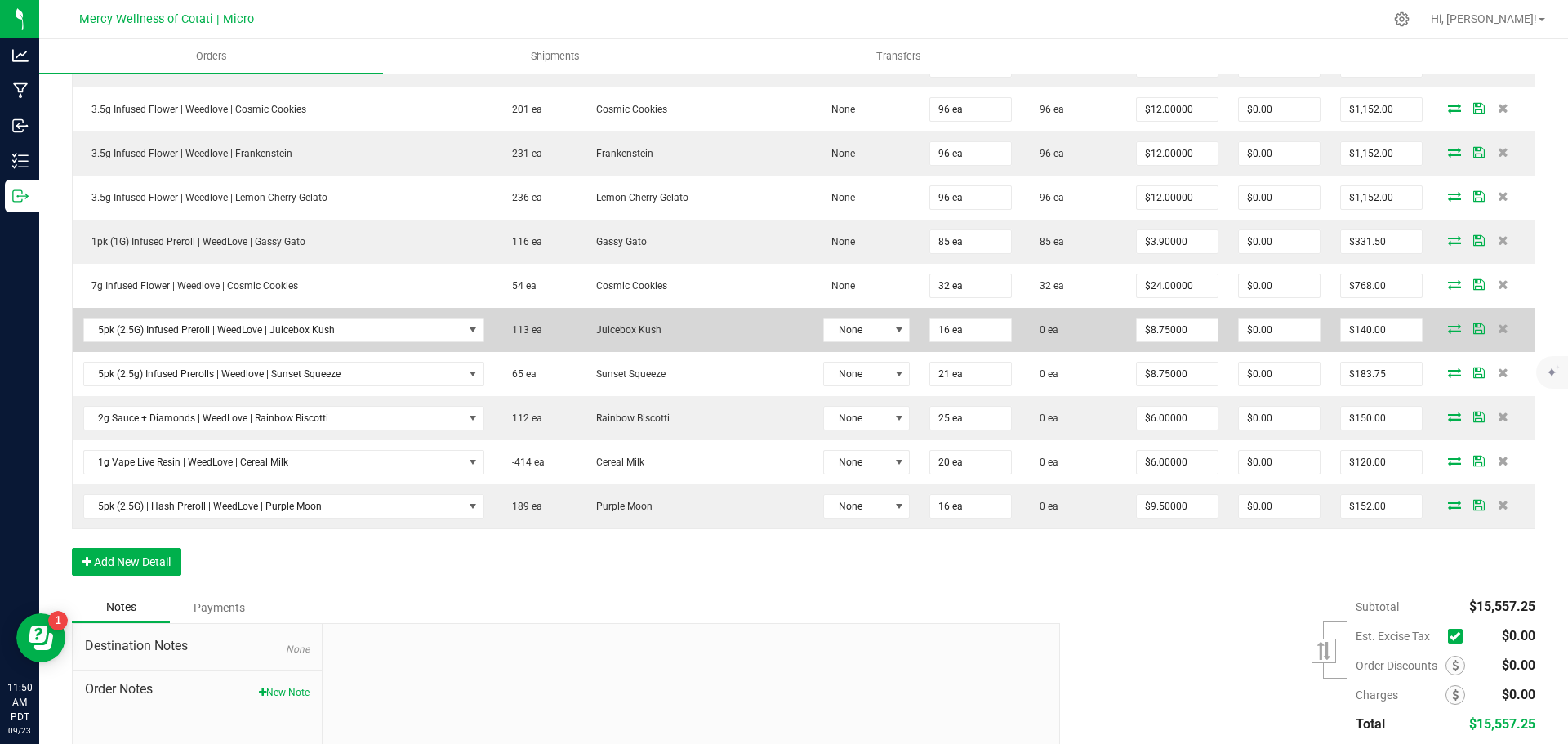
click at [1448, 326] on icon at bounding box center [1455, 328] width 13 height 10
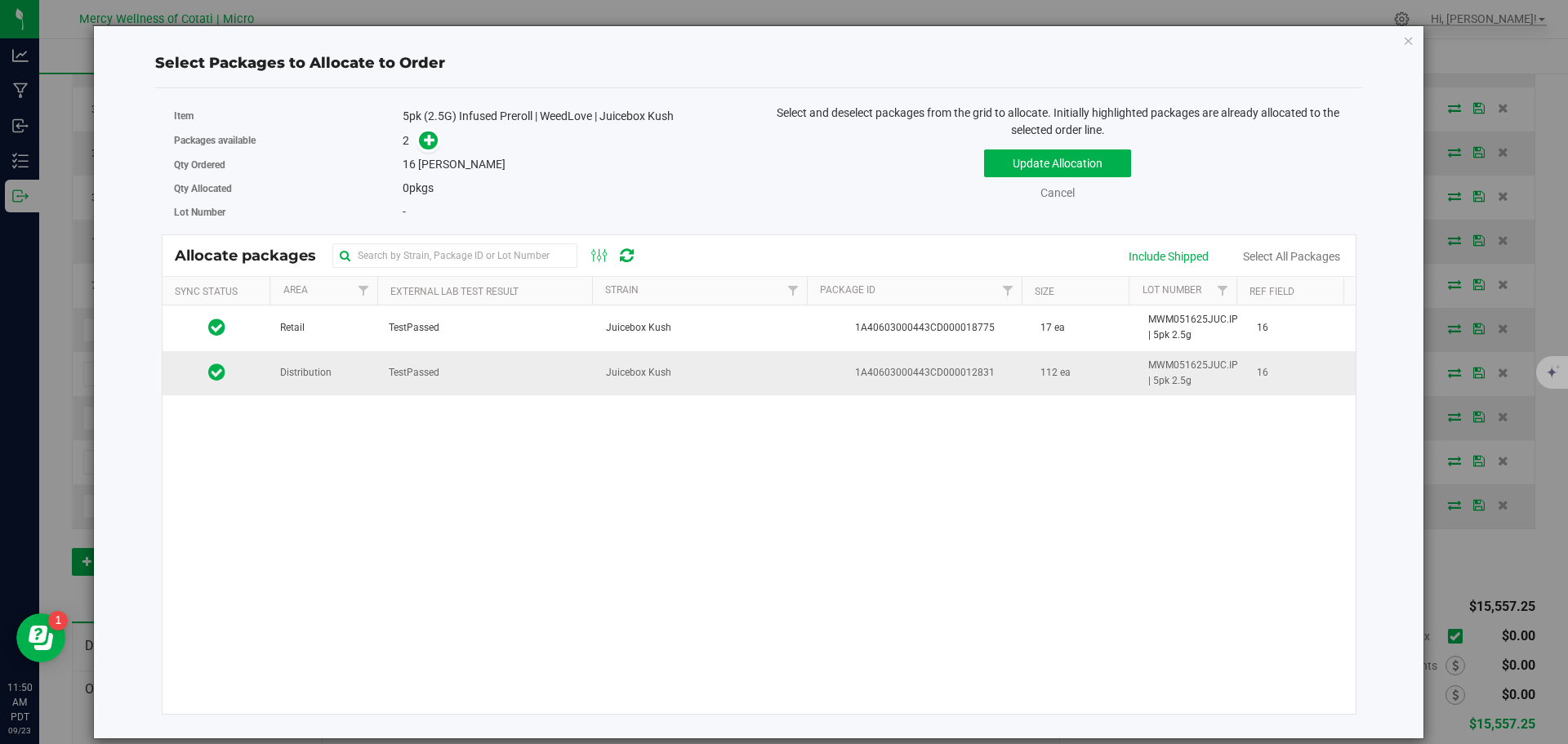
click at [359, 376] on td "Distribution" at bounding box center [325, 373] width 109 height 44
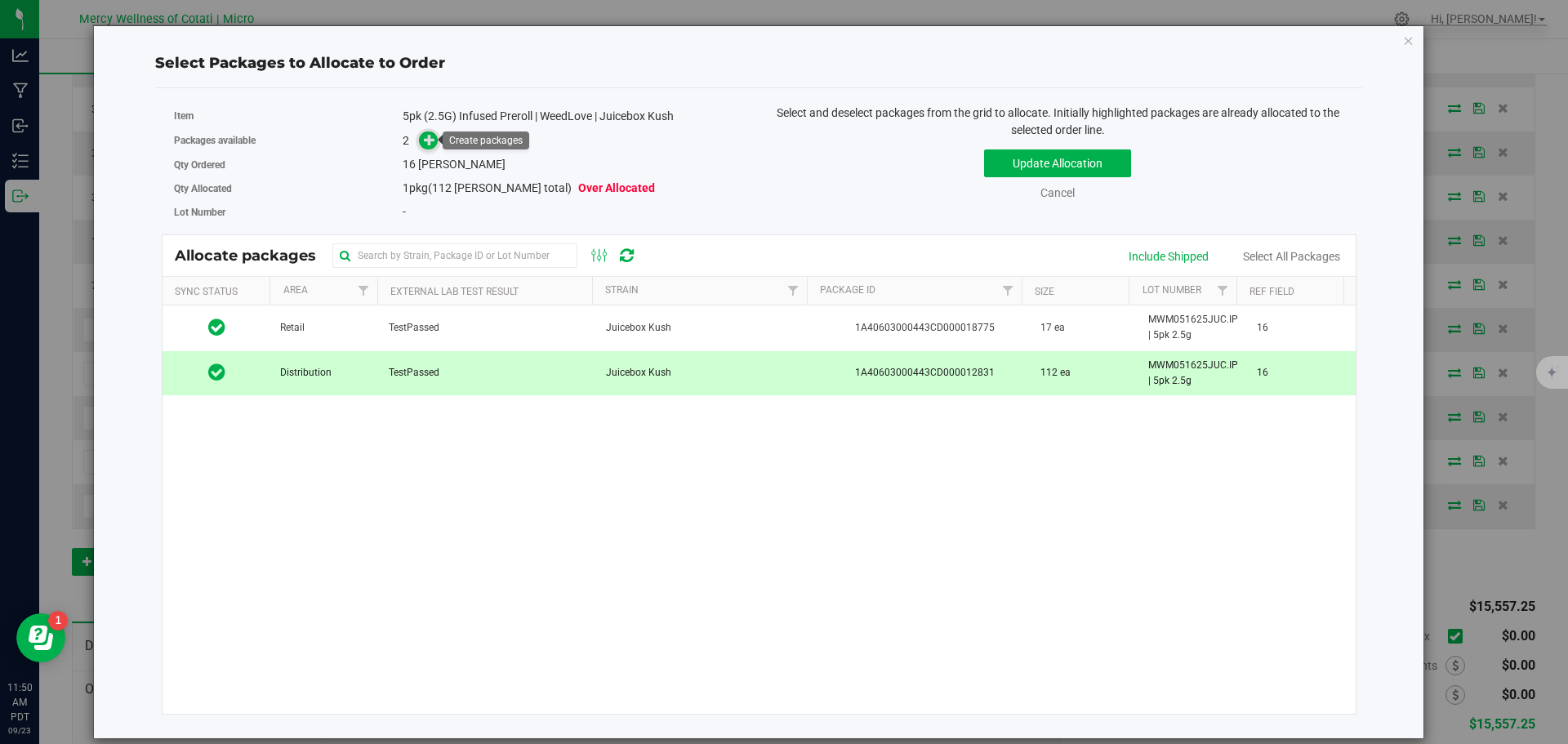
click at [433, 134] on icon at bounding box center [430, 138] width 11 height 11
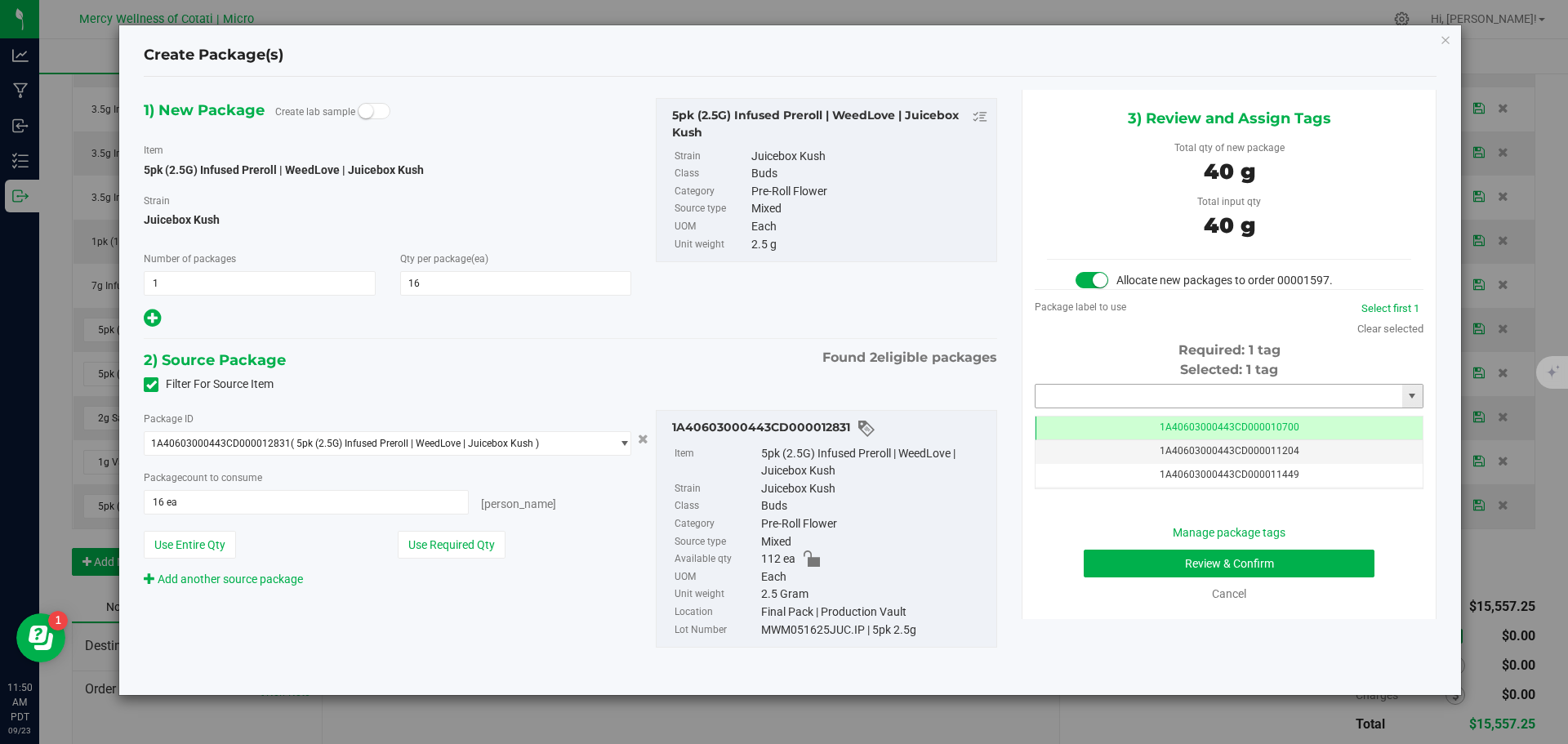
click at [1116, 396] on input "text" at bounding box center [1219, 396] width 367 height 23
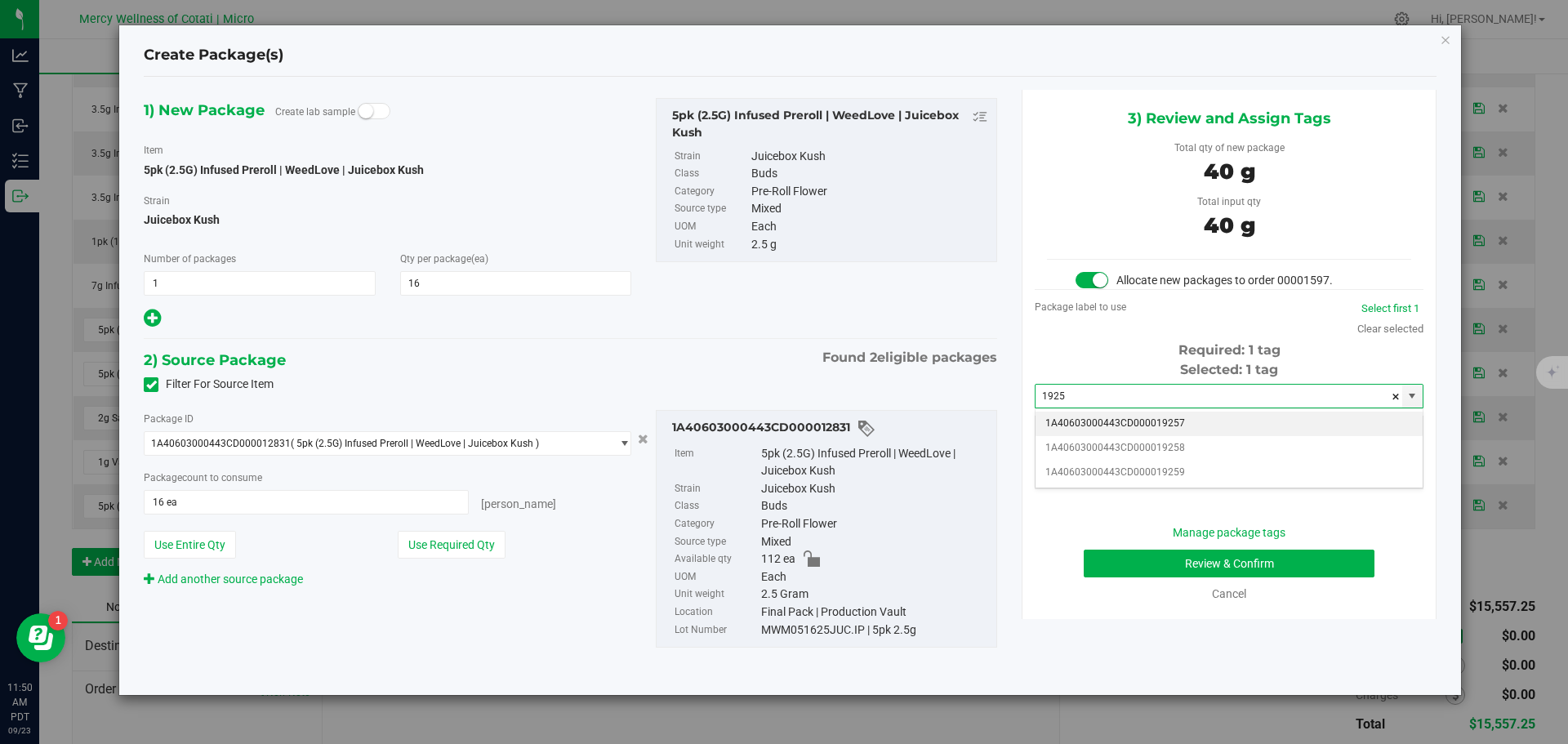
click at [1120, 424] on li "1A40603000443CD000019257" at bounding box center [1229, 423] width 387 height 25
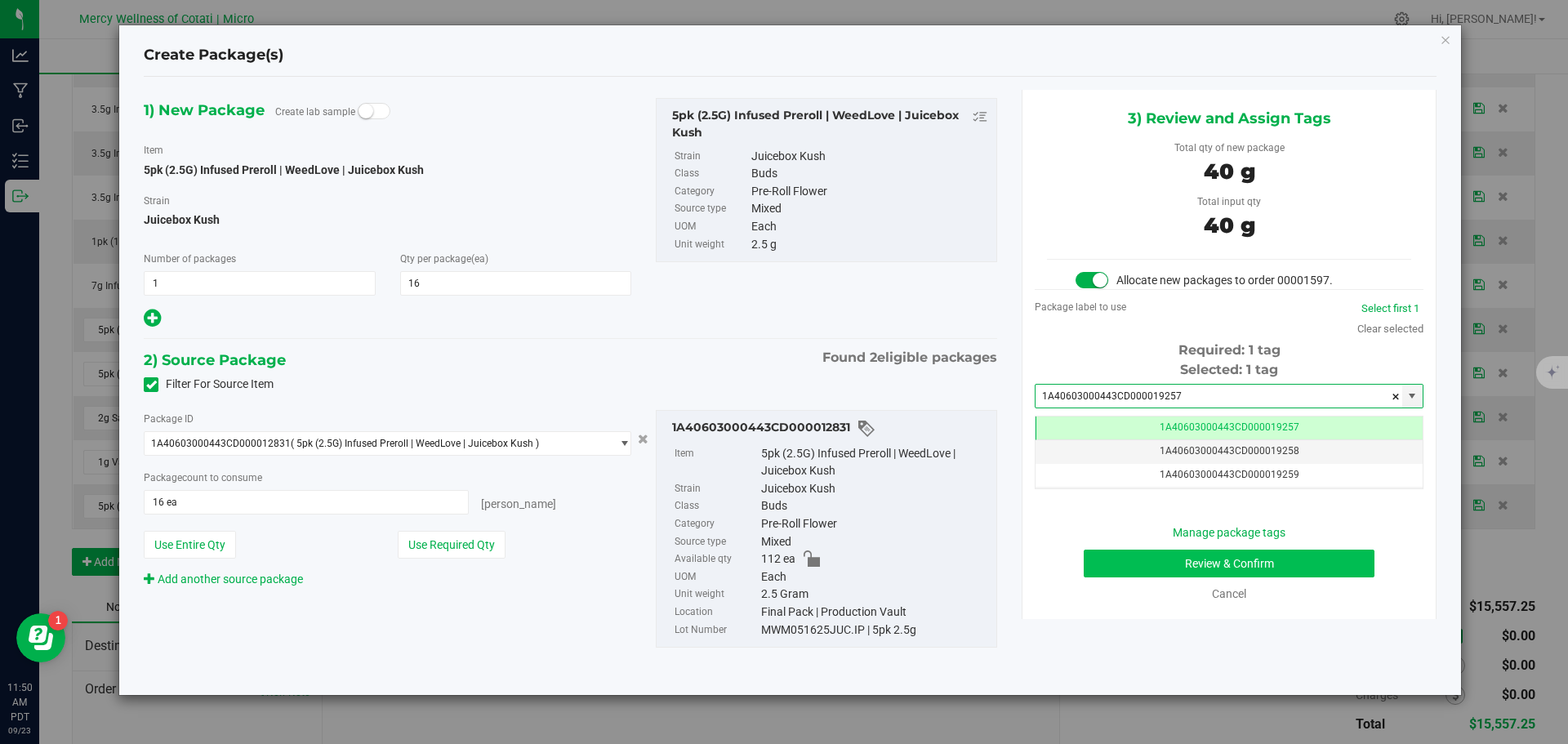
type input "1A40603000443CD000019257"
click at [1241, 567] on button "Review & Confirm" at bounding box center [1229, 563] width 291 height 28
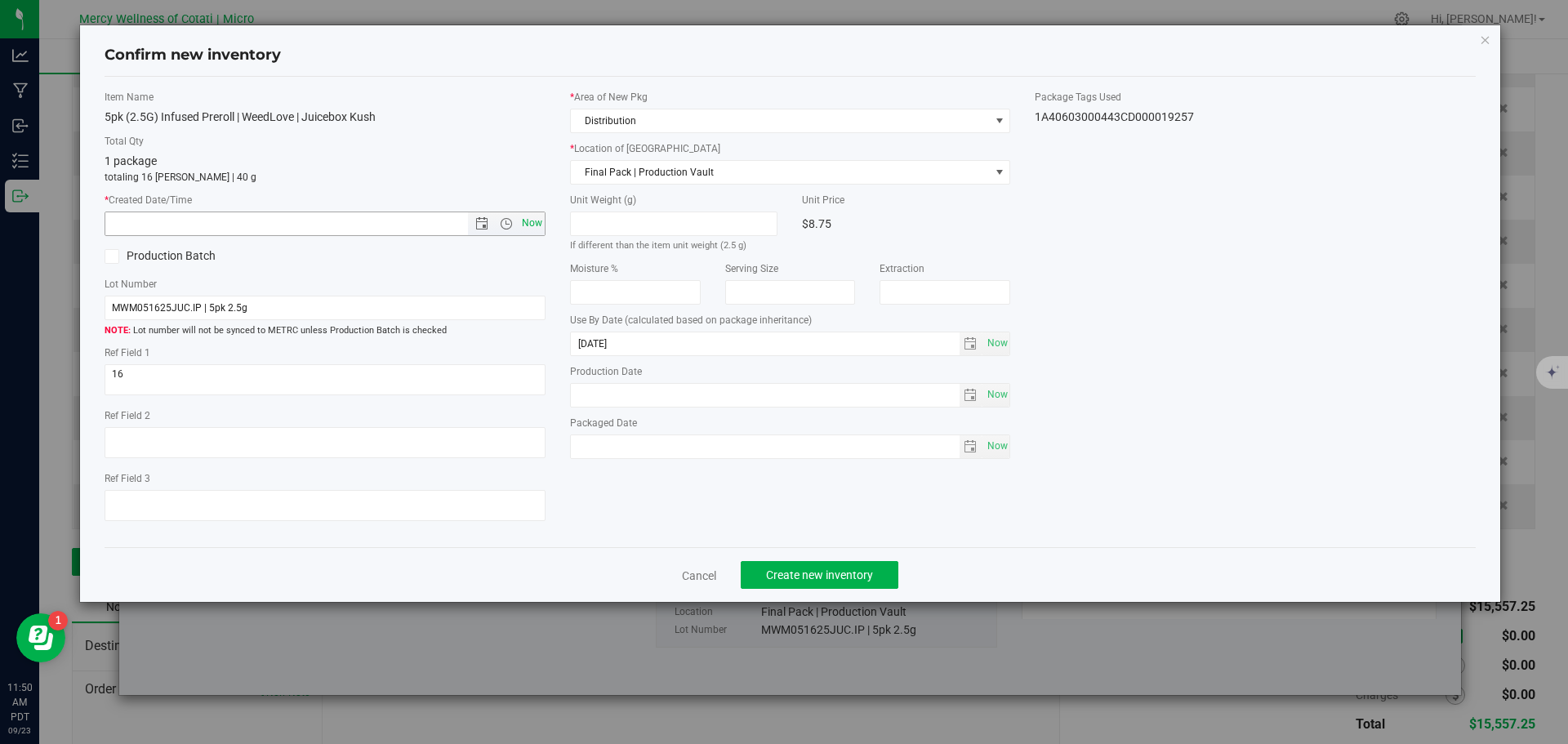
click at [540, 223] on span "Now" at bounding box center [531, 223] width 28 height 24
type input "[DATE] 11:50 AM"
click at [803, 570] on span "Create new inventory" at bounding box center [820, 574] width 107 height 13
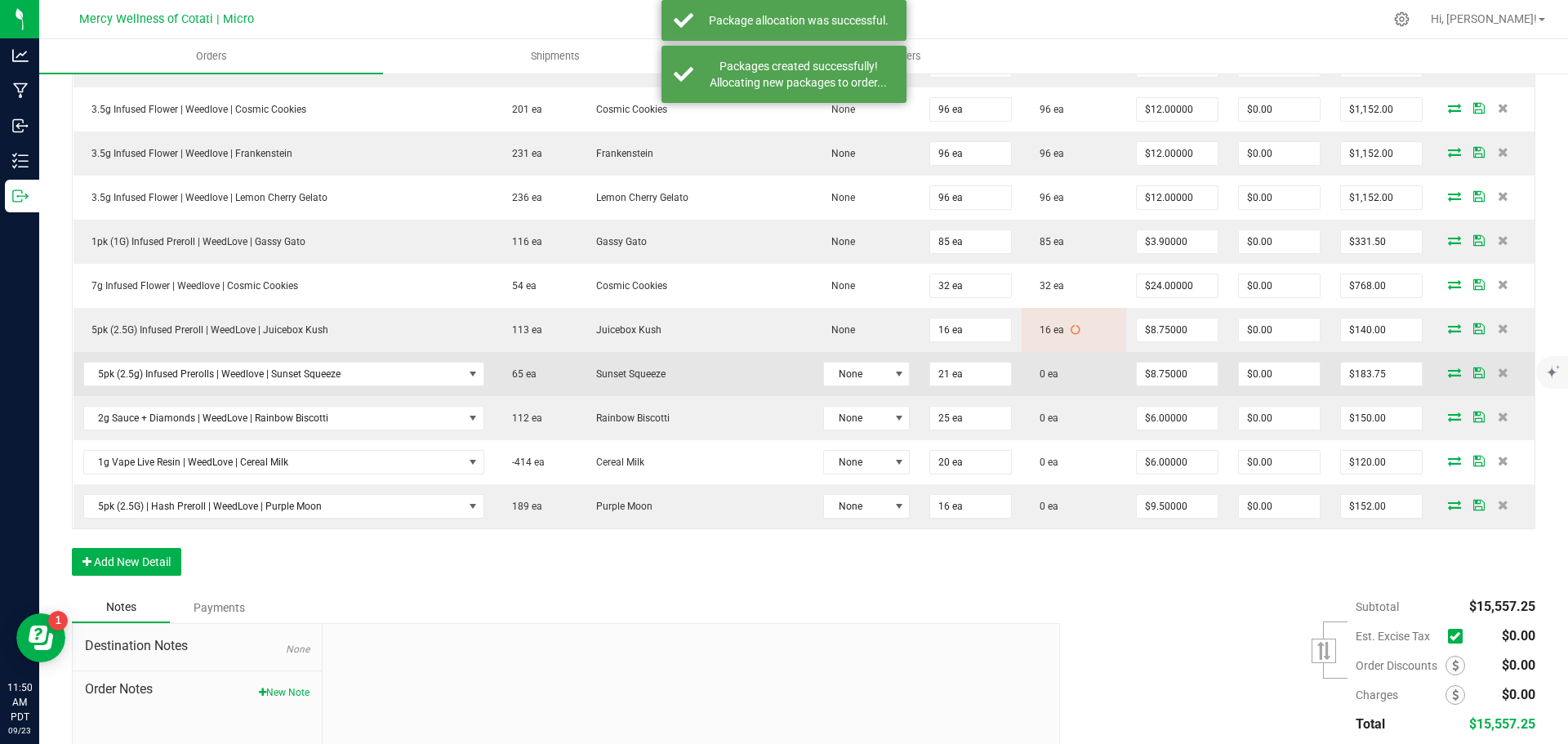
click at [1448, 375] on icon at bounding box center [1455, 372] width 13 height 10
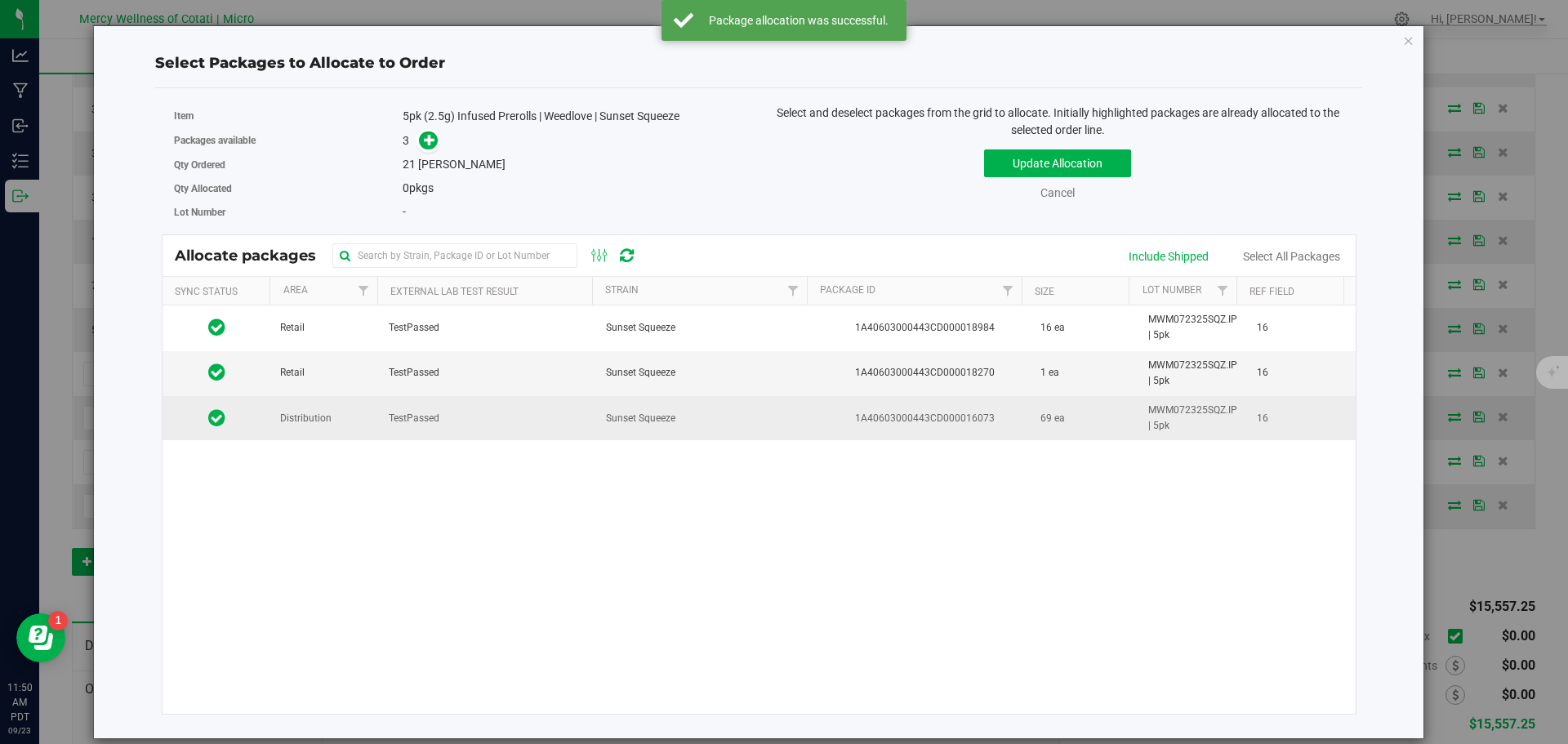
click at [328, 419] on span "Distribution" at bounding box center [306, 418] width 52 height 16
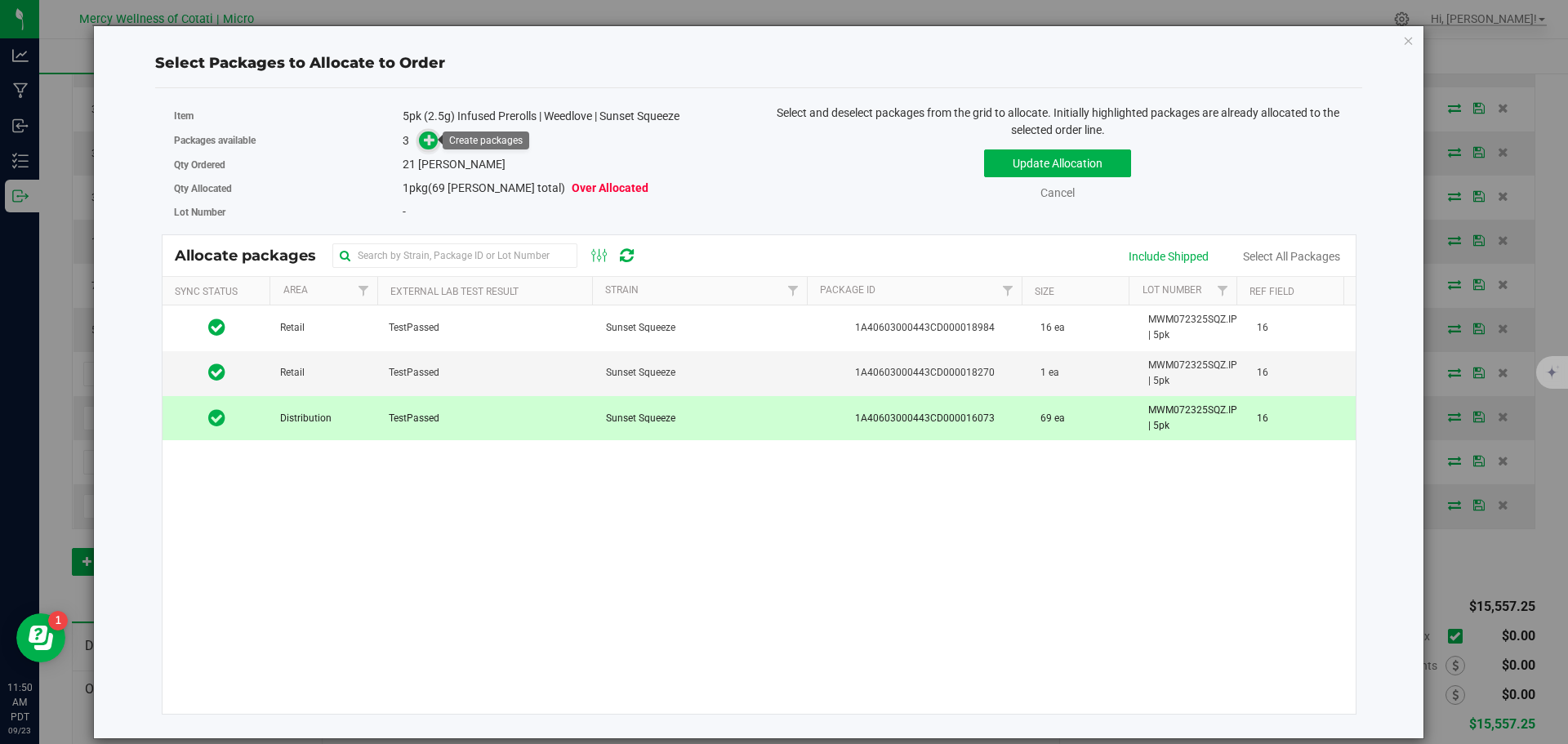
click at [426, 133] on icon at bounding box center [430, 138] width 11 height 11
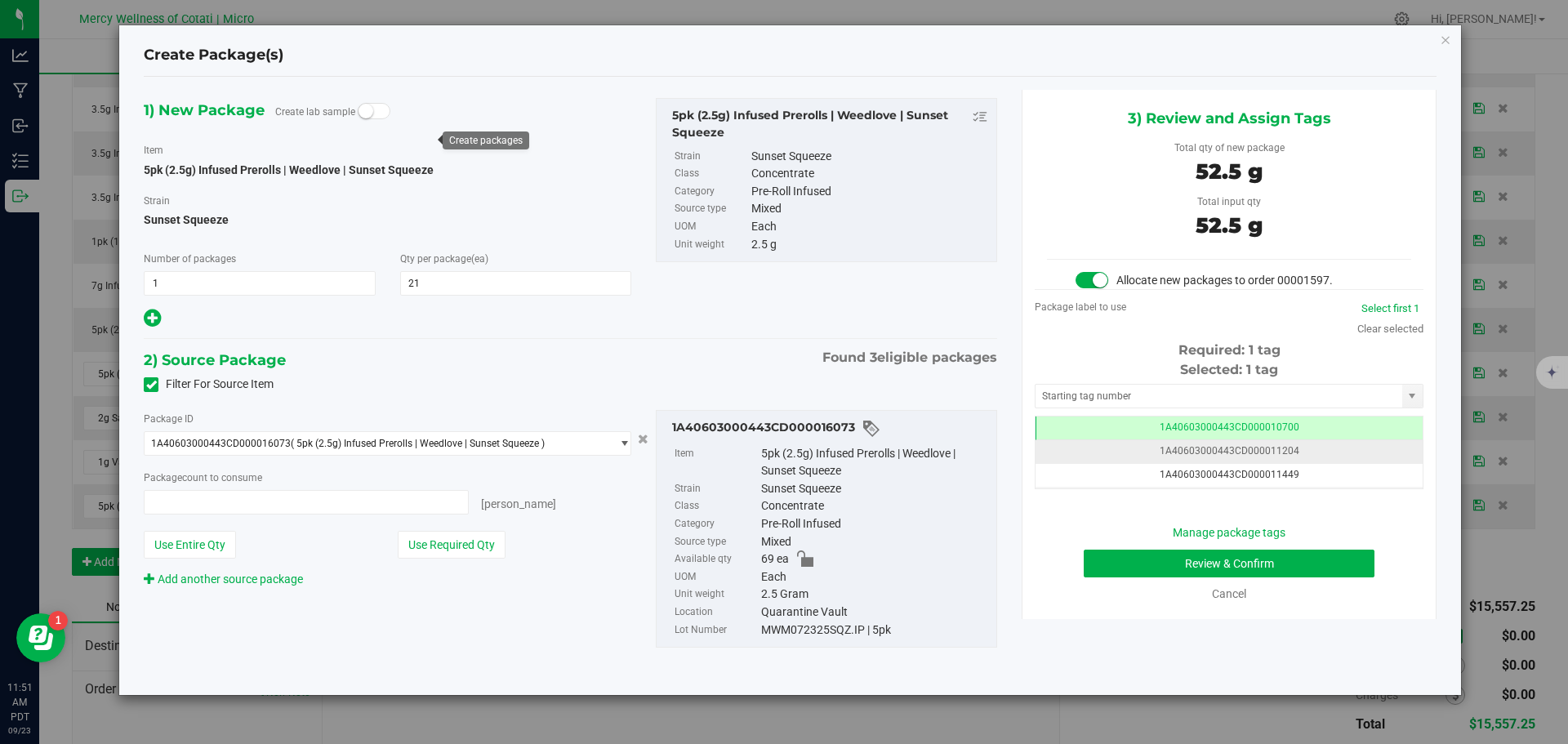
type input "21 ea"
click at [1124, 400] on input "text" at bounding box center [1219, 396] width 367 height 23
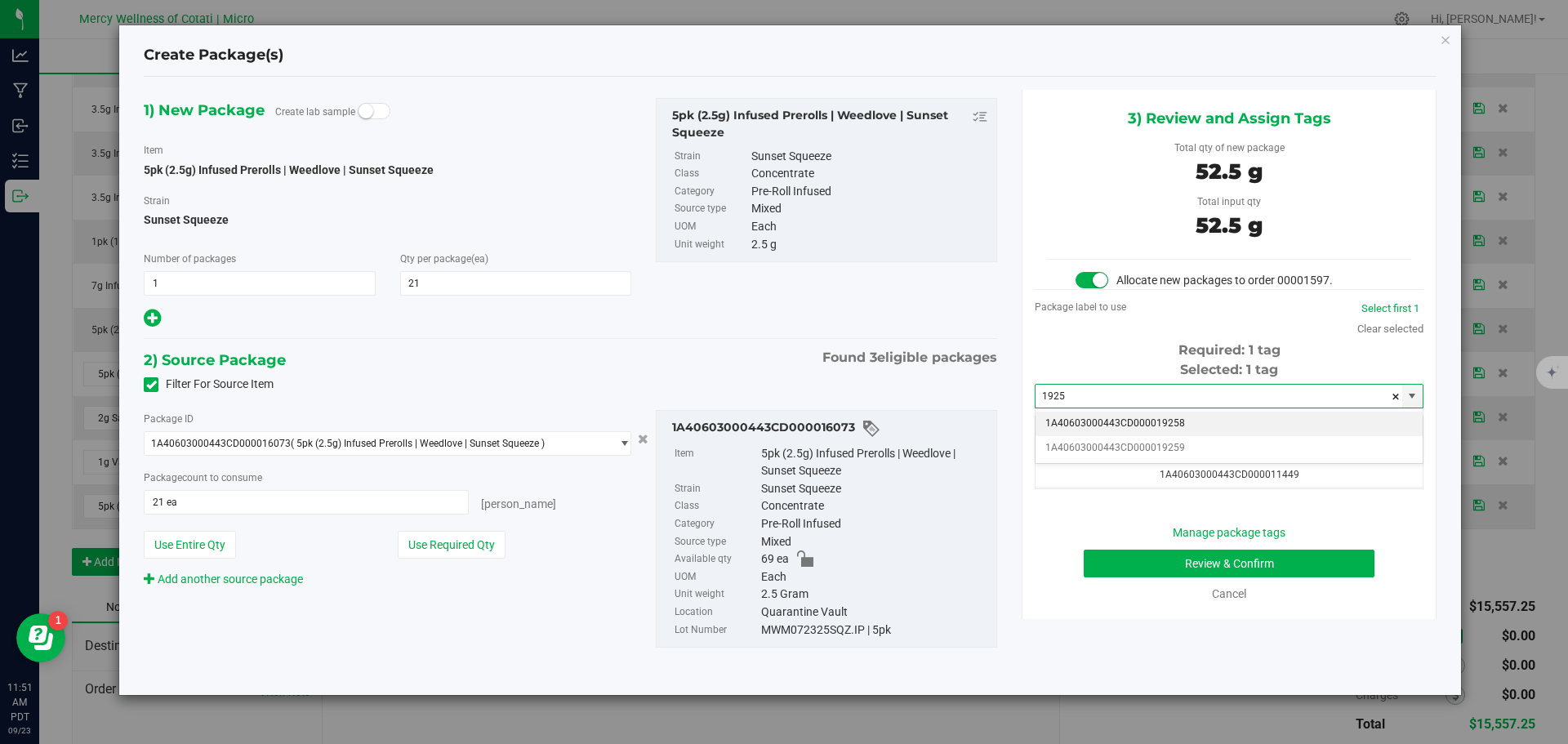
click at [1145, 421] on li "1A40603000443CD000019258" at bounding box center [1229, 423] width 387 height 25
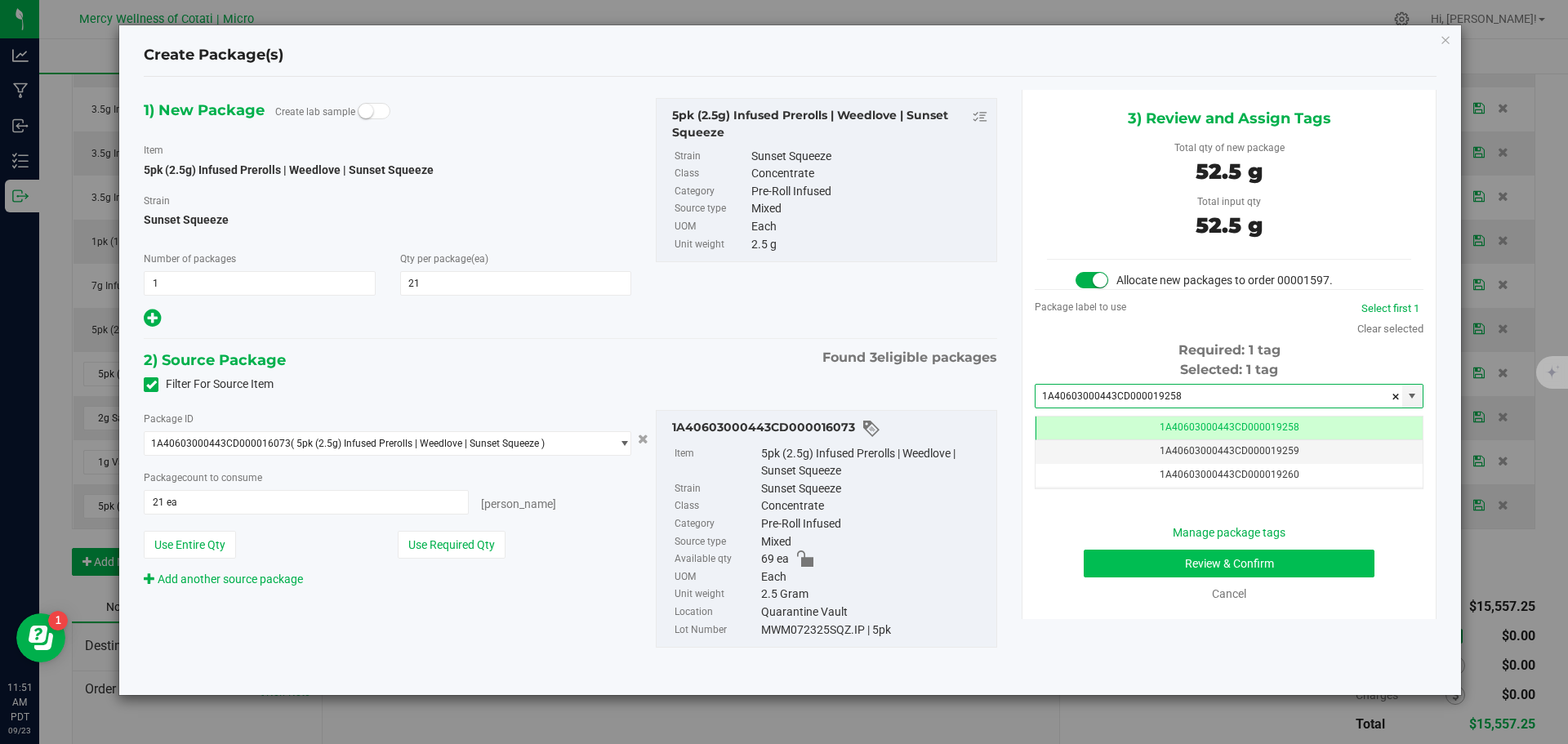
type input "1A40603000443CD000019258"
click at [1291, 568] on button "Review & Confirm" at bounding box center [1229, 563] width 291 height 28
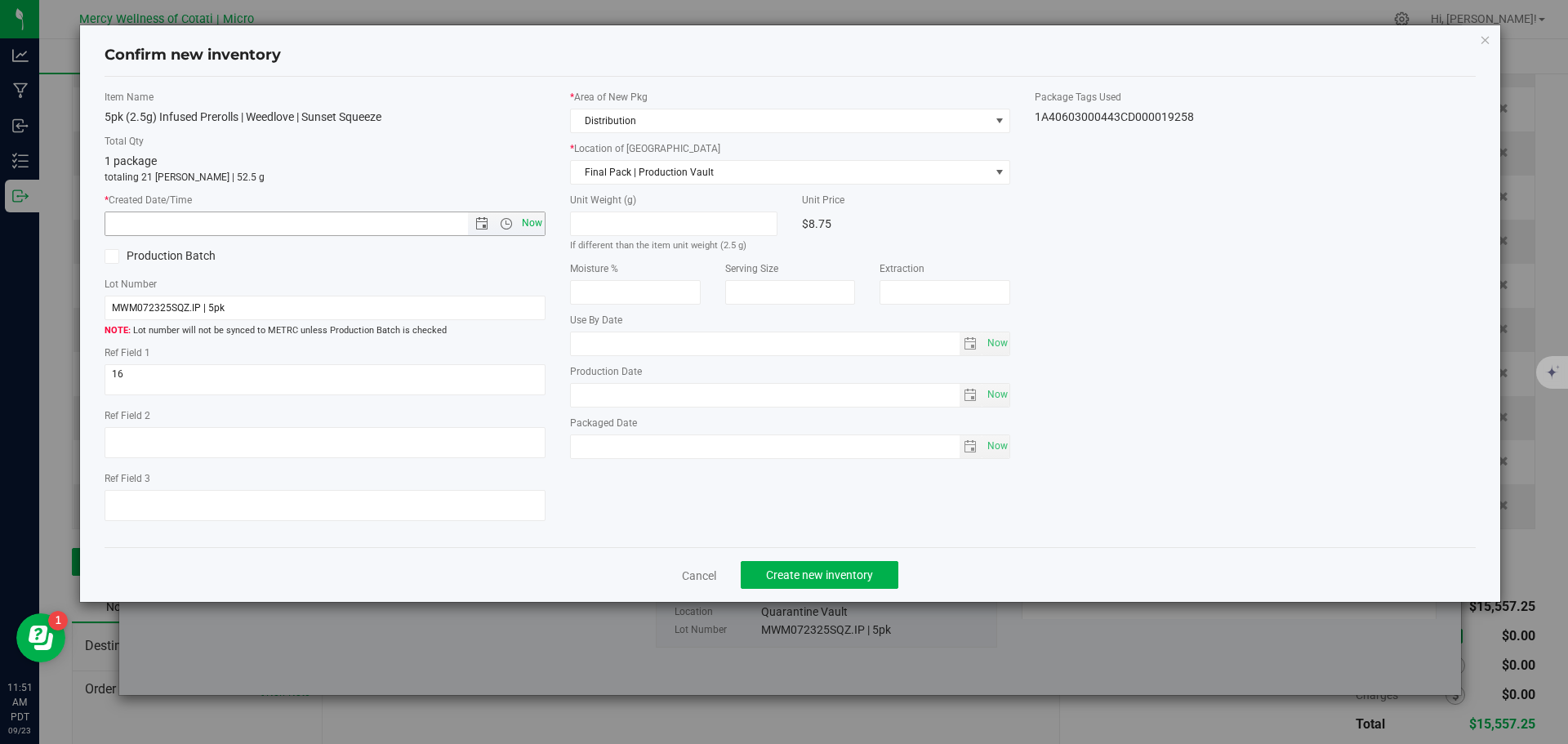
click at [524, 220] on span "Now" at bounding box center [531, 223] width 28 height 24
type input "[DATE] 11:51 AM"
click at [826, 575] on span "Create new inventory" at bounding box center [820, 574] width 107 height 13
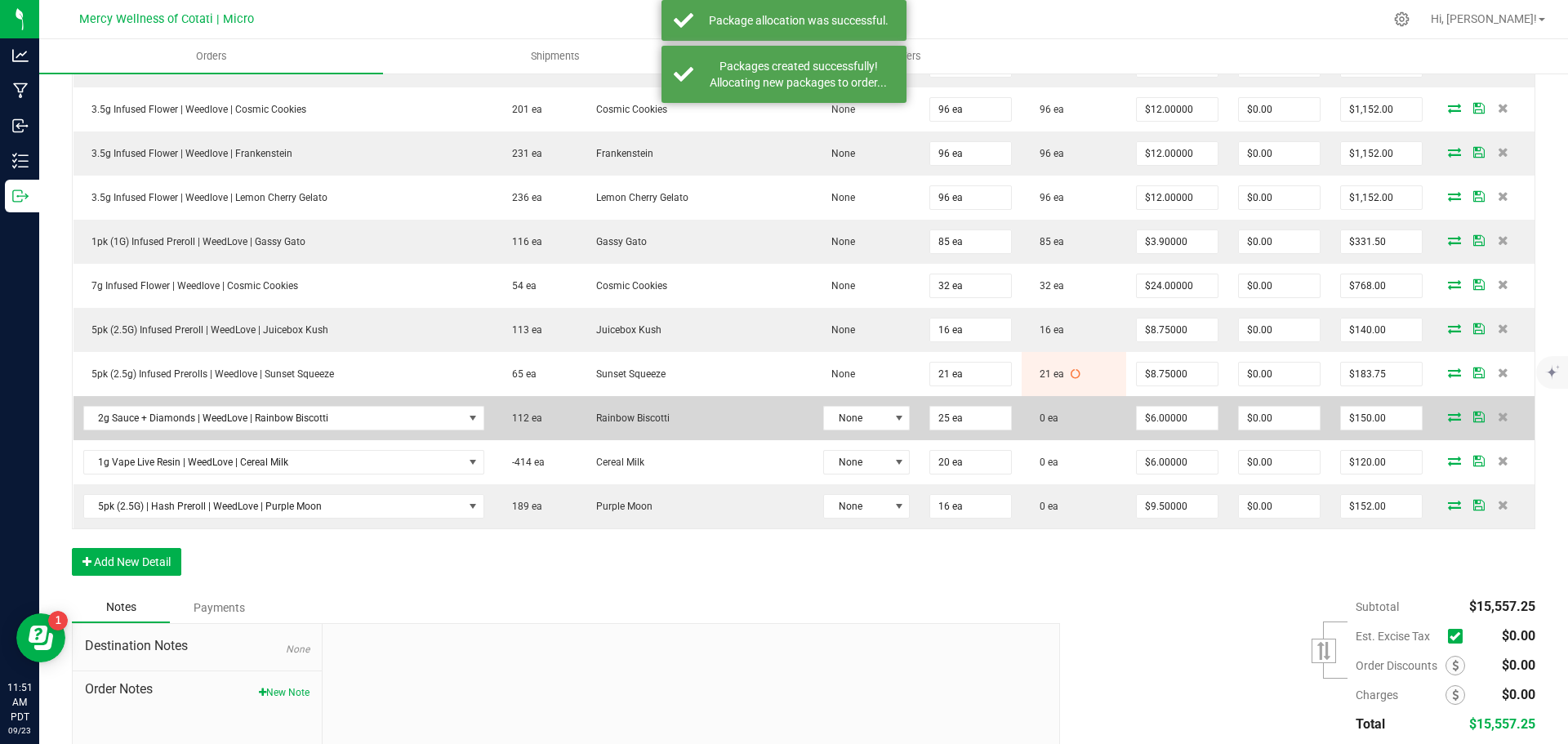
click at [1443, 418] on span at bounding box center [1455, 416] width 25 height 10
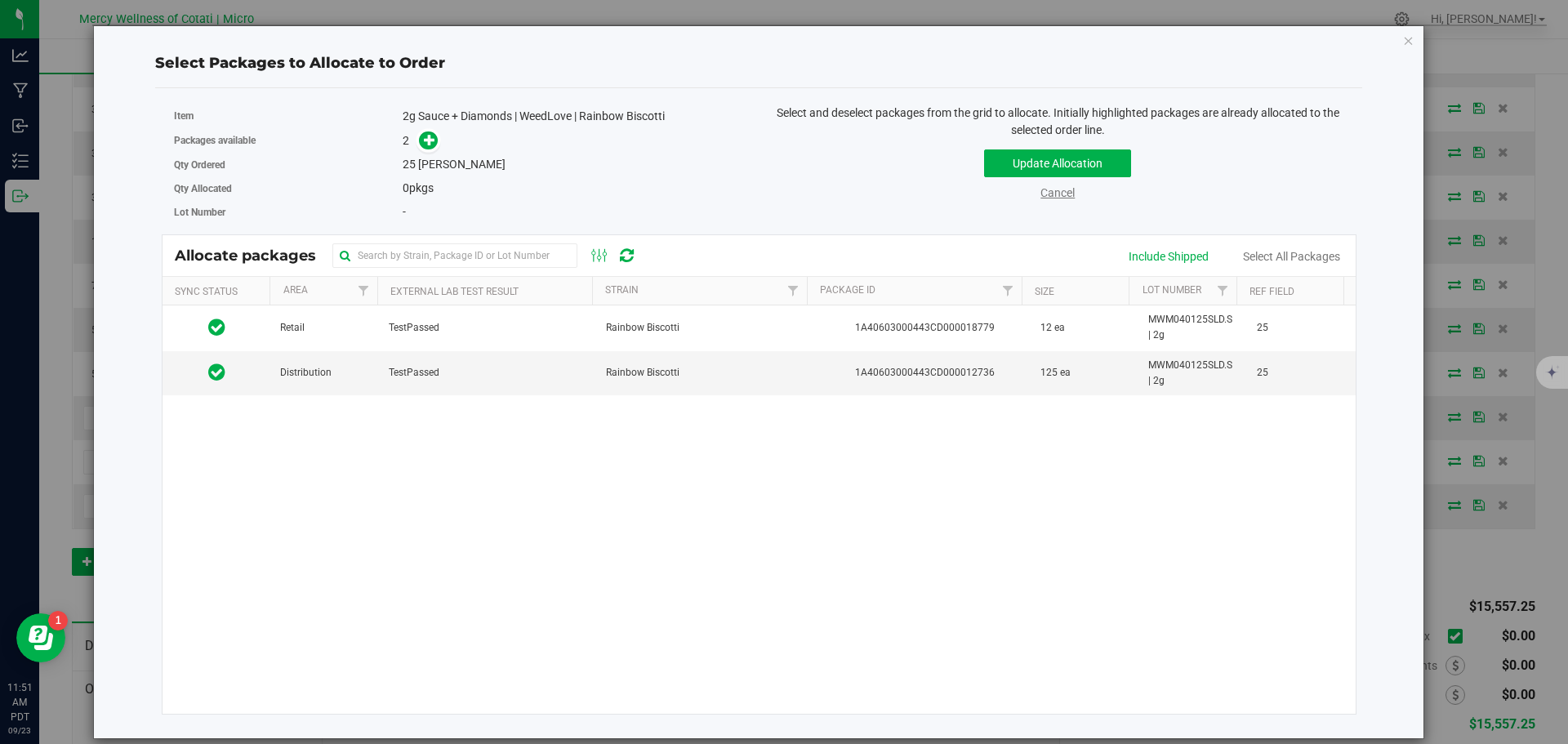
click at [1067, 194] on link "Cancel" at bounding box center [1057, 193] width 34 height 13
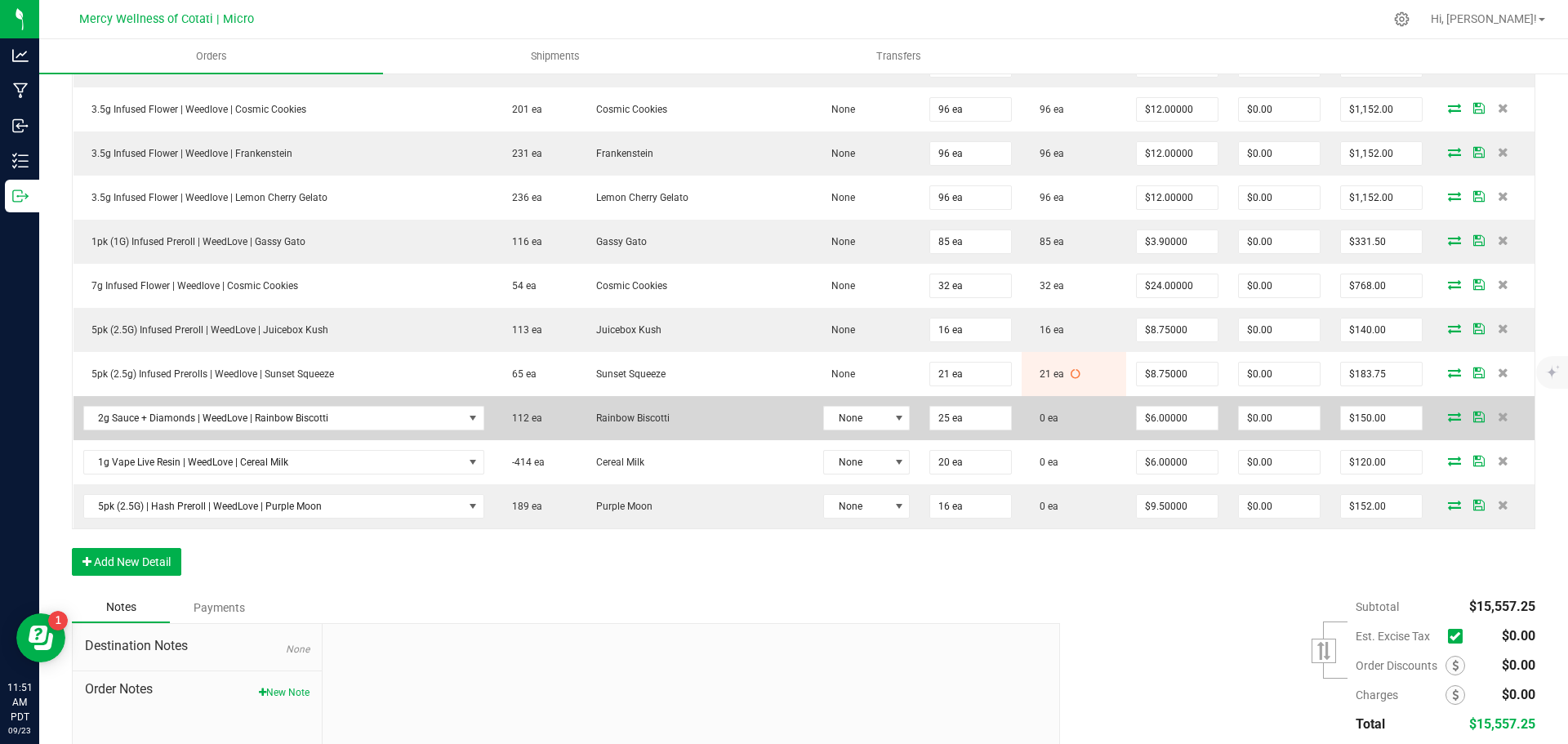
click at [1448, 420] on icon at bounding box center [1455, 416] width 13 height 10
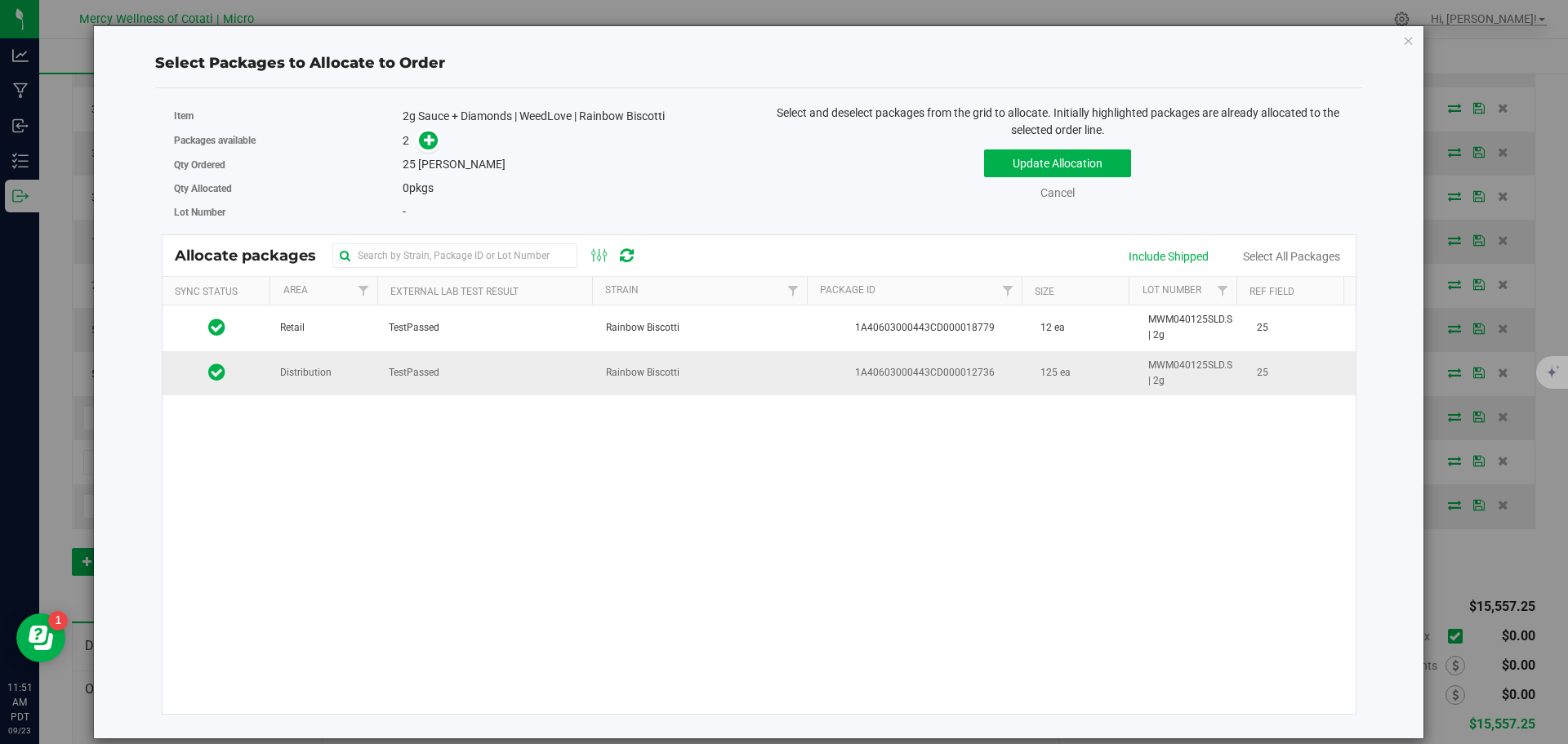
click at [295, 382] on td "Distribution" at bounding box center [325, 373] width 109 height 44
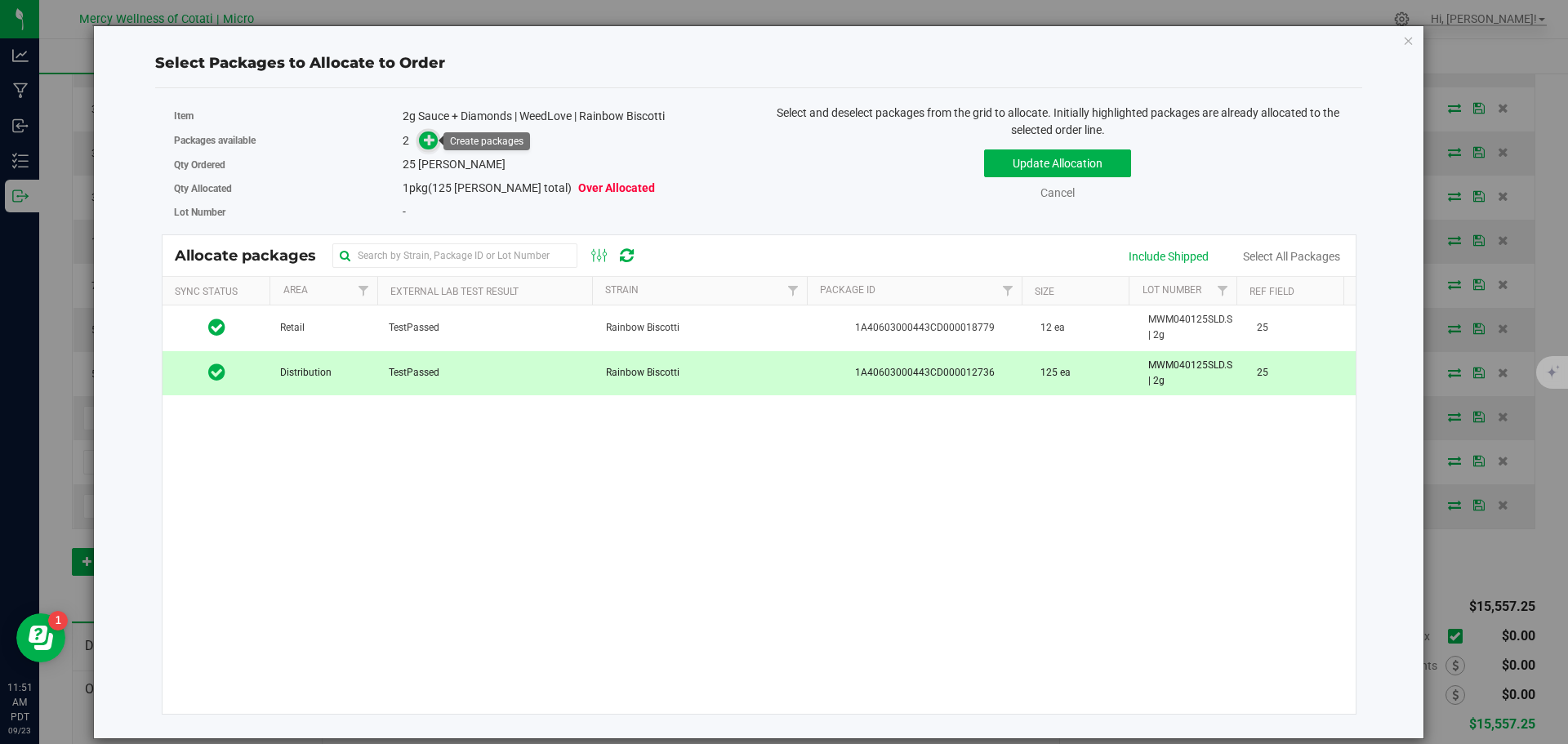
click at [425, 142] on icon at bounding box center [430, 139] width 11 height 11
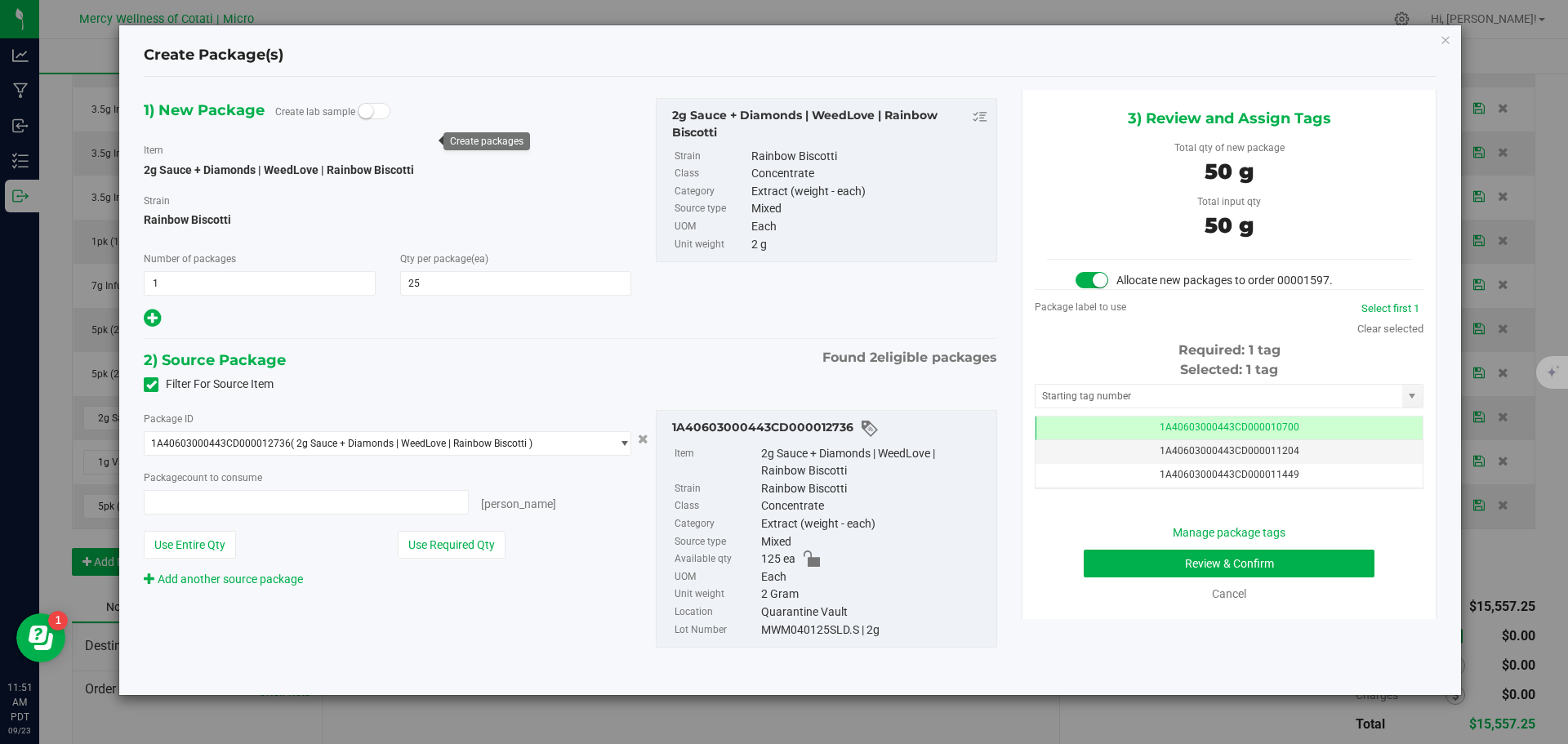
type input "25 ea"
click at [1115, 403] on input "text" at bounding box center [1219, 396] width 367 height 23
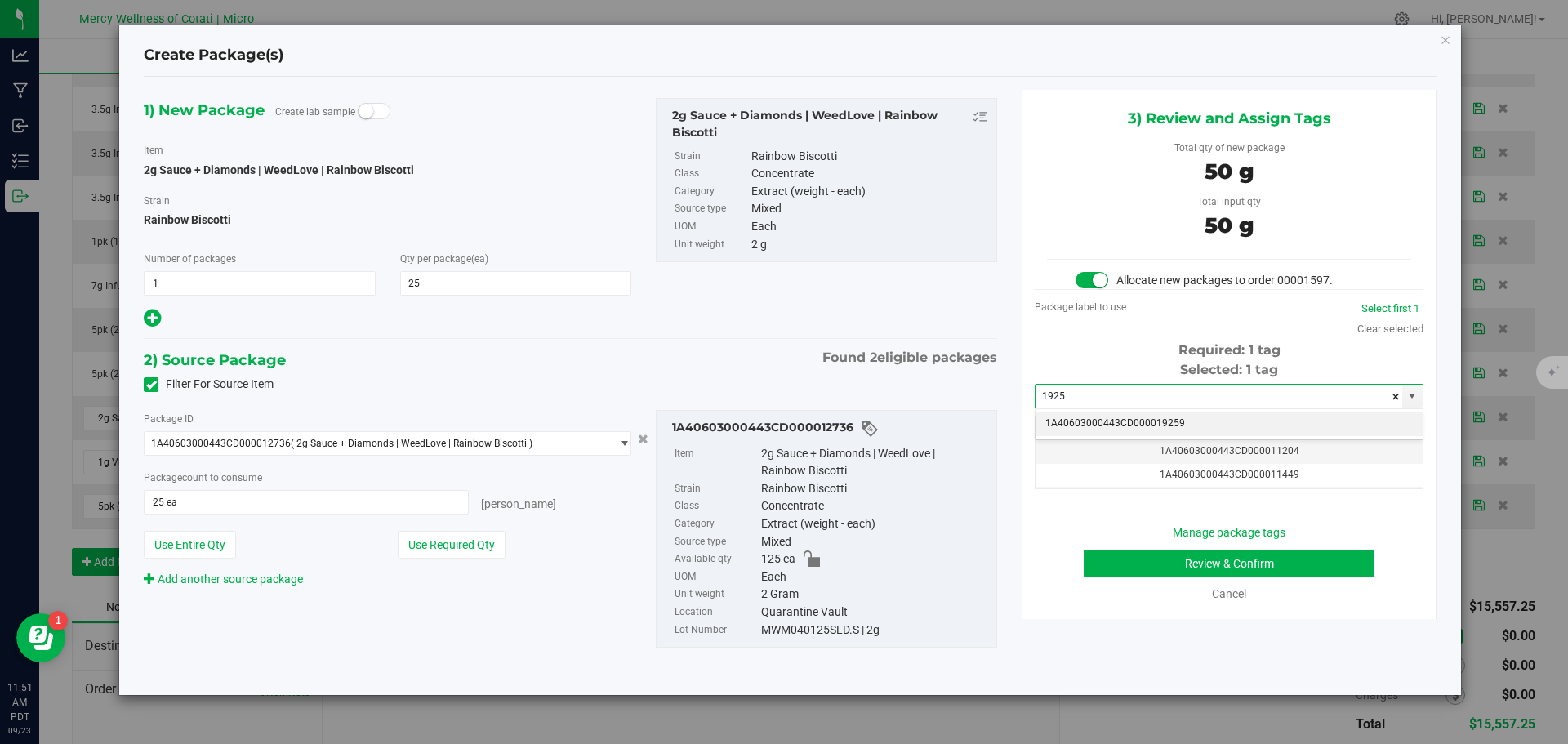
click at [1198, 429] on li "1A40603000443CD000019259" at bounding box center [1229, 423] width 387 height 25
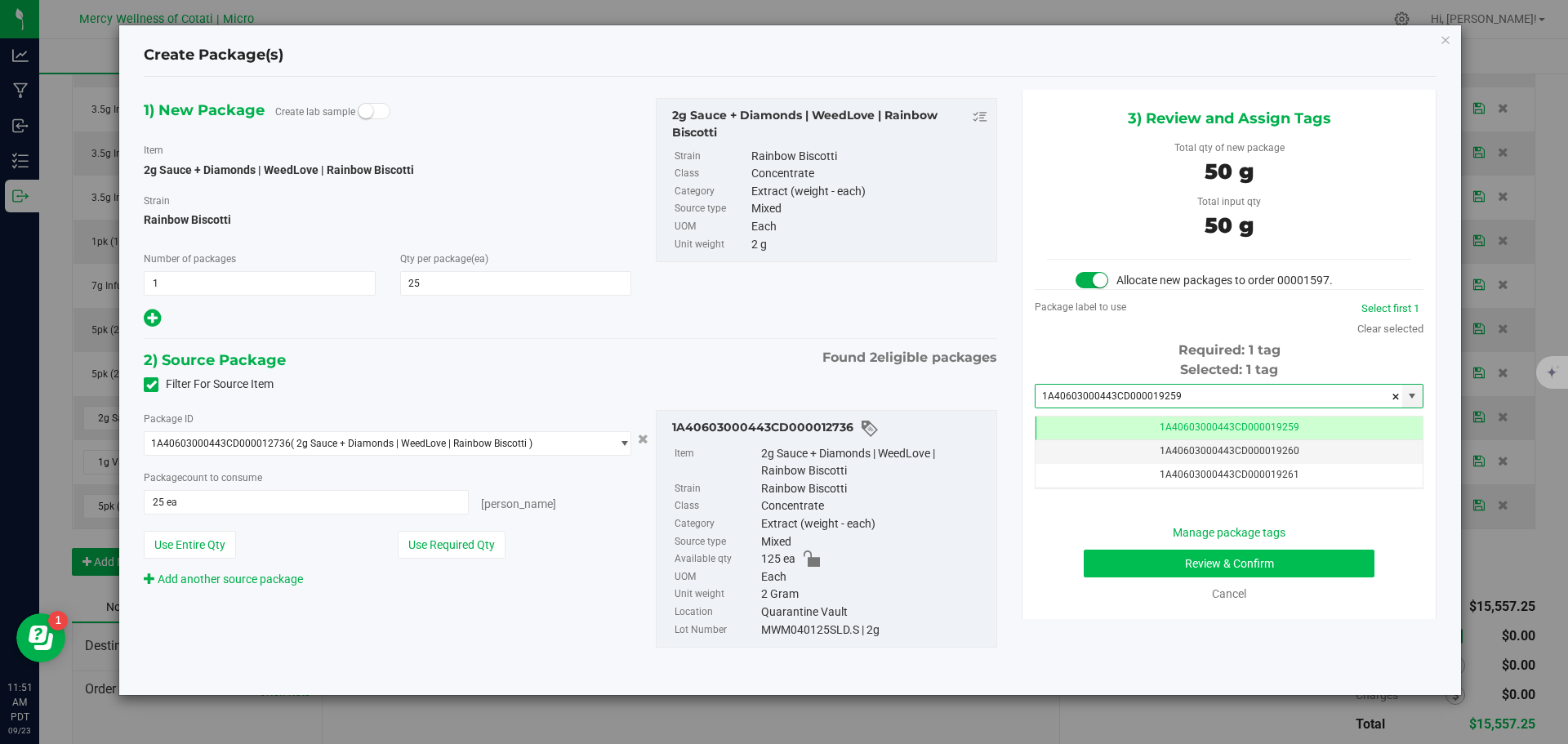
type input "1A40603000443CD000019259"
click at [1267, 557] on button "Review & Confirm" at bounding box center [1229, 563] width 291 height 28
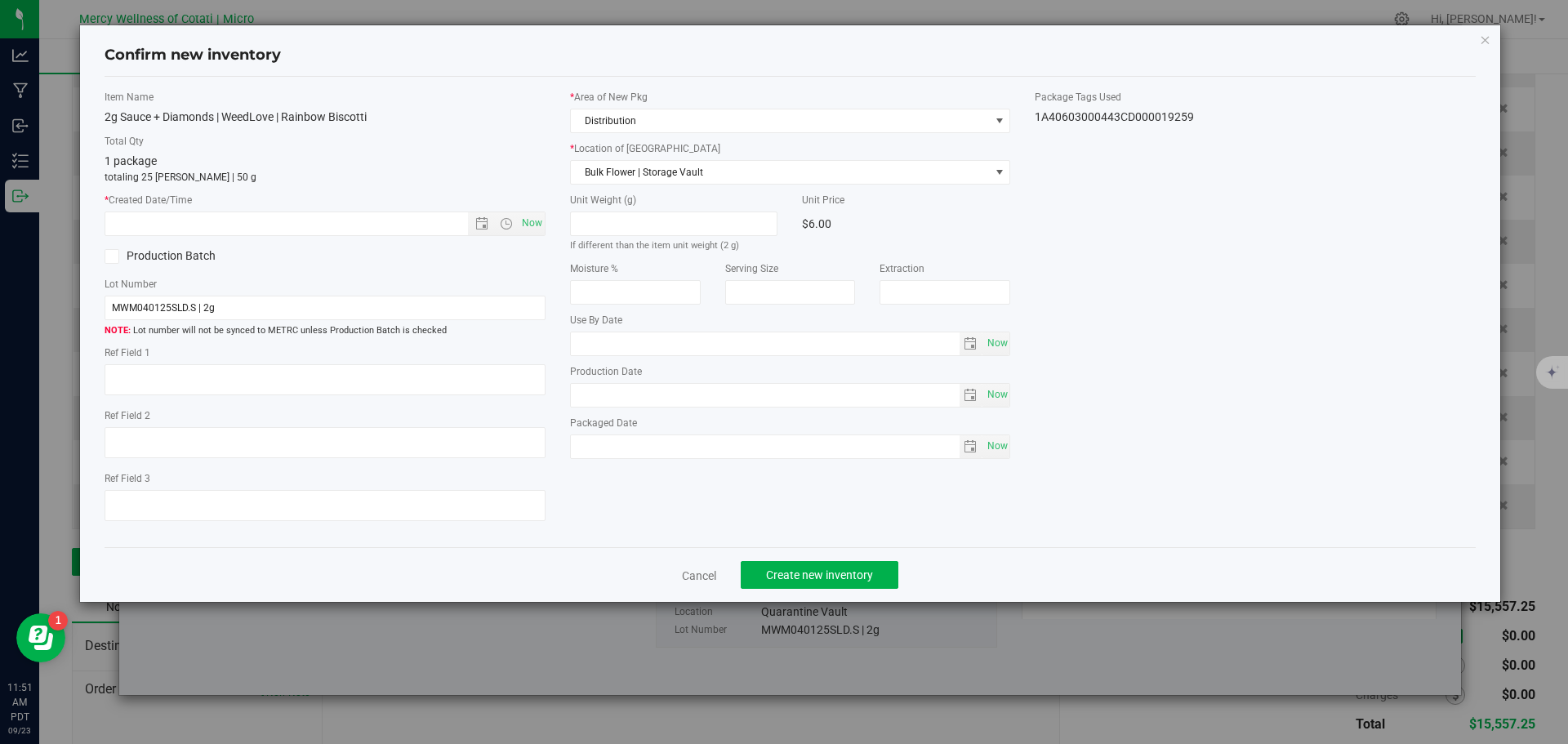
type textarea "25"
click at [534, 229] on span "Now" at bounding box center [531, 223] width 28 height 24
type input "[DATE] 11:51 AM"
click at [810, 573] on span "Create new inventory" at bounding box center [820, 574] width 107 height 13
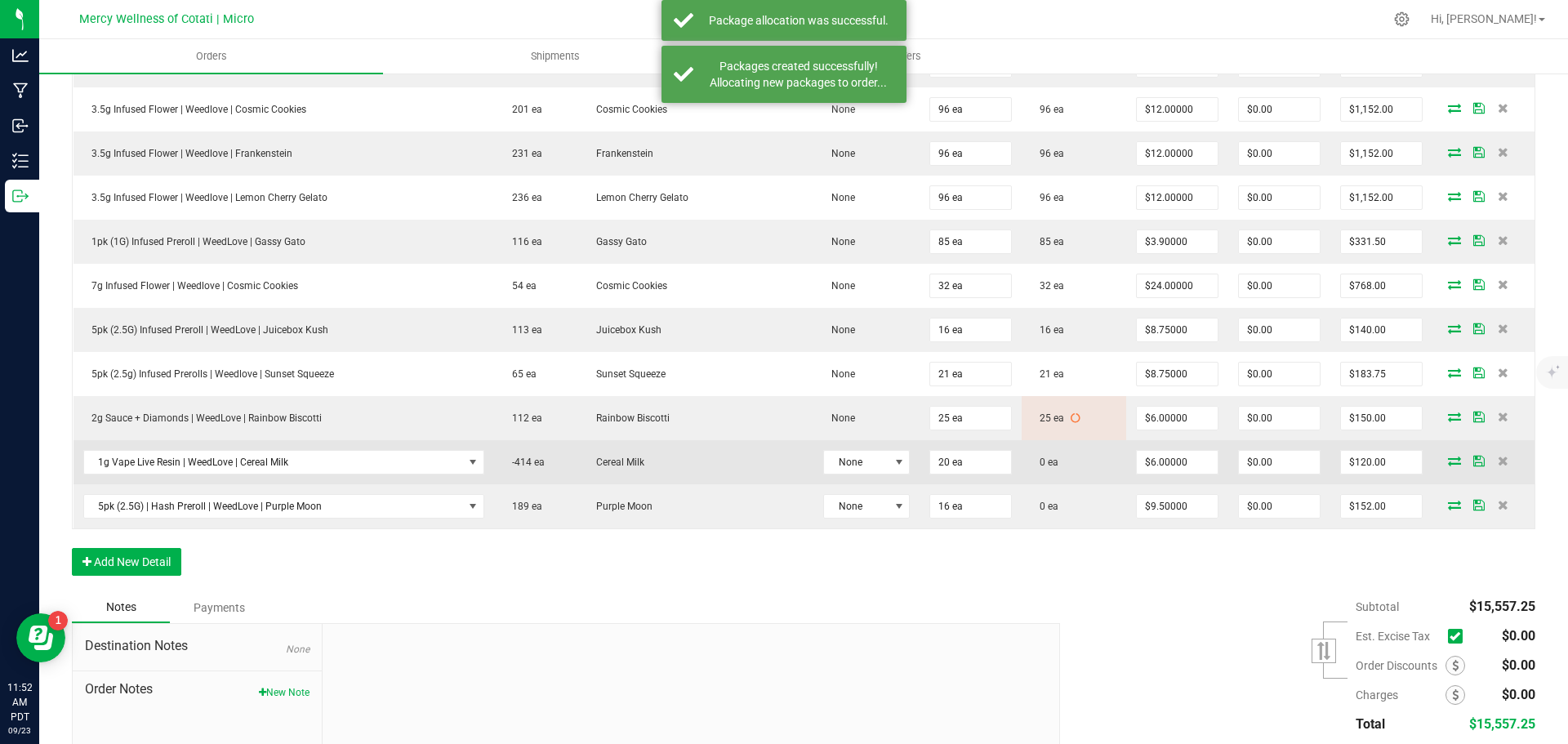
click at [1448, 460] on icon at bounding box center [1455, 460] width 13 height 10
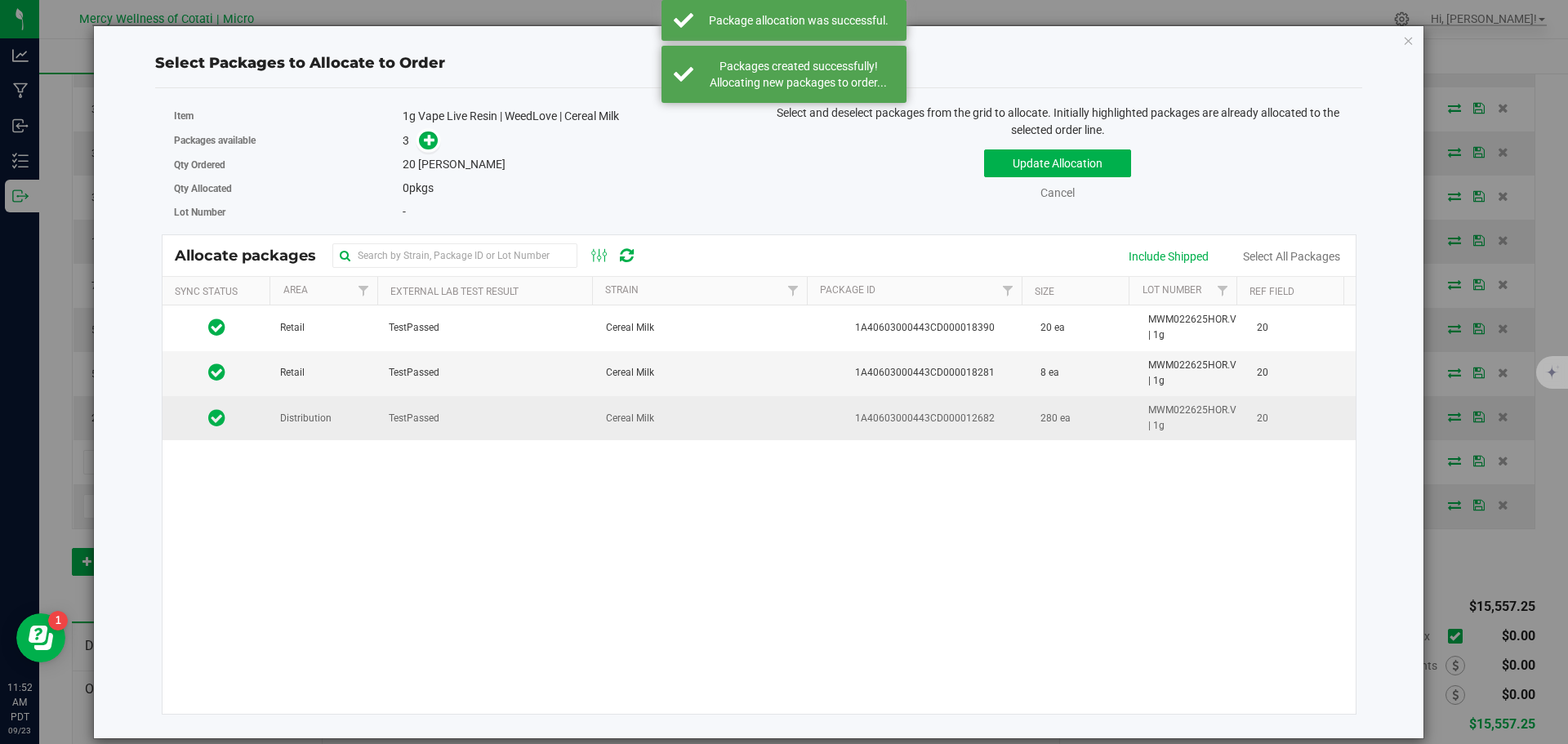
click at [325, 416] on span "Distribution" at bounding box center [306, 418] width 52 height 16
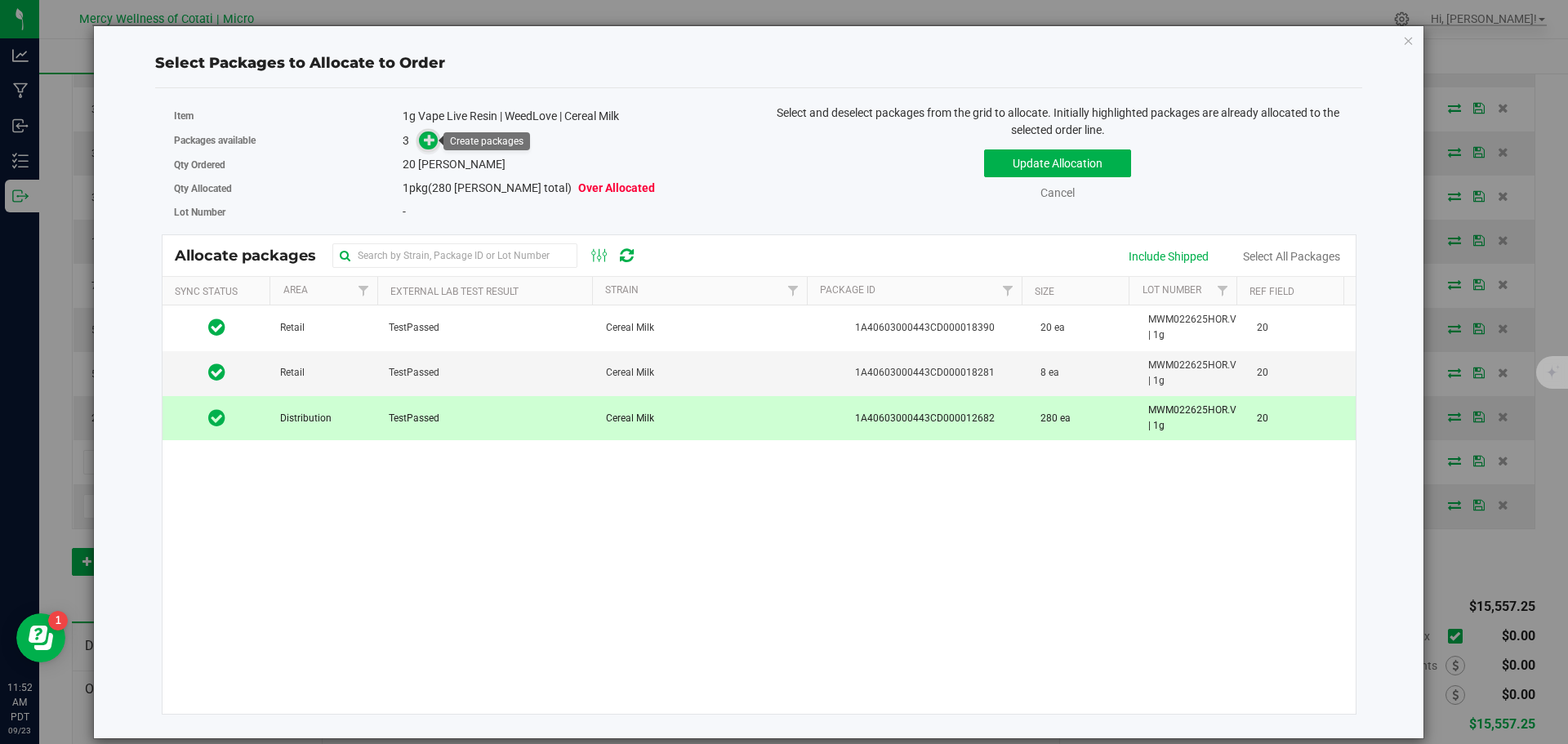
click at [430, 141] on icon at bounding box center [430, 138] width 11 height 11
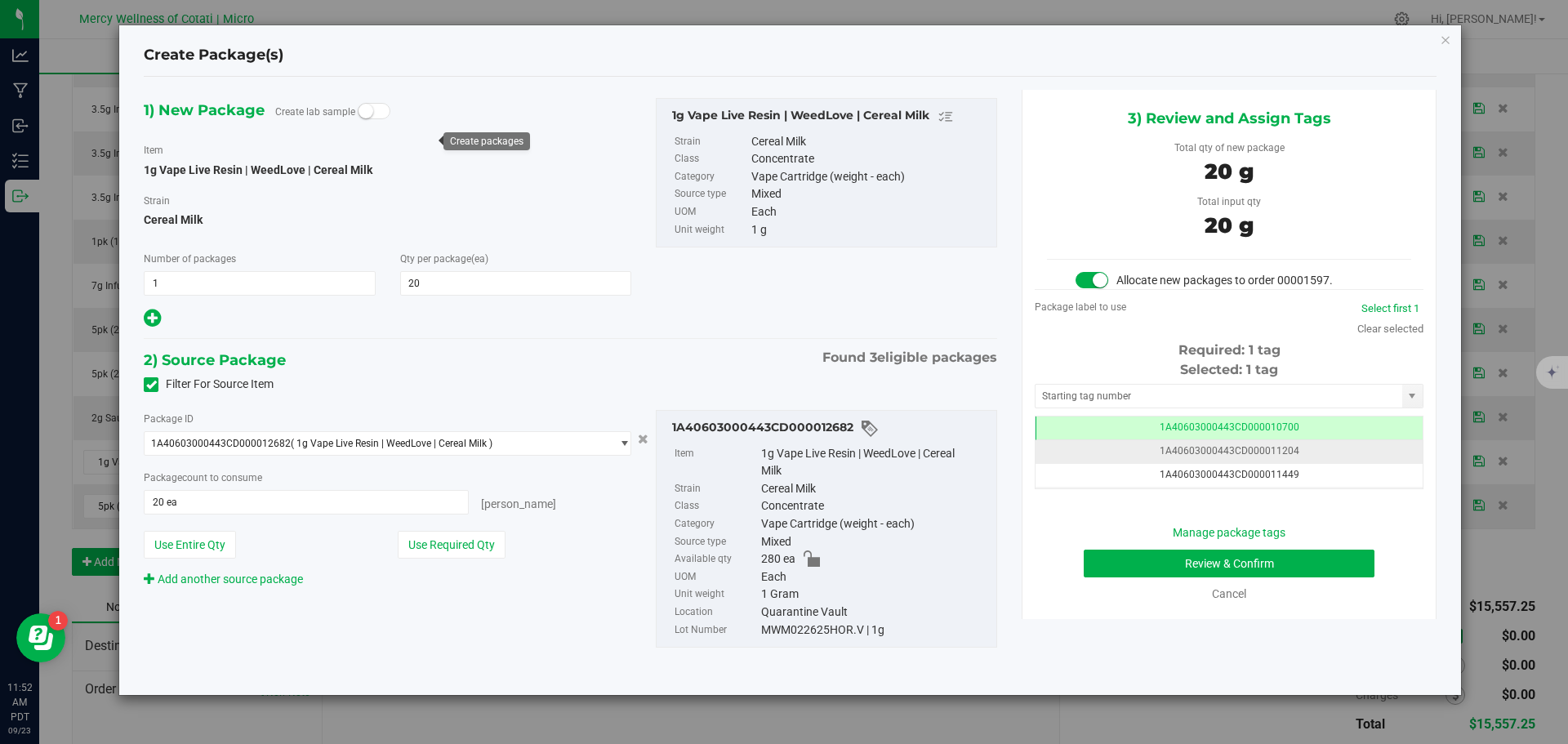
click at [1129, 446] on td "1A40603000443CD000011204" at bounding box center [1229, 452] width 387 height 24
click at [1142, 440] on td "1A40603000443CD000011204" at bounding box center [1229, 452] width 387 height 24
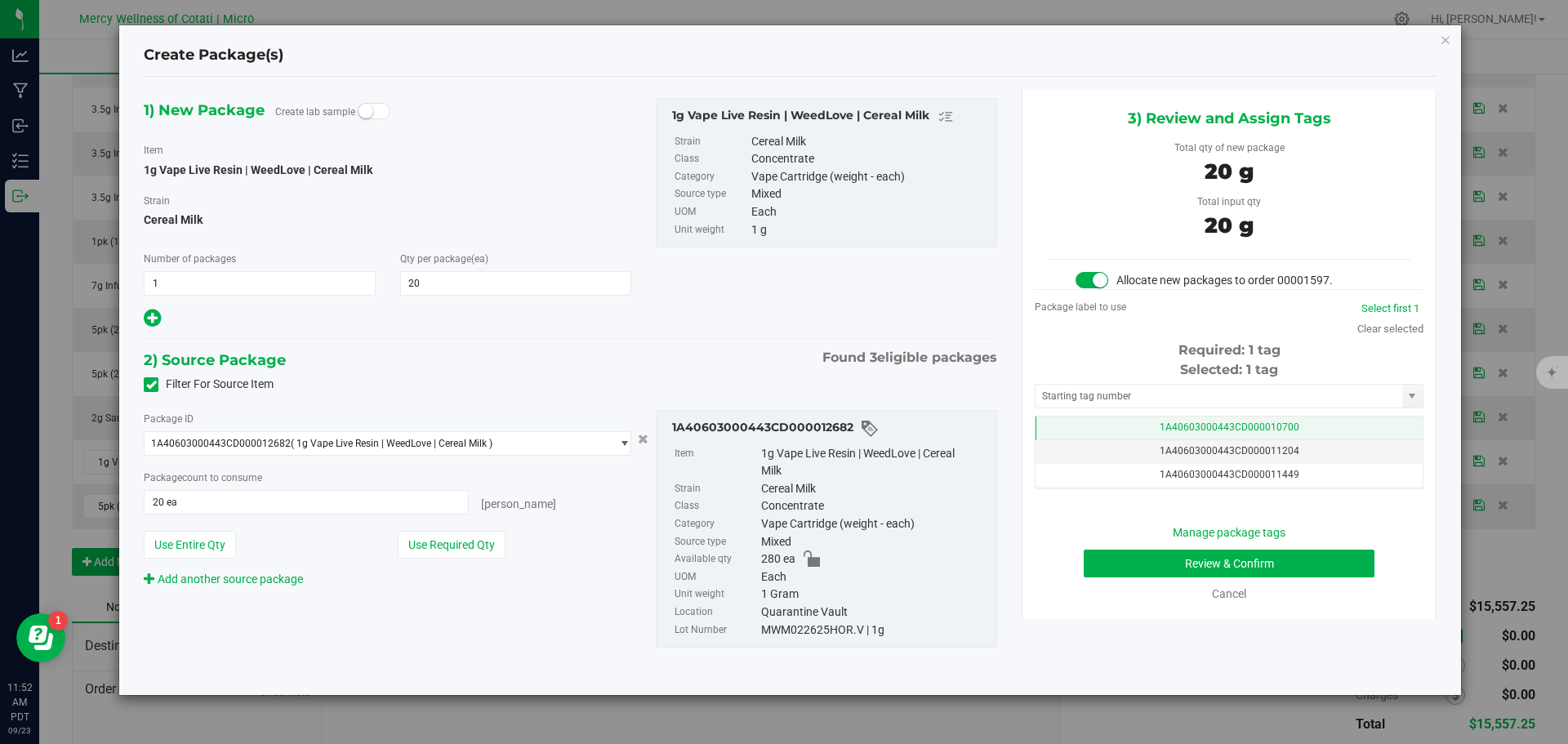
click at [1152, 431] on td "1A40603000443CD000010700" at bounding box center [1229, 429] width 387 height 24
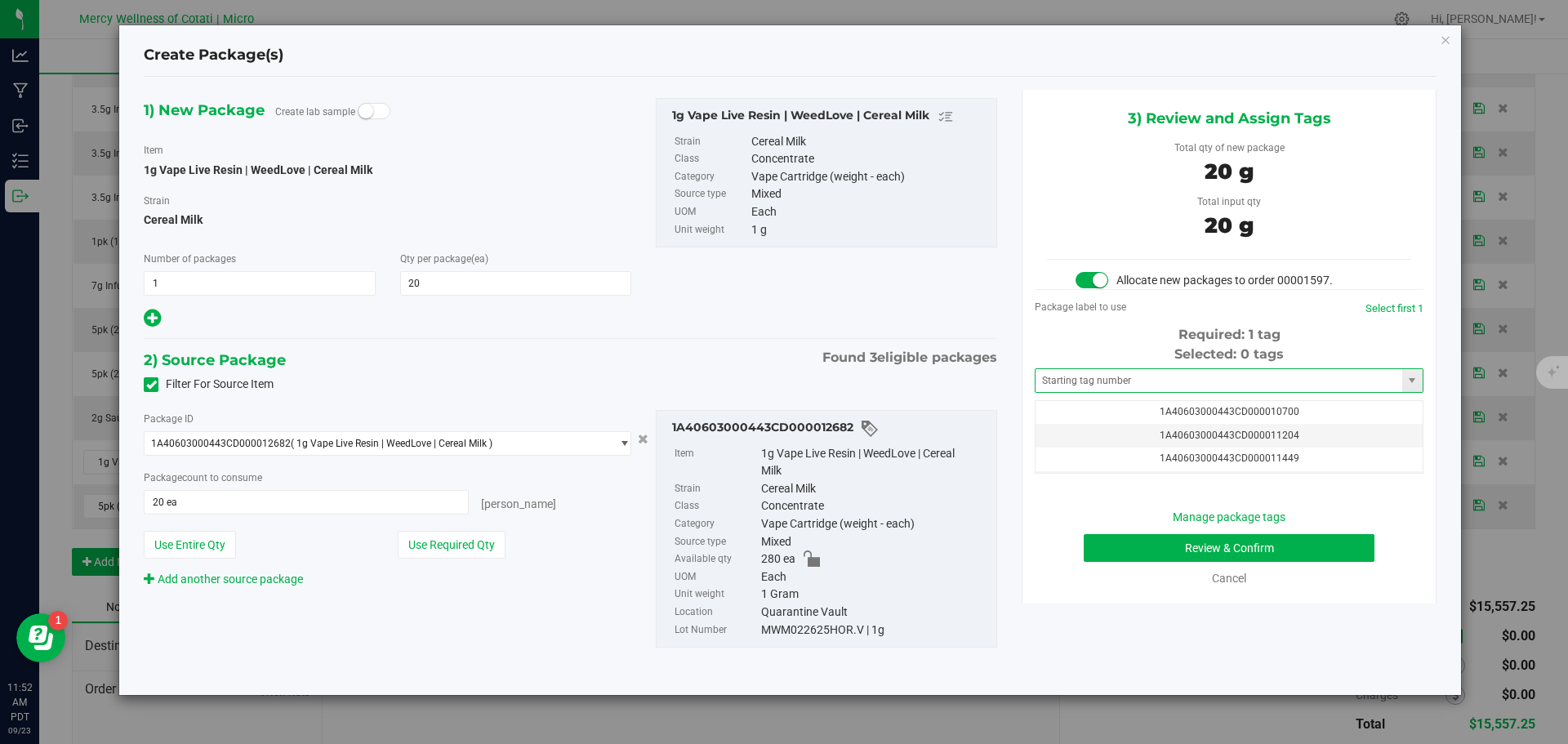
click at [1143, 392] on span at bounding box center [1229, 380] width 389 height 25
click at [1143, 383] on input "text" at bounding box center [1219, 380] width 367 height 23
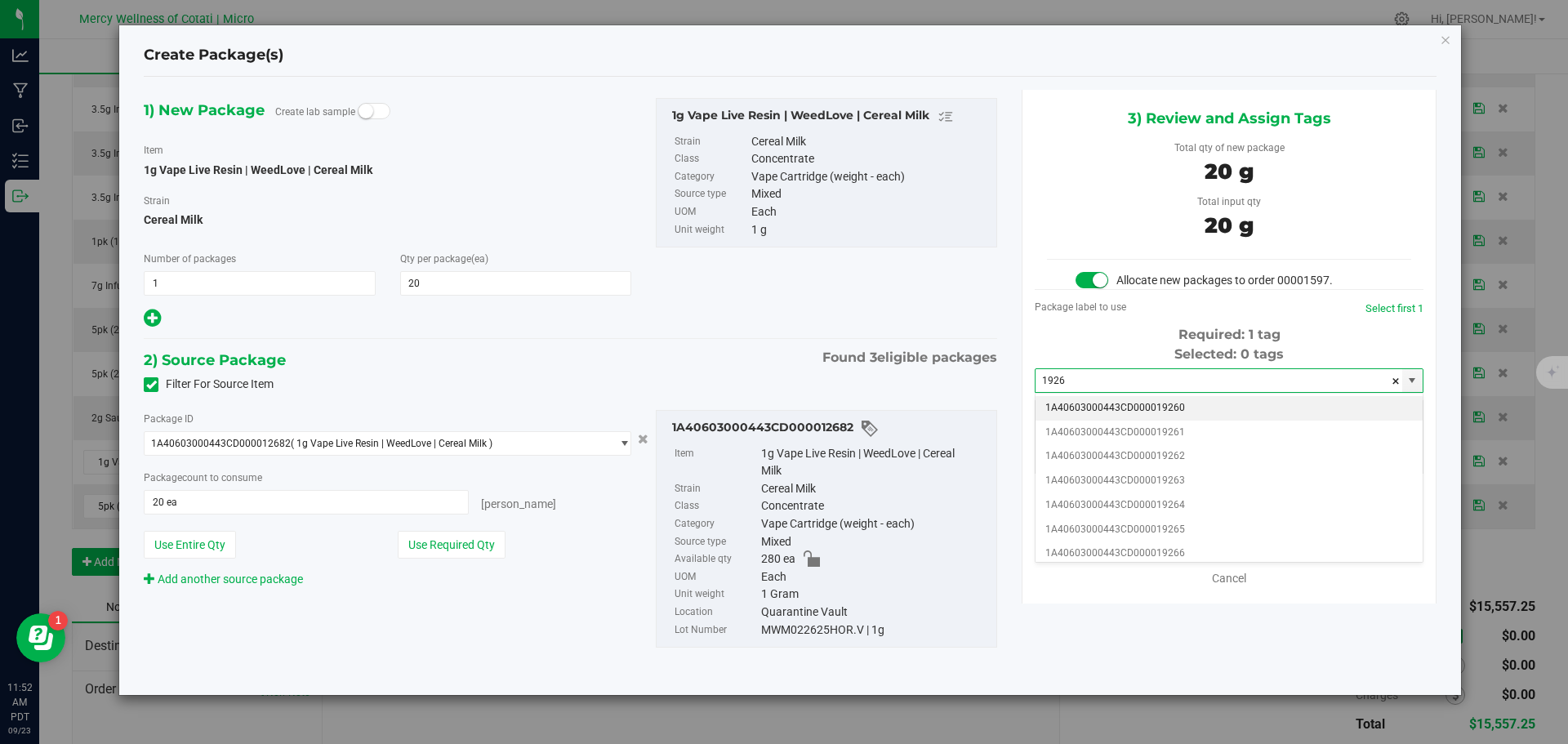
click at [1137, 407] on li "1A40603000443CD000019260" at bounding box center [1229, 407] width 387 height 25
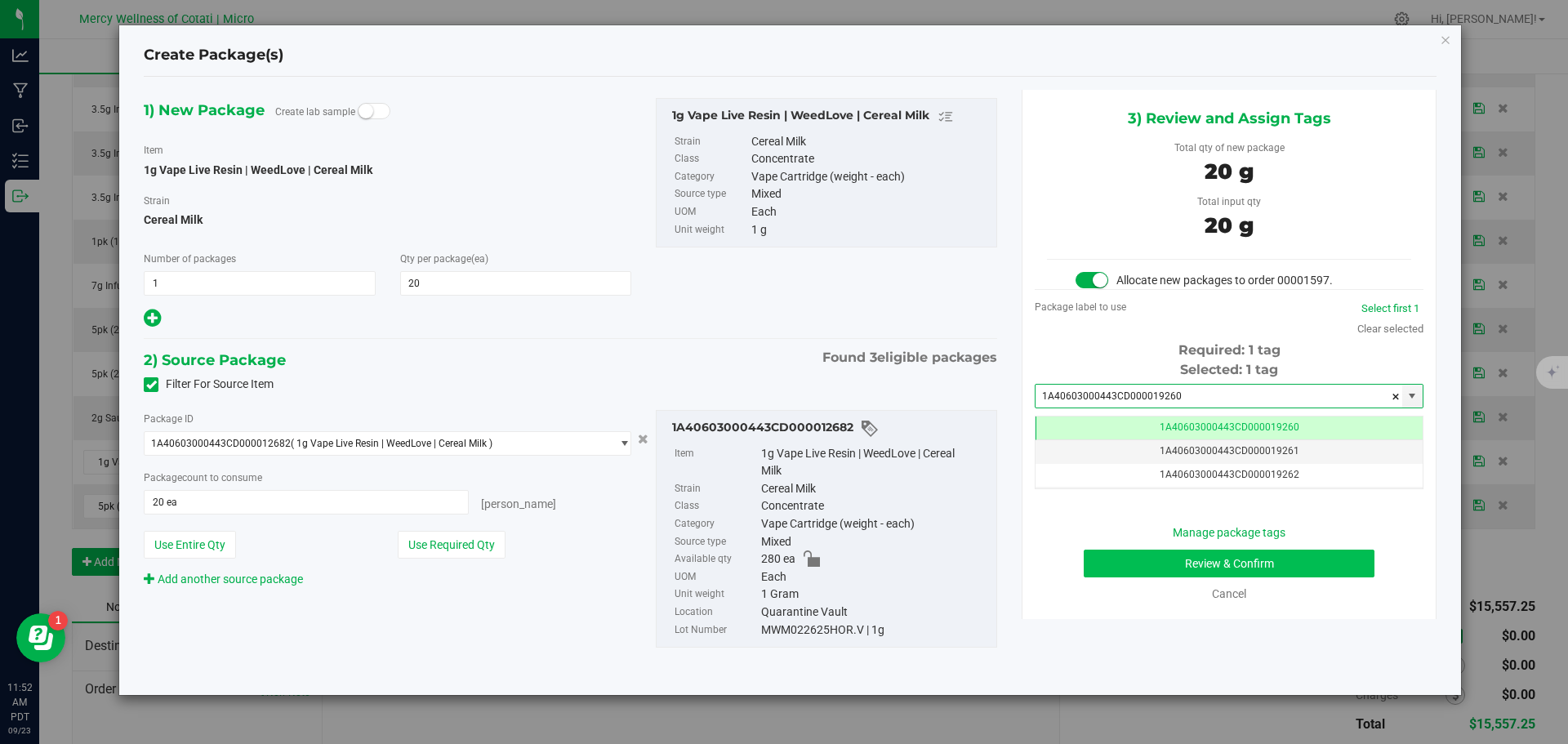
type input "1A40603000443CD000019260"
click at [1238, 555] on button "Review & Confirm" at bounding box center [1229, 563] width 291 height 28
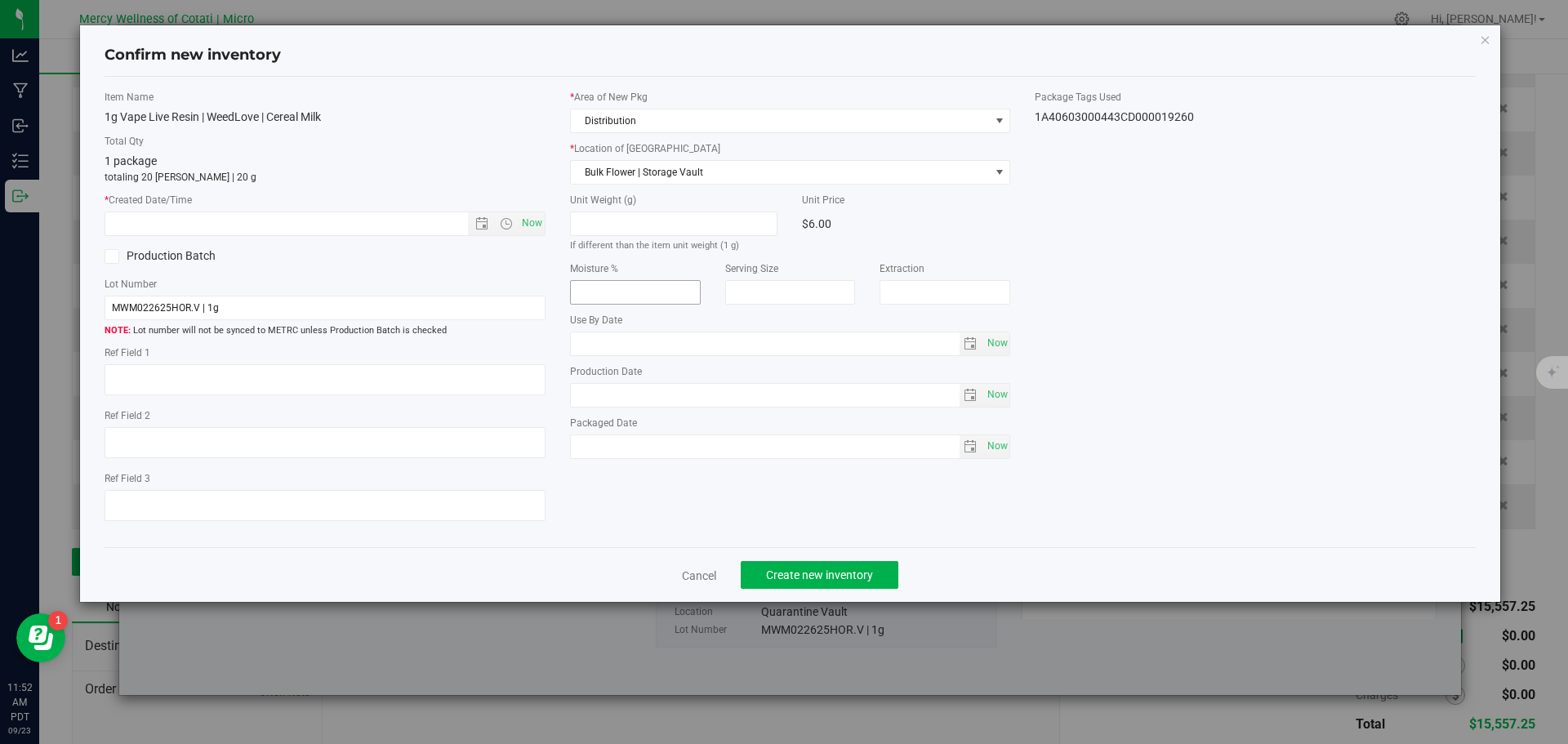
type textarea "20"
click at [534, 220] on span "Now" at bounding box center [531, 223] width 28 height 24
type input "[DATE] 11:52 AM"
click at [811, 561] on button "Create new inventory" at bounding box center [819, 574] width 158 height 28
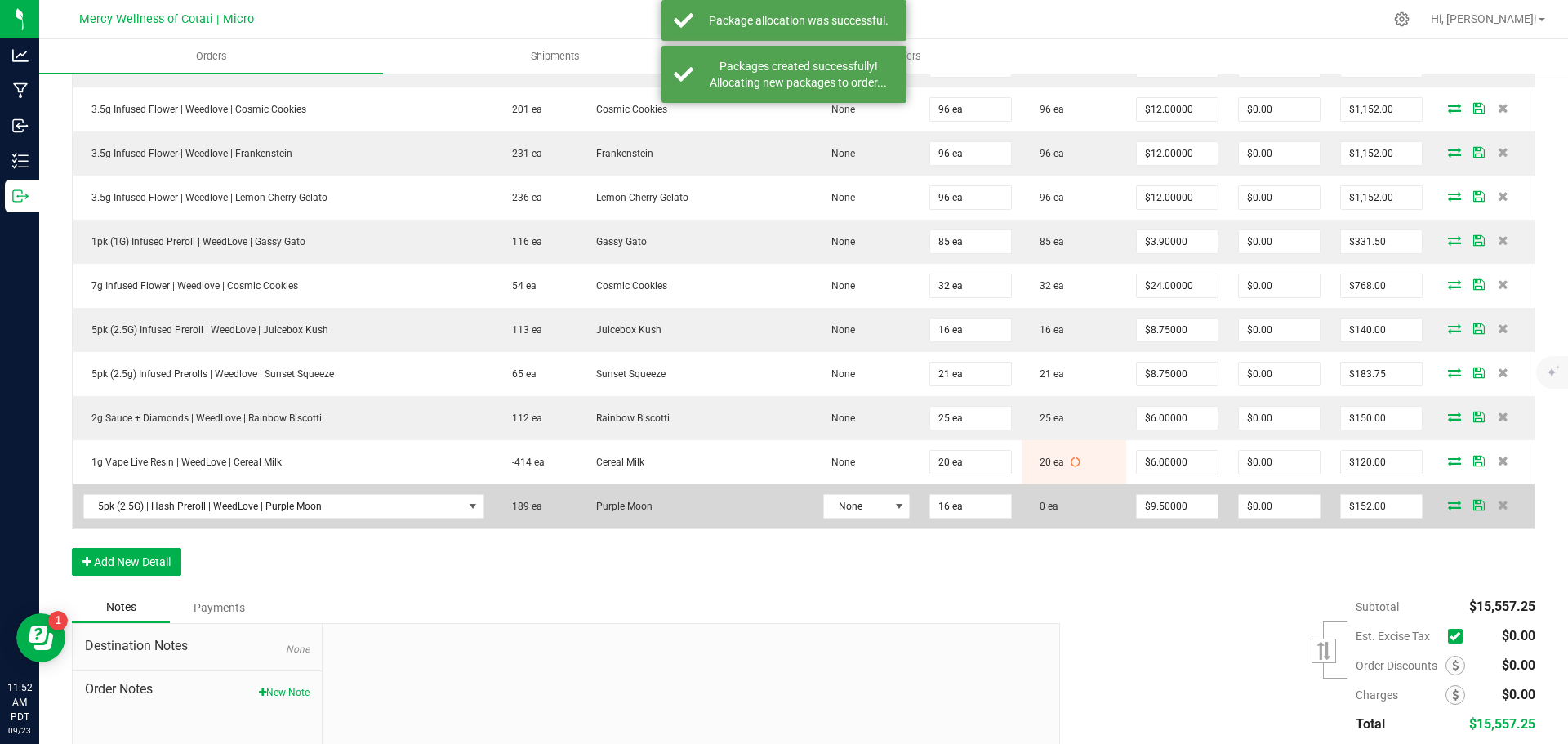
click at [1448, 508] on icon at bounding box center [1455, 504] width 13 height 10
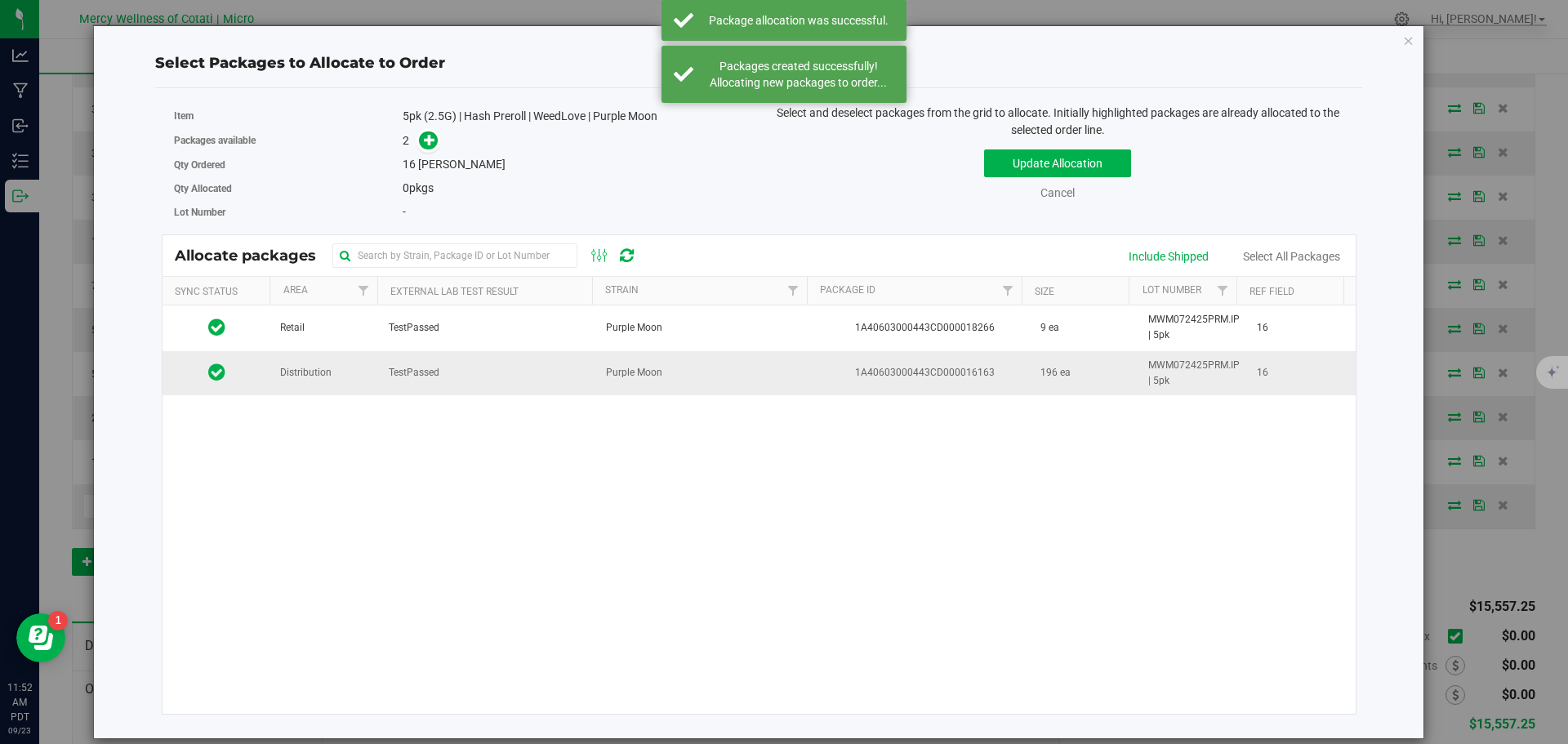
click at [332, 378] on td "Distribution" at bounding box center [325, 373] width 109 height 44
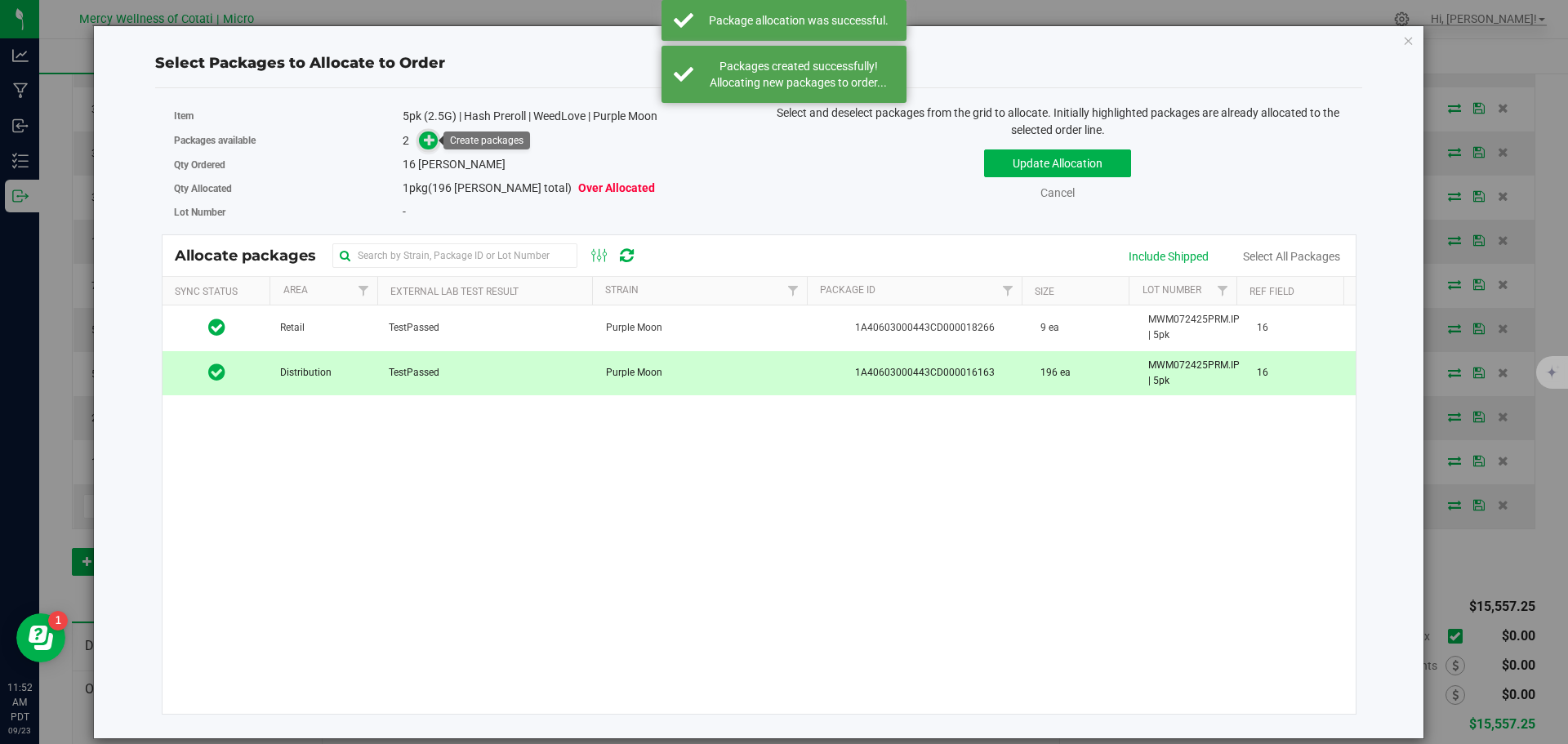
click at [427, 137] on icon at bounding box center [430, 138] width 12 height 12
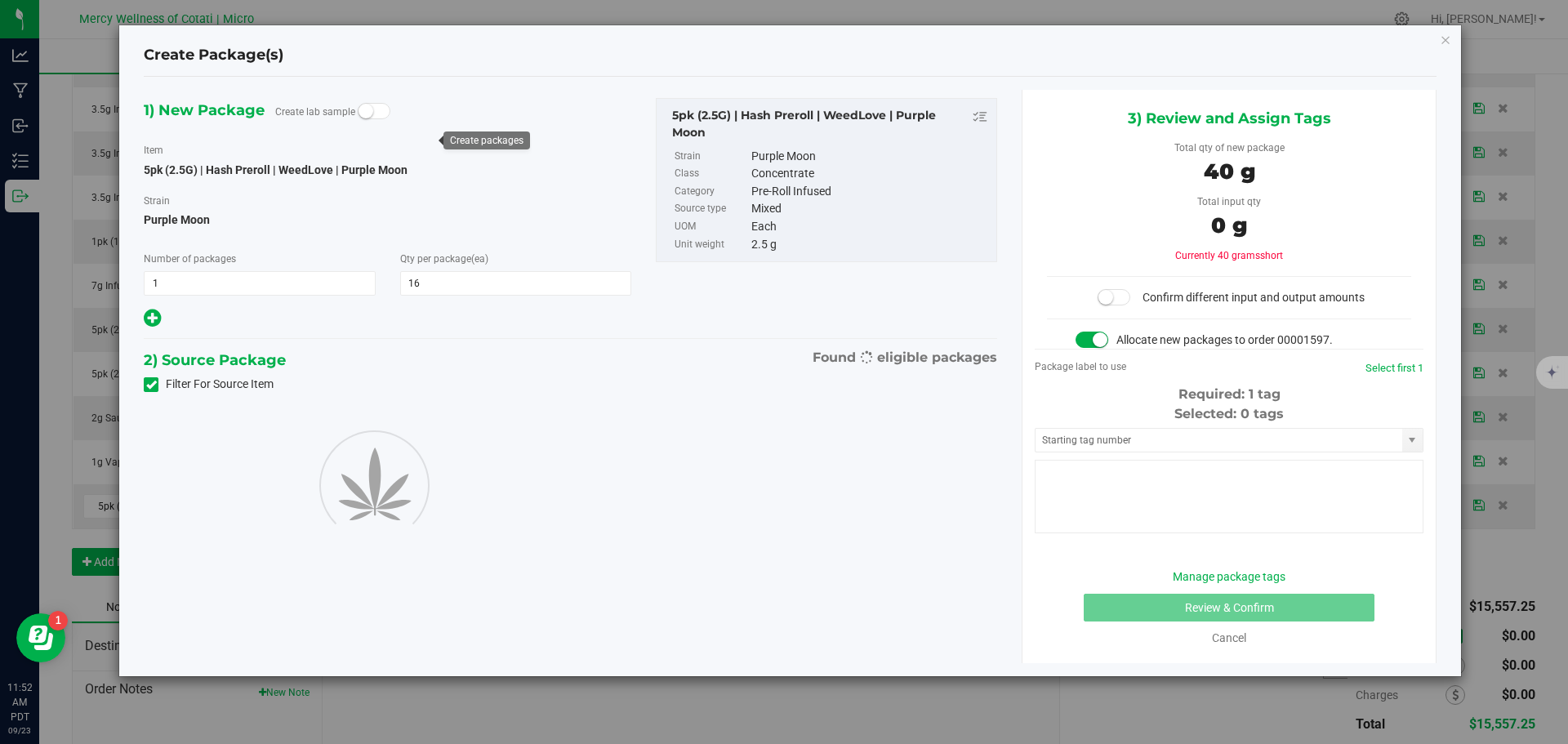
type input "16"
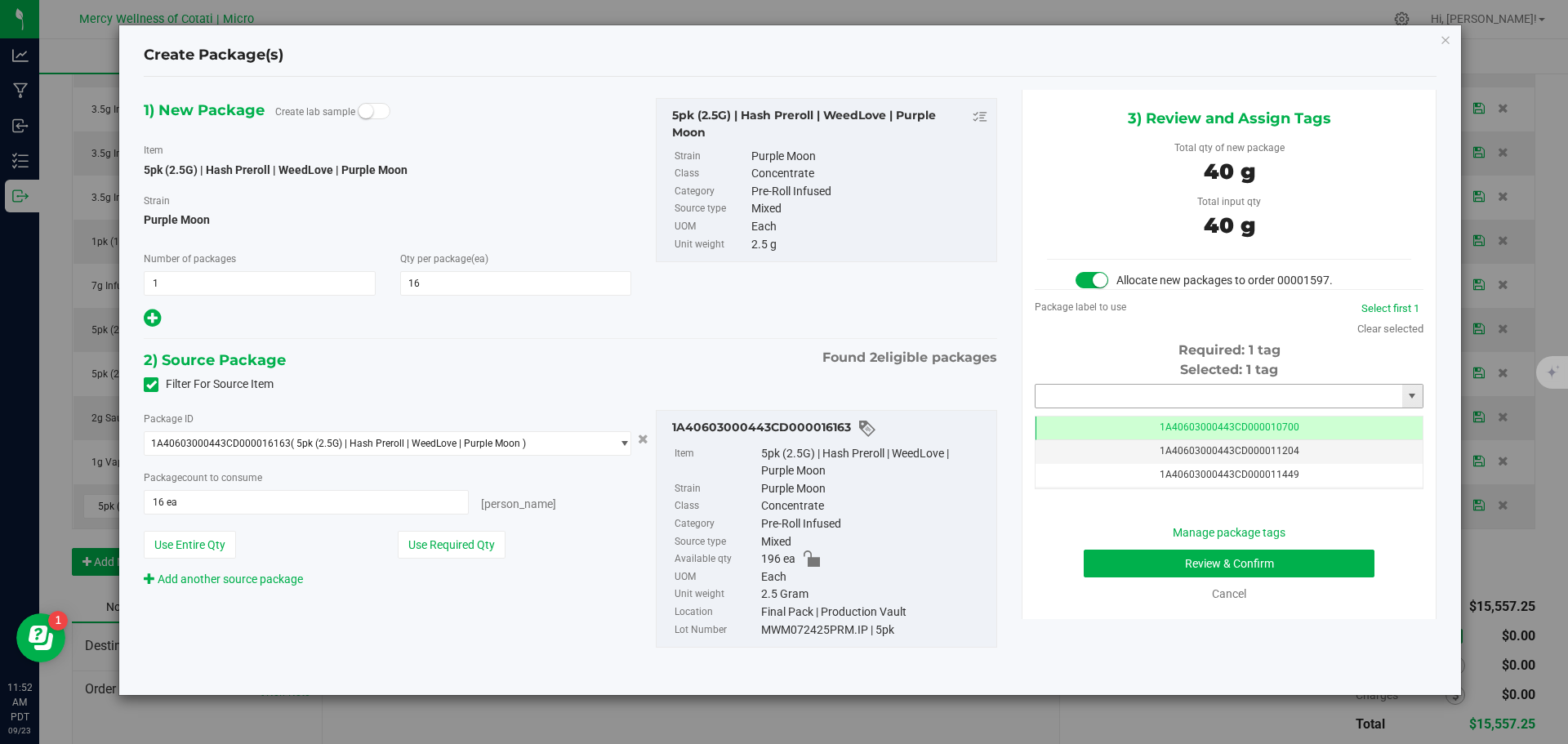
click at [1138, 384] on input "text" at bounding box center [1219, 396] width 367 height 23
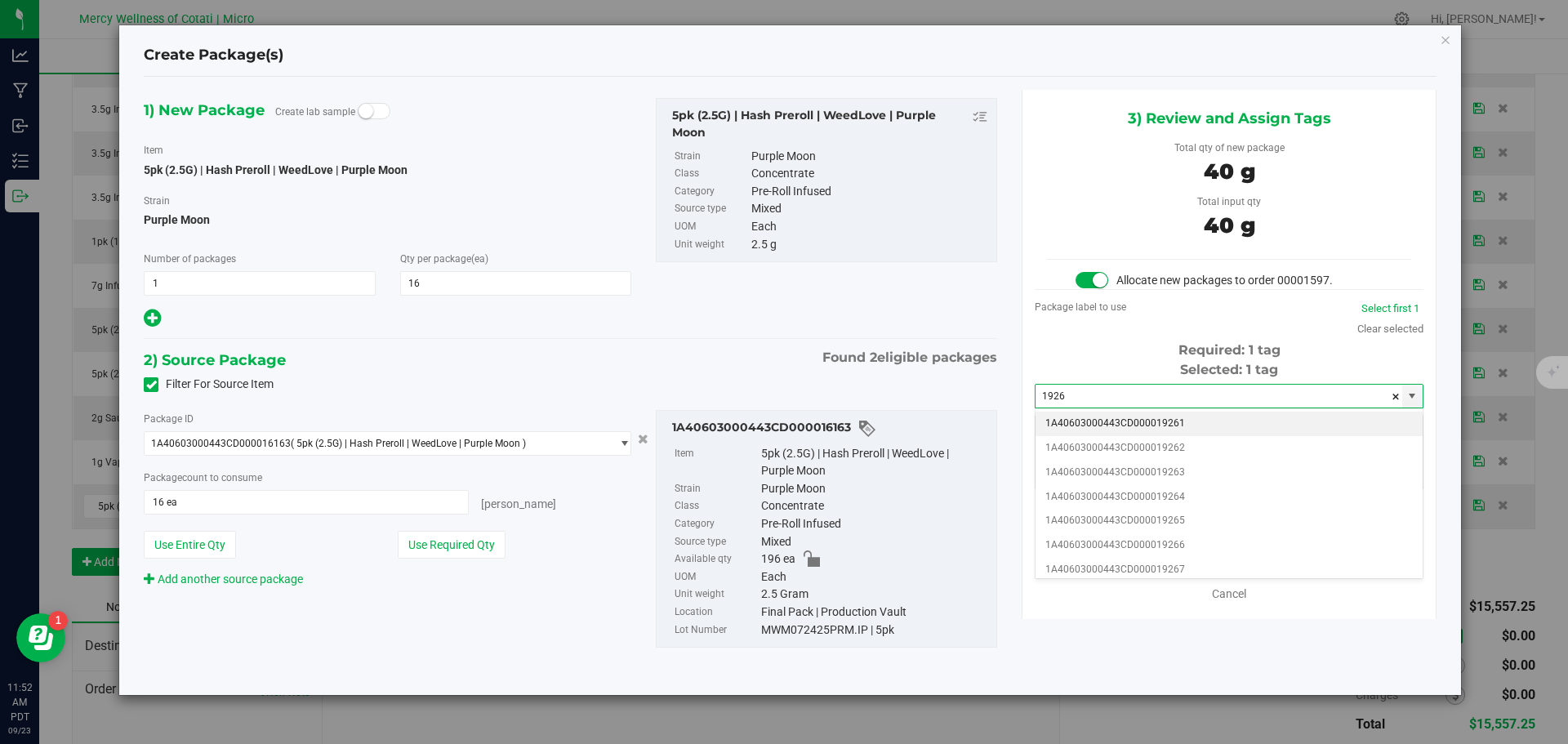
click at [1112, 415] on li "1A40603000443CD000019261" at bounding box center [1229, 423] width 387 height 25
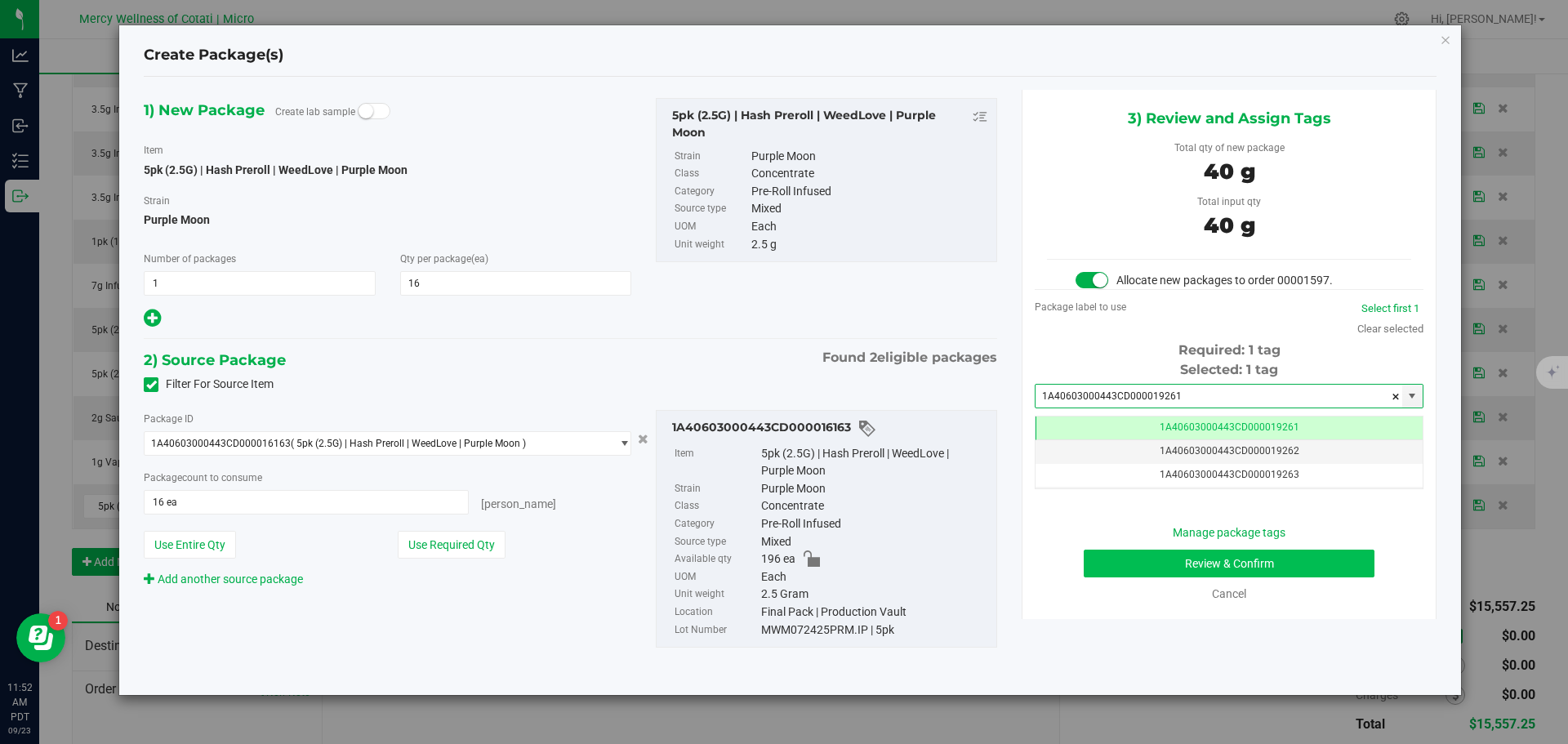
type input "1A40603000443CD000019261"
click at [1282, 560] on button "Review & Confirm" at bounding box center [1229, 563] width 291 height 28
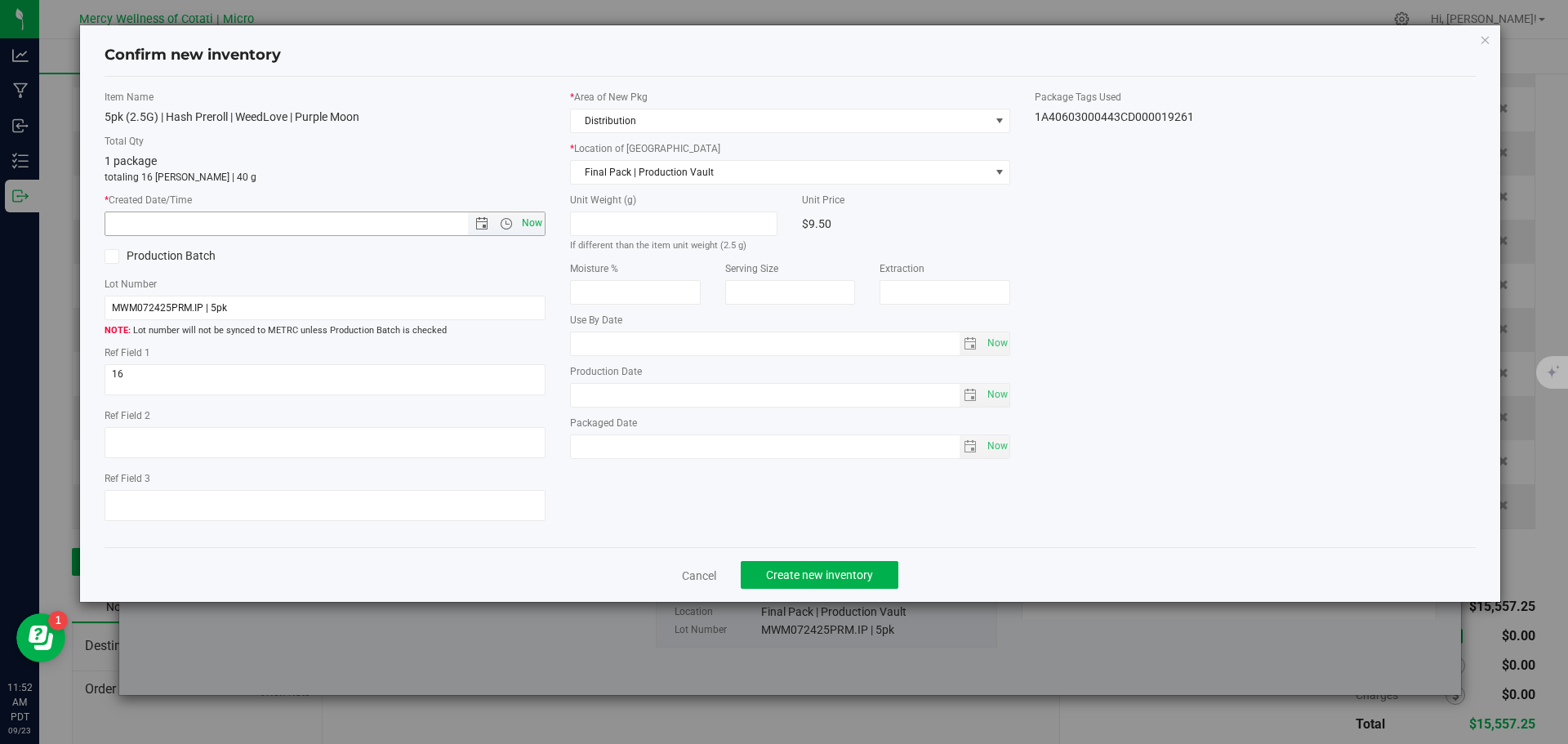
click at [525, 218] on span "Now" at bounding box center [531, 223] width 28 height 24
type input "[DATE] 11:52 AM"
click at [838, 564] on button "Create new inventory" at bounding box center [819, 574] width 158 height 28
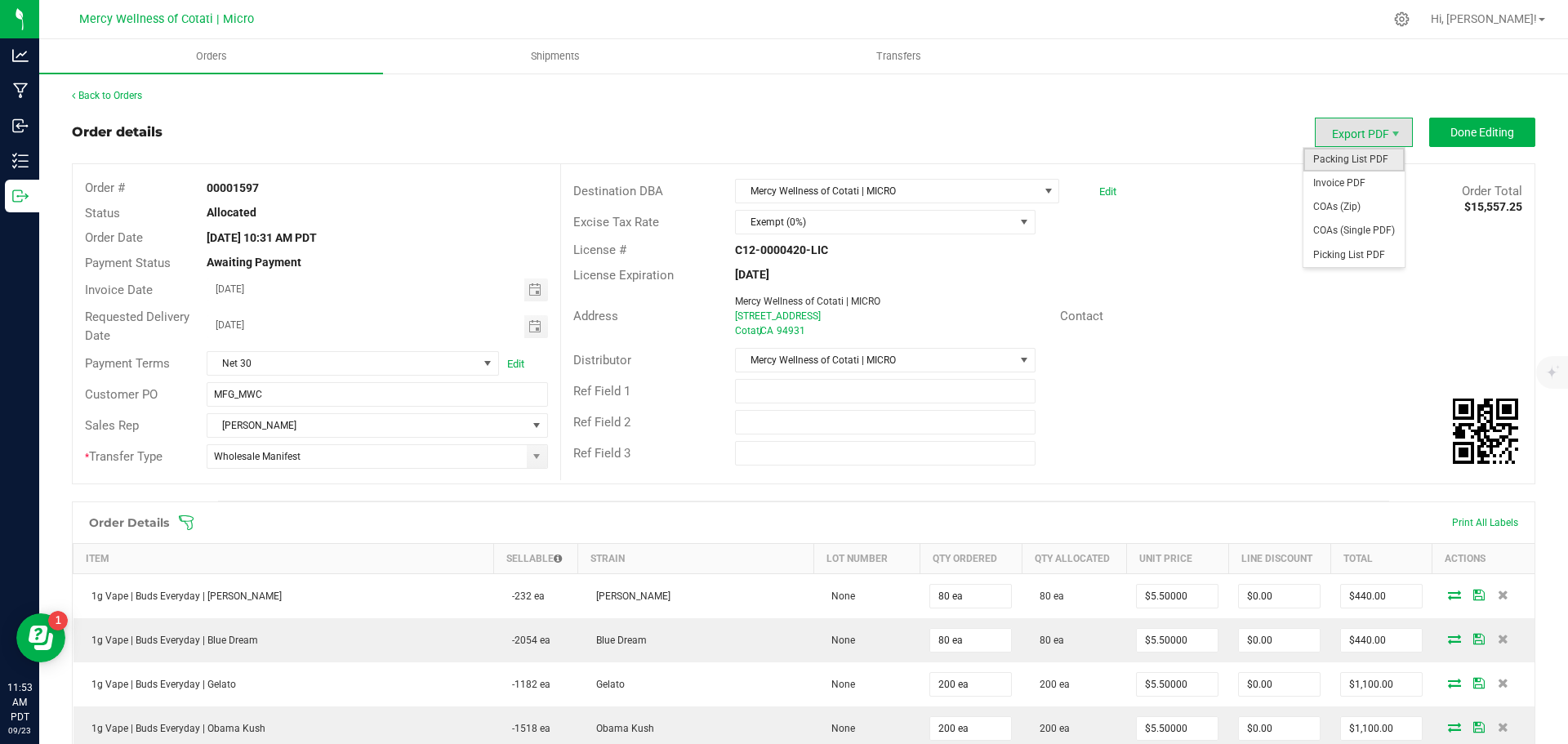
click at [1348, 152] on span "Packing List PDF" at bounding box center [1354, 159] width 101 height 24
click at [1352, 175] on span "Invoice PDF" at bounding box center [1354, 183] width 101 height 24
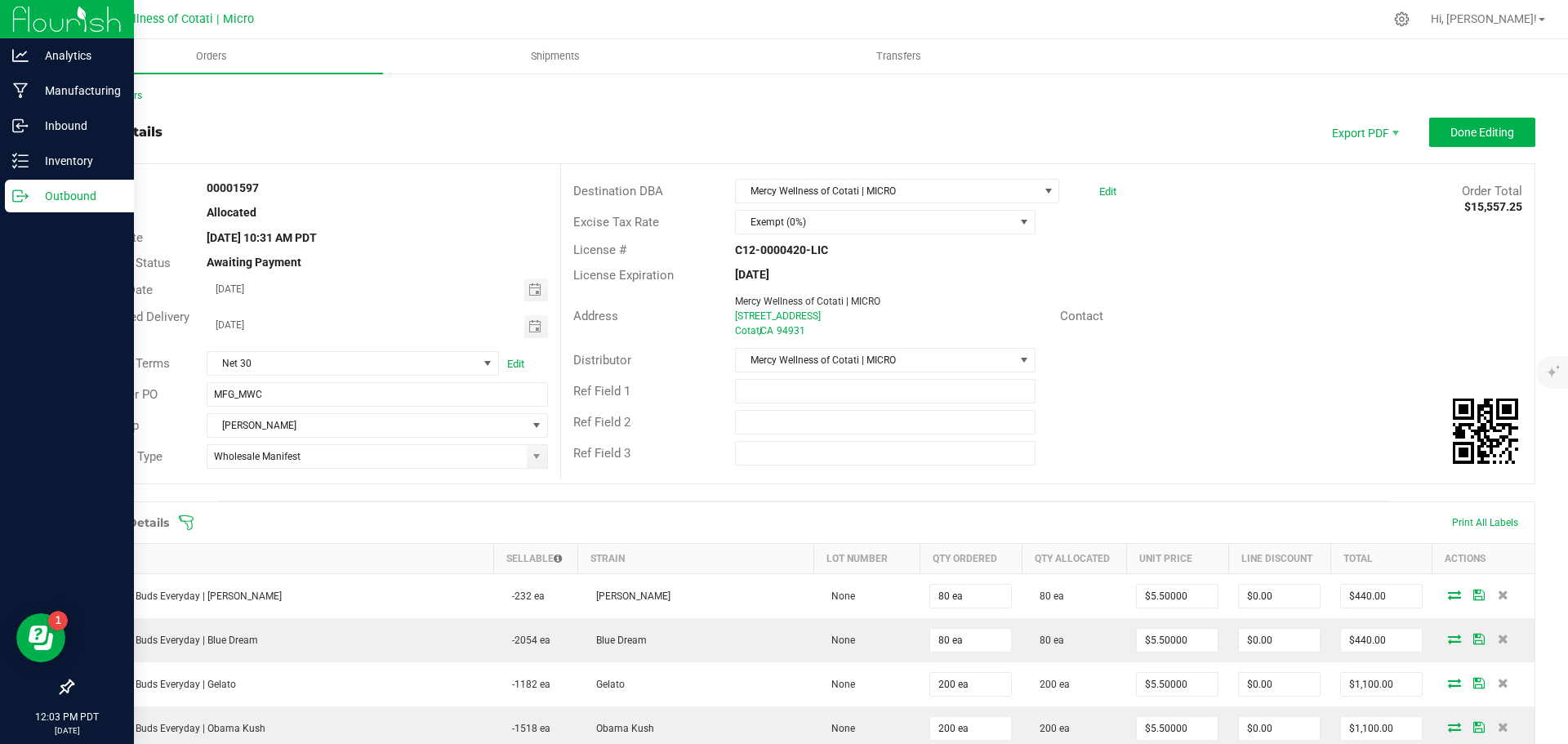
click at [61, 195] on p "Outbound" at bounding box center [77, 195] width 98 height 19
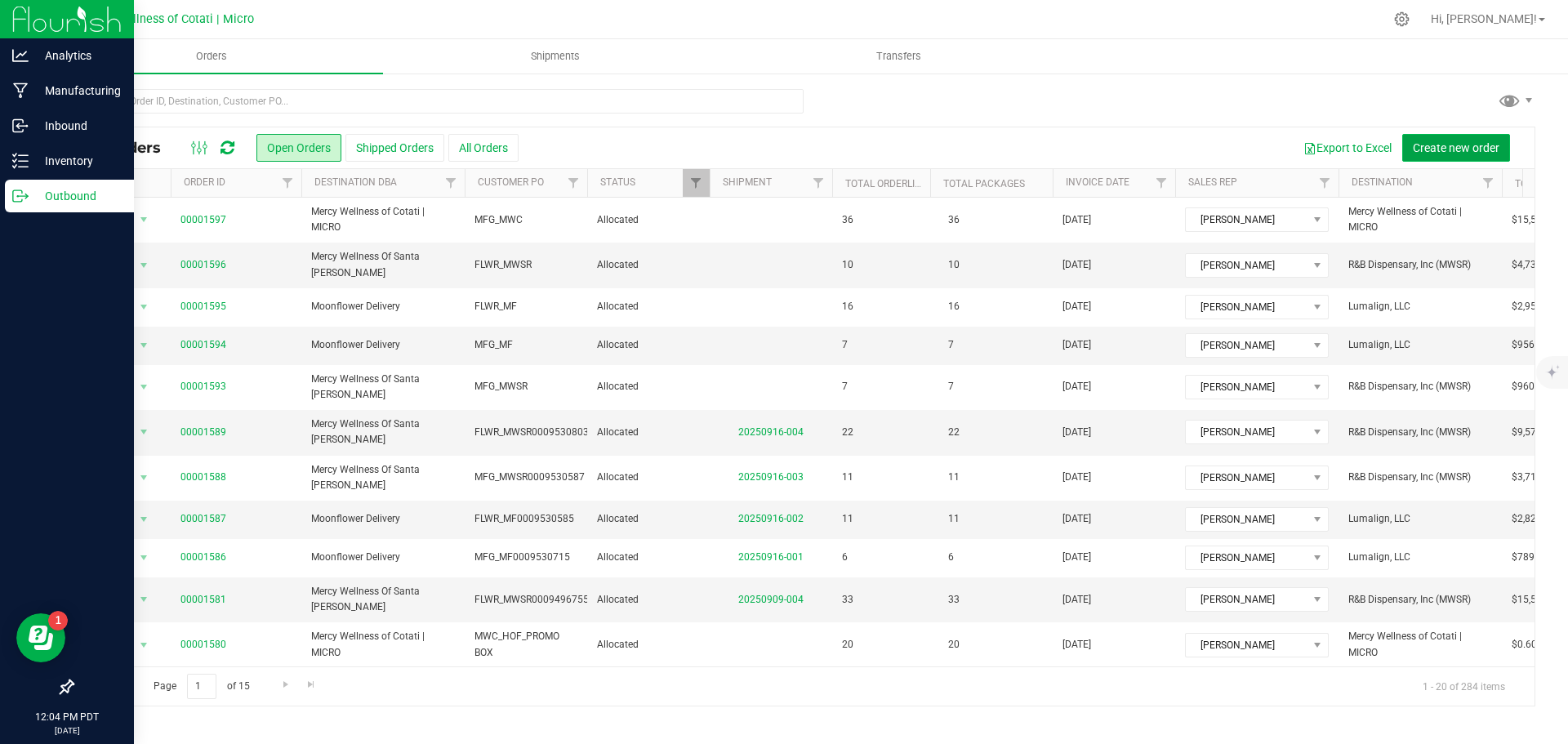
click at [1449, 149] on span "Create new order" at bounding box center [1456, 148] width 87 height 13
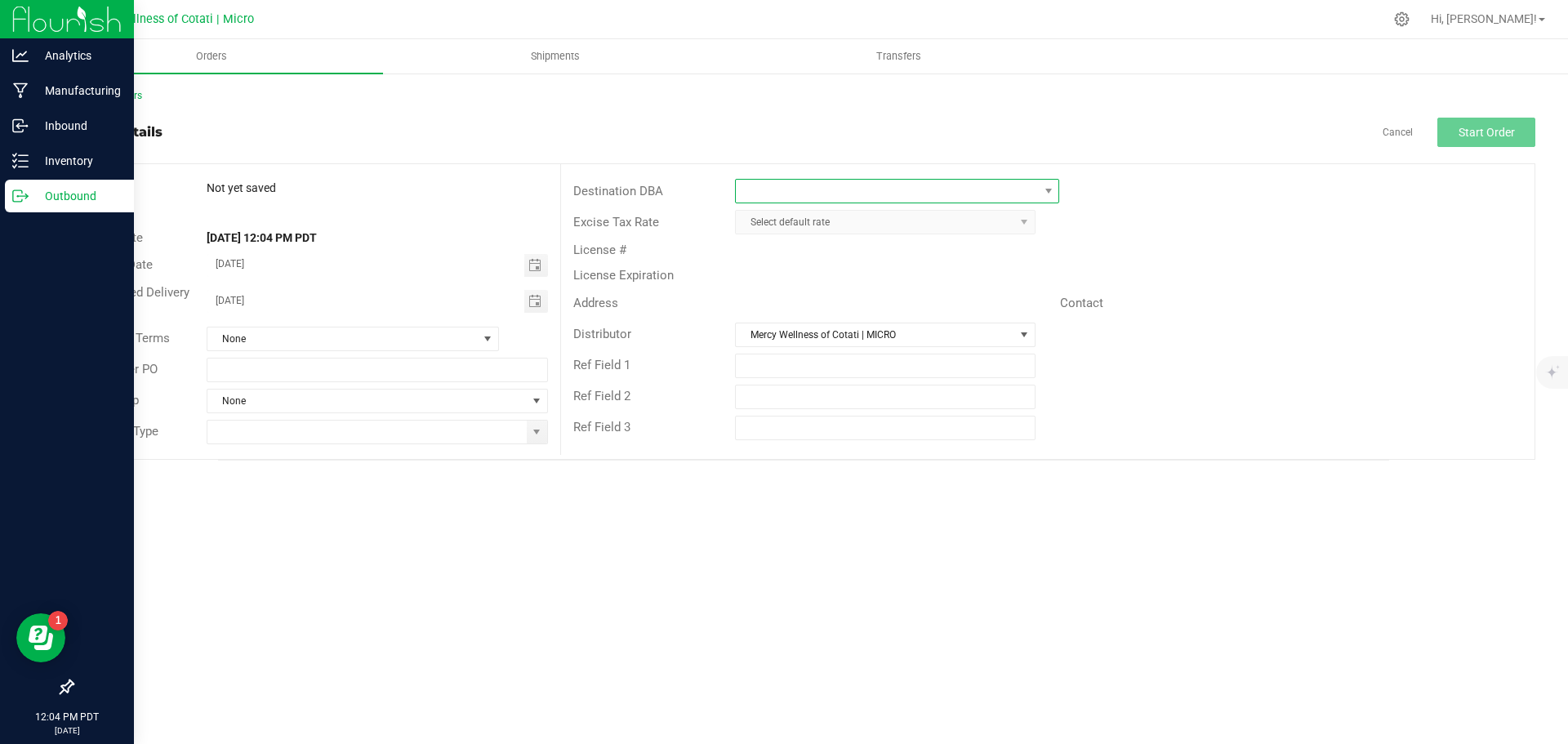
click at [770, 189] on span at bounding box center [887, 191] width 303 height 23
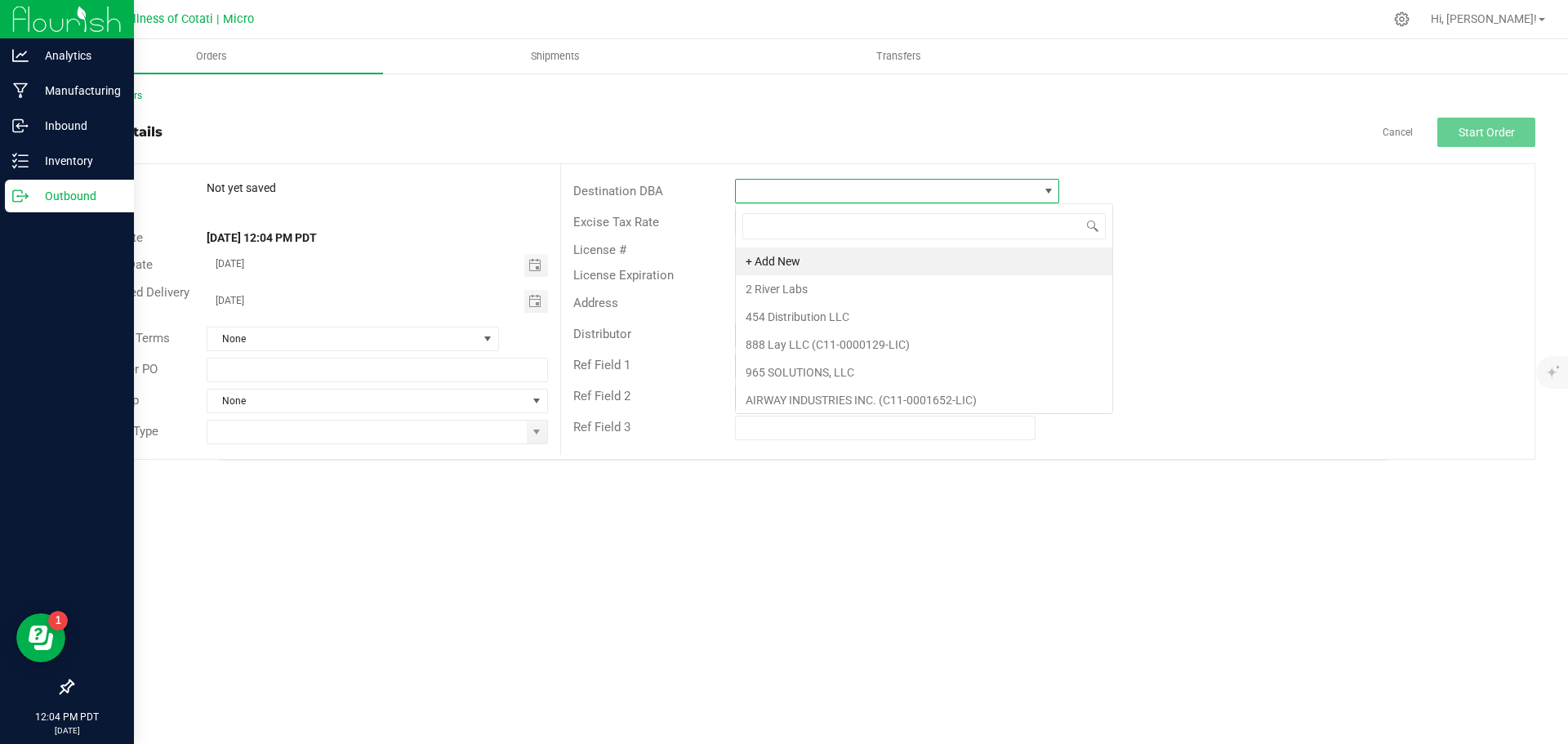
scroll to position [25, 325]
type input "cotat"
click at [849, 267] on li "Mercy Wellness of Cotati | MICRO" at bounding box center [897, 261] width 323 height 28
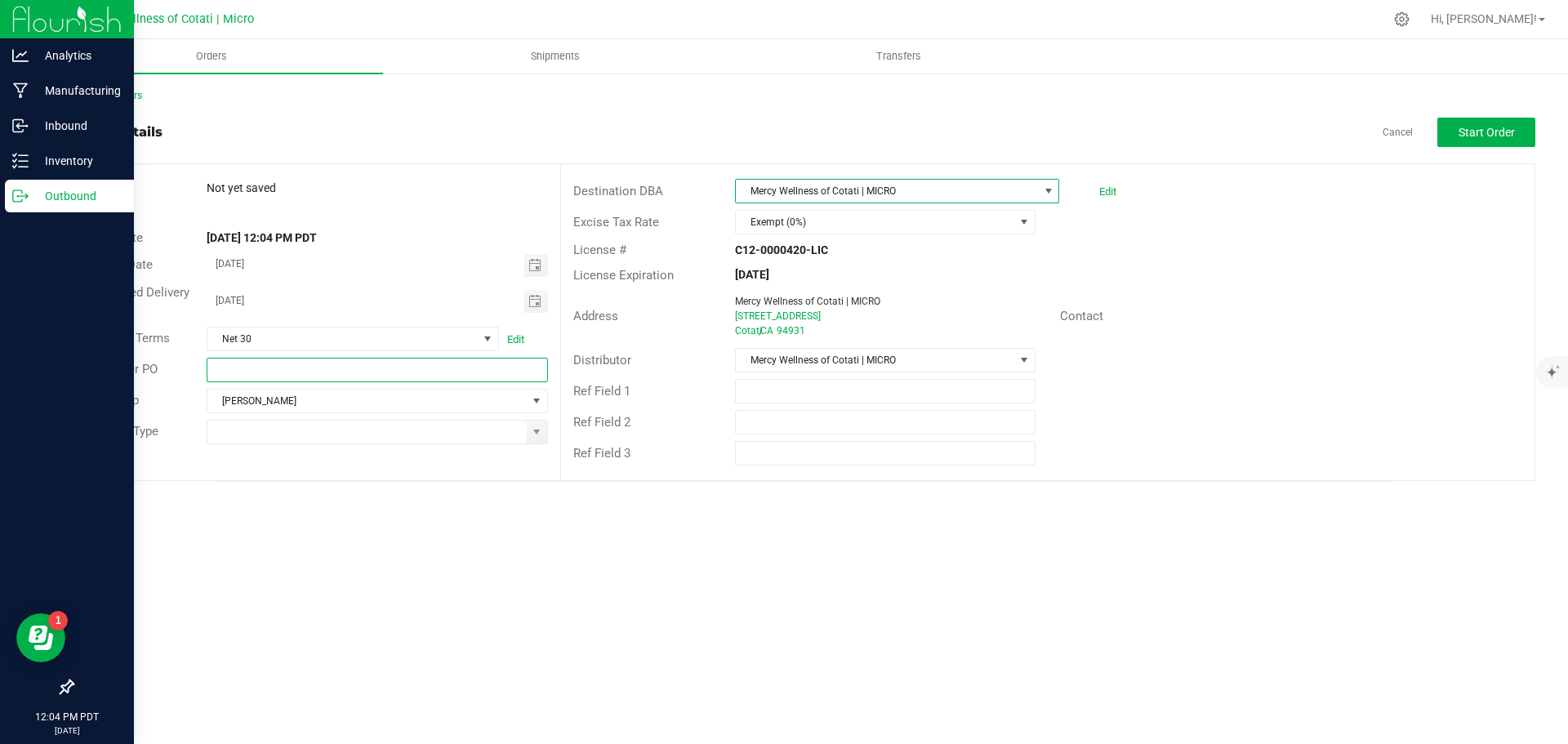
click at [428, 368] on input "text" at bounding box center [376, 370] width 340 height 25
type input "FLWR_MWC"
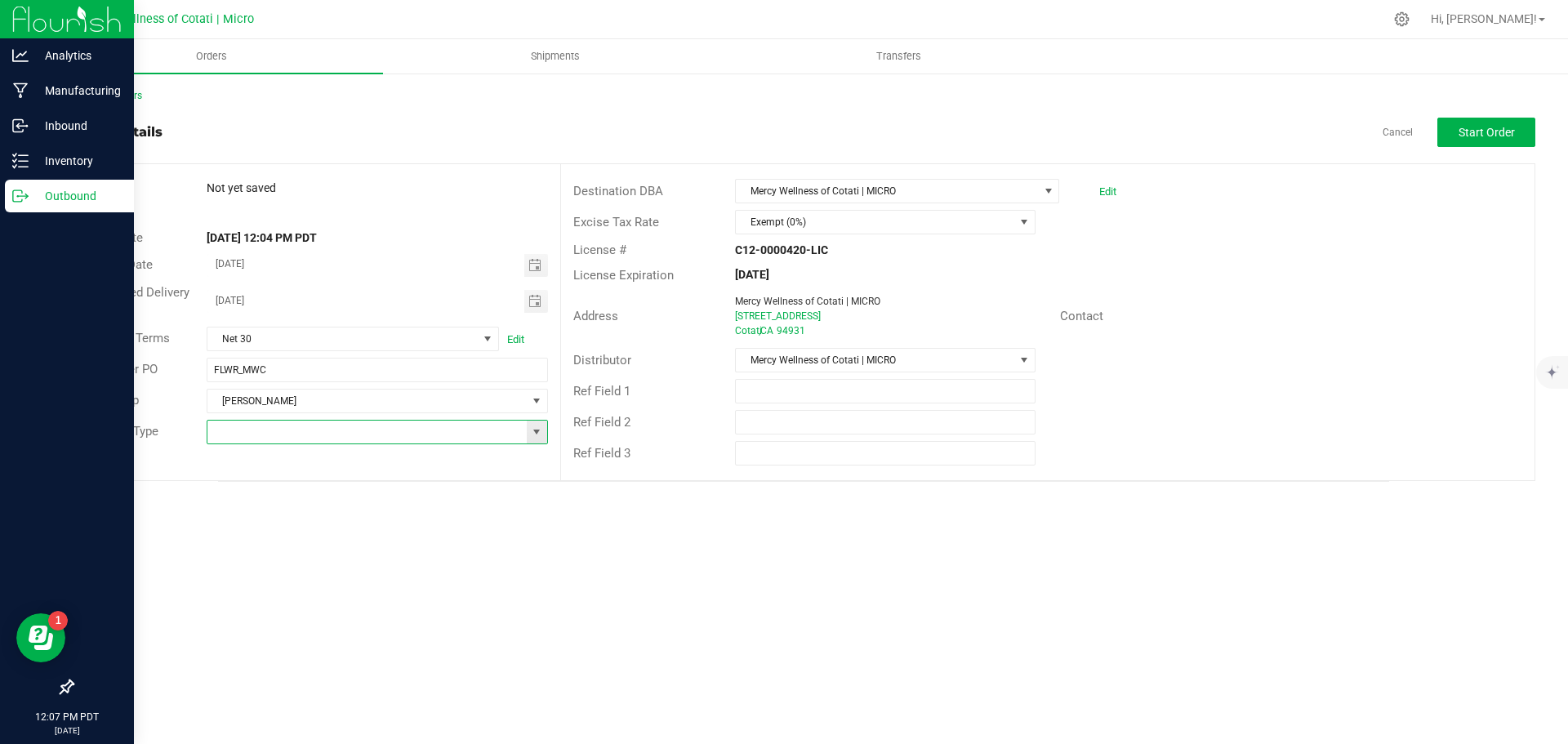
click at [331, 426] on input at bounding box center [366, 431] width 318 height 23
click at [298, 539] on li "Wholesale Manifest" at bounding box center [376, 545] width 339 height 28
type input "Wholesale Manifest"
click at [521, 297] on input "[DATE]" at bounding box center [366, 300] width 317 height 20
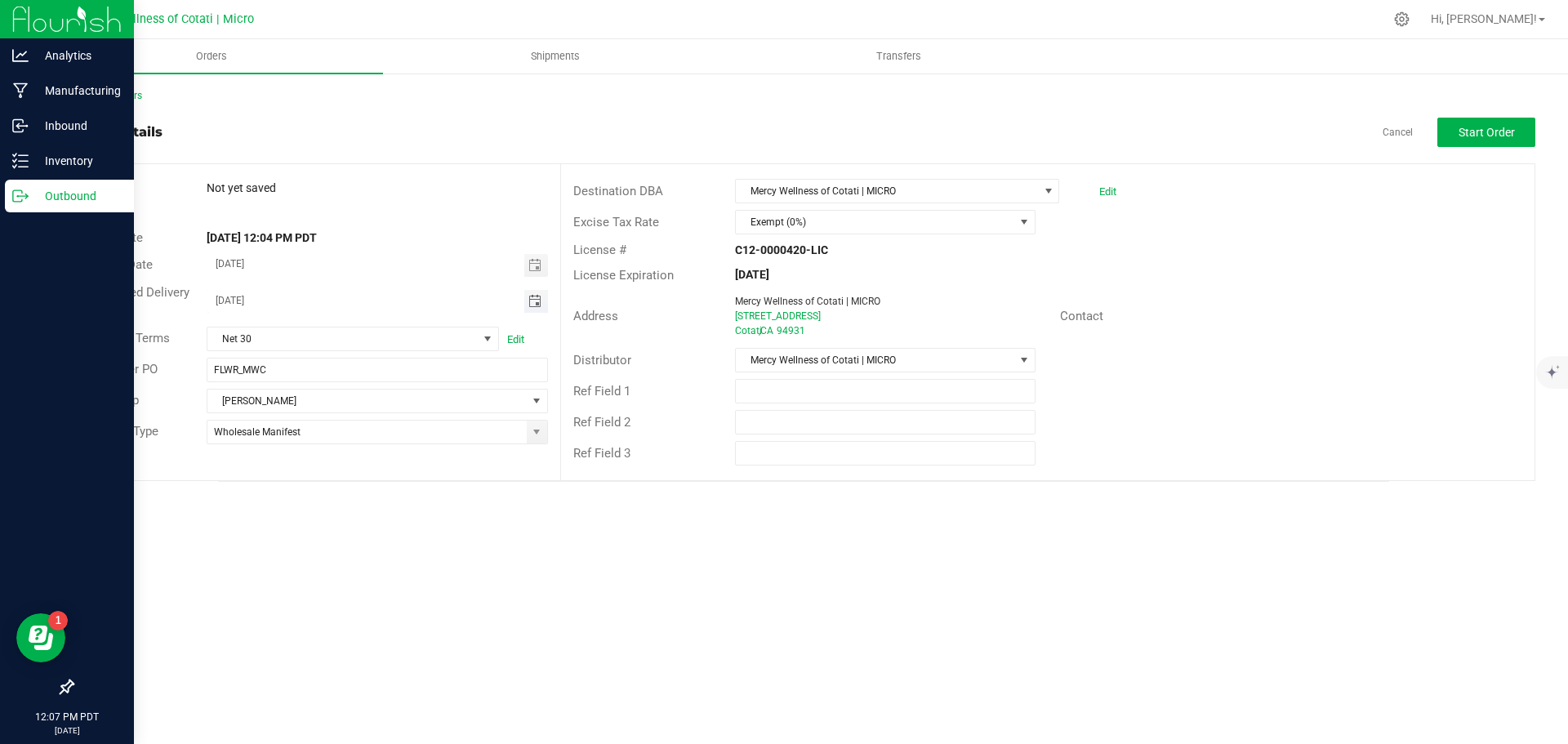
click at [531, 297] on span "Toggle calendar" at bounding box center [535, 301] width 13 height 13
click at [367, 461] on span "25" at bounding box center [377, 462] width 24 height 25
type input "[DATE]"
click at [1515, 131] on button "Start Order" at bounding box center [1487, 133] width 98 height 30
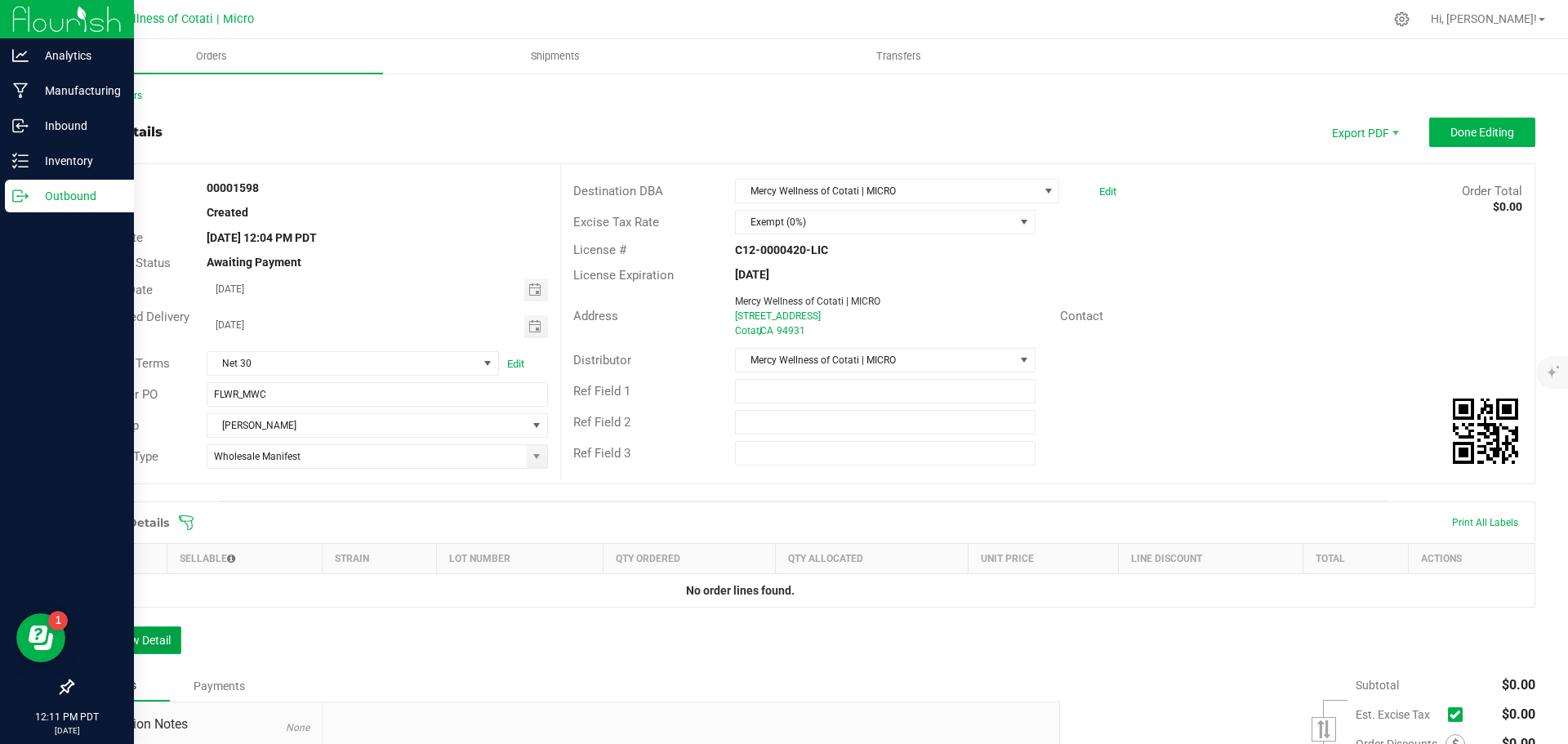
click at [168, 640] on button "Add New Detail" at bounding box center [126, 640] width 110 height 28
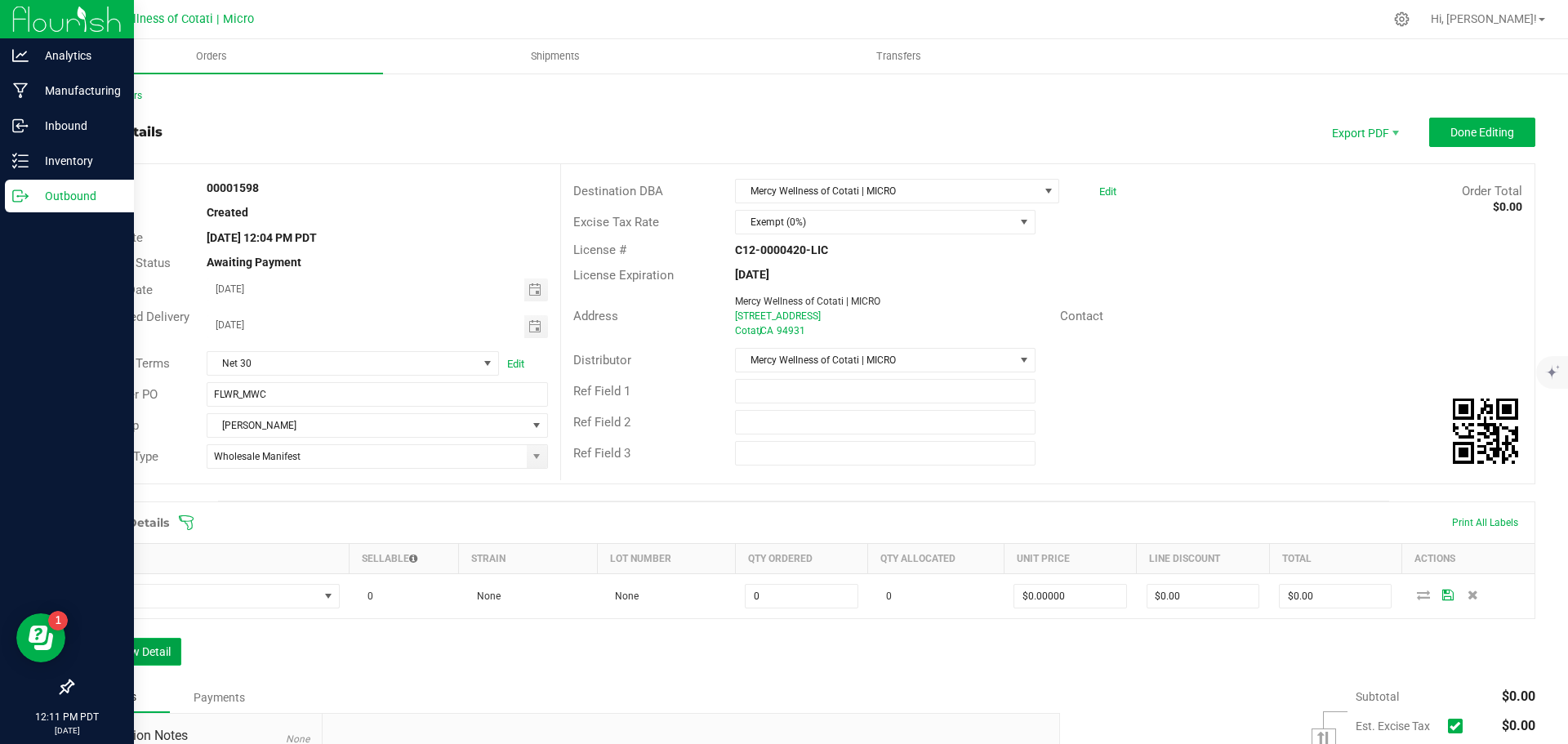
click at [161, 655] on button "Add New Detail" at bounding box center [126, 652] width 110 height 28
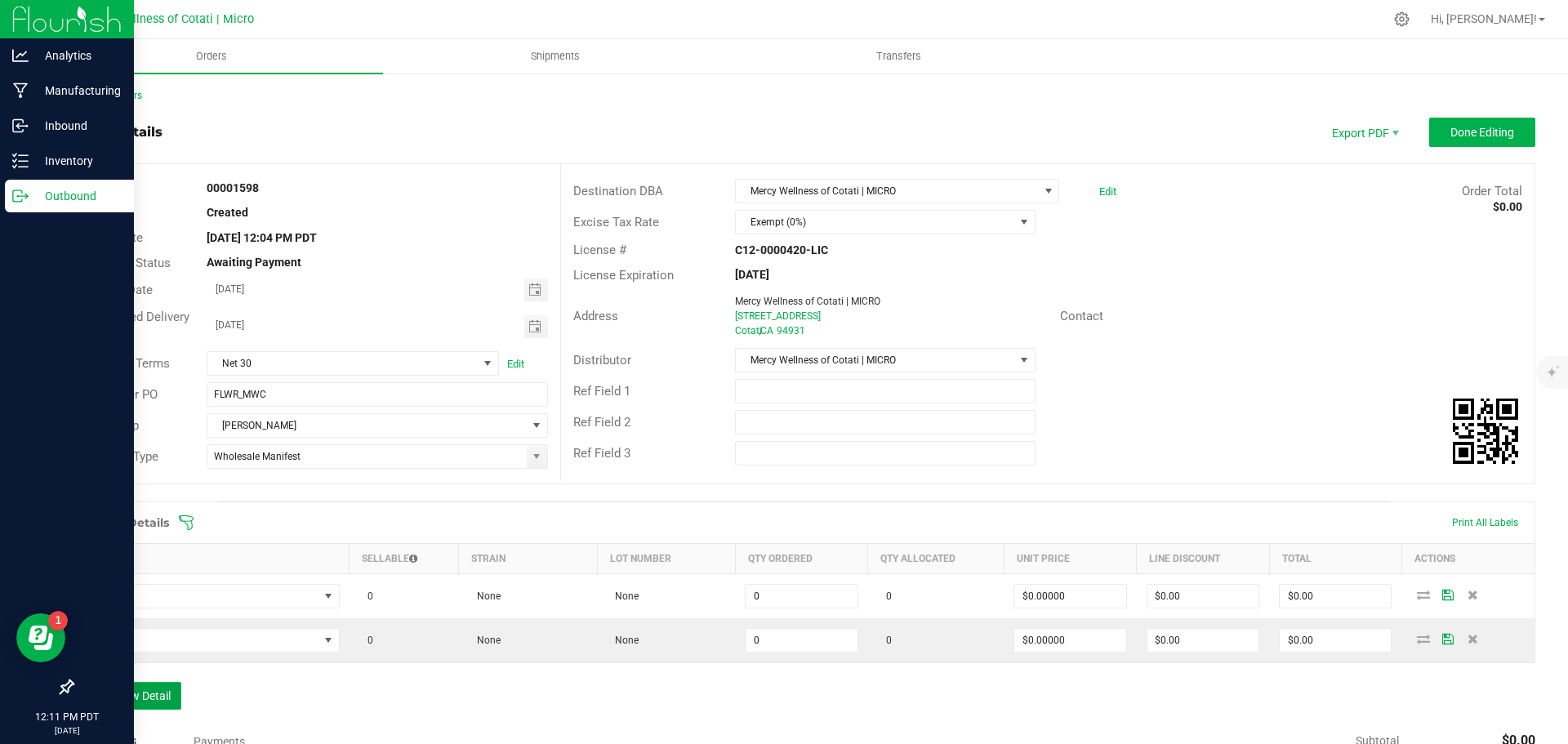
click at [154, 688] on button "Add New Detail" at bounding box center [126, 695] width 110 height 28
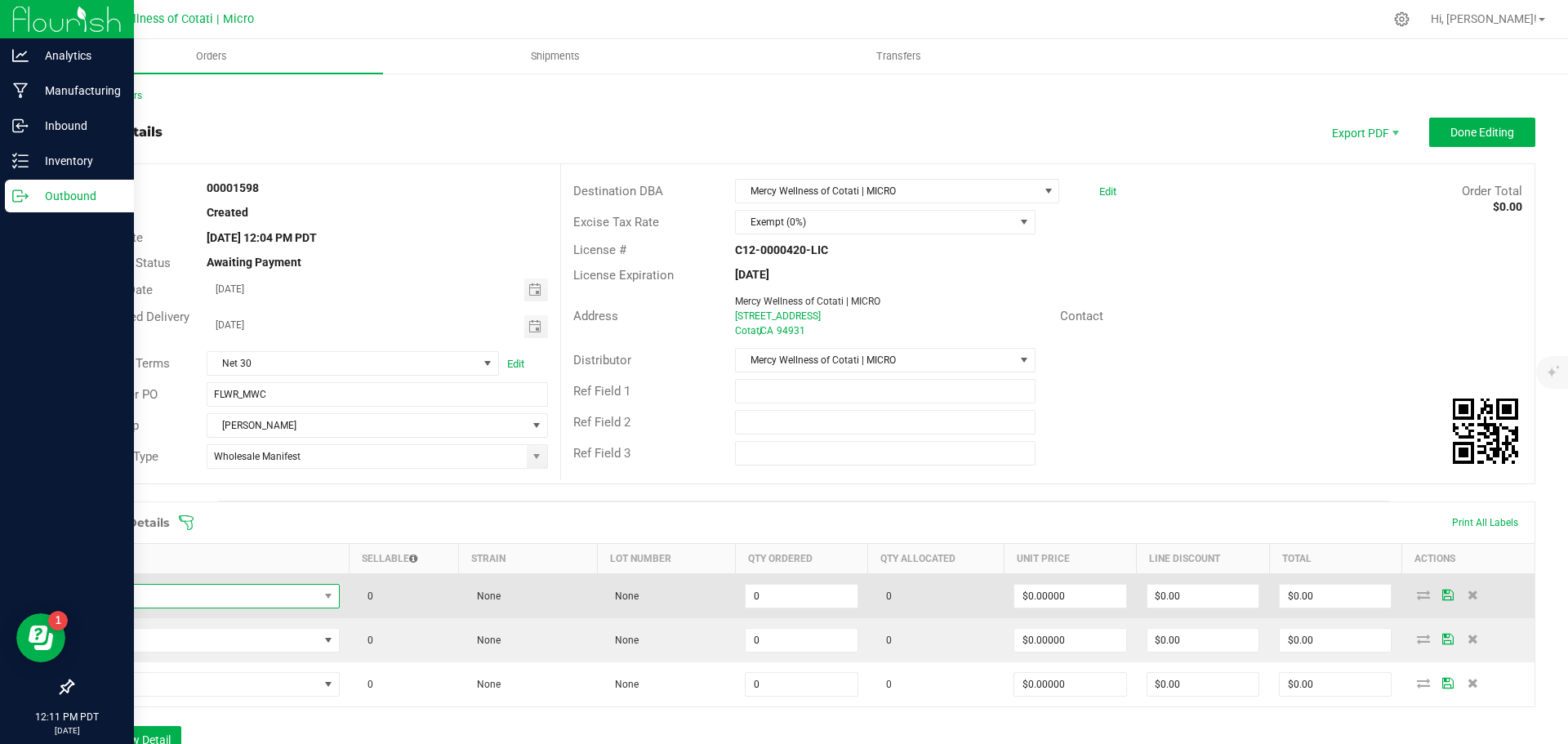
click at [173, 593] on span "NO DATA FOUND" at bounding box center [201, 596] width 234 height 23
type input "14g Flower | Buds Everyday Smoke | Honeycomb Crisp"
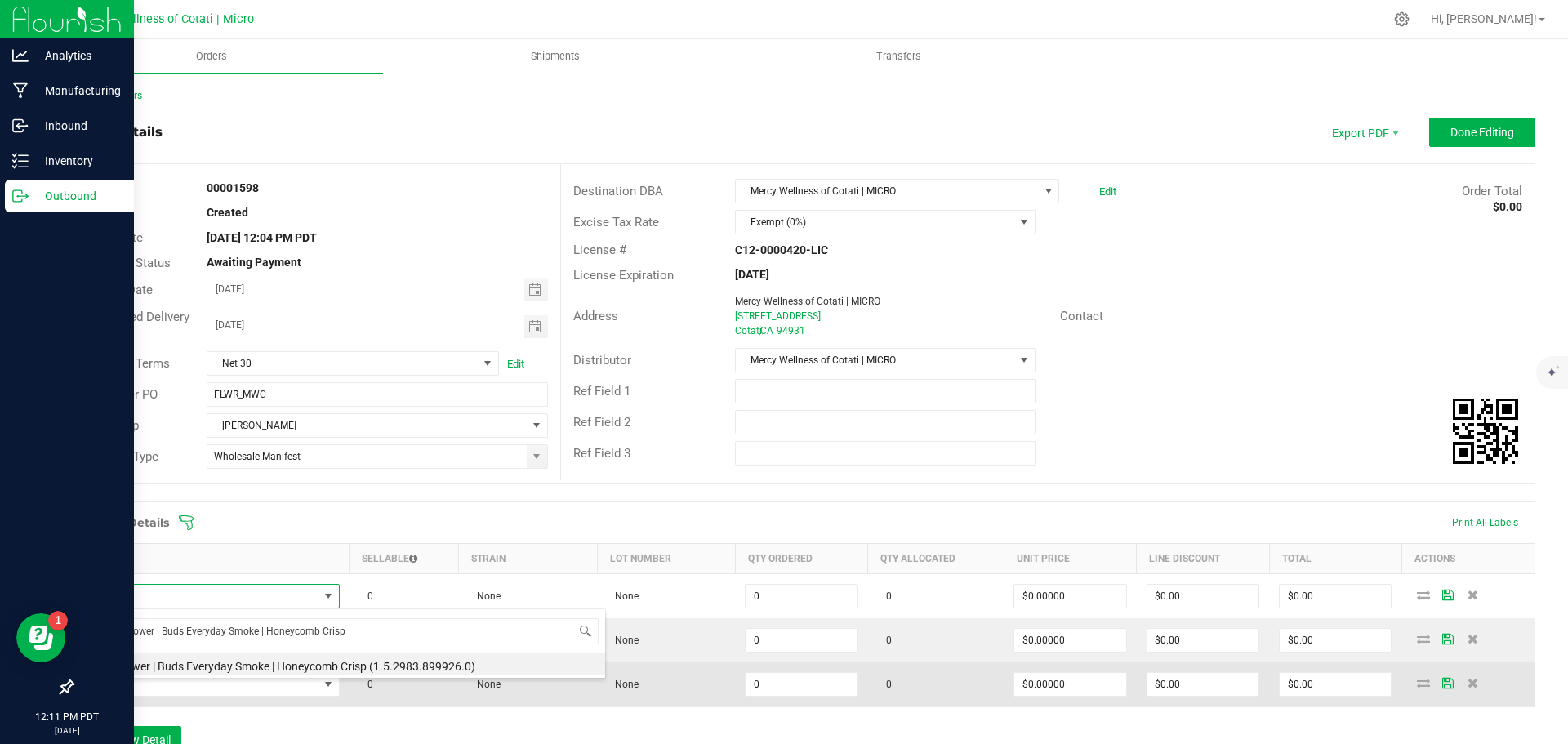
click at [200, 668] on li "14g Flower | Buds Everyday Smoke | Honeycomb Crisp (1.5.2983.899926.0)" at bounding box center [344, 664] width 521 height 23
type input "0 ea"
type input "$9.99000"
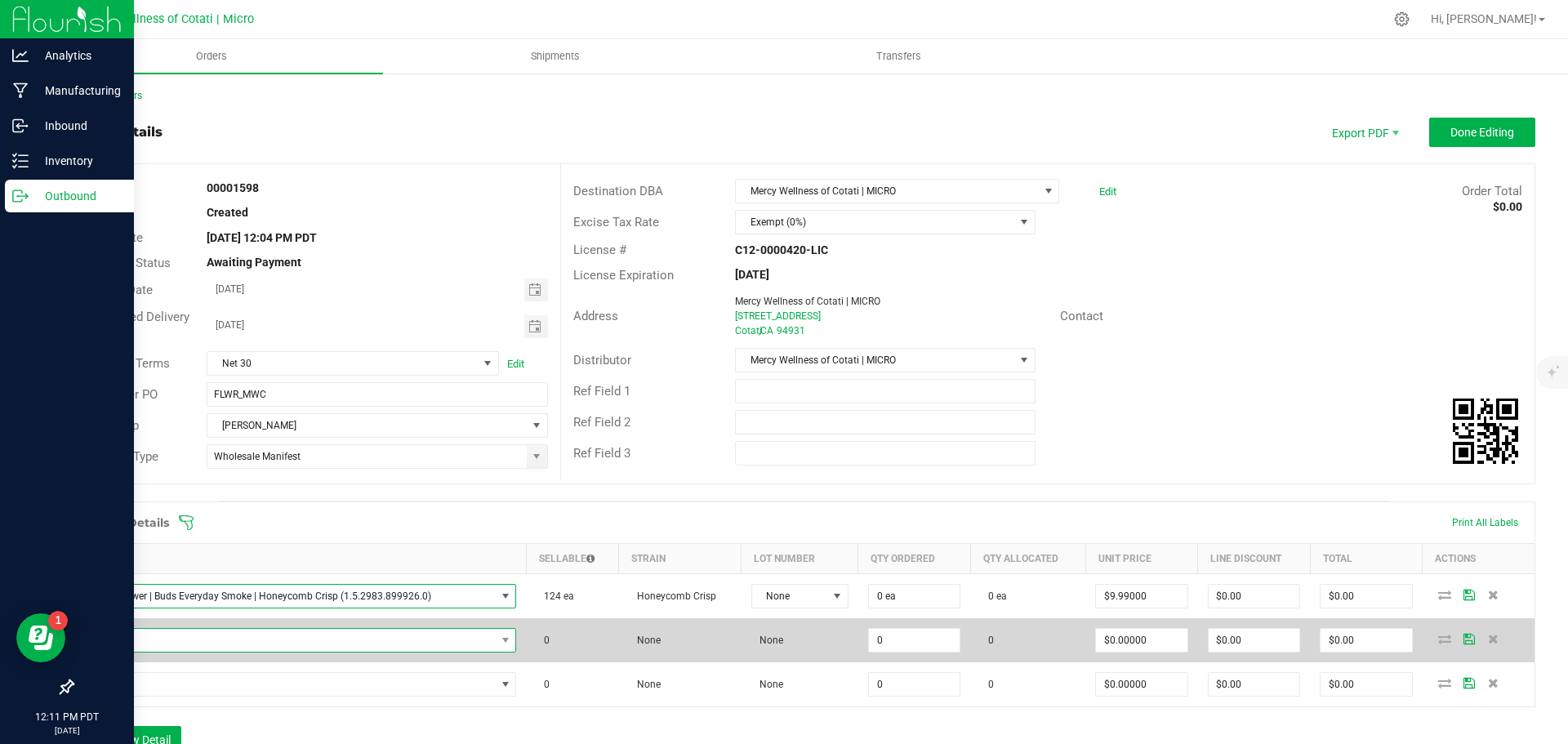
click at [257, 638] on span "NO DATA FOUND" at bounding box center [290, 640] width 411 height 23
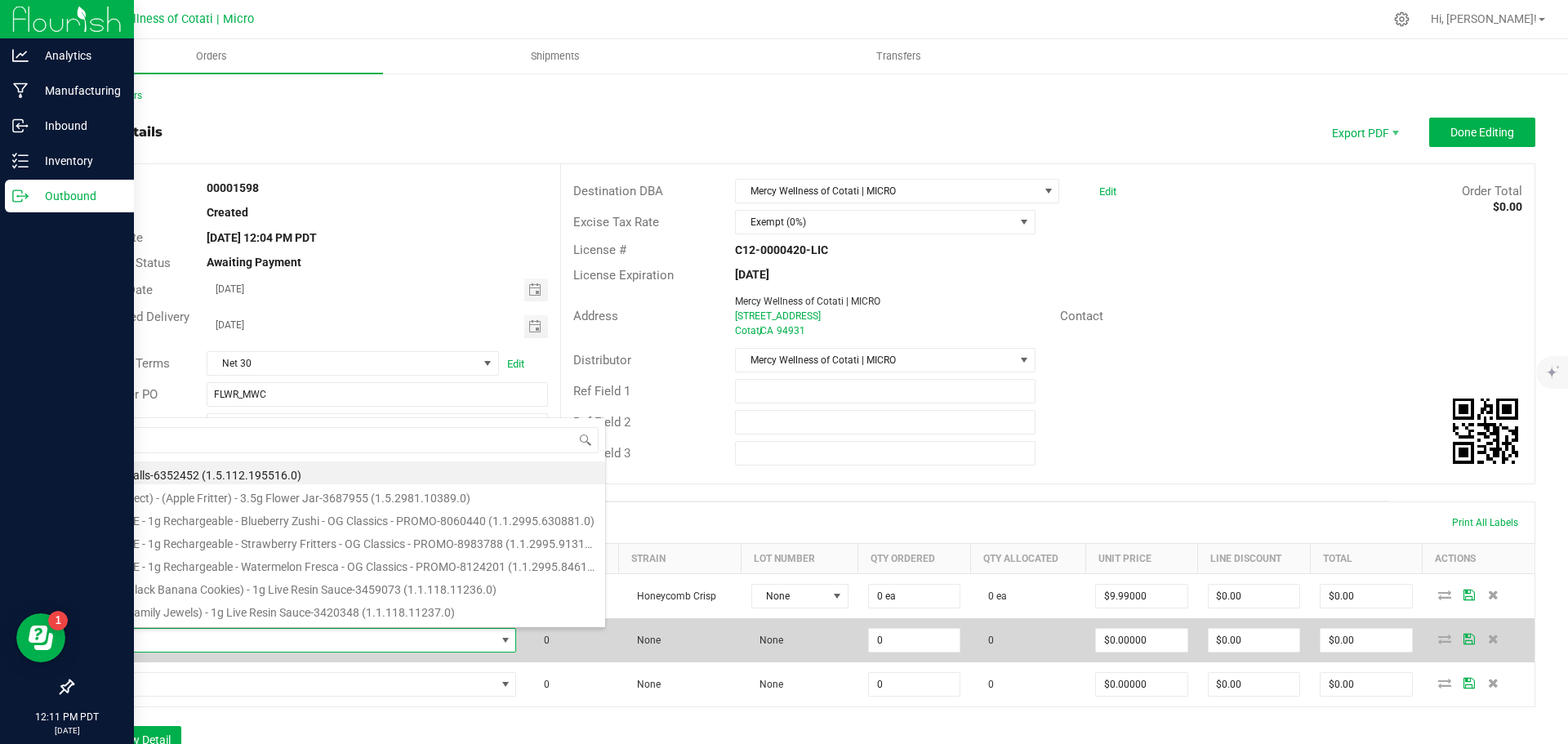
scroll to position [25, 422]
type input "28g Flower | Buds Everyday Smoke | Lemon Kush"
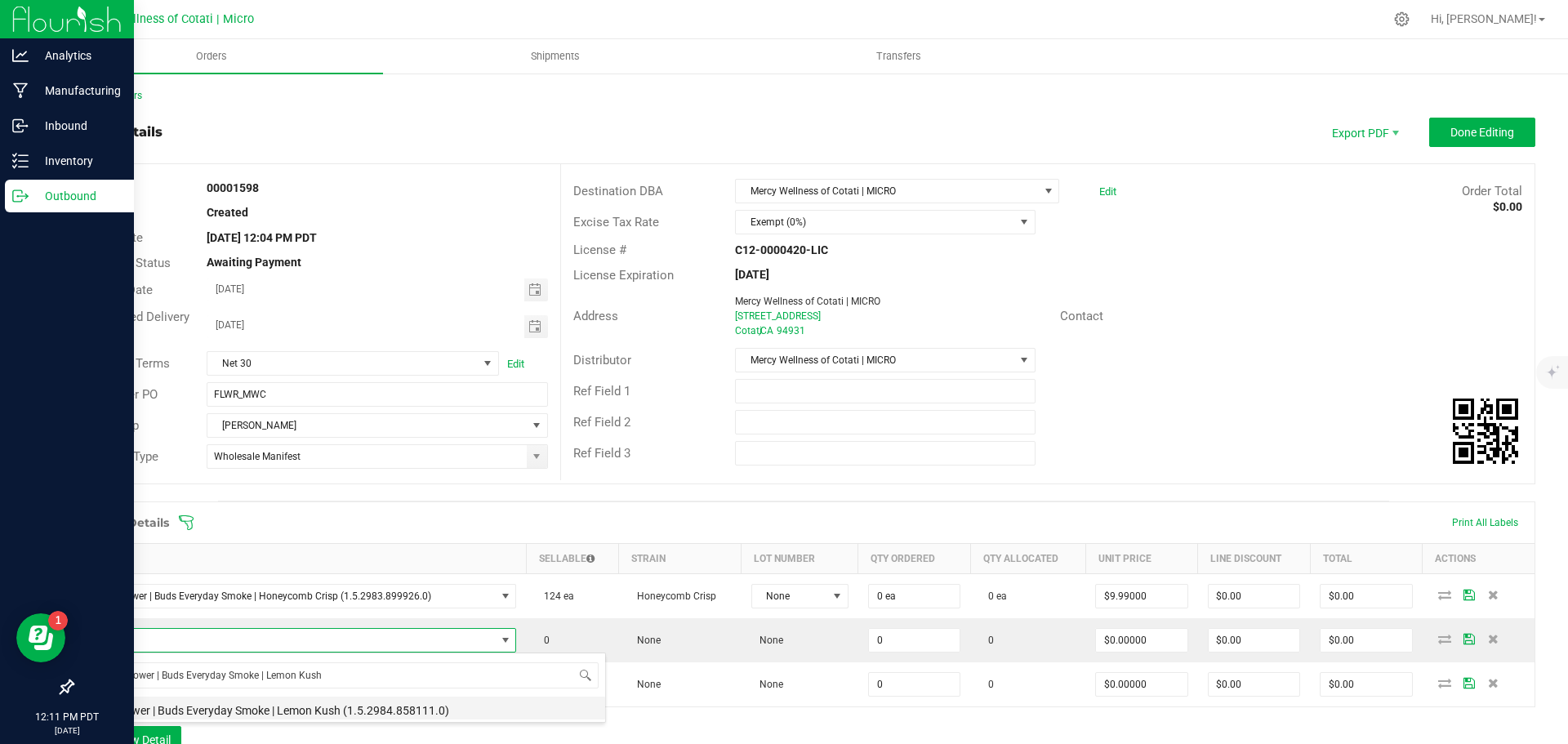
click at [263, 708] on li "28g Flower | Buds Everyday Smoke | Lemon Kush (1.5.2984.858111.0)" at bounding box center [344, 707] width 521 height 23
type input "0 ea"
type input "$19.99000"
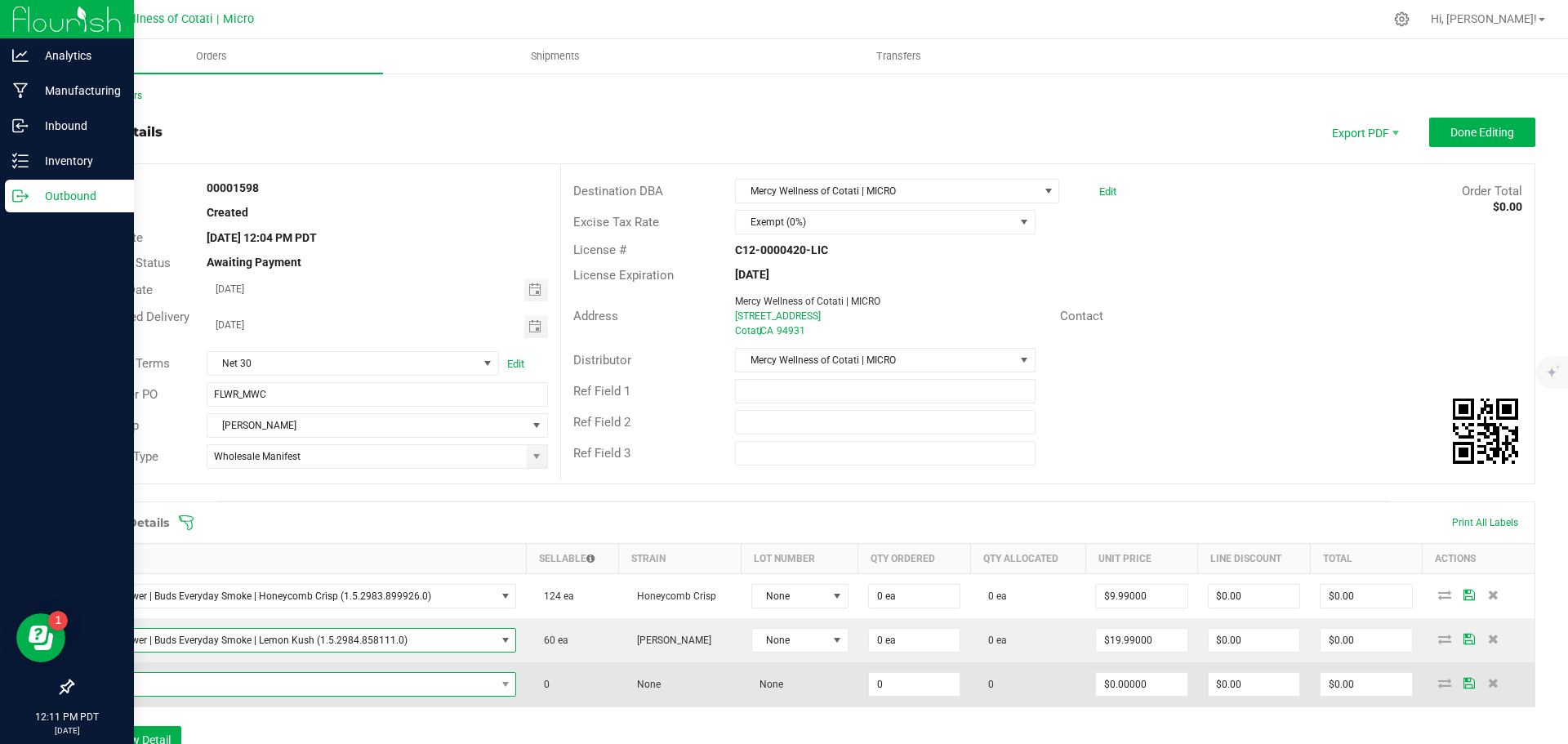
click at [353, 683] on span "NO DATA FOUND" at bounding box center [290, 684] width 411 height 23
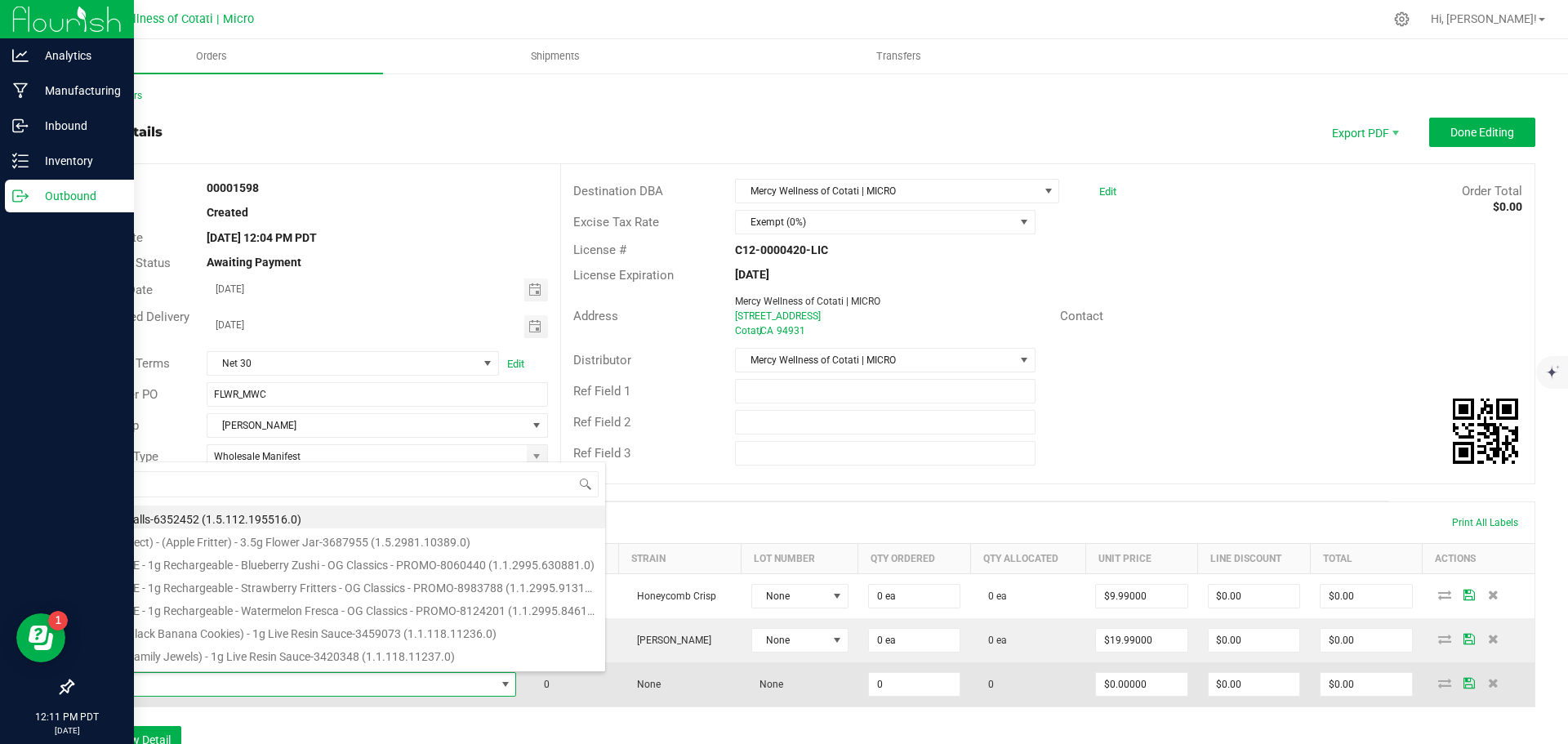
type input "3.5g Flower | Buds Everyday Smoke | Honeycomb Crisp"
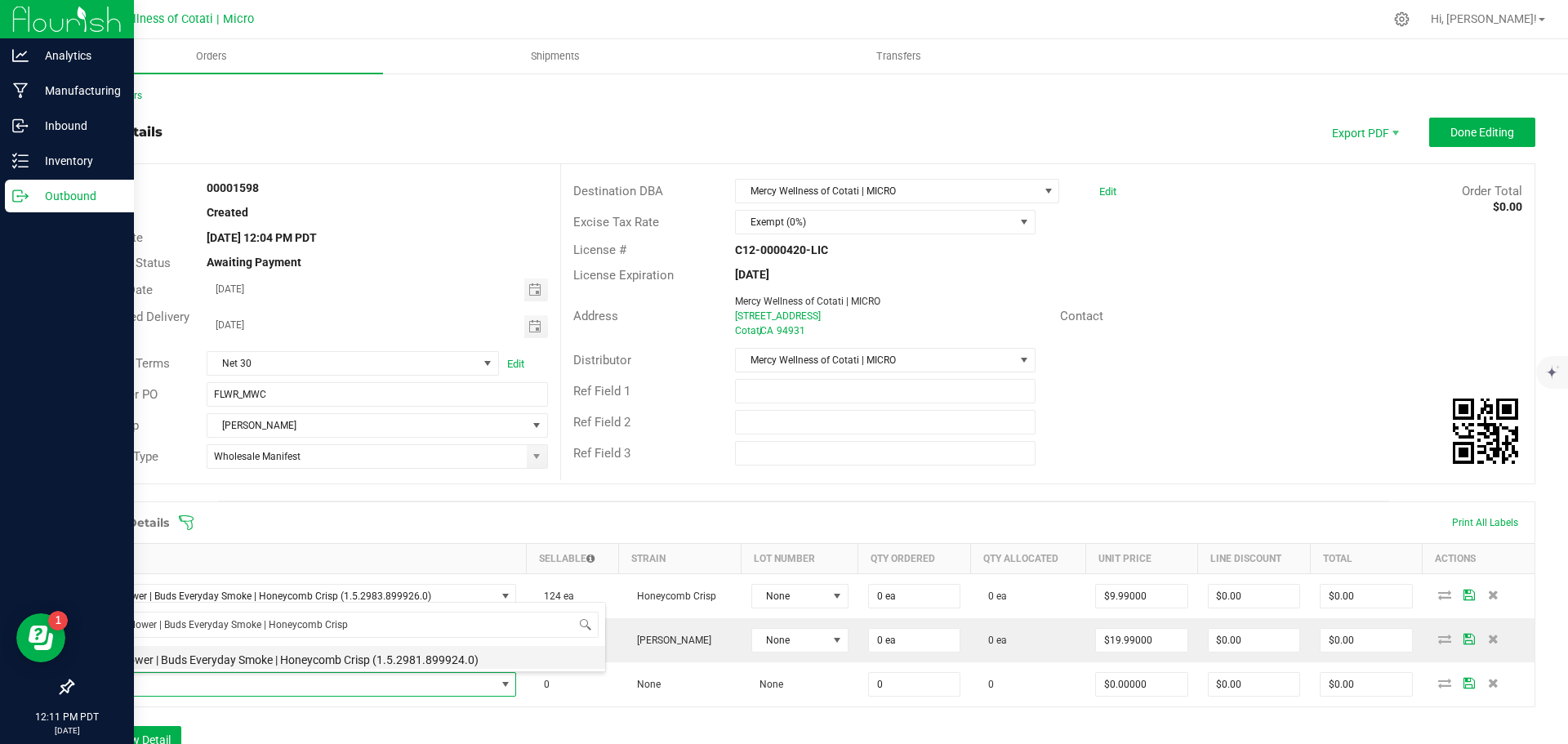
click at [374, 657] on li "3.5g Flower | Buds Everyday Smoke | Honeycomb Crisp (1.5.2981.899924.0)" at bounding box center [344, 656] width 521 height 23
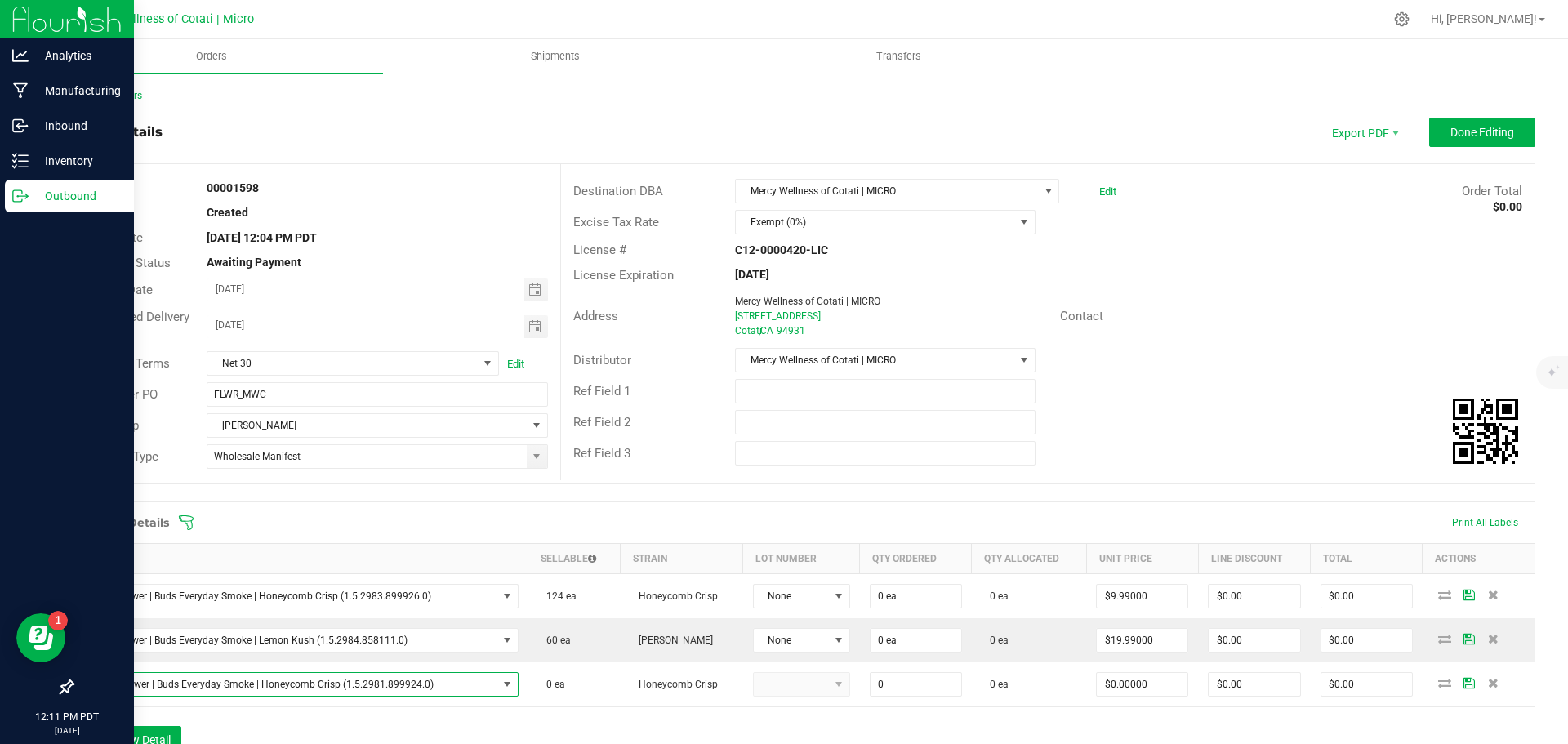
type input "0 ea"
type input "$3.99000"
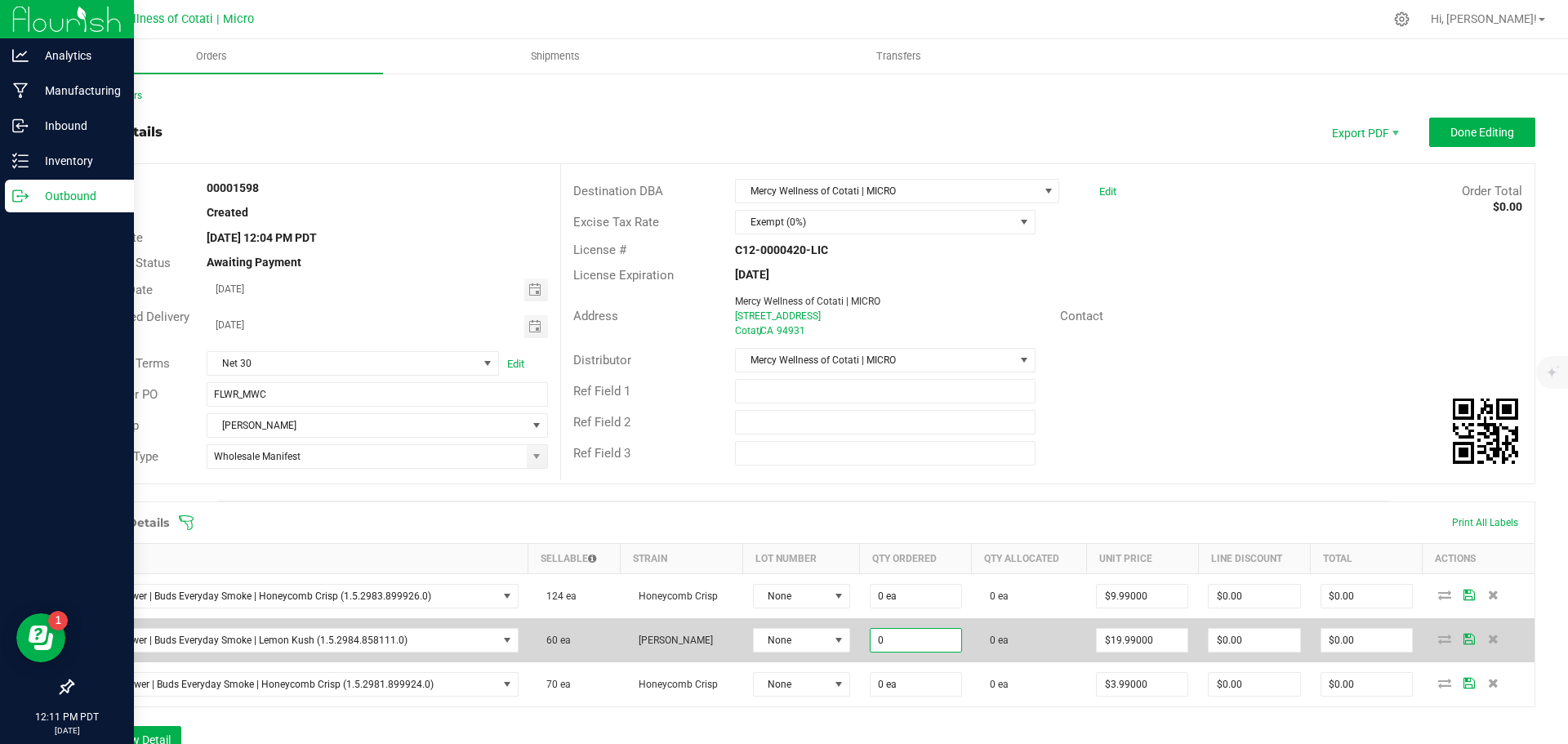
click at [932, 649] on input "0" at bounding box center [916, 640] width 90 height 23
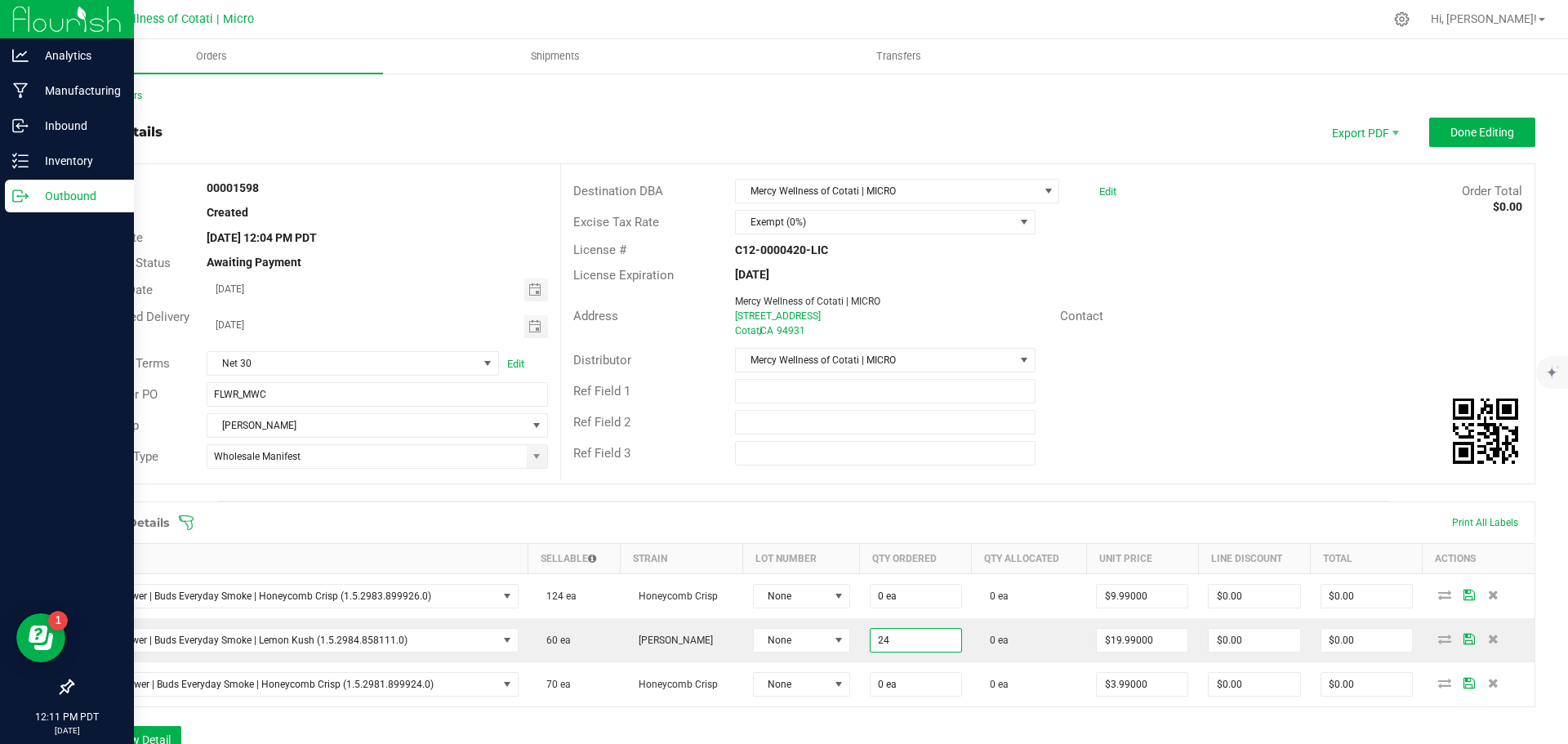
type input "24 ea"
type input "$479.76"
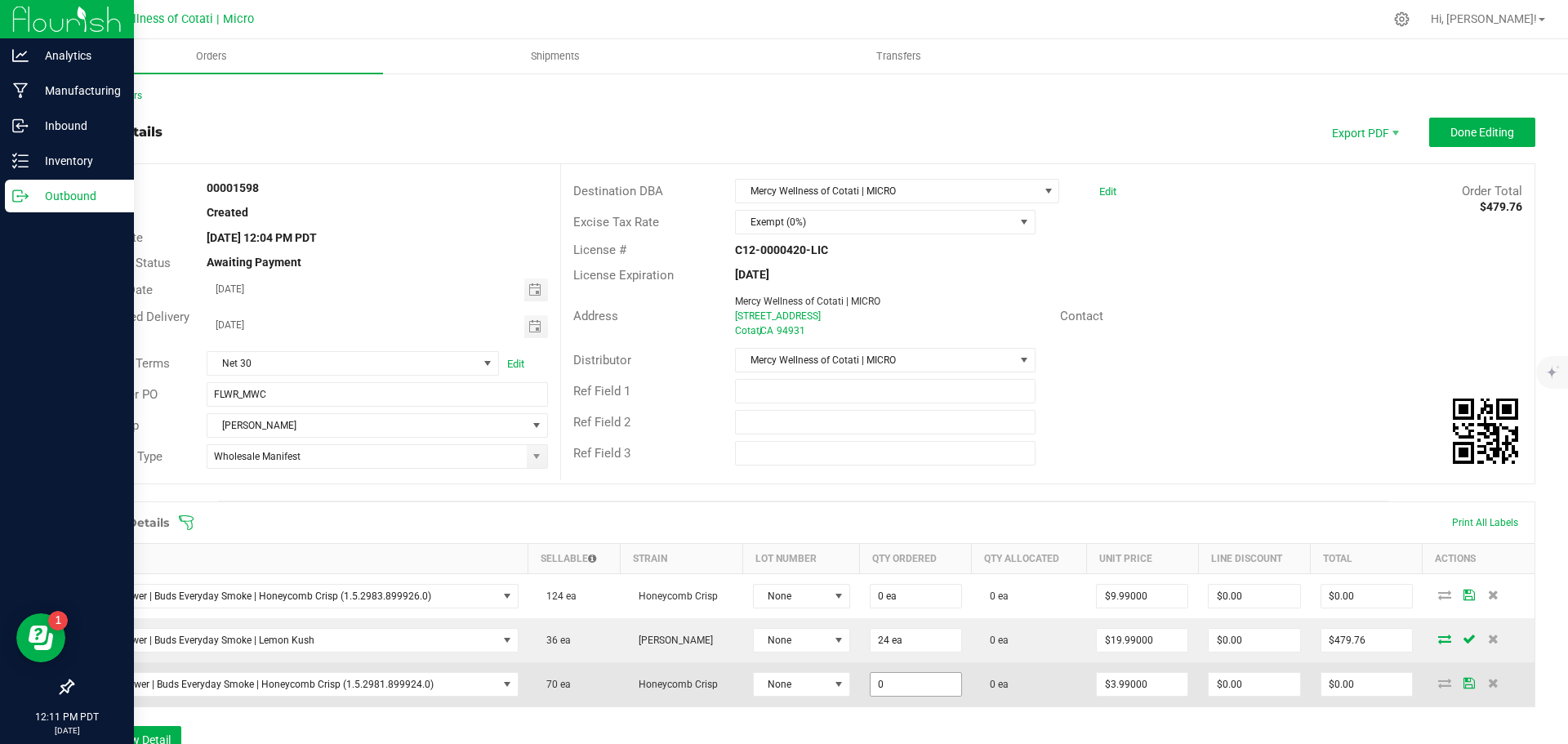
click at [915, 687] on input "0" at bounding box center [916, 684] width 90 height 23
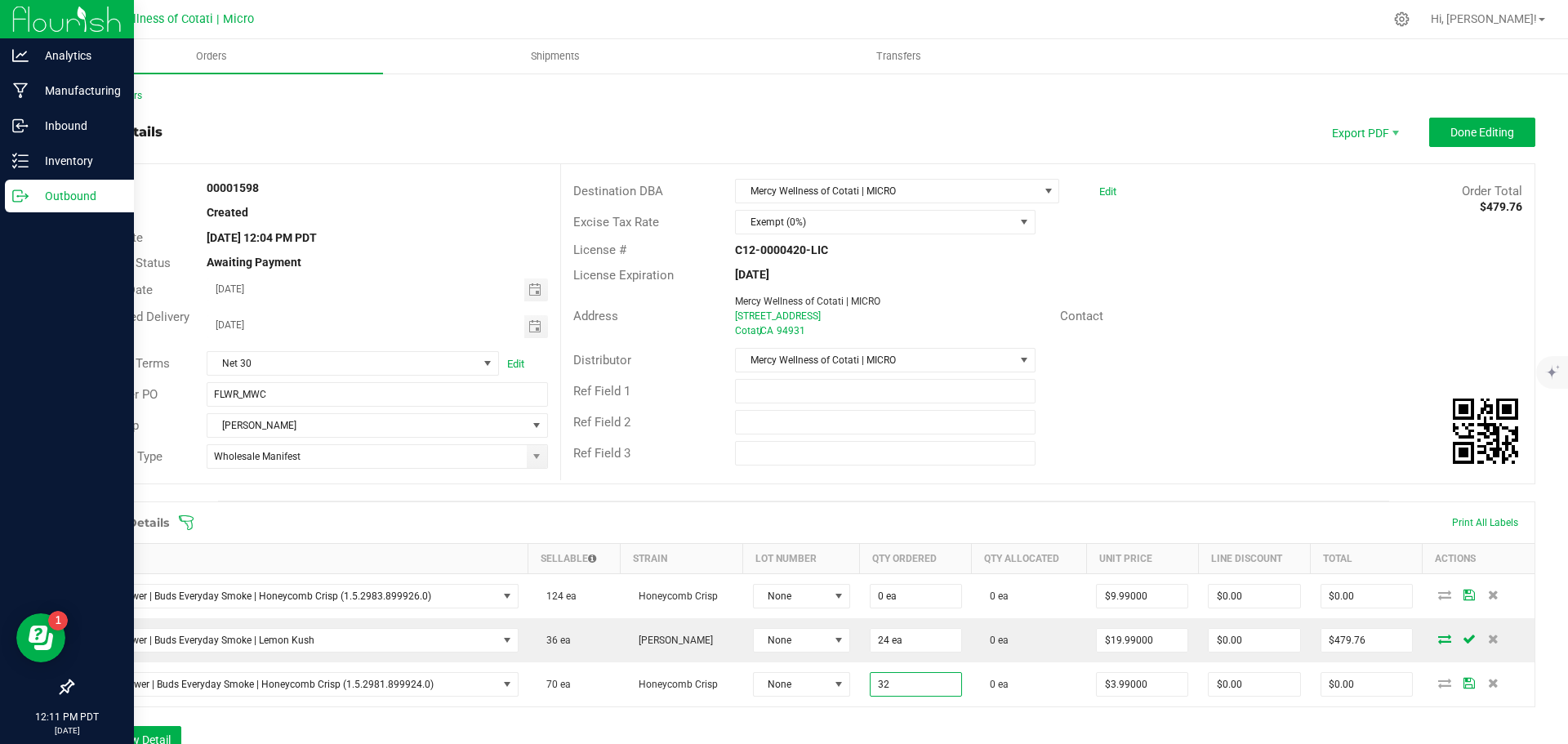
type input "32 ea"
type input "$127.68"
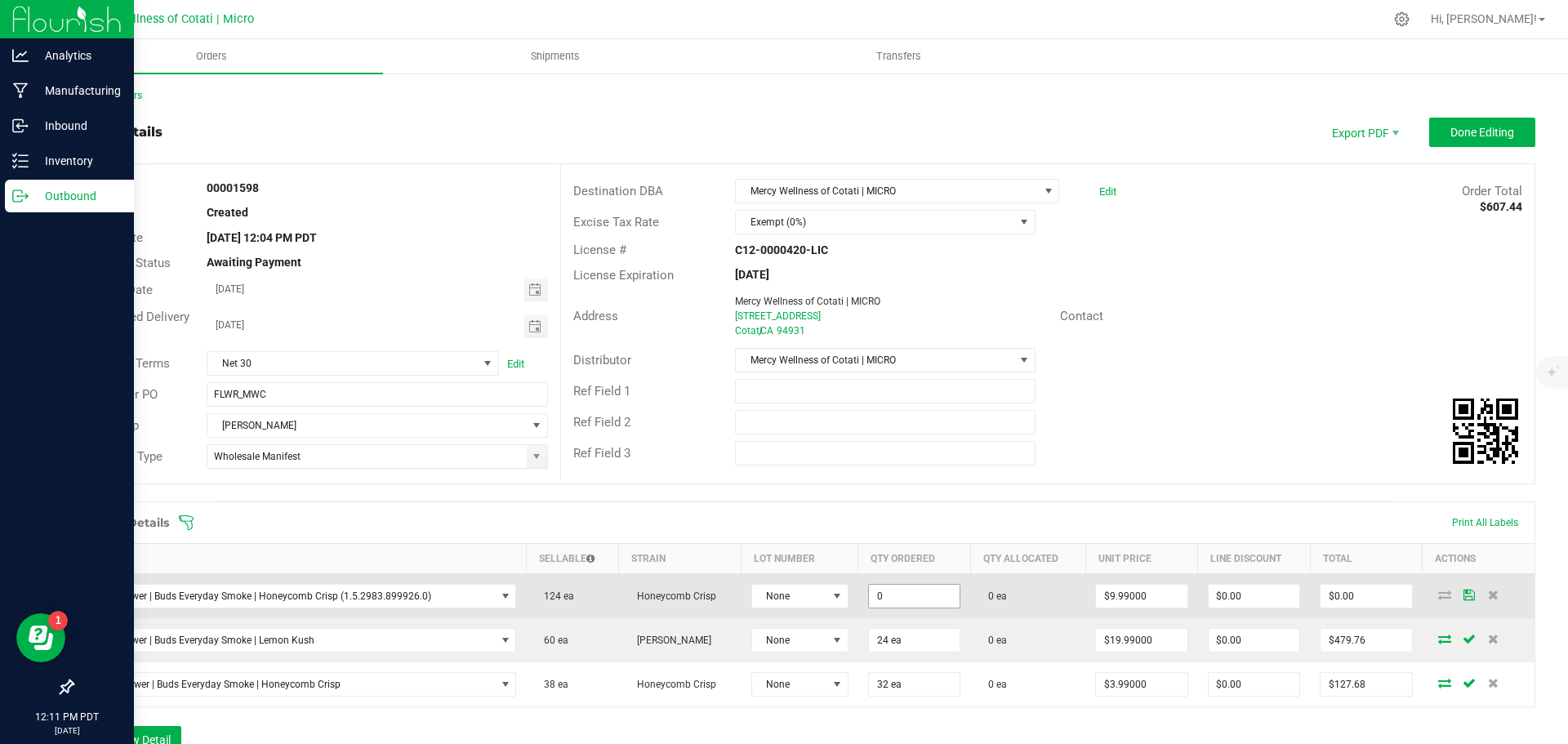
click at [880, 596] on input "0" at bounding box center [914, 596] width 90 height 23
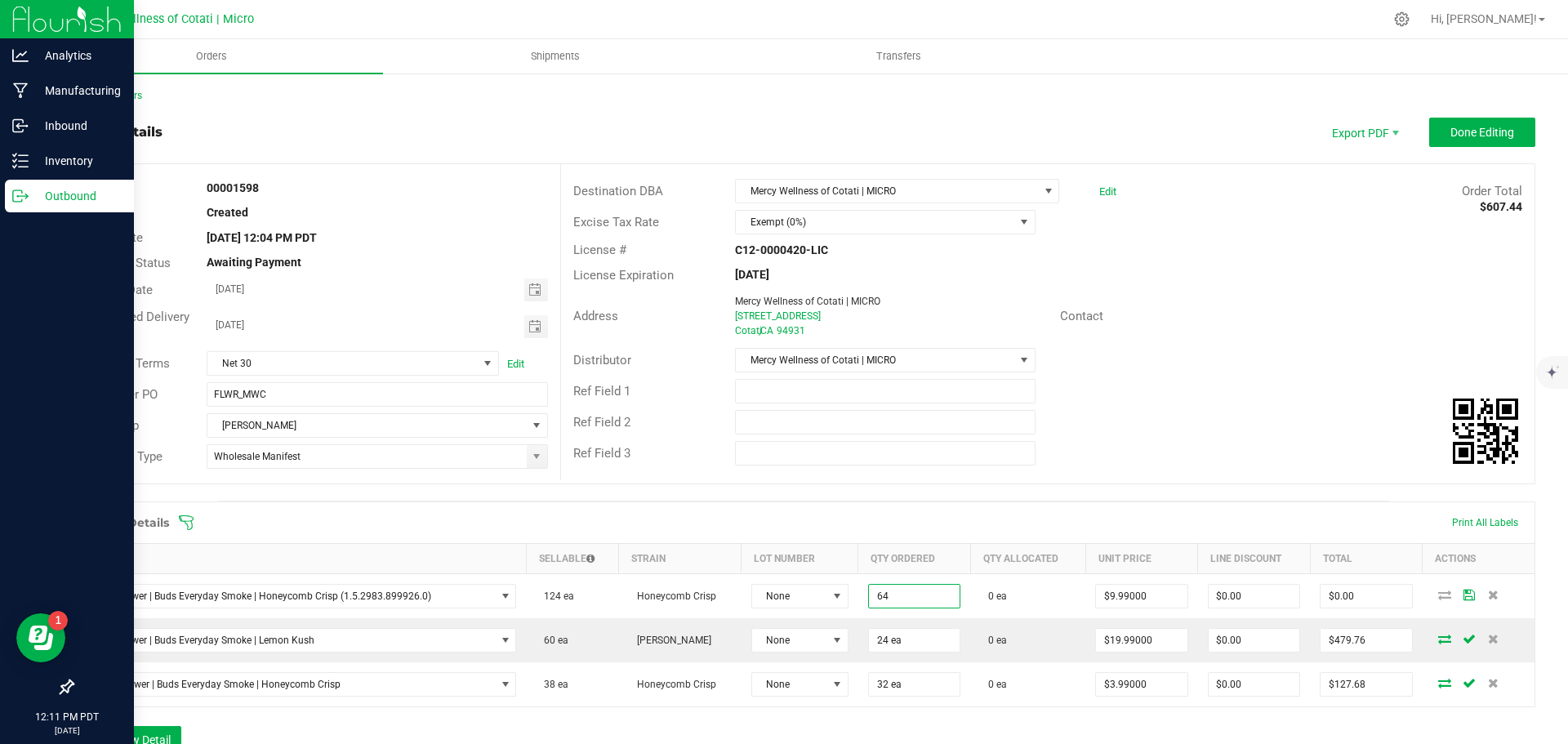
type input "64 ea"
type input "$639.36"
click at [939, 737] on div "Order Details Print All Labels Item Sellable Strain Lot Number Qty Ordered Qty …" at bounding box center [803, 635] width 1464 height 268
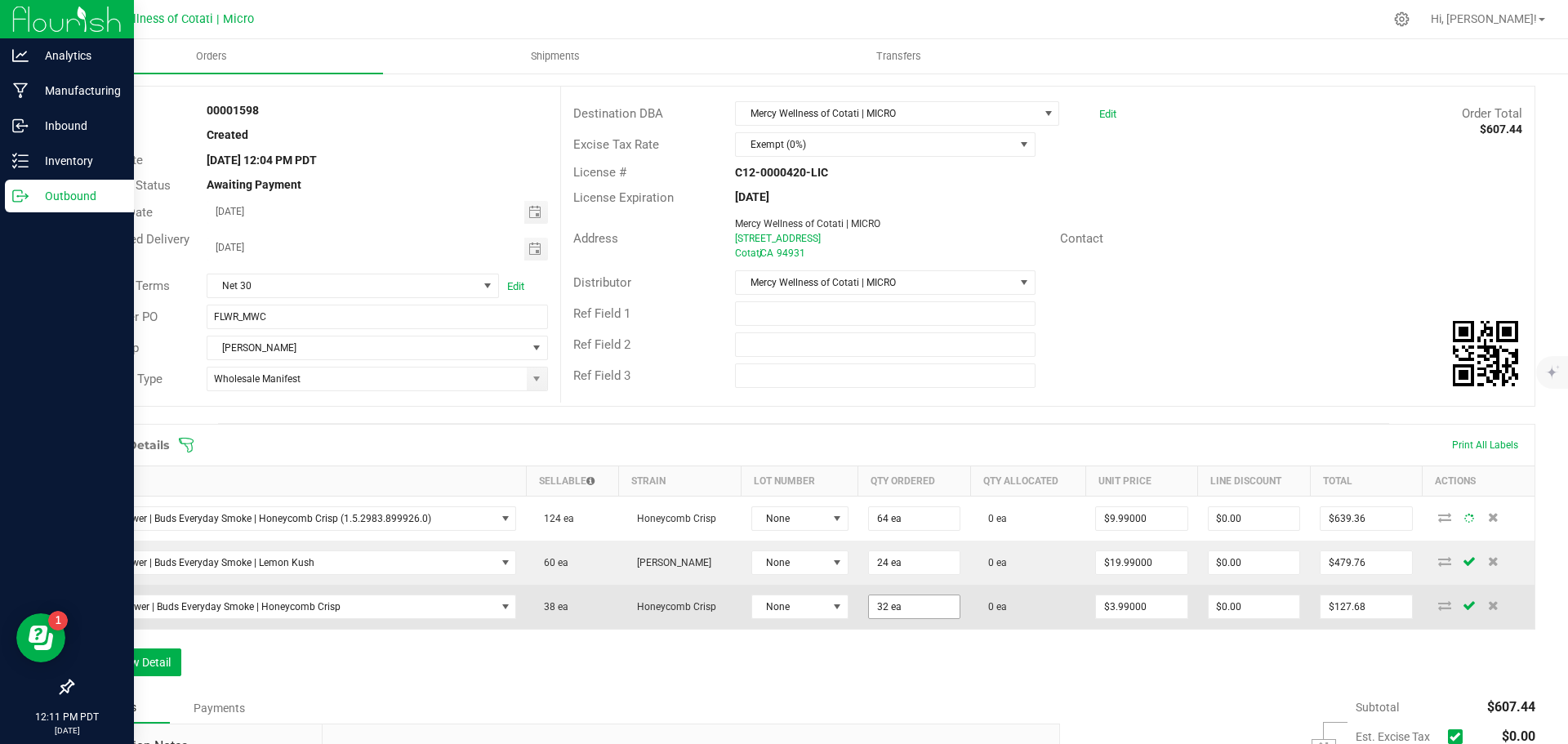
scroll to position [163, 0]
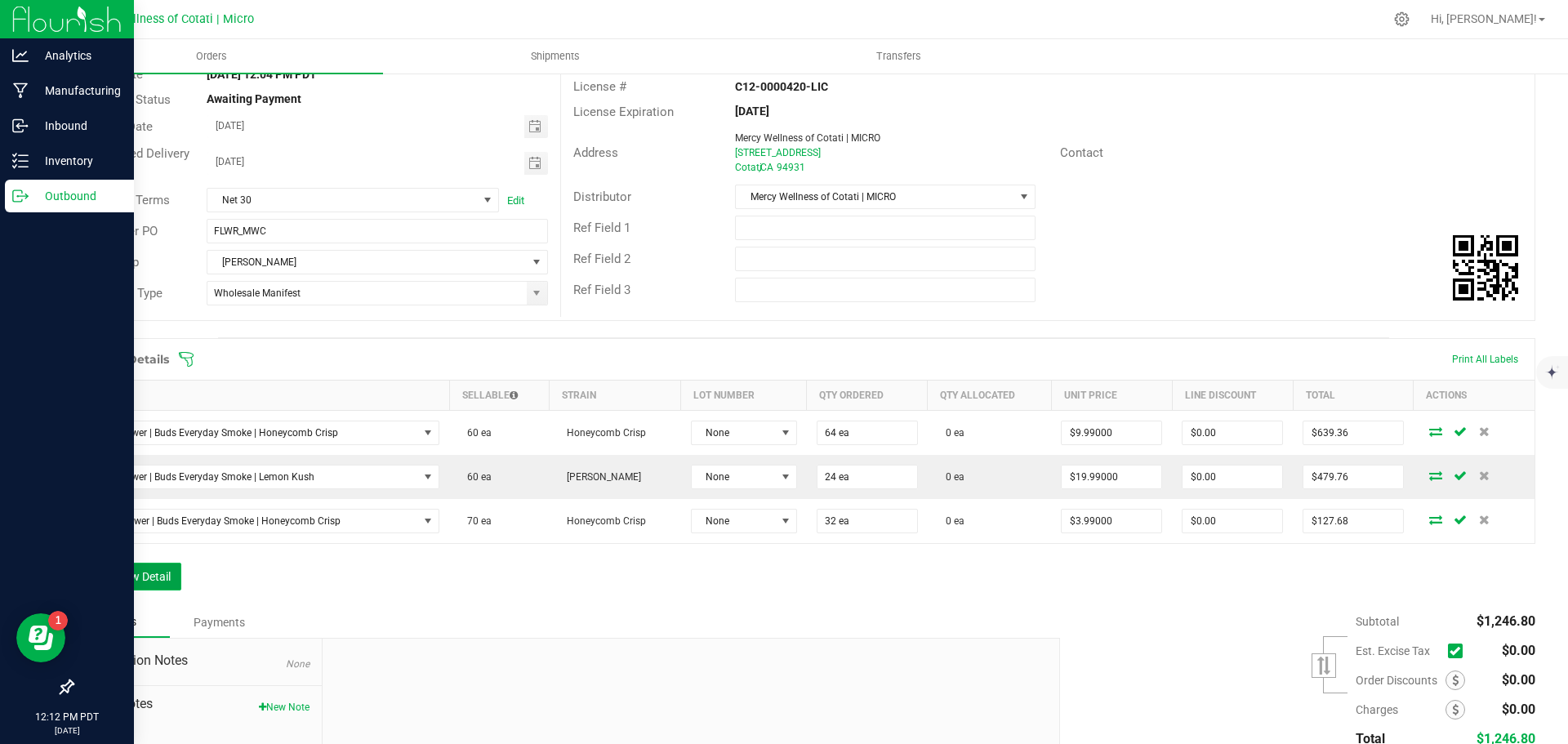
click at [150, 572] on button "Add New Detail" at bounding box center [126, 576] width 110 height 28
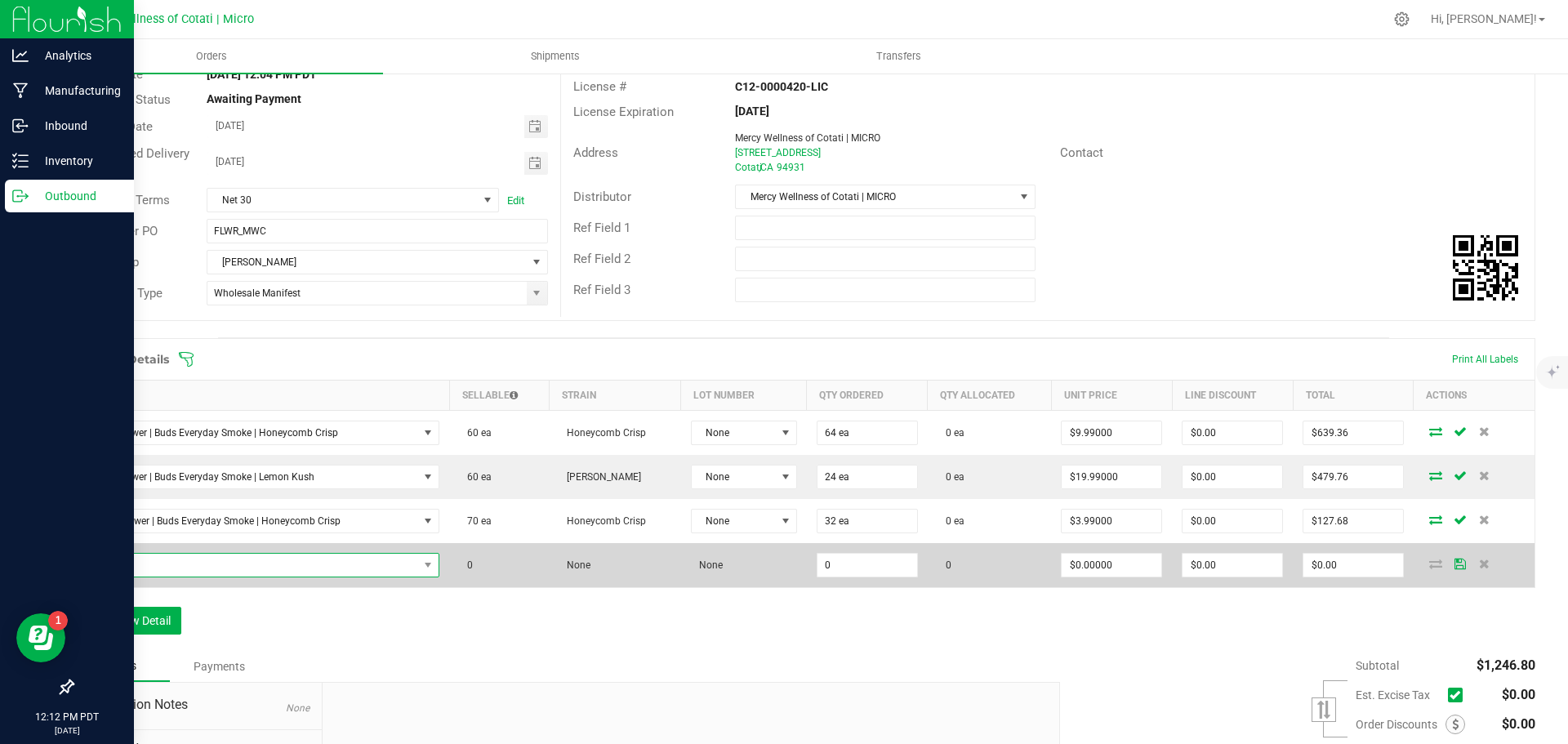
click at [163, 564] on span "NO DATA FOUND" at bounding box center [251, 564] width 335 height 23
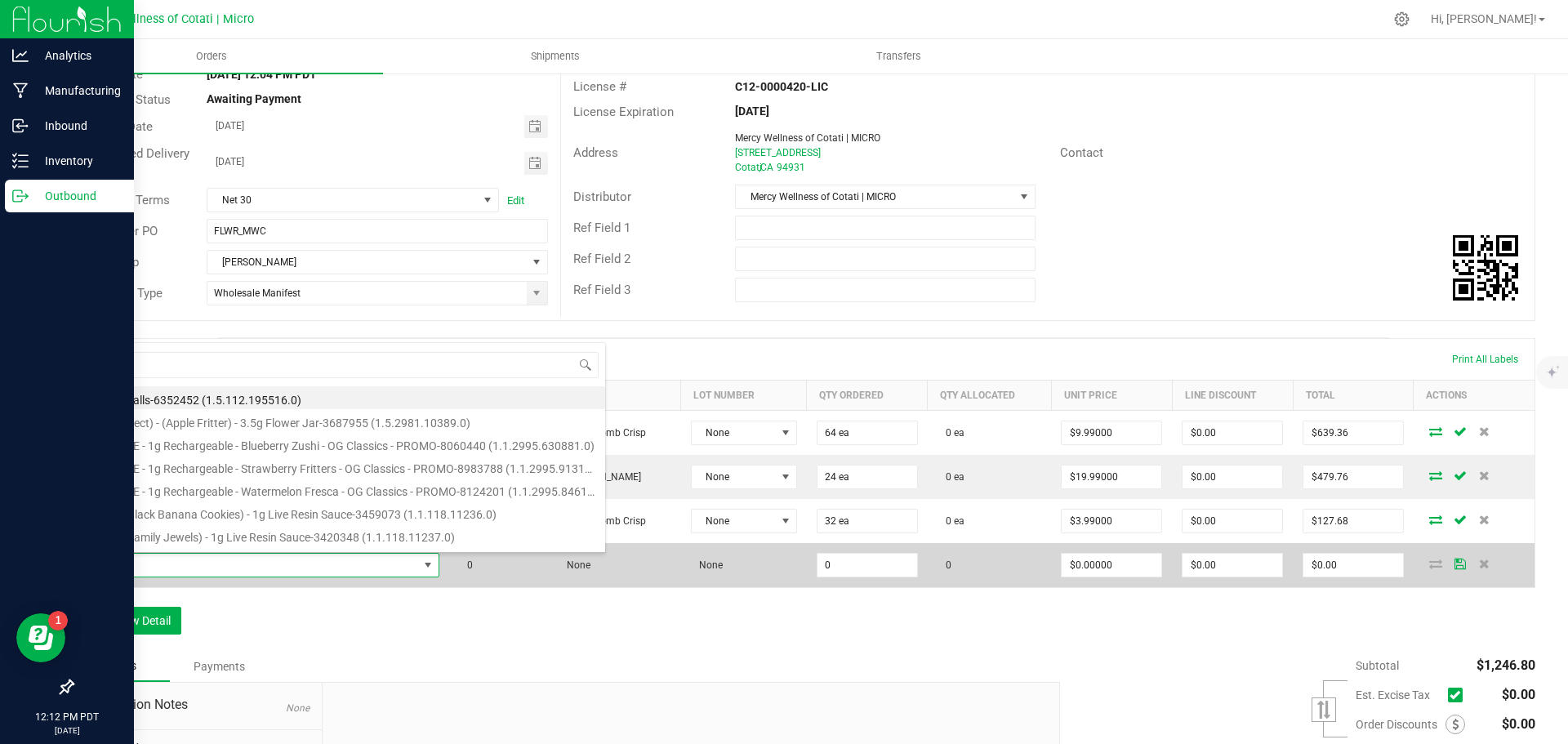
scroll to position [25, 346]
type input "1pk (1.25G) Preroll | CHUBBS | Lemon Cherry Gelato"
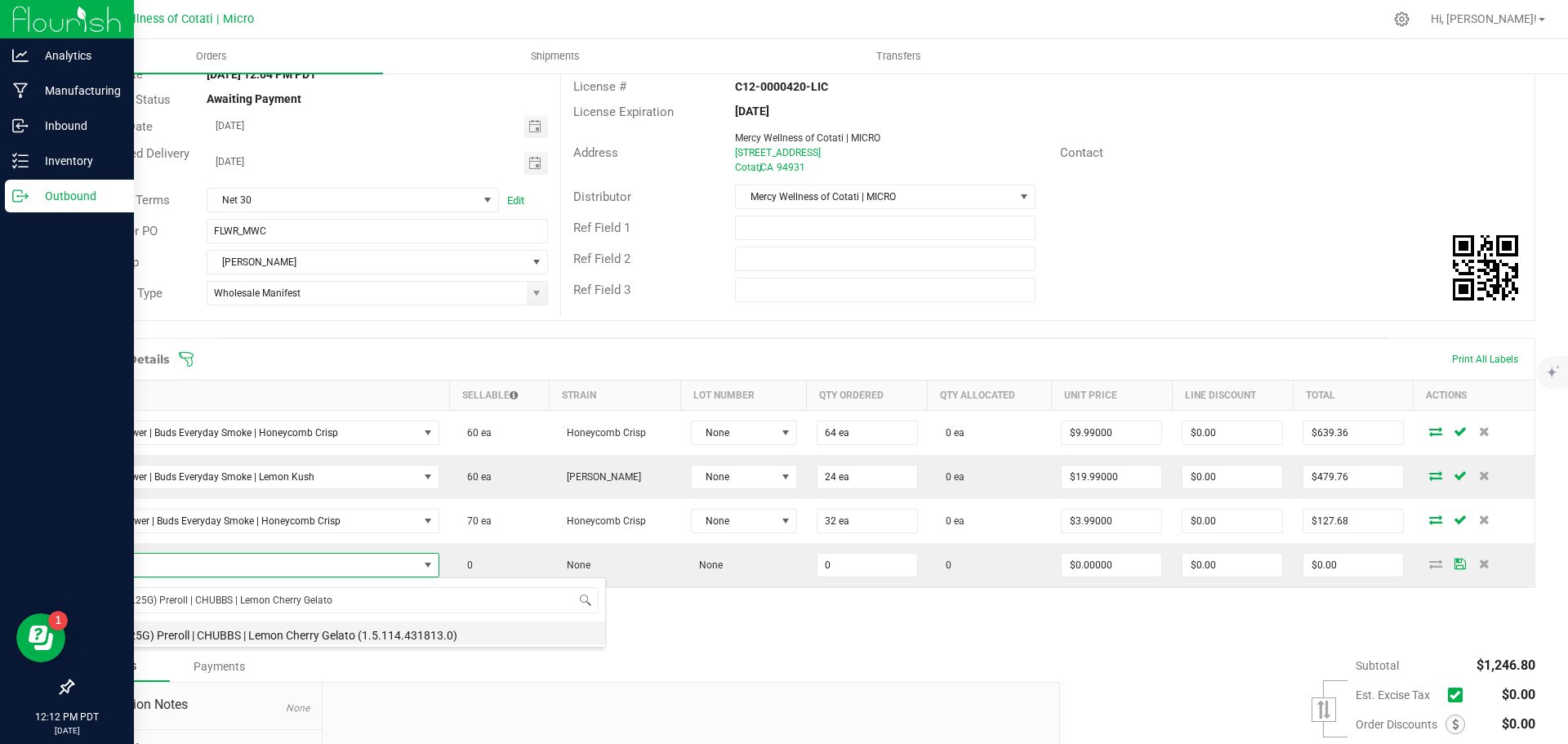
click at [292, 626] on li "1pk (1.25G) Preroll | CHUBBS | Lemon Cherry Gelato (1.5.114.431813.0)" at bounding box center [344, 632] width 521 height 23
type input "0 ea"
type input "$4.00000"
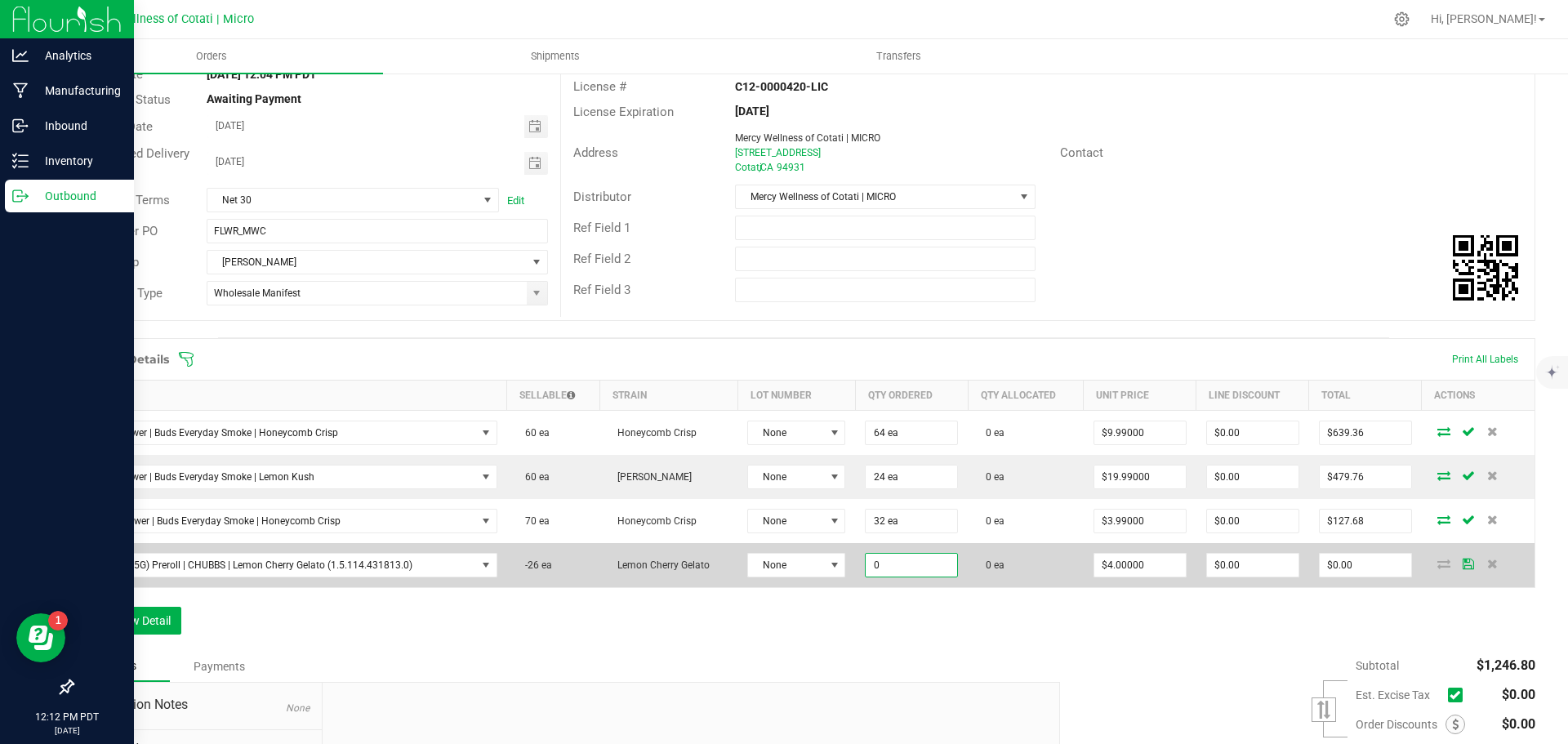
click at [920, 565] on input "0" at bounding box center [911, 564] width 91 height 23
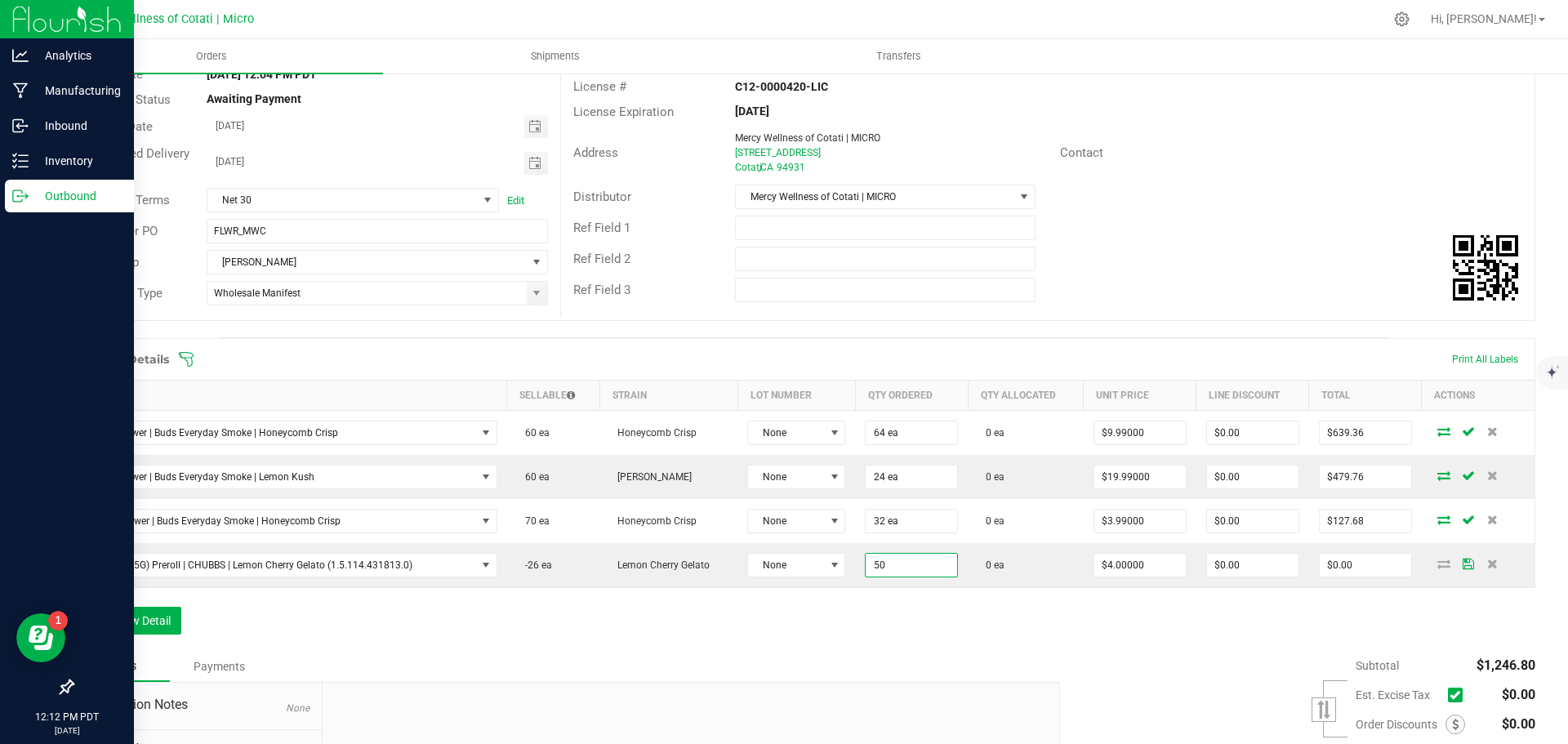
type input "50 ea"
type input "$200.00"
click at [873, 670] on div "Notes Payments" at bounding box center [560, 667] width 976 height 31
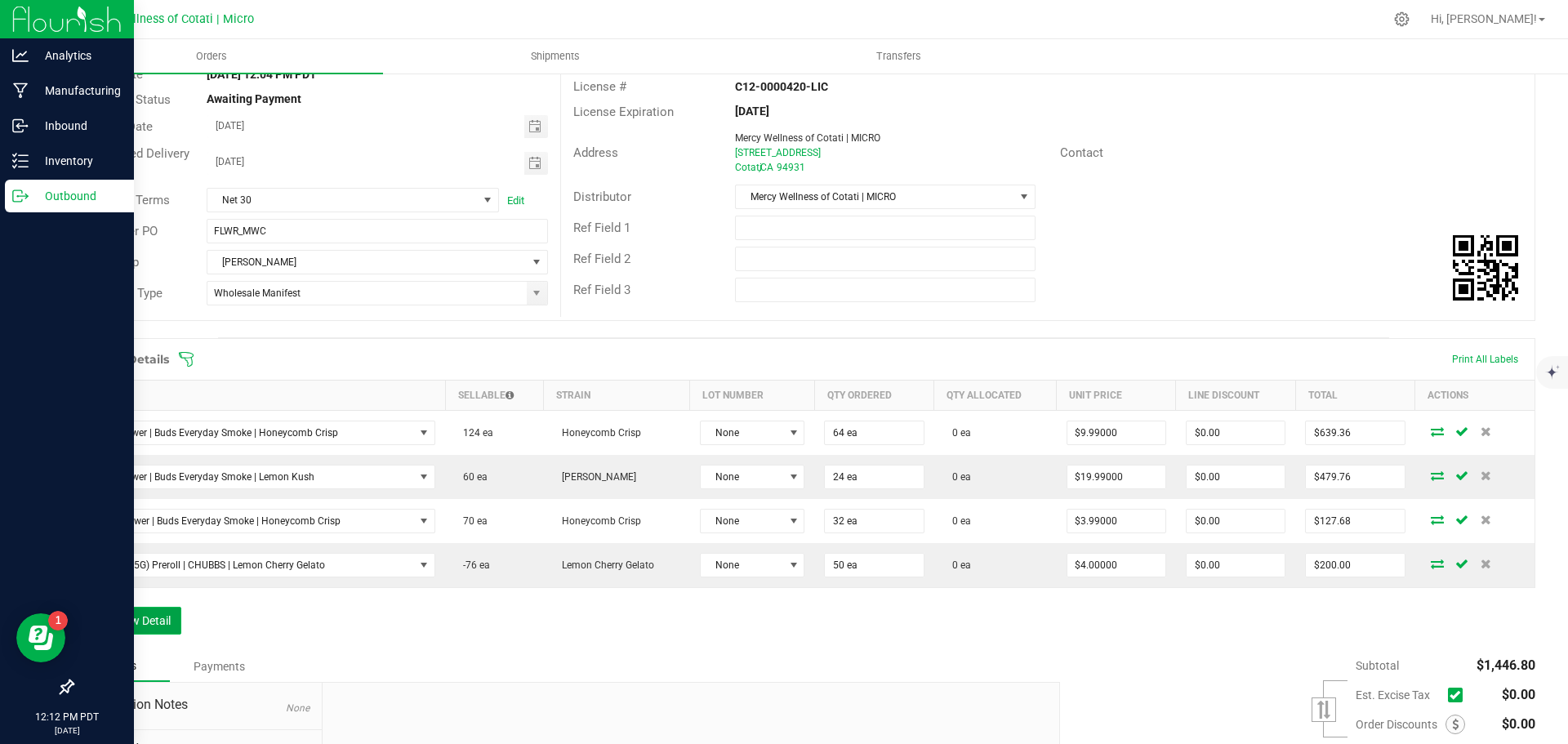
click at [148, 627] on button "Add New Detail" at bounding box center [126, 620] width 110 height 28
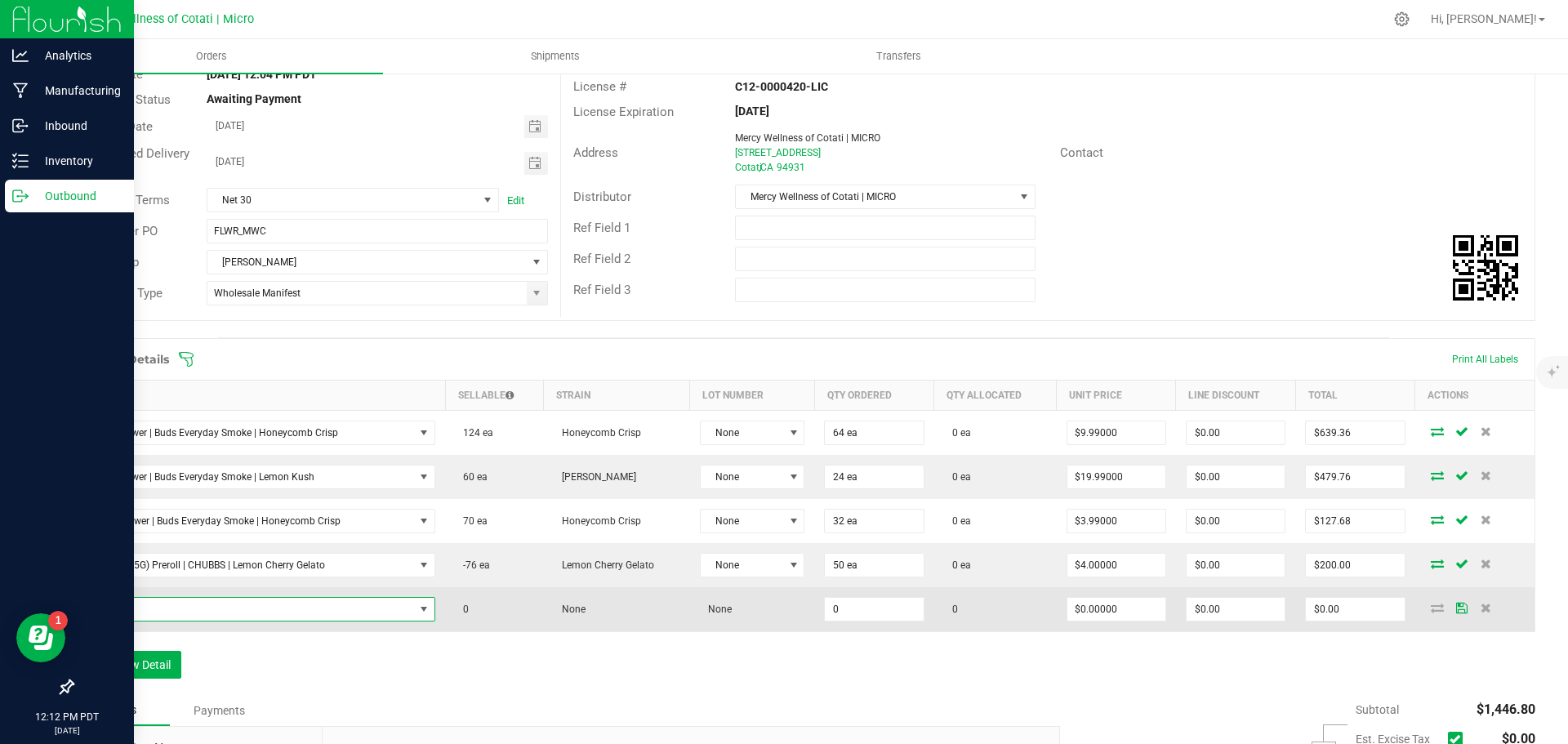
click at [148, 606] on span "NO DATA FOUND" at bounding box center [249, 608] width 331 height 23
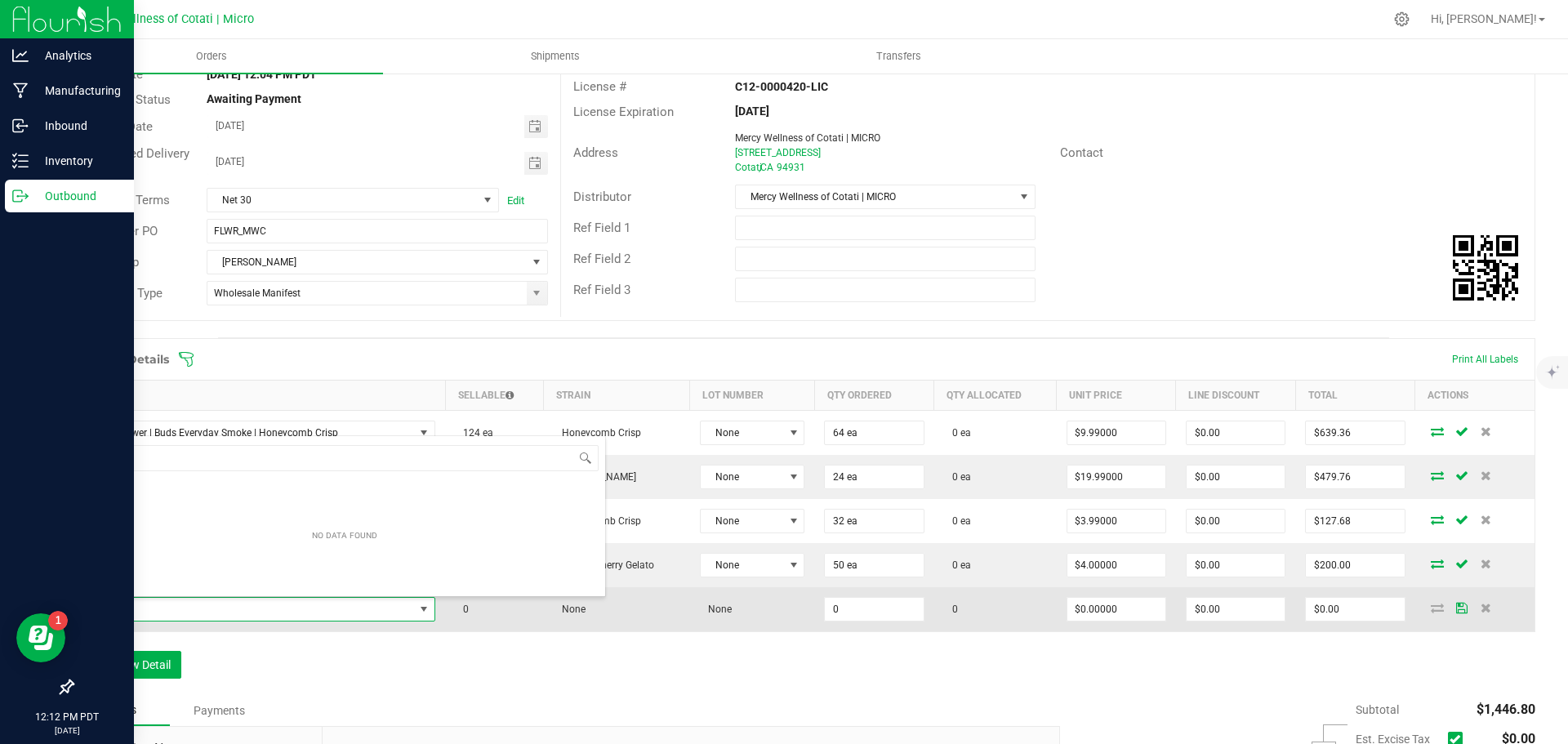
scroll to position [25, 343]
type input "3pk (3.75G) Preroll | CHUBBS | Lemon Cherry Gelato"
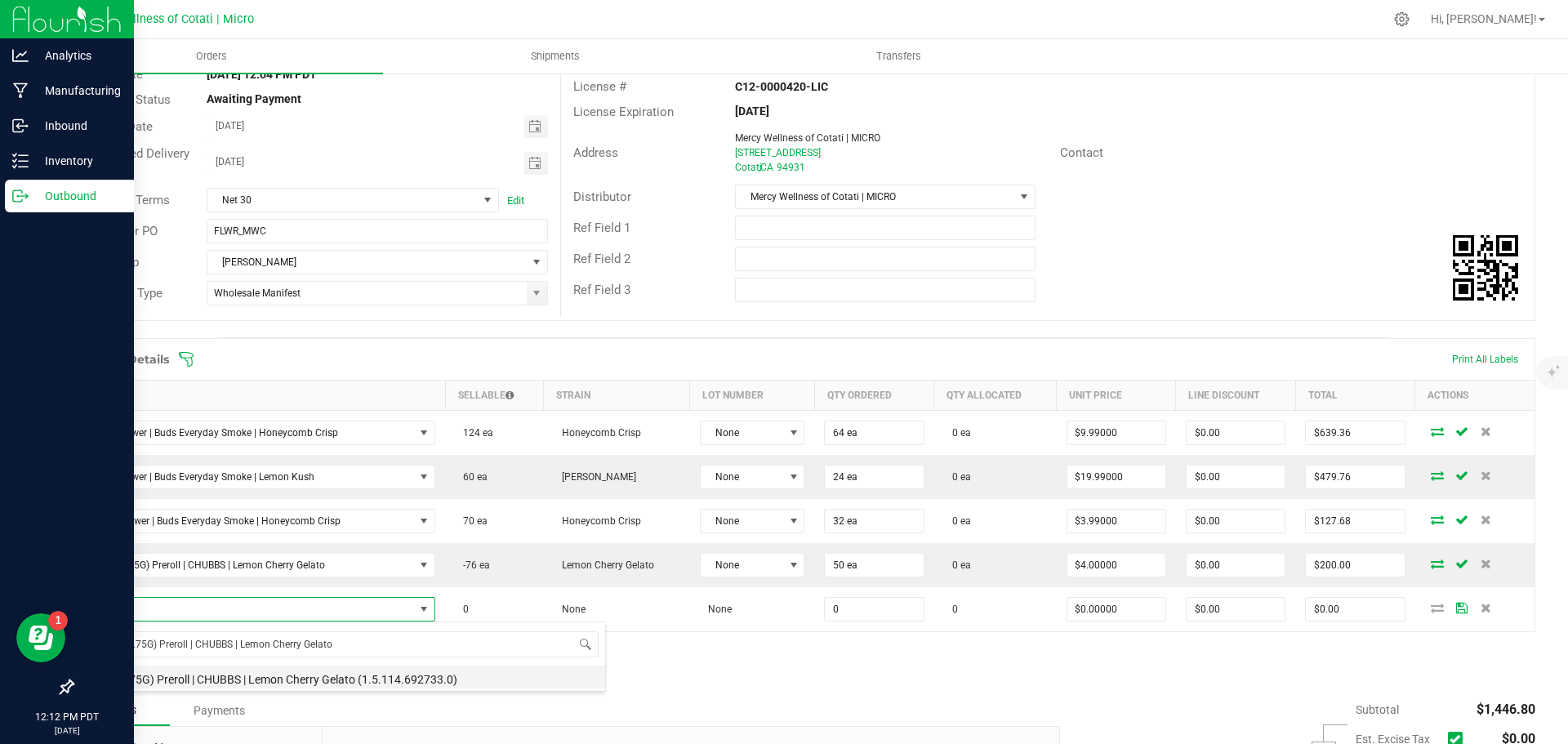
click at [232, 680] on li "3pk (3.75G) Preroll | CHUBBS | Lemon Cherry Gelato (1.5.114.692733.0)" at bounding box center [344, 677] width 521 height 23
type input "0 ea"
type input "$11.00000"
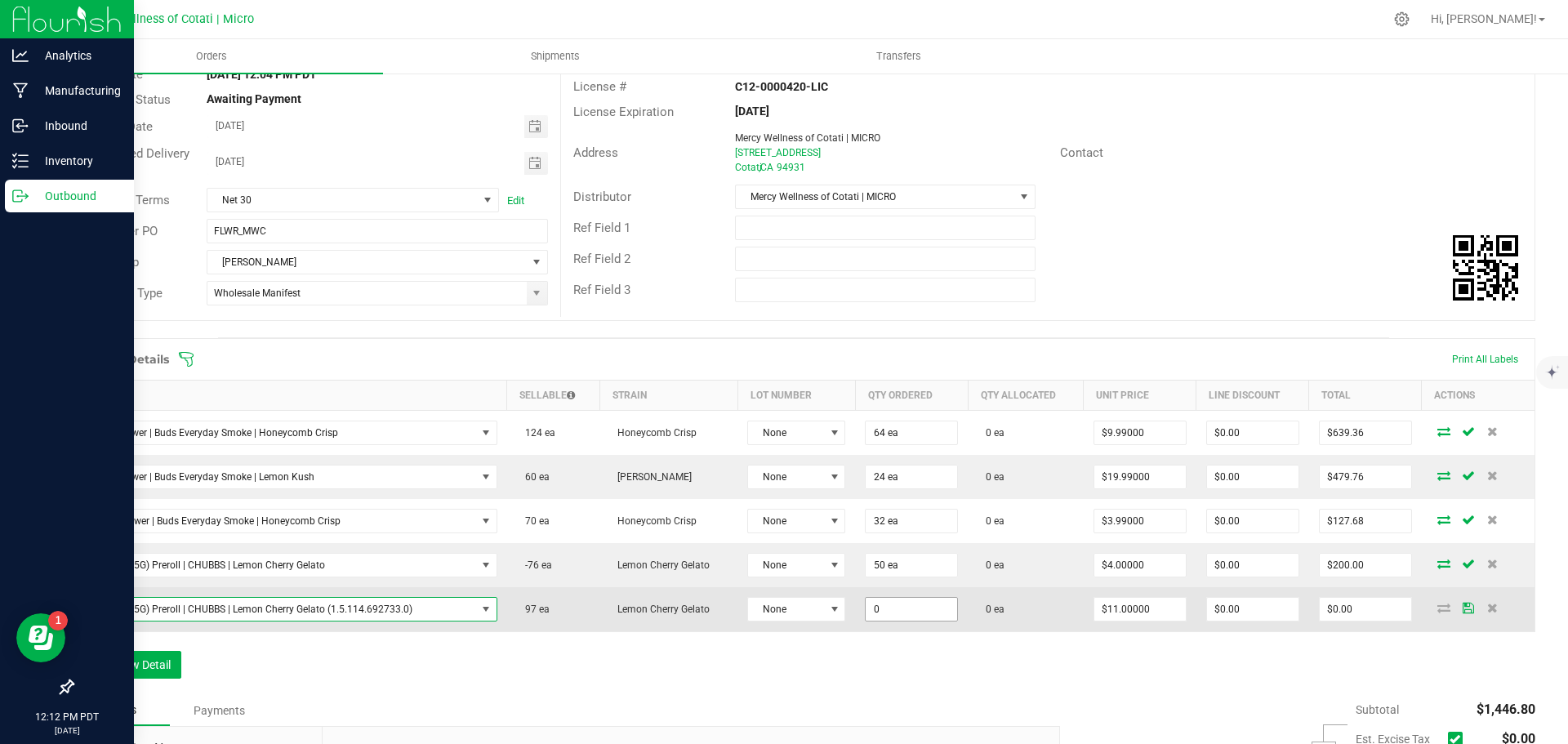
click at [925, 609] on input "0" at bounding box center [911, 608] width 91 height 23
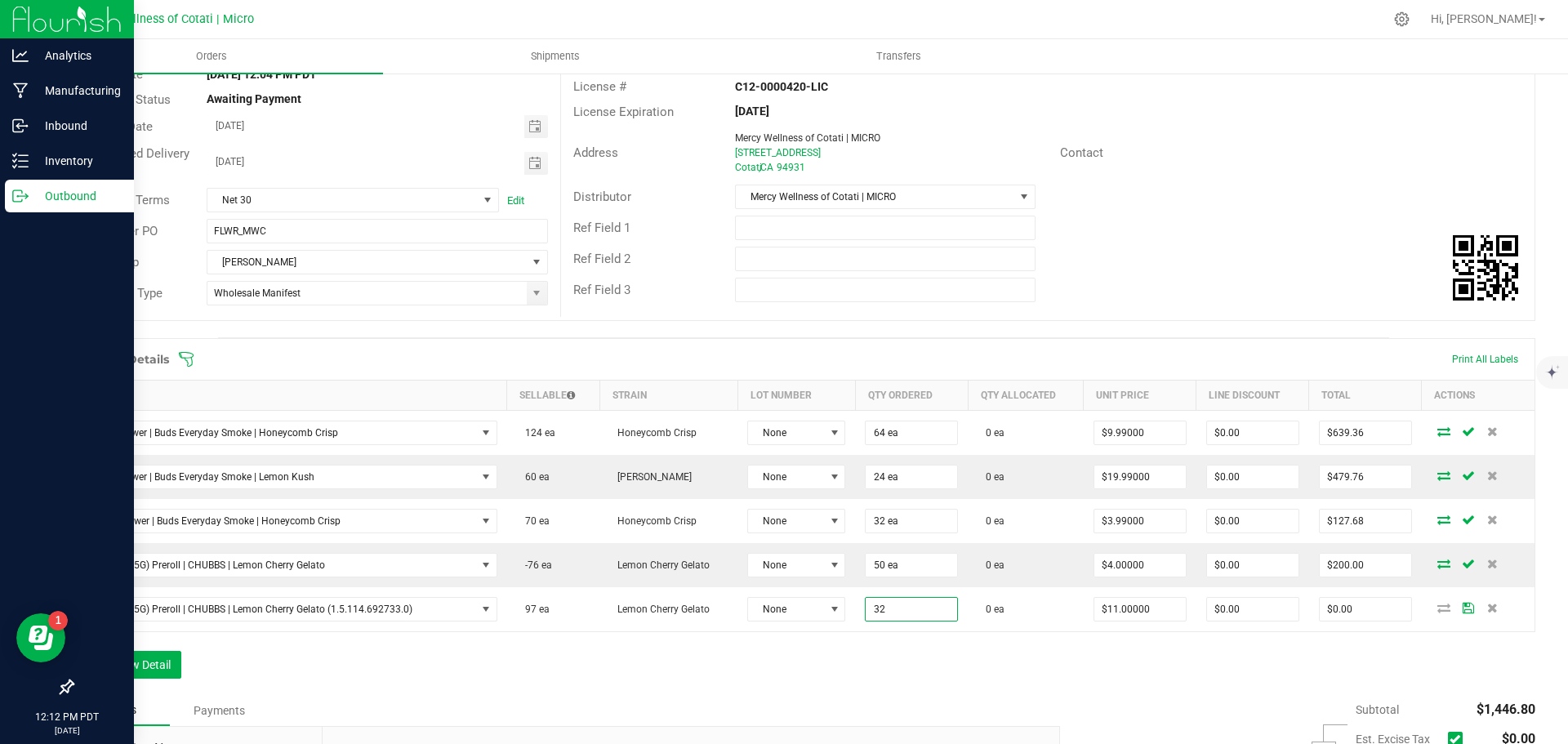
type input "32 ea"
type input "$352.00"
click at [898, 664] on div "Order Details Print All Labels Item Sellable Strain Lot Number Qty Ordered Qty …" at bounding box center [803, 516] width 1464 height 357
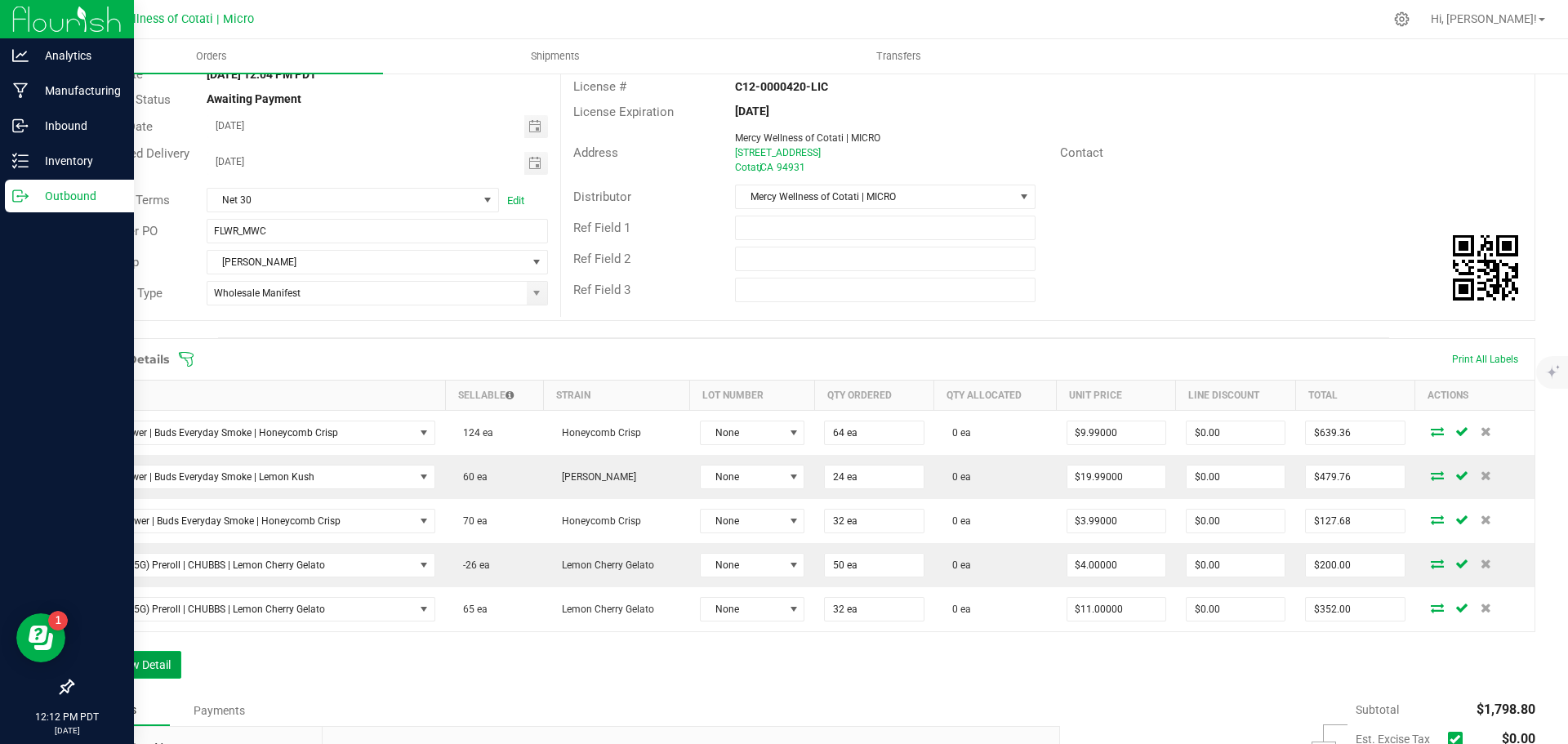
click at [125, 669] on button "Add New Detail" at bounding box center [126, 665] width 110 height 28
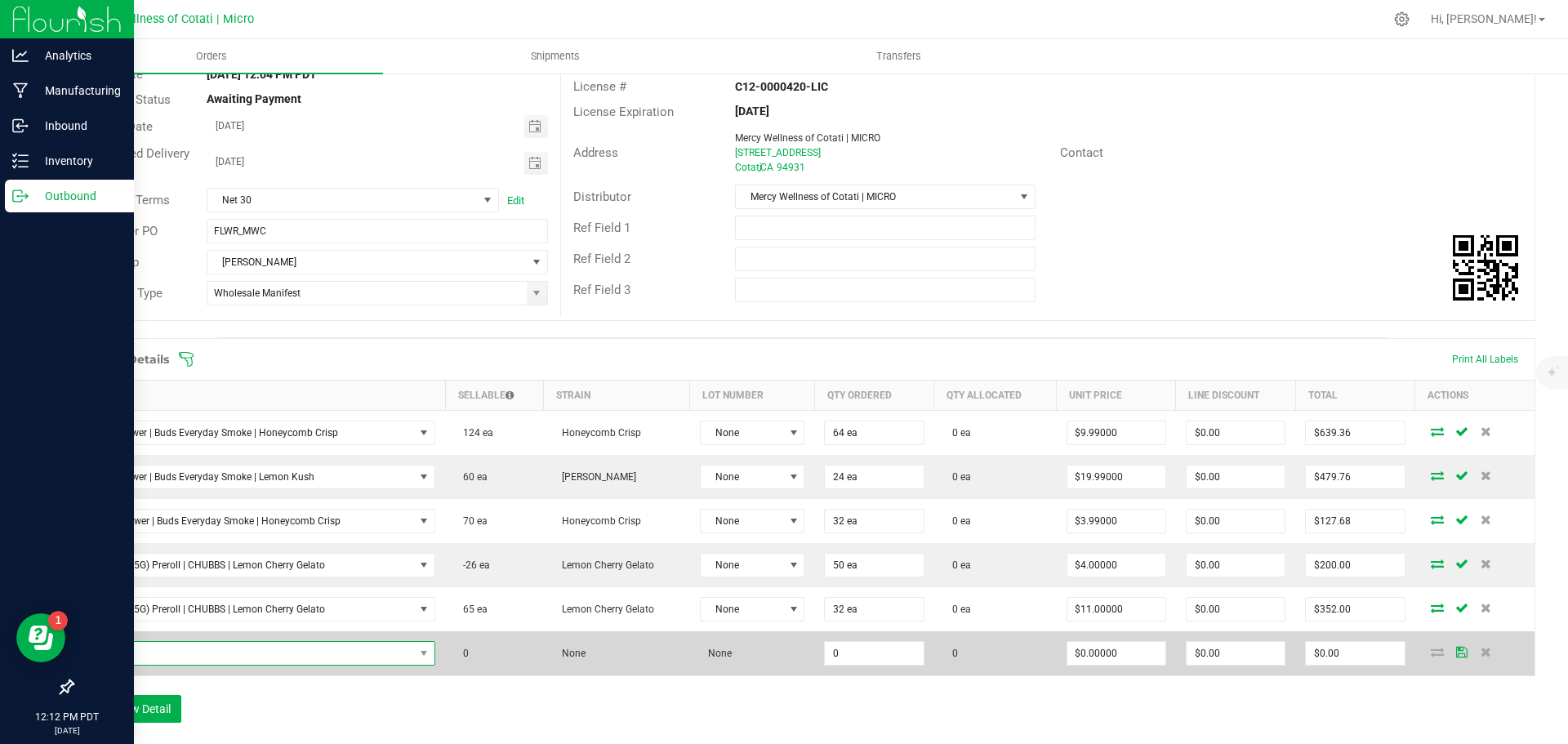
click at [179, 646] on span "NO DATA FOUND" at bounding box center [249, 653] width 331 height 23
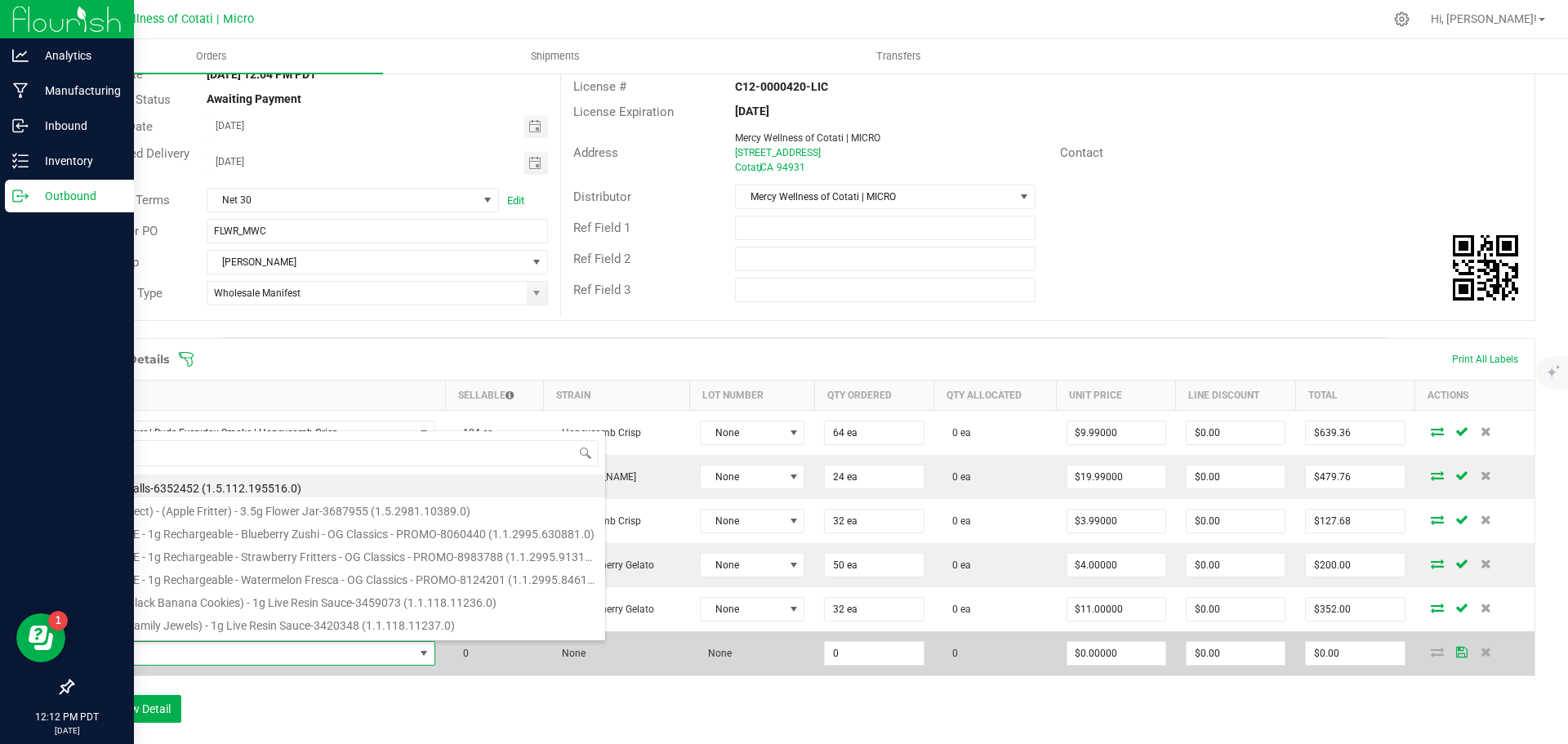
type input "3.5g Flower | Humble Greens | Blueberry Cupcake"
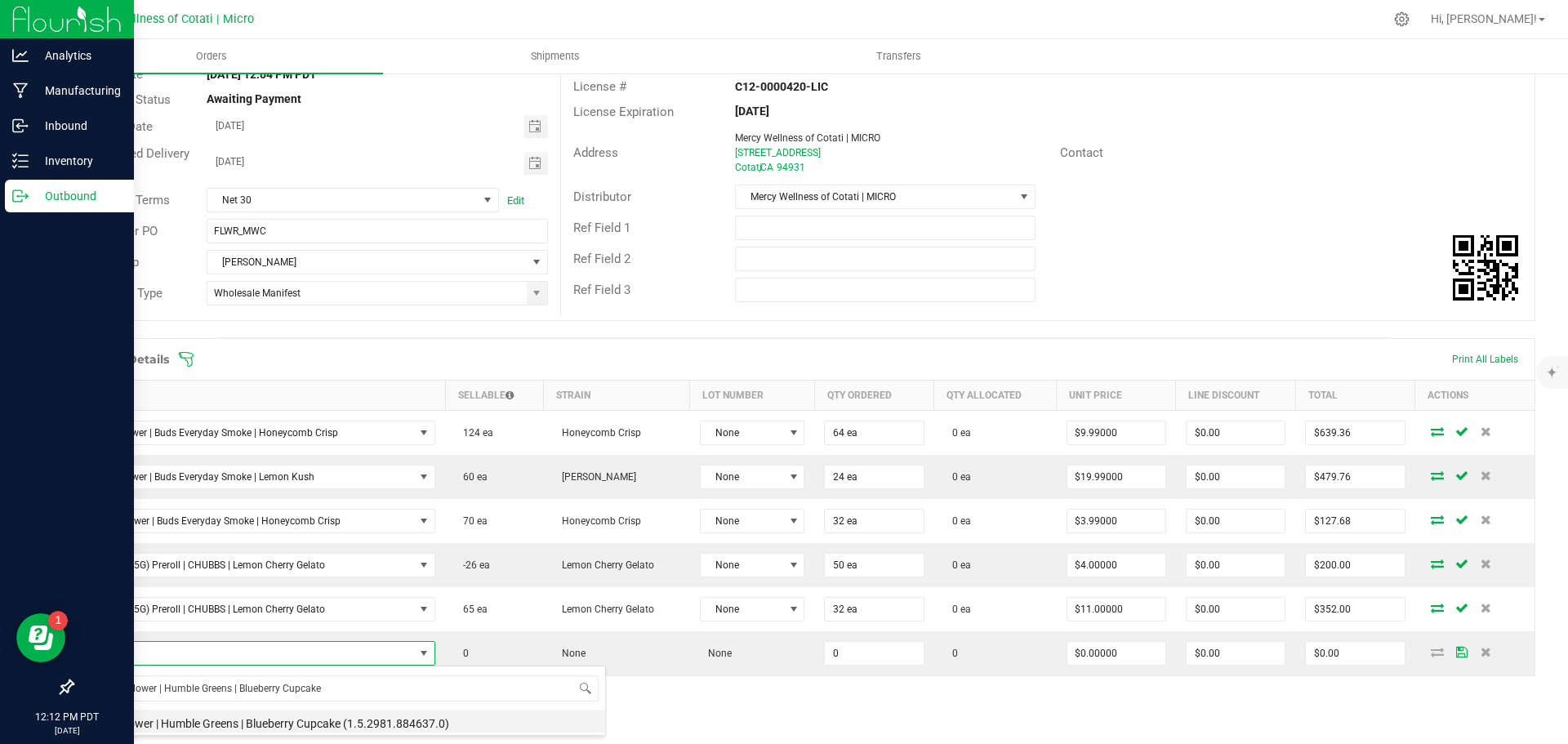
click at [225, 718] on li "3.5g Flower | Humble Greens | Blueberry Cupcake (1.5.2981.884637.0)" at bounding box center [344, 721] width 521 height 23
type input "0 ea"
type input "$8.00000"
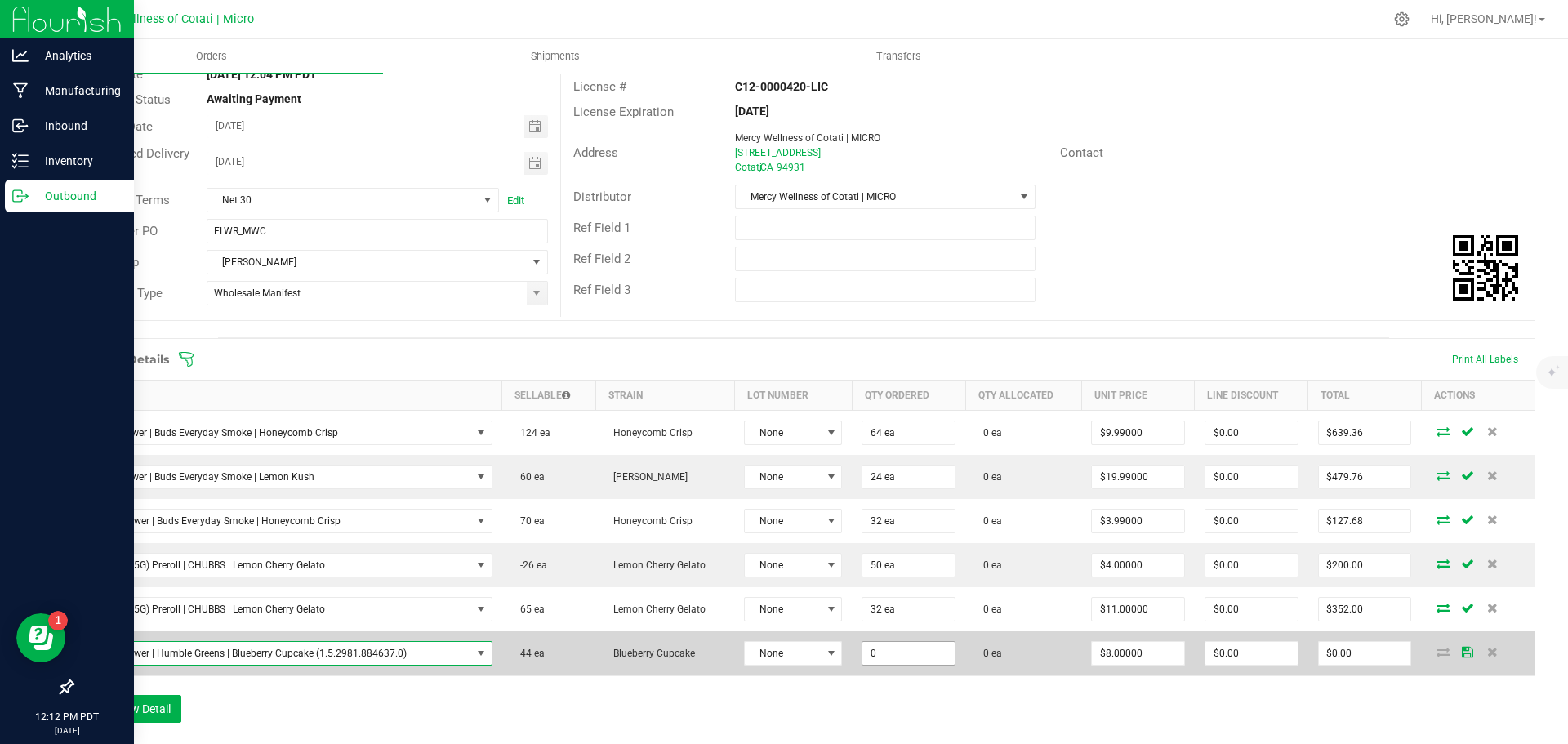
click at [884, 654] on input "0" at bounding box center [909, 653] width 92 height 23
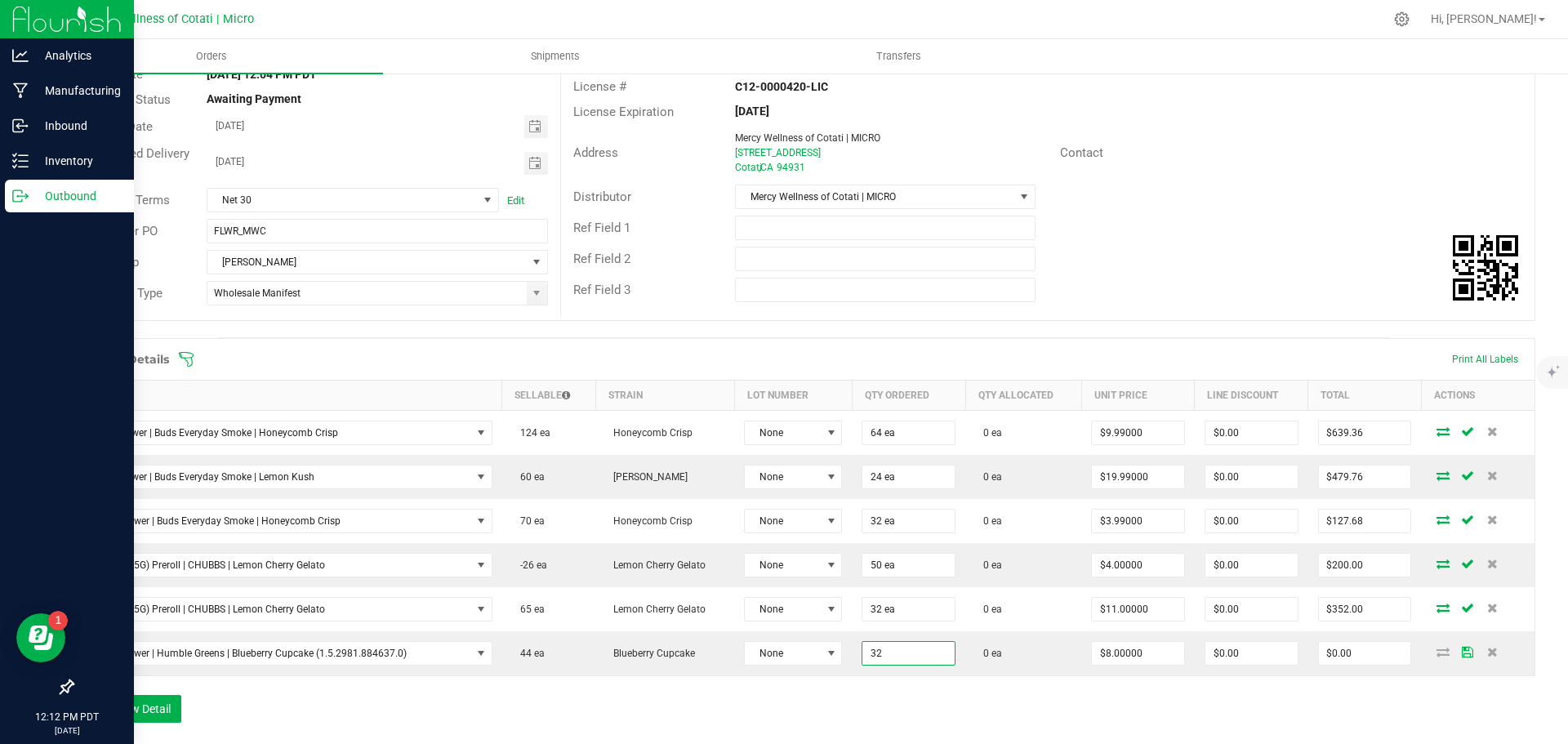
type input "32 ea"
type input "$256.00"
click at [896, 708] on div "Order Details Print All Labels Item Sellable Strain Lot Number Qty Ordered Qty …" at bounding box center [803, 538] width 1464 height 401
click at [160, 700] on button "Add New Detail" at bounding box center [126, 709] width 110 height 28
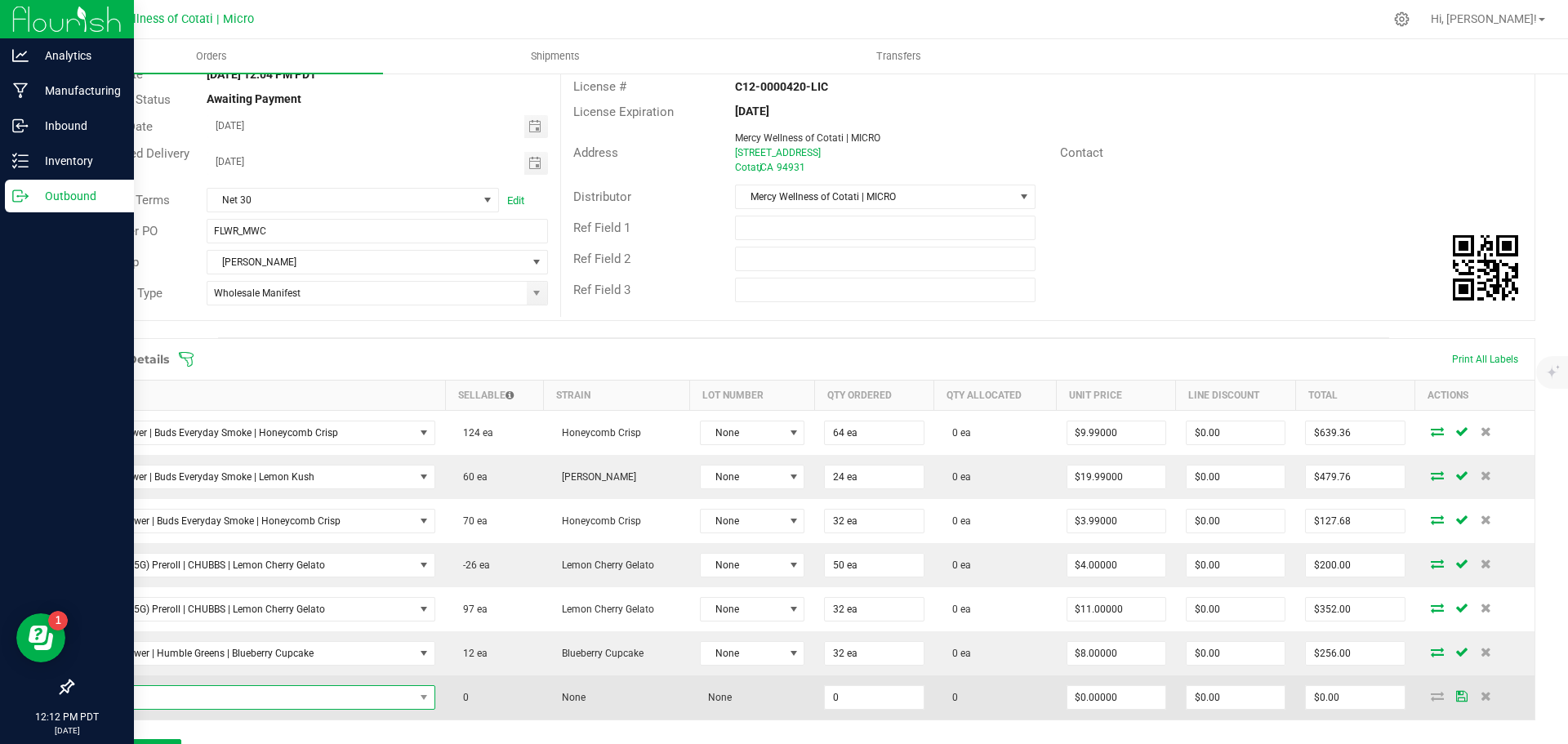
click at [230, 696] on span "NO DATA FOUND" at bounding box center [249, 697] width 331 height 23
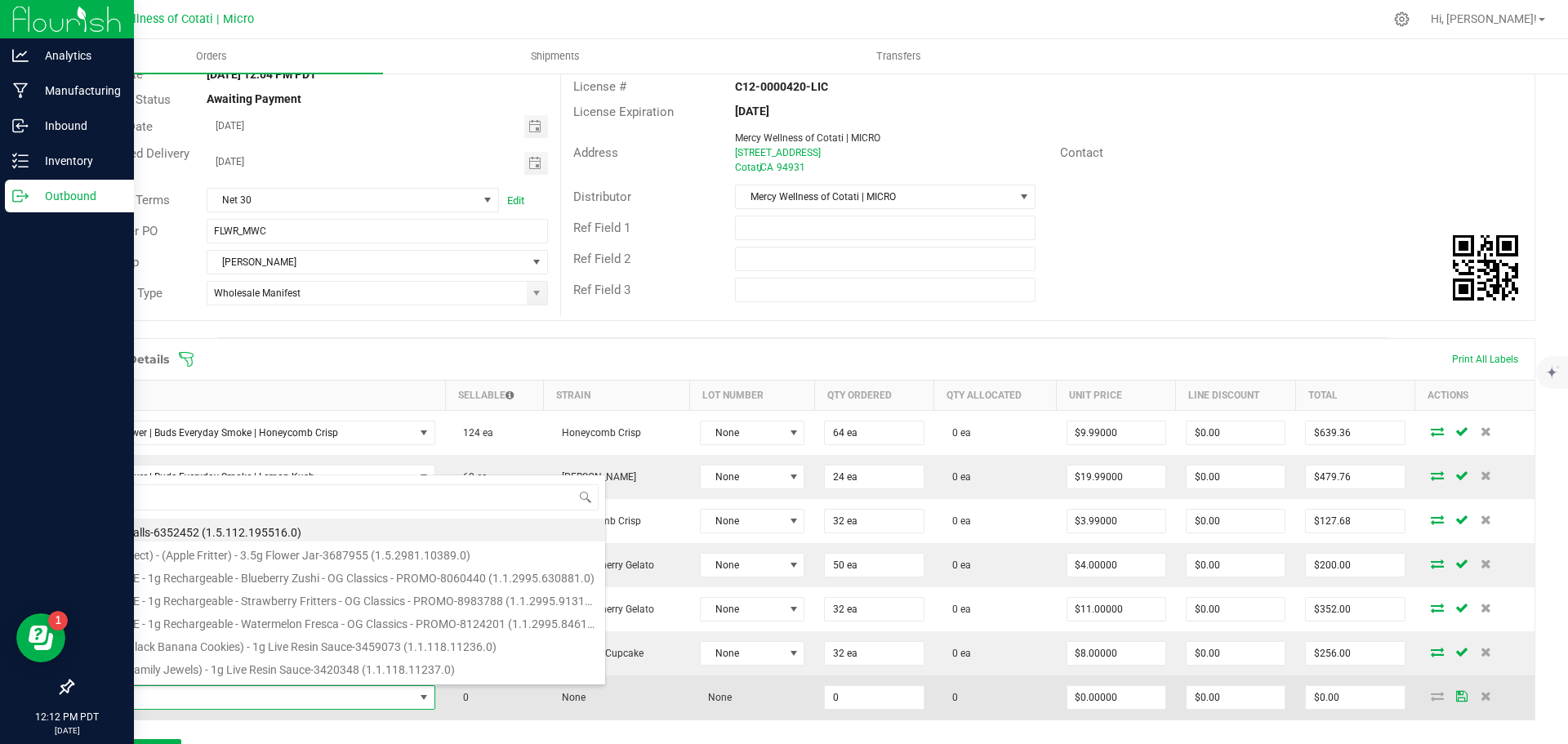
type input "3.5g Flower | Humble Greens | [US_STATE] Octane"
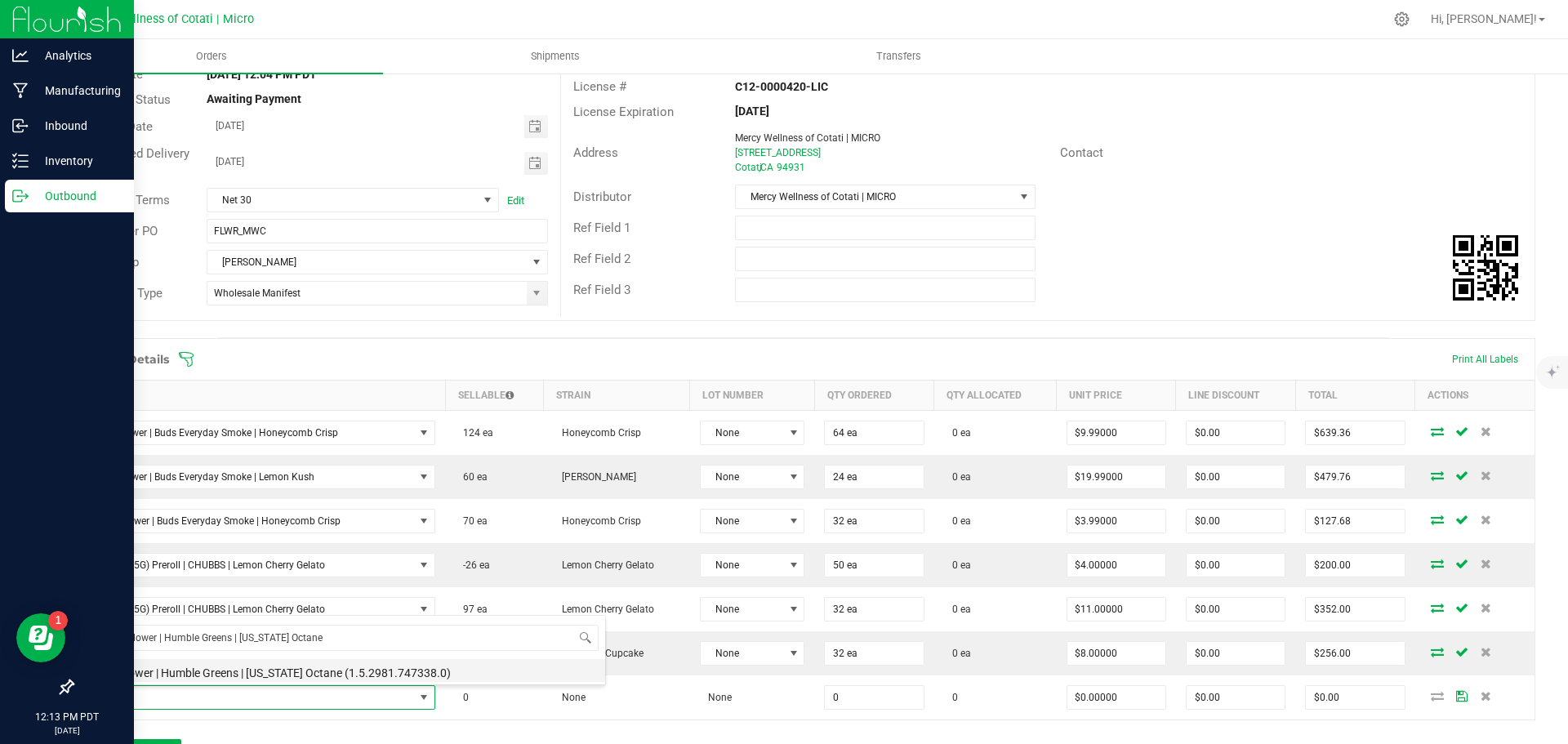
click at [282, 665] on li "3.5g Flower | Humble Greens | [US_STATE] Octane (1.5.2981.747338.0)" at bounding box center [344, 670] width 521 height 23
type input "0 ea"
type input "$8.00000"
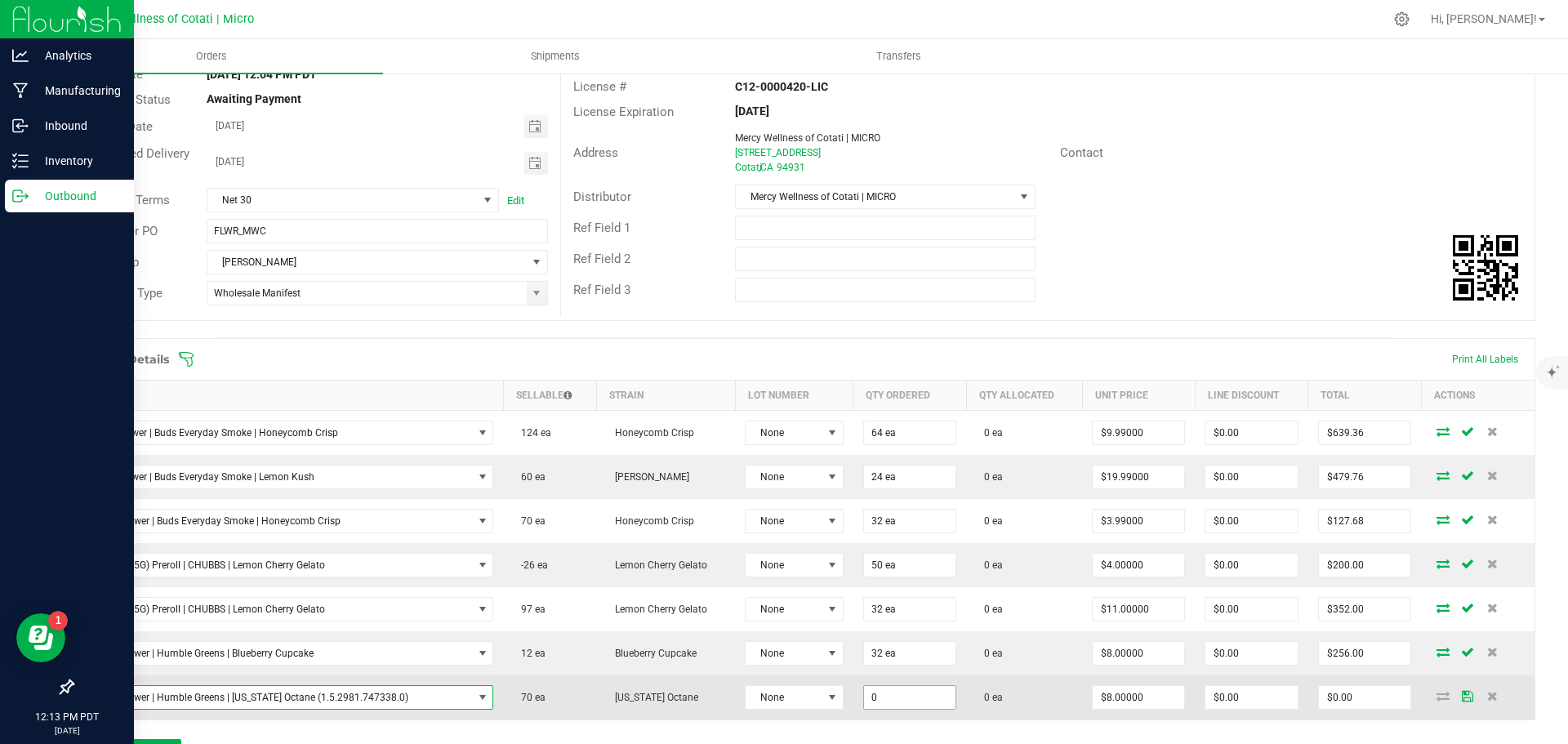
click at [872, 696] on input "0" at bounding box center [909, 697] width 91 height 23
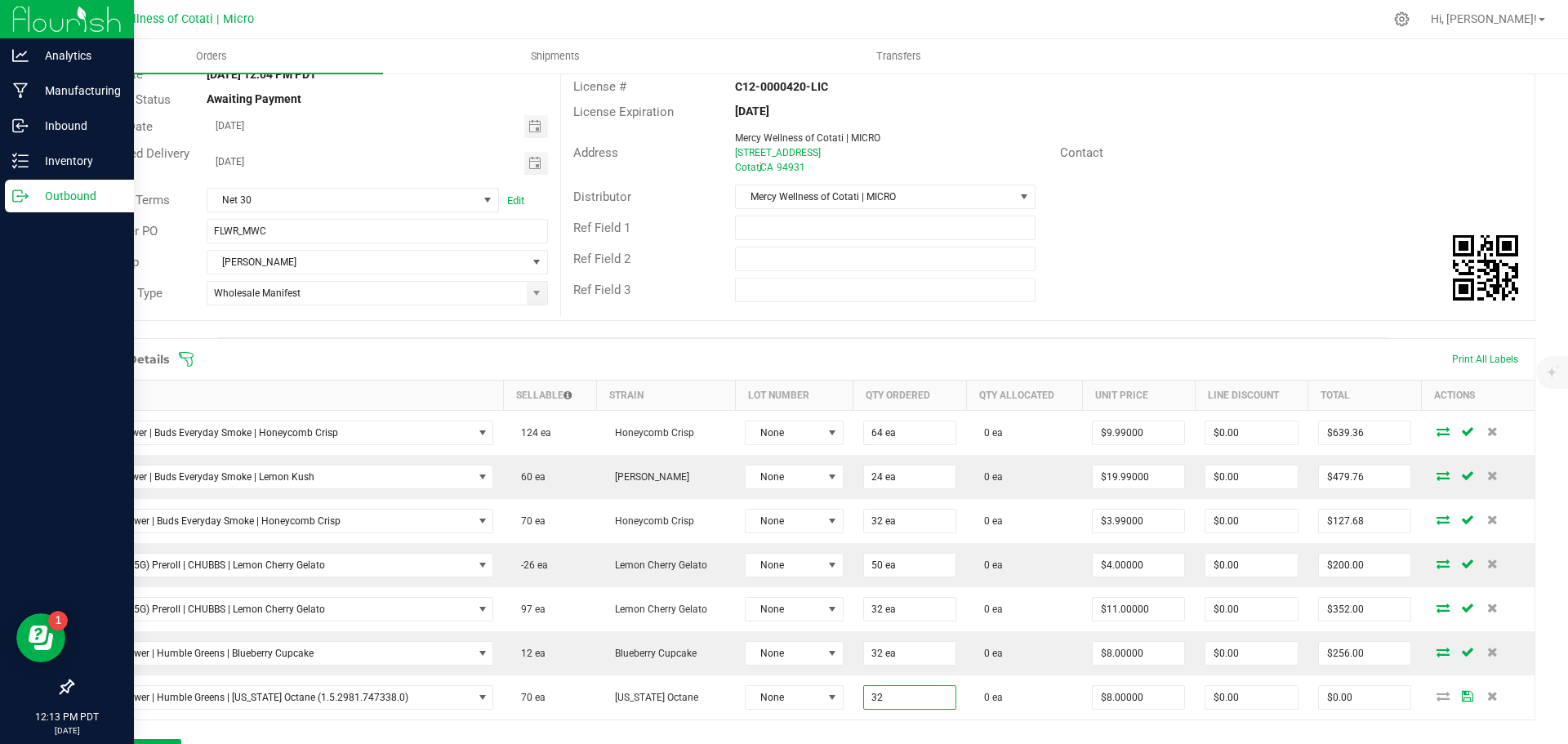
type input "32 ea"
type input "$256.00"
click at [1111, 352] on span at bounding box center [909, 360] width 1464 height 17
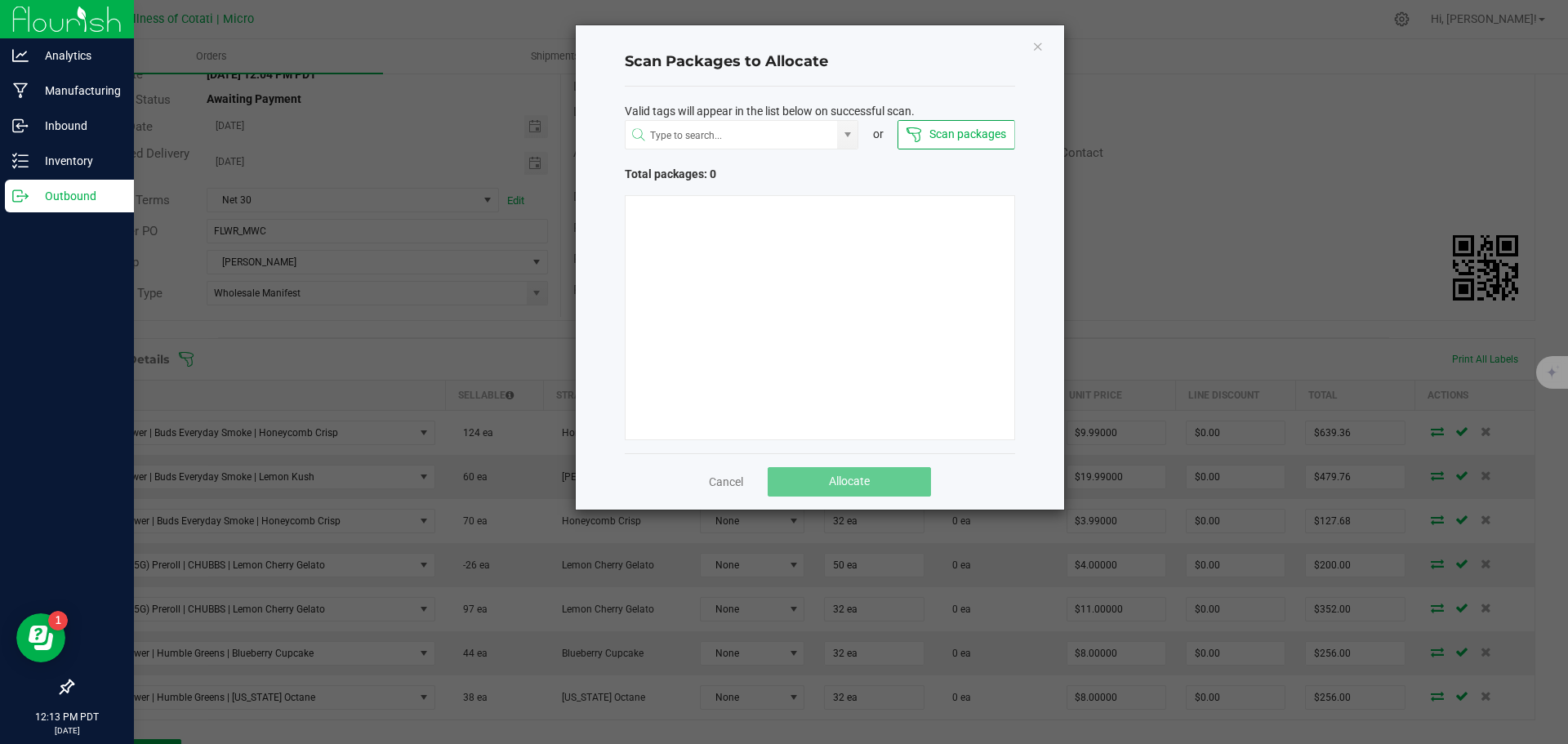
click at [706, 481] on div "Cancel Allocate" at bounding box center [819, 480] width 390 height 56
click at [718, 485] on link "Cancel" at bounding box center [726, 482] width 34 height 17
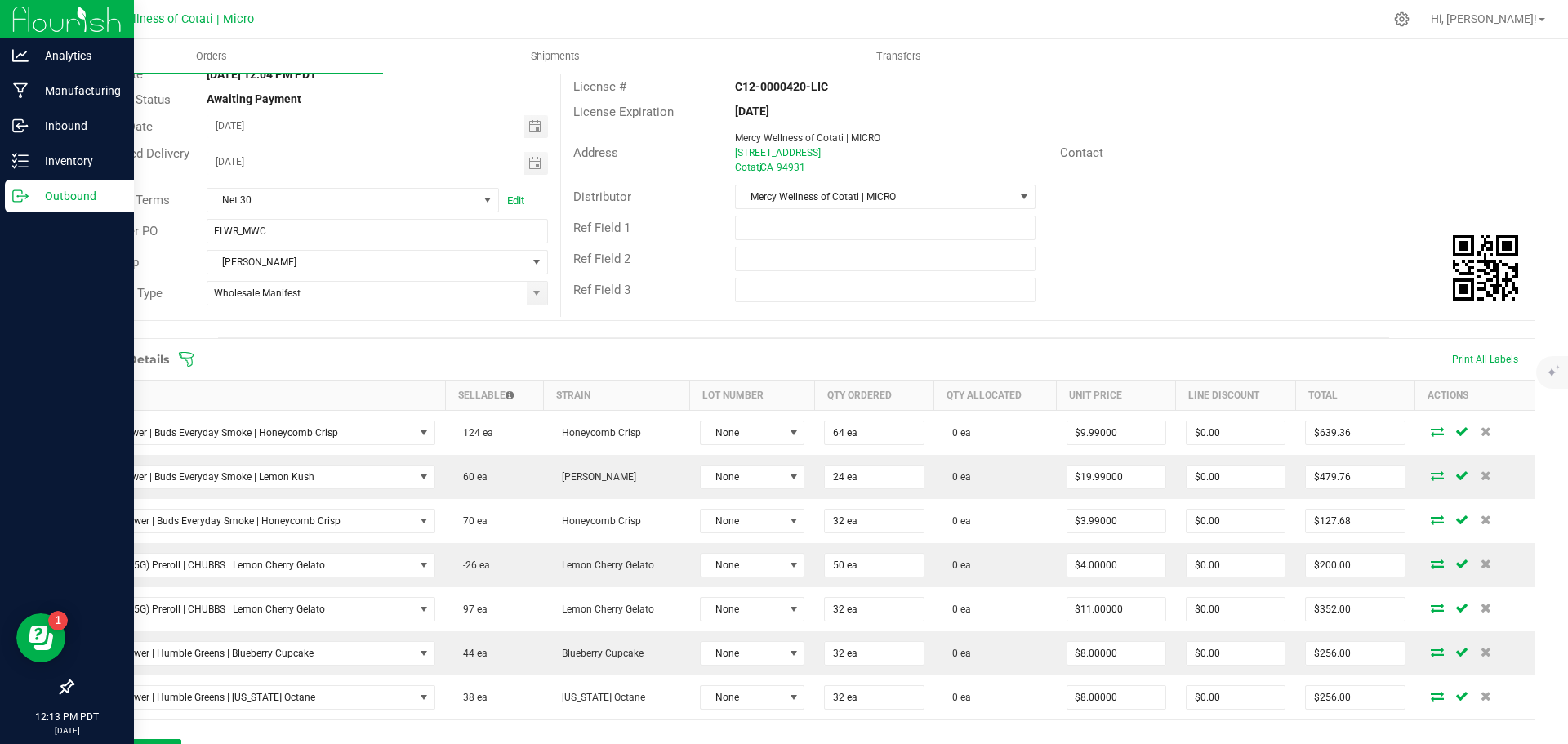
scroll to position [326, 0]
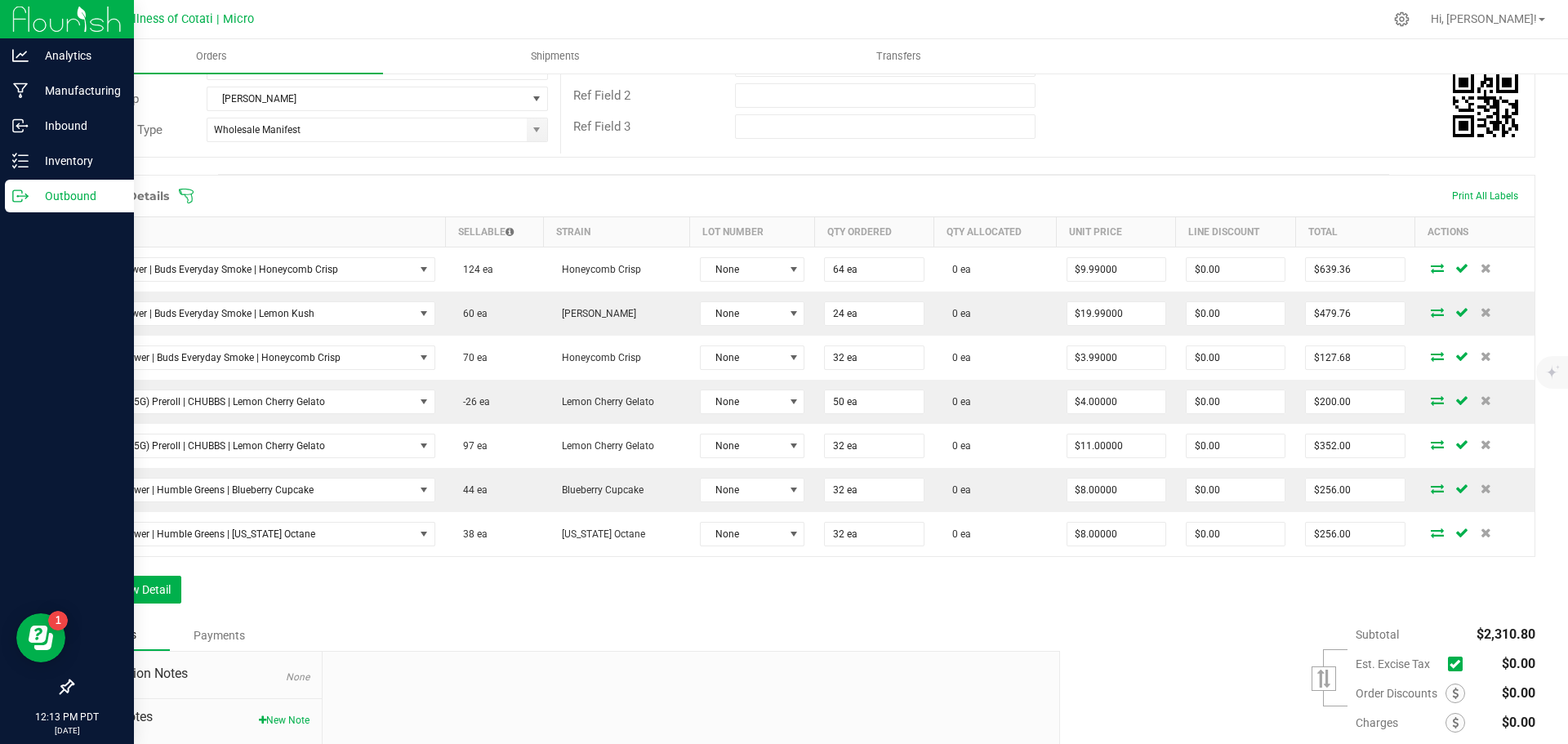
click at [945, 612] on div "Order Details Print All Labels Item Sellable Strain Lot Number Qty Ordered Qty …" at bounding box center [803, 397] width 1464 height 445
click at [139, 595] on button "Add New Detail" at bounding box center [126, 589] width 110 height 28
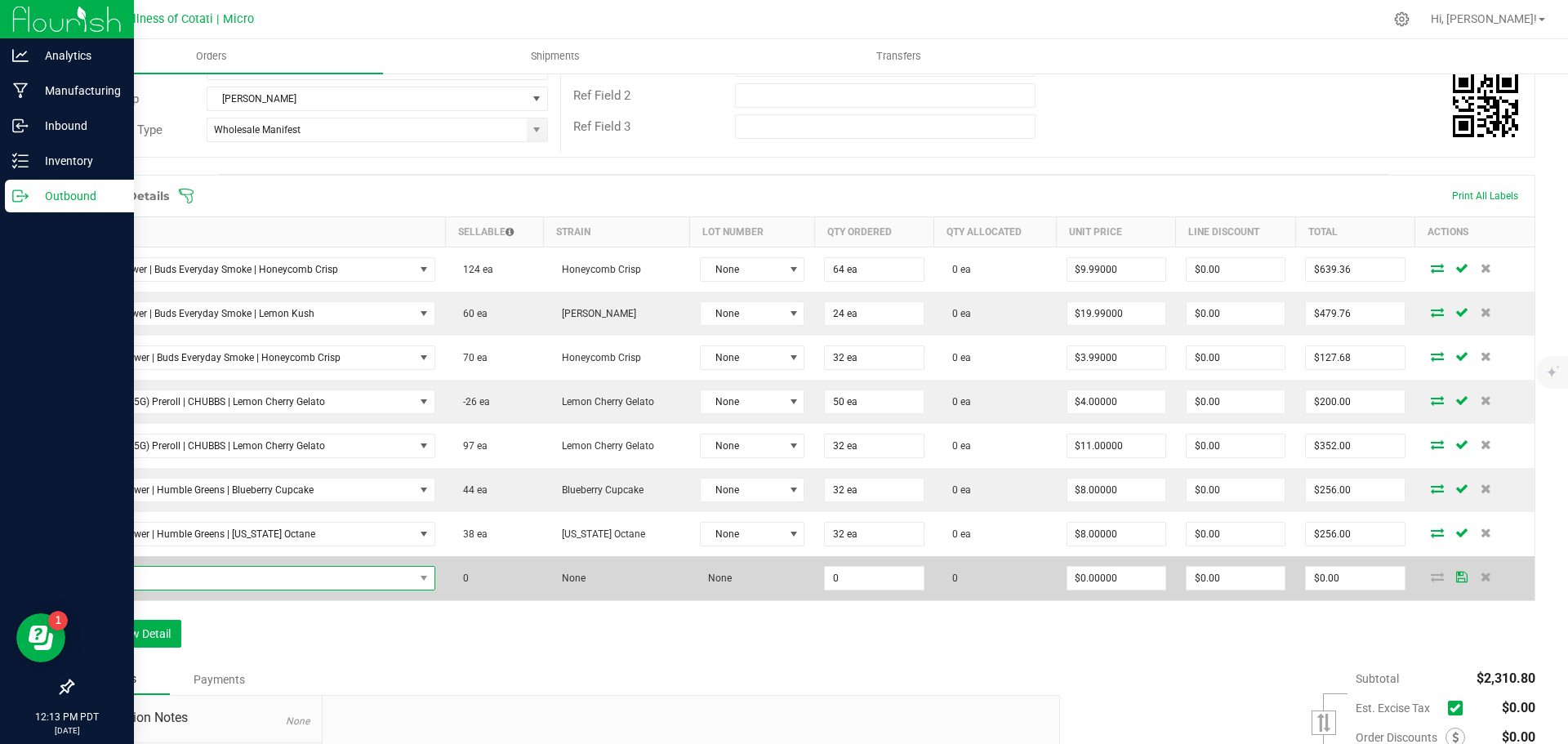
click at [164, 570] on span "NO DATA FOUND" at bounding box center [249, 578] width 331 height 23
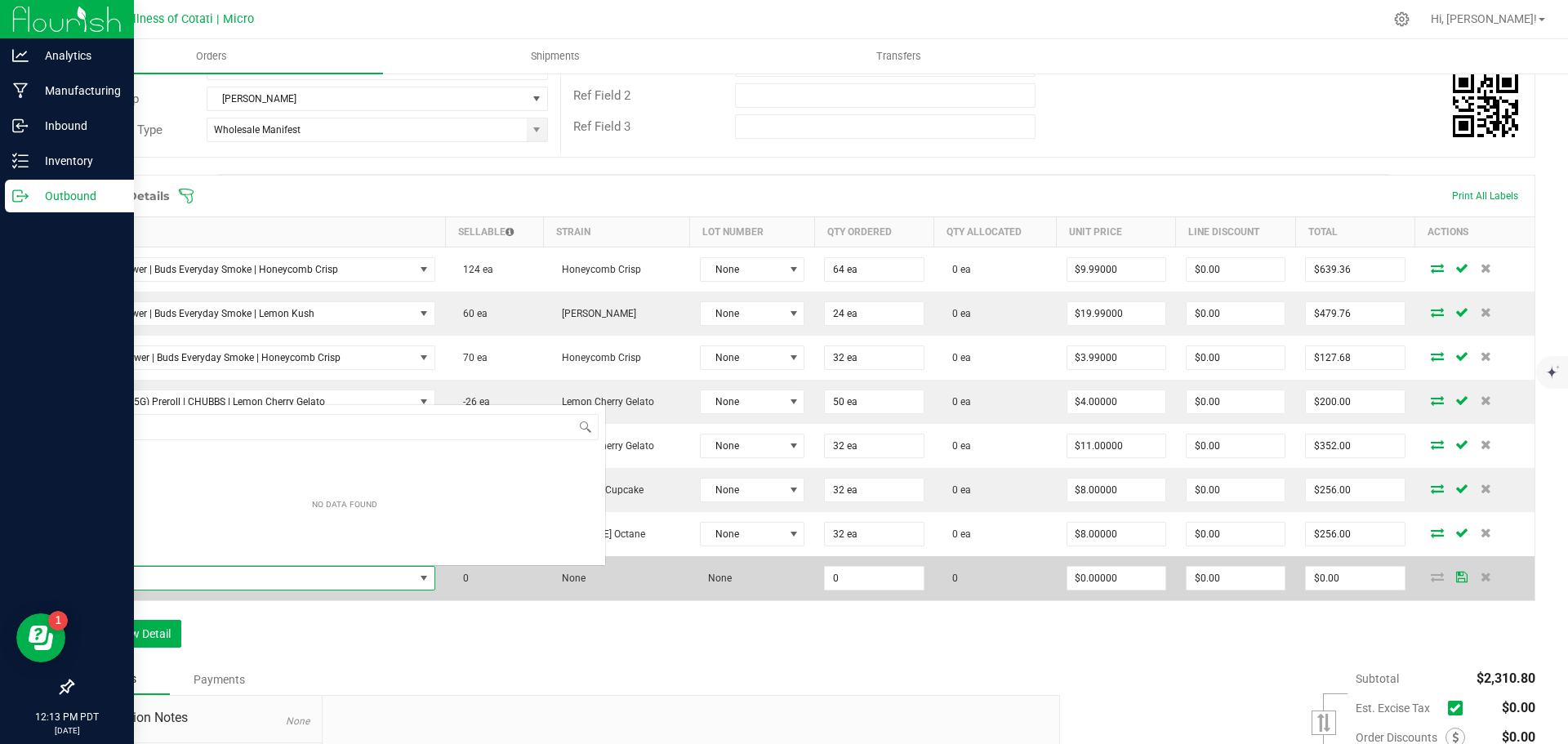
scroll to position [25, 343]
type input "1pk (1.25G) Blunt | Humble Greens | Passion Orange Guava"
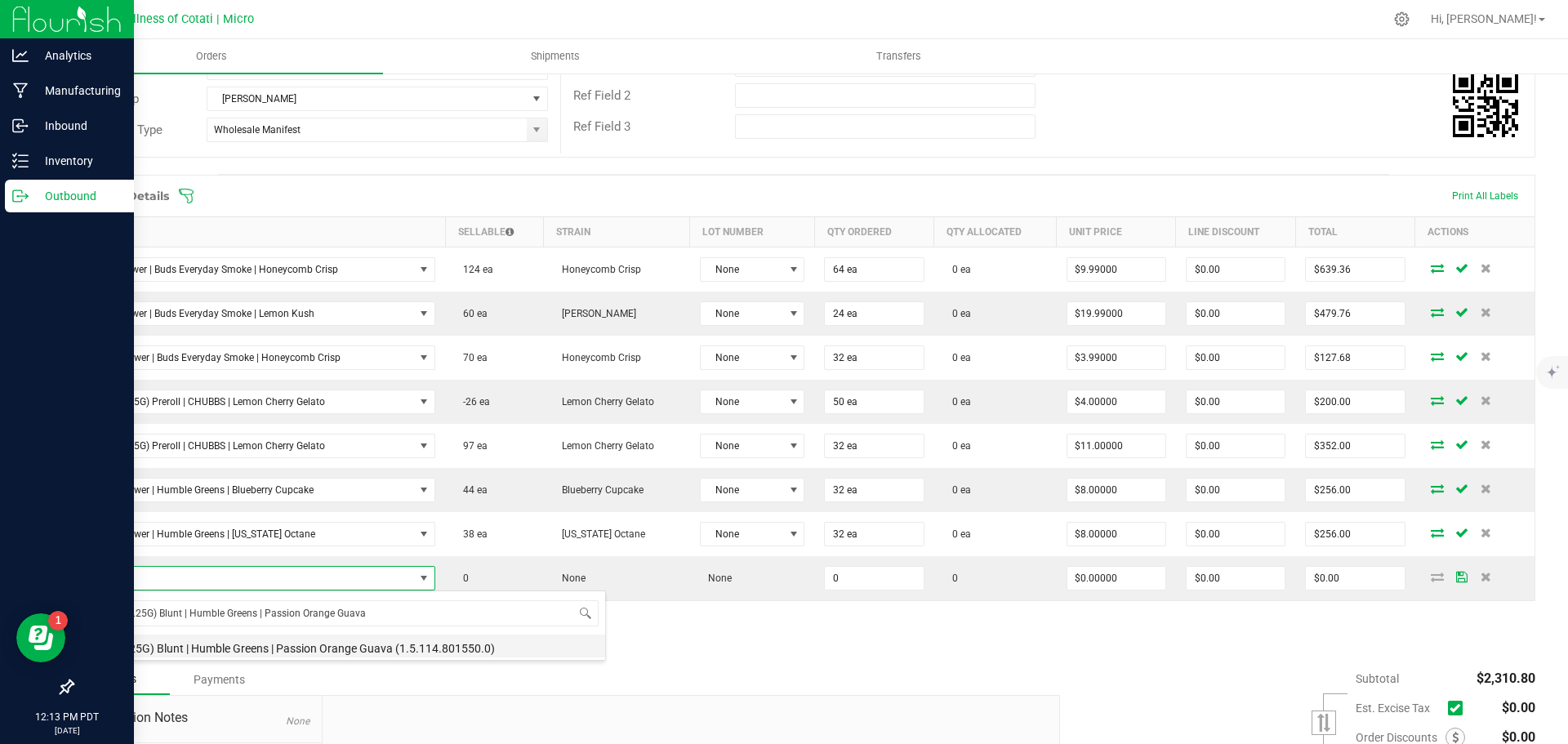
click at [297, 650] on li "1pk (1.25G) Blunt | Humble Greens | Passion Orange Guava (1.5.114.801550.0)" at bounding box center [344, 645] width 521 height 23
type input "0 ea"
type input "$3.50000"
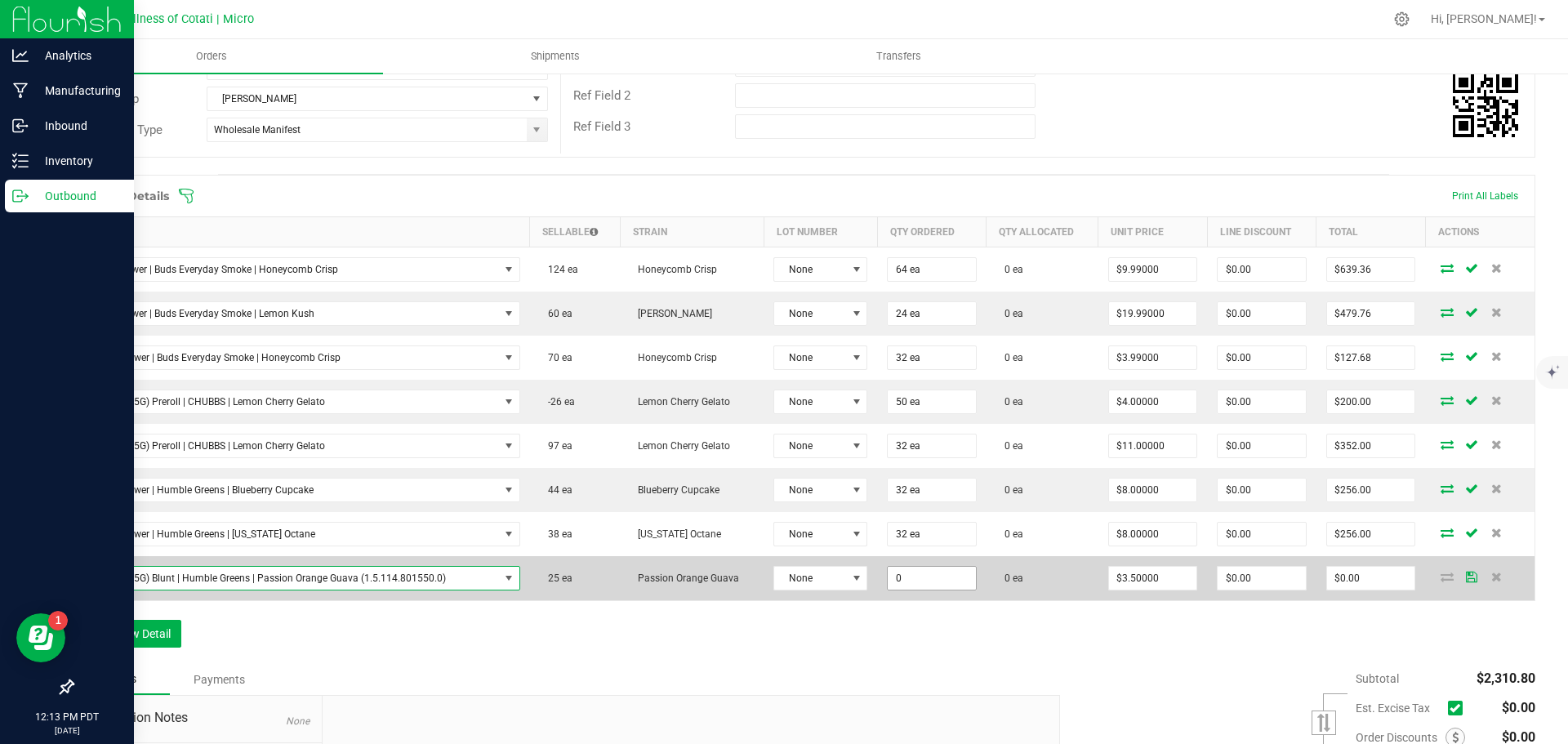
click at [922, 574] on input "0" at bounding box center [932, 578] width 89 height 23
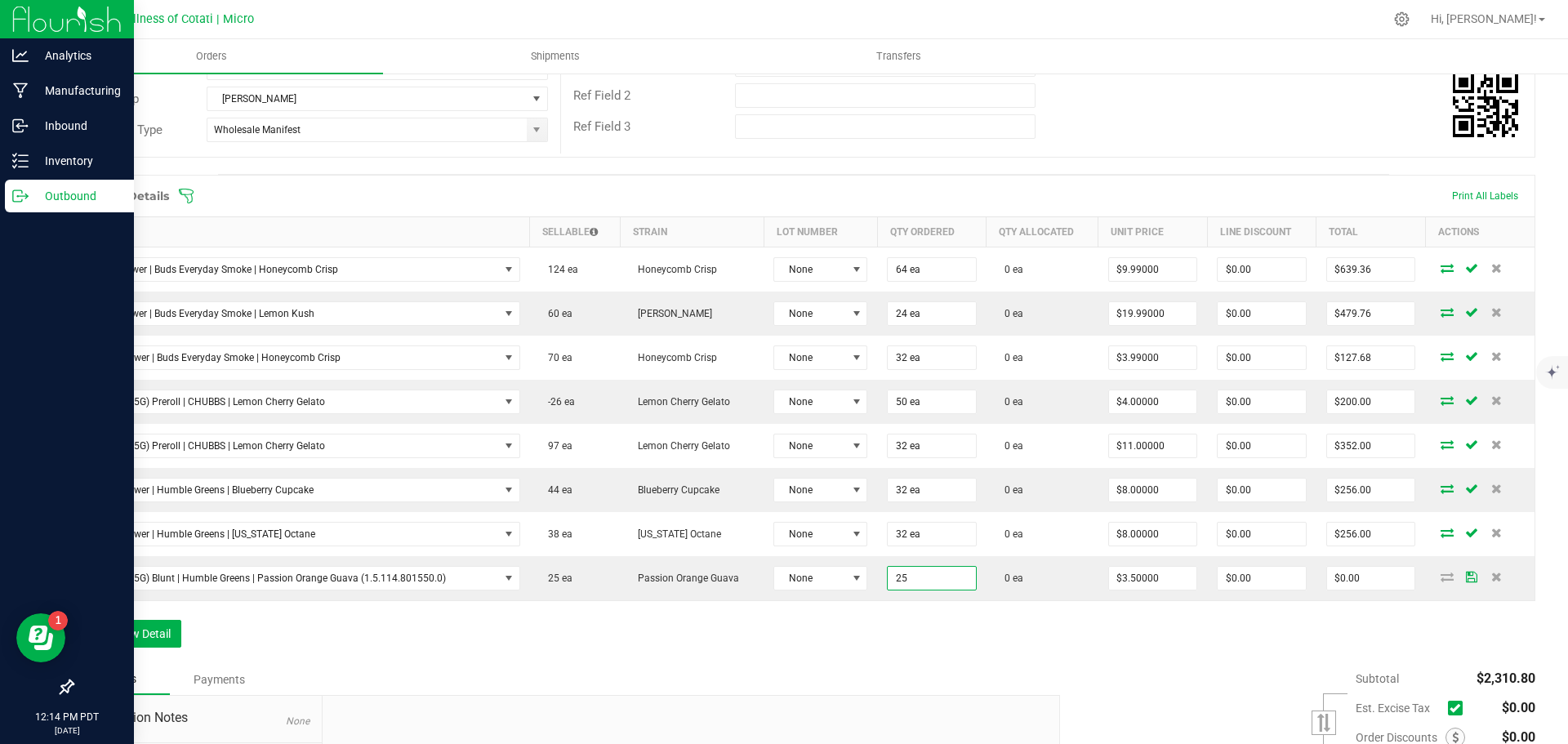
type input "25 ea"
type input "$87.50"
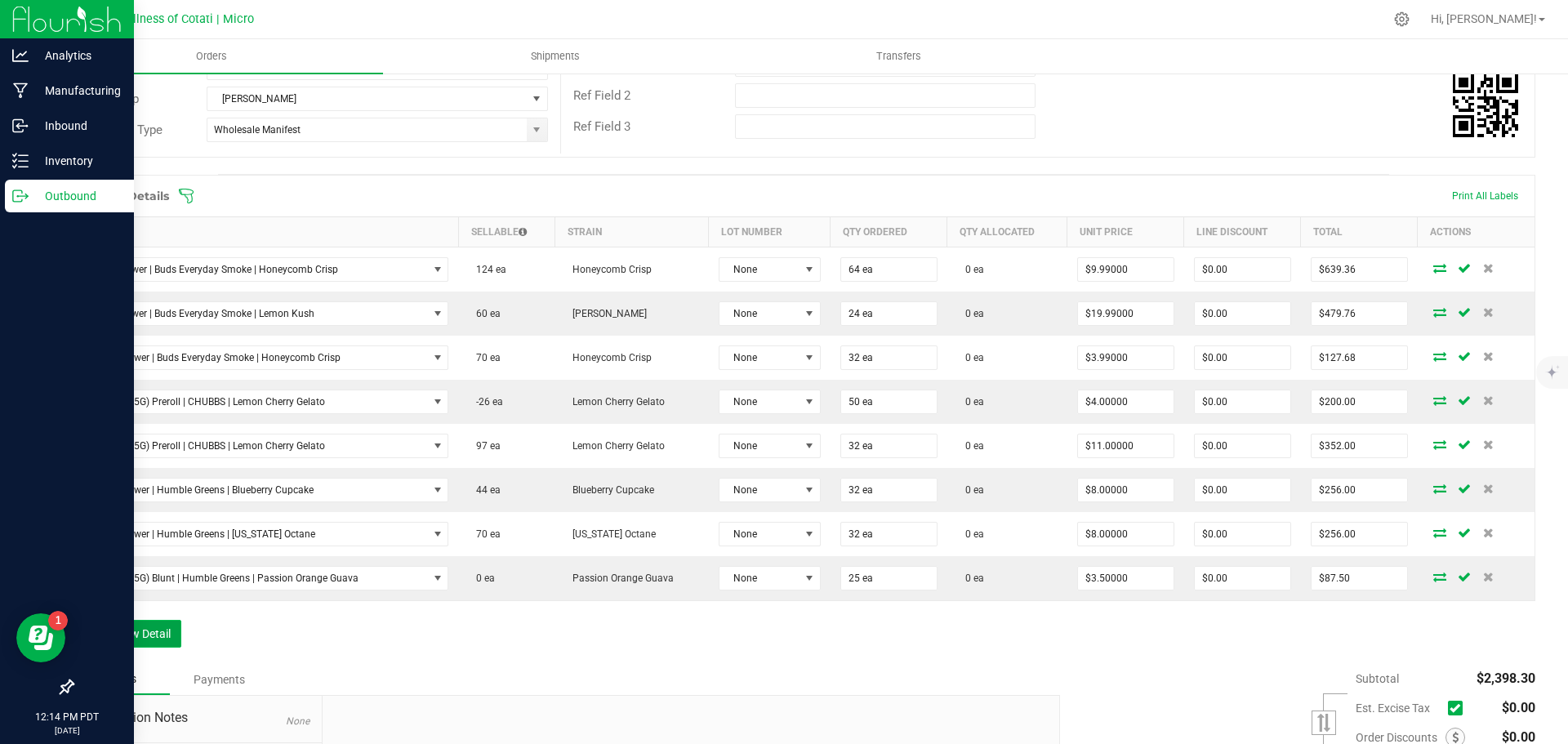
click at [115, 621] on button "Add New Detail" at bounding box center [126, 633] width 110 height 28
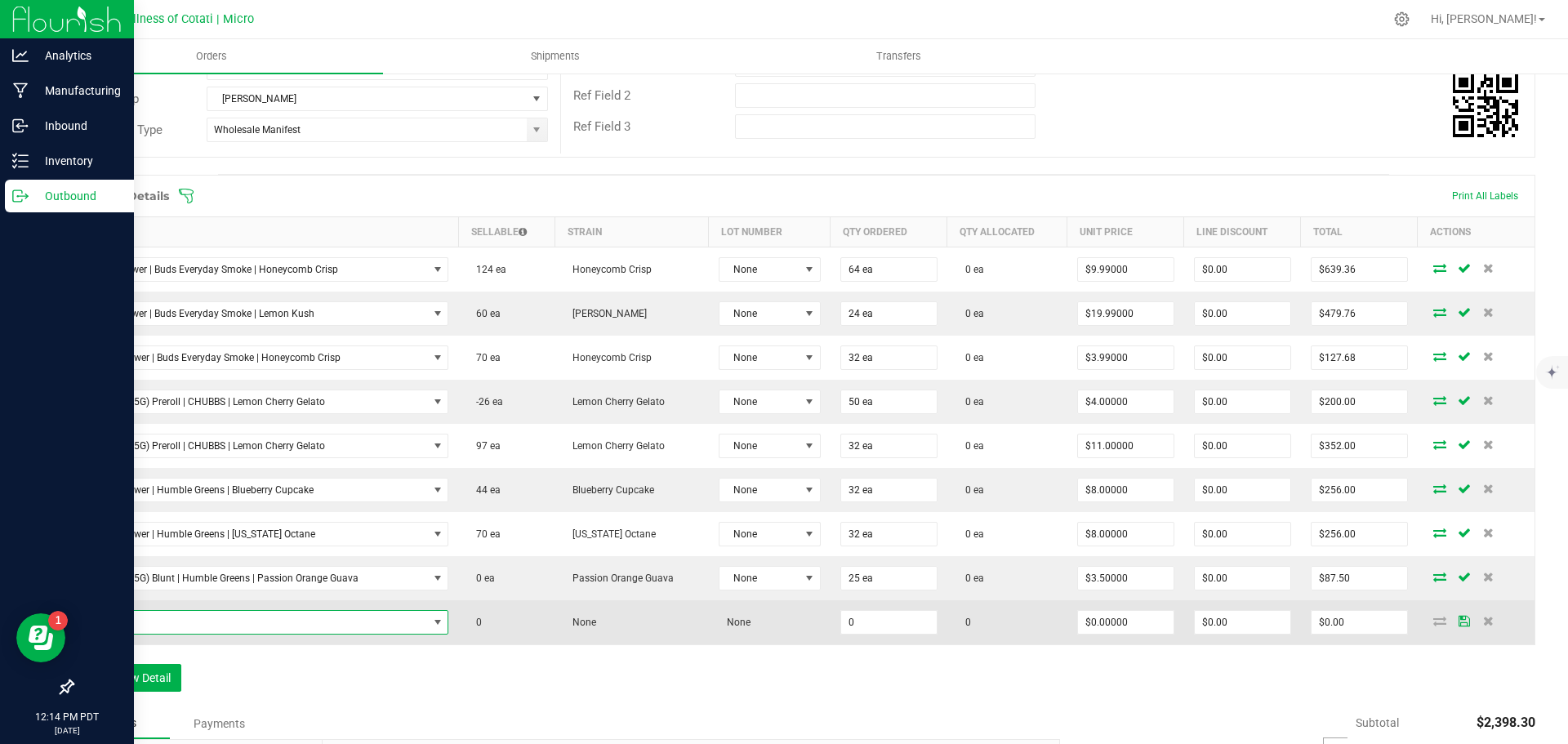
click at [127, 625] on span "NO DATA FOUND" at bounding box center [255, 621] width 344 height 23
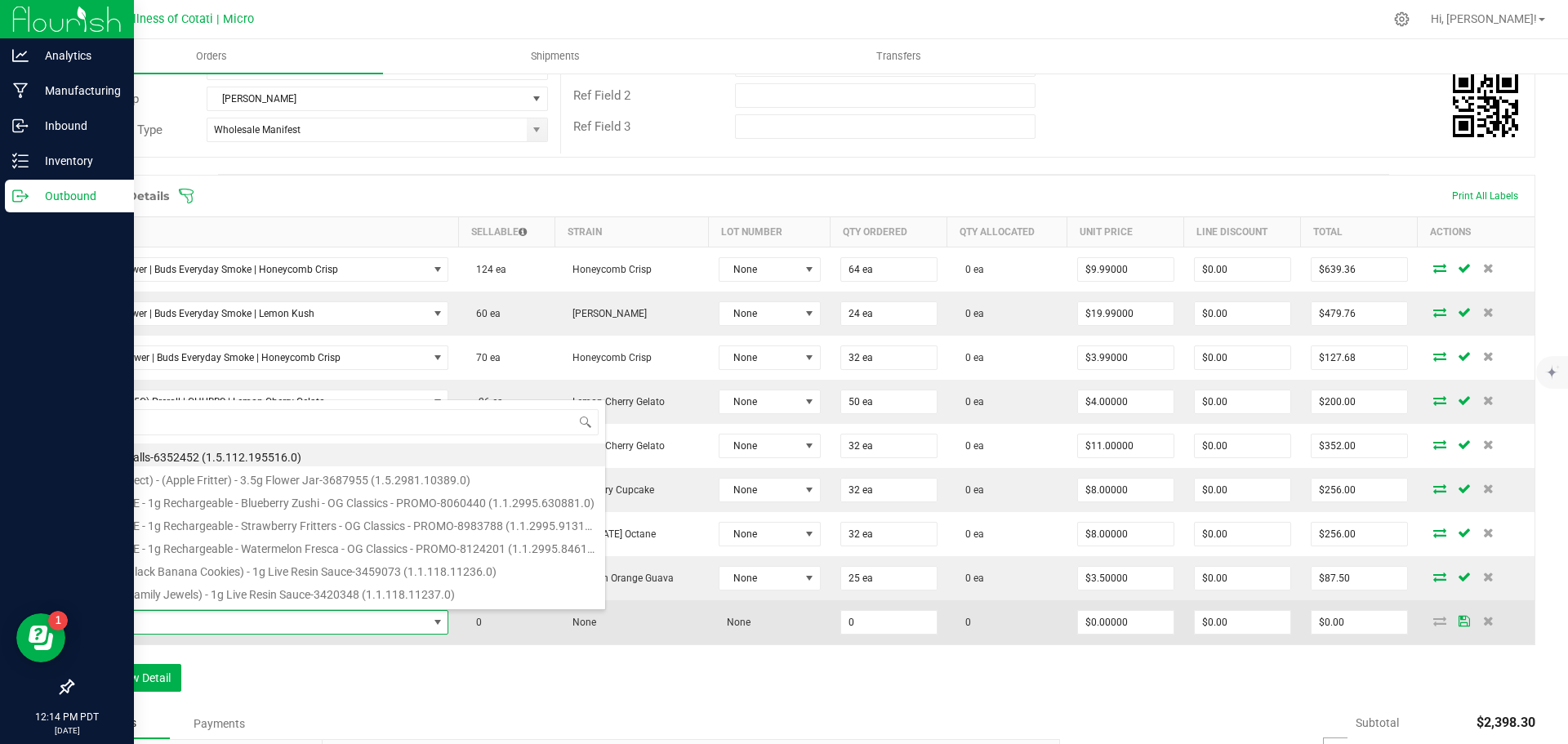
scroll to position [25, 356]
type input "28pk (14G) Prerolls | Humble Greens | Biscotti"
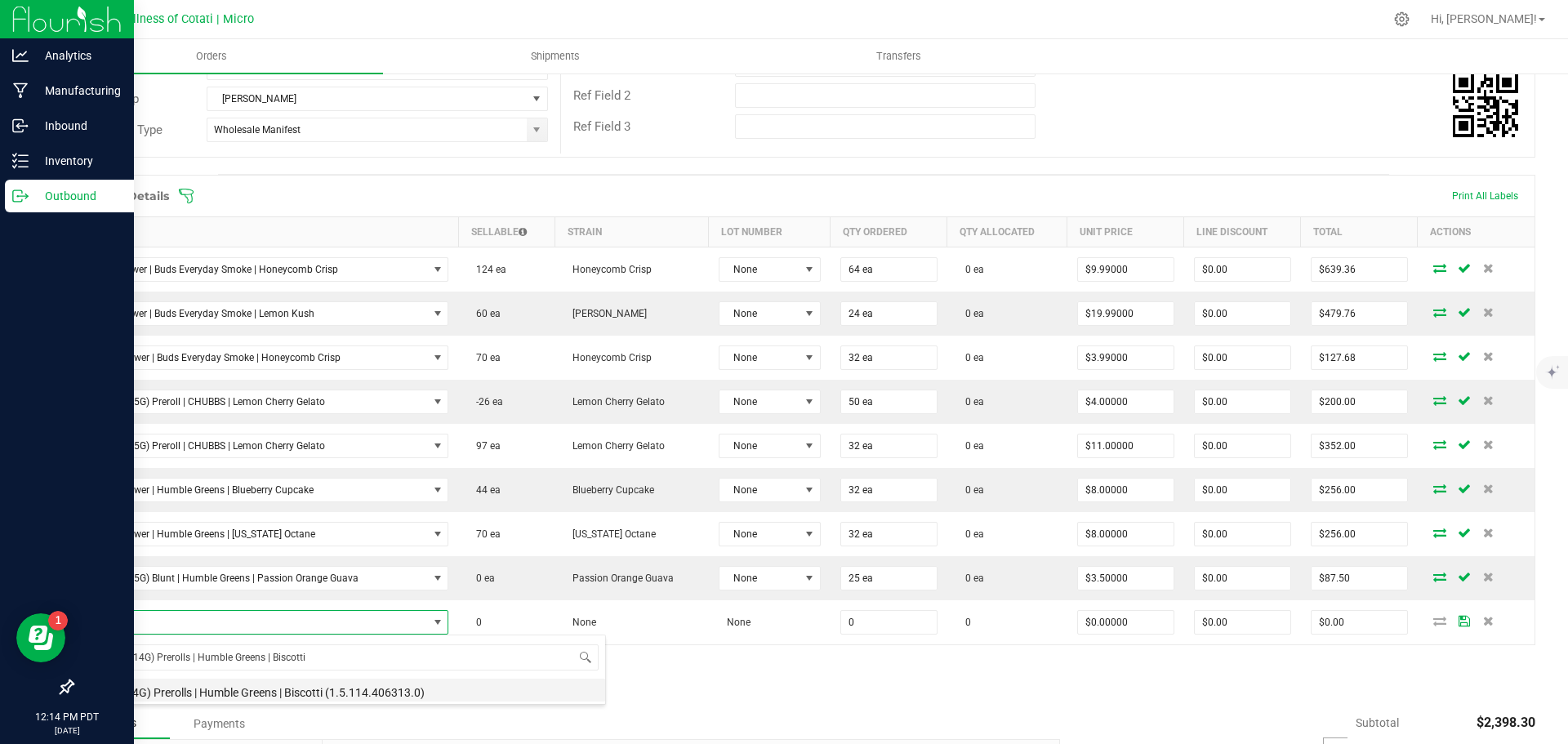
click at [266, 688] on li "28pk (14G) Prerolls | Humble Greens | Biscotti (1.5.114.406313.0)" at bounding box center [344, 690] width 521 height 23
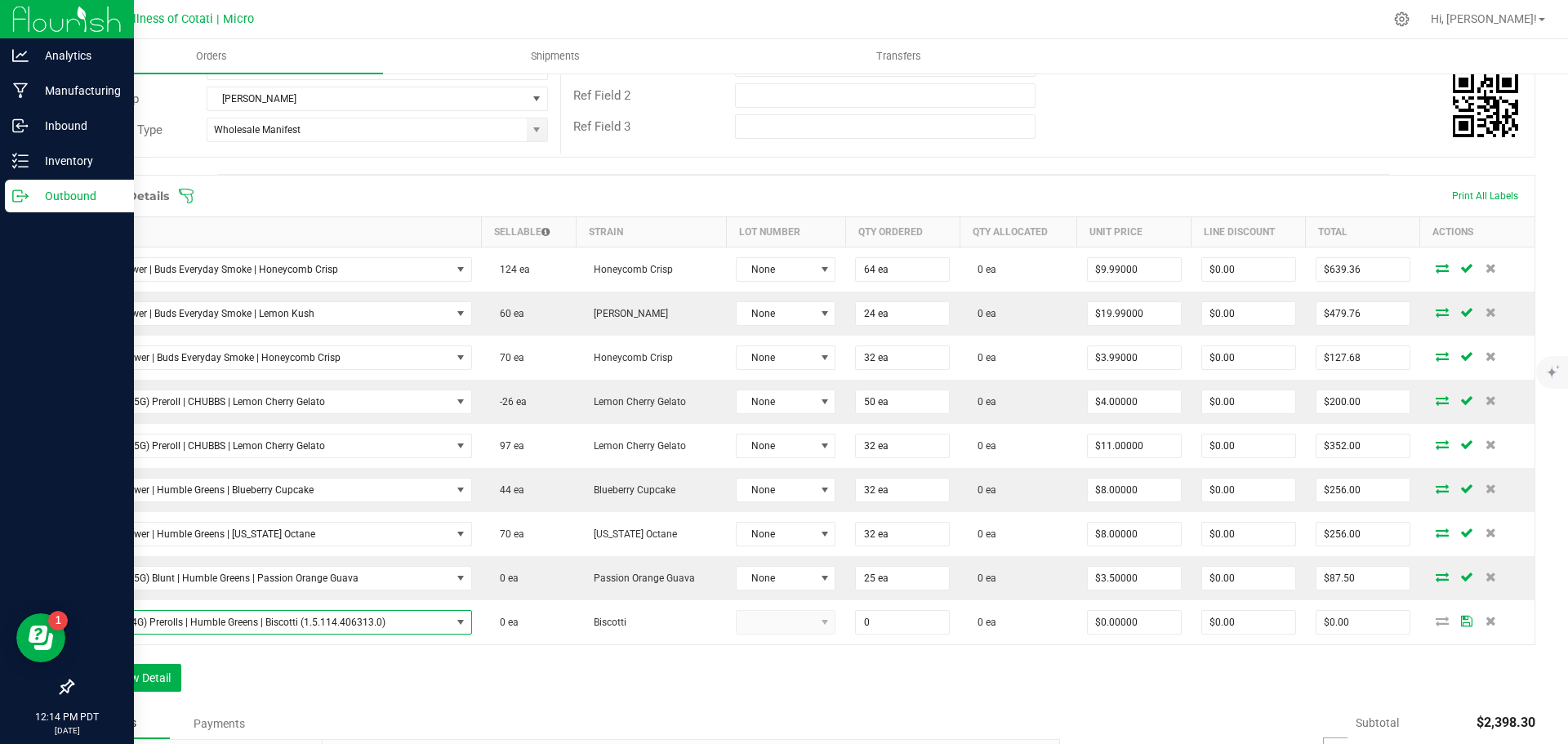
type input "0 ea"
type input "$24.00000"
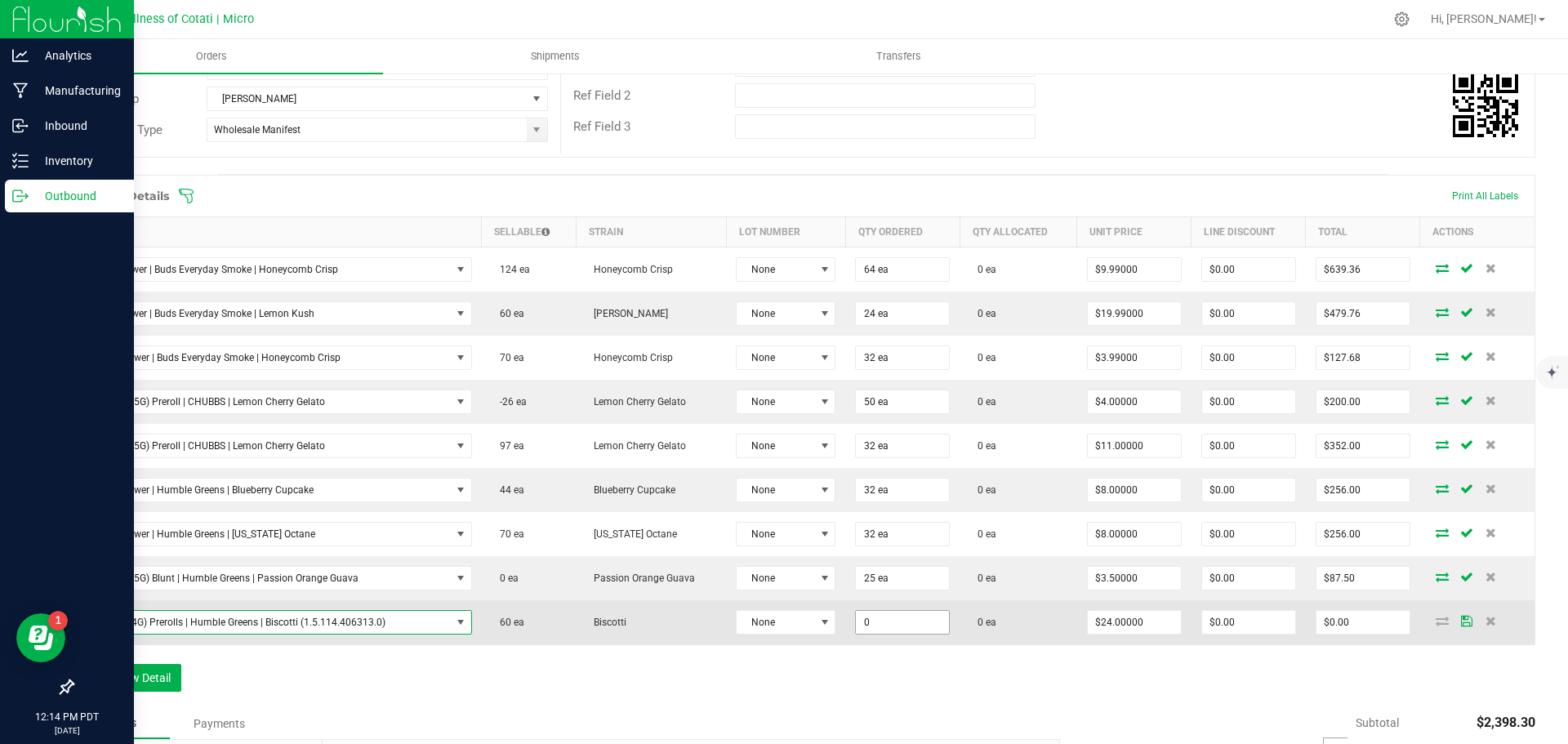
click at [881, 619] on input "0" at bounding box center [902, 621] width 93 height 23
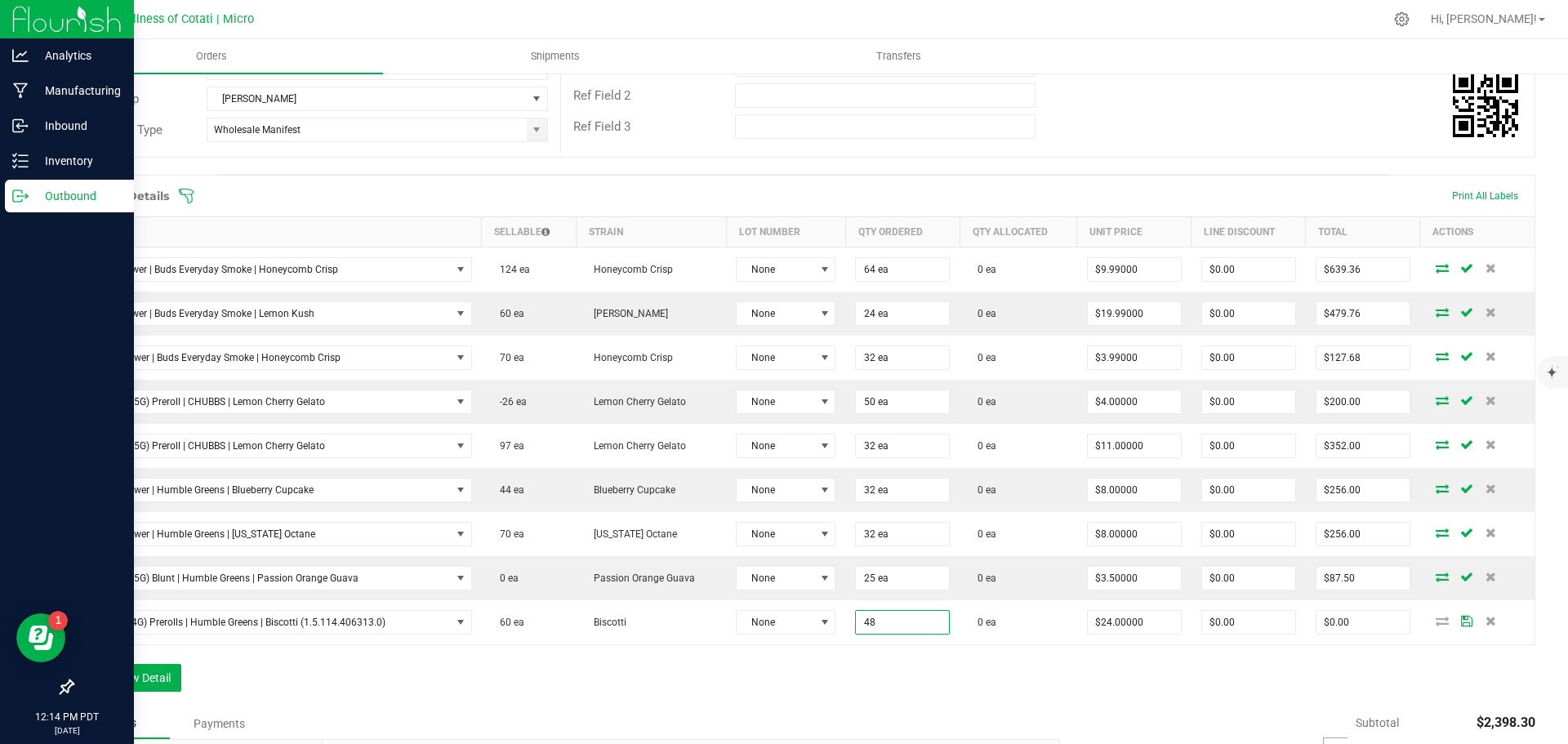
type input "48 ea"
type input "$1,152.00"
click at [902, 681] on div "Order Details Print All Labels Item Sellable Strain Lot Number Qty Ordered Qty …" at bounding box center [803, 442] width 1464 height 533
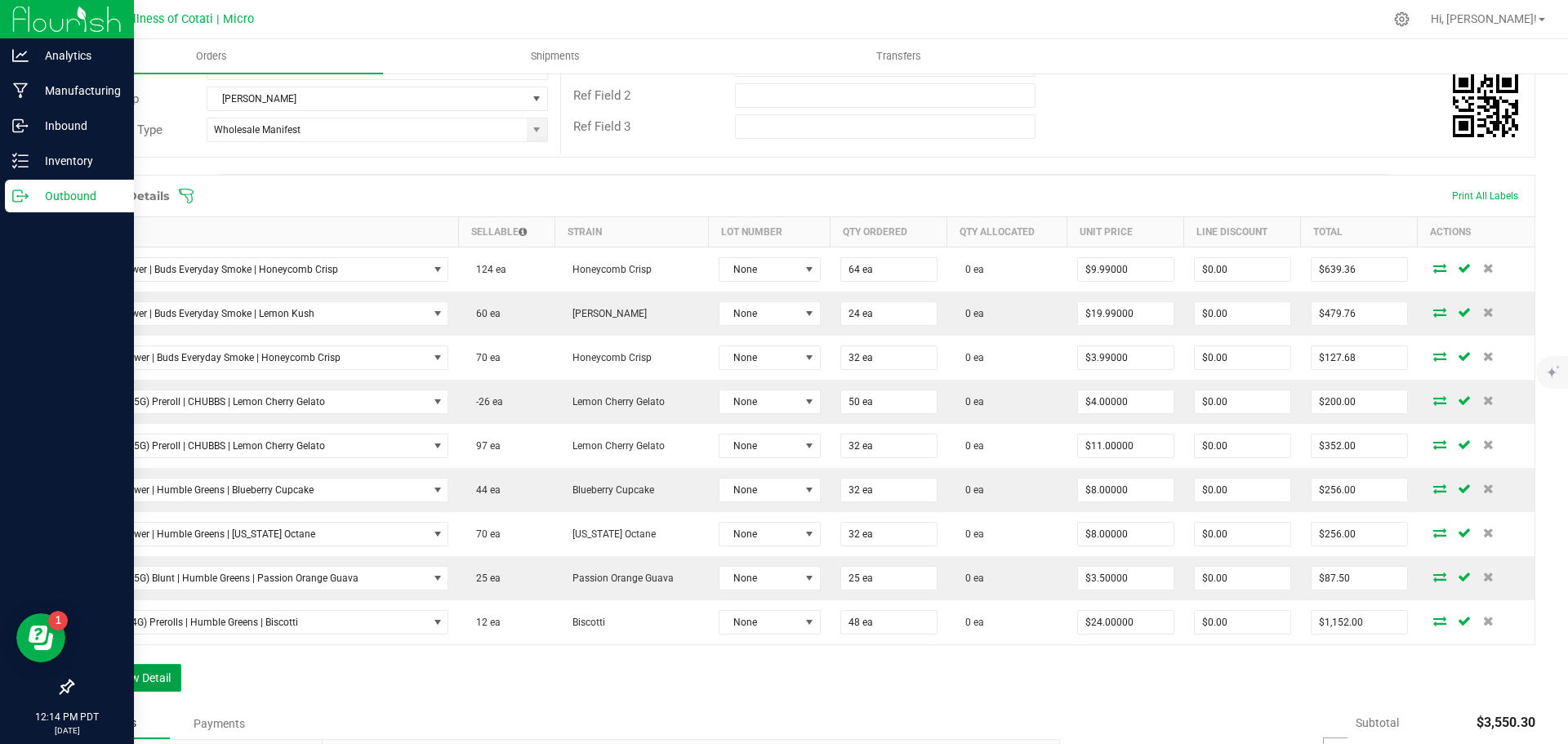
click at [160, 676] on button "Add New Detail" at bounding box center [126, 678] width 110 height 28
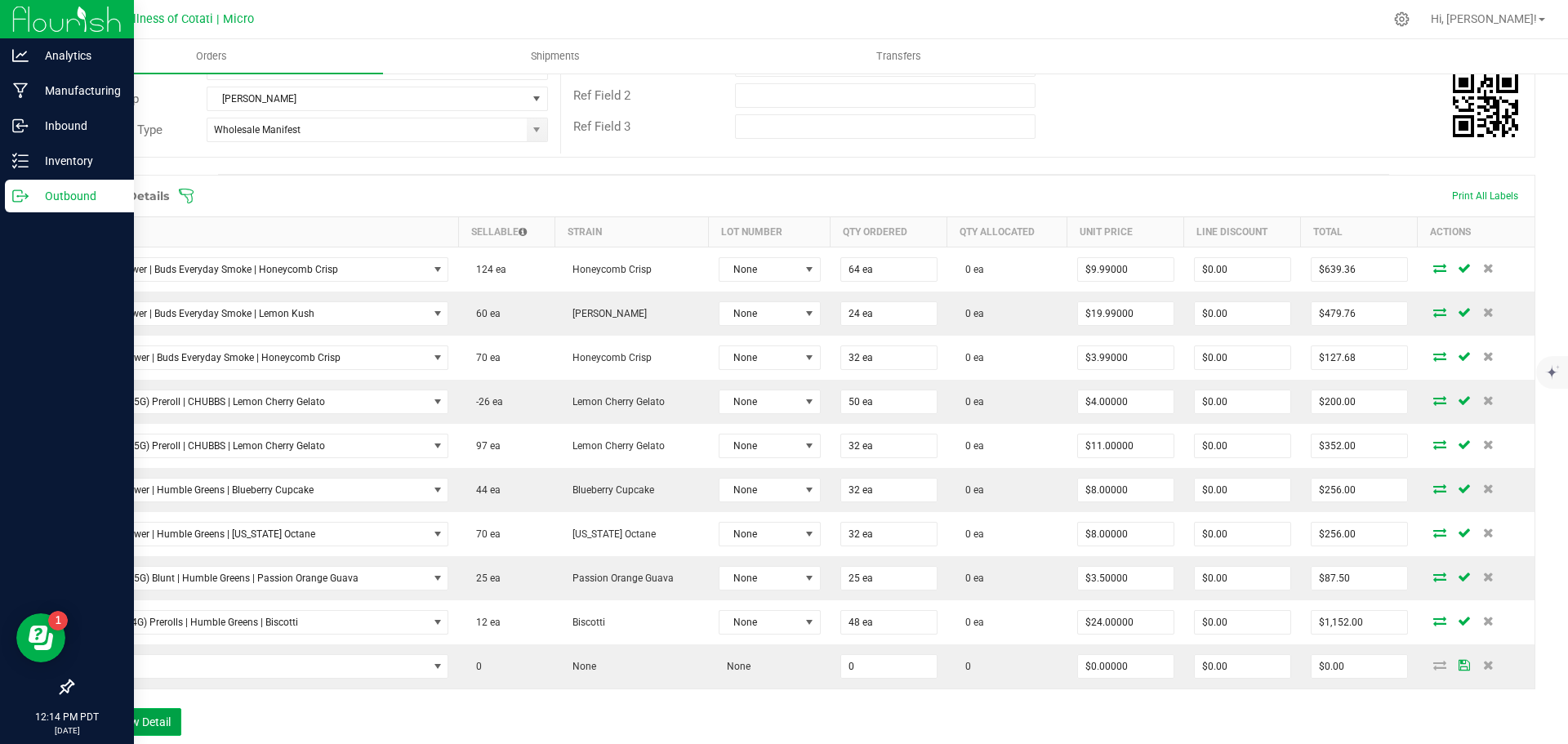
click at [157, 716] on button "Add New Detail" at bounding box center [126, 722] width 110 height 28
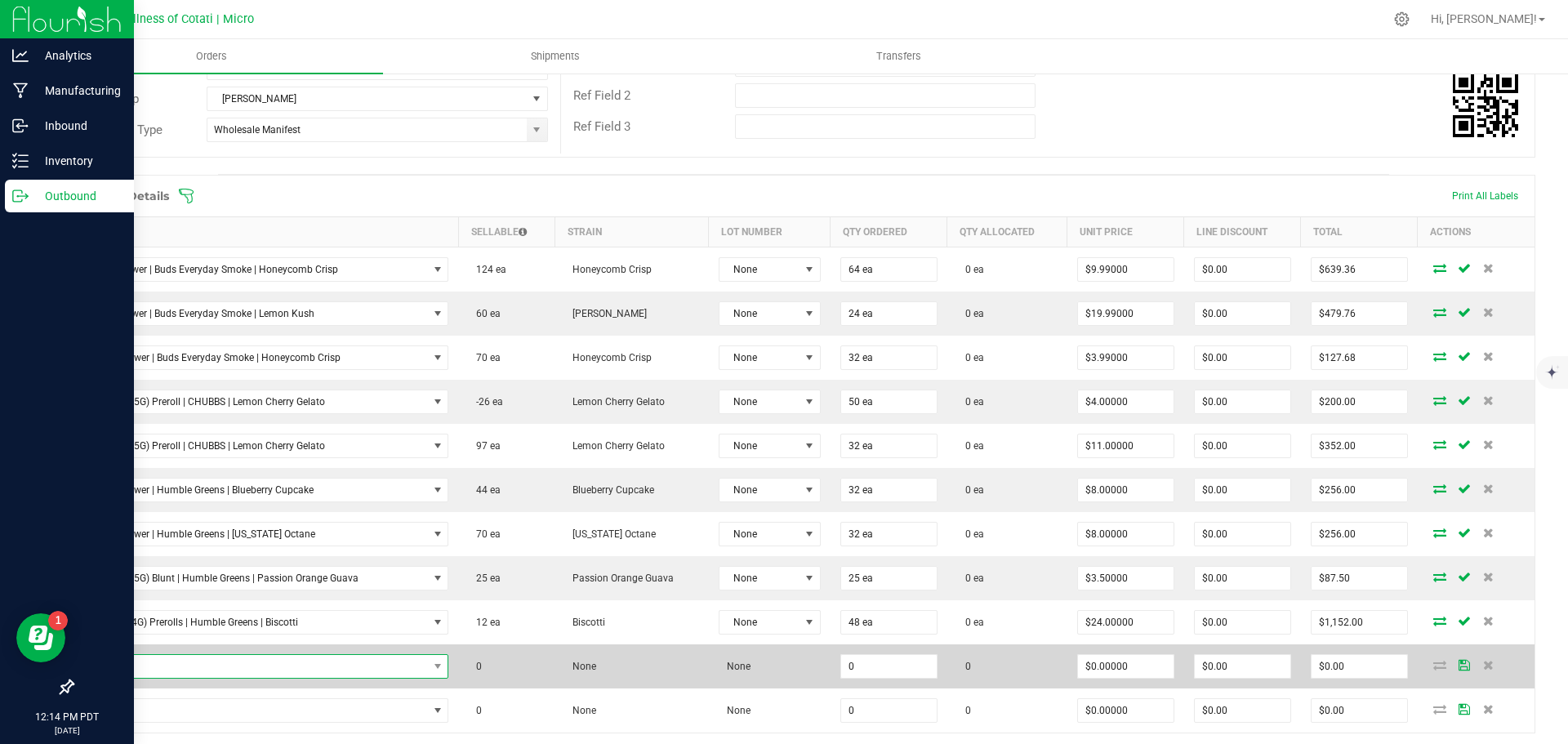
click at [172, 664] on span "NO DATA FOUND" at bounding box center [255, 666] width 344 height 23
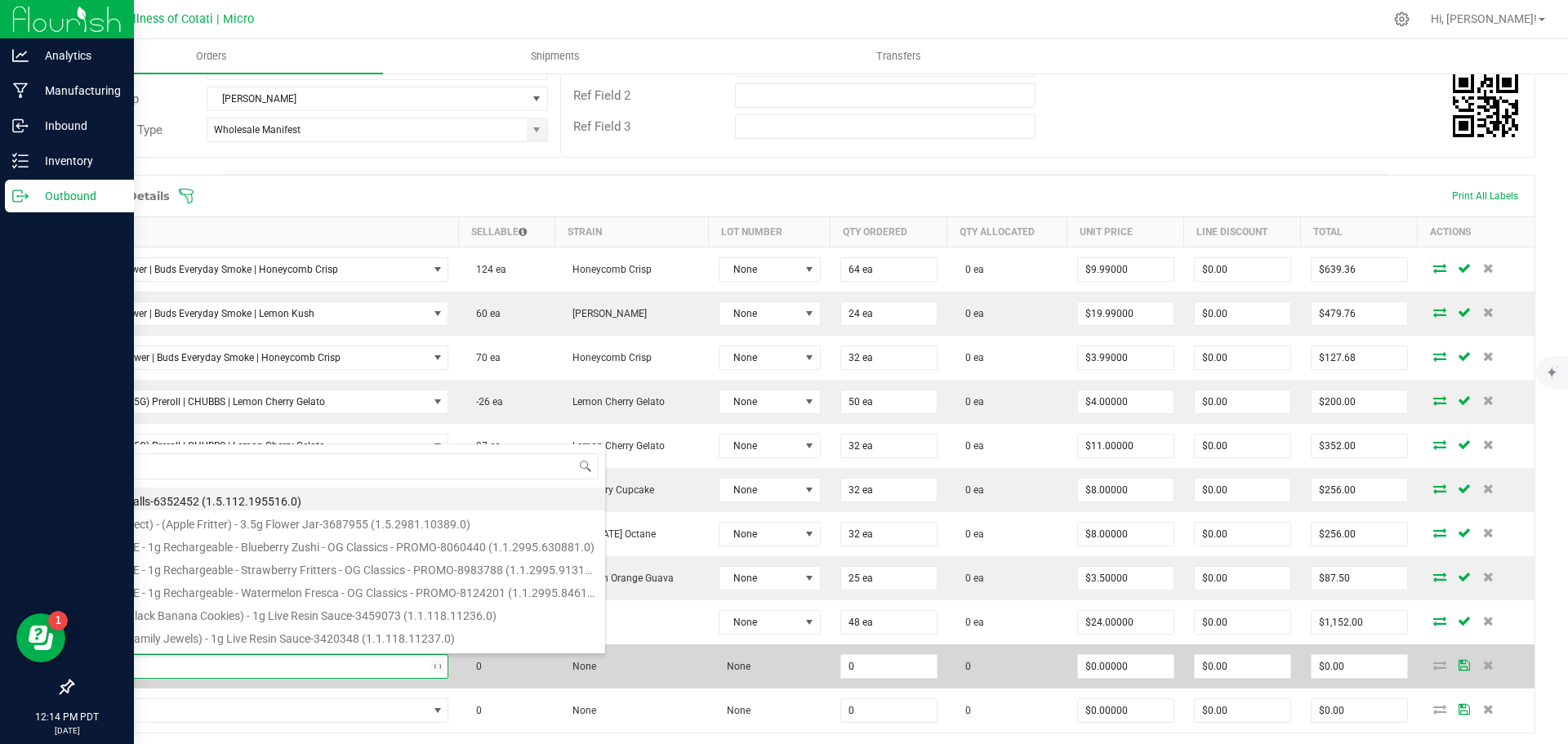
type input "28pk (14G) Prerolls | Humble Greens | Runtz OG"
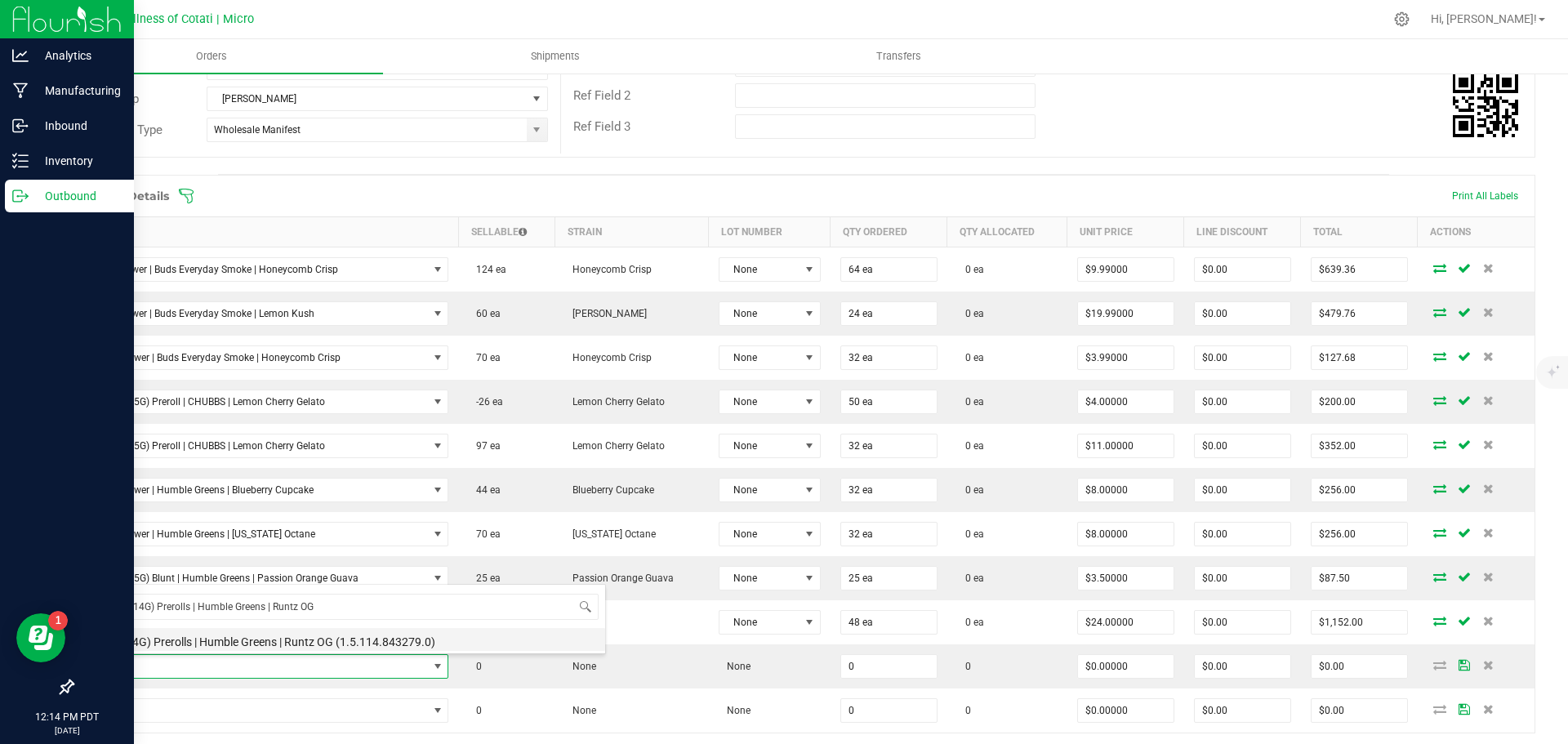
click at [230, 641] on li "28pk (14G) Prerolls | Humble Greens | Runtz OG (1.5.114.843279.0)" at bounding box center [344, 639] width 521 height 23
type input "0 ea"
type input "$24.00000"
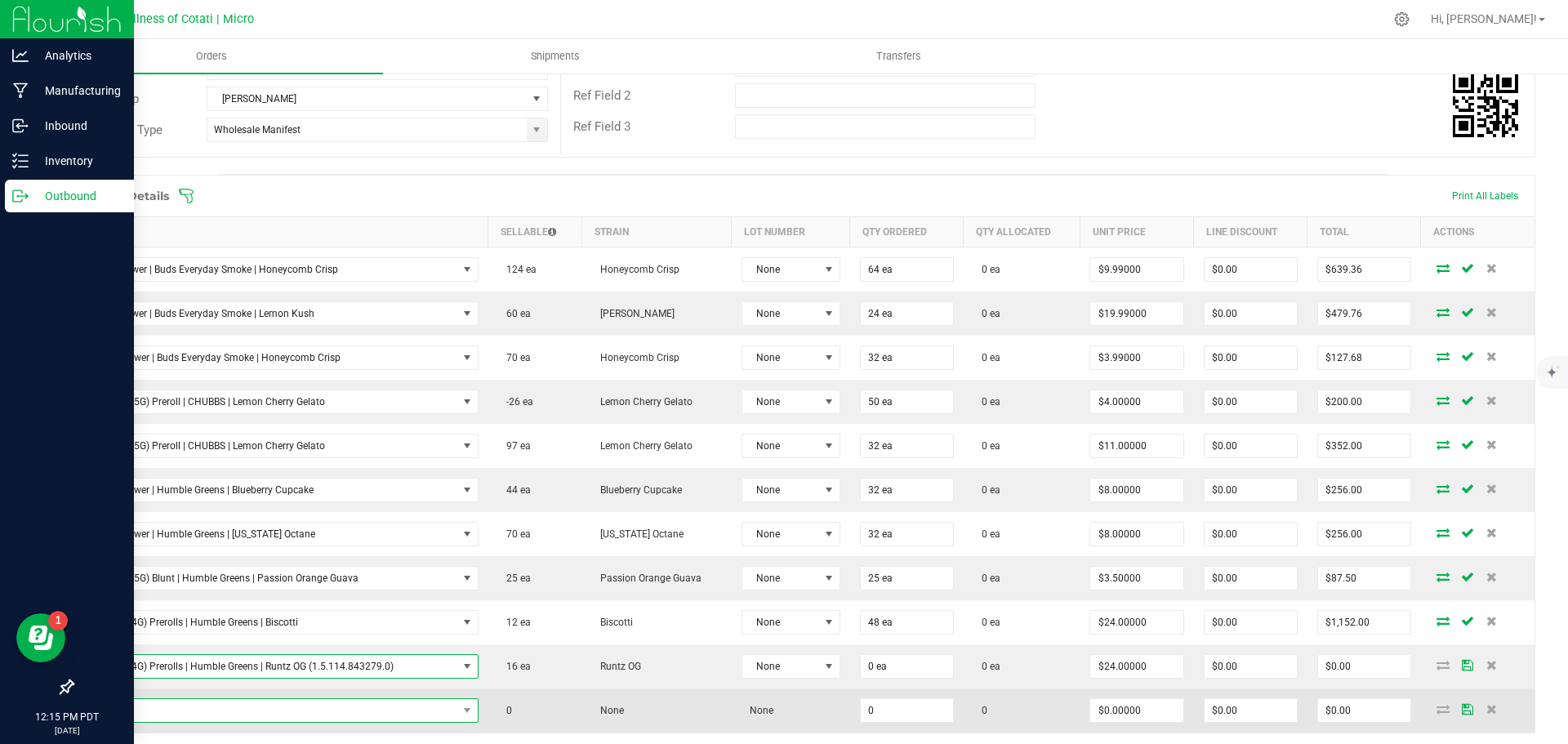
click at [293, 714] on span "NO DATA FOUND" at bounding box center [270, 710] width 374 height 23
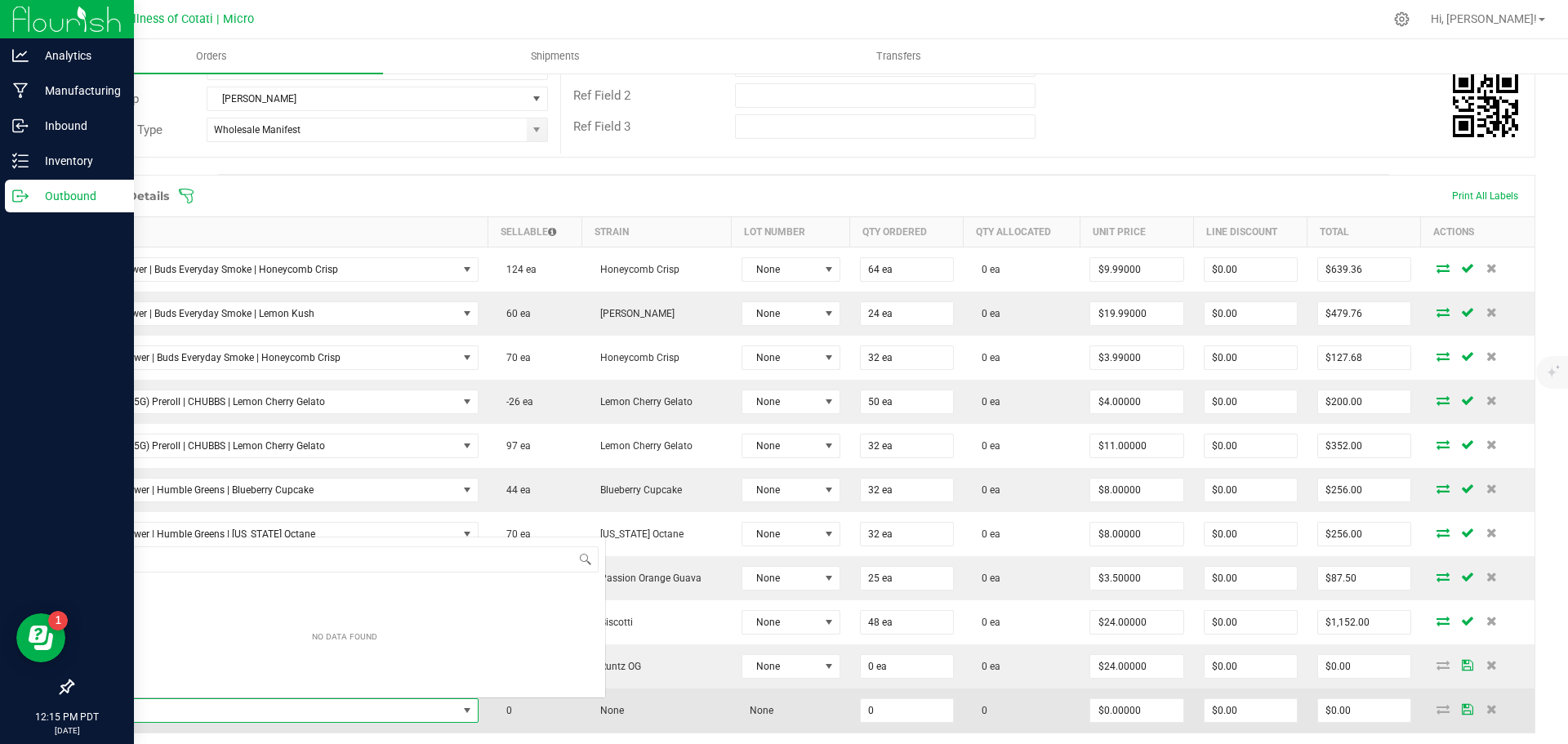
scroll to position [25, 386]
type input "7pk (3.5G) Prerolls | Humble Greens | Papaya Bomb"
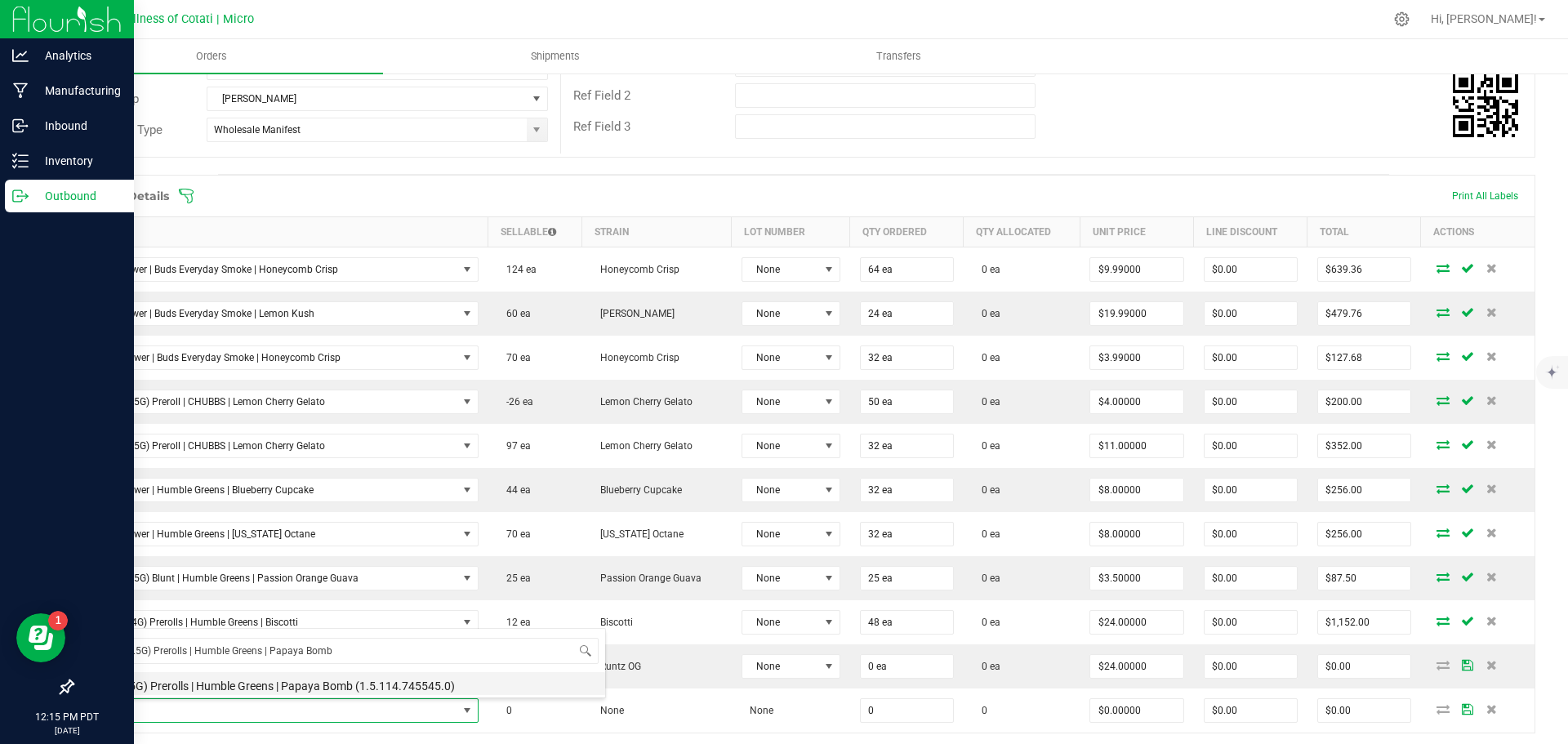
click at [254, 688] on li "7pk (3.5G) Prerolls | Humble Greens | Papaya Bomb (1.5.114.745545.0)" at bounding box center [344, 683] width 521 height 23
type input "0 ea"
type input "$7.00000"
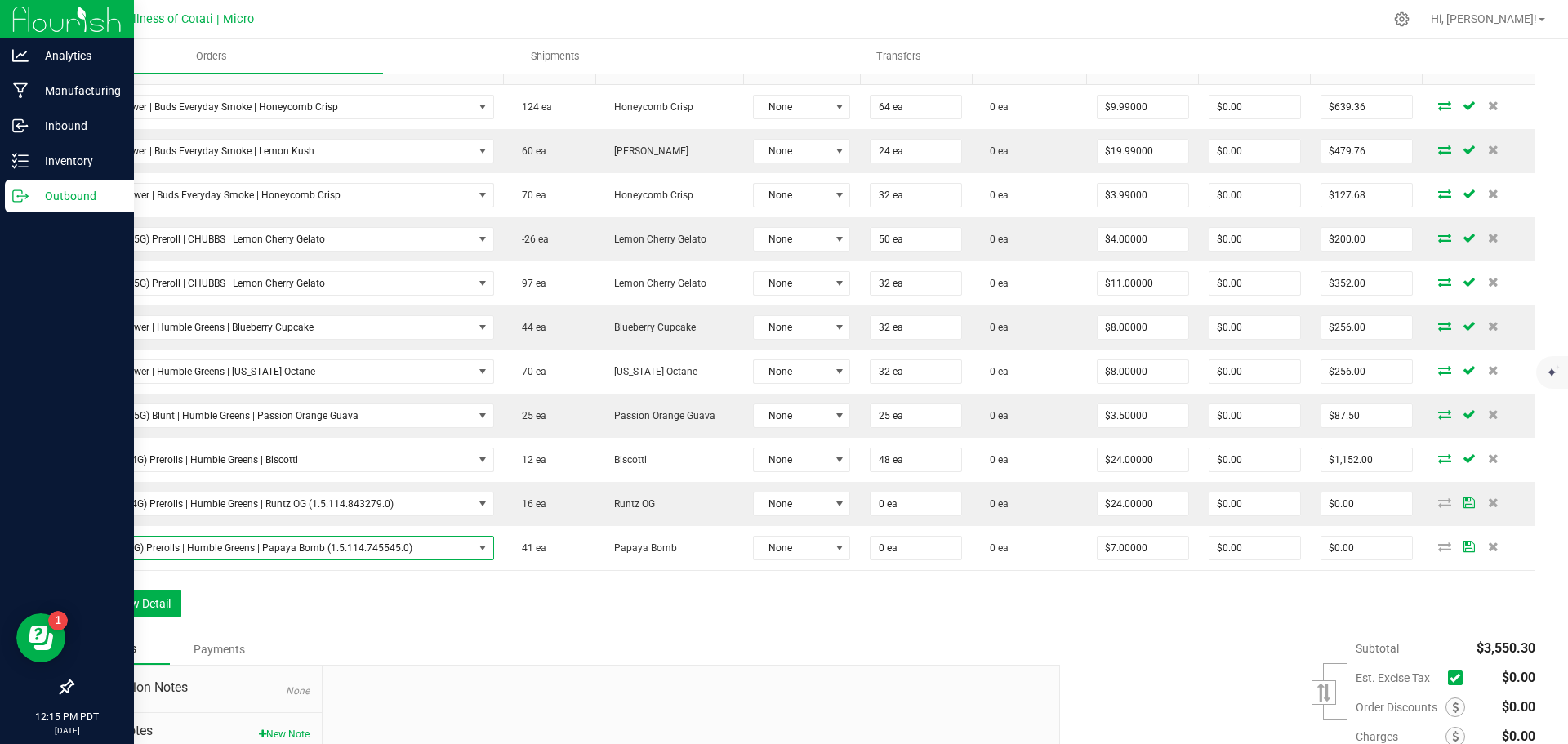
scroll to position [490, 0]
click at [164, 601] on button "Add New Detail" at bounding box center [126, 602] width 110 height 28
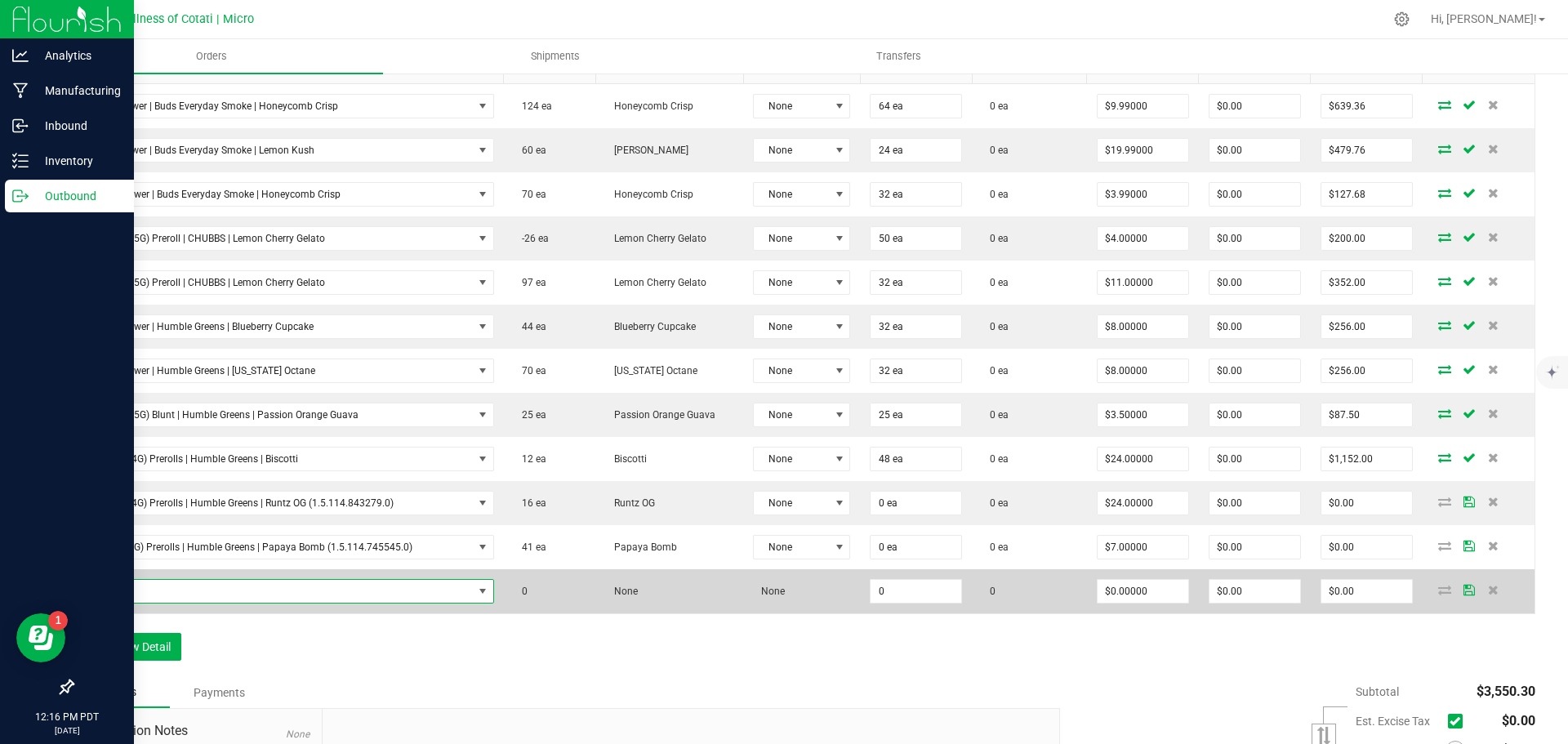
click at [176, 581] on span "NO DATA FOUND" at bounding box center [279, 591] width 389 height 23
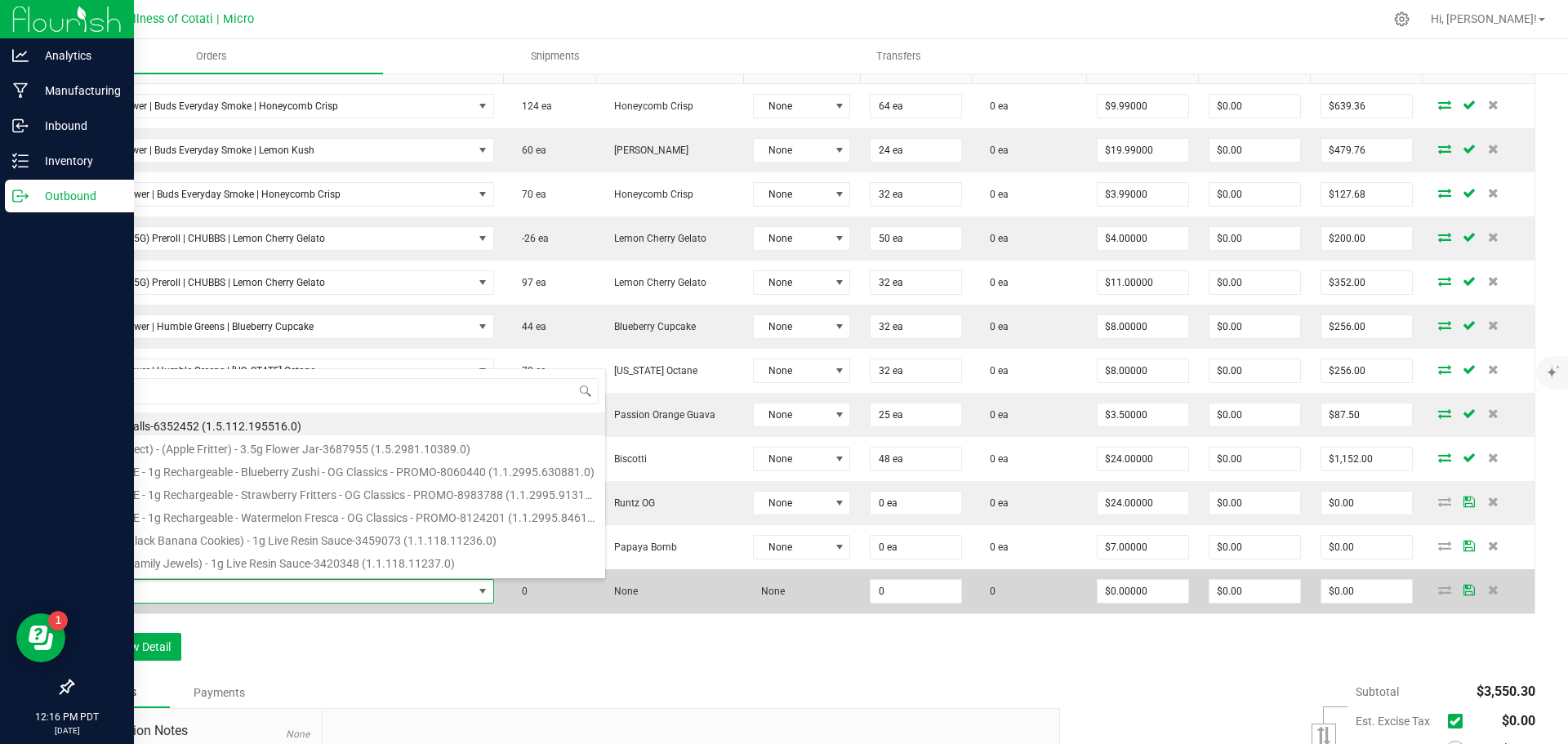
scroll to position [25, 399]
type input "7pk (3.5G) Prerolls | Humble Greens | Passion Orange Guava"
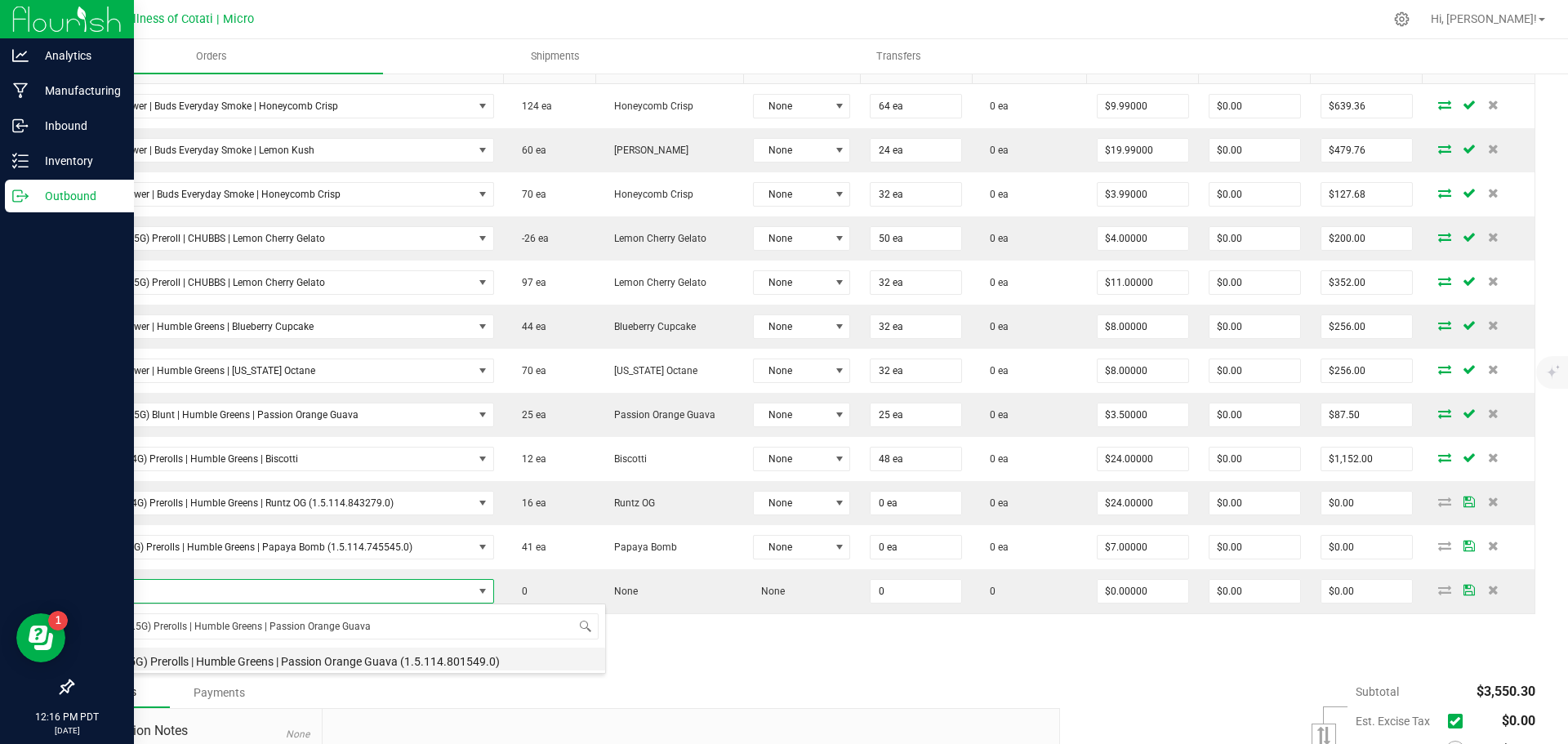
click at [294, 658] on li "7pk (3.5G) Prerolls | Humble Greens | Passion Orange Guava (1.5.114.801549.0)" at bounding box center [344, 658] width 521 height 23
type input "0 ea"
type input "$7.00000"
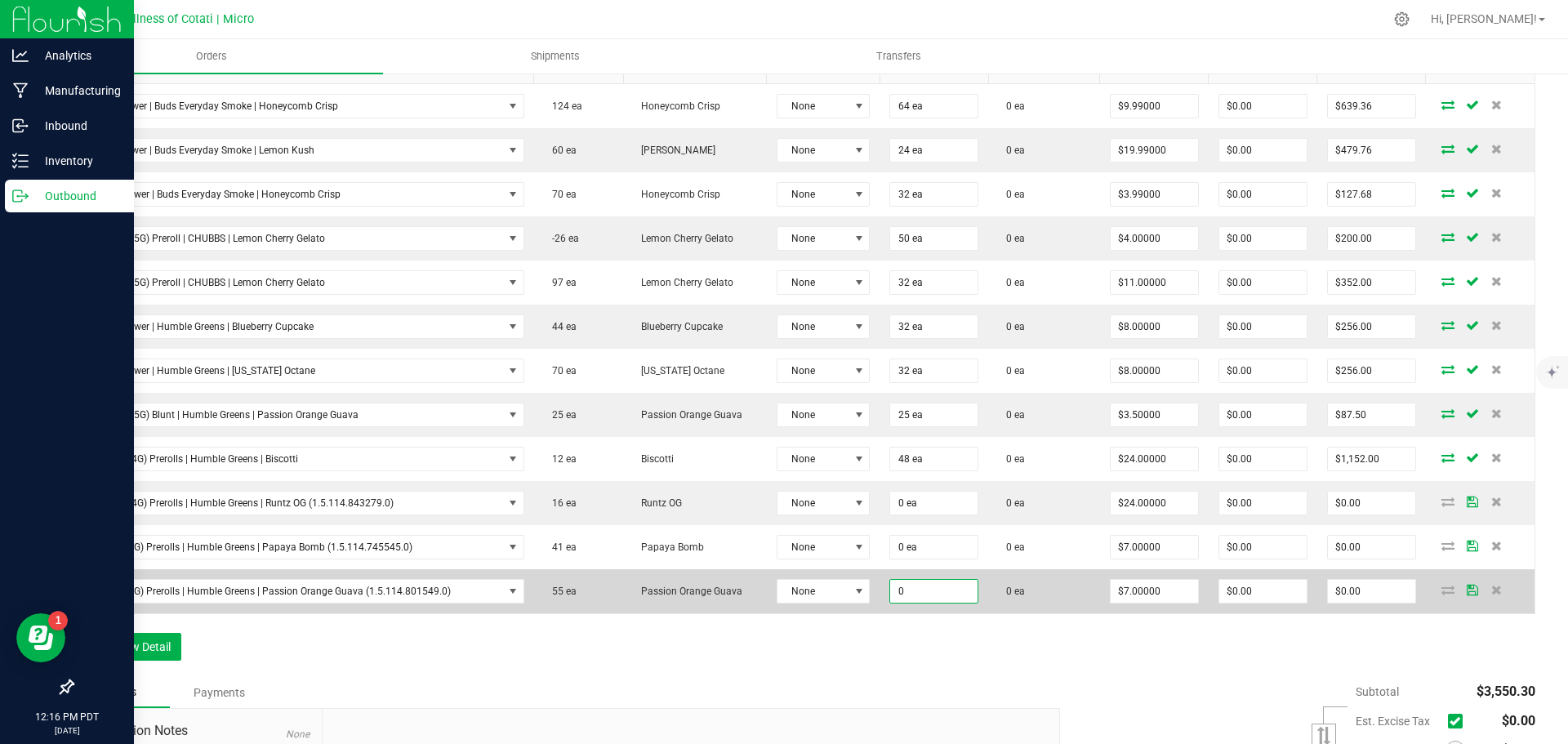
click at [923, 594] on input "0" at bounding box center [933, 591] width 88 height 23
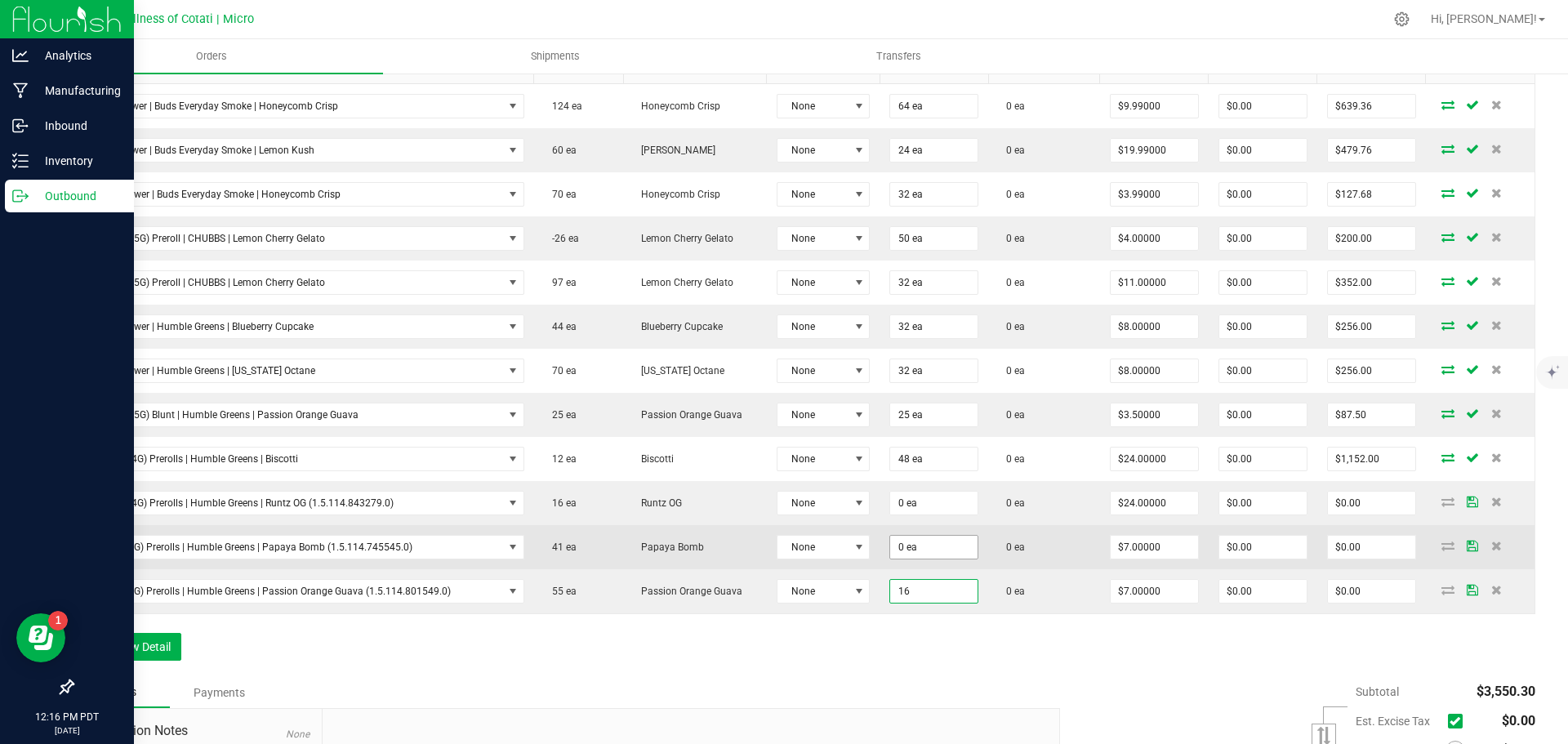
type input "16"
type input "0"
type input "16 ea"
type input "$112.00"
click at [936, 546] on input "0" at bounding box center [933, 547] width 88 height 23
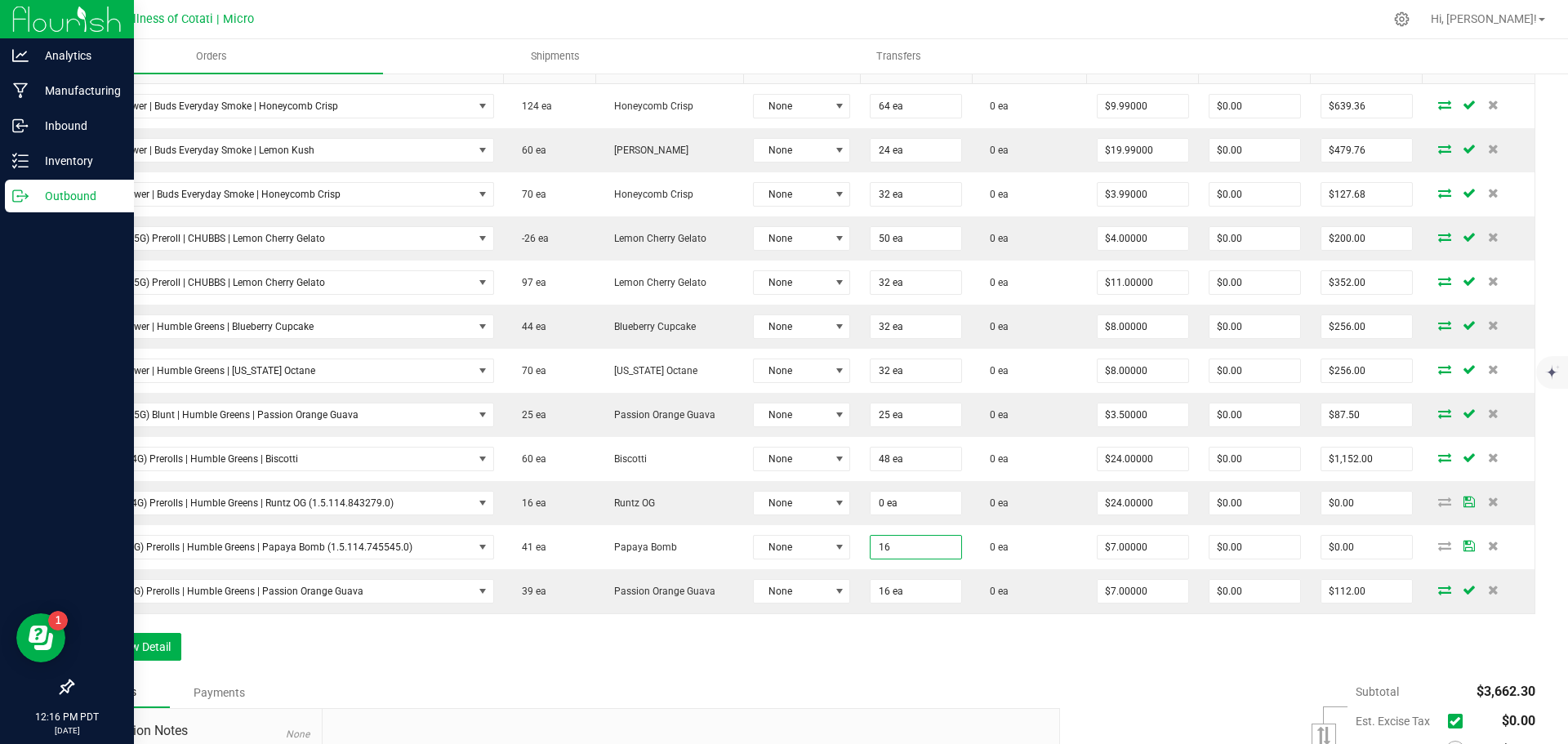
type input "16 ea"
type input "$112.00"
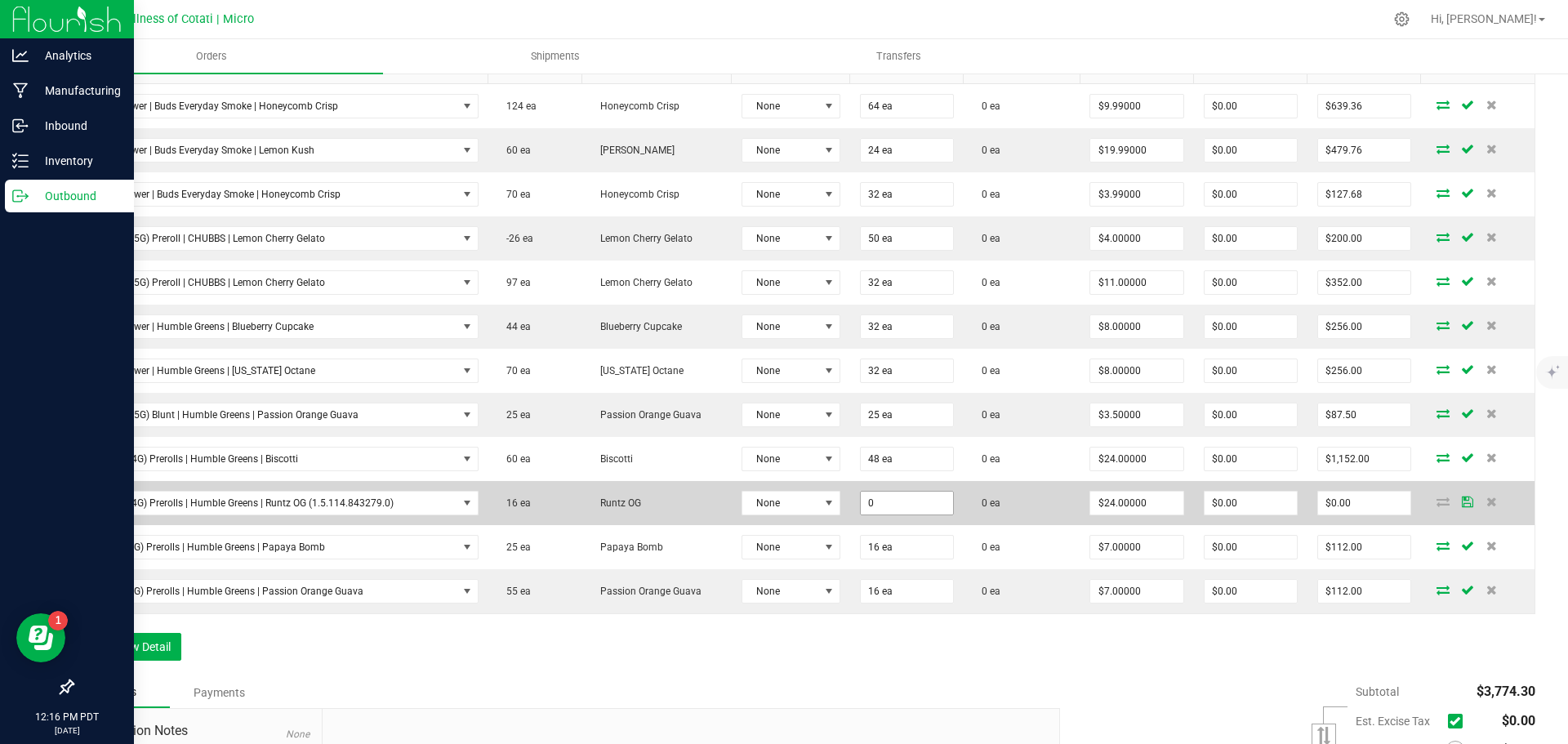
click at [897, 492] on input "0" at bounding box center [907, 502] width 92 height 23
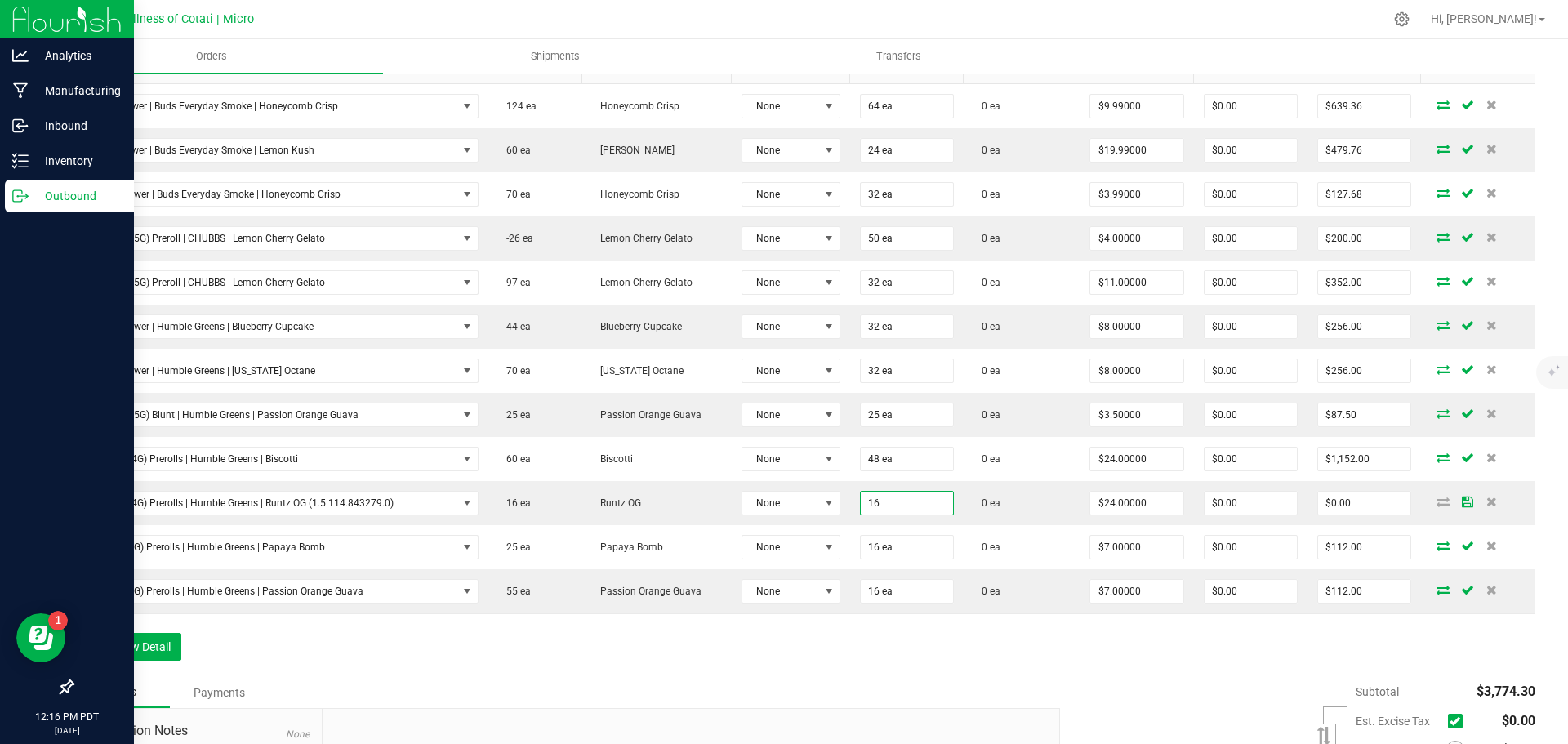
type input "16 ea"
type input "$384.00"
click at [916, 644] on div "Order Details Print All Labels Item Sellable Strain Lot Number Qty Ordered Qty …" at bounding box center [803, 344] width 1464 height 666
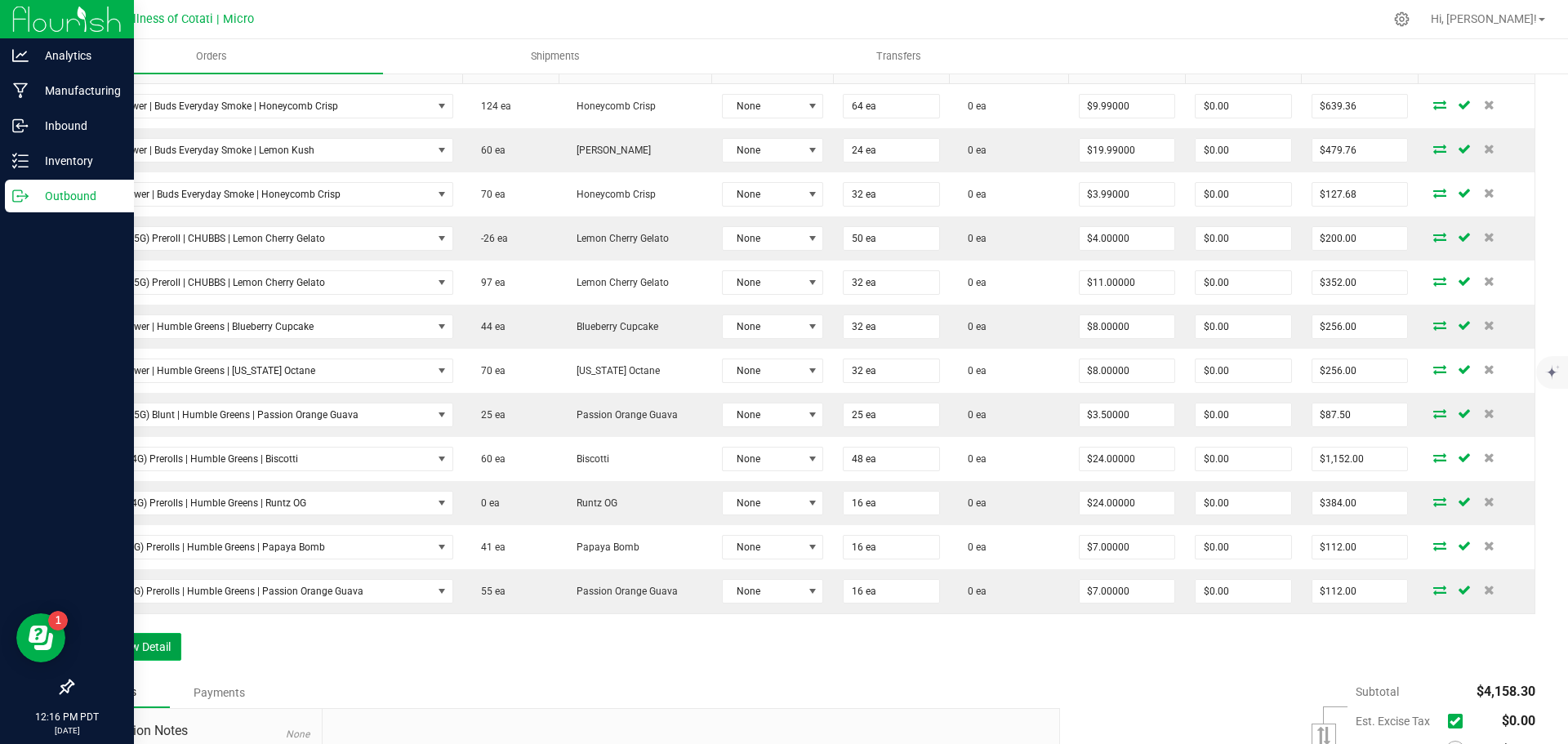
click at [143, 647] on button "Add New Detail" at bounding box center [126, 646] width 110 height 28
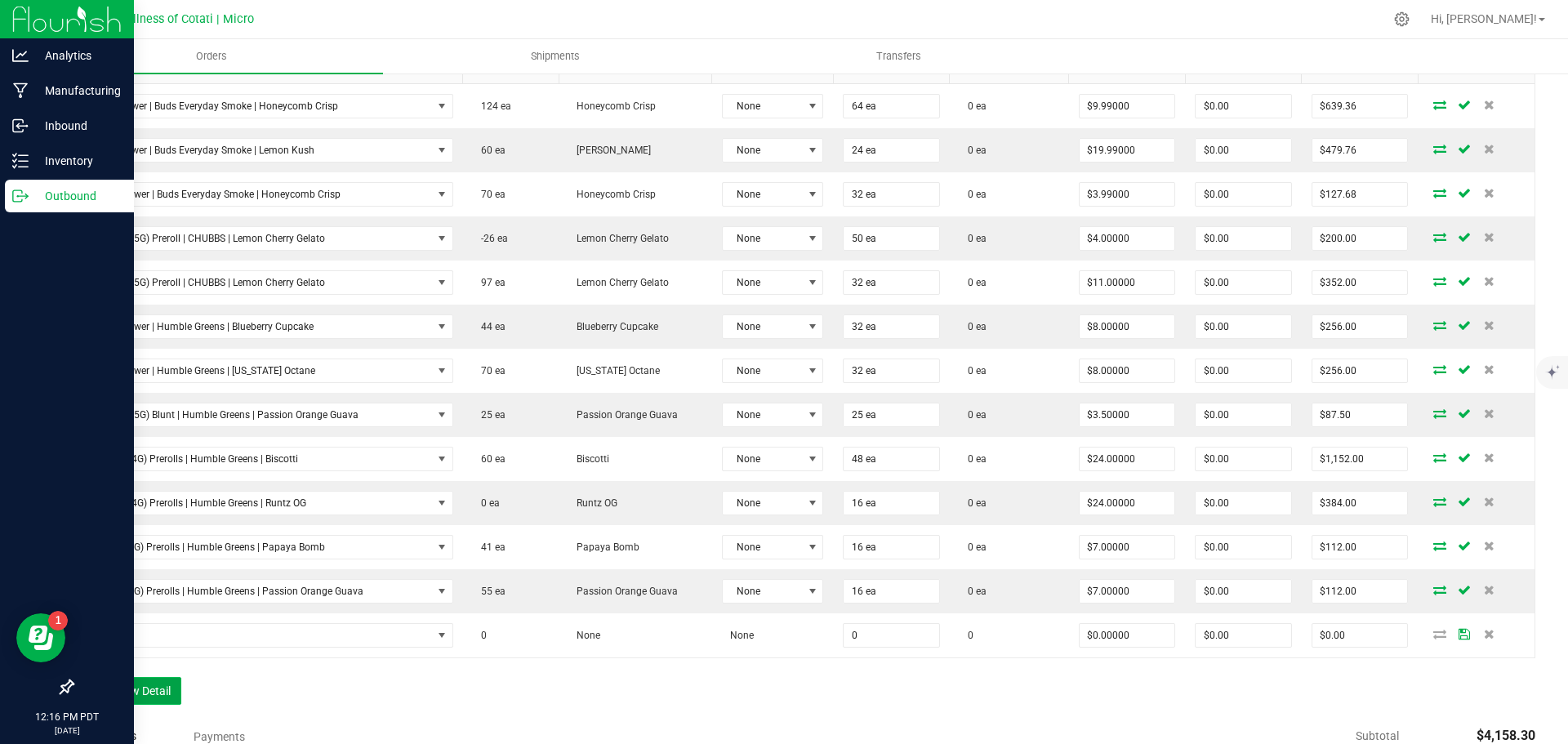
click at [141, 688] on button "Add New Detail" at bounding box center [126, 691] width 110 height 28
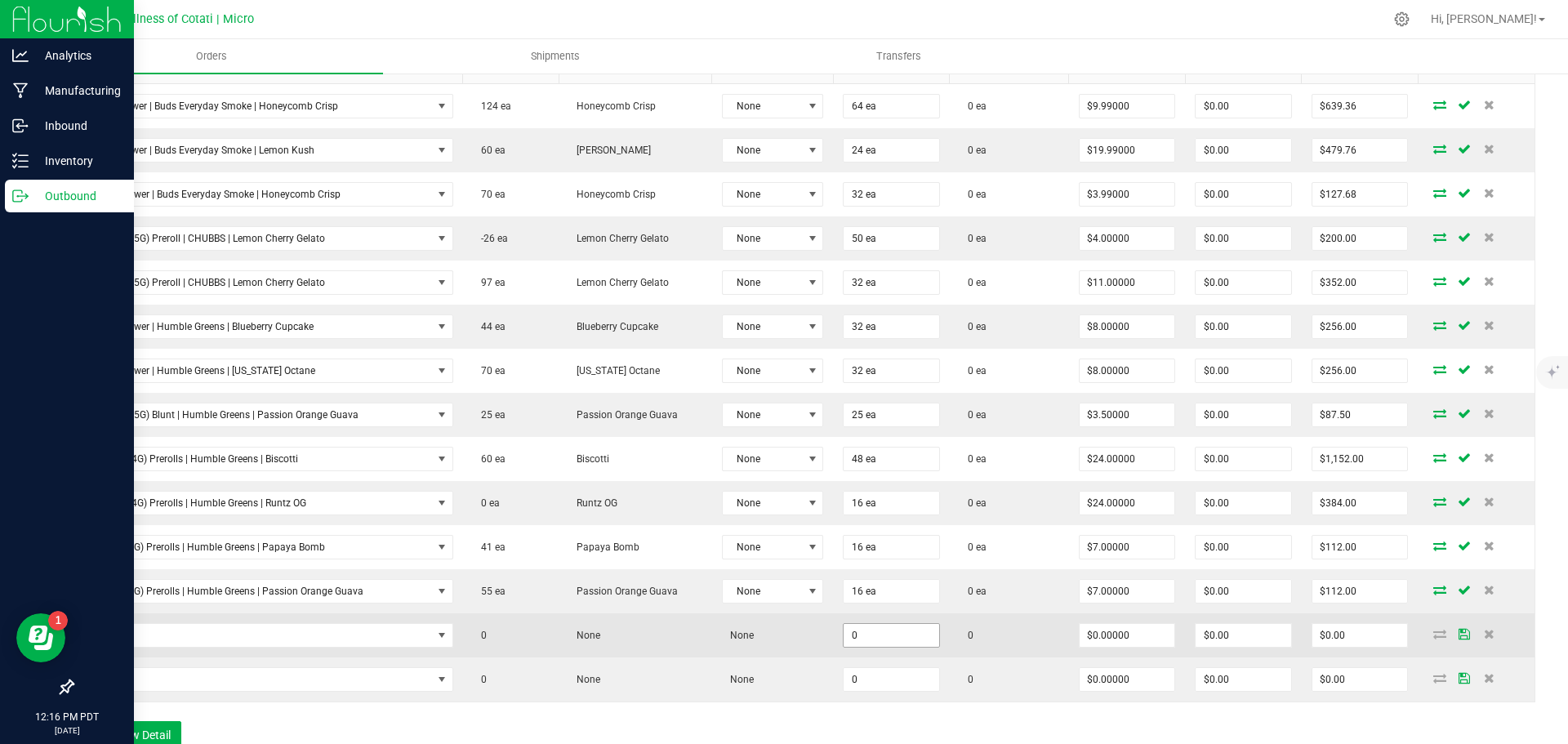
click at [875, 639] on input "0" at bounding box center [892, 635] width 96 height 23
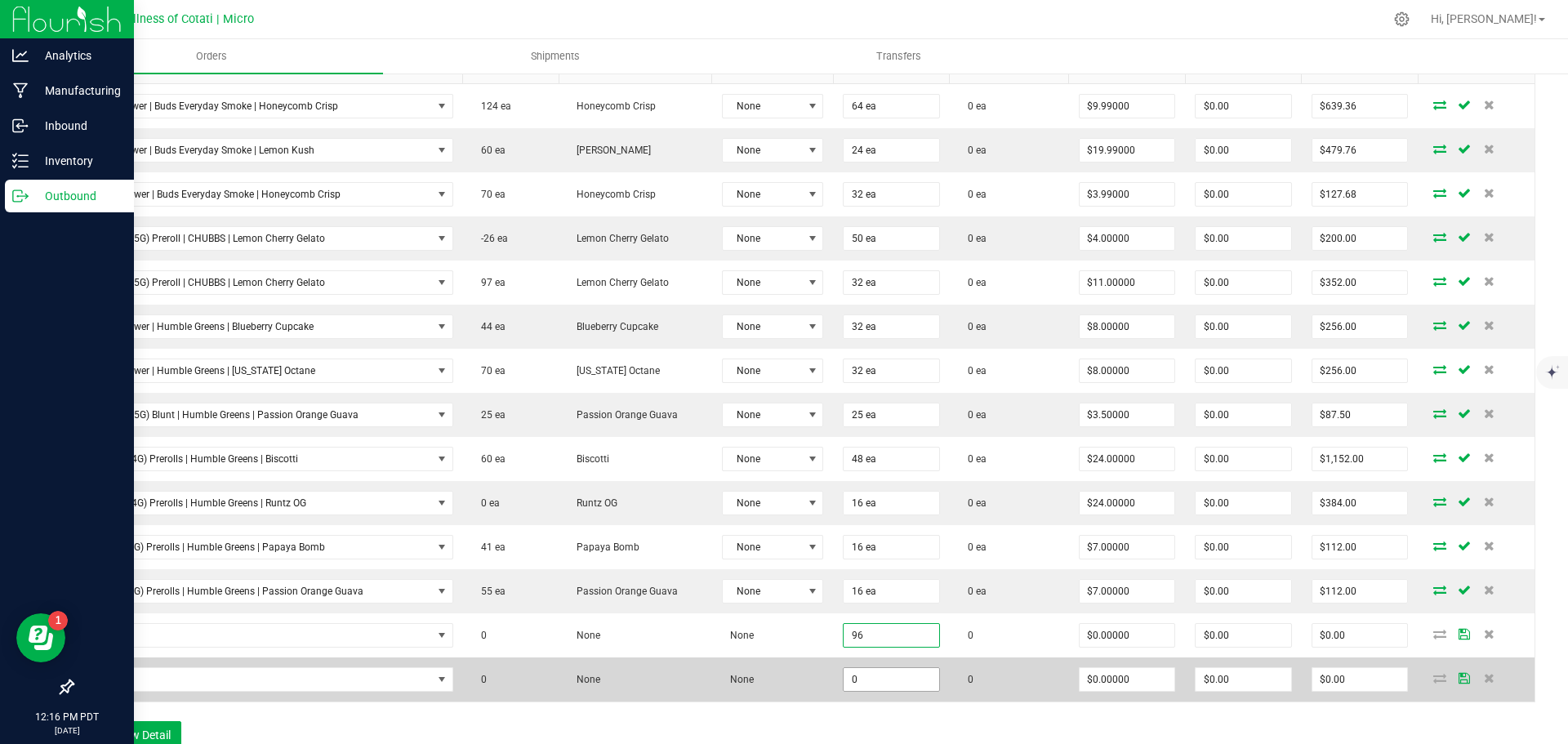
type input "96"
click at [876, 681] on input "0" at bounding box center [892, 679] width 96 height 23
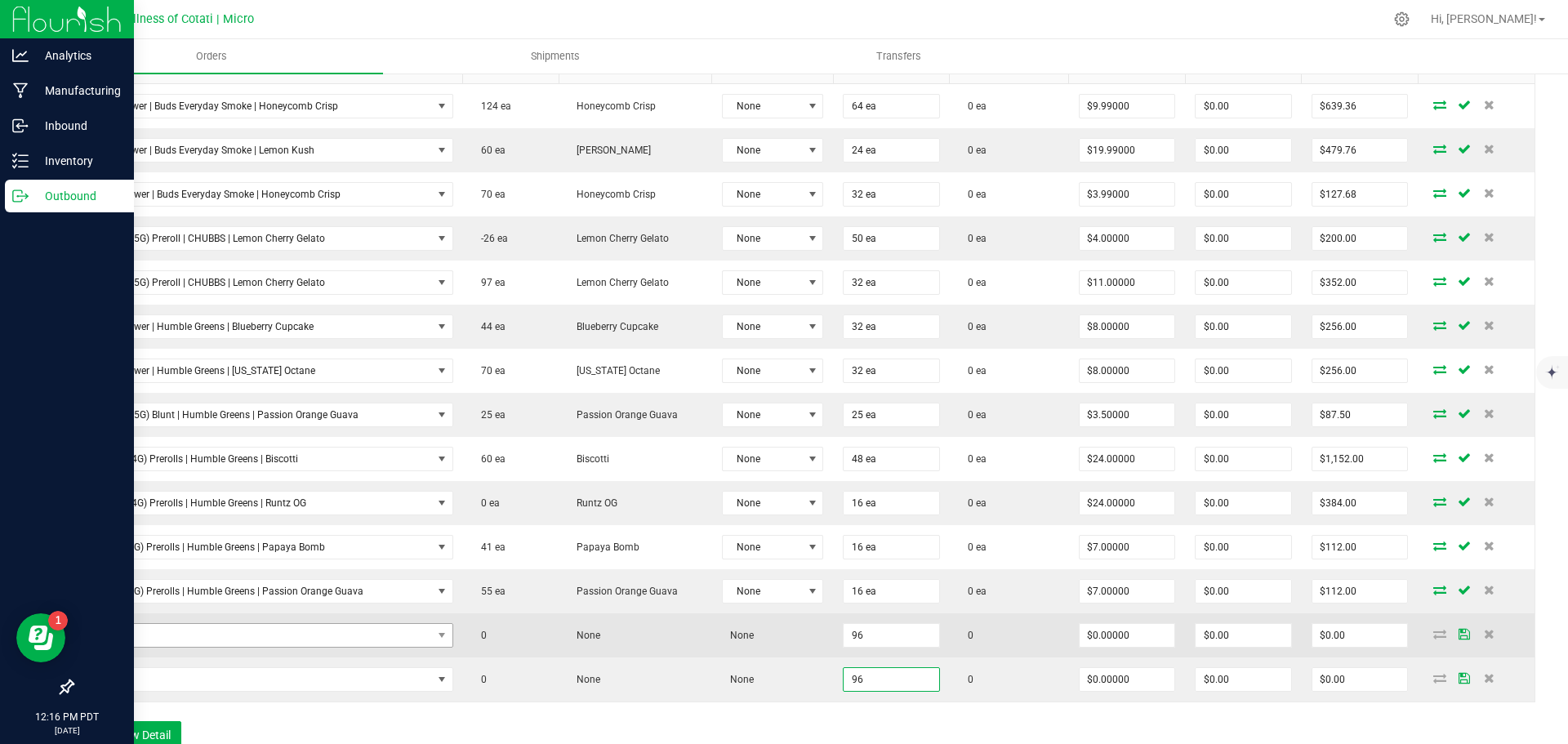
type input "96"
click at [402, 638] on span "NO DATA FOUND" at bounding box center [257, 635] width 348 height 23
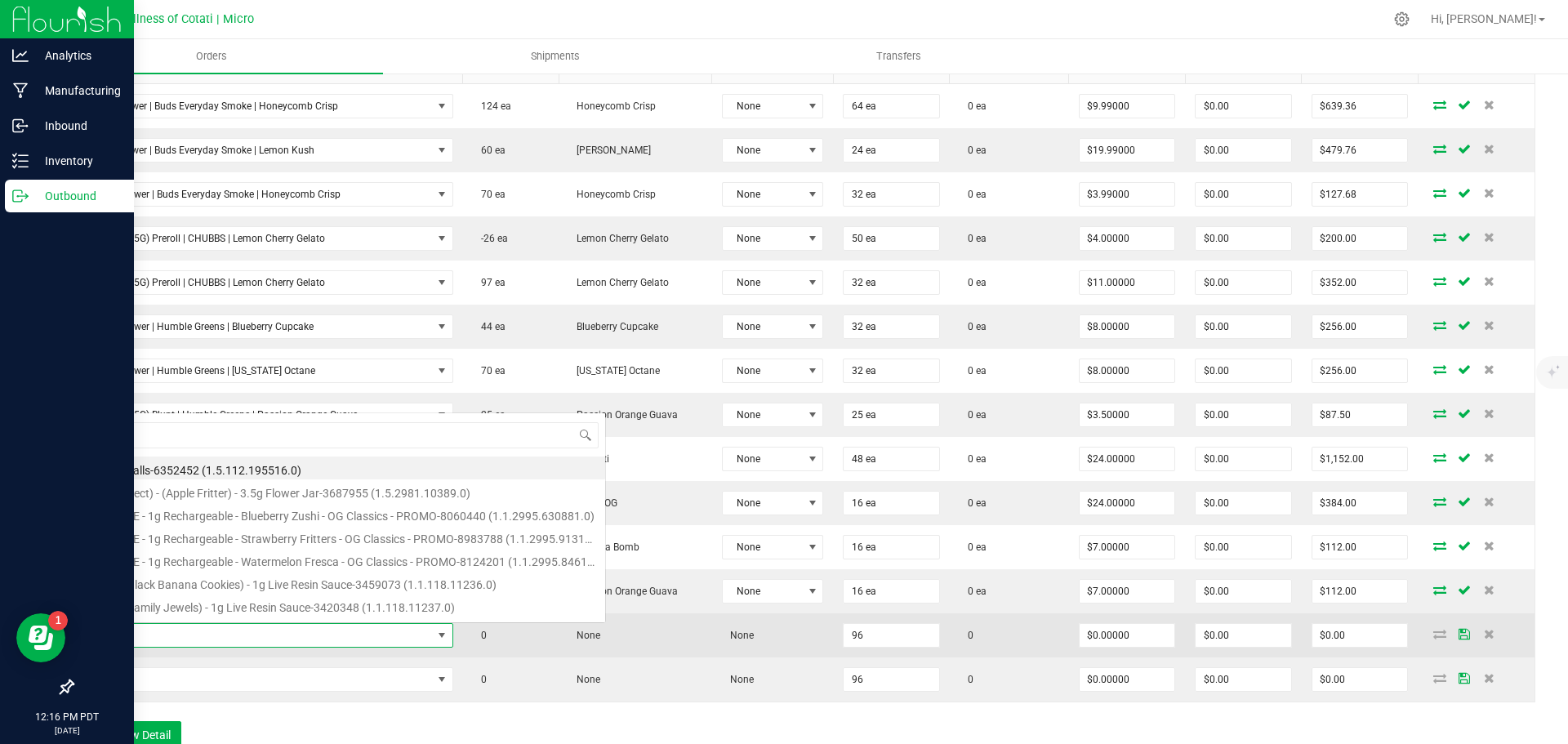
scroll to position [25, 361]
type input "3.5G Flower | Small Batch | Blue Dream"
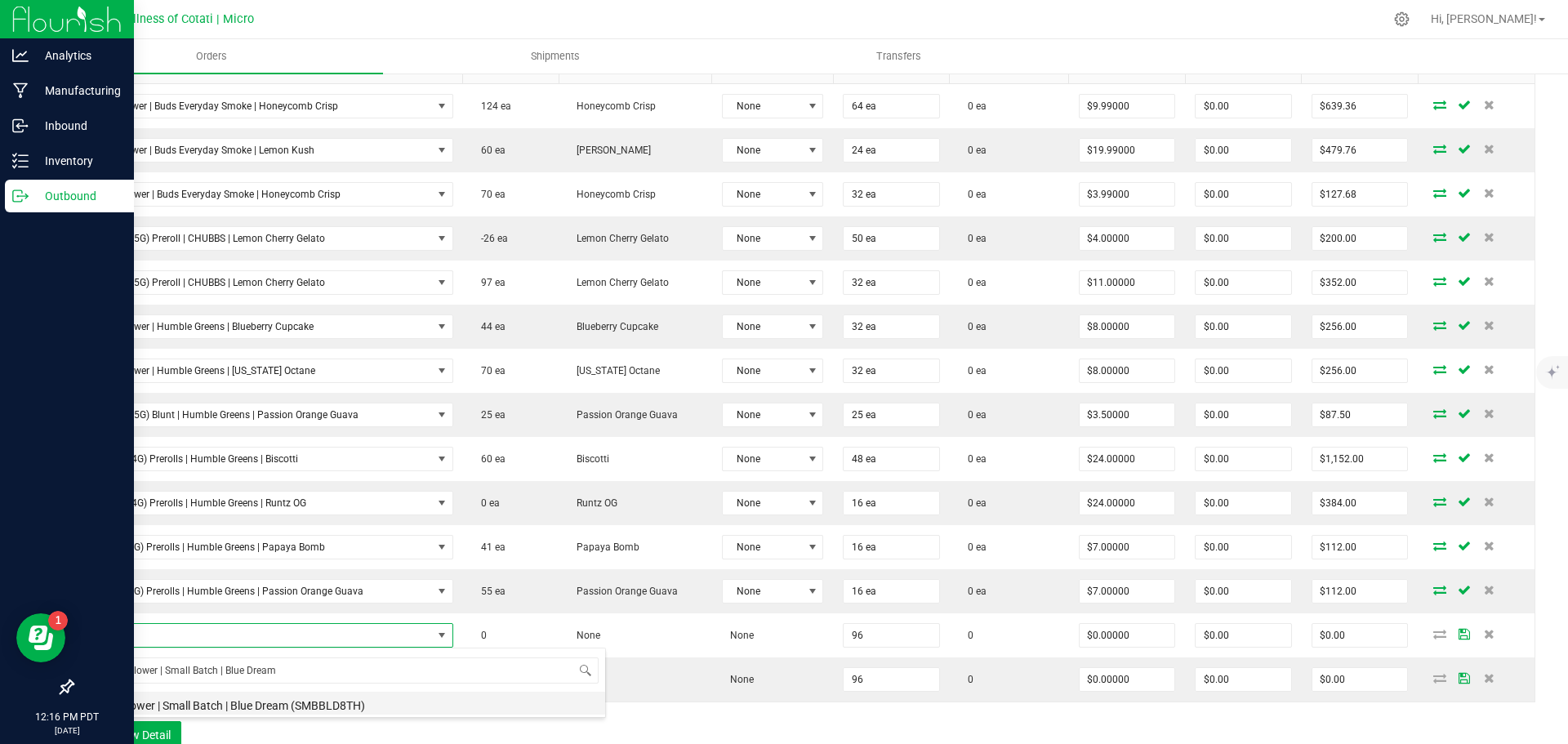
click at [424, 698] on li "3.5G Flower | Small Batch | Blue Dream (SMBBLD8TH)" at bounding box center [344, 703] width 521 height 23
type input "96 ea"
type input "$12.00000"
type input "$1,152.00"
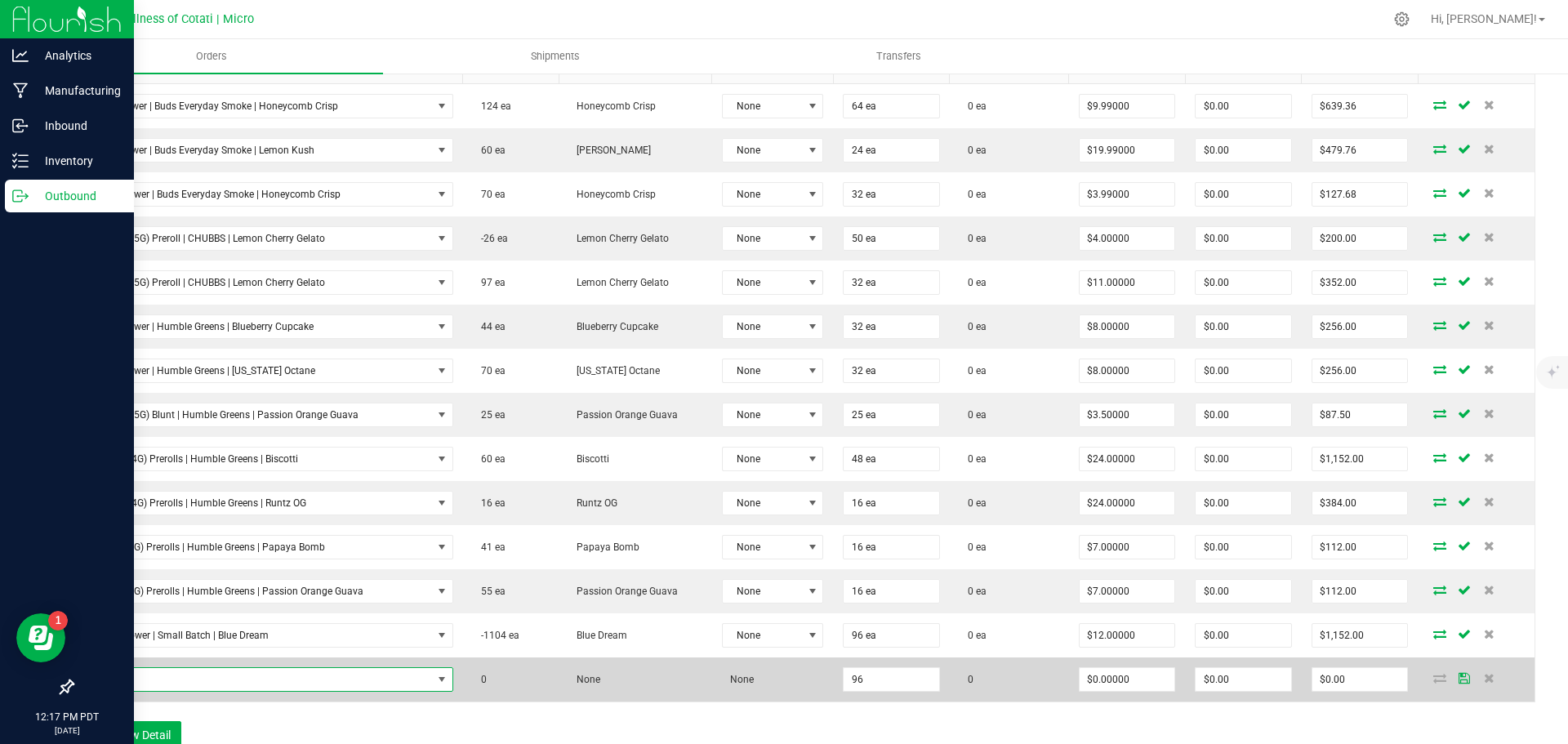
click at [382, 672] on span "NO DATA FOUND" at bounding box center [257, 679] width 348 height 23
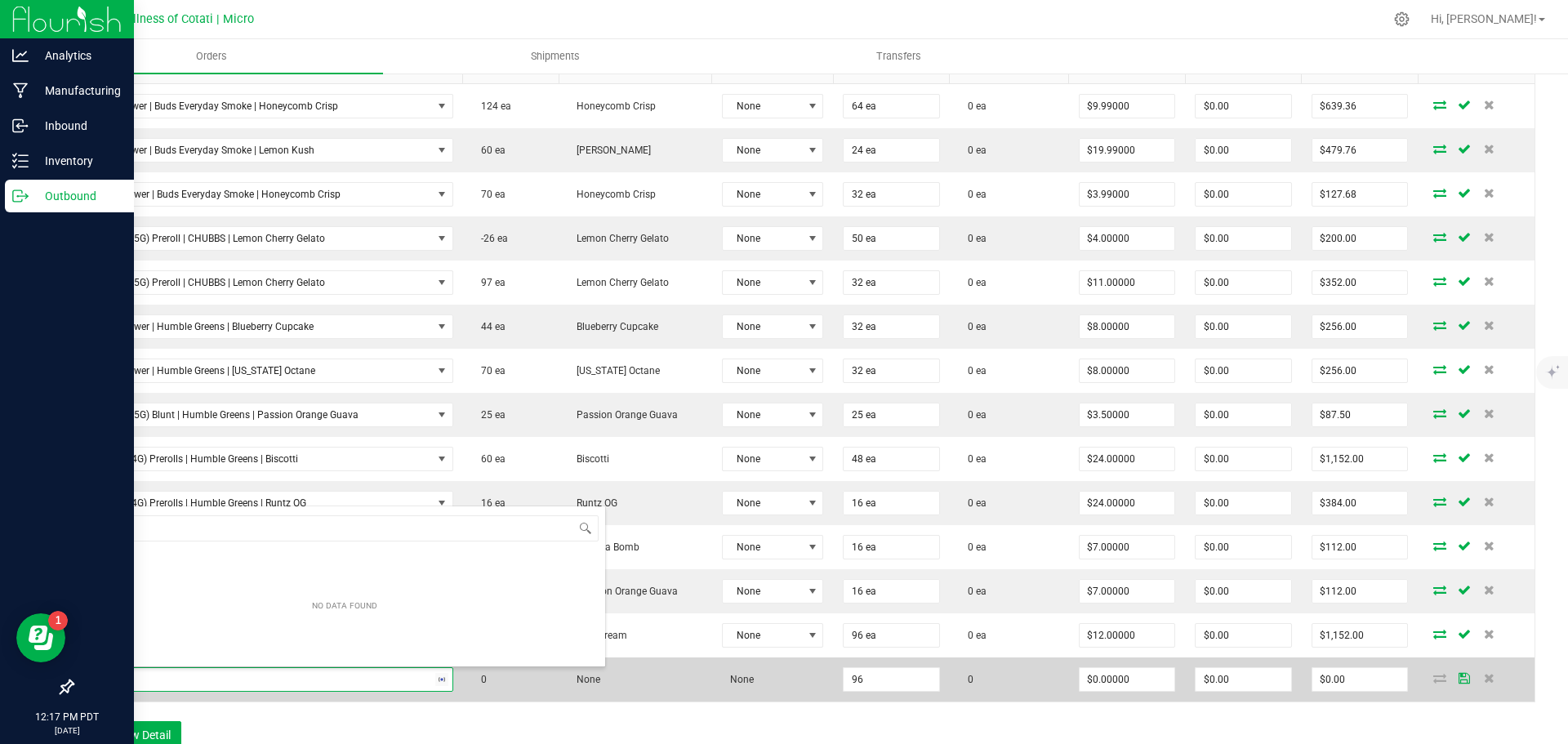
type input "3.5g Flower | Small Batch | Residual Sugar"
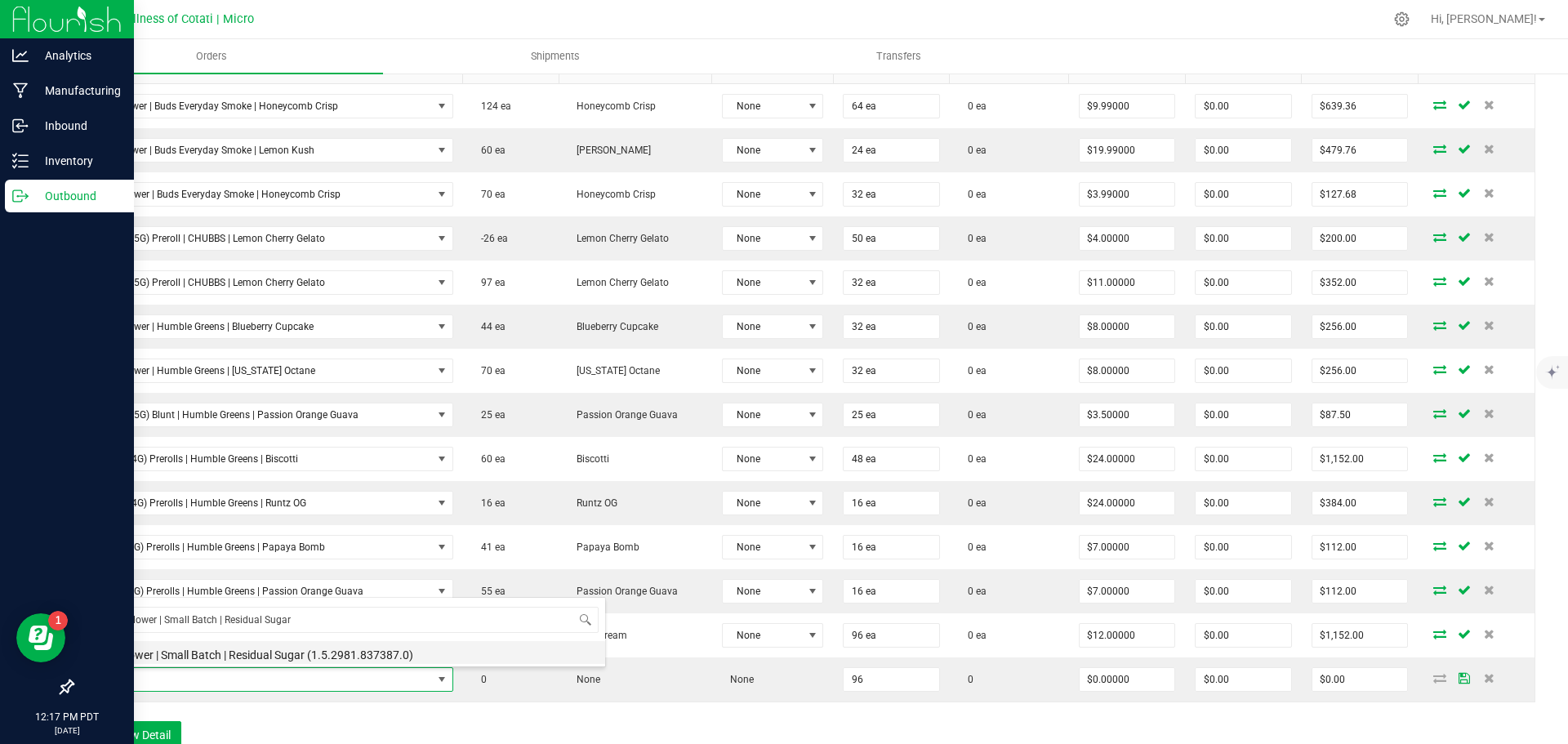
click at [271, 655] on li "3.5g Flower | Small Batch | Residual Sugar (1.5.2981.837387.0)" at bounding box center [344, 652] width 521 height 23
type input "96 ea"
type input "$12.00000"
type input "$1,152.00"
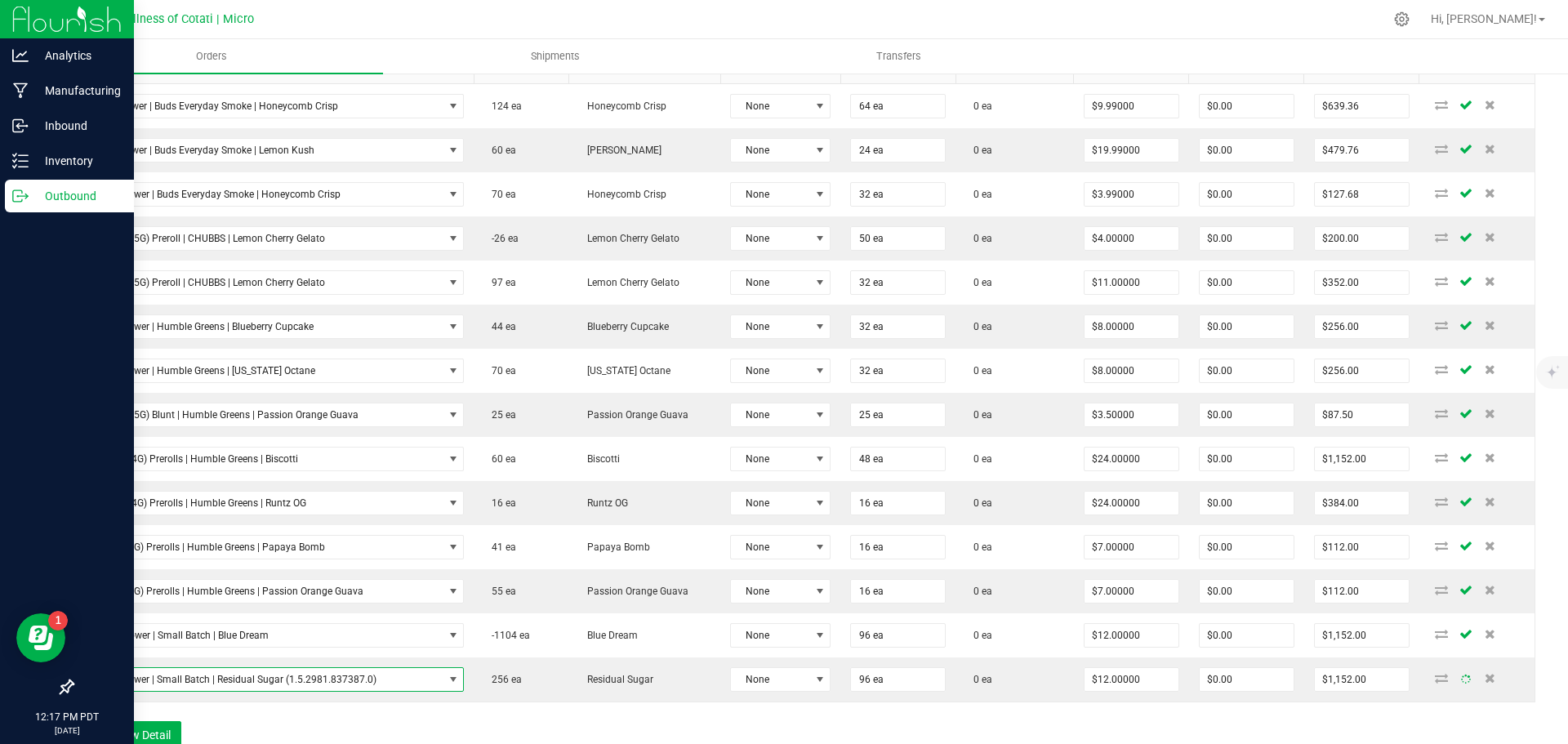
click at [394, 716] on div "Order Details Print All Labels Item Sellable Strain Lot Number Qty Ordered Qty …" at bounding box center [803, 387] width 1464 height 753
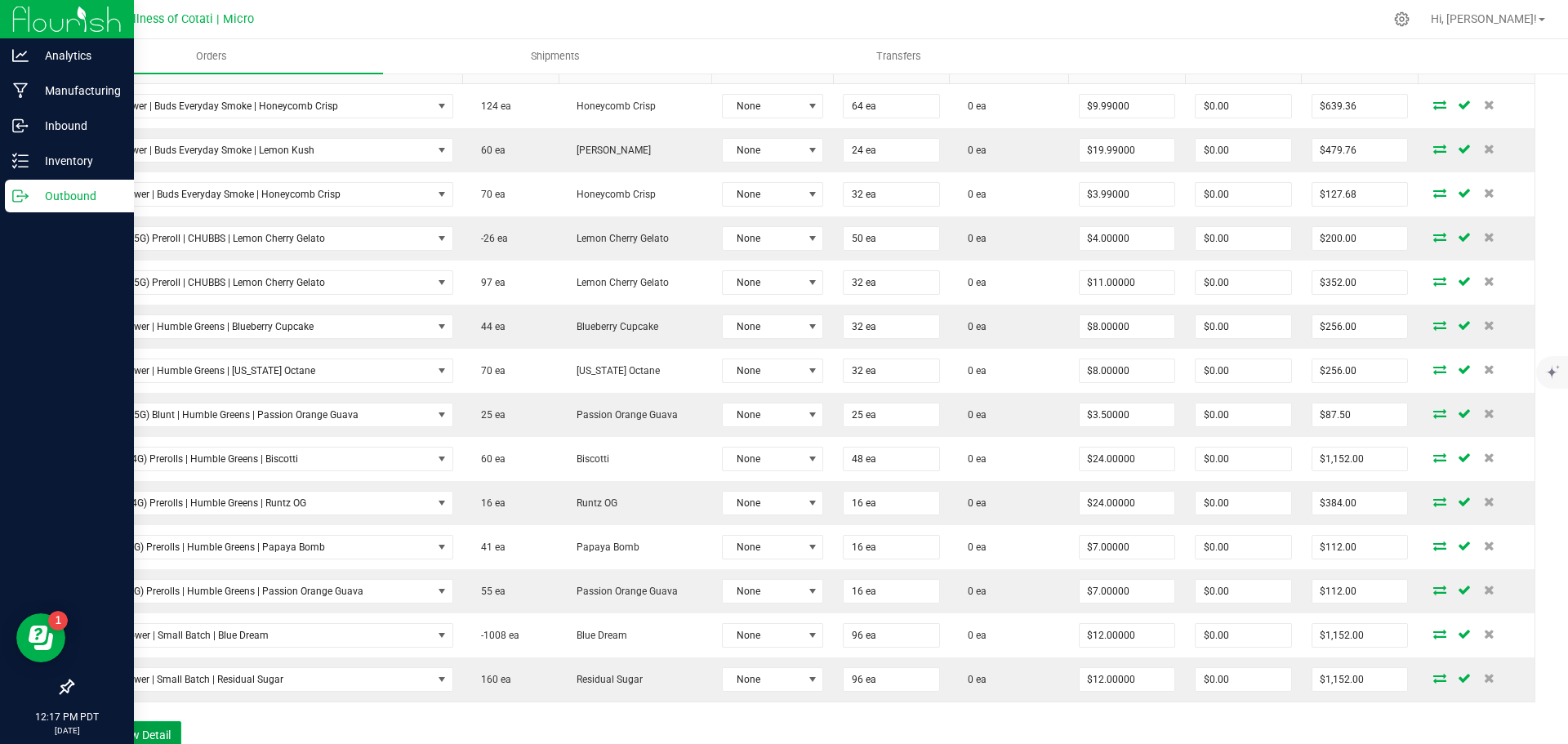
click at [163, 726] on button "Add New Detail" at bounding box center [126, 735] width 110 height 28
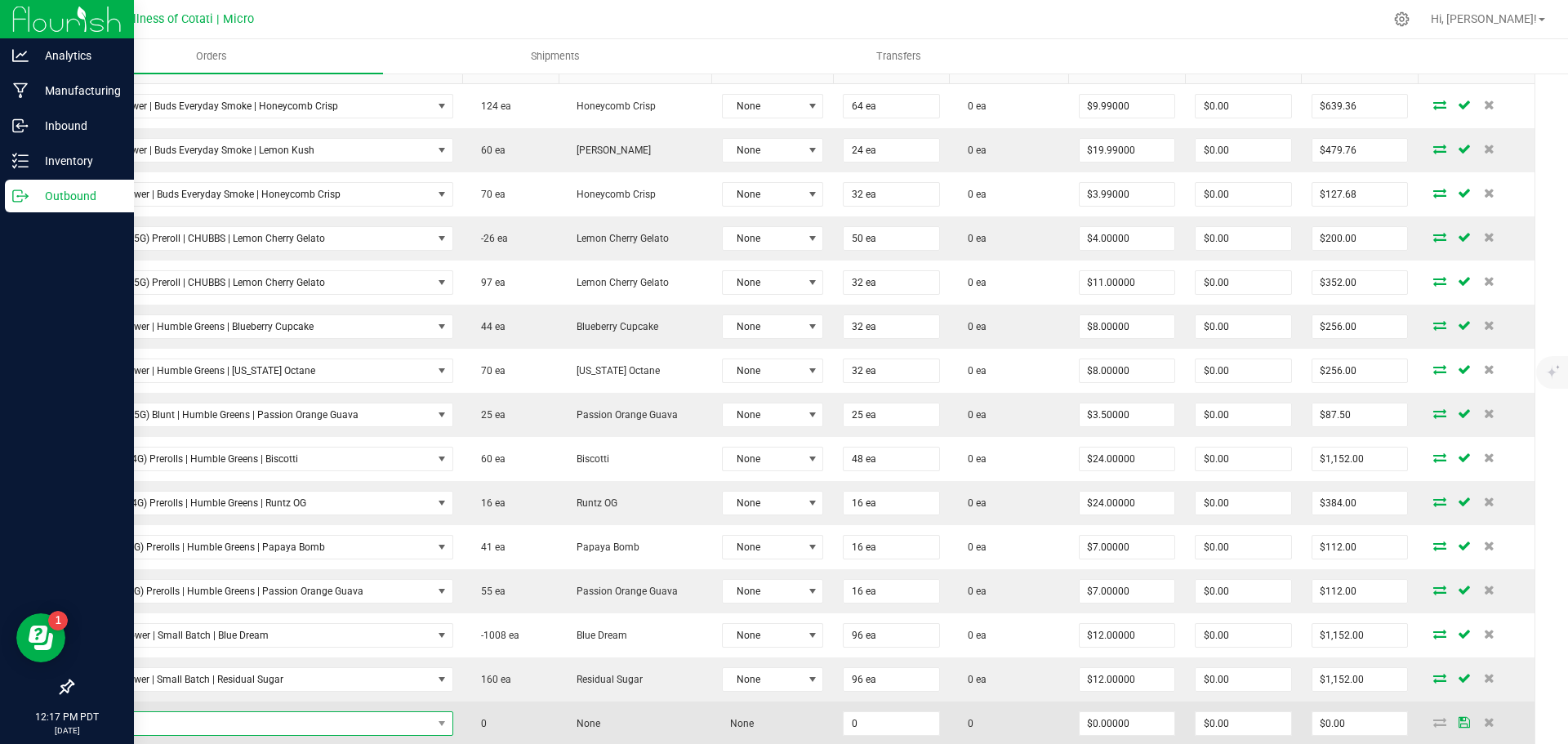
click at [179, 715] on span "NO DATA FOUND" at bounding box center [257, 723] width 348 height 23
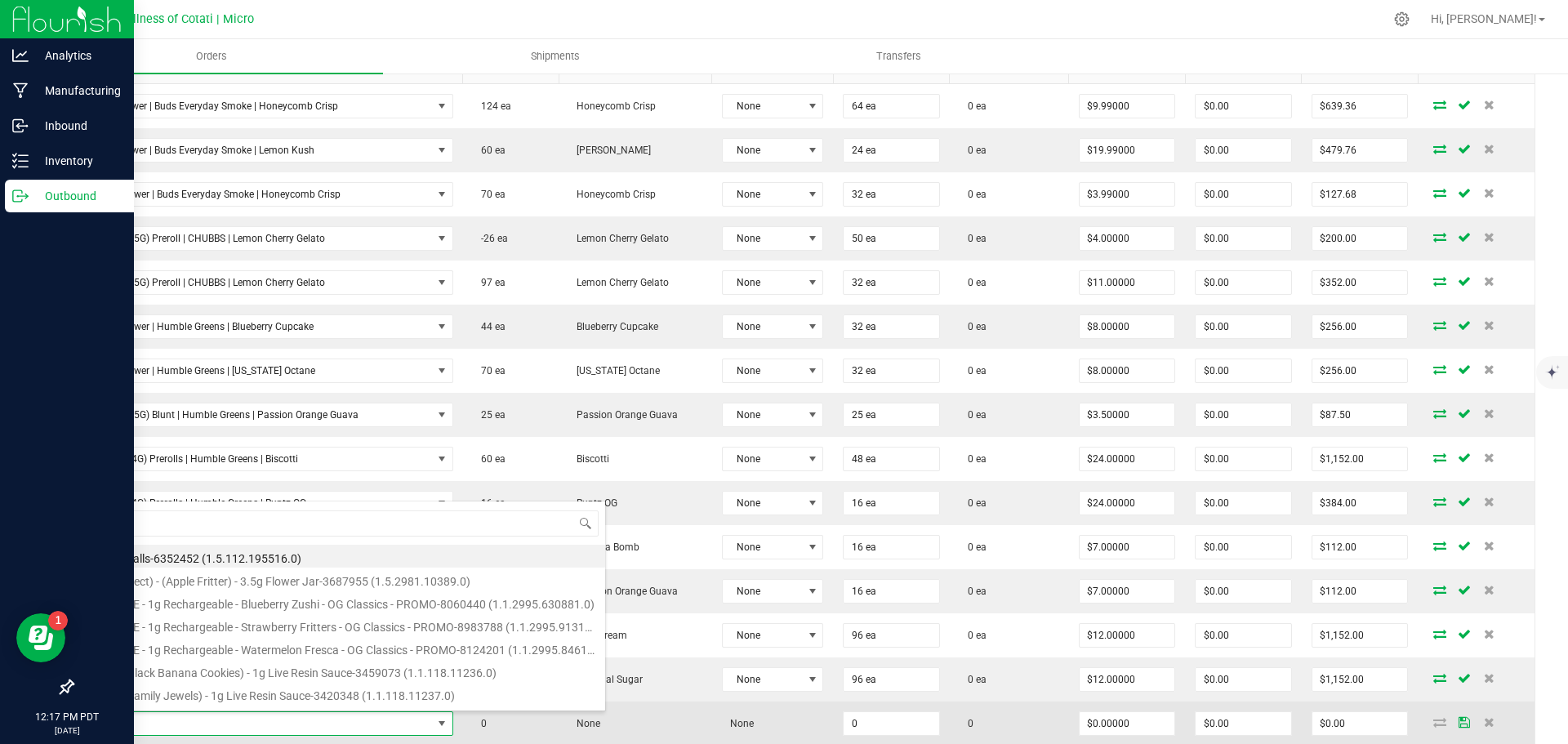
type input "3.5G Flower | Stony Point | Sunset Girl"
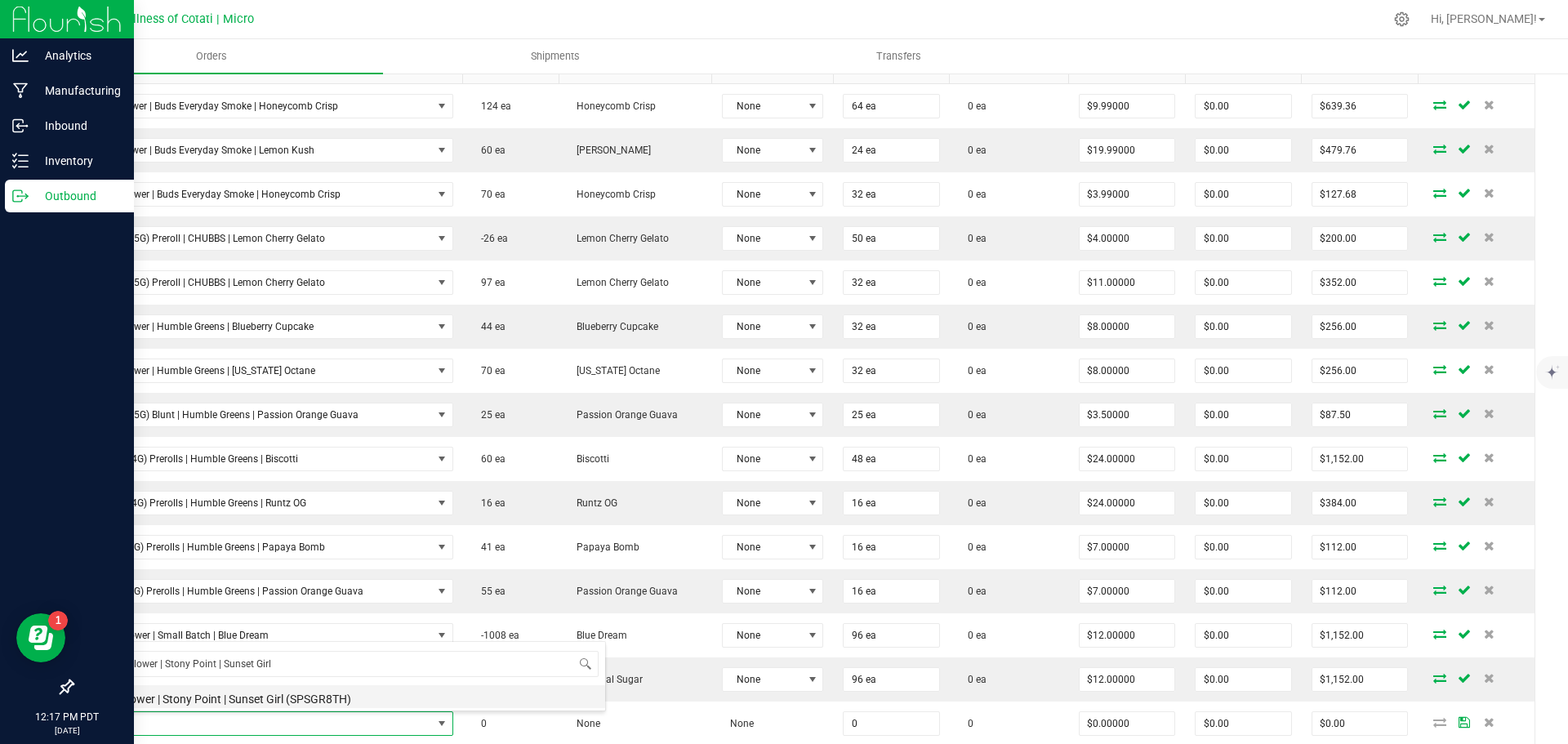
click at [235, 700] on li "3.5G Flower | Stony Point | Sunset Girl (SPSGR8TH)" at bounding box center [344, 696] width 521 height 23
type input "0 ea"
type input "$15.00000"
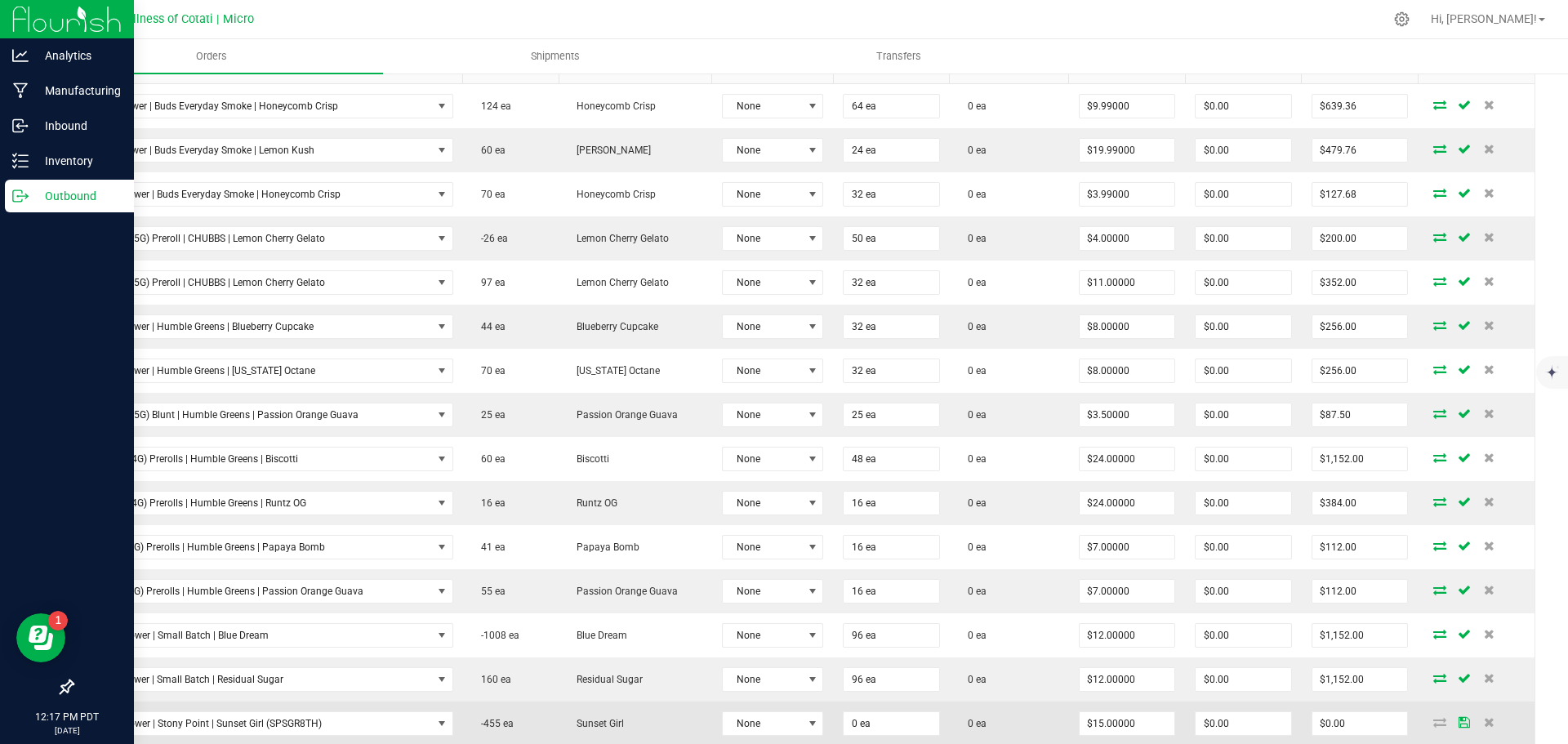
click at [876, 736] on td "0 ea" at bounding box center [891, 724] width 117 height 44
click at [874, 726] on input "0" at bounding box center [892, 723] width 96 height 23
type input "32 ea"
type input "$480.00"
click at [1038, 714] on td "0 ea" at bounding box center [1009, 724] width 119 height 44
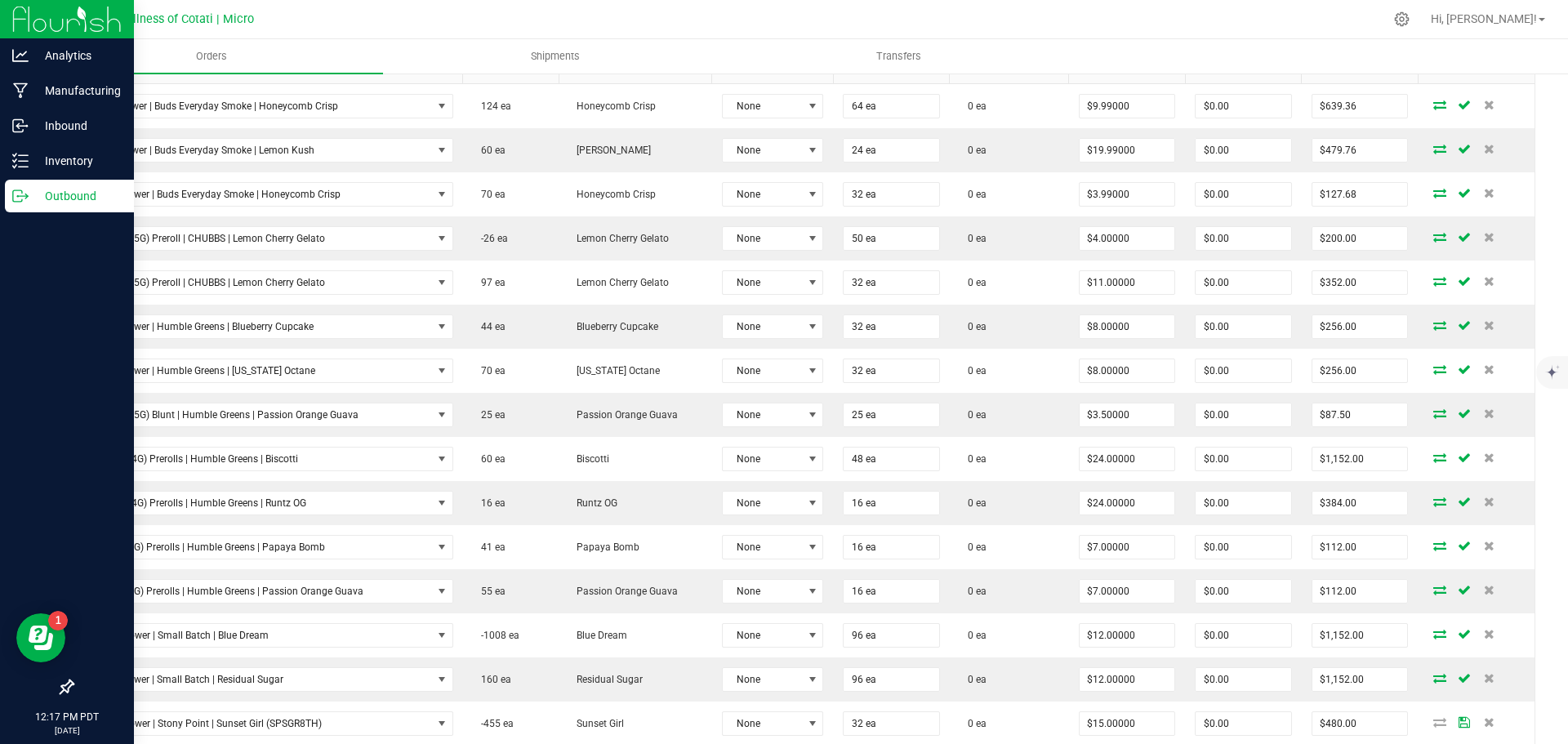
scroll to position [653, 0]
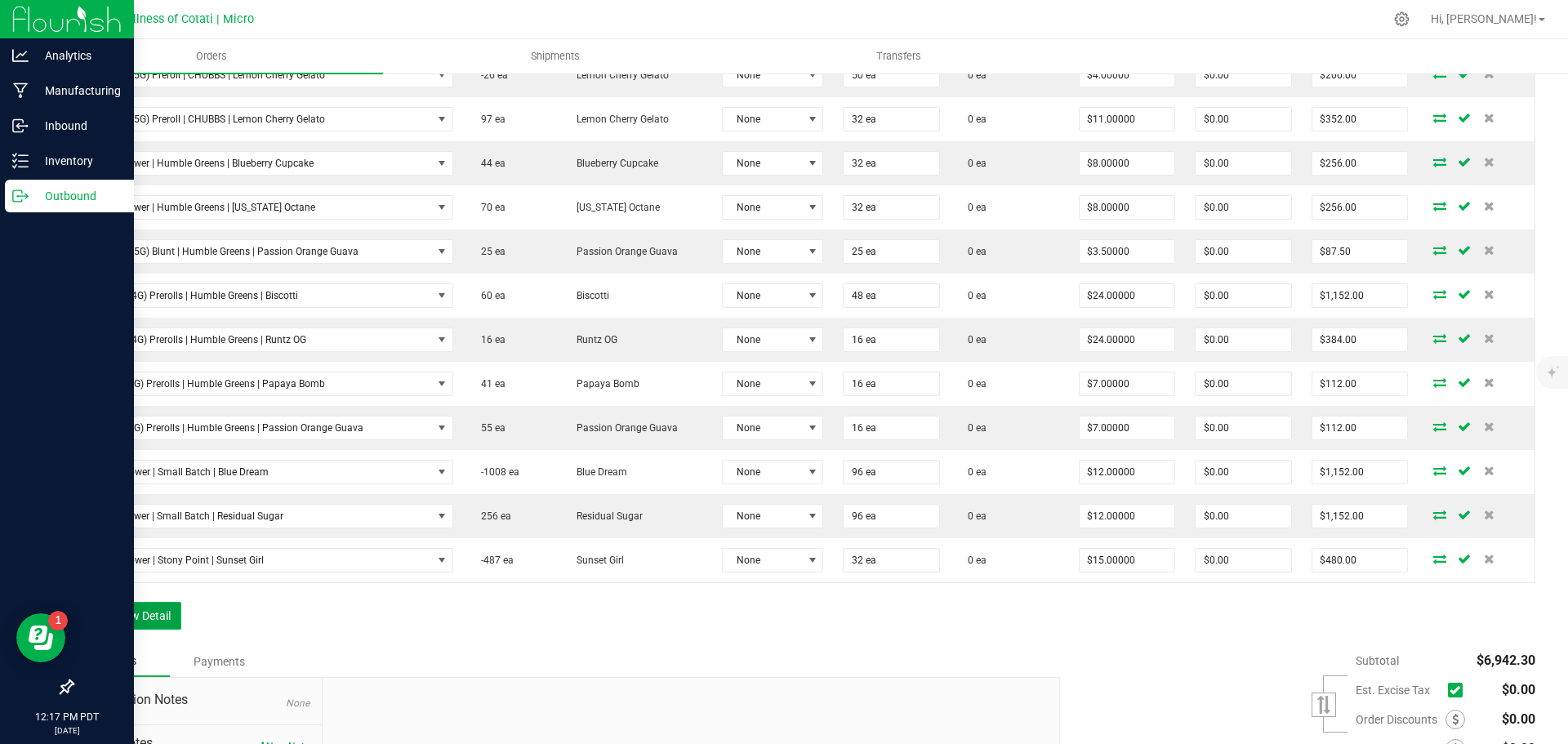
click at [164, 617] on button "Add New Detail" at bounding box center [126, 616] width 110 height 28
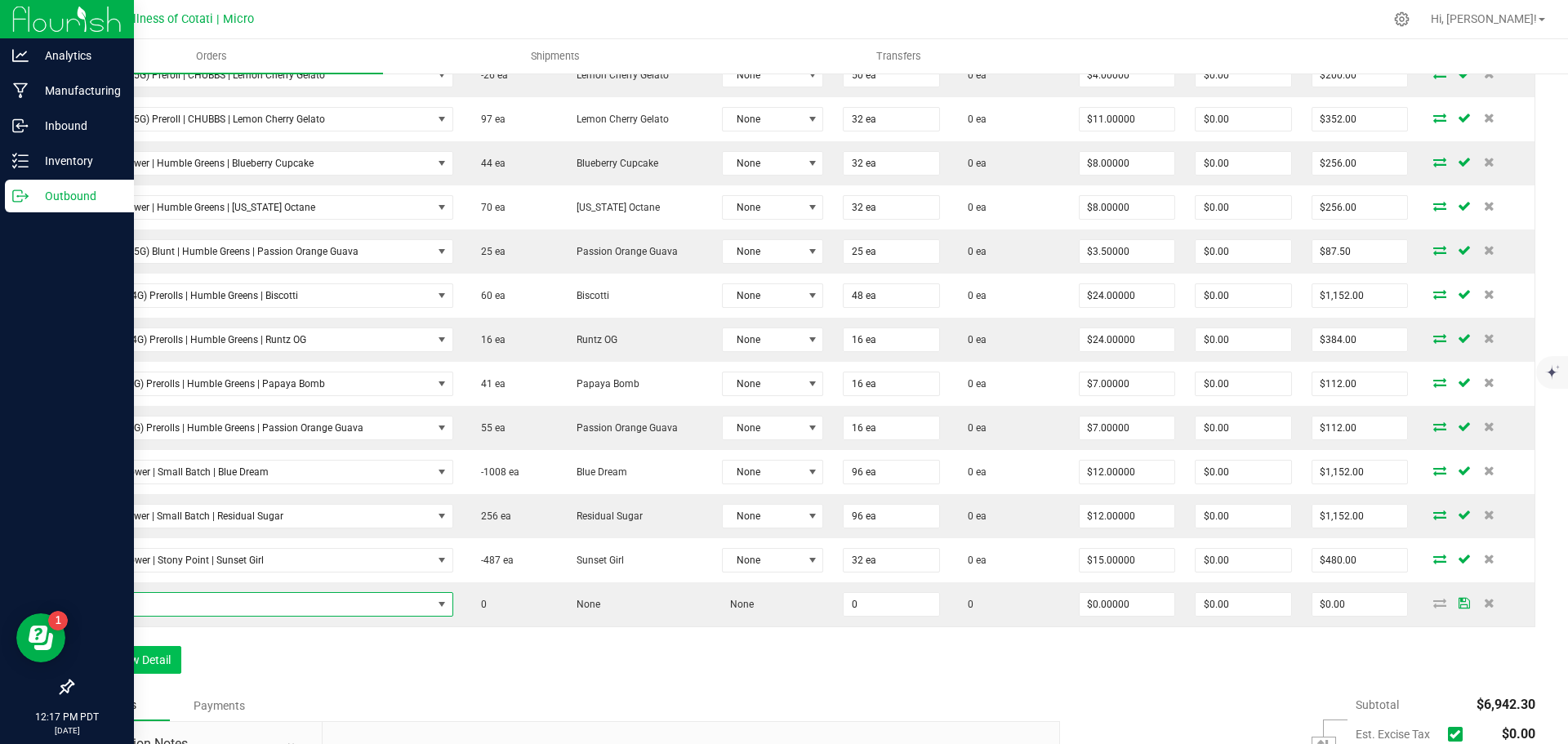
click at [165, 610] on span "NO DATA FOUND" at bounding box center [257, 604] width 348 height 23
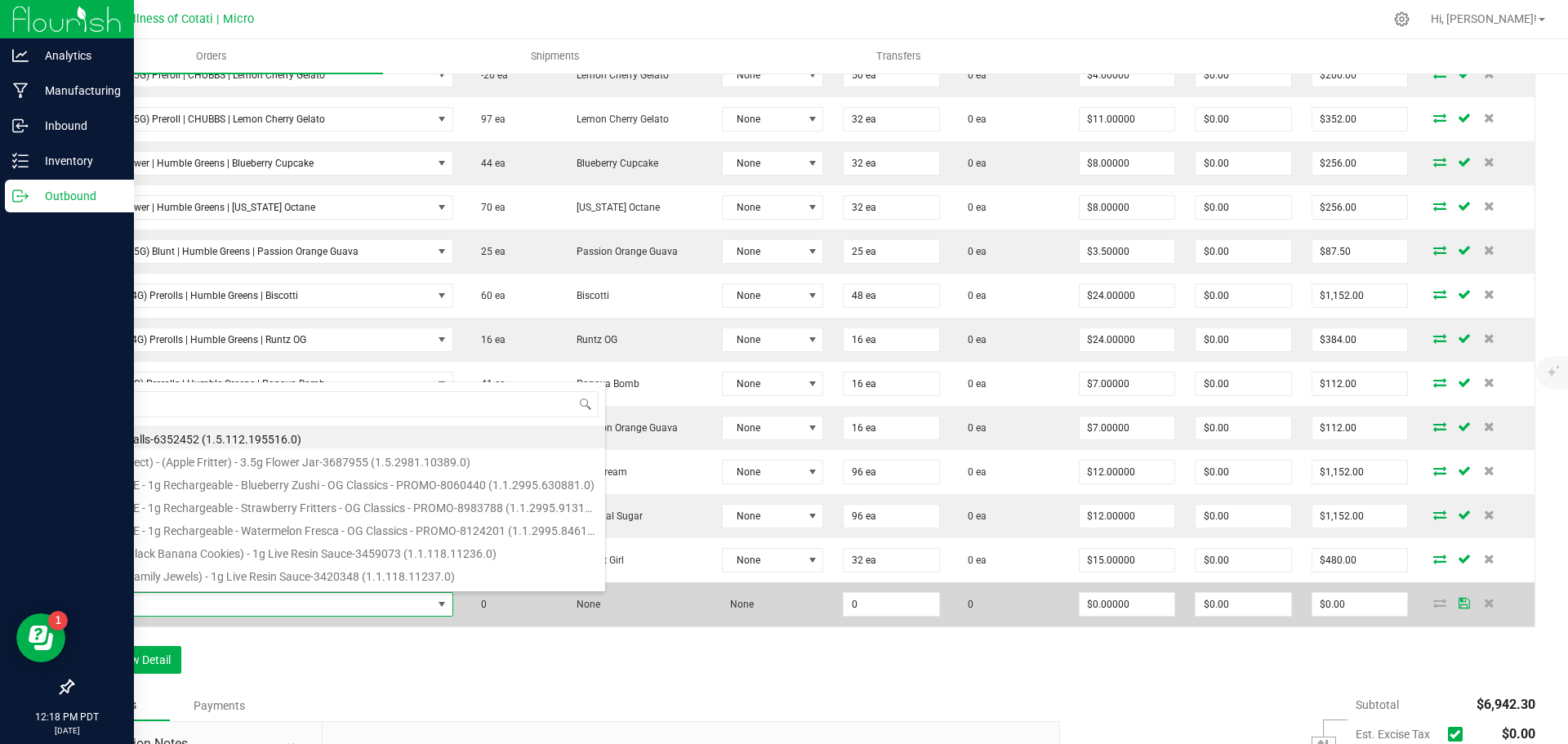
scroll to position [25, 361]
type input "14g Flower | Weedlove | Banana Sorbet"
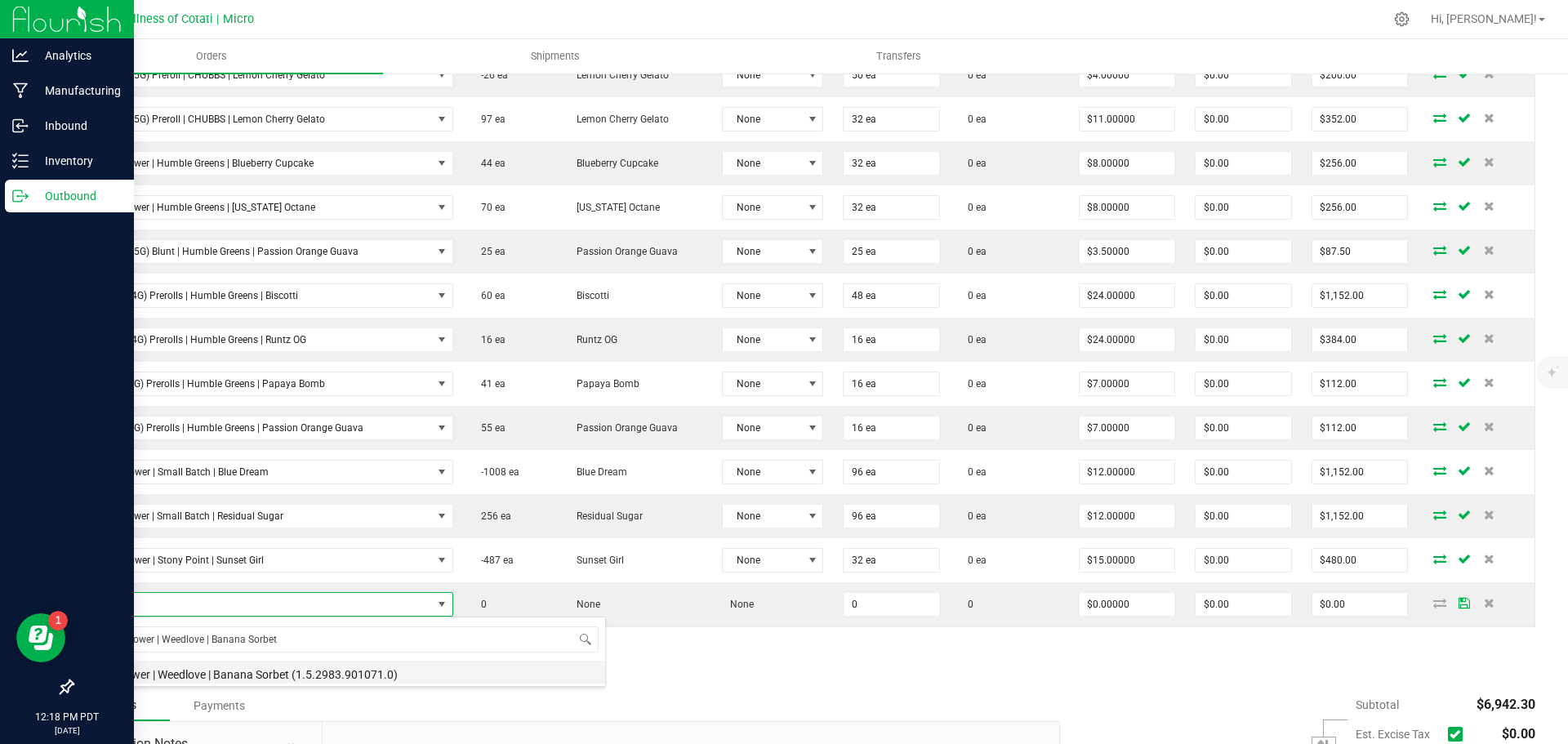
click at [254, 680] on li "14g Flower | Weedlove | Banana Sorbet (1.5.2983.901071.0)" at bounding box center [344, 671] width 521 height 23
type input "0 ea"
type input "$33.00000"
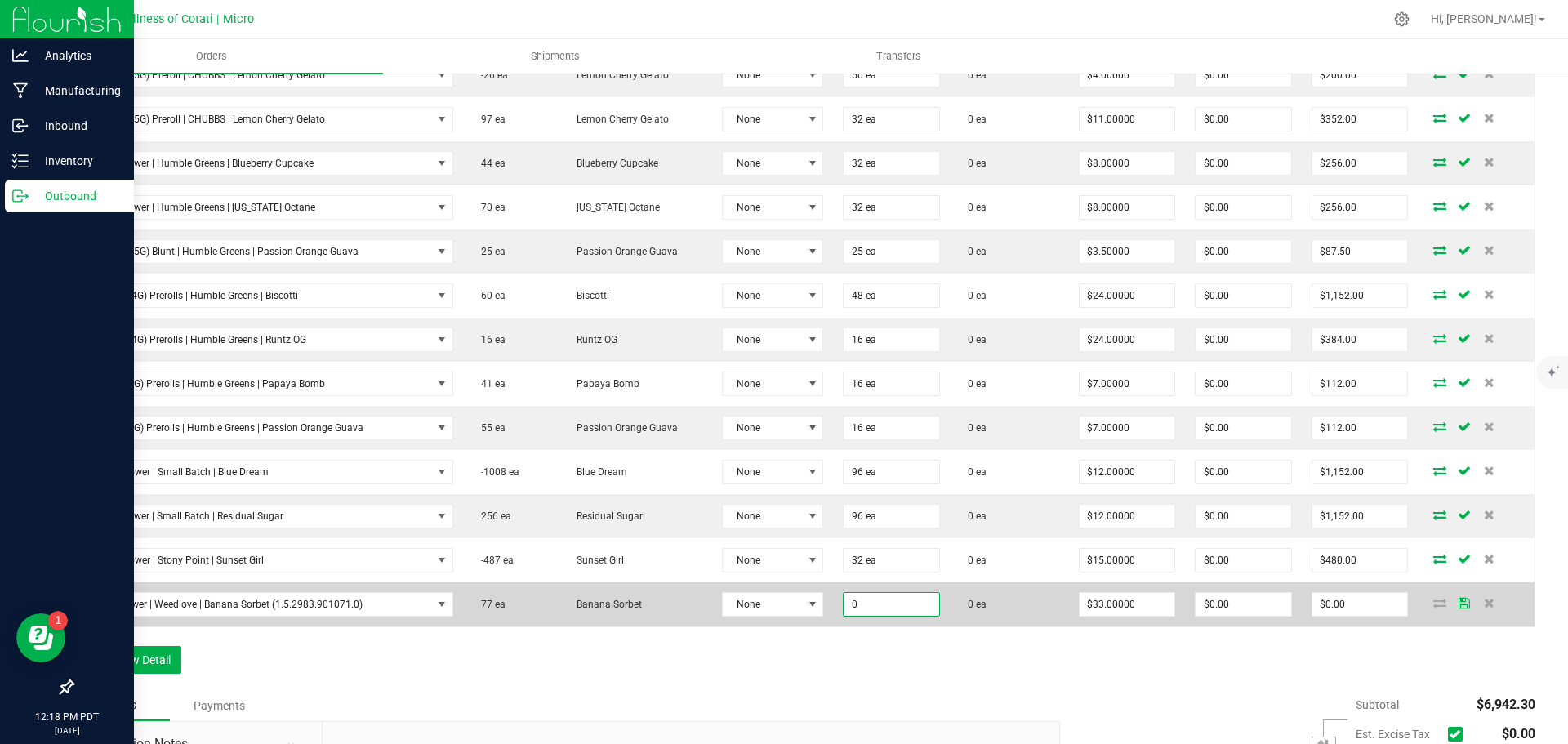
click at [885, 602] on input "0" at bounding box center [892, 604] width 96 height 23
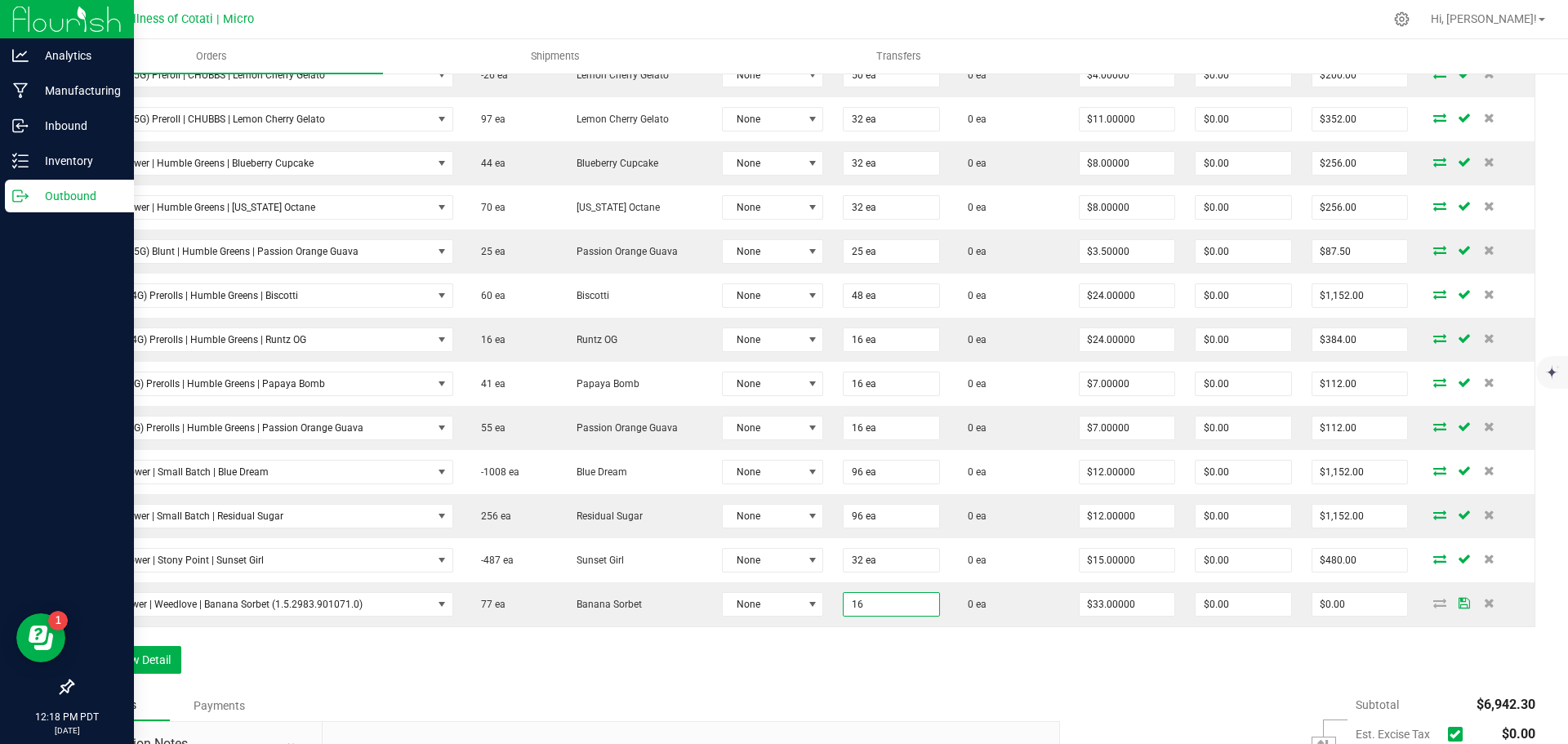
type input "16 ea"
type input "$528.00"
click at [926, 670] on div "Order Details Print All Labels Item Sellable Strain Lot Number Qty Ordered Qty …" at bounding box center [803, 268] width 1464 height 842
click at [122, 650] on button "Add New Detail" at bounding box center [126, 659] width 110 height 28
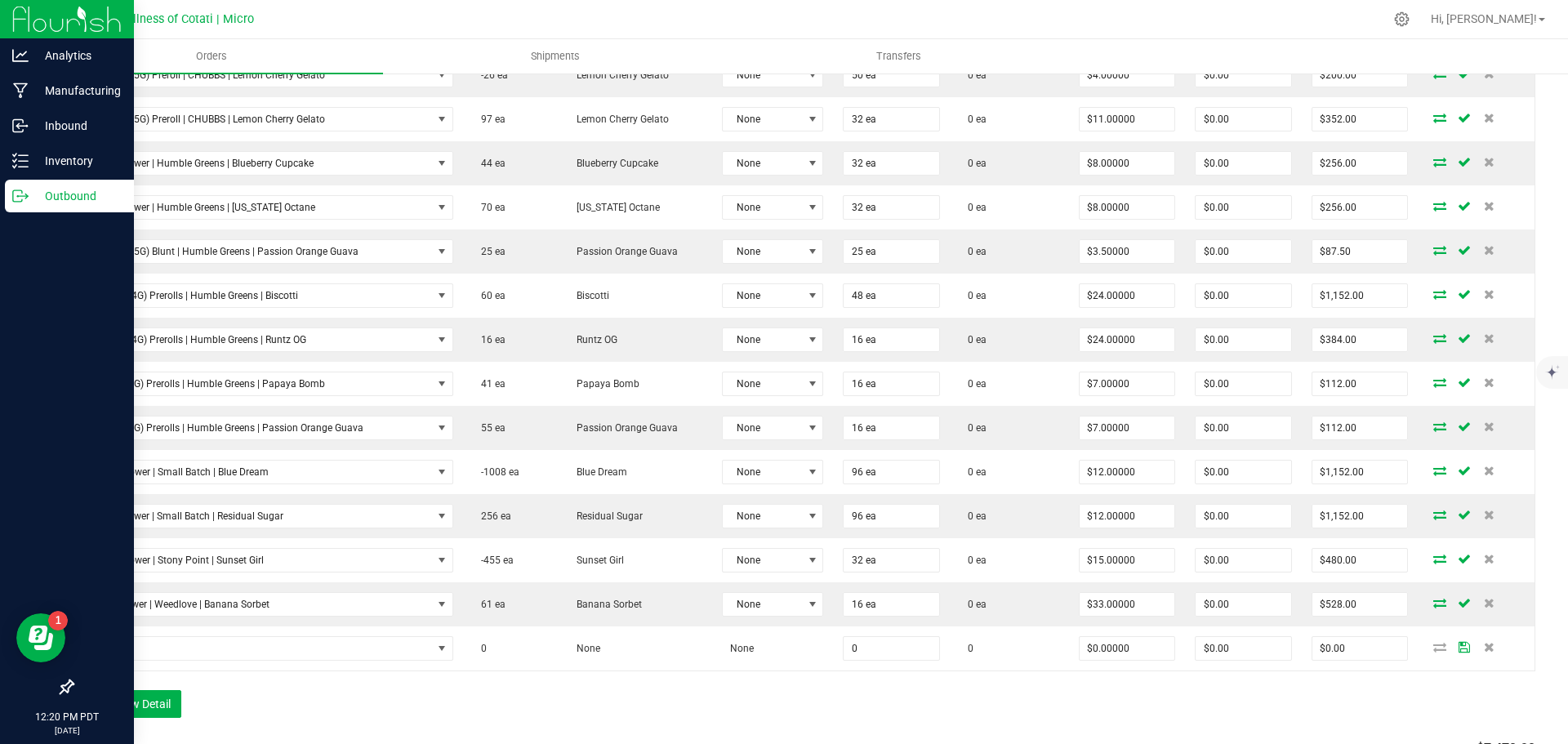
click at [128, 688] on div "Order Details Print All Labels Item Sellable Strain Lot Number Qty Ordered Qty …" at bounding box center [803, 290] width 1464 height 886
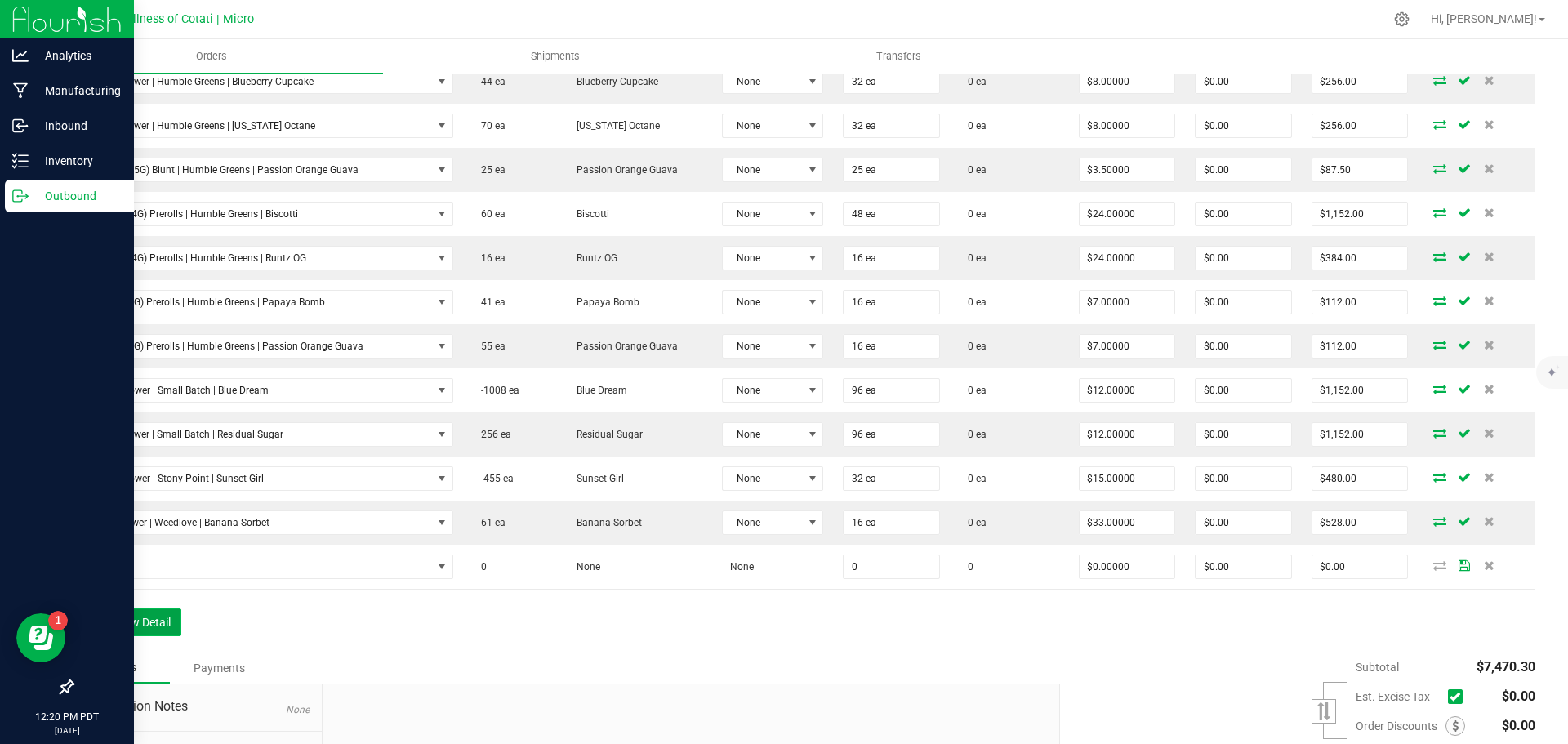
click at [139, 621] on button "Add New Detail" at bounding box center [126, 622] width 110 height 28
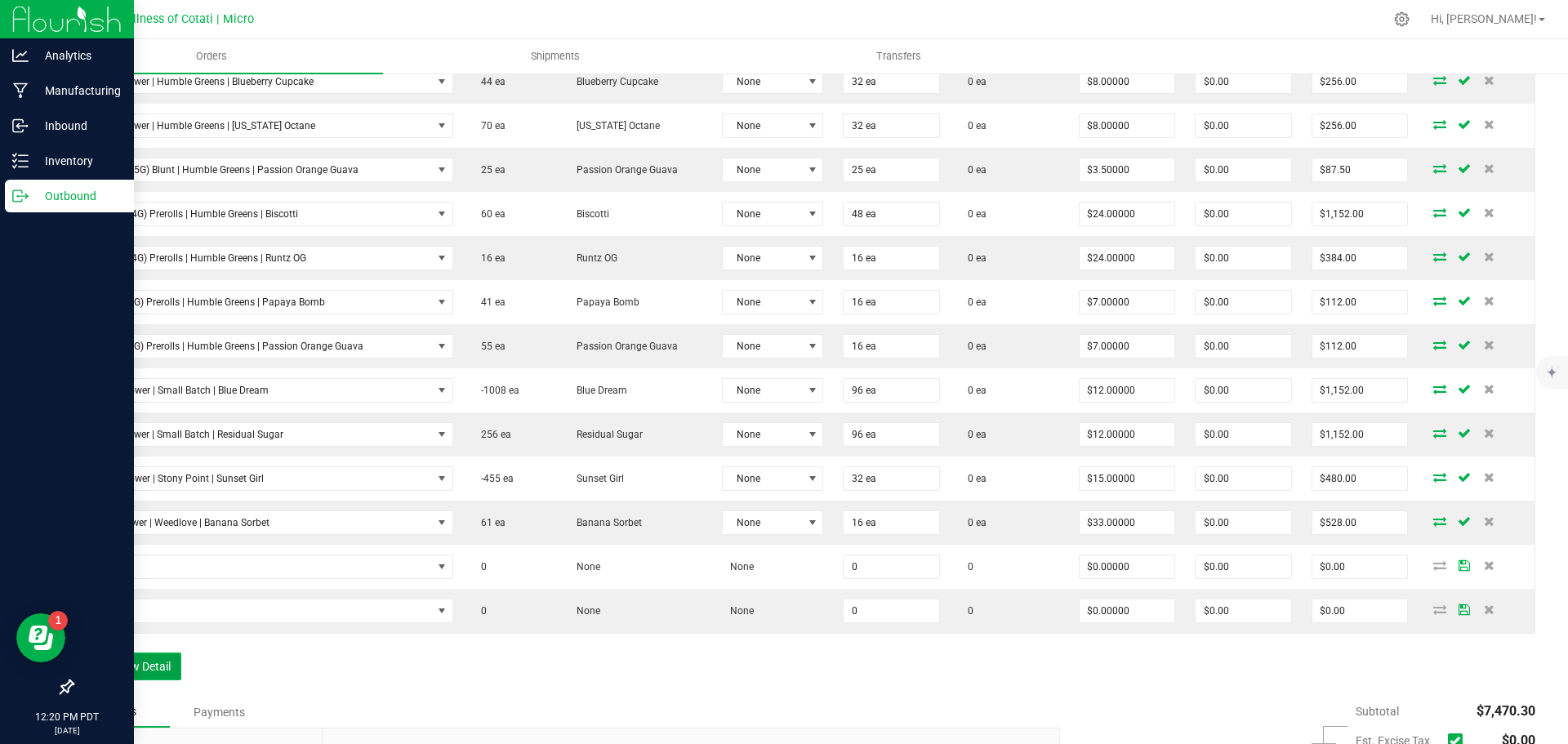
click at [155, 663] on button "Add New Detail" at bounding box center [126, 667] width 110 height 28
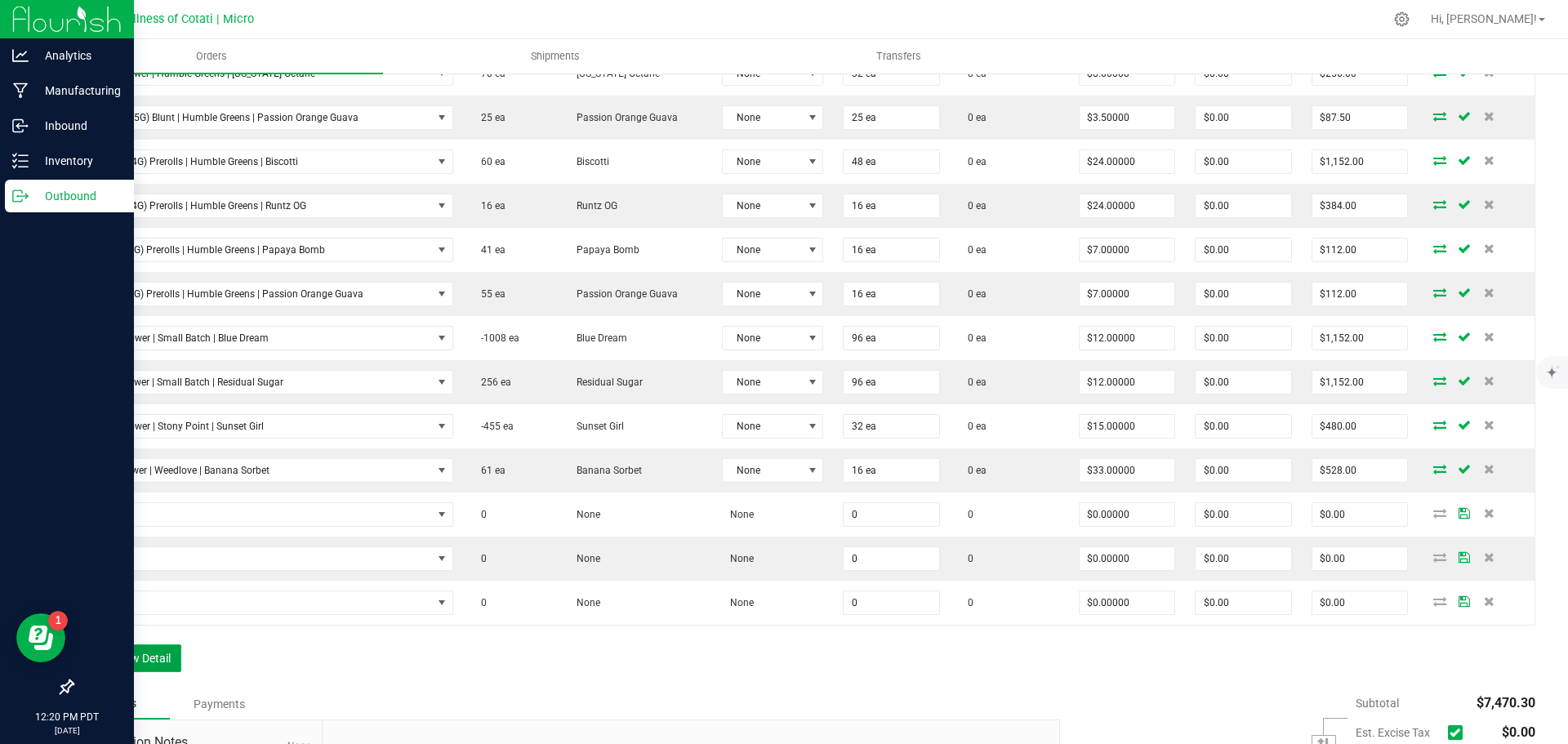
scroll to position [817, 0]
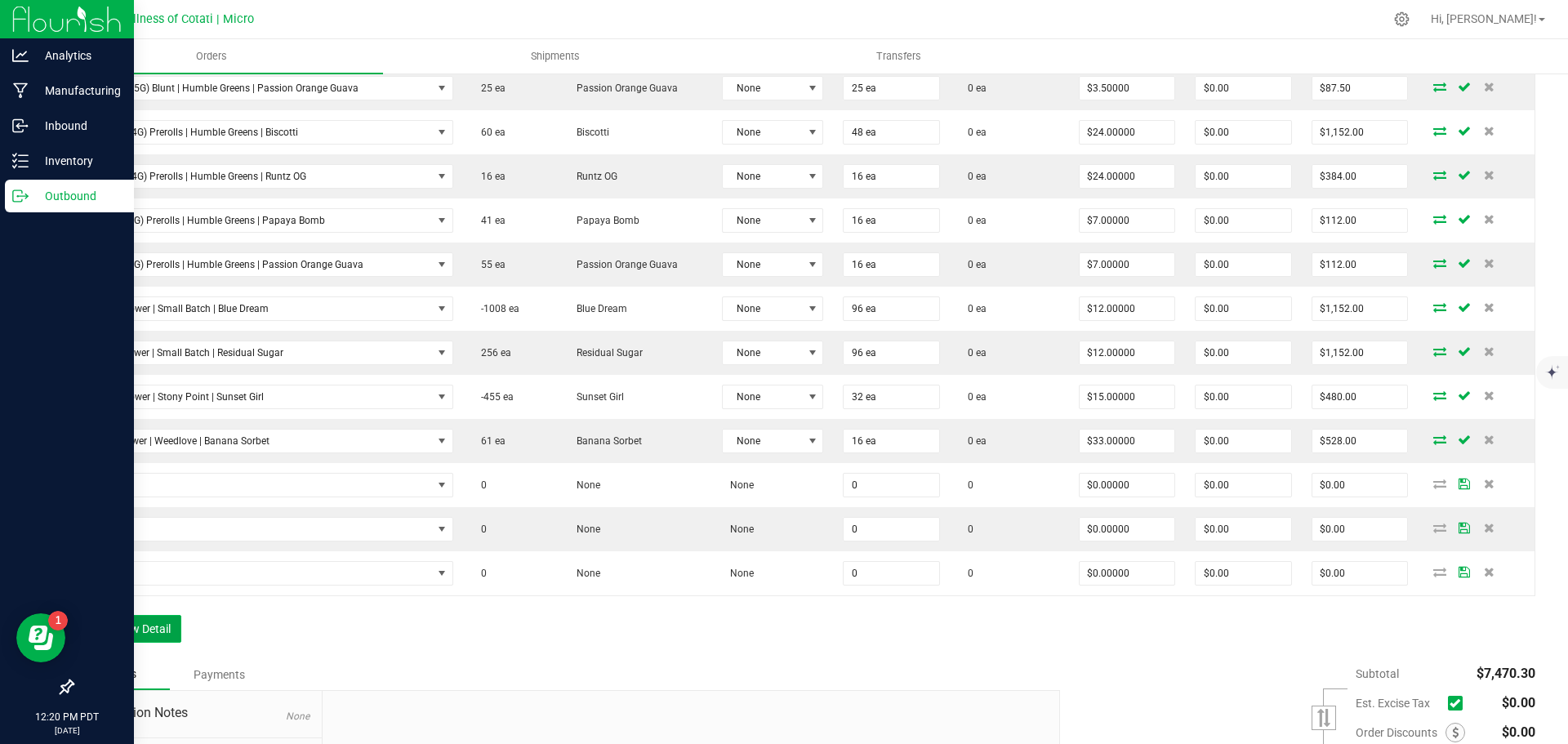
click at [153, 625] on button "Add New Detail" at bounding box center [126, 629] width 110 height 28
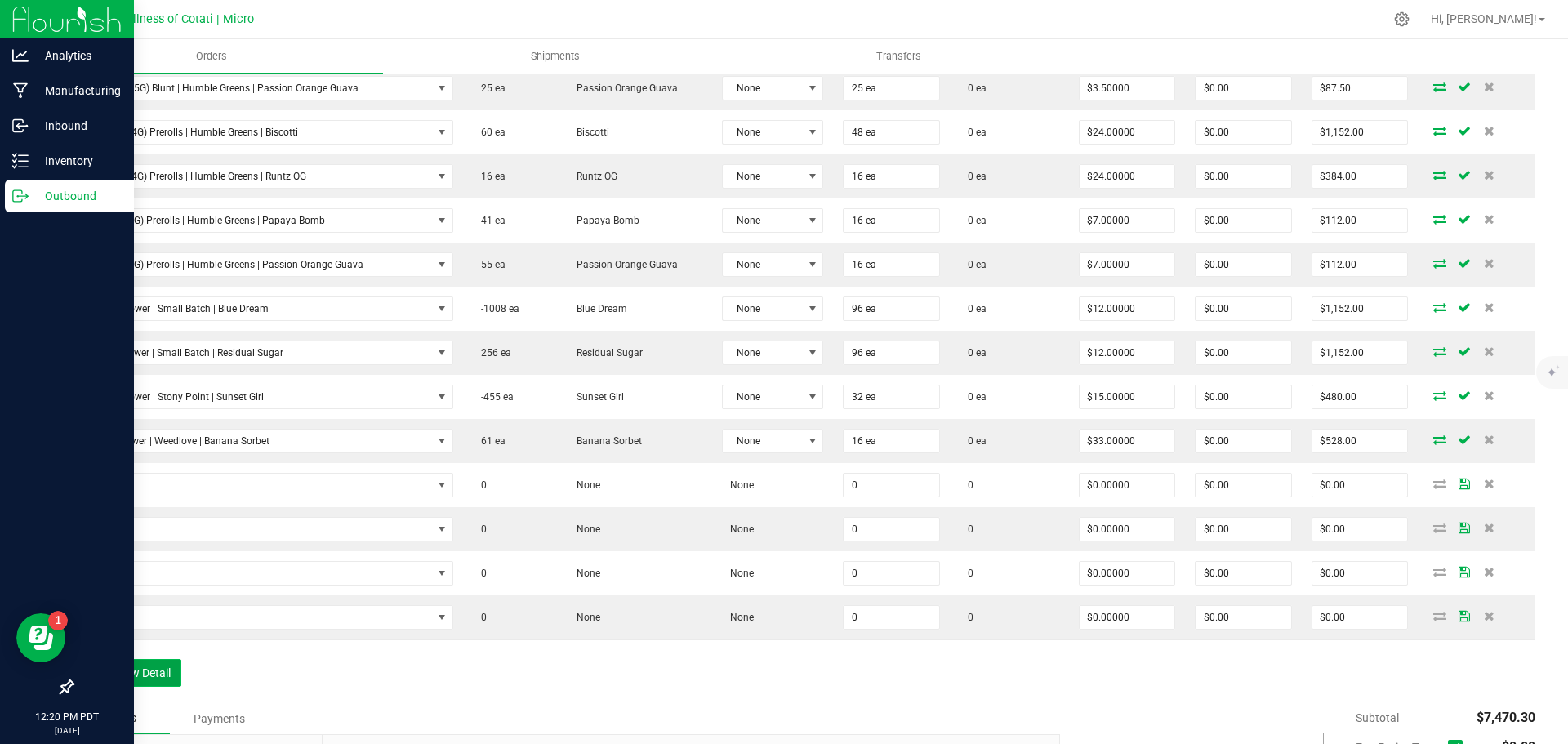
click at [160, 666] on button "Add New Detail" at bounding box center [126, 673] width 110 height 28
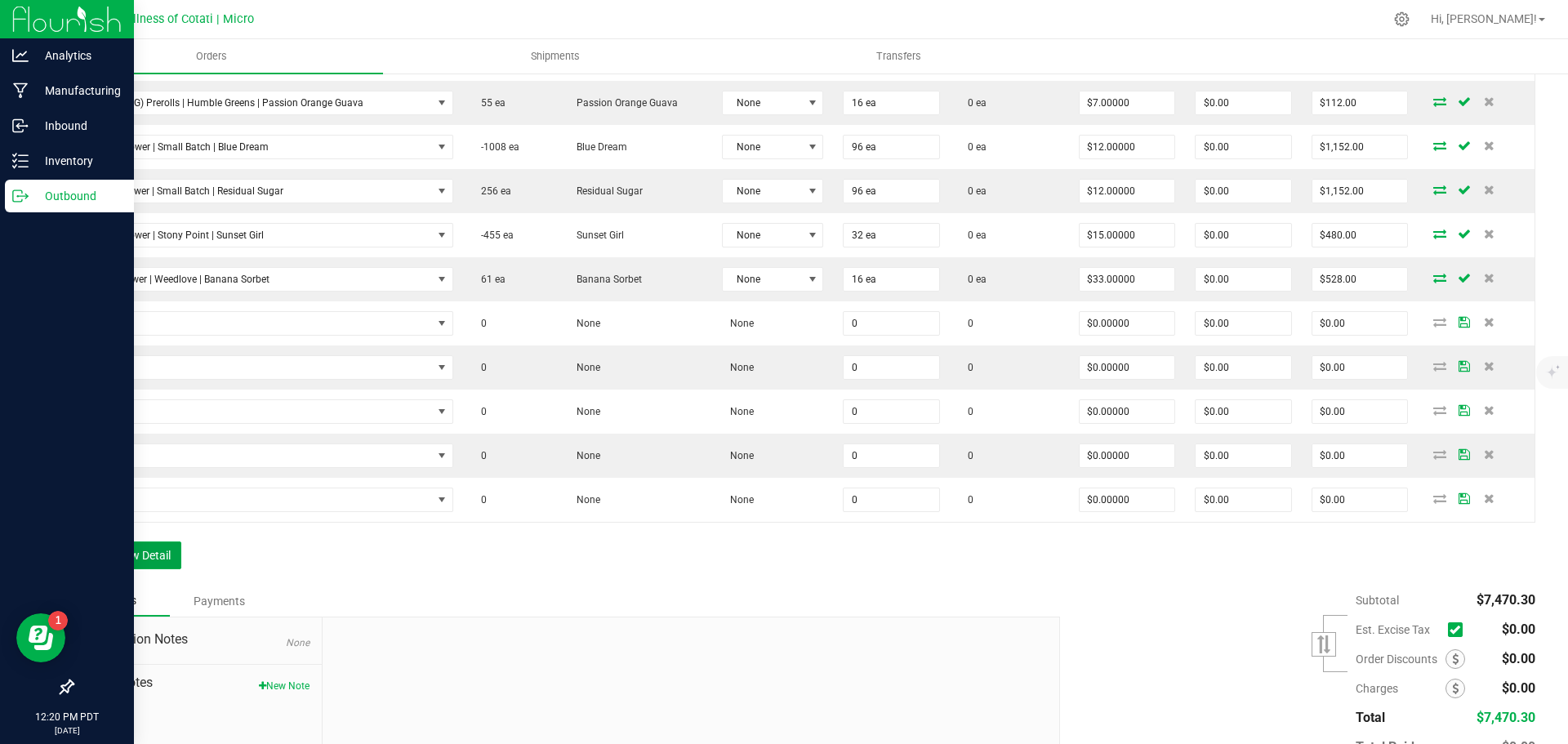
scroll to position [980, 0]
click at [157, 559] on button "Add New Detail" at bounding box center [126, 553] width 110 height 28
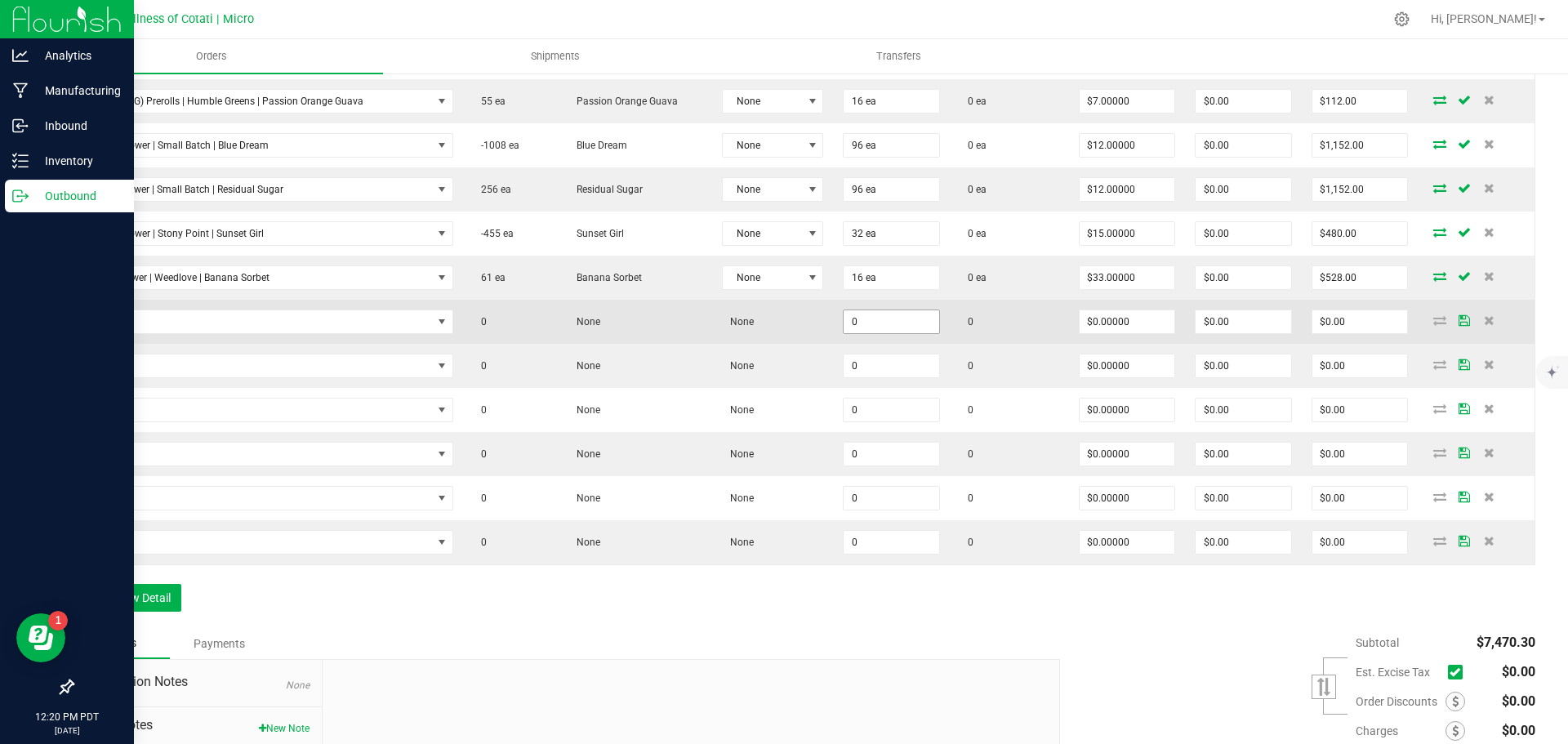
click at [909, 328] on input "0" at bounding box center [892, 321] width 96 height 23
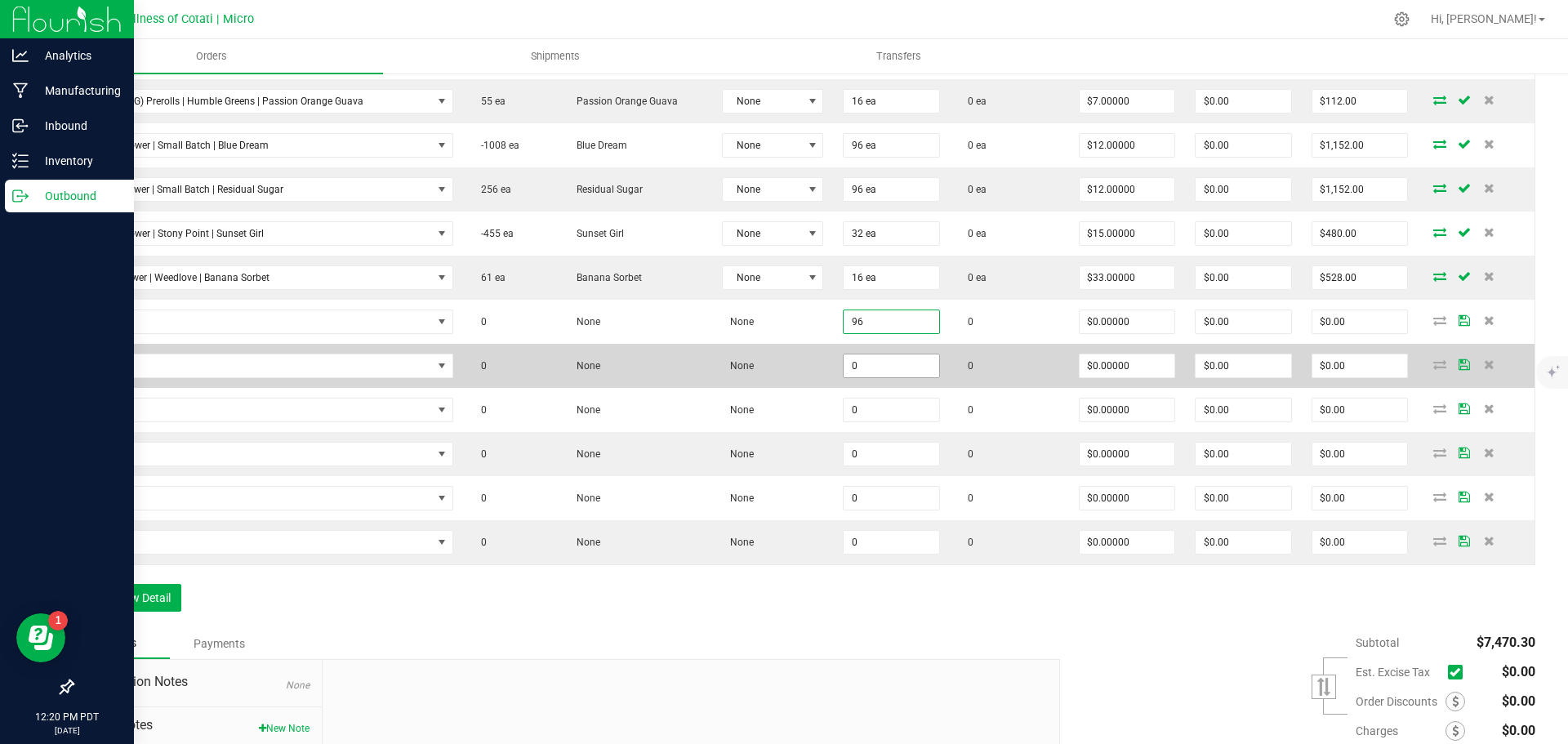
type input "96"
click at [906, 361] on input "0" at bounding box center [892, 365] width 96 height 23
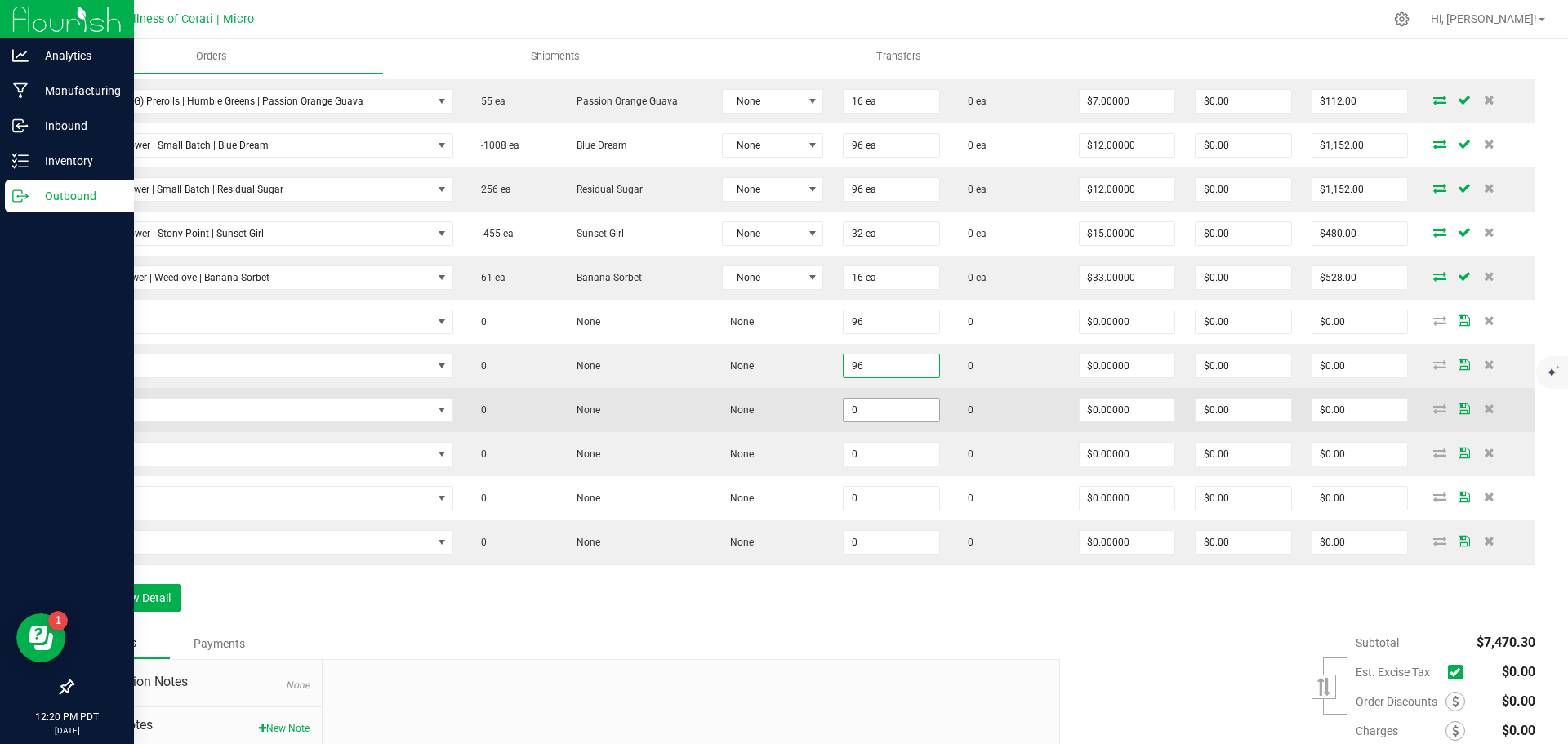
type input "96"
click at [899, 407] on input "0" at bounding box center [892, 409] width 96 height 23
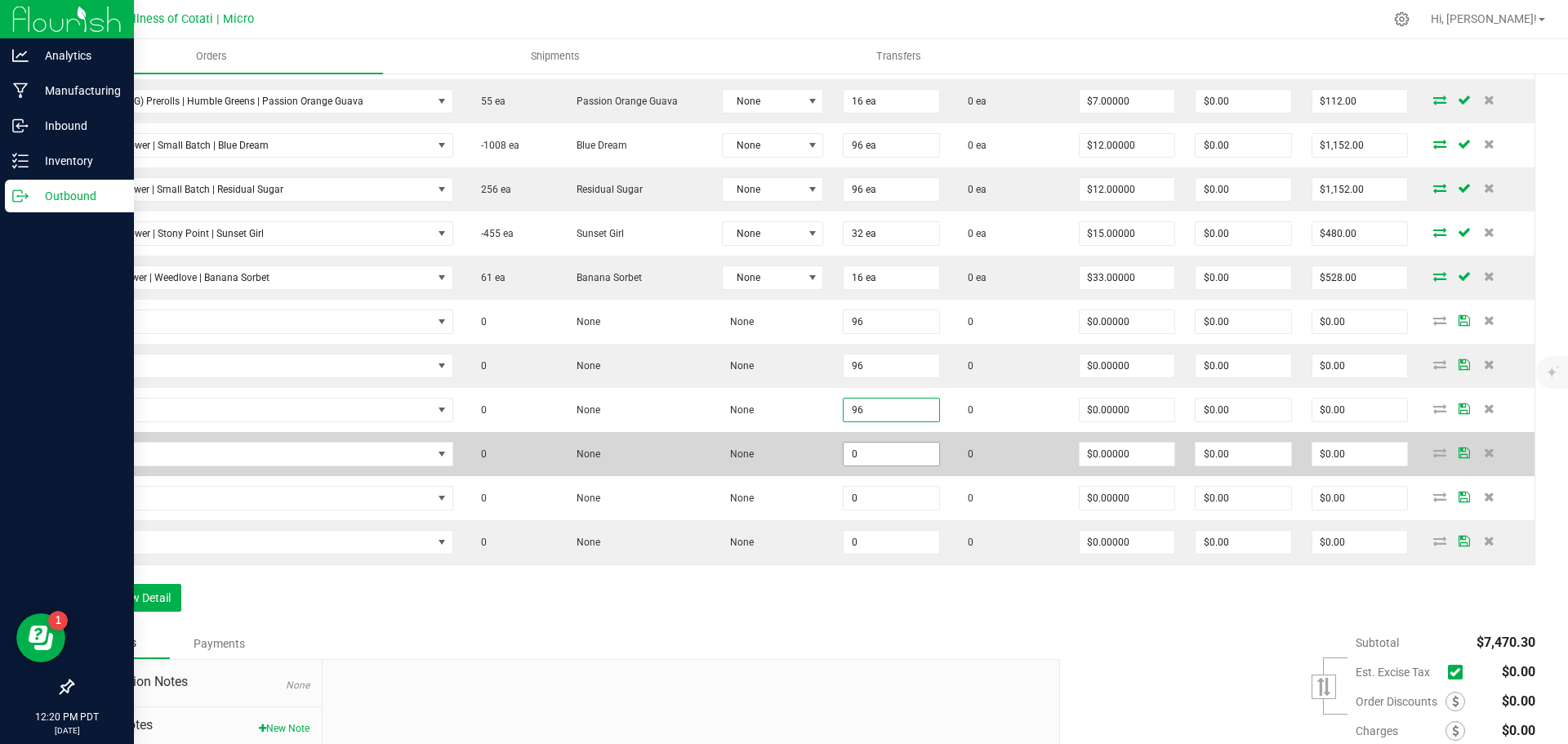
type input "96"
click at [898, 454] on input "0" at bounding box center [892, 454] width 96 height 23
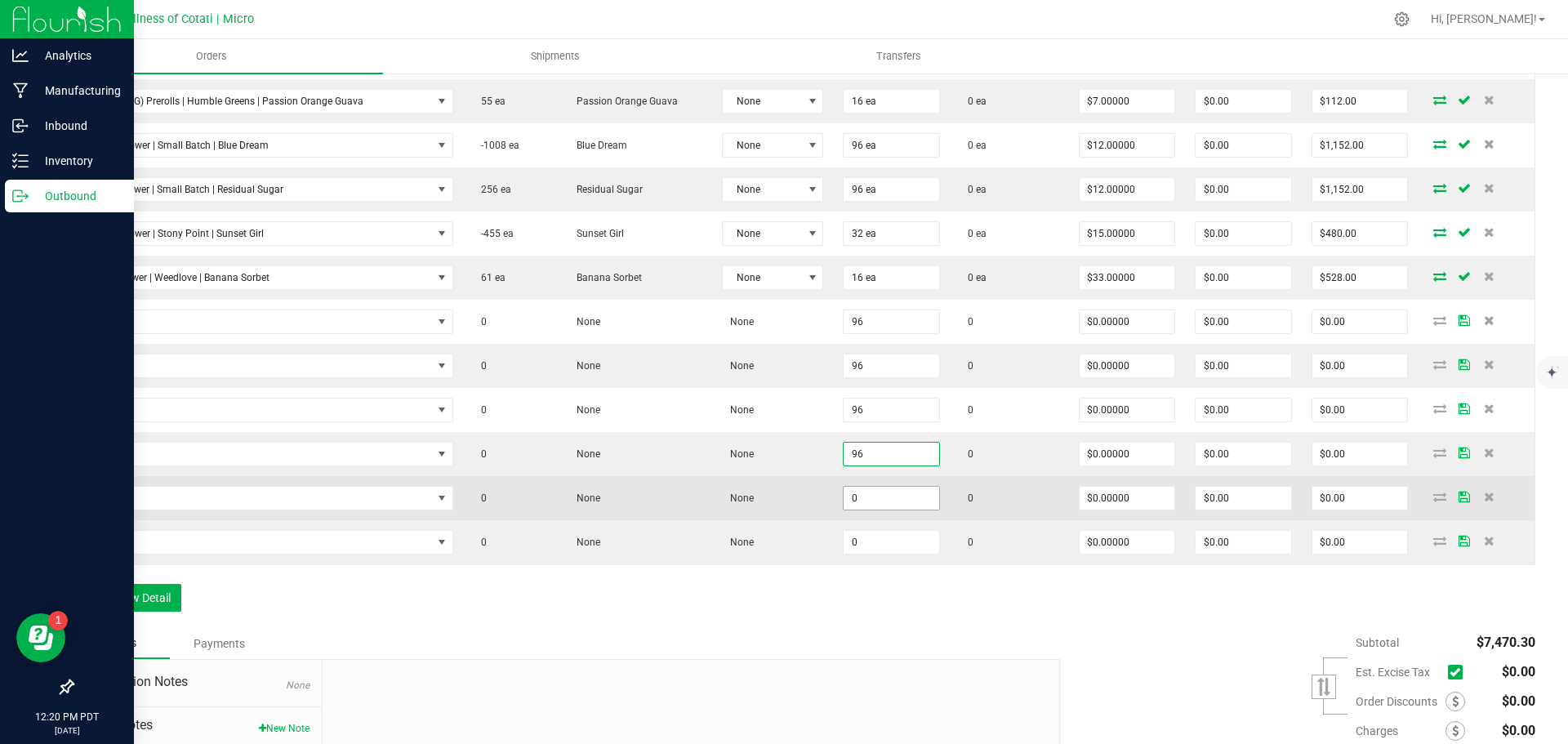
type input "96"
click at [908, 493] on input "0" at bounding box center [892, 498] width 96 height 23
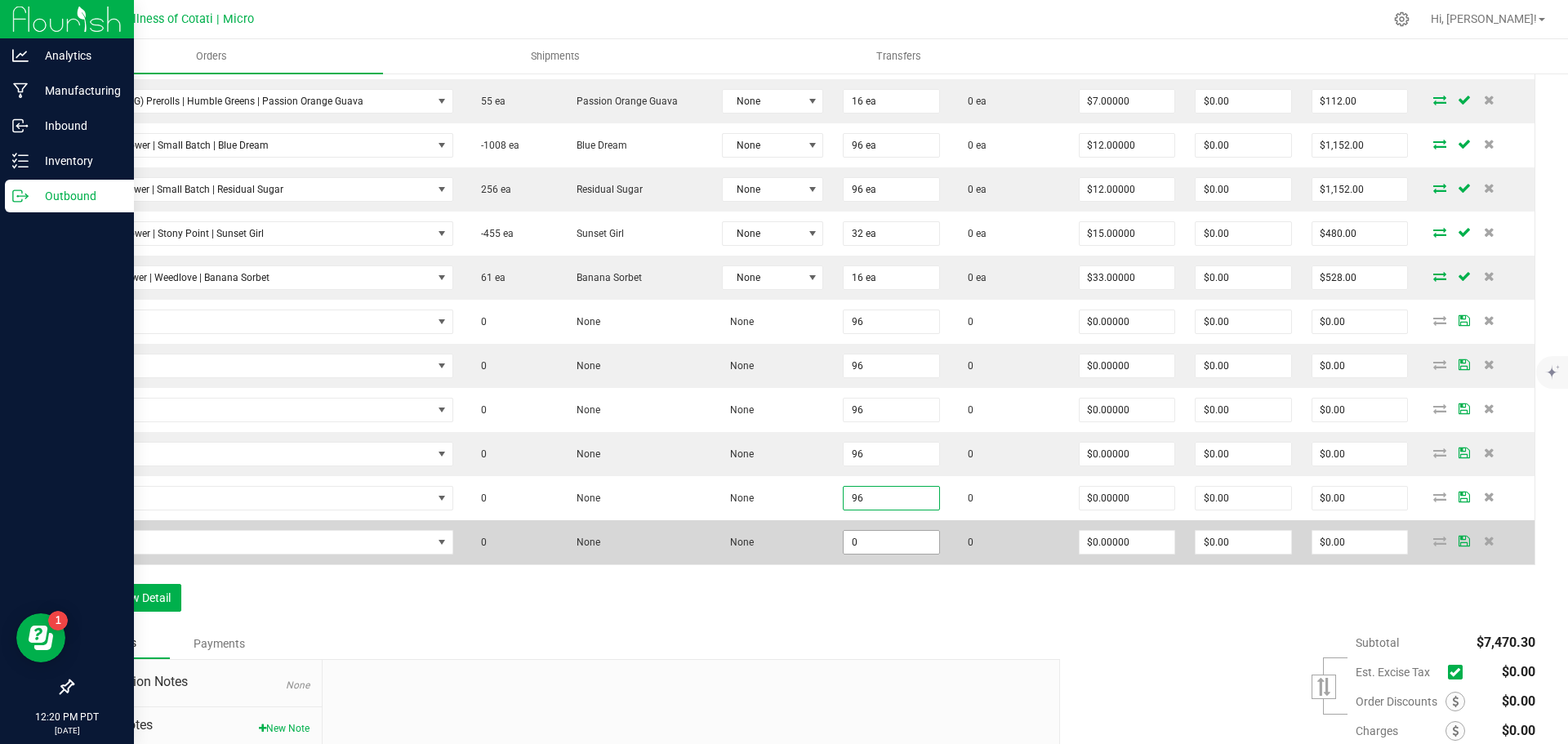
type input "96"
click at [905, 538] on input "0" at bounding box center [892, 542] width 96 height 23
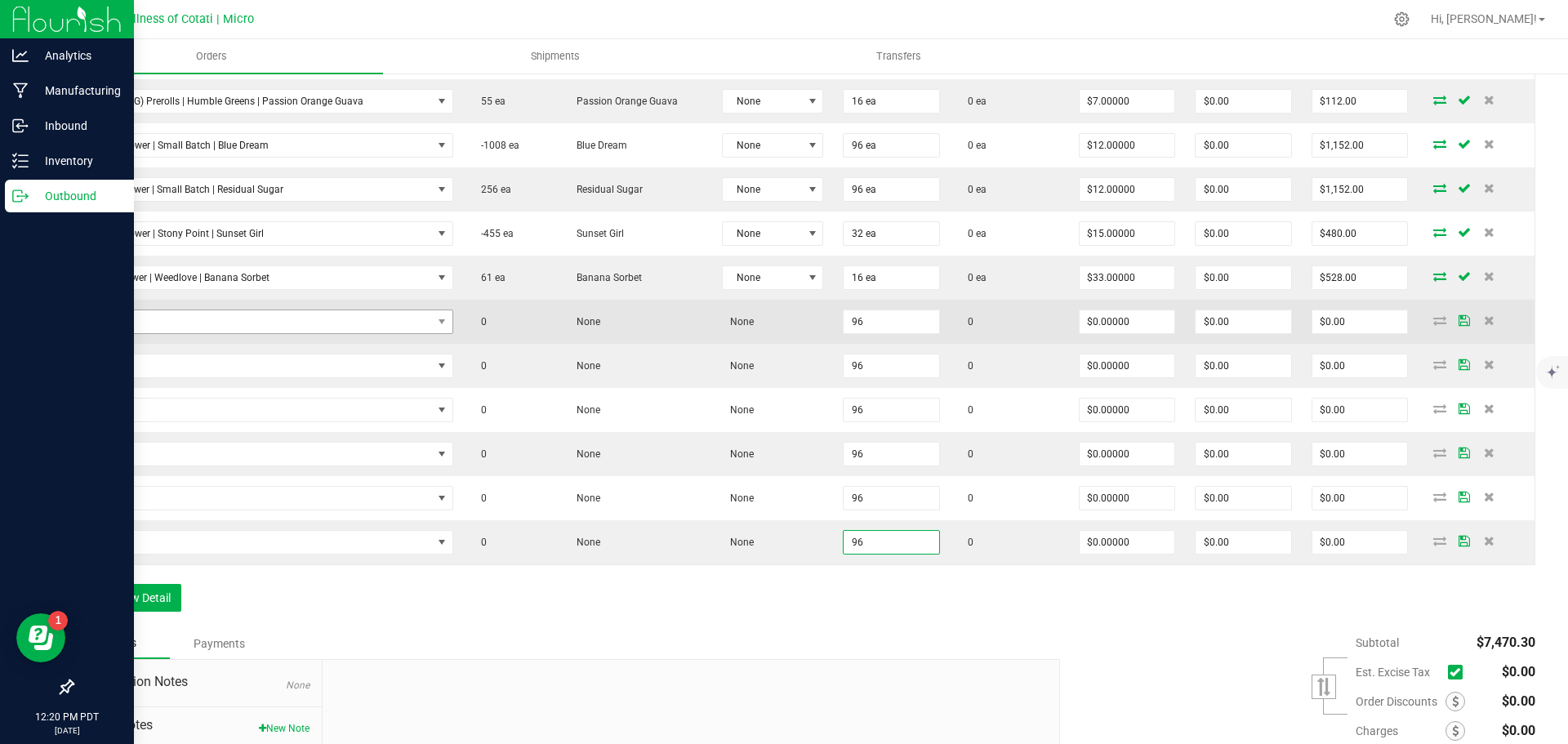
type input "96"
click at [398, 324] on span "NO DATA FOUND" at bounding box center [257, 321] width 348 height 23
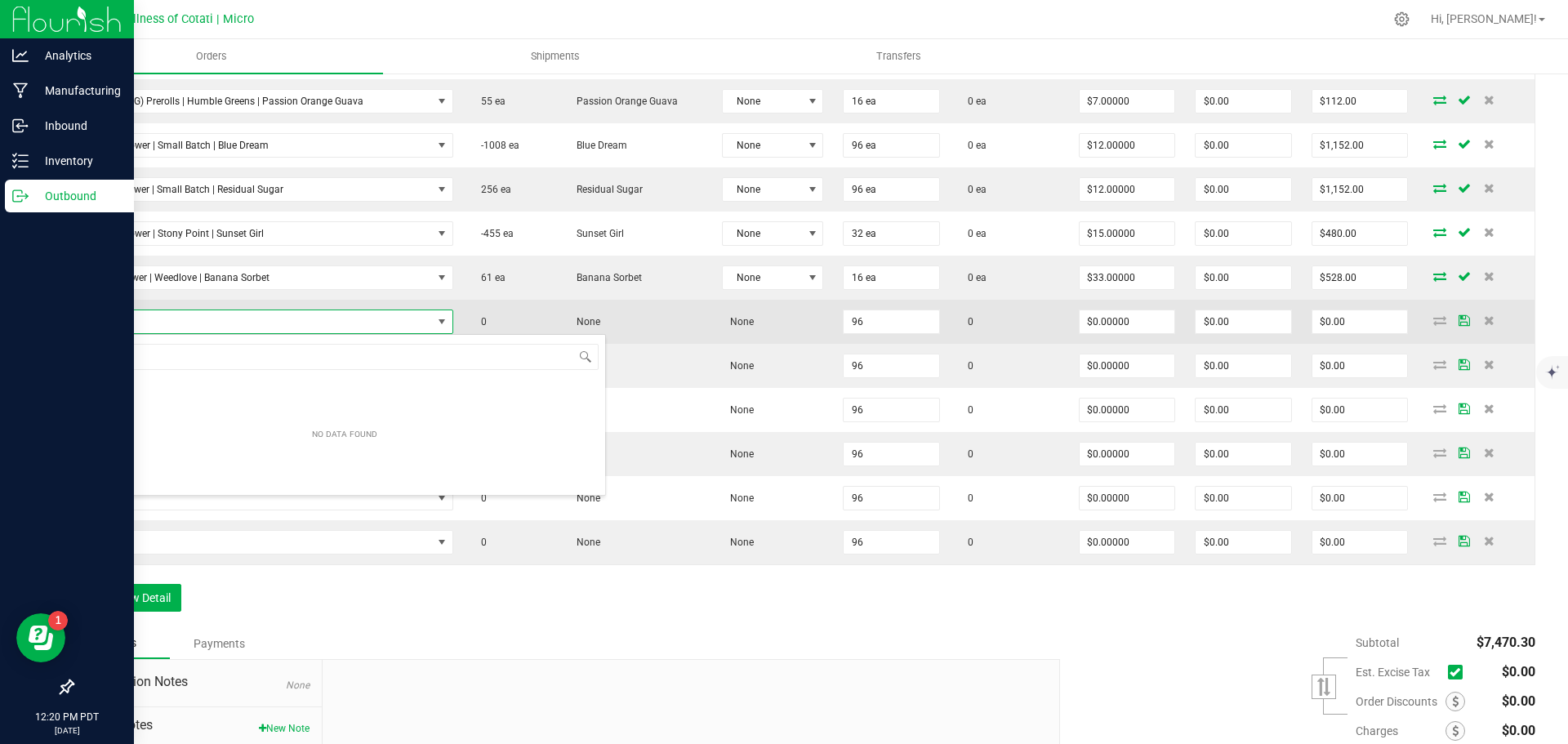
scroll to position [25, 364]
type input "14g Flower | Weedlove | Bubblegum Horchata"
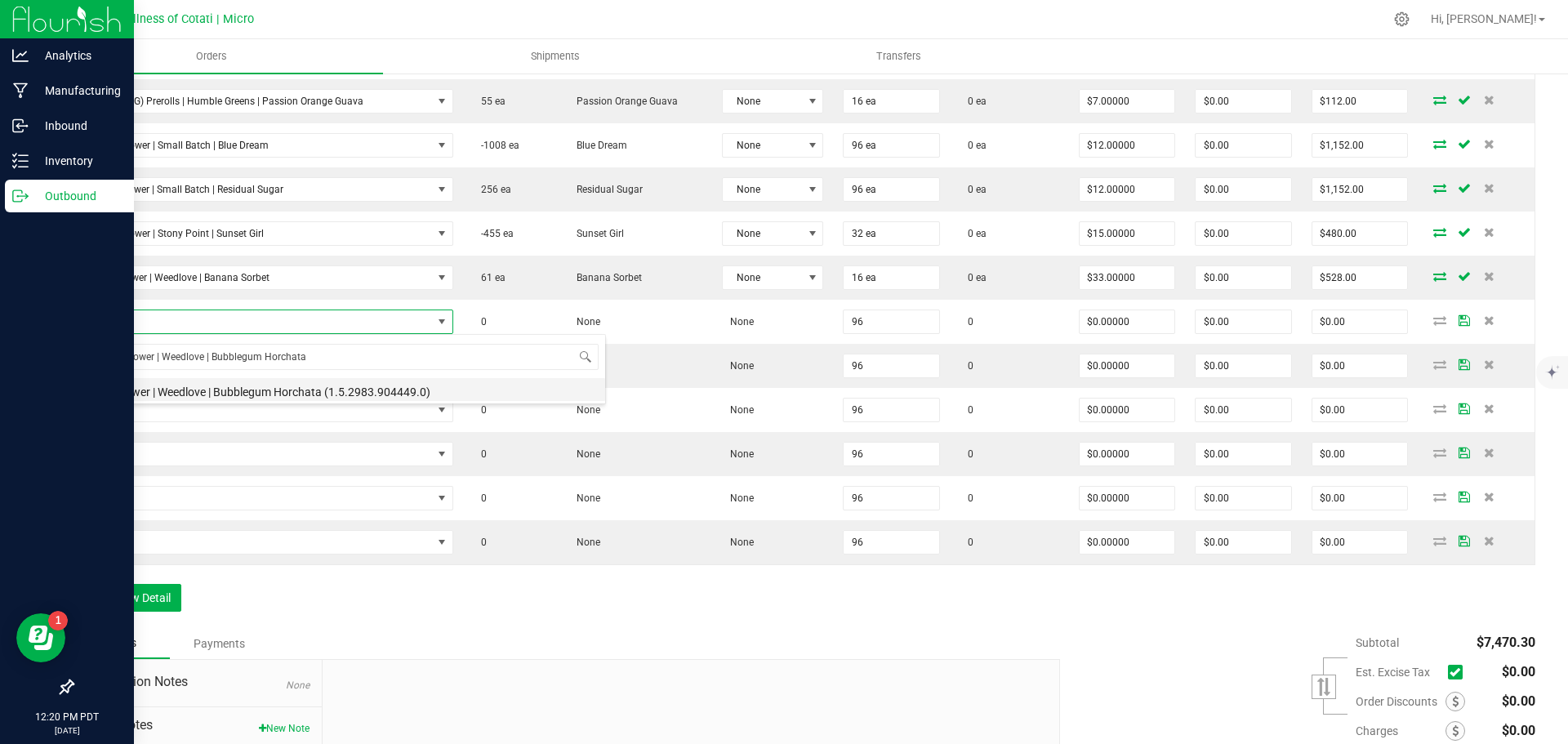
click at [248, 390] on li "14g Flower | Weedlove | Bubblegum Horchata (1.5.2983.904449.0)" at bounding box center [344, 389] width 521 height 23
type input "96 ea"
type input "$33.00000"
type input "$3,168.00"
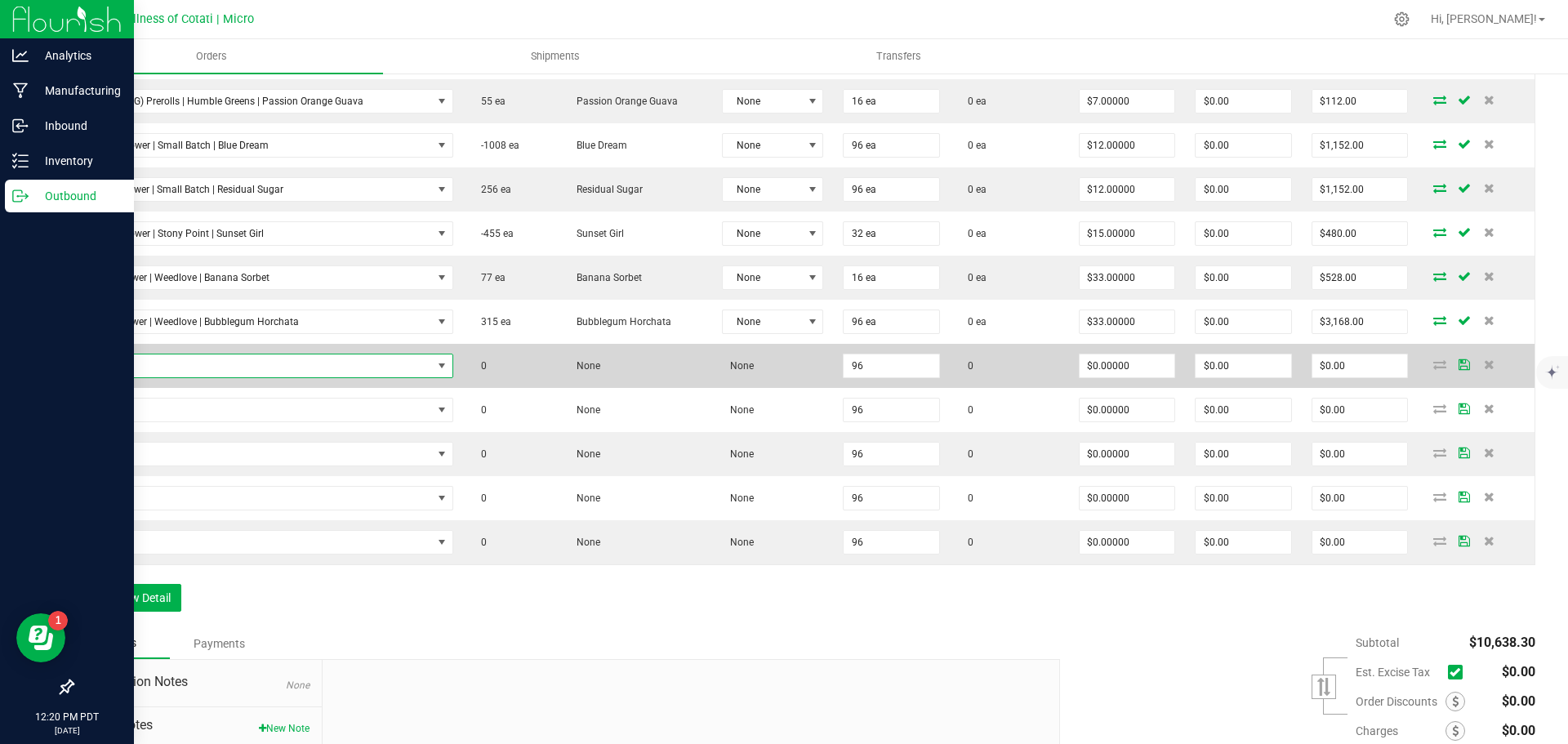
click at [218, 358] on span "NO DATA FOUND" at bounding box center [257, 365] width 348 height 23
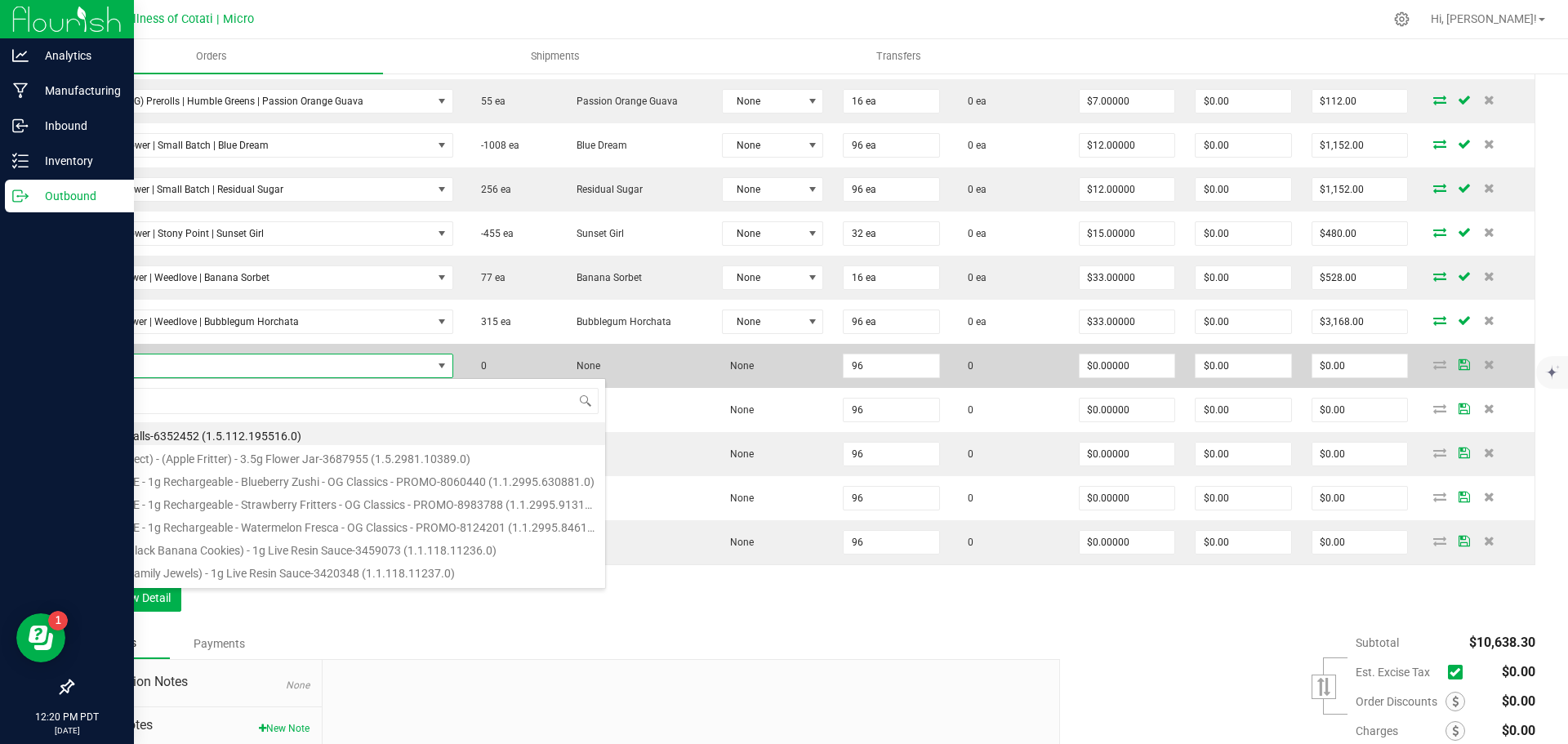
type input "14g Flower | Weedlove | Cosmic Cookies"
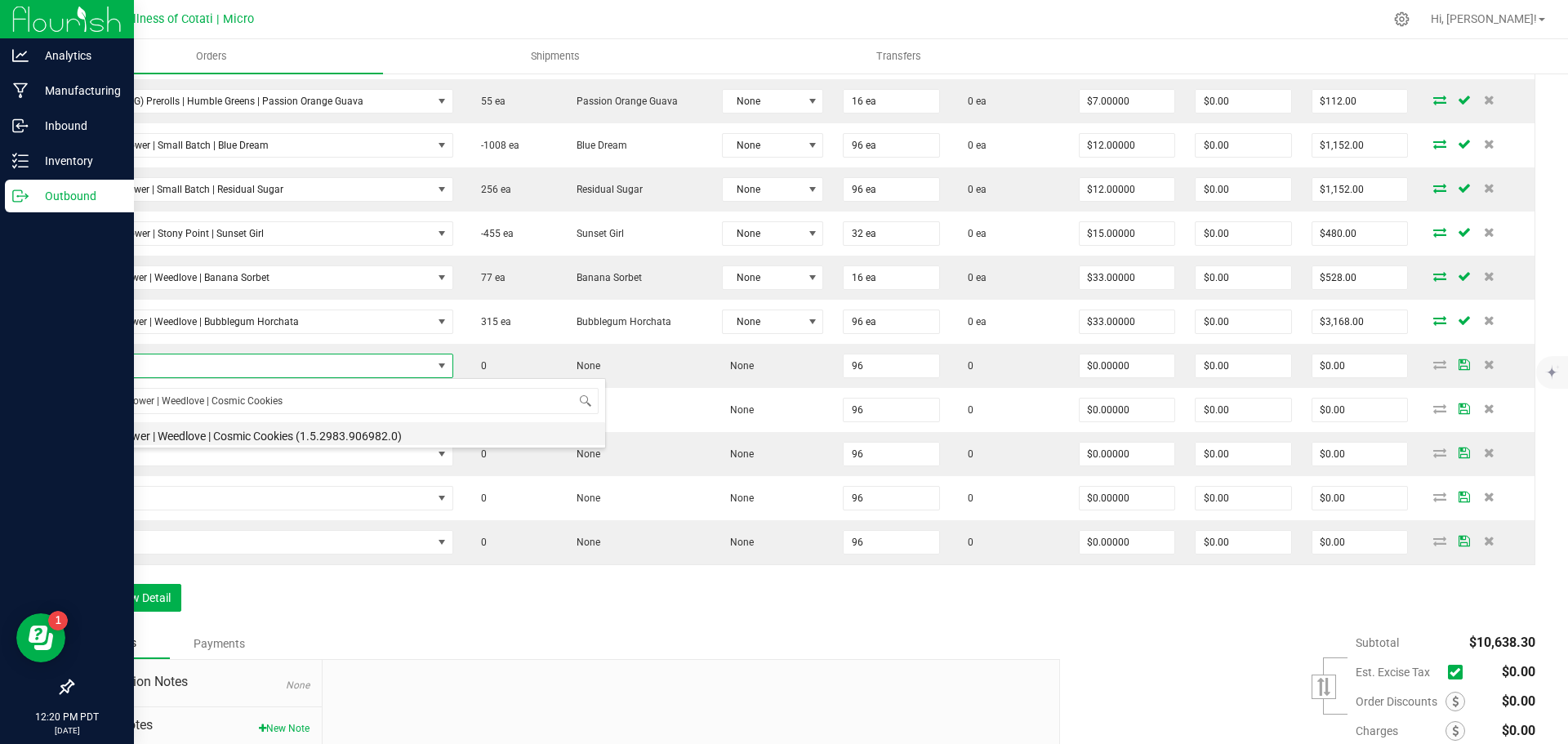
click at [350, 433] on li "14g Flower | Weedlove | Cosmic Cookies (1.5.2983.906982.0)" at bounding box center [344, 433] width 521 height 23
type input "96 ea"
type input "$33.00000"
type input "$3,168.00"
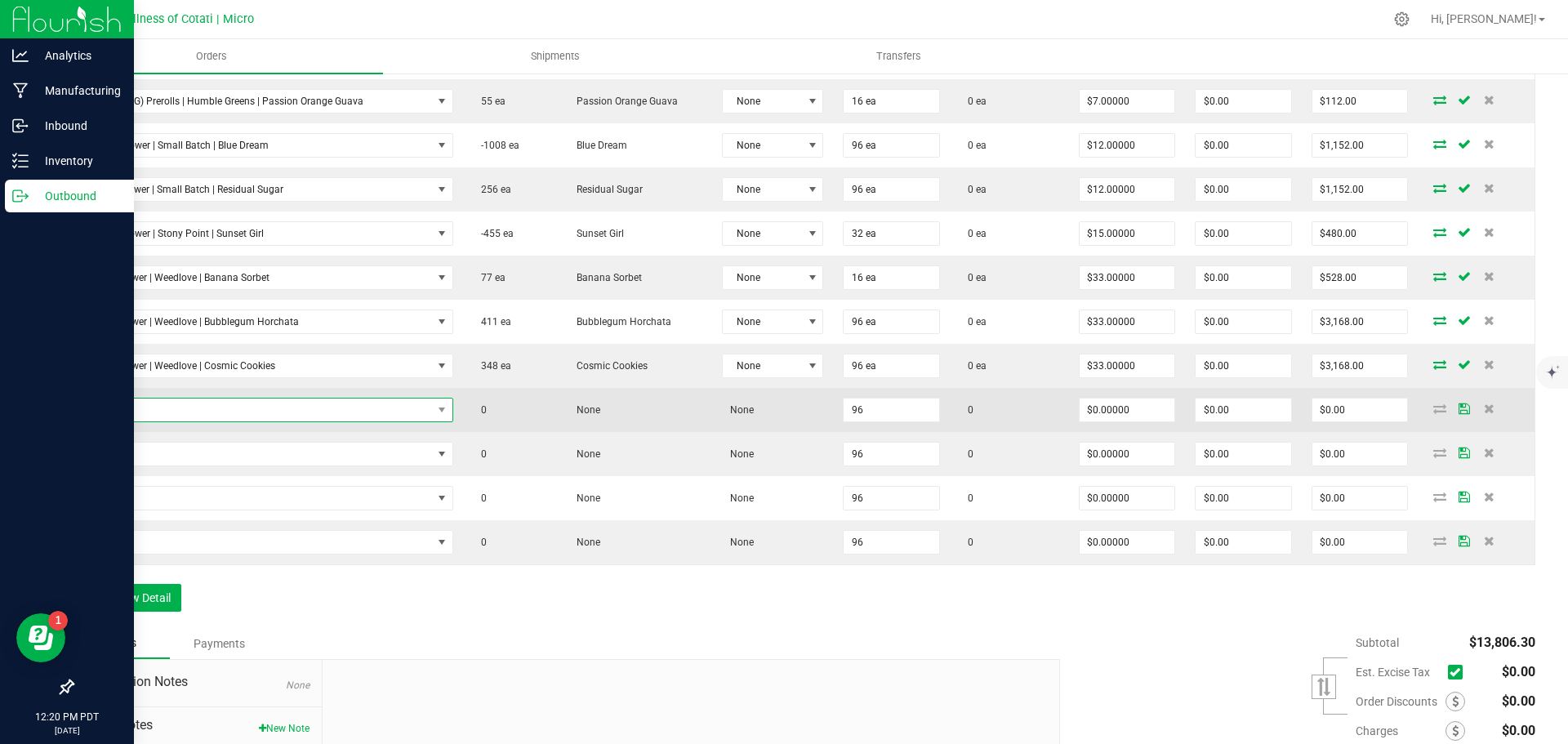
click at [210, 400] on span "NO DATA FOUND" at bounding box center [257, 409] width 348 height 23
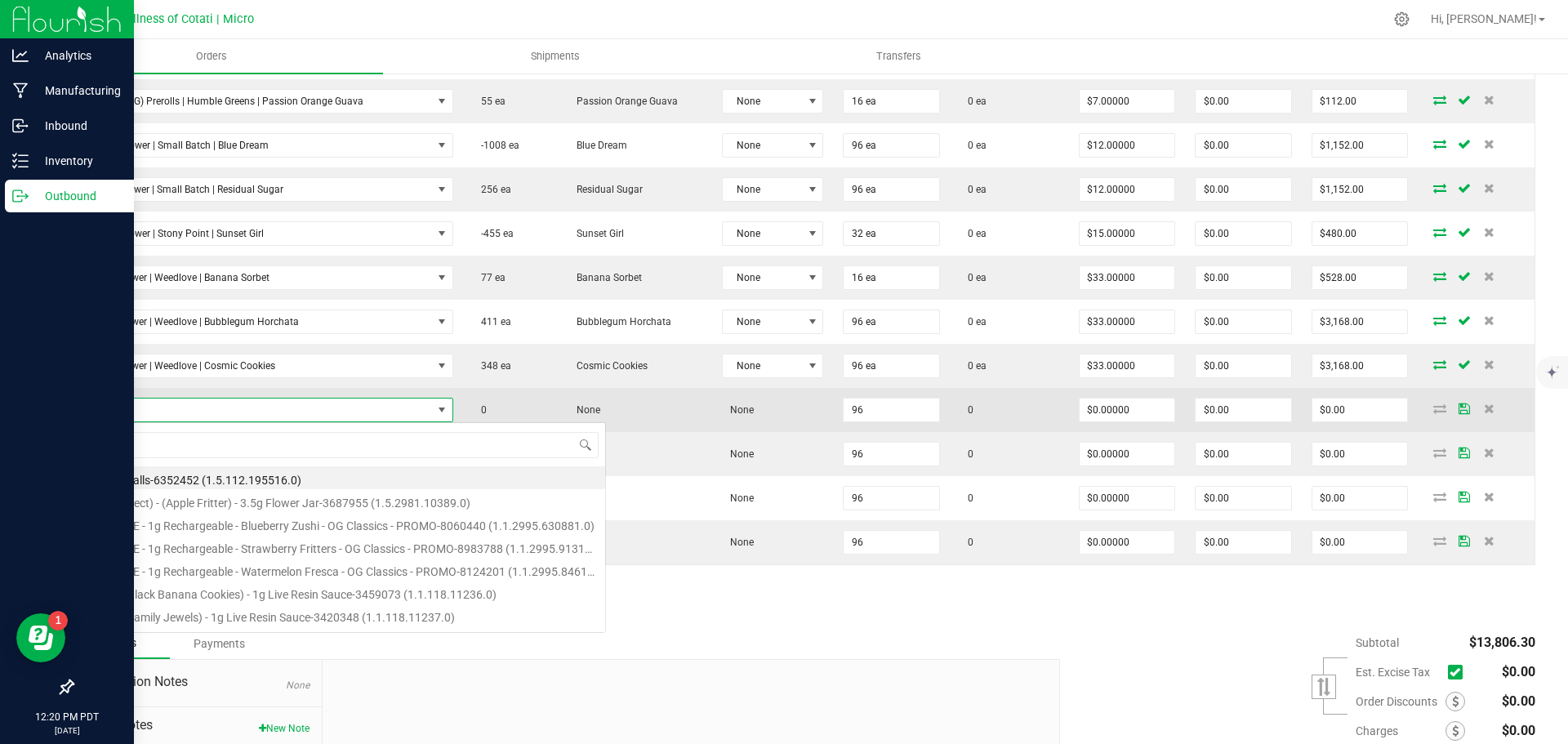
scroll to position [25, 361]
type input "14g Flower | Weedlove | Gasmask OG"
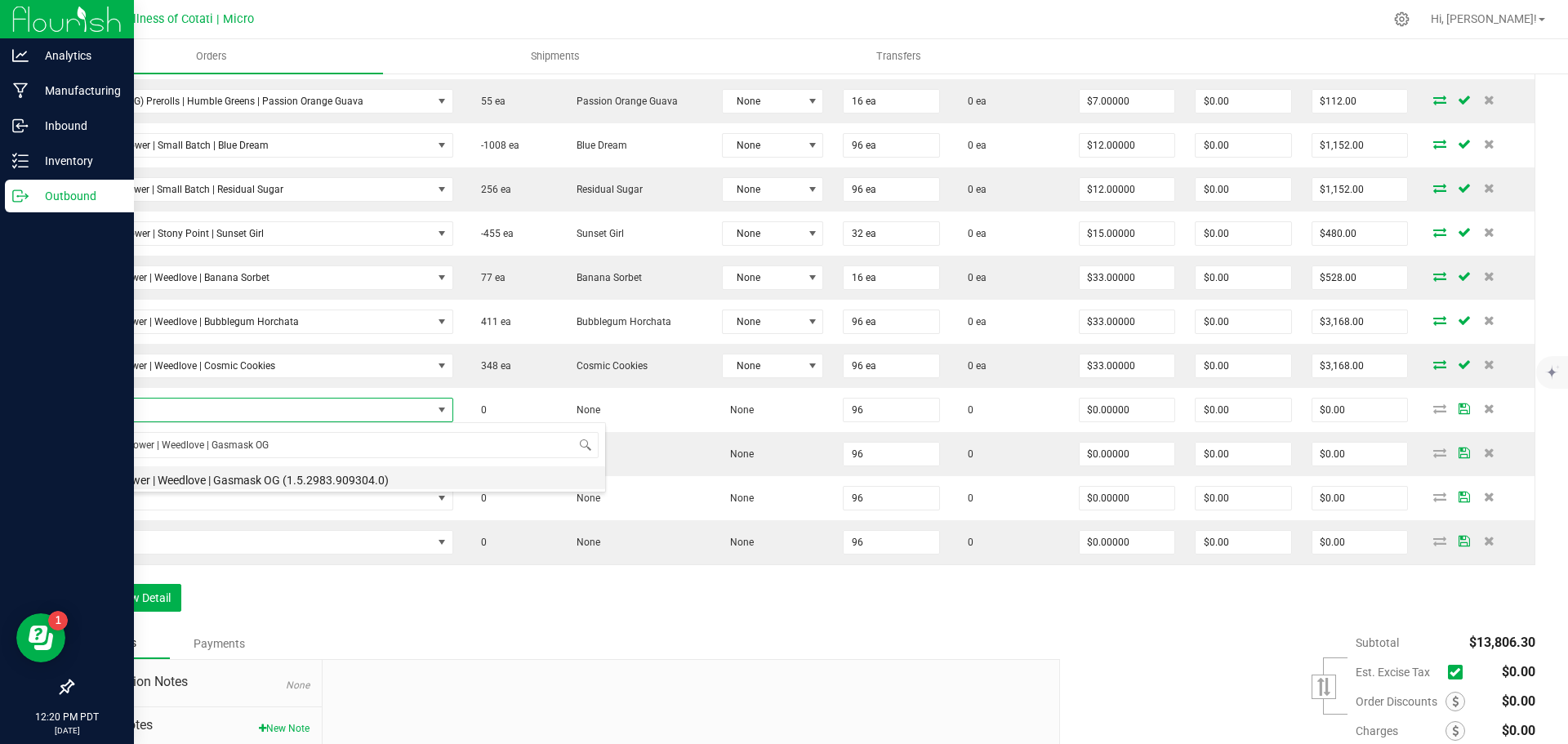
click at [241, 473] on li "14g Flower | Weedlove | Gasmask OG (1.5.2983.909304.0)" at bounding box center [344, 478] width 521 height 23
type input "96 ea"
type input "$33.00000"
type input "$3,168.00"
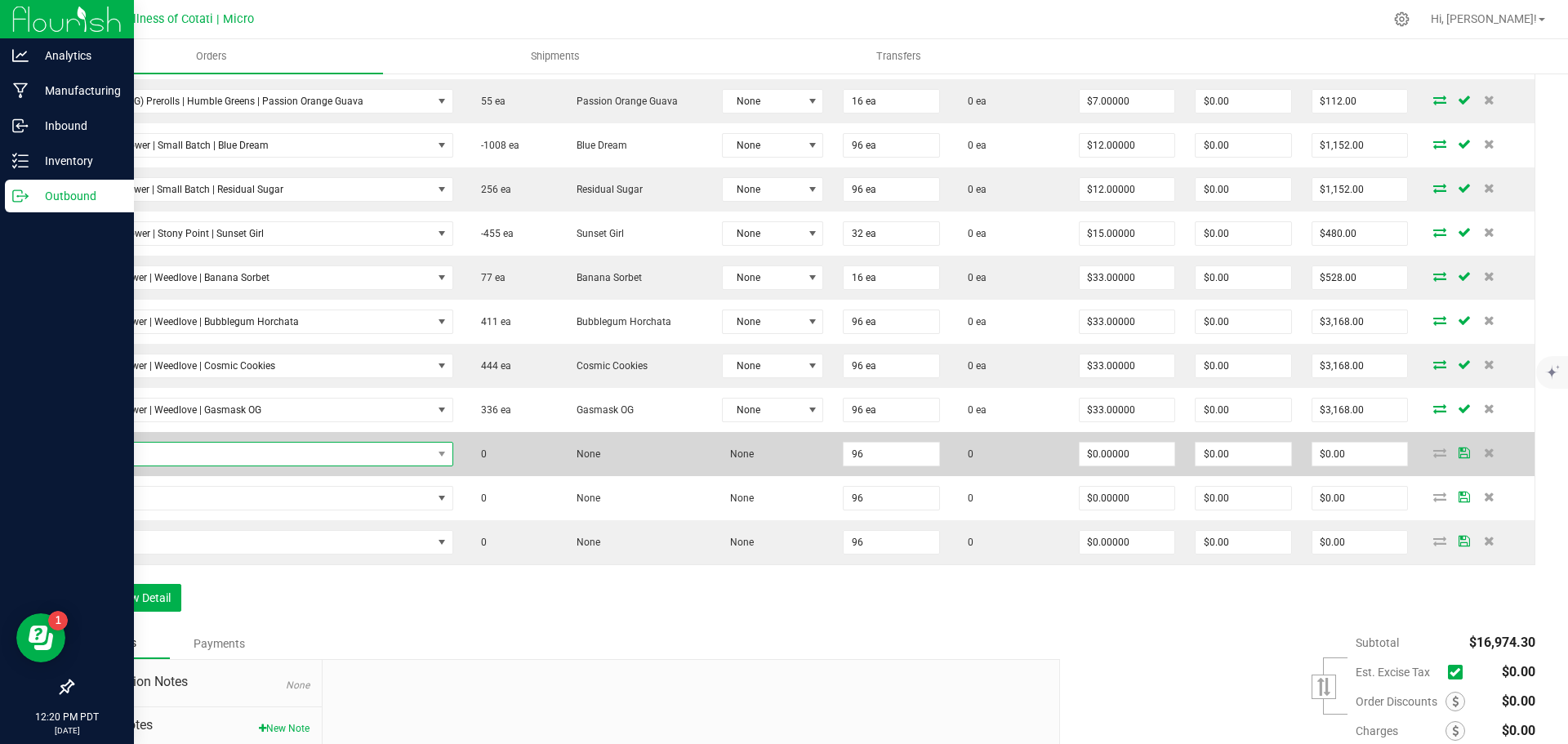
click at [264, 457] on span "NO DATA FOUND" at bounding box center [257, 454] width 348 height 23
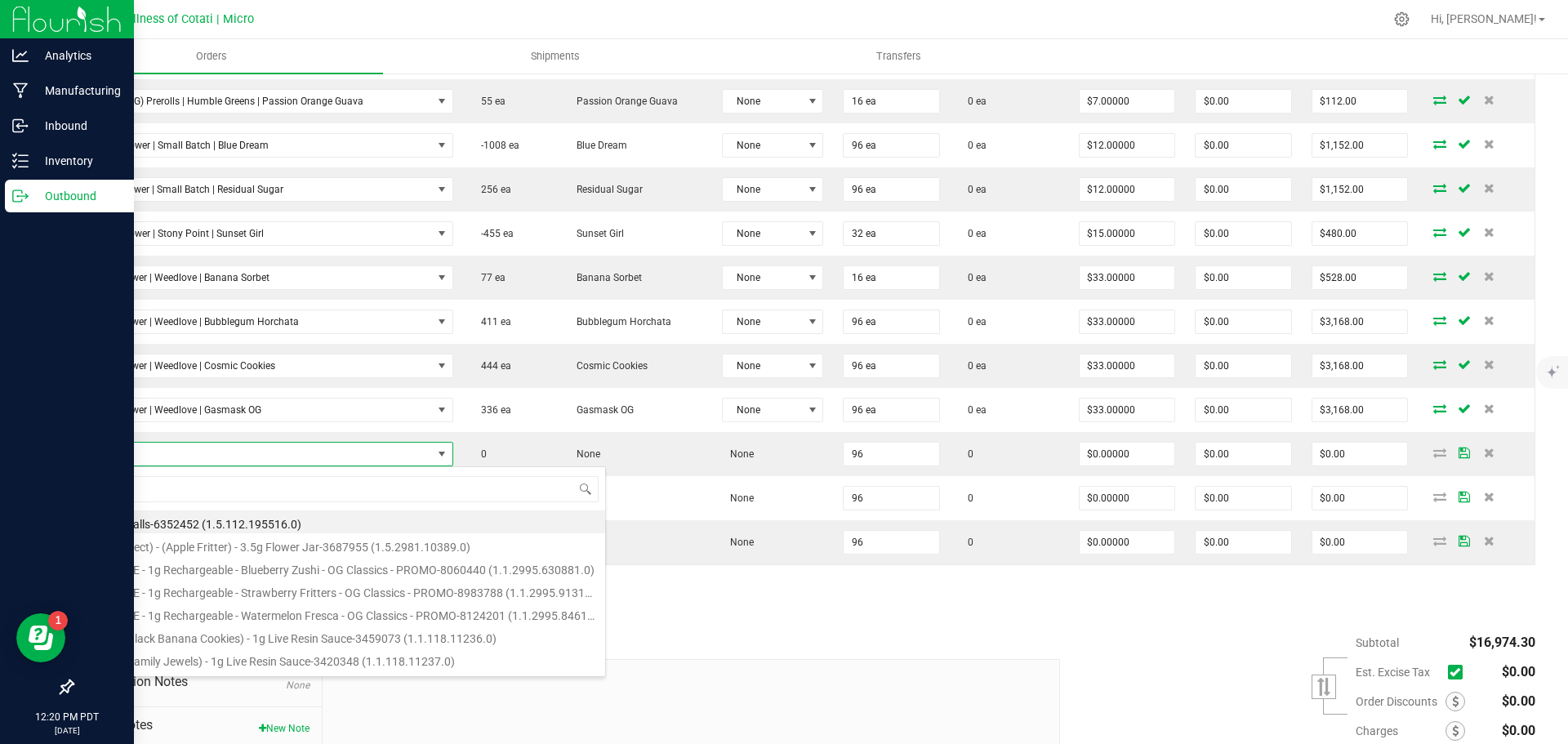
type input "14g Flower | Weedlove | Grapescotch"
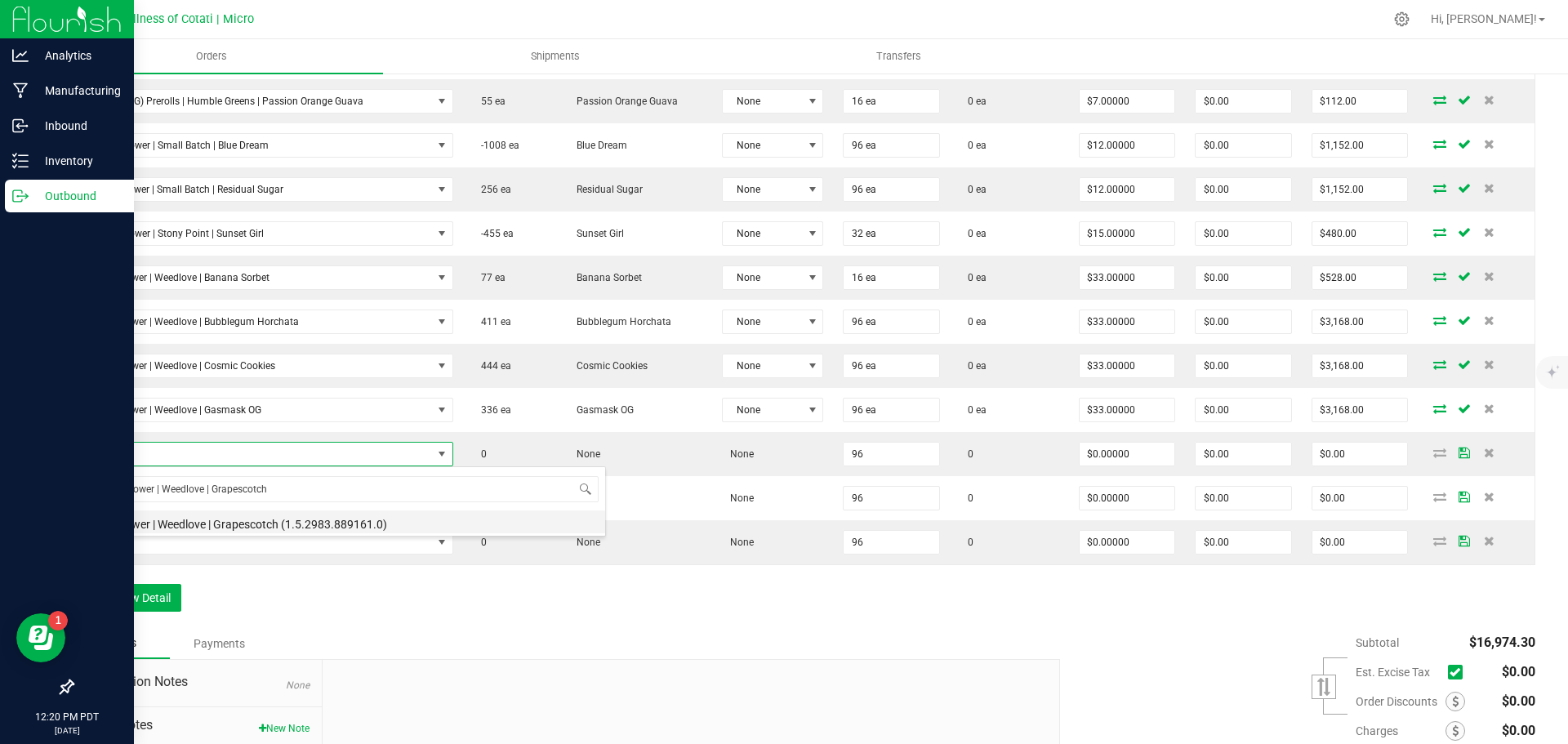
click at [248, 524] on li "14g Flower | Weedlove | Grapescotch (1.5.2983.889161.0)" at bounding box center [344, 521] width 521 height 23
type input "96 ea"
type input "$33.00000"
type input "$3,168.00"
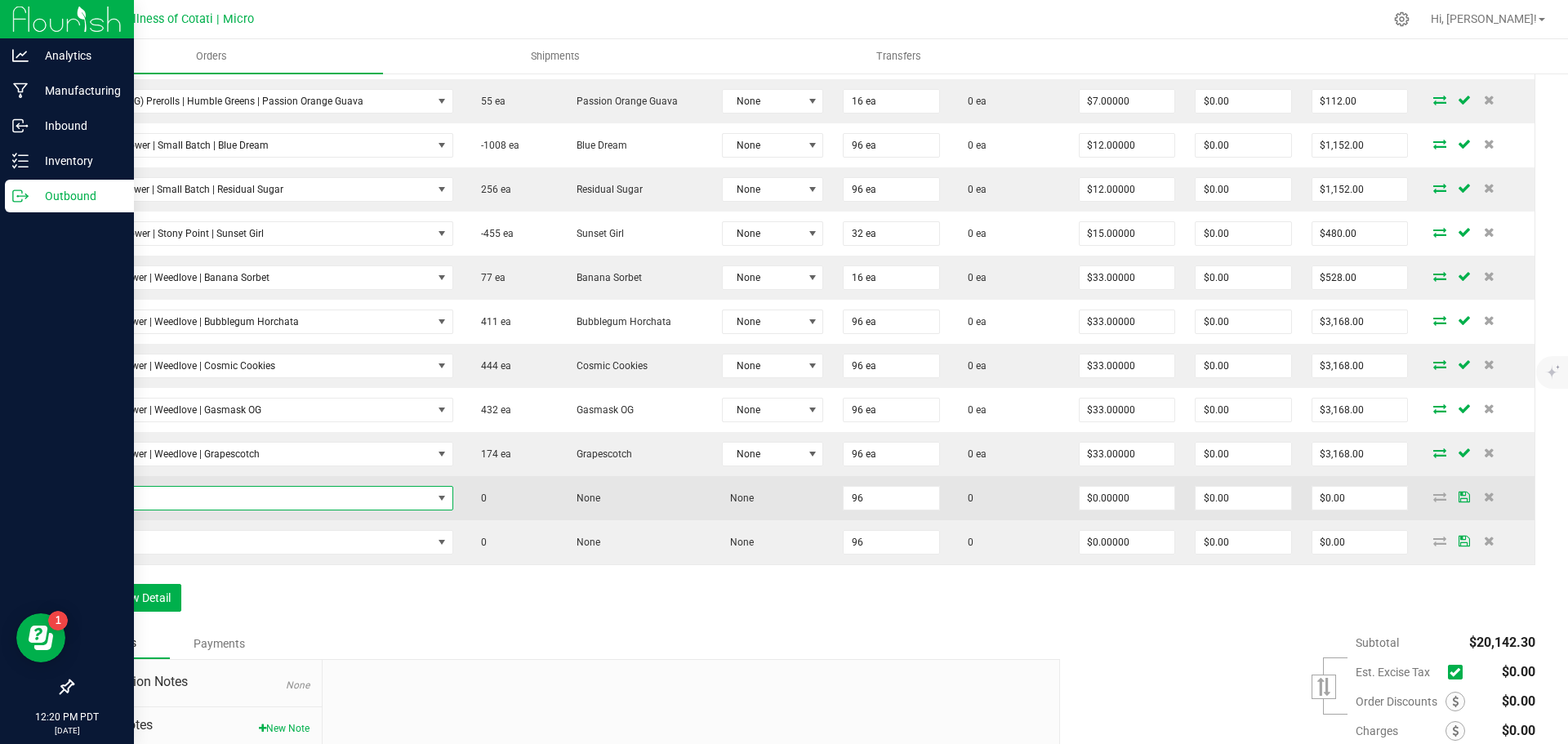
click at [274, 490] on span "NO DATA FOUND" at bounding box center [257, 498] width 348 height 23
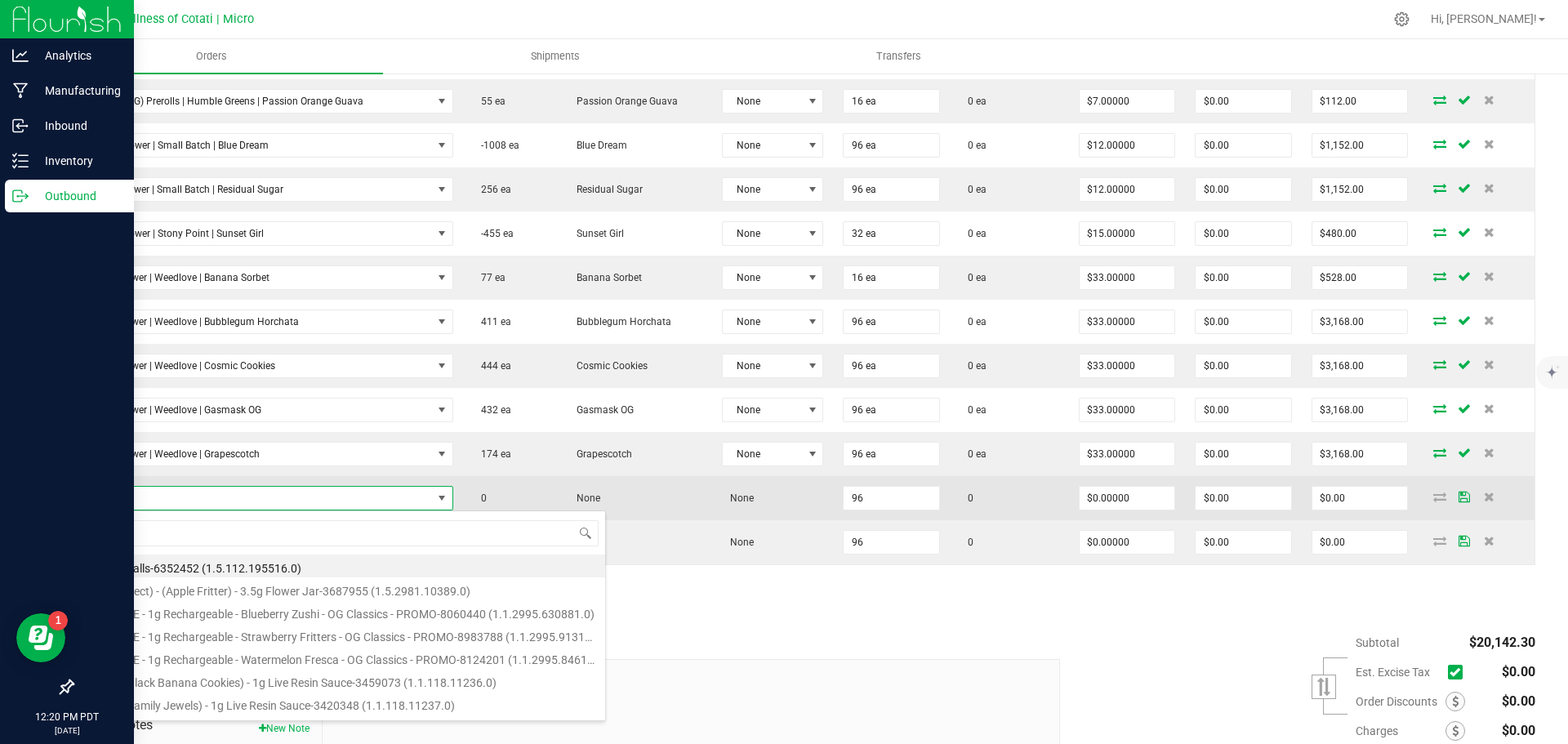
type input "14g Flower | Weedlove | Purple Milkshake"
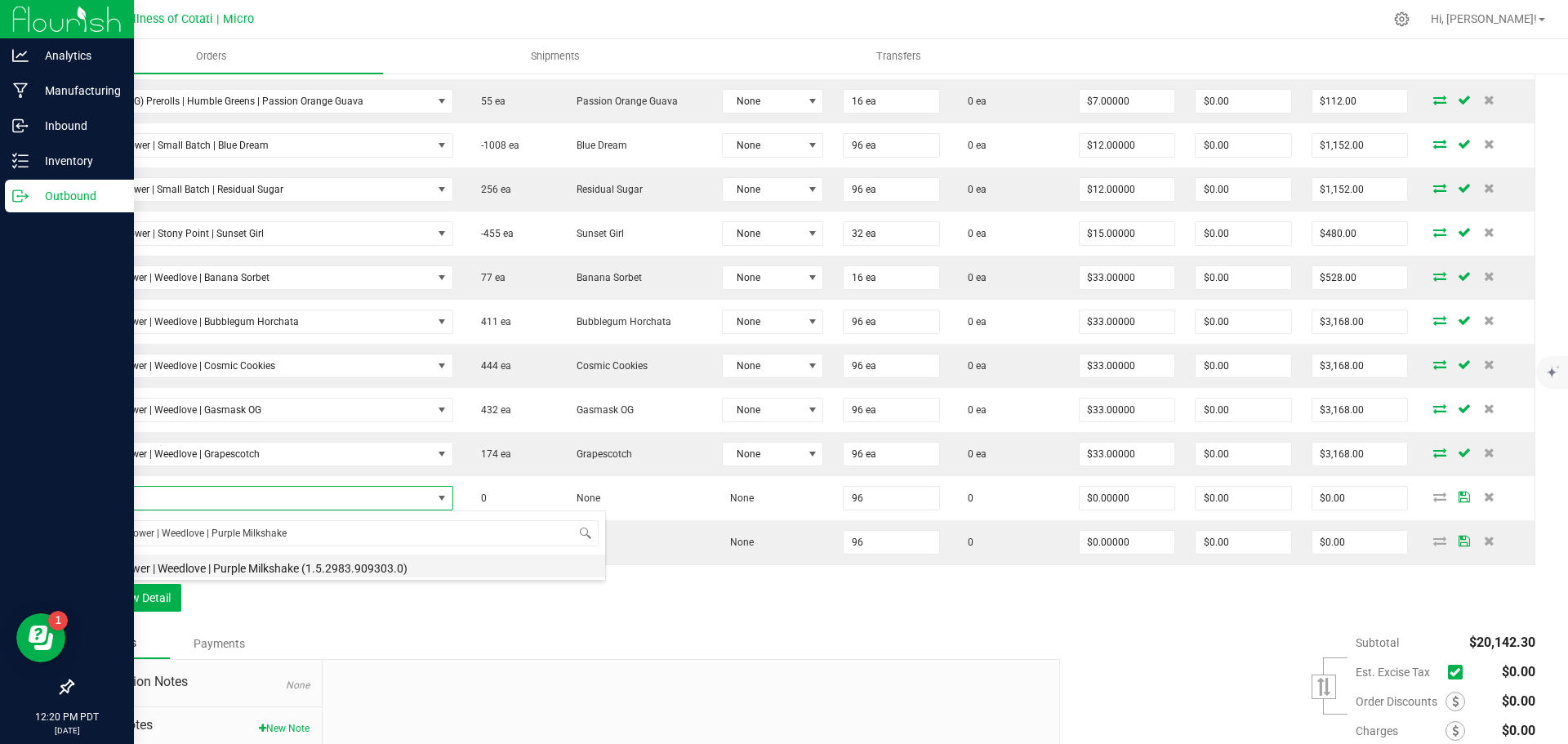
click at [282, 567] on li "14g Flower | Weedlove | Purple Milkshake (1.5.2983.909303.0)" at bounding box center [344, 565] width 521 height 23
type input "96 ea"
type input "$33.00000"
type input "$3,168.00"
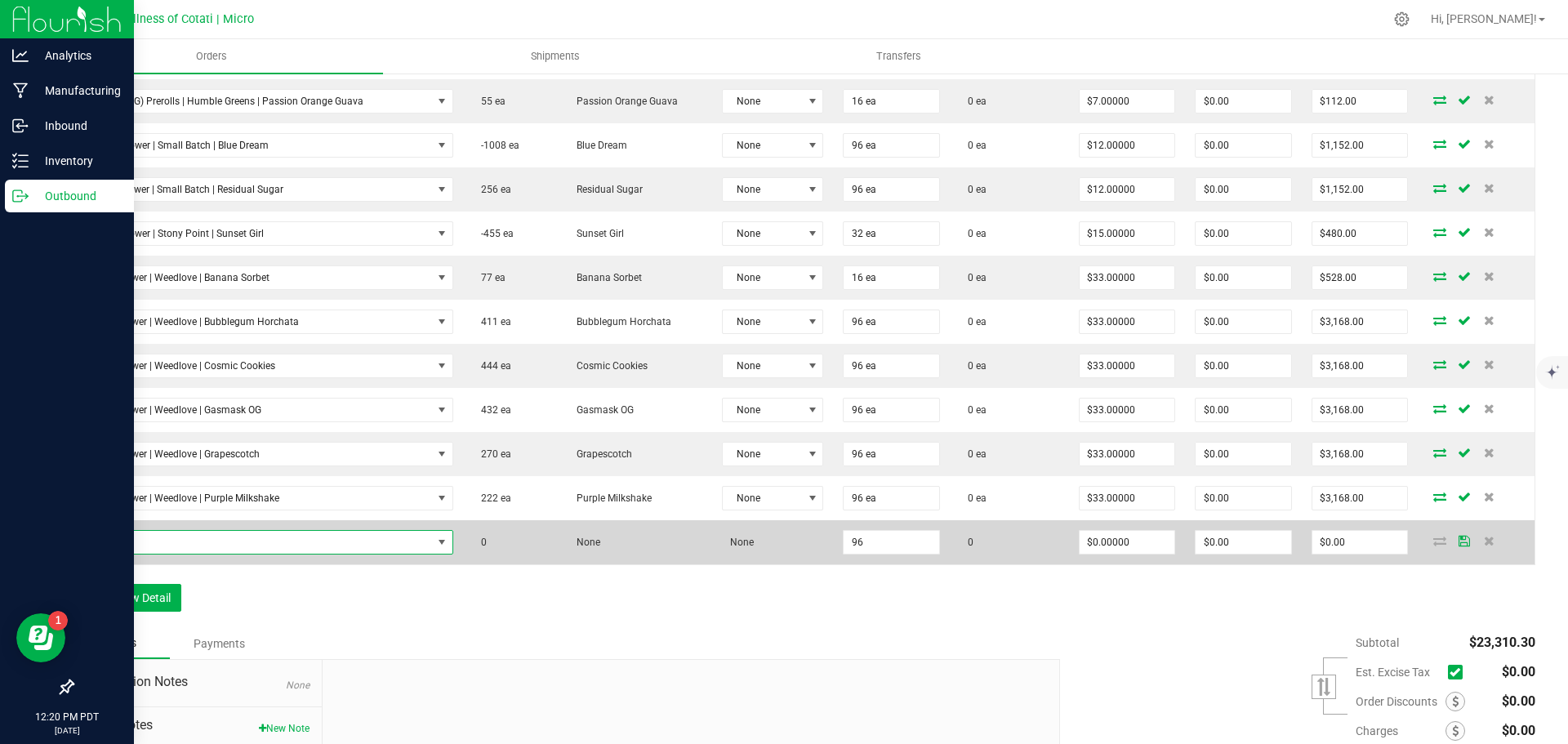
click at [285, 542] on span "NO DATA FOUND" at bounding box center [257, 542] width 348 height 23
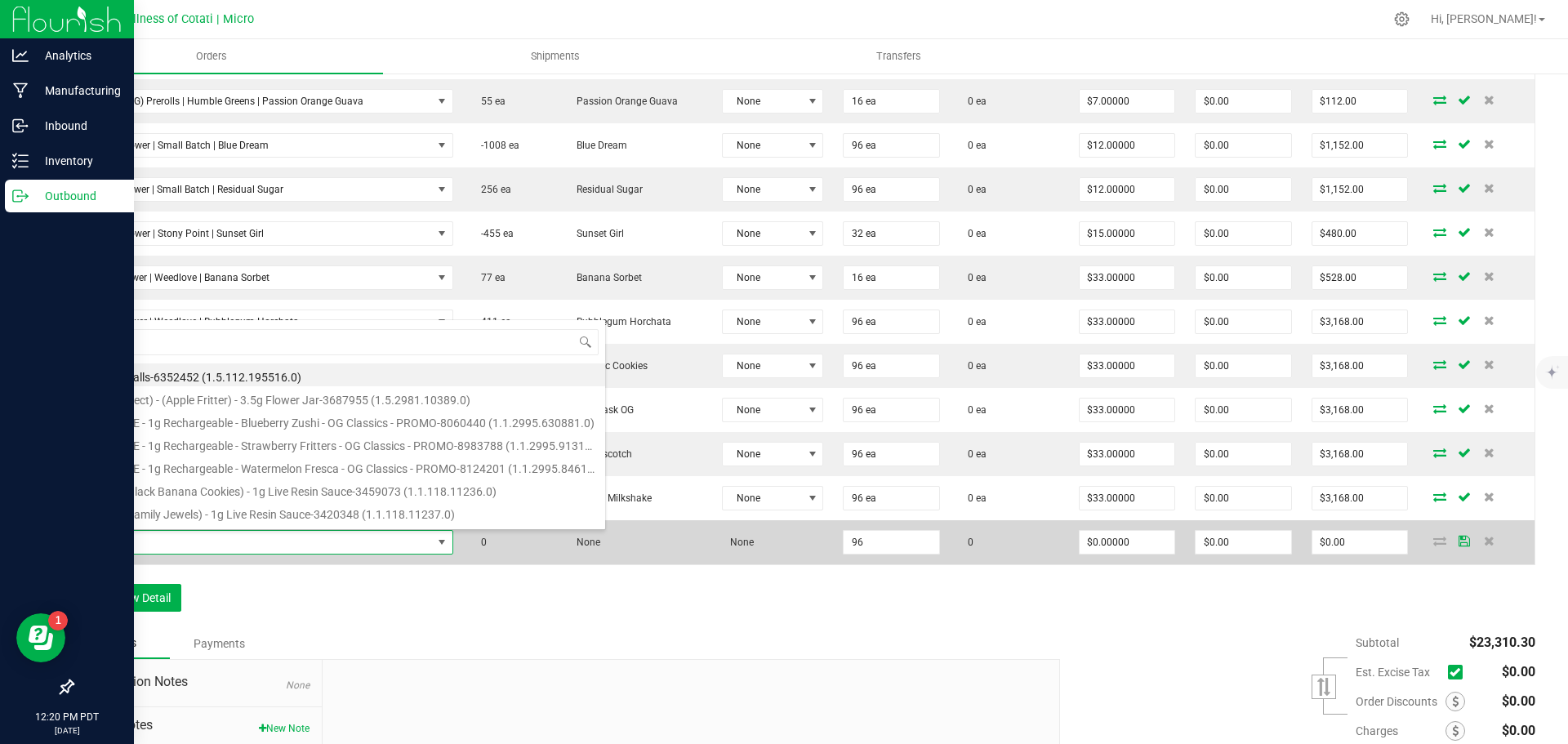
type input "14g Flower | Weedlove | Super Boof"
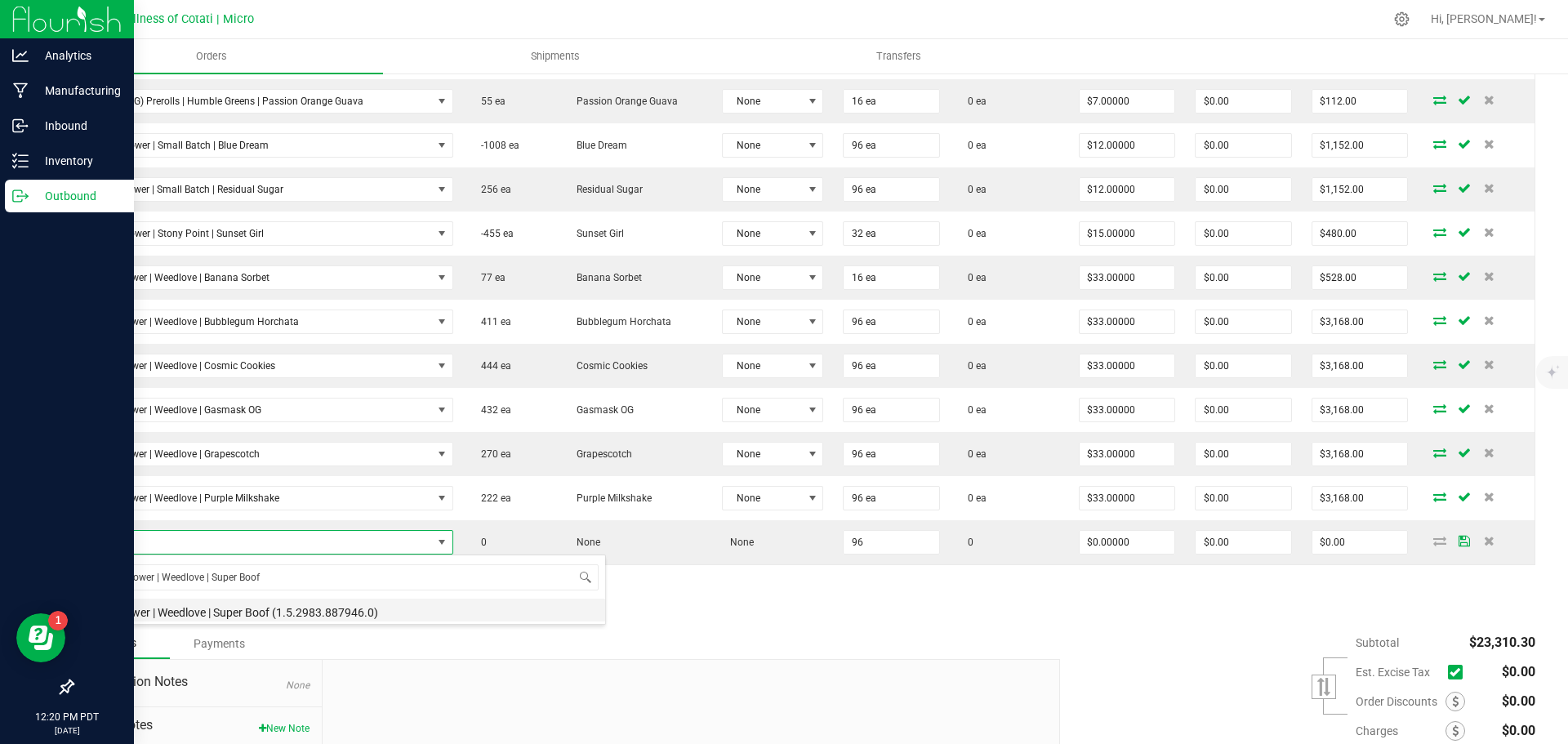
click at [232, 612] on li "14g Flower | Weedlove | Super Boof (1.5.2983.887946.0)" at bounding box center [344, 609] width 521 height 23
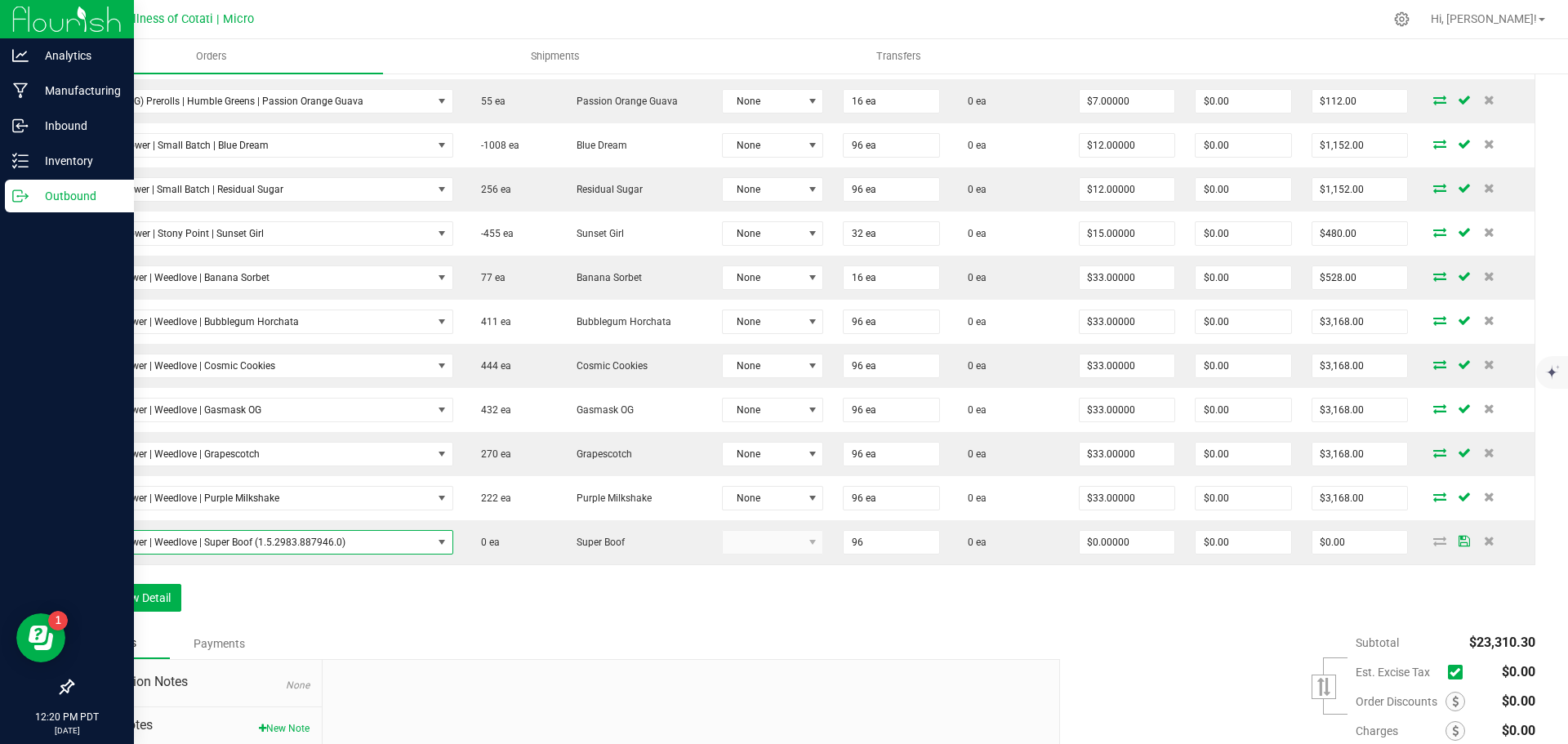
type input "96 ea"
type input "$33.00000"
type input "$3,168.00"
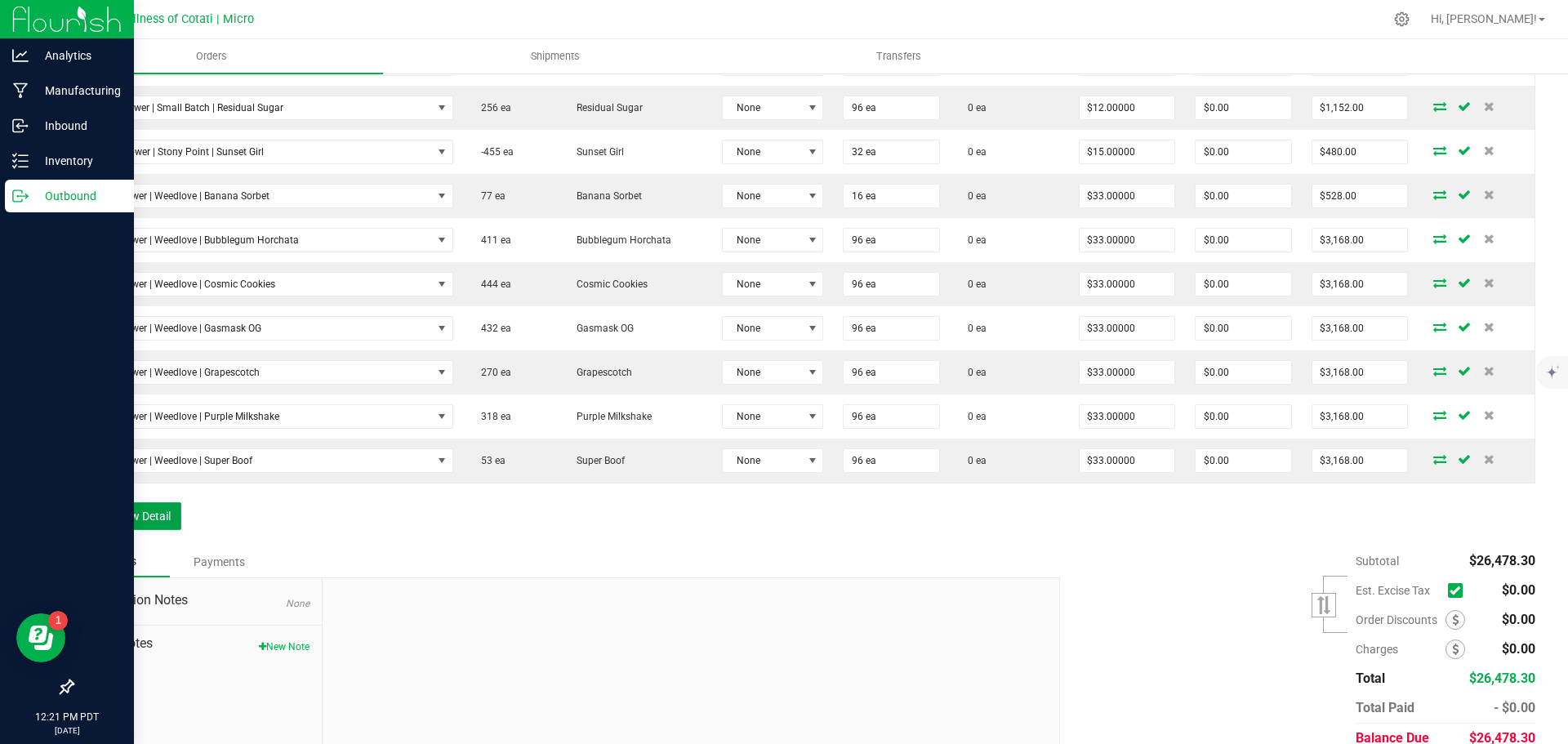
click at [153, 520] on button "Add New Detail" at bounding box center [126, 516] width 110 height 28
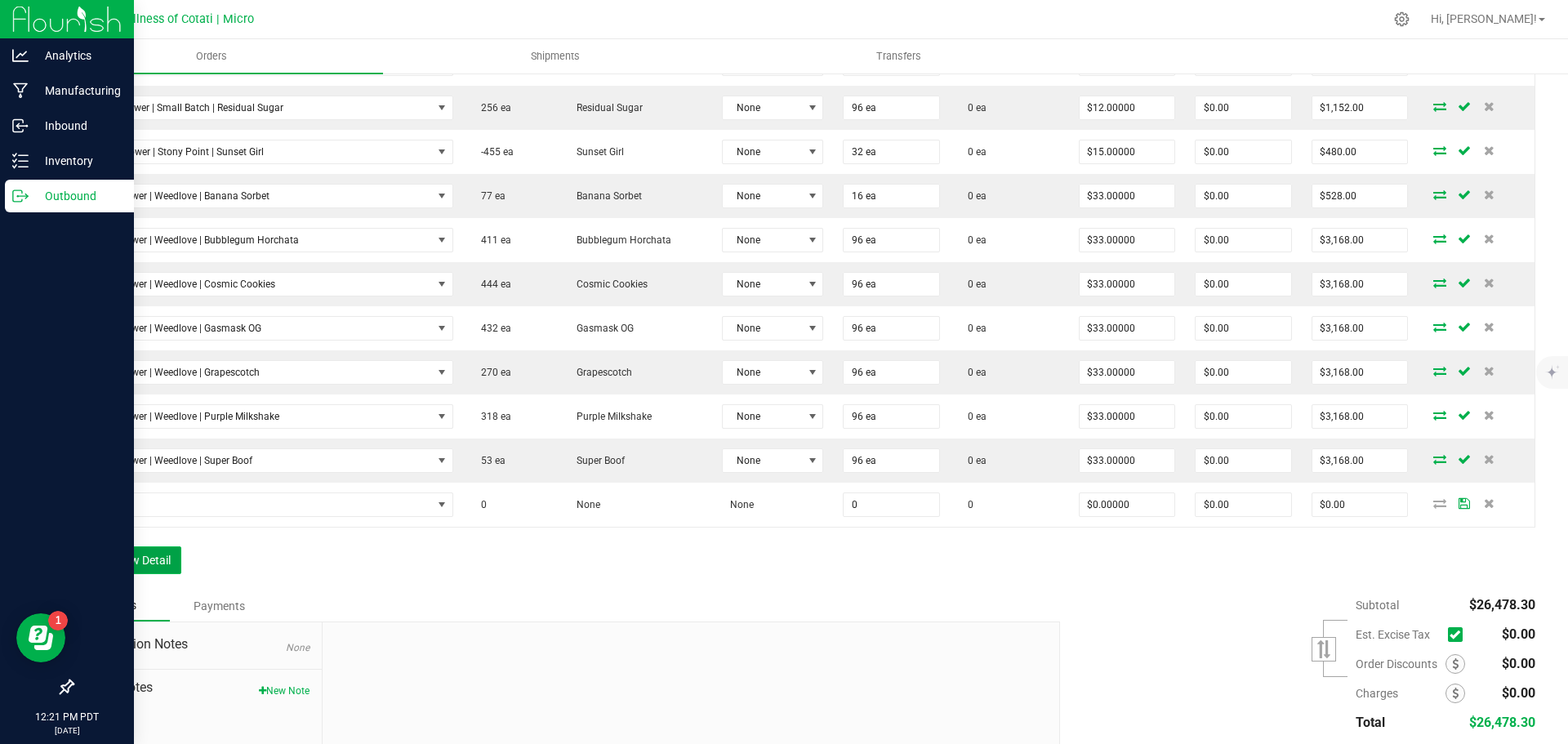
click at [163, 567] on button "Add New Detail" at bounding box center [126, 560] width 110 height 28
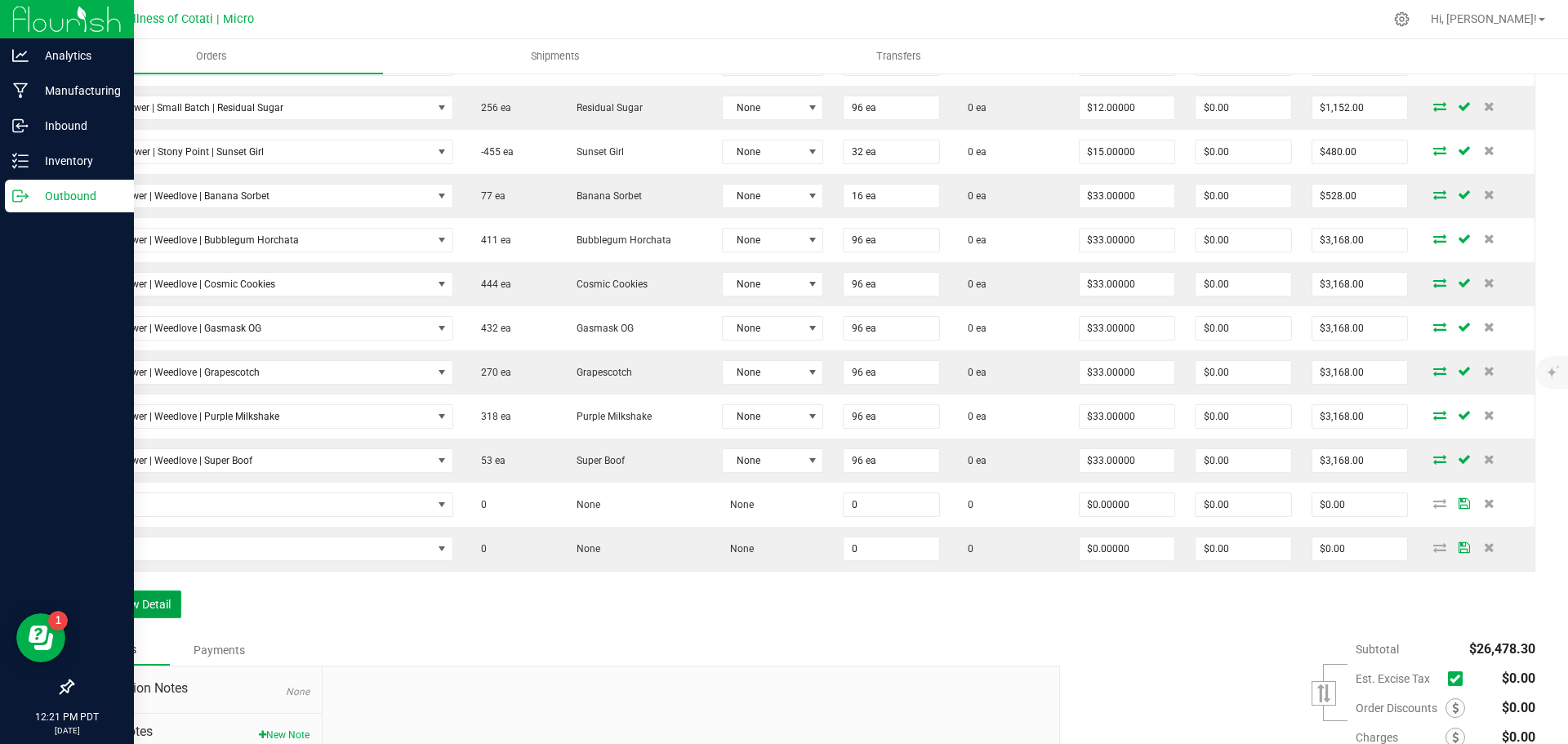
click at [173, 602] on button "Add New Detail" at bounding box center [126, 604] width 110 height 28
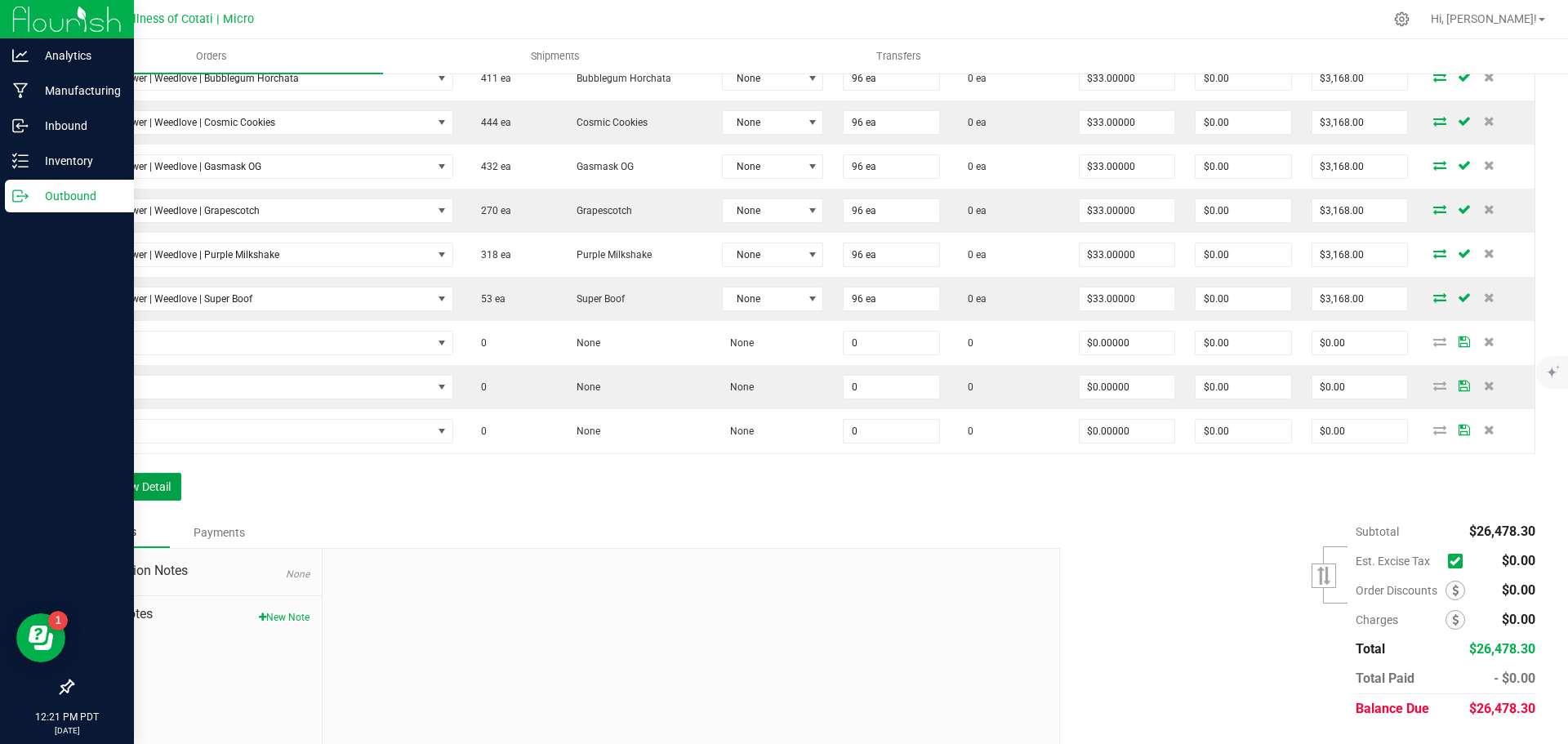
scroll to position [1224, 0]
click at [165, 490] on button "Add New Detail" at bounding box center [126, 485] width 110 height 28
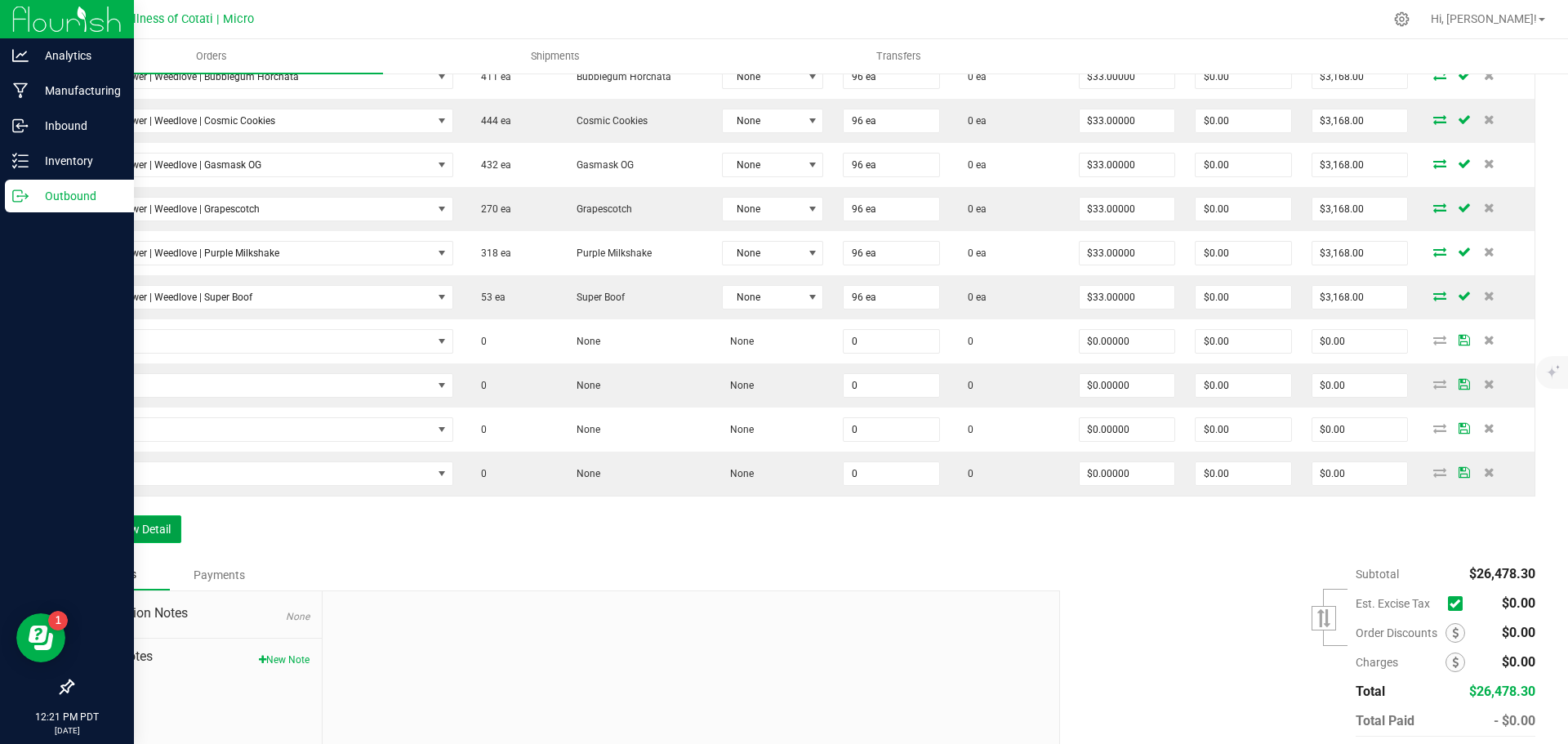
click at [161, 522] on button "Add New Detail" at bounding box center [126, 529] width 110 height 28
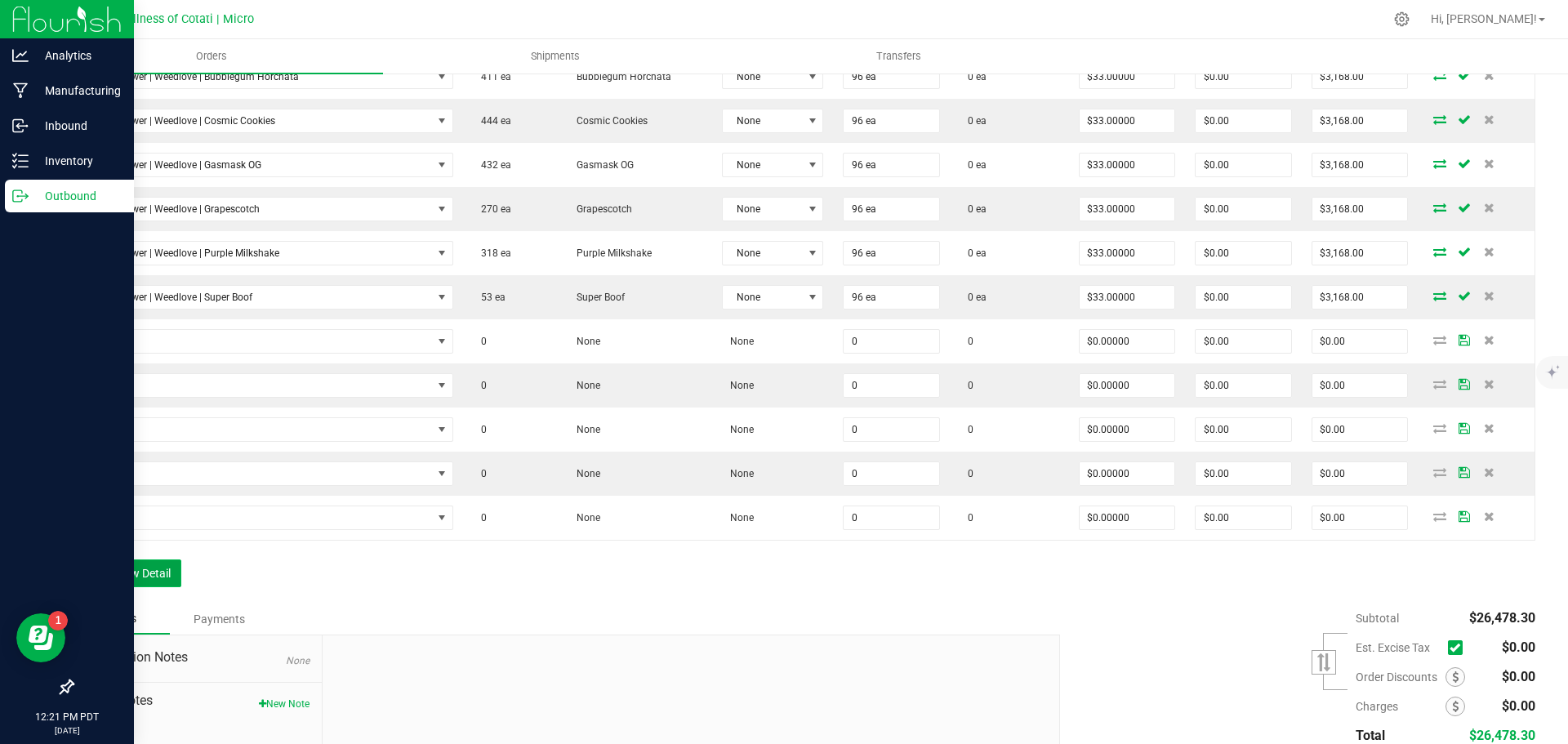
click at [169, 571] on button "Add New Detail" at bounding box center [126, 573] width 110 height 28
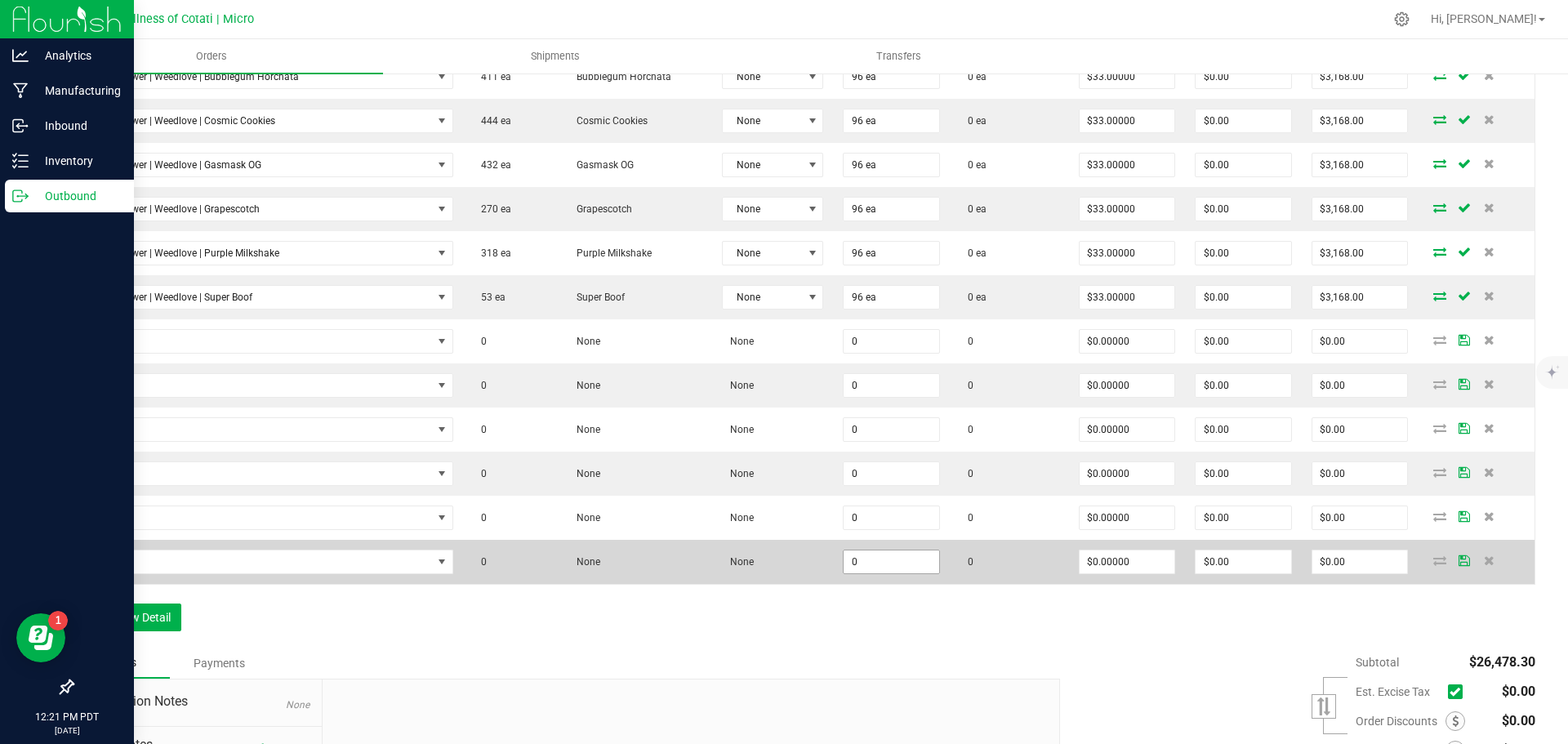
click at [861, 556] on input "0" at bounding box center [892, 561] width 96 height 23
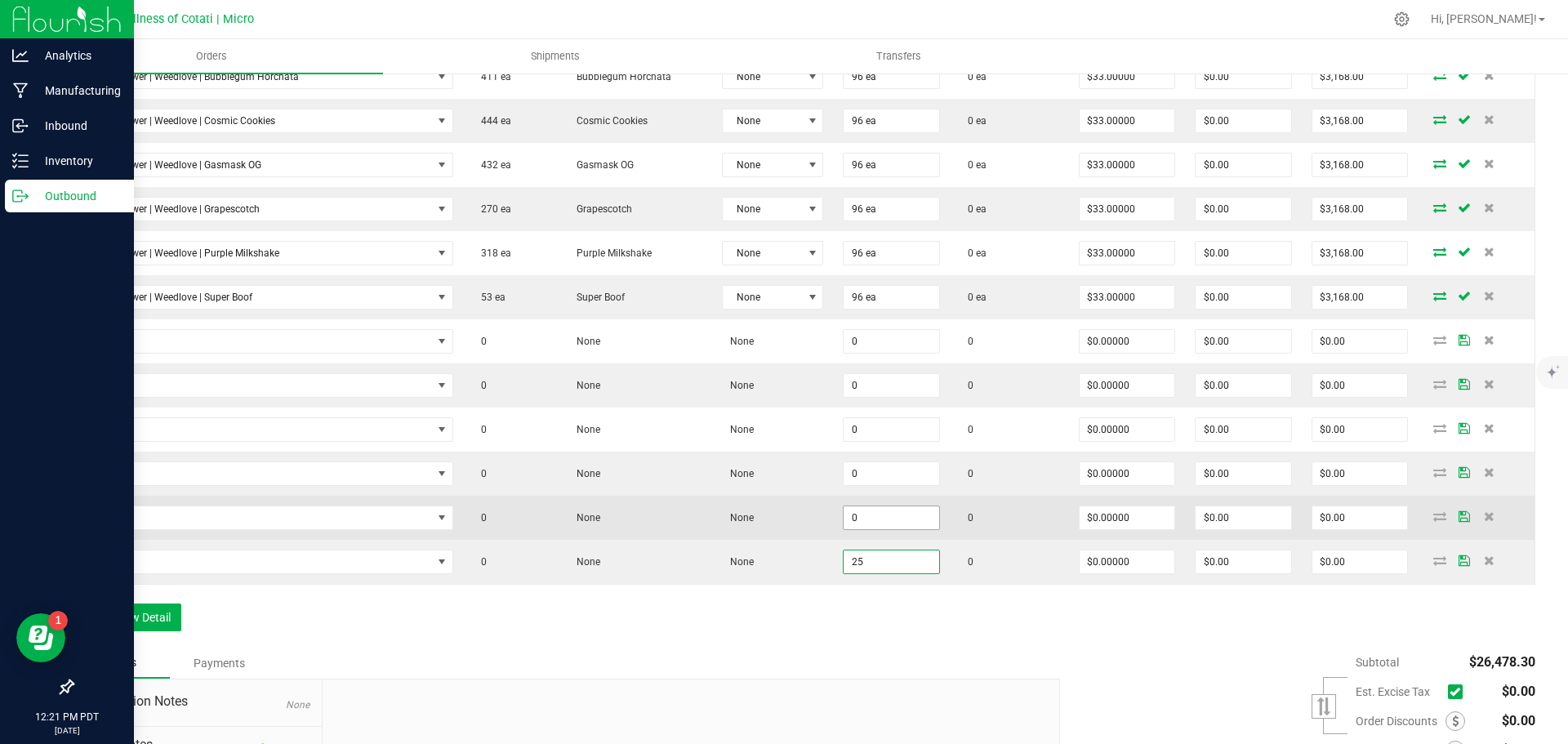
type input "25"
click at [870, 514] on input "0" at bounding box center [892, 517] width 96 height 23
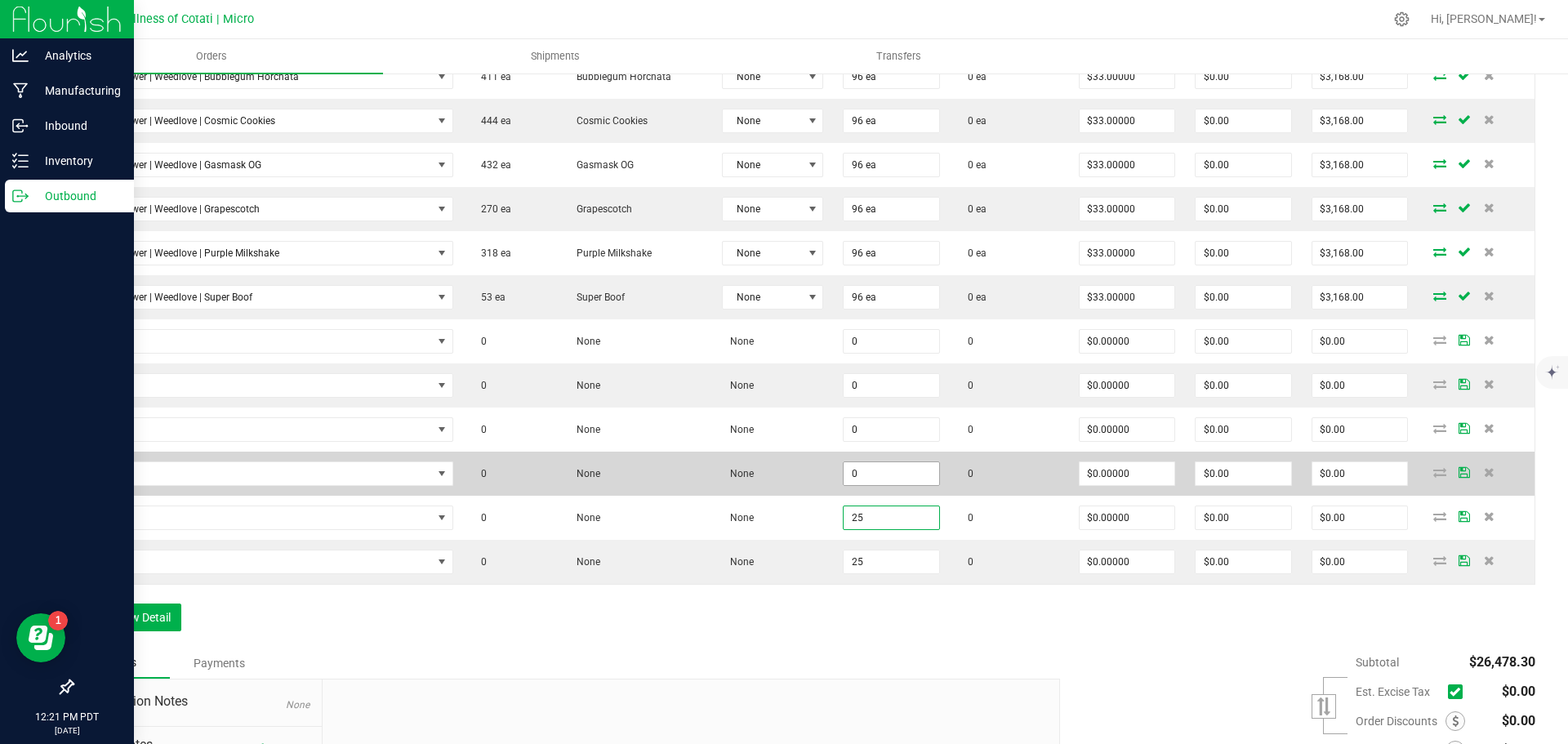
type input "25"
click at [873, 468] on input "0" at bounding box center [892, 473] width 96 height 23
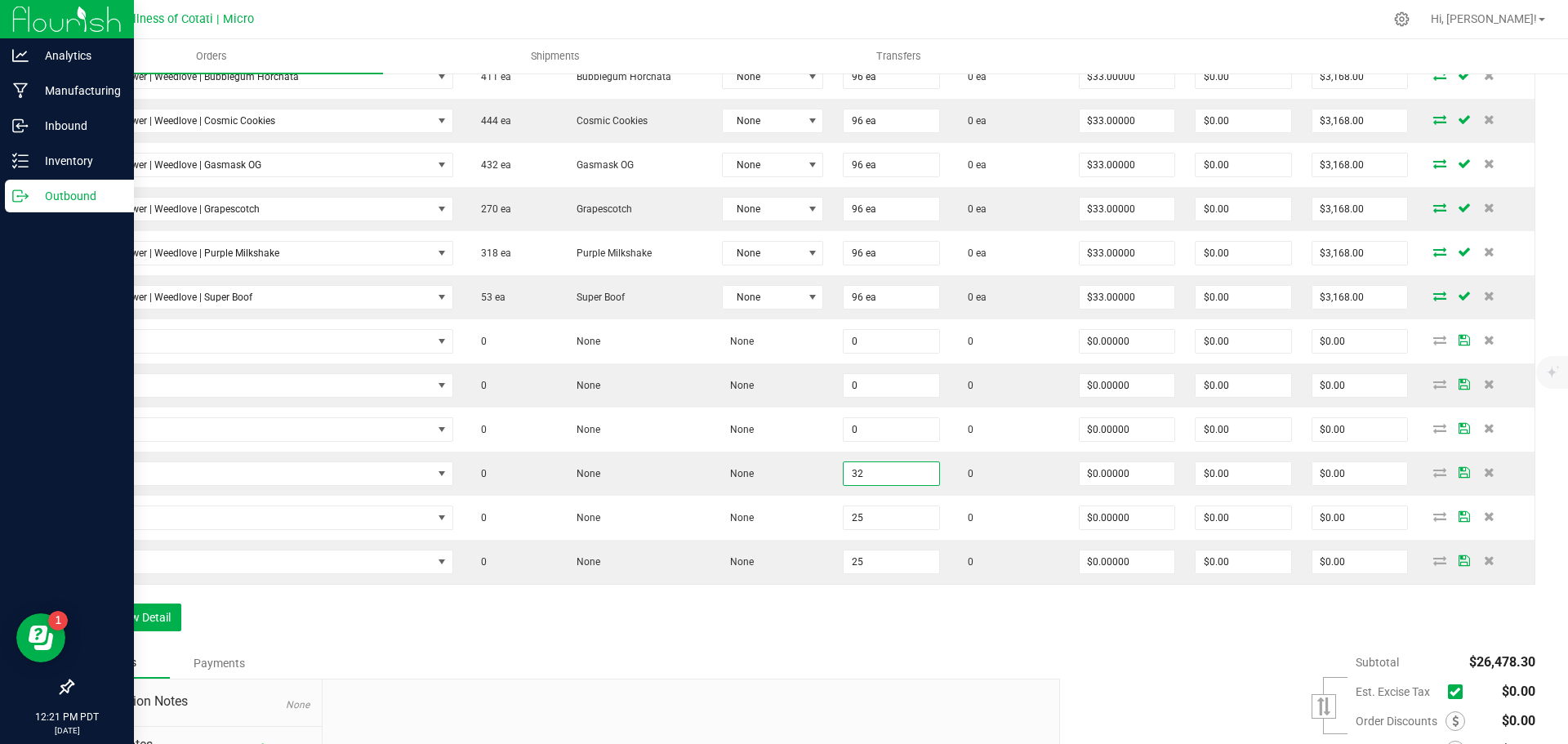
type input "32"
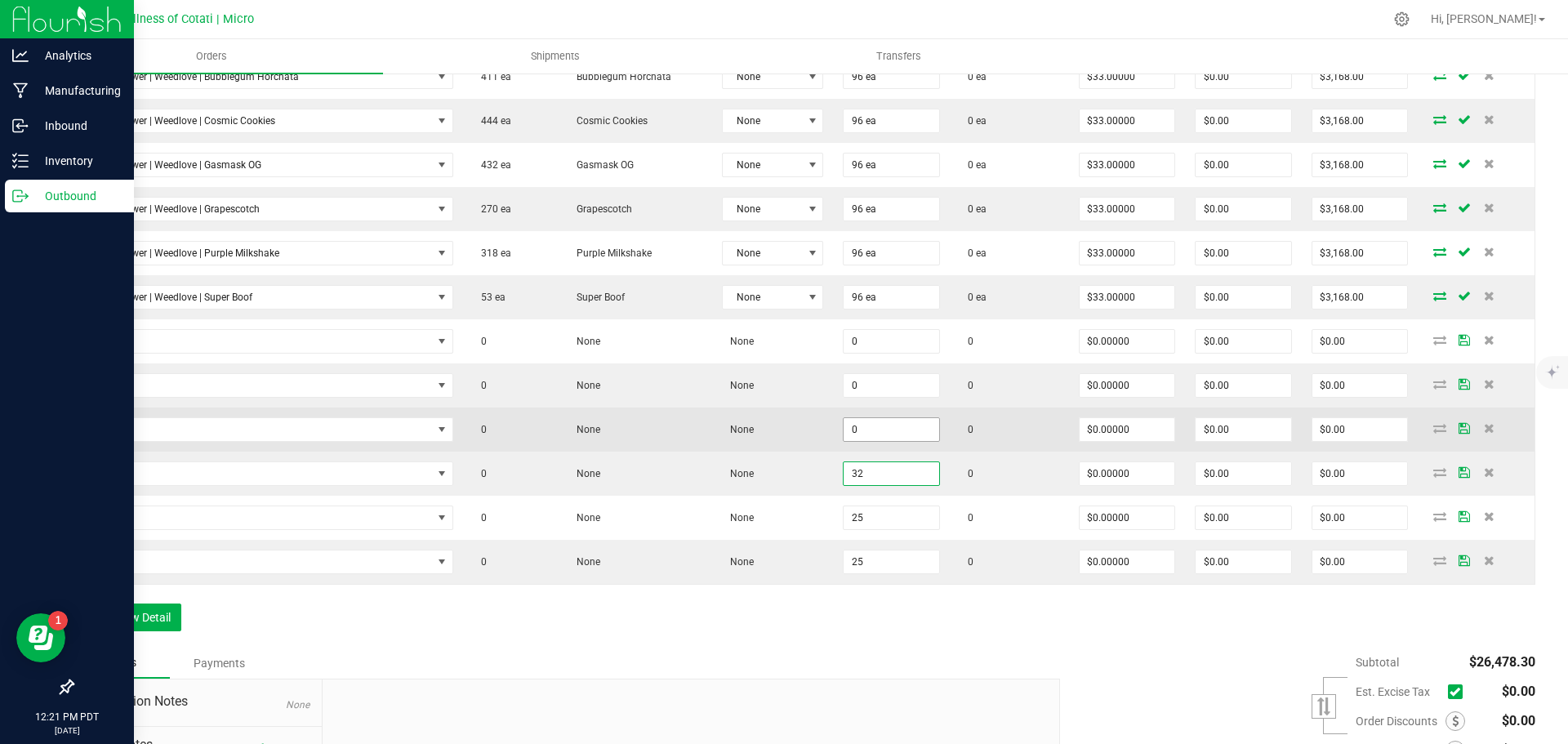
click at [900, 424] on input "0" at bounding box center [892, 429] width 96 height 23
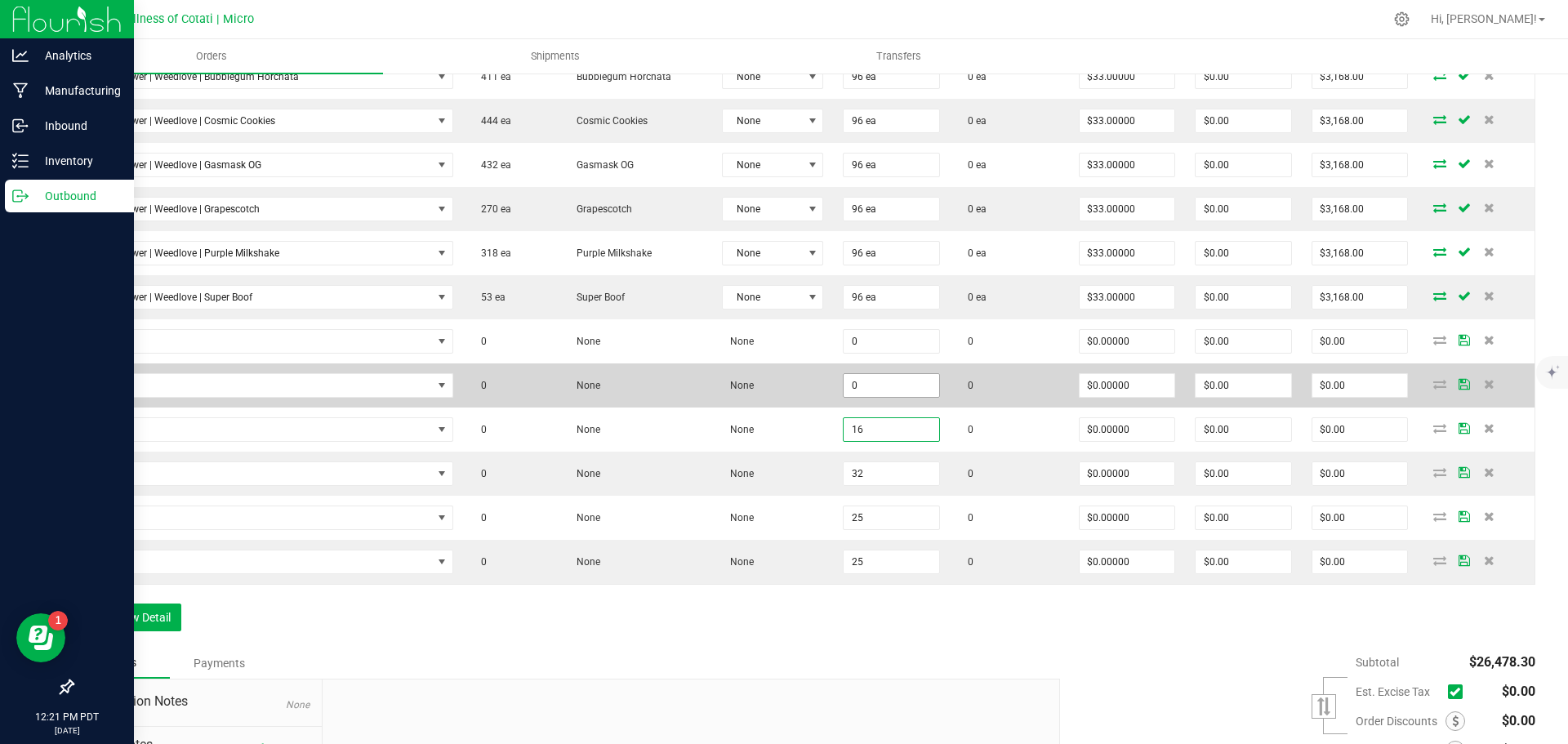
type input "16"
click at [900, 384] on input "0" at bounding box center [892, 385] width 96 height 23
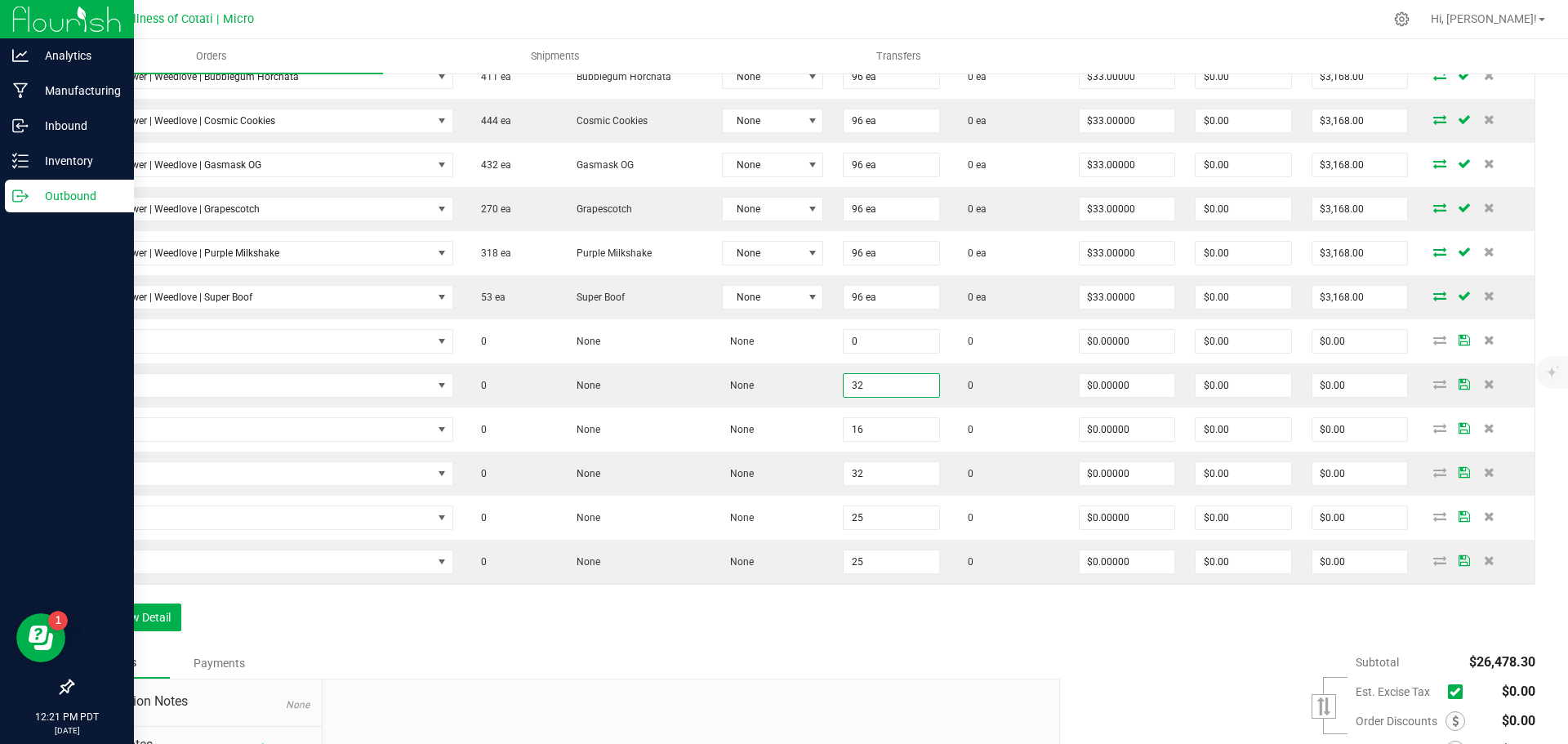
type input "32"
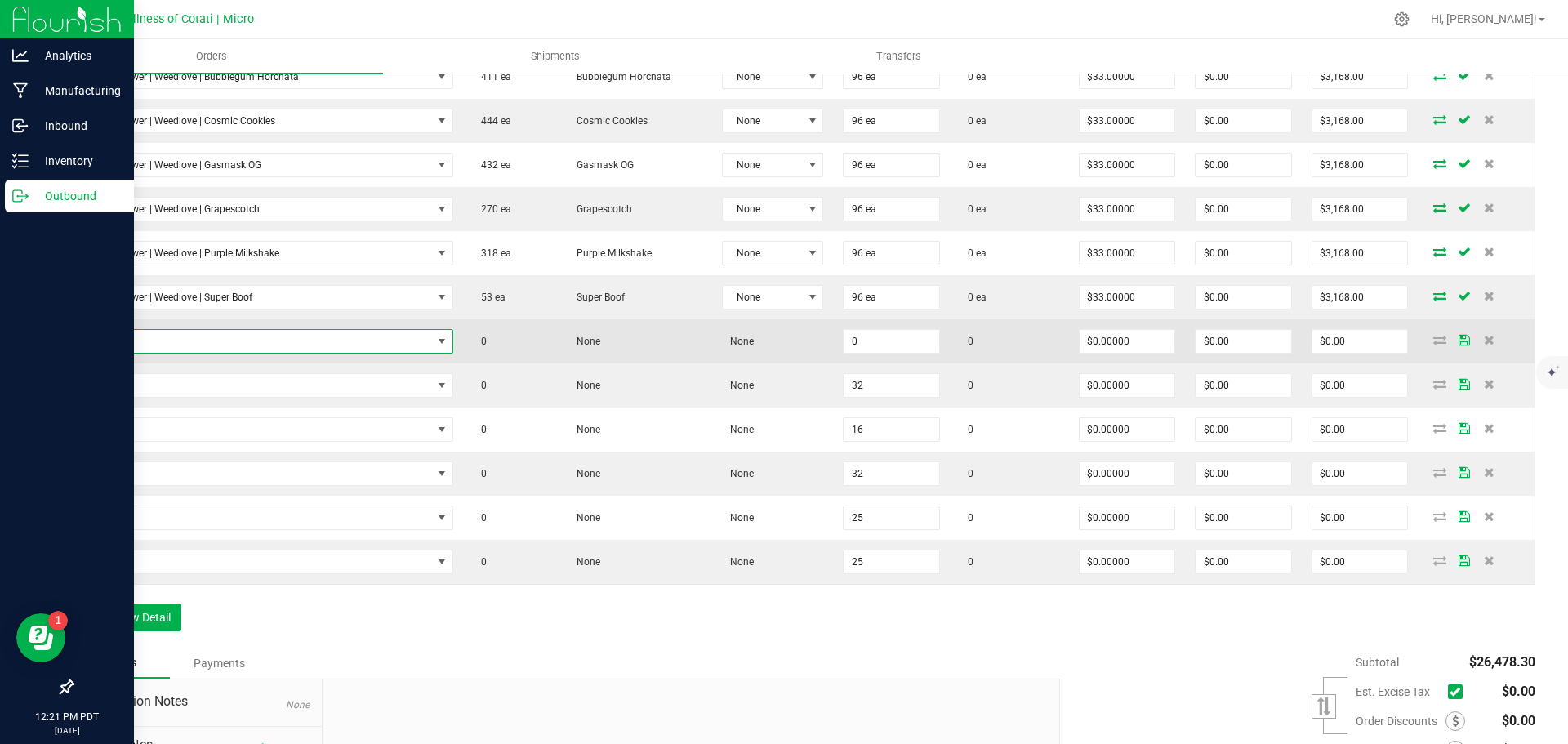
click at [192, 342] on span "NO DATA FOUND" at bounding box center [257, 341] width 348 height 23
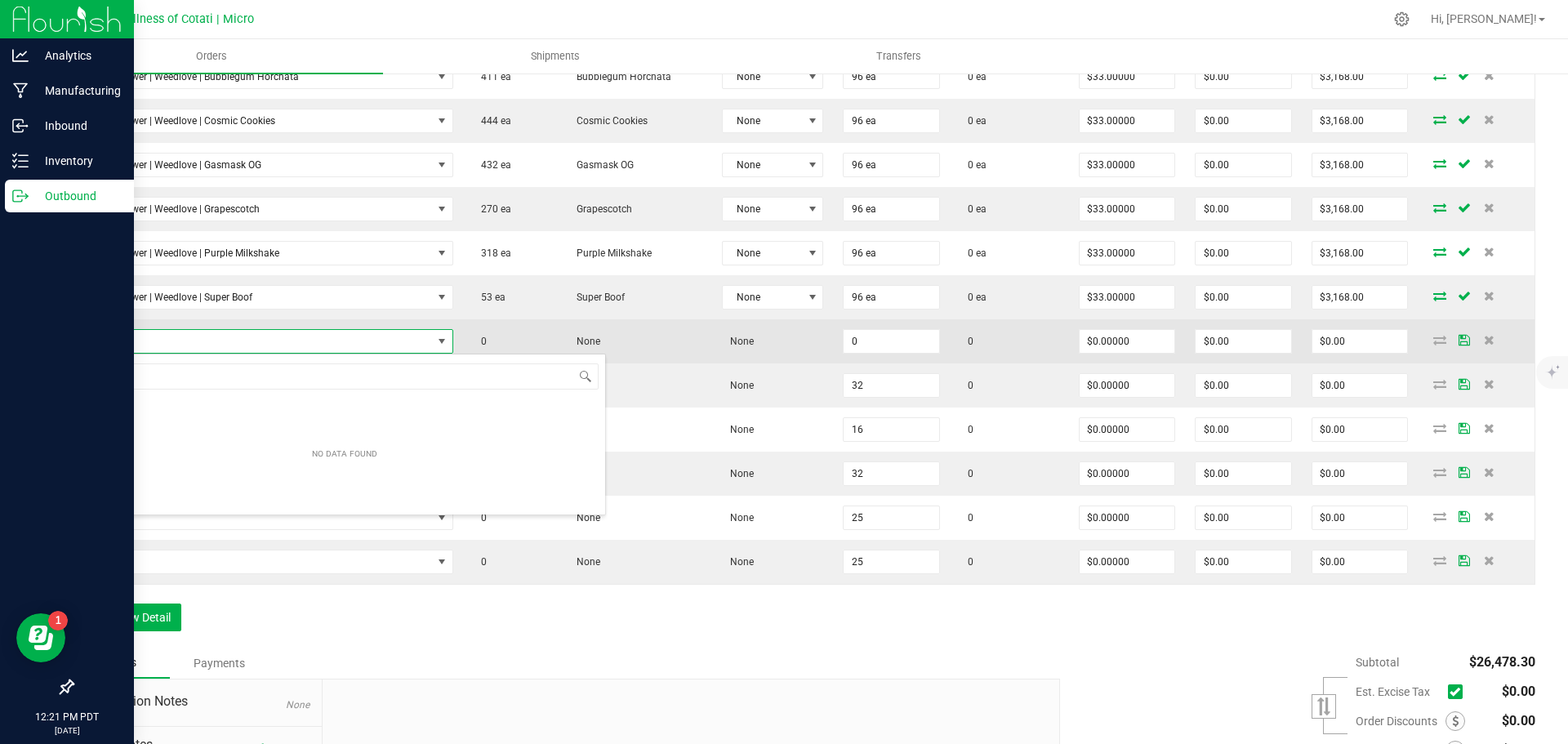
scroll to position [25, 364]
type input "3.5g Flower | Weedlove | Blue Dream"
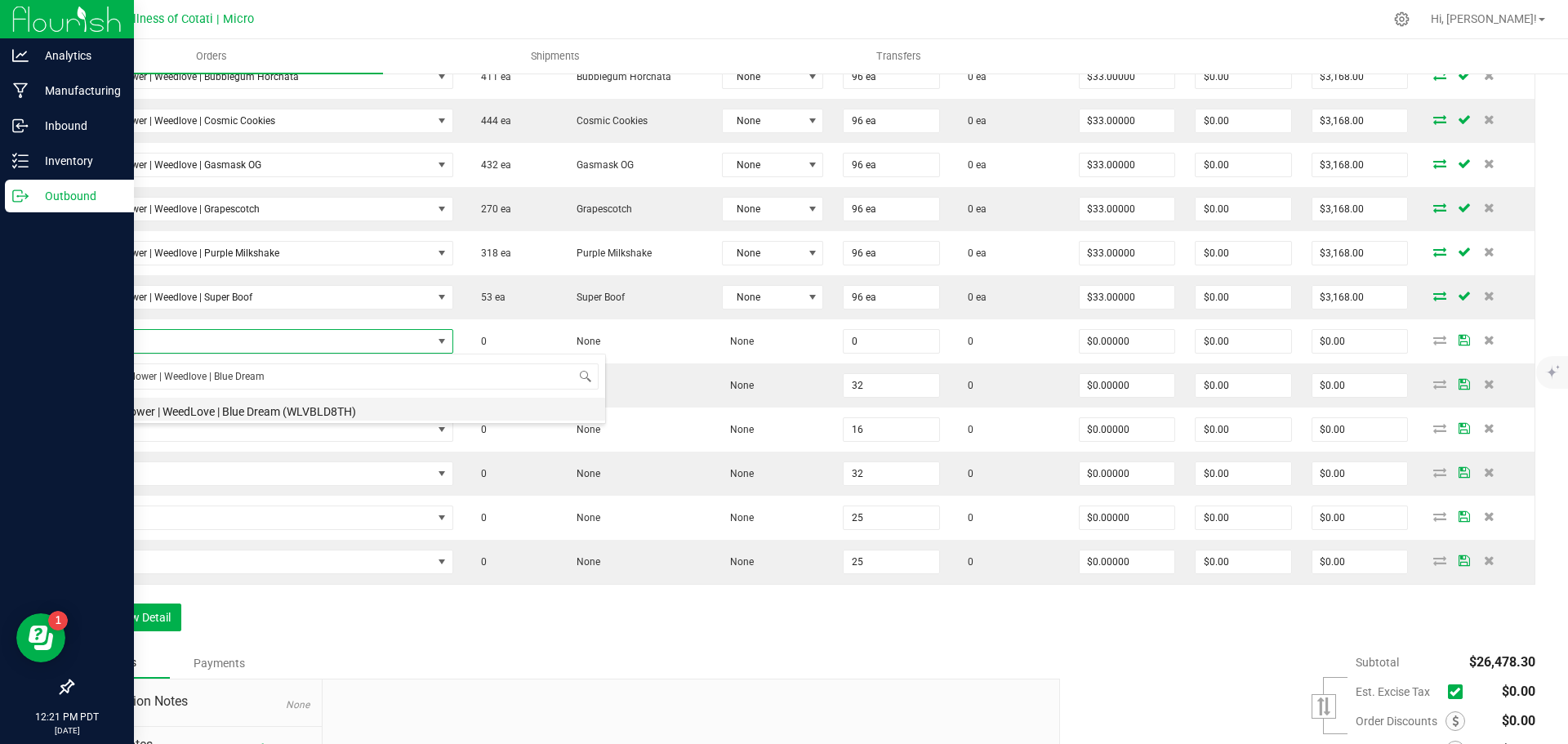
click at [280, 407] on li "3.5G Flower | WeedLove | Blue Dream (WLVBLD8TH)" at bounding box center [344, 408] width 521 height 23
type input "0 ea"
type input "$10.00000"
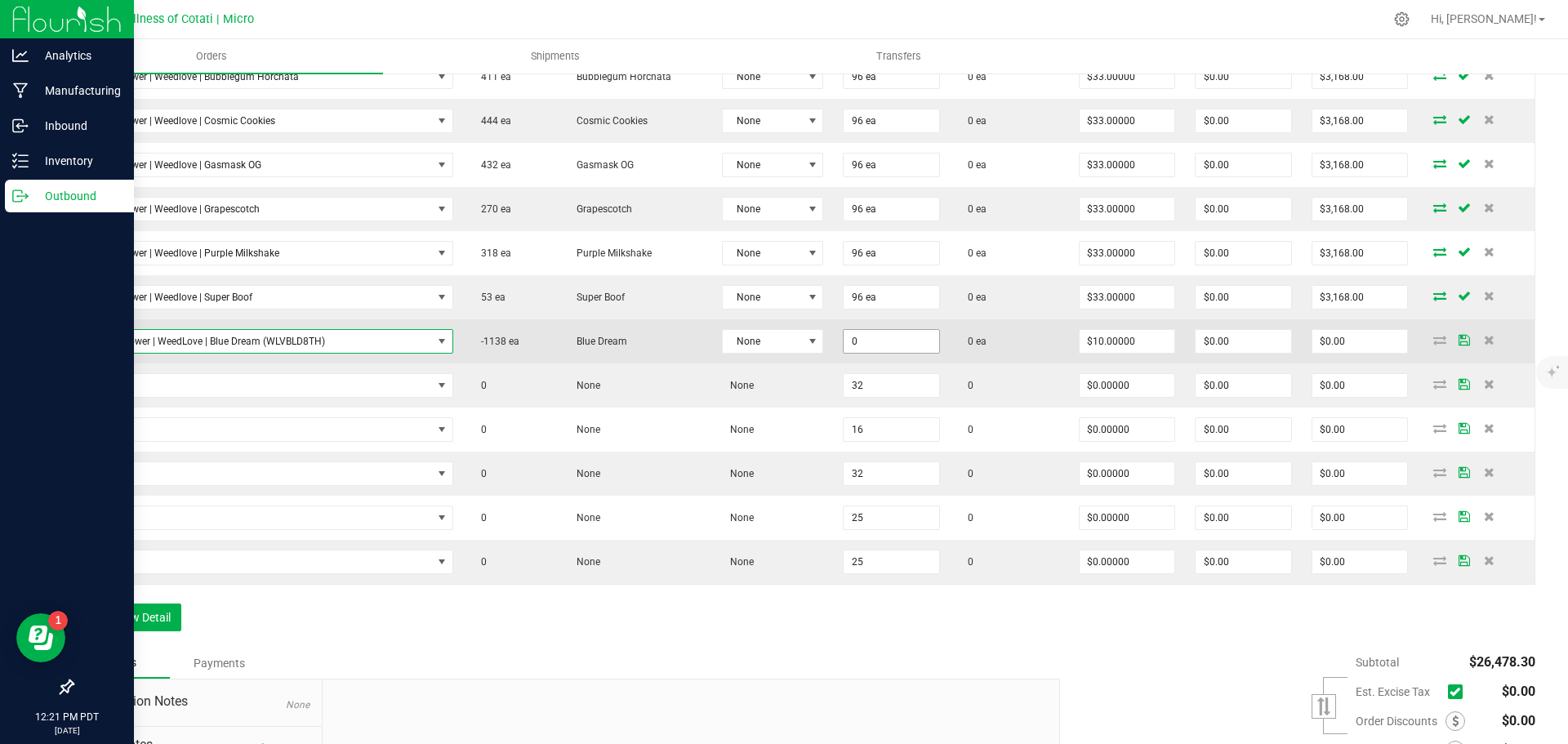
click at [888, 339] on input "0" at bounding box center [892, 341] width 96 height 23
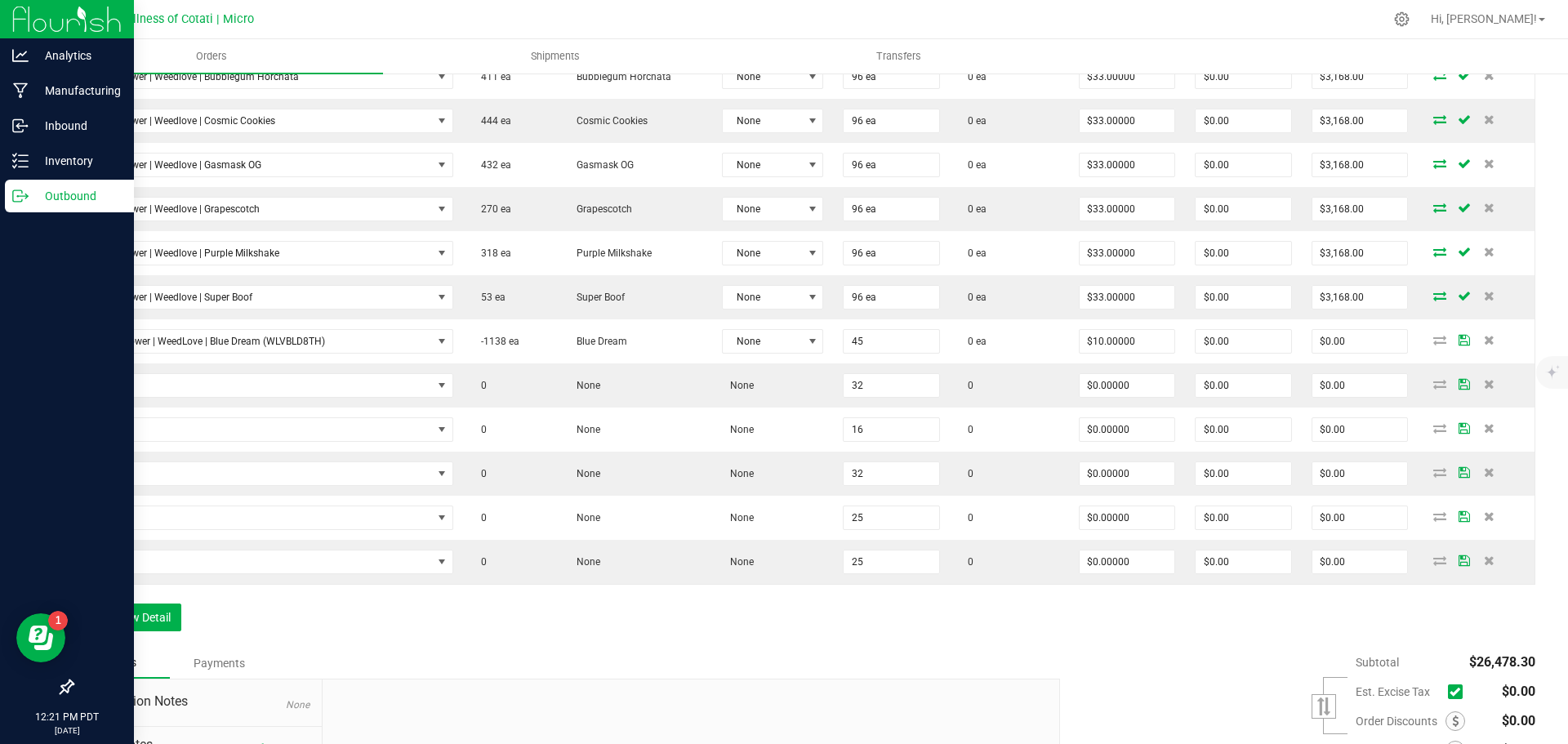
type input "45 ea"
type input "$450.00"
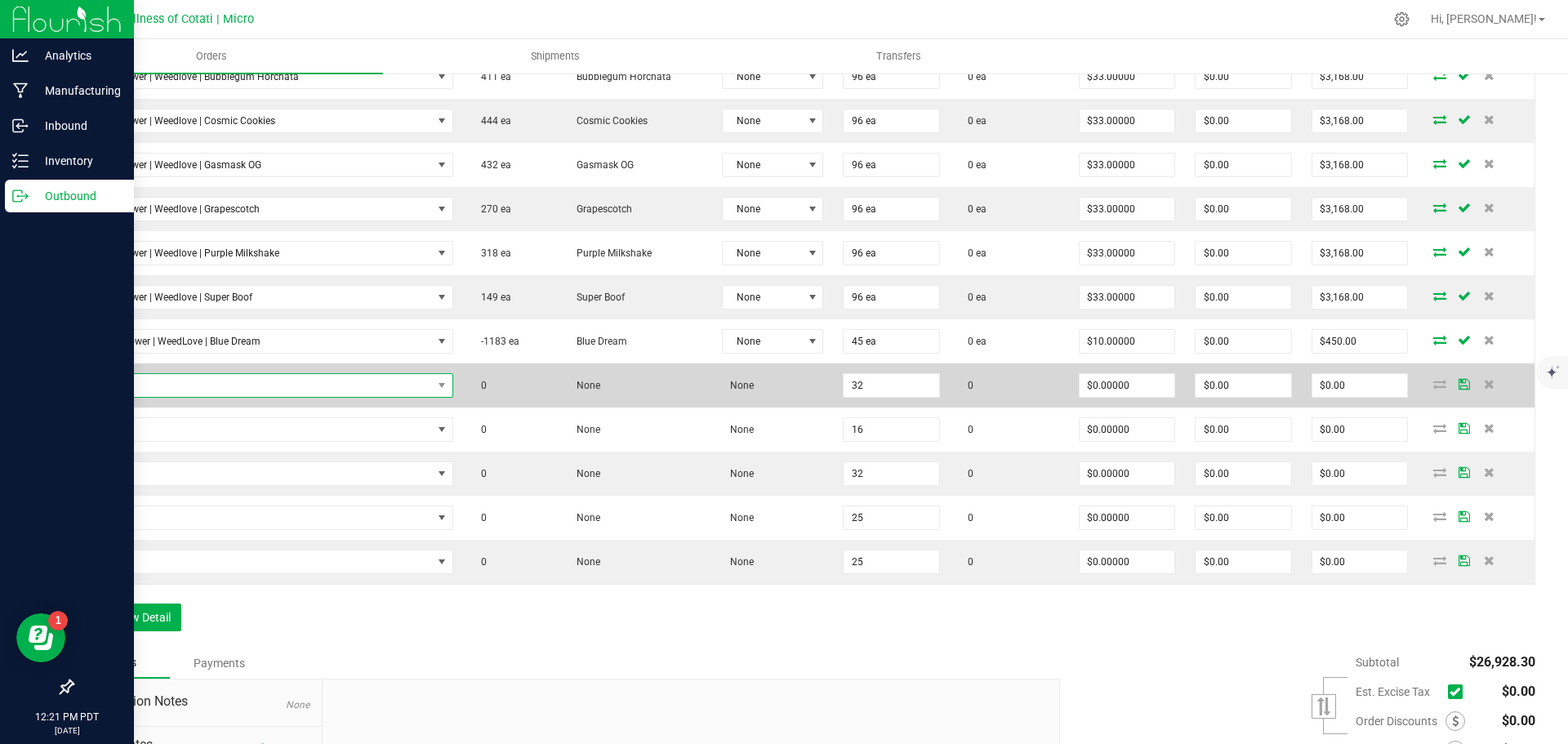
click at [213, 383] on span "NO DATA FOUND" at bounding box center [257, 385] width 348 height 23
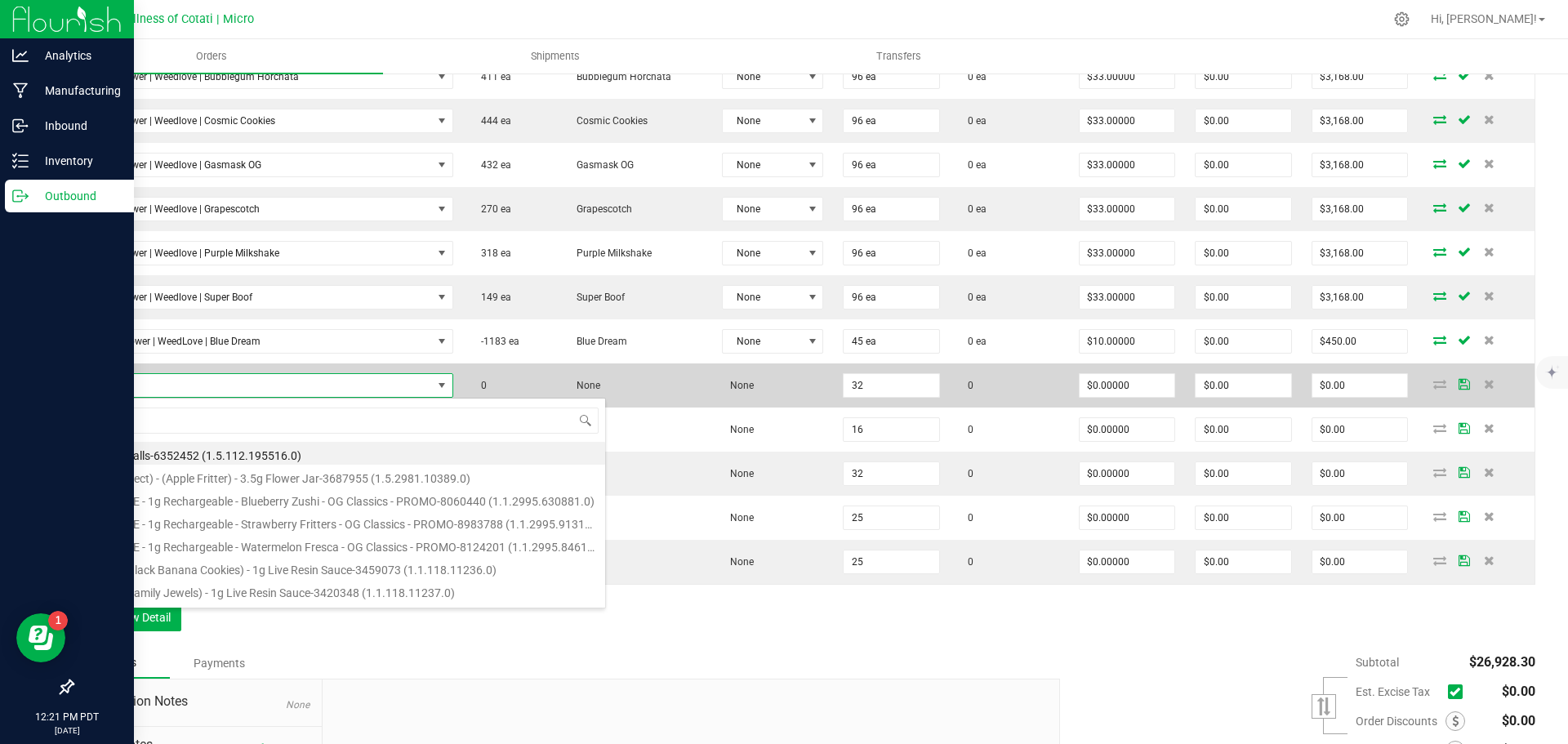
type input "3.5g Flower | Weedlove | Lemon Cherry Gelato"
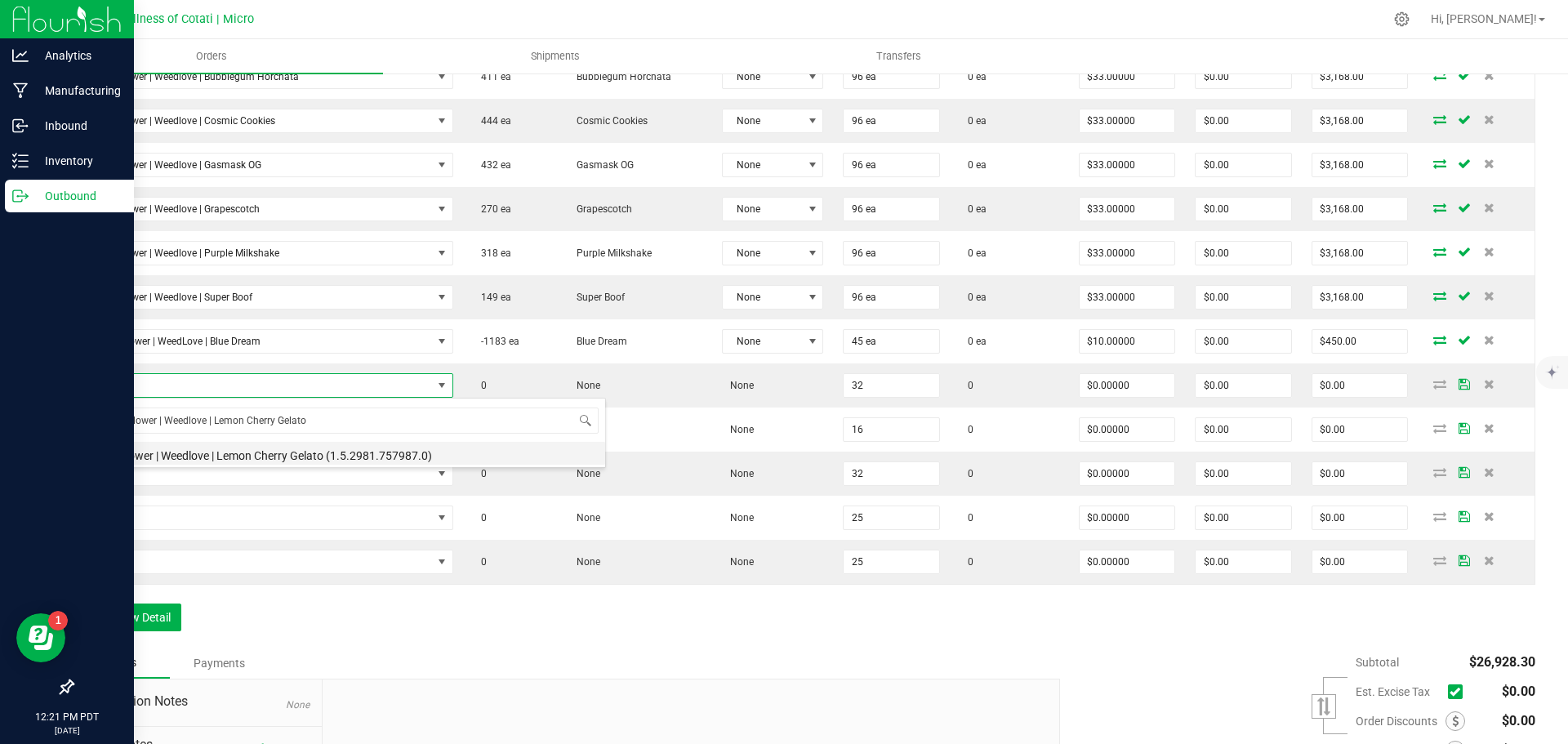
click at [247, 449] on li "3.5g Flower | Weedlove | Lemon Cherry Gelato (1.5.2981.757987.0)" at bounding box center [344, 453] width 521 height 23
type input "32 ea"
type input "$10.00000"
type input "$320.00"
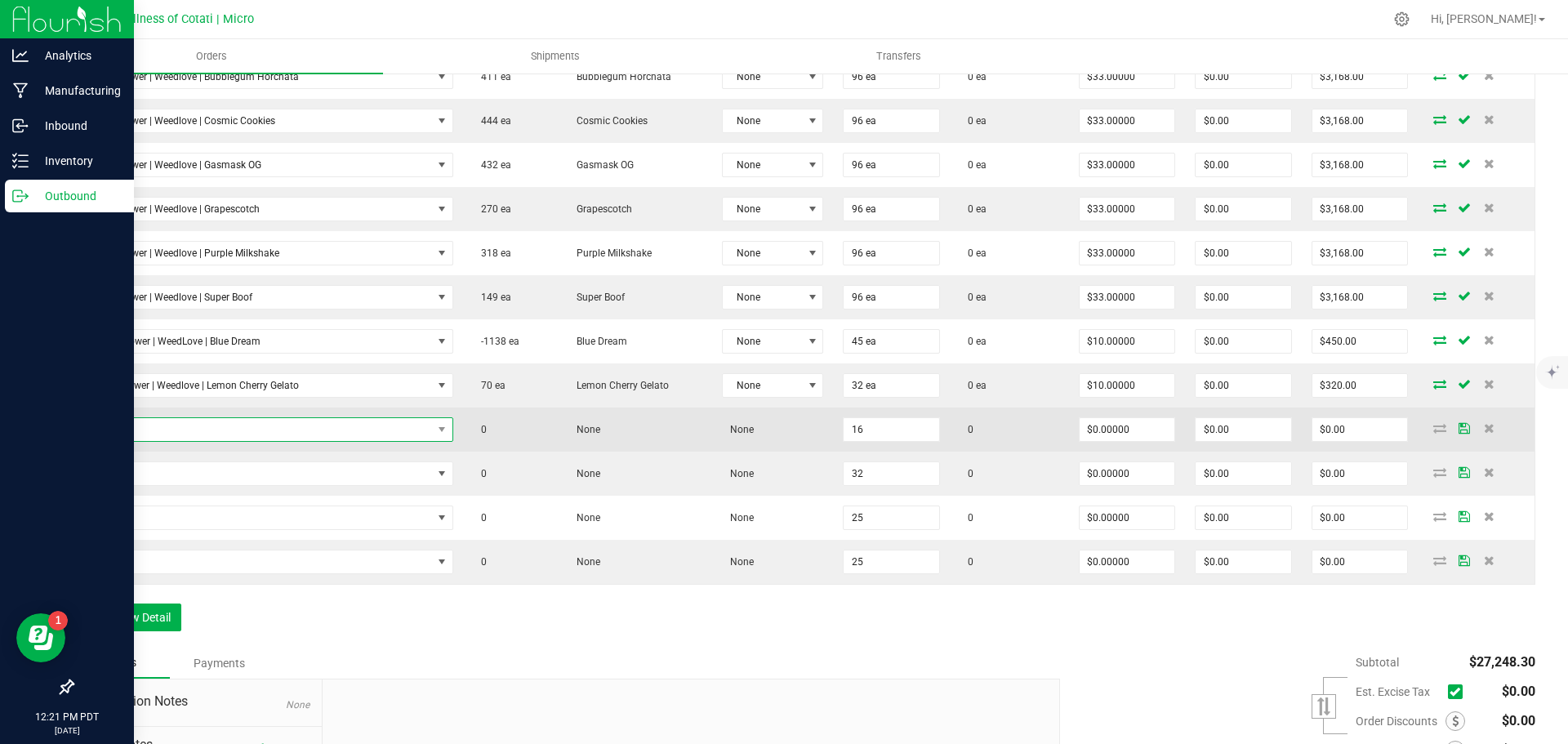
click at [296, 439] on span "NO DATA FOUND" at bounding box center [257, 429] width 348 height 23
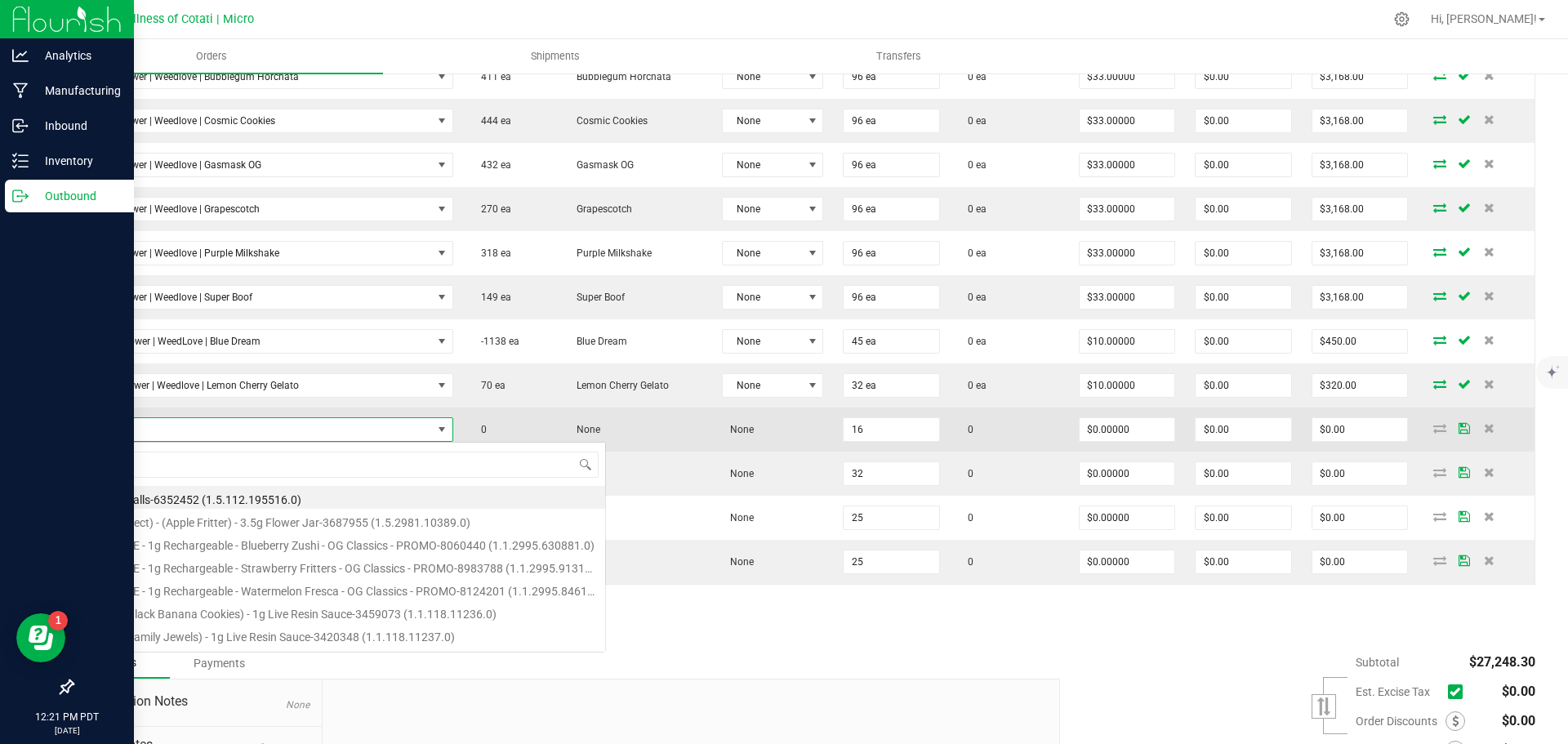
scroll to position [25, 361]
type input "3.5g Flower | Weedlove | Pink Pony Kush"
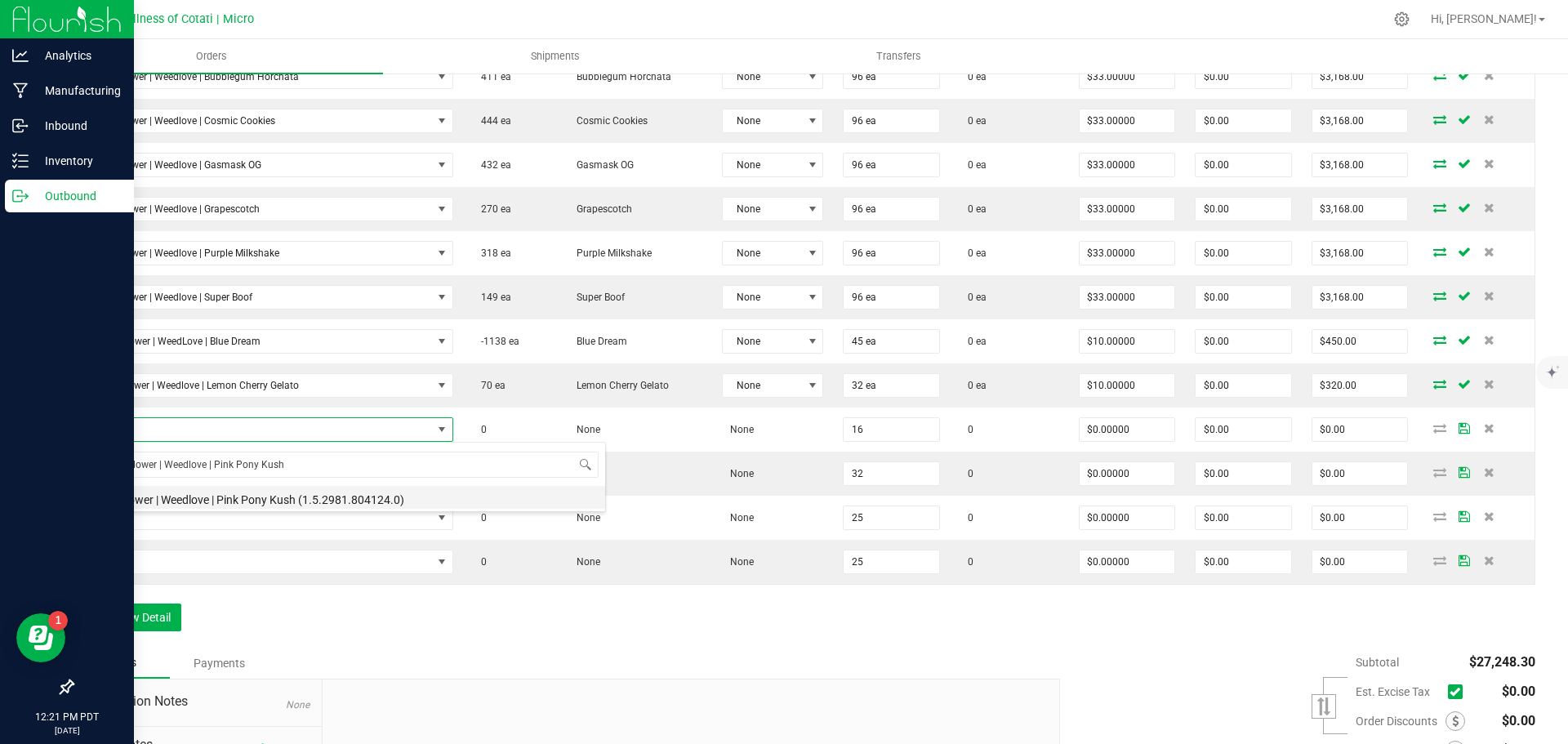
click at [275, 496] on li "3.5g Flower | Weedlove | Pink Pony Kush (1.5.2981.804124.0)" at bounding box center [344, 497] width 521 height 23
type input "16 ea"
type input "$10.00000"
type input "$160.00"
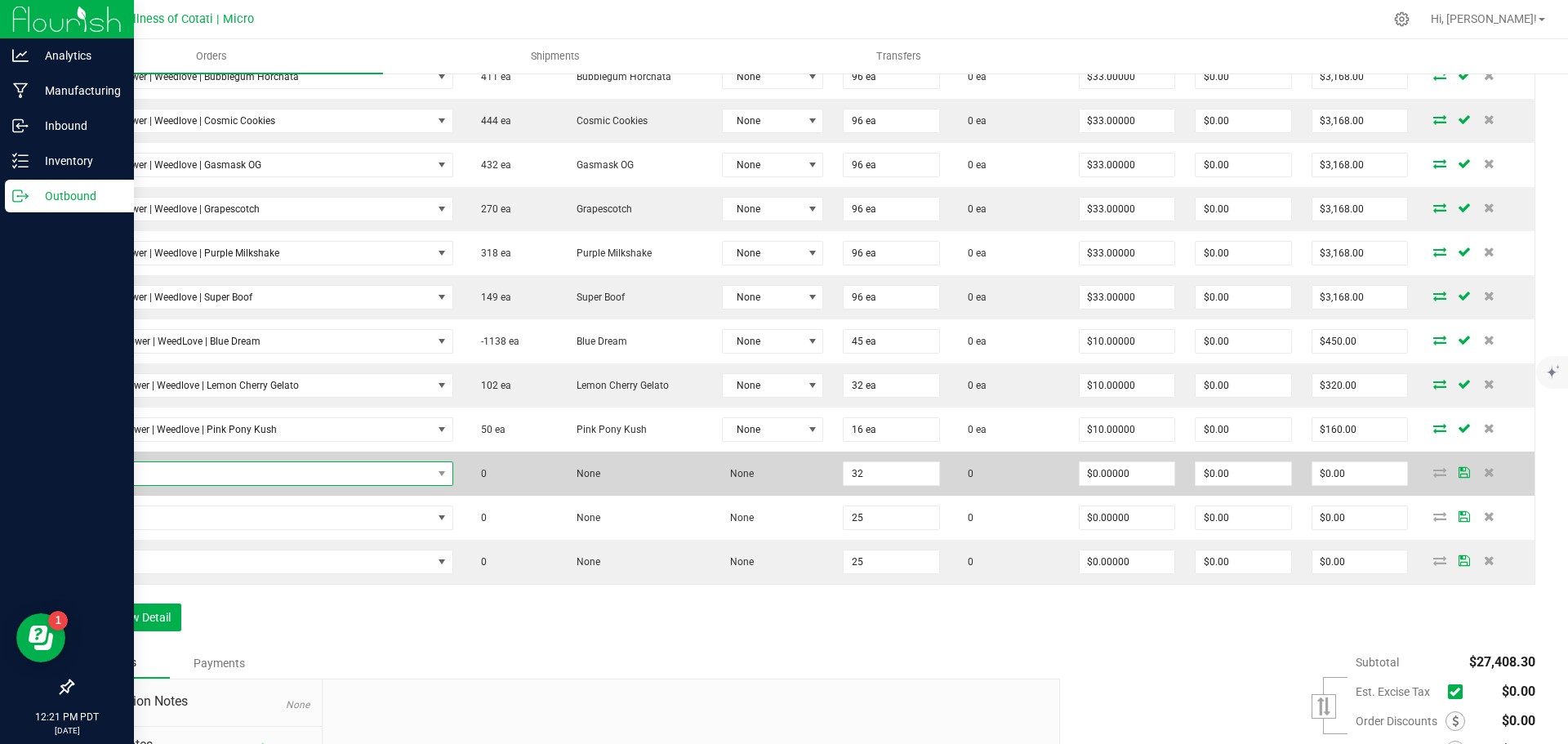
click at [245, 473] on span "NO DATA FOUND" at bounding box center [257, 473] width 348 height 23
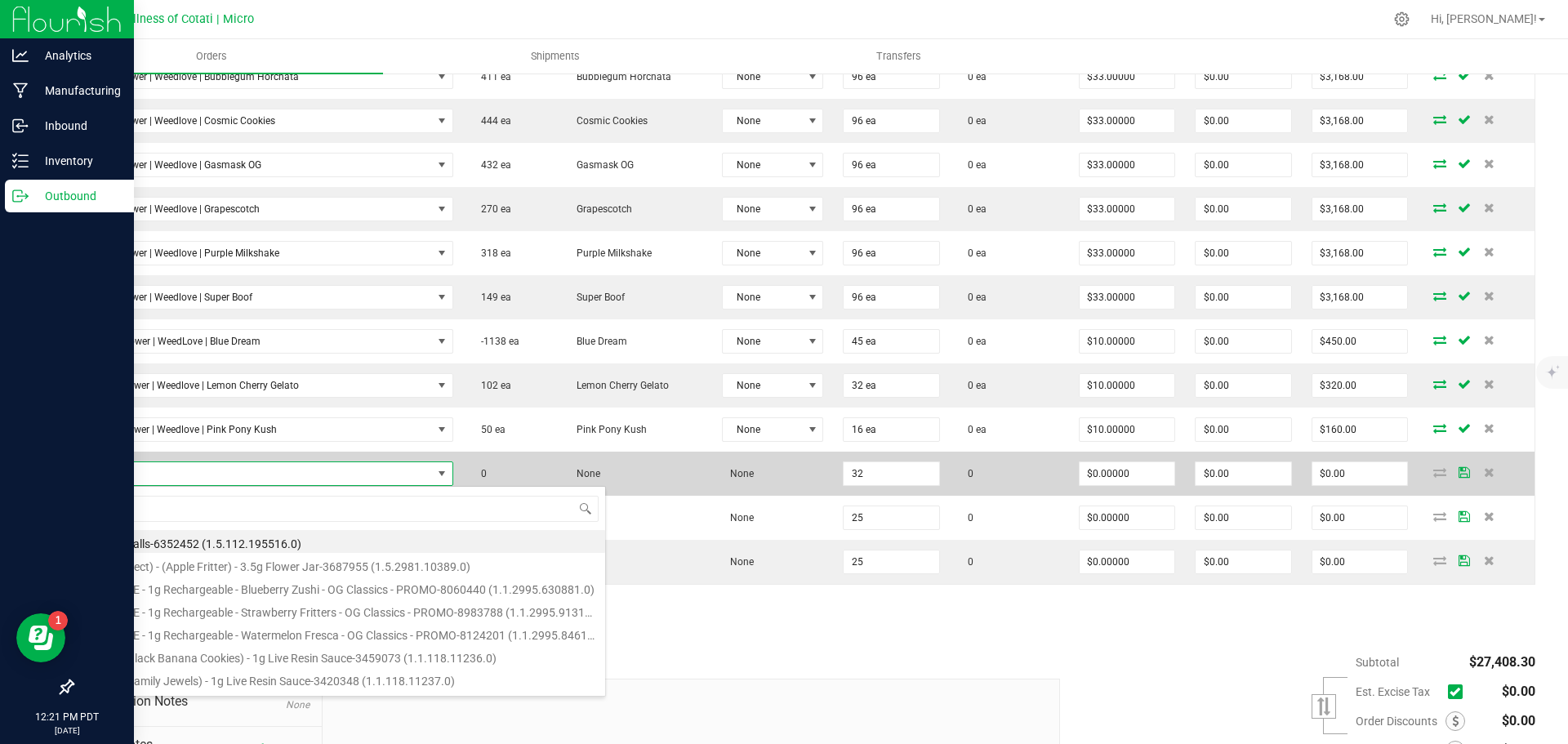
type input "3.5g Flower | Weedlove | Rainbow Biscotti"
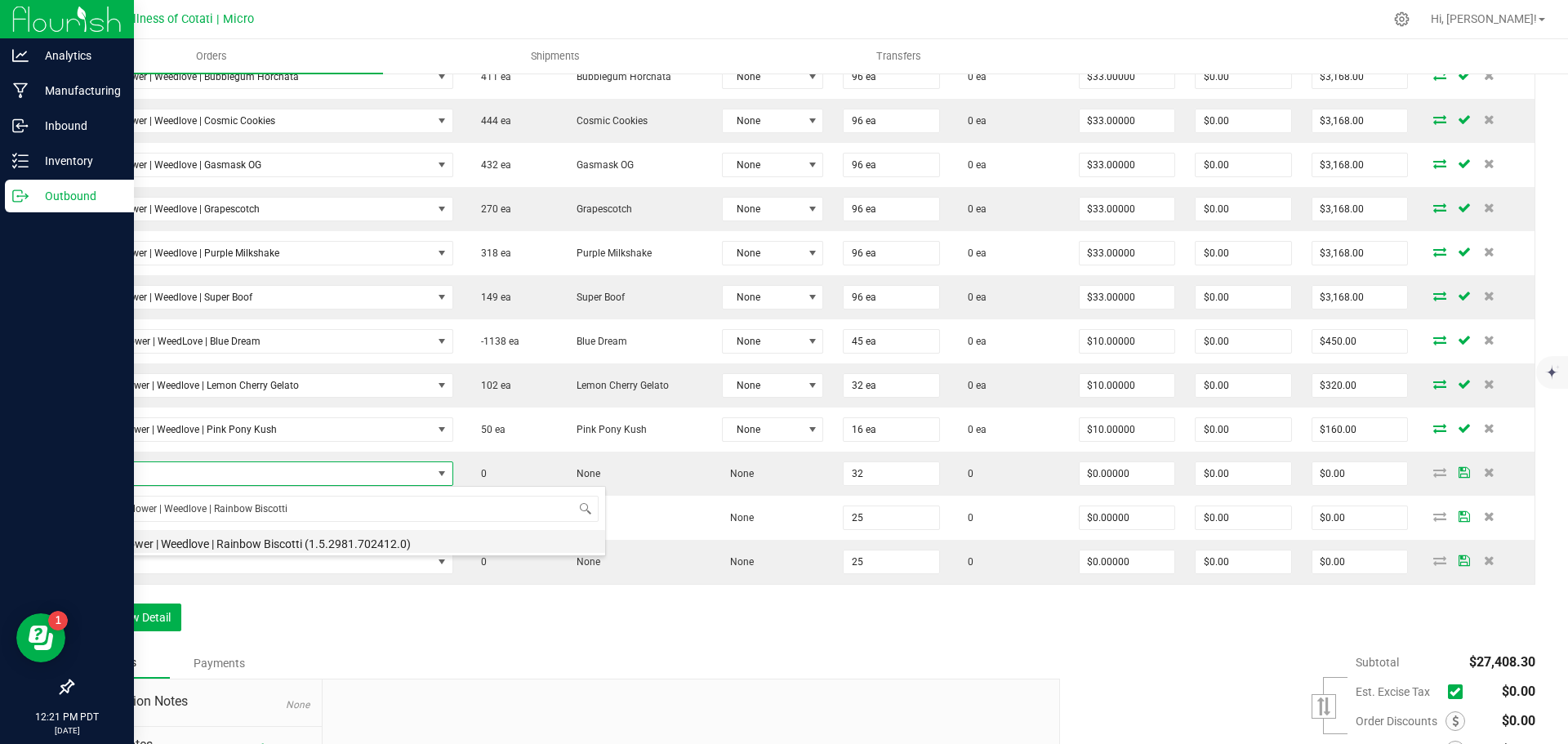
click at [292, 541] on li "3.5g Flower | Weedlove | Rainbow Biscotti (1.5.2981.702412.0)" at bounding box center [344, 541] width 521 height 23
type input "32 ea"
type input "$10.00000"
type input "$320.00"
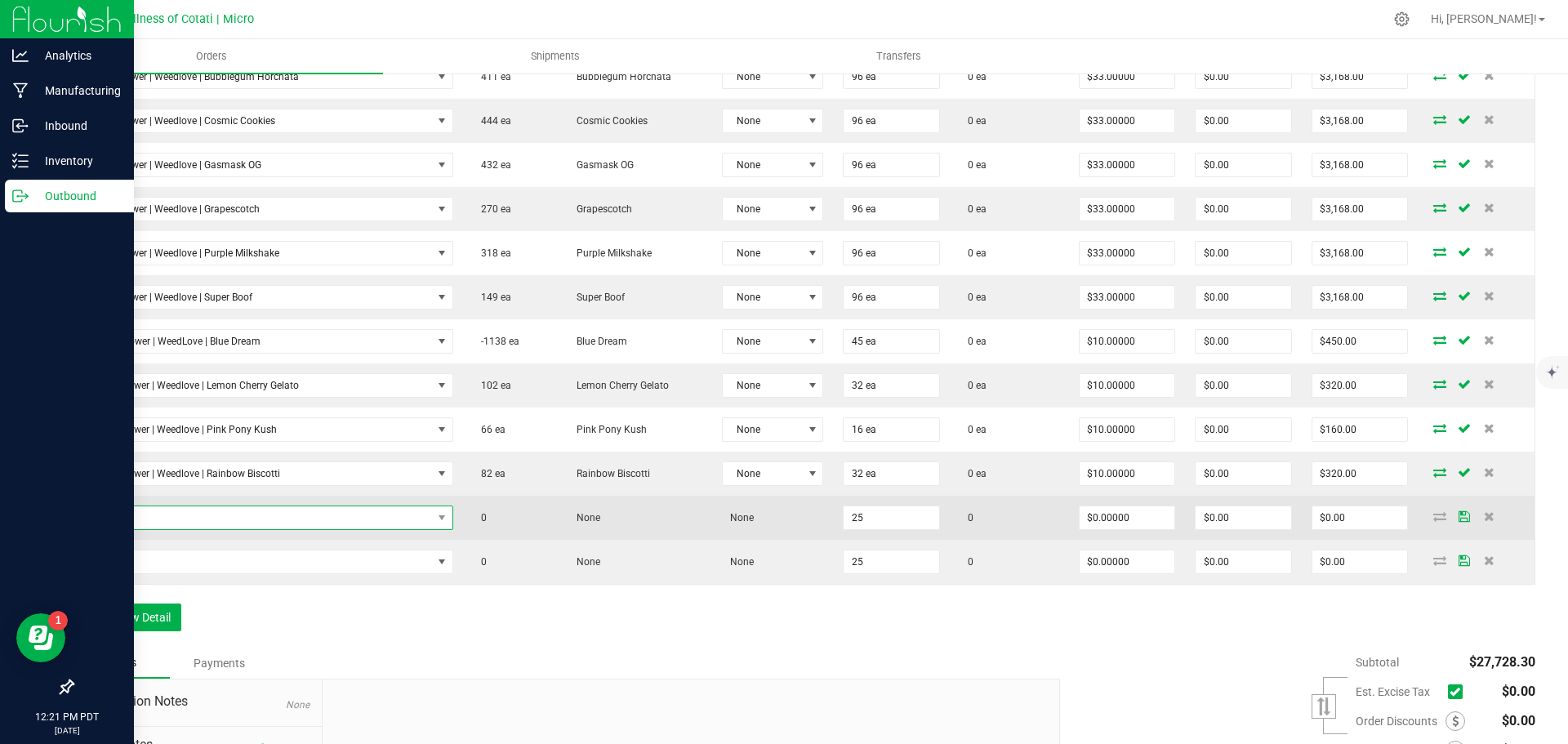
click at [309, 509] on span "NO DATA FOUND" at bounding box center [257, 517] width 348 height 23
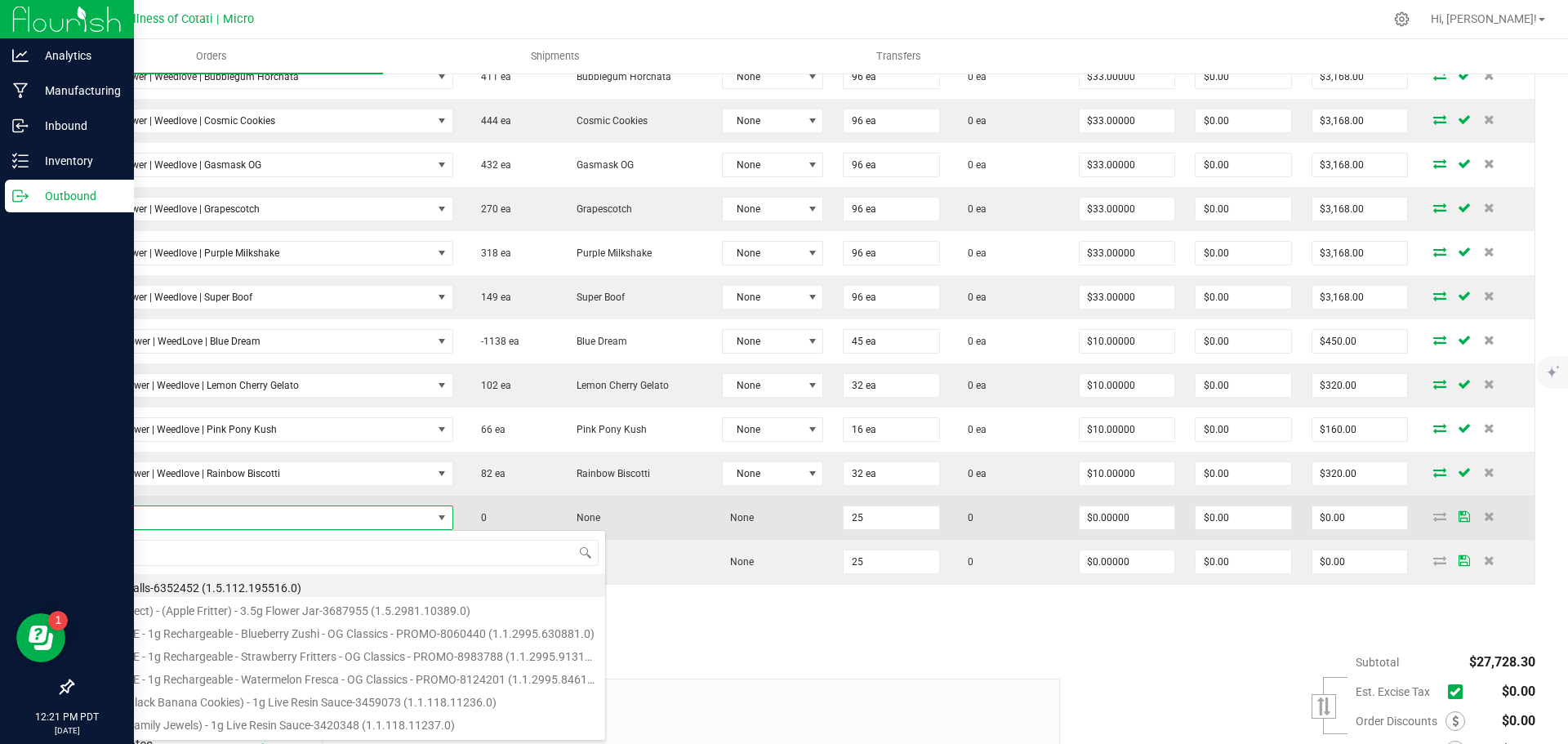
type input "10pk (5G) Preroll | WeedLove | Lemon Cherry Gelato"
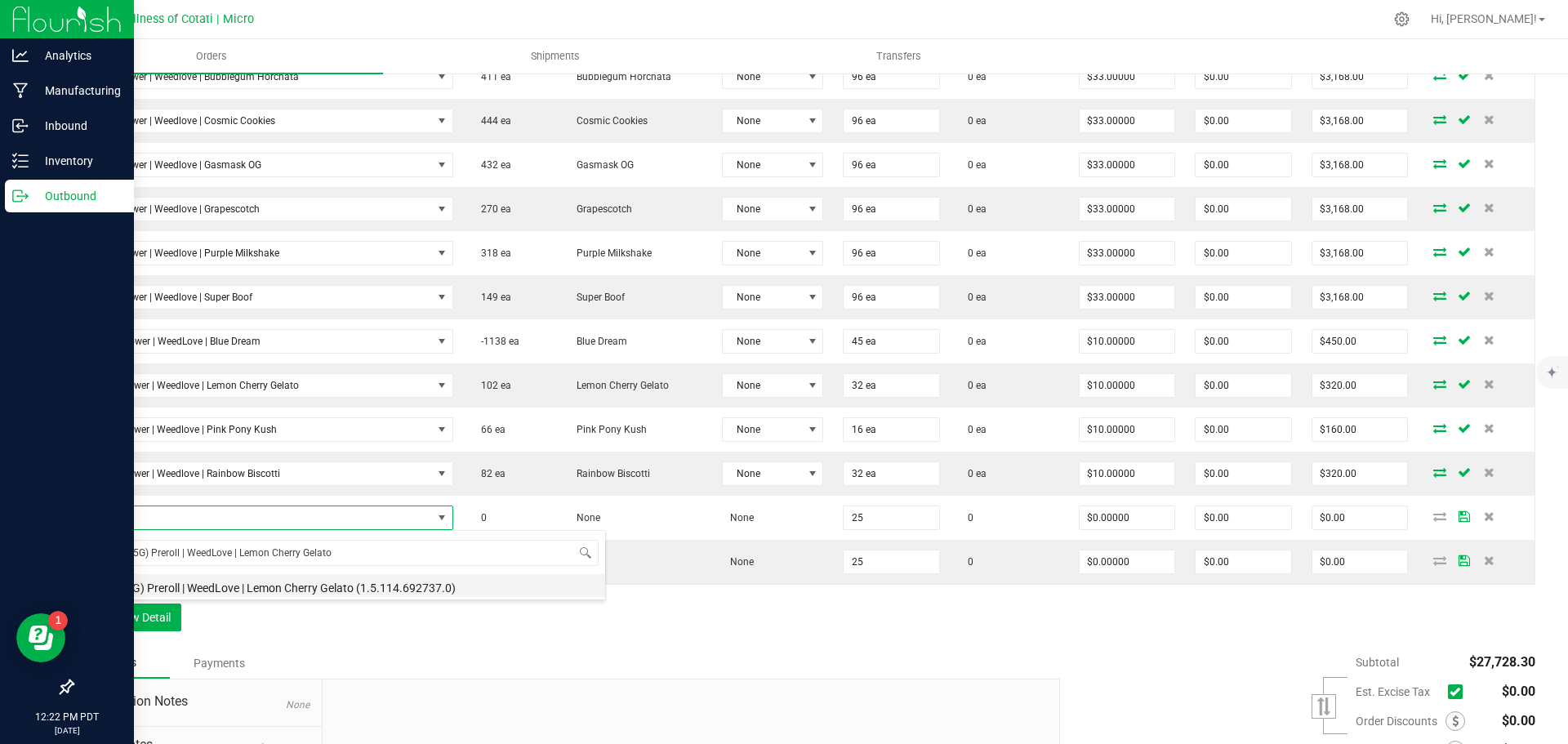
click at [317, 591] on li "10pk (5G) Preroll | WeedLove | Lemon Cherry Gelato (1.5.114.692737.0)" at bounding box center [344, 585] width 521 height 23
type input "25 ea"
type input "$13.00000"
type input "$325.00"
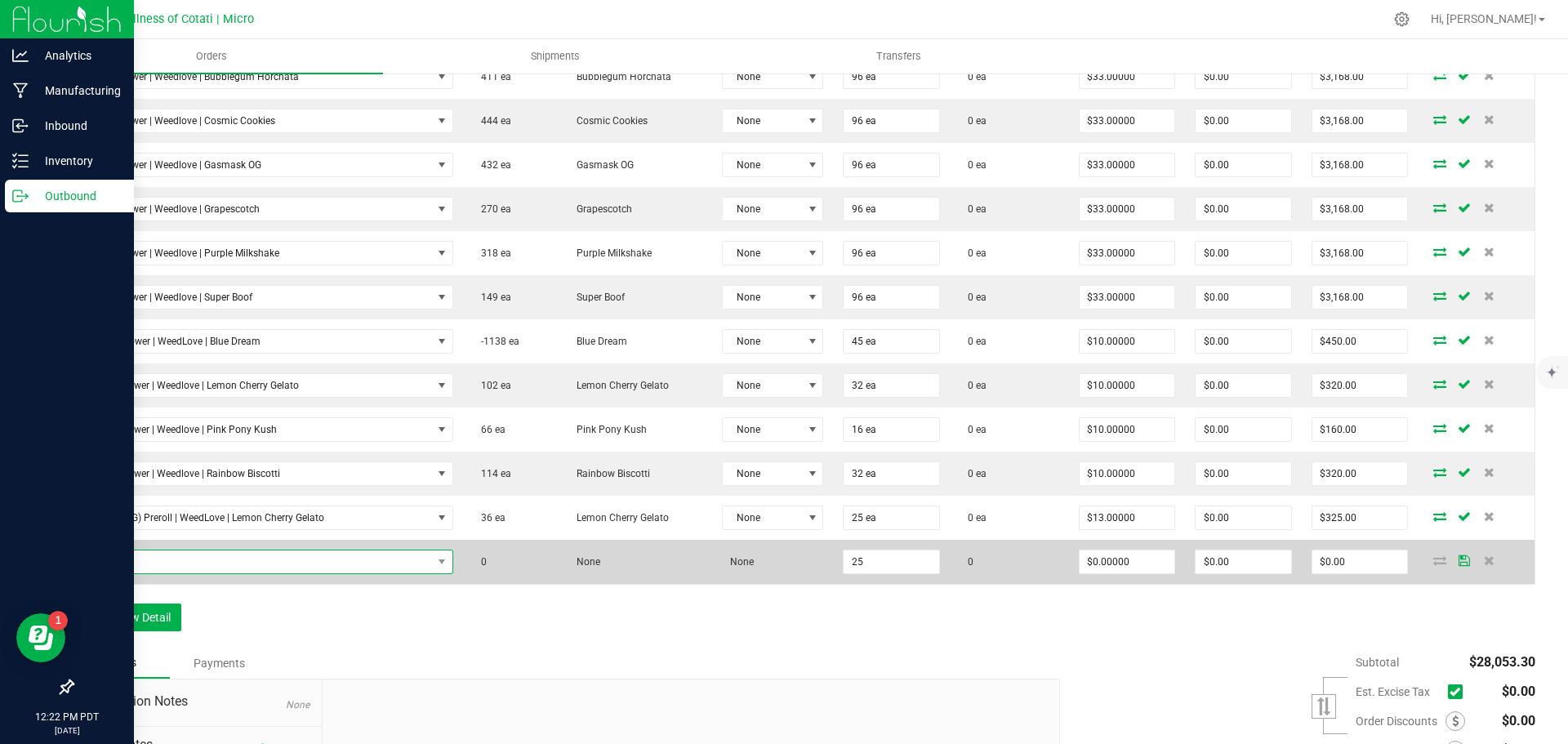
click at [339, 552] on span "NO DATA FOUND" at bounding box center [257, 561] width 348 height 23
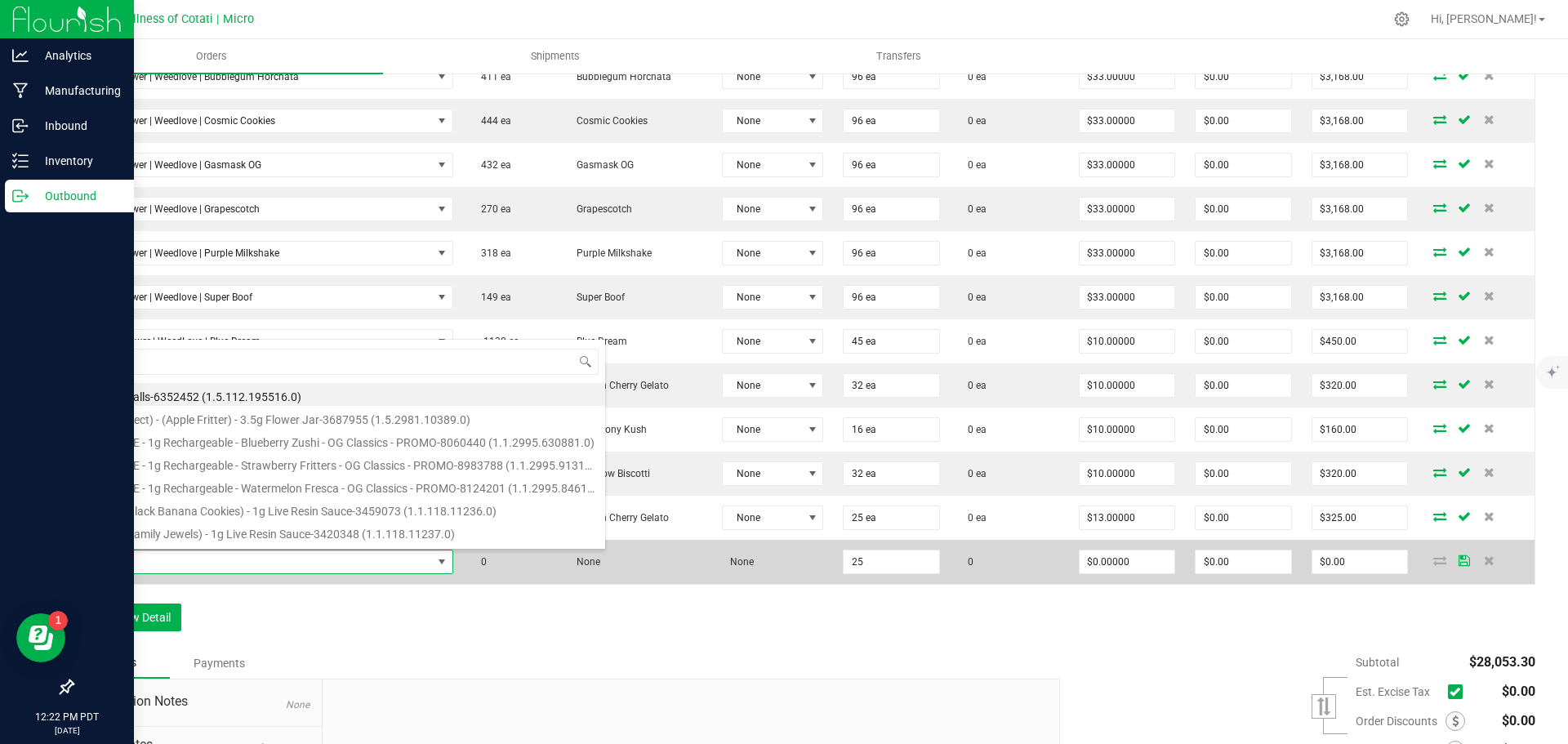
type input "20pk (10G) Preroll | WeedLove | Lemon Cherry Gelato"
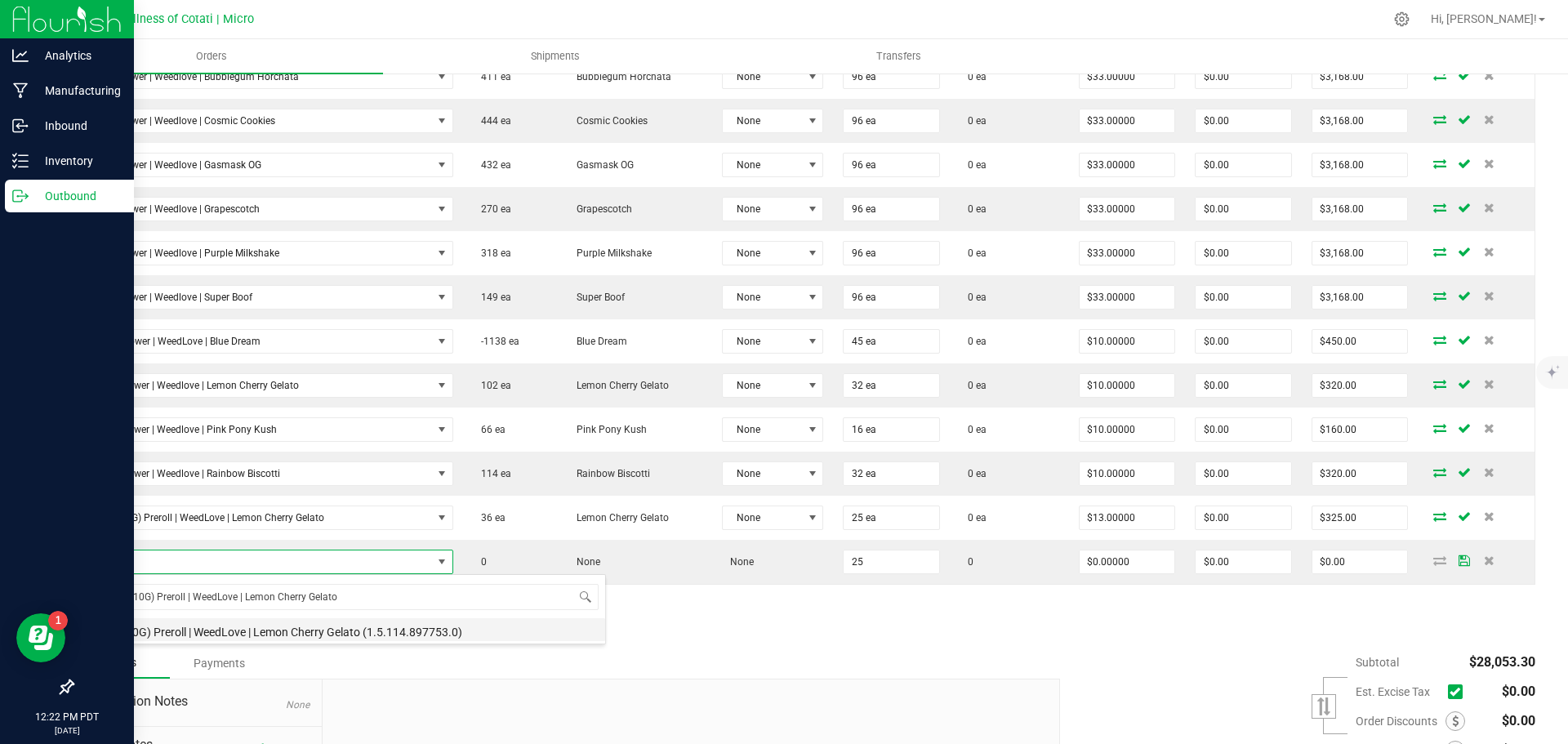
click at [333, 625] on li "20pk (10G) Preroll | WeedLove | Lemon Cherry Gelato (1.5.114.897753.0)" at bounding box center [344, 629] width 521 height 23
type input "25 ea"
type input "$24.00000"
type input "$600.00"
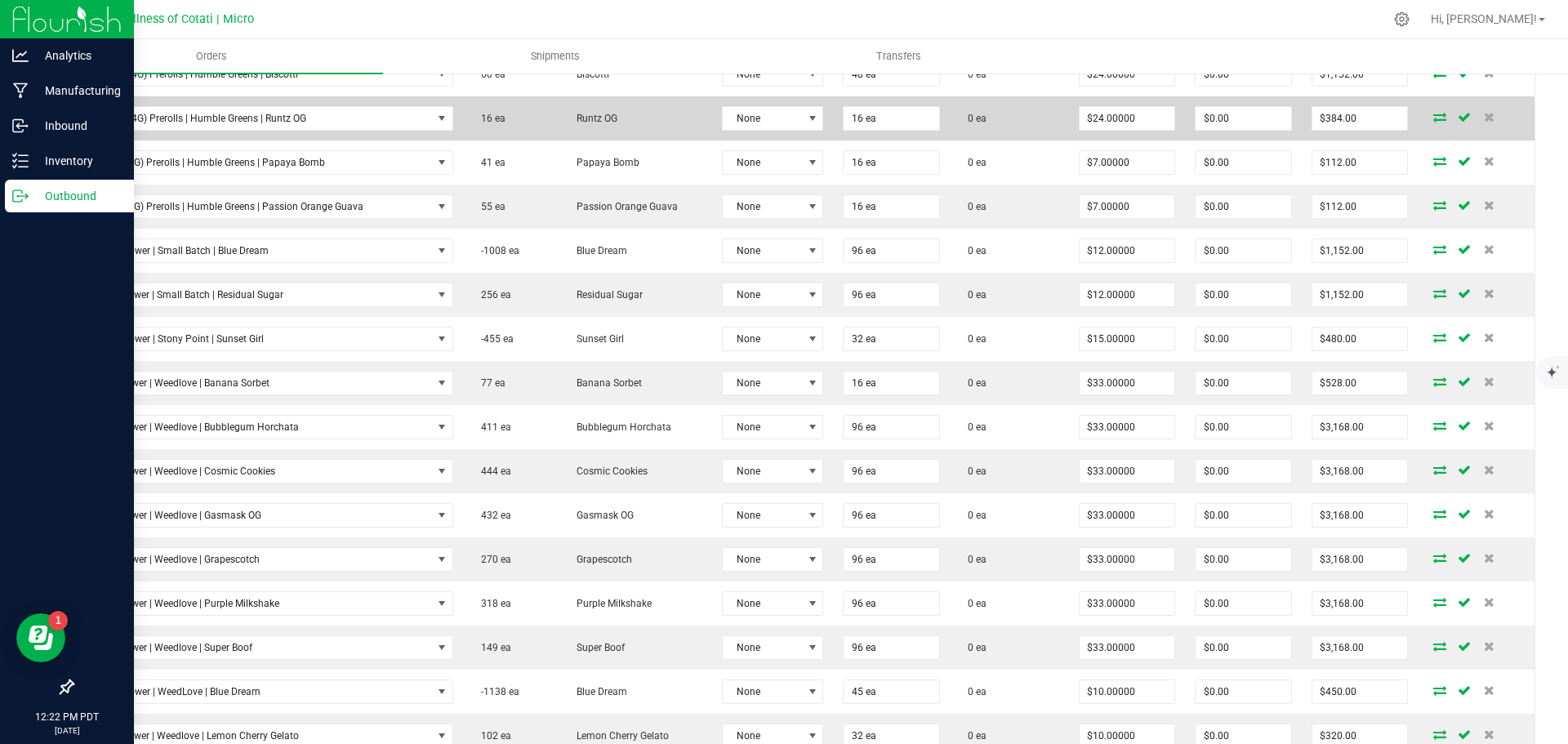
scroll to position [1143, 0]
